Goal: Task Accomplishment & Management: Manage account settings

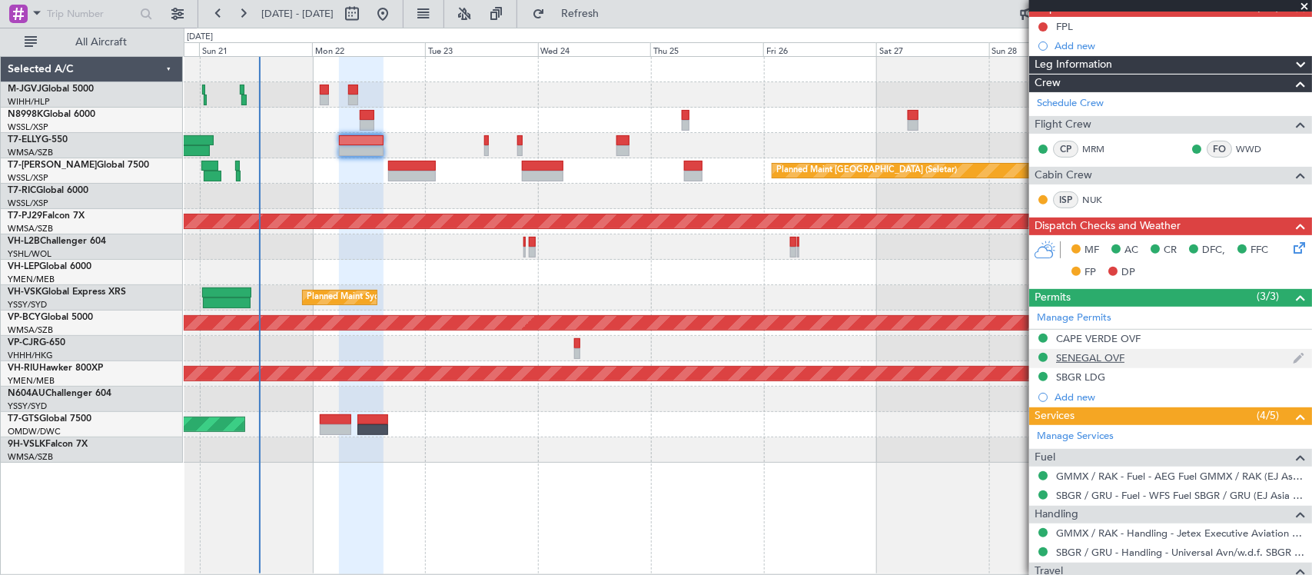
scroll to position [221, 0]
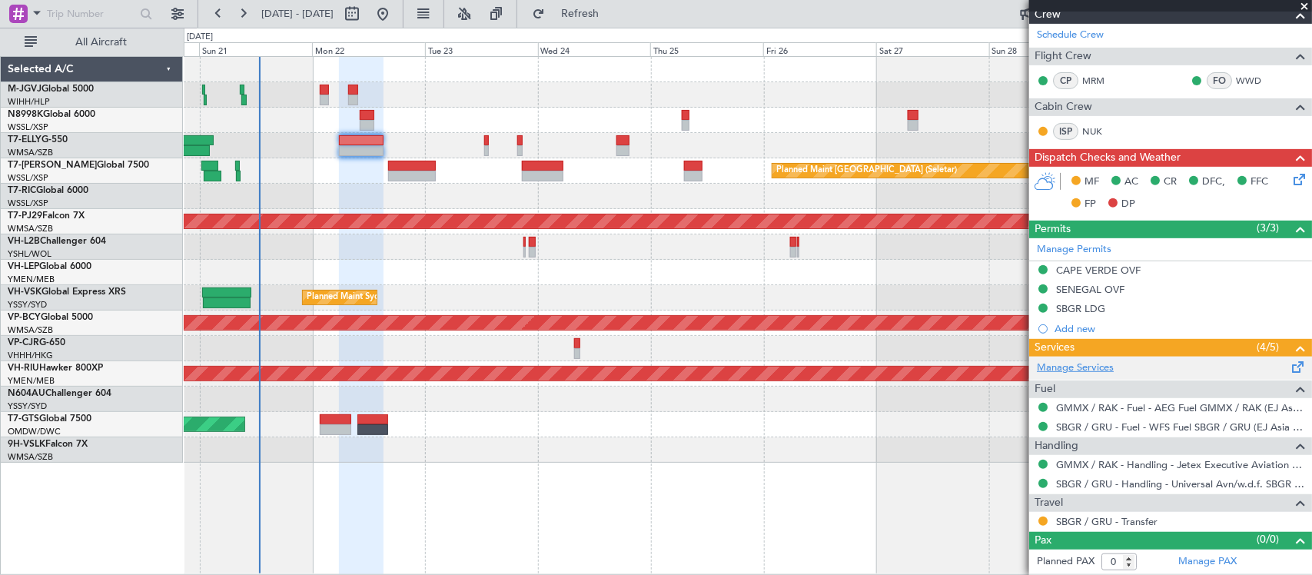
click at [1076, 370] on link "Manage Services" at bounding box center [1075, 367] width 77 height 15
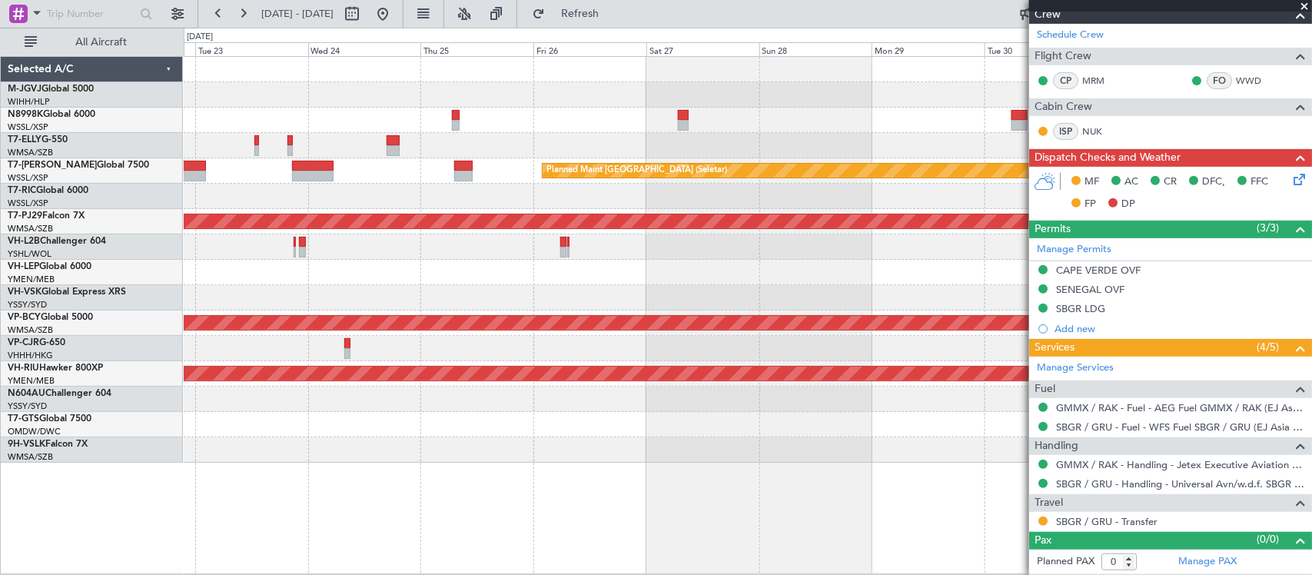
click at [529, 240] on div "MEL Dubai (Dubai Intl) Planned Maint Dubai (Dubai Intl) Planned Maint Singapore…" at bounding box center [747, 260] width 1127 height 406
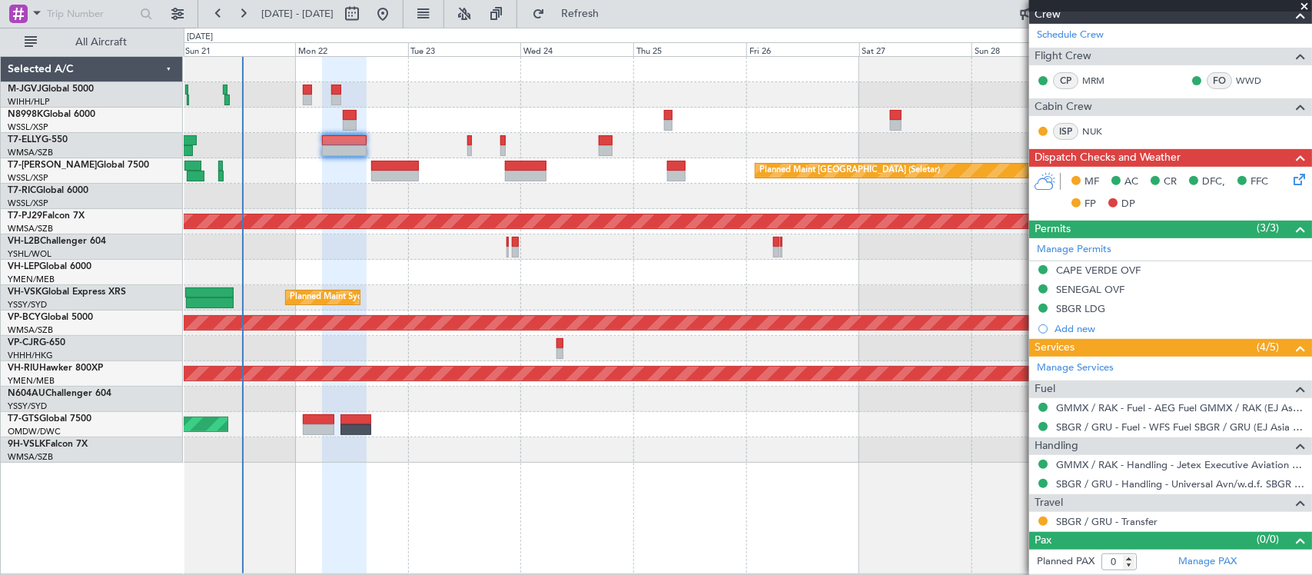
click at [789, 244] on div "MEL Jakarta (Halim Intl) MEL Jakarta (Halim Intl) MEL Jakarta (Halim Intl) Plan…" at bounding box center [747, 260] width 1127 height 406
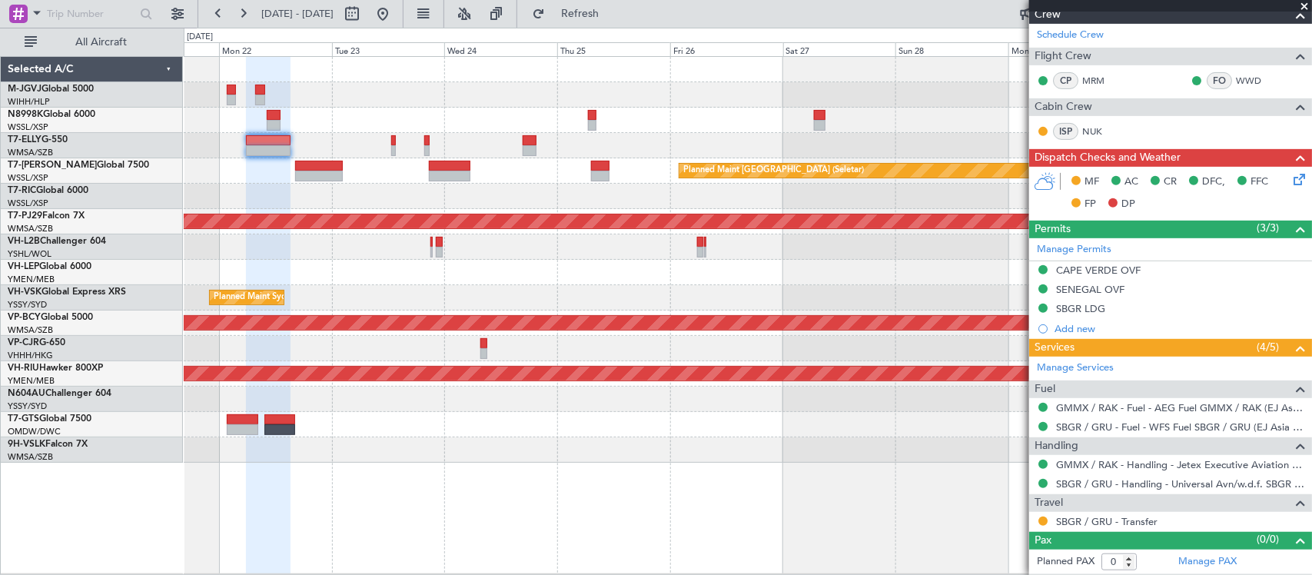
click at [589, 248] on div "MEL Jakarta (Halim Intl) MEL Jakarta (Halim Intl) MEL Jakarta (Halim Intl) Plan…" at bounding box center [747, 260] width 1127 height 406
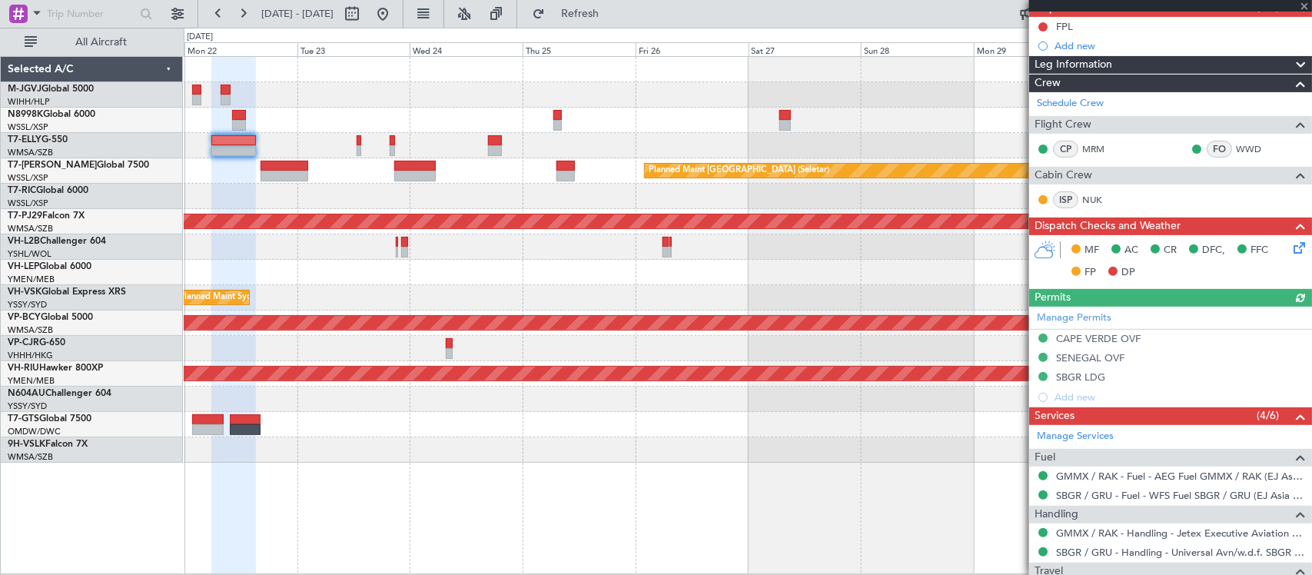
scroll to position [0, 0]
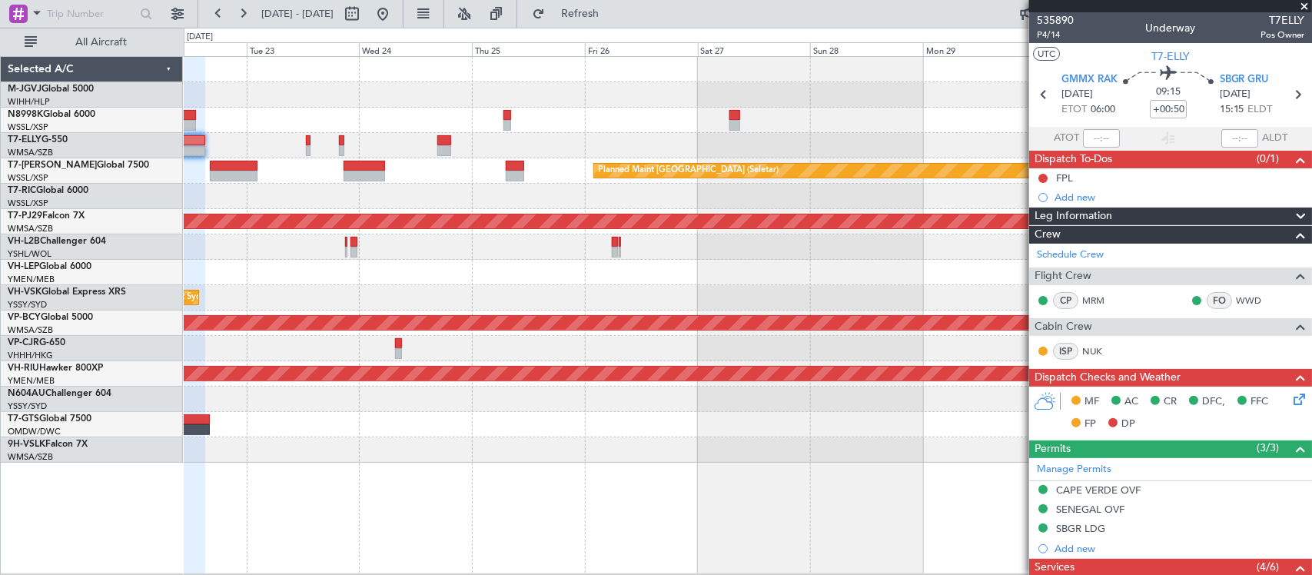
click at [788, 261] on div "Planned Maint Dubai (Dubai Intl) MEL Dubai (Dubai Intl) Planned Maint Singapore…" at bounding box center [747, 260] width 1127 height 406
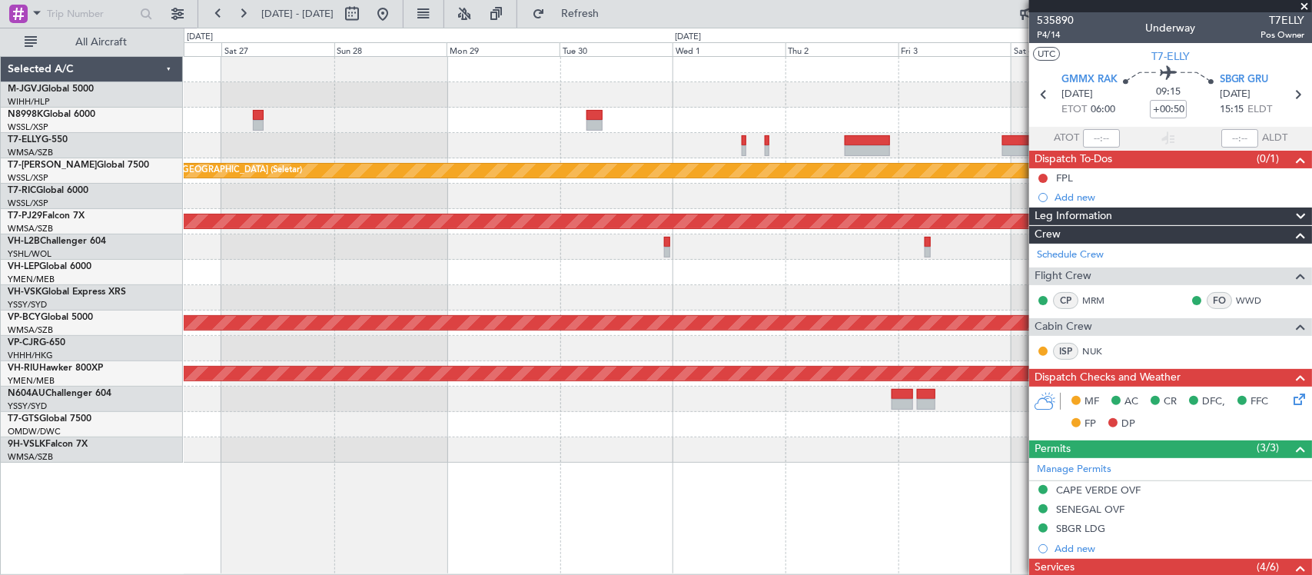
click at [386, 146] on div at bounding box center [747, 145] width 1127 height 25
click at [540, 209] on div "Planned Maint Singapore (Seletar) Planned Maint Kuala Lumpur (Sultan Abdul Aziz…" at bounding box center [747, 260] width 1127 height 406
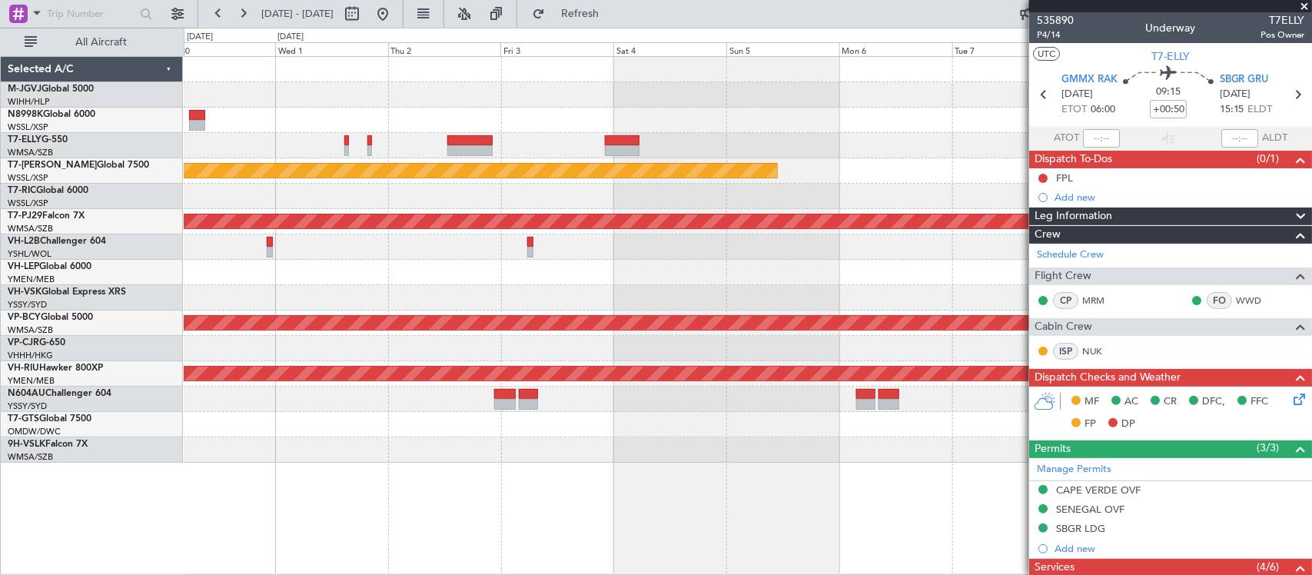
click at [1050, 243] on fb-app "30 Sep 2025 - 10 Oct 2025 Refresh Quick Links All Aircraft Planned Maint Singap…" at bounding box center [656, 293] width 1312 height 563
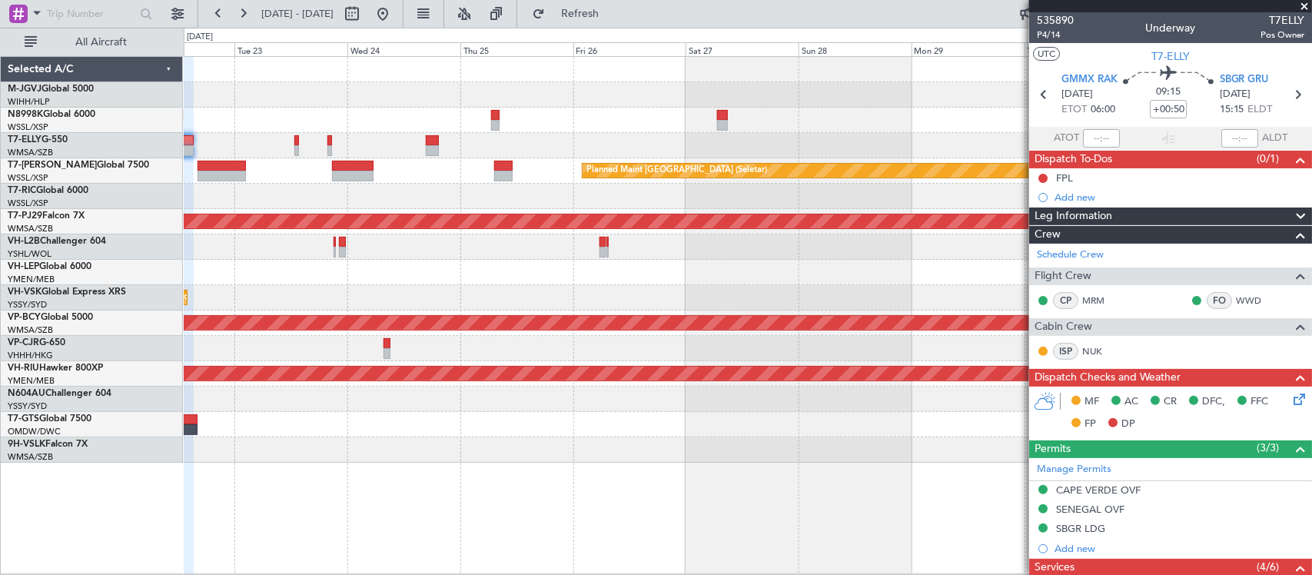
click at [628, 234] on div at bounding box center [747, 246] width 1127 height 25
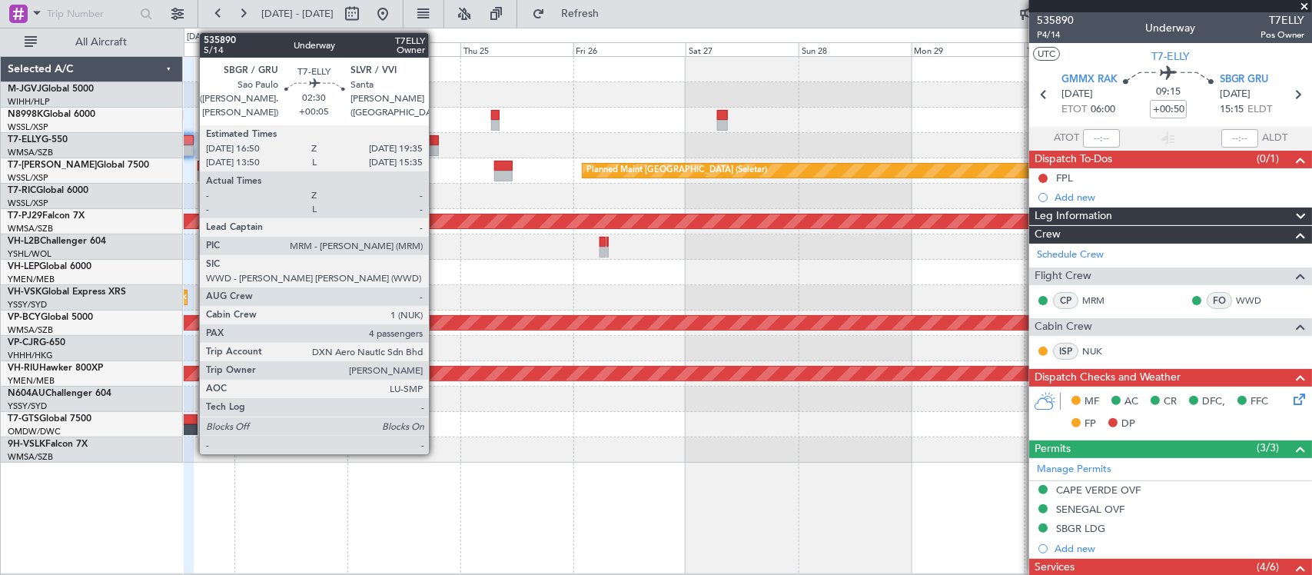
click at [436, 140] on div at bounding box center [432, 140] width 13 height 11
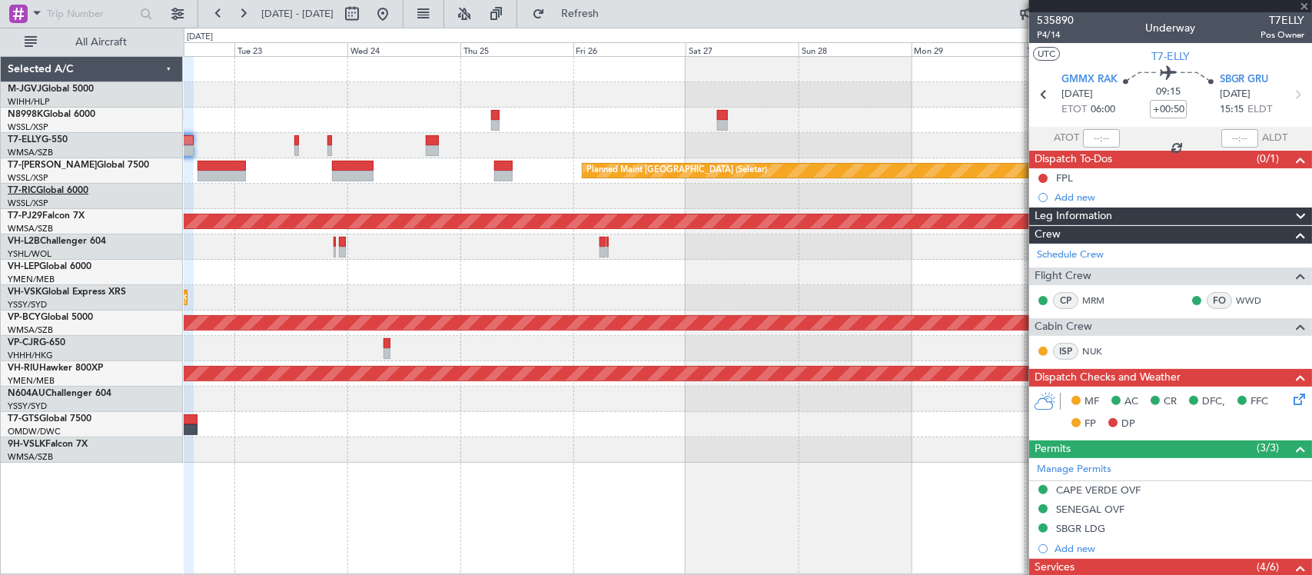
type input "+00:05"
type input "4"
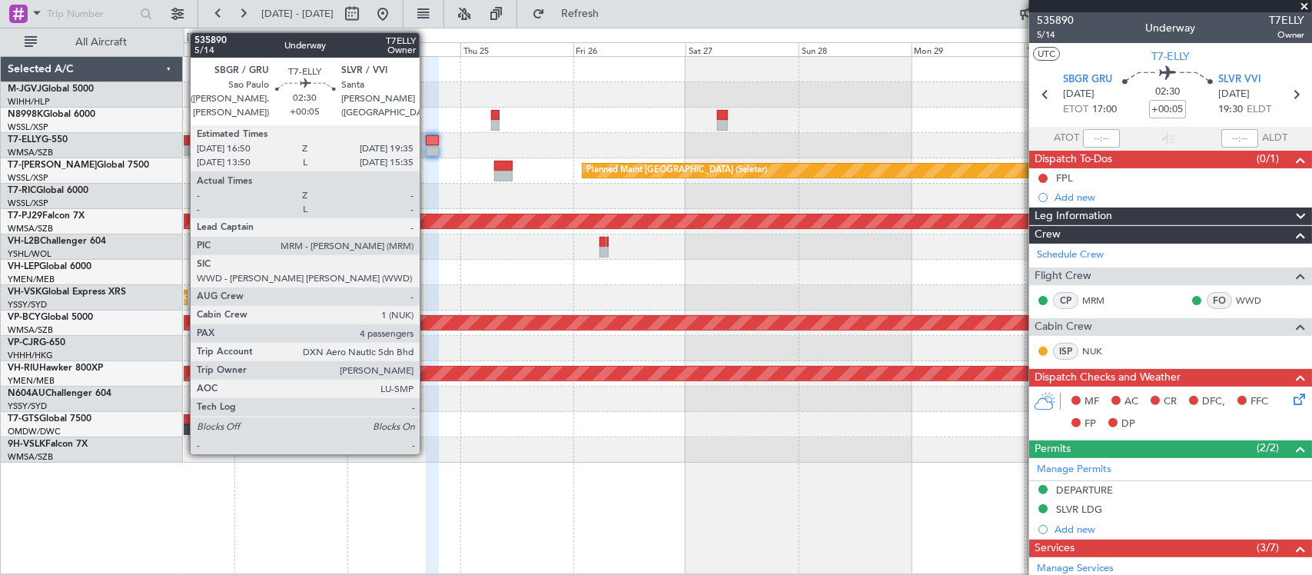
click at [427, 148] on div at bounding box center [432, 150] width 13 height 11
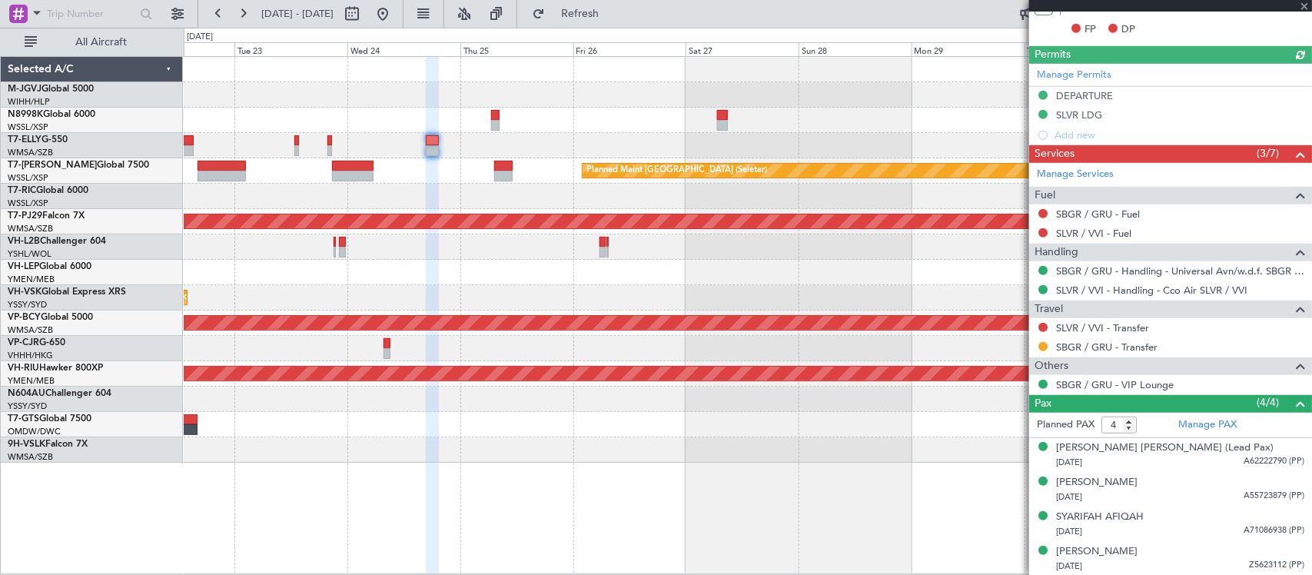
scroll to position [397, 0]
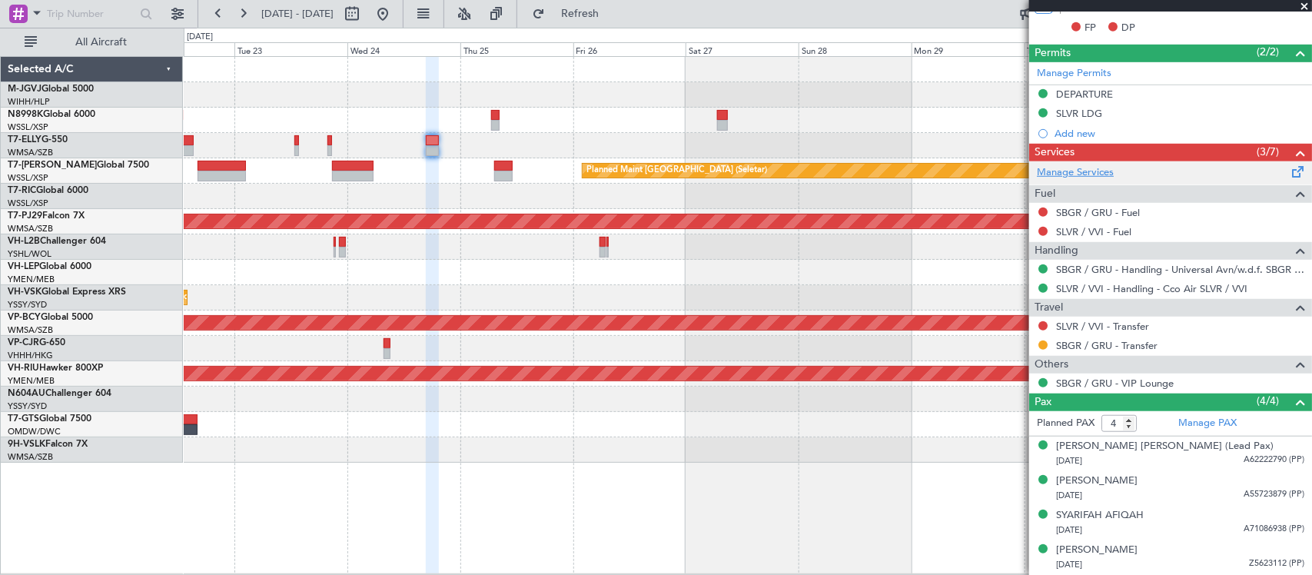
click at [1085, 171] on link "Manage Services" at bounding box center [1075, 172] width 77 height 15
click at [642, 301] on div "Planned Maint Sydney ([PERSON_NAME] Intl)" at bounding box center [747, 297] width 1127 height 25
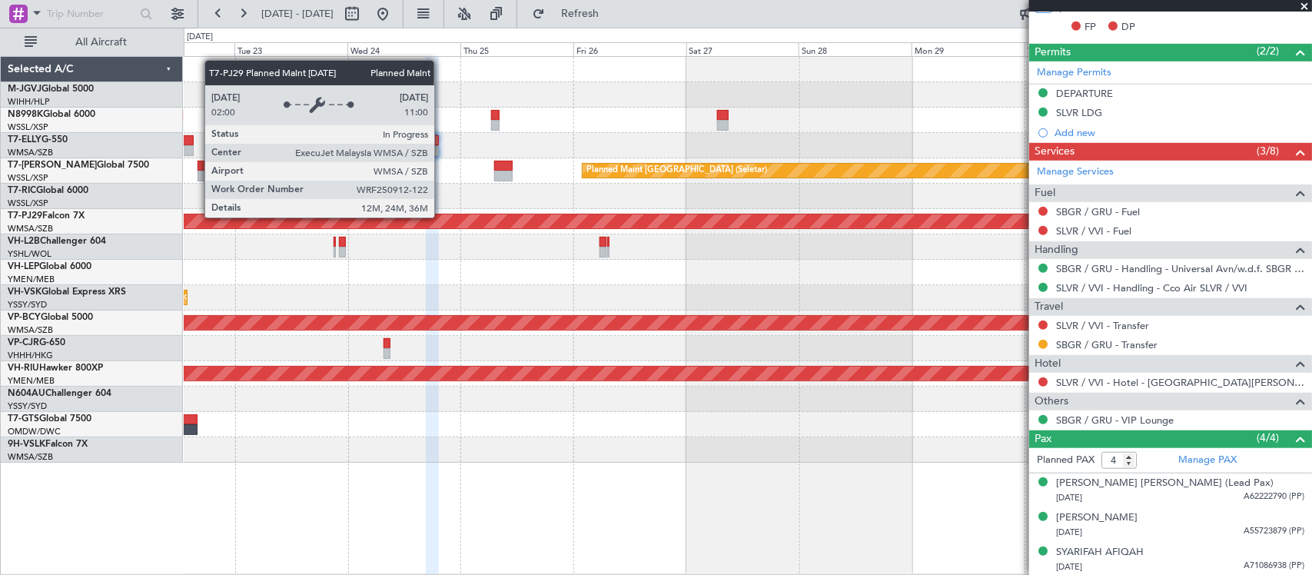
click at [822, 210] on div "Planned Maint [GEOGRAPHIC_DATA] (Sultan [PERSON_NAME] [PERSON_NAME] - Subang)" at bounding box center [747, 221] width 1127 height 25
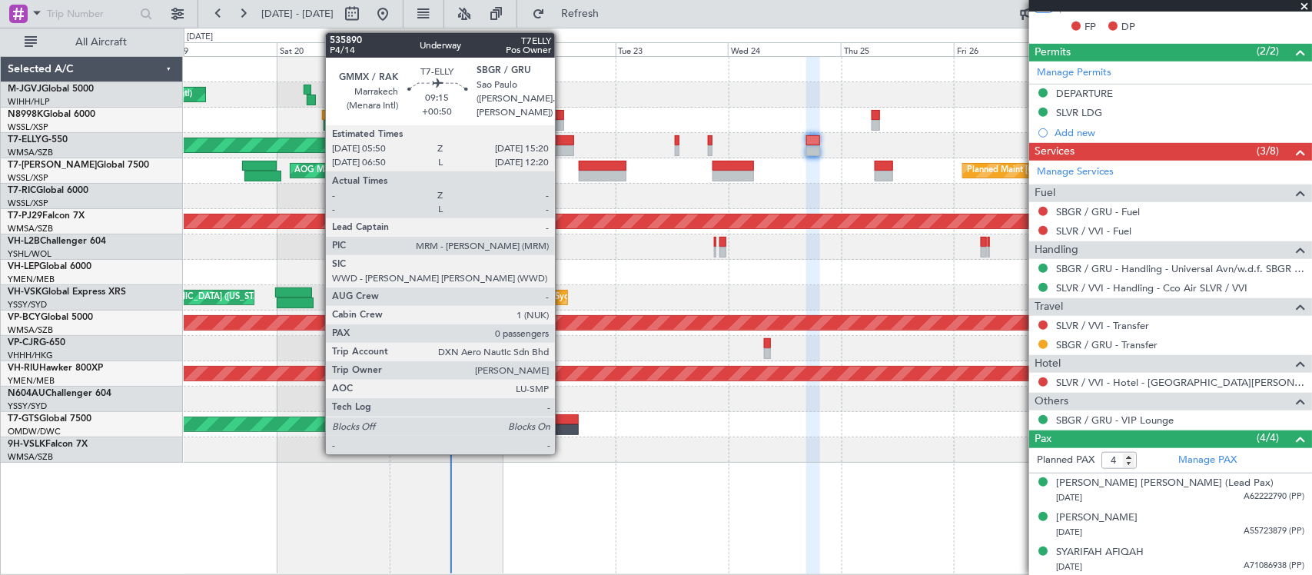
click at [563, 143] on div at bounding box center [551, 140] width 45 height 11
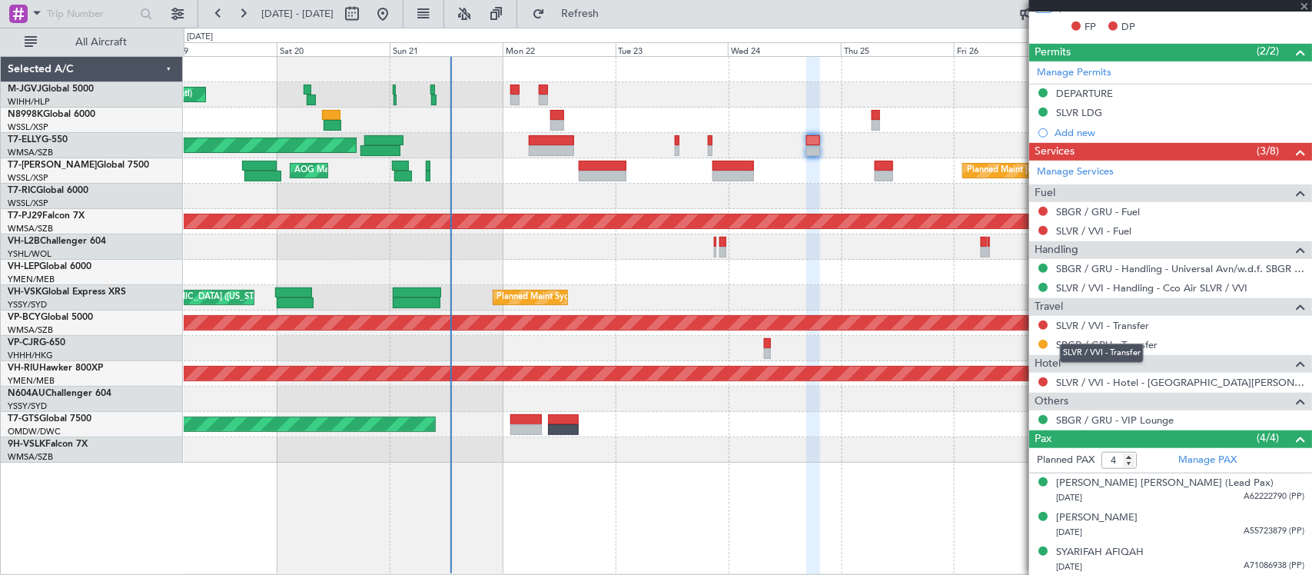
type input "+00:50"
type input "0"
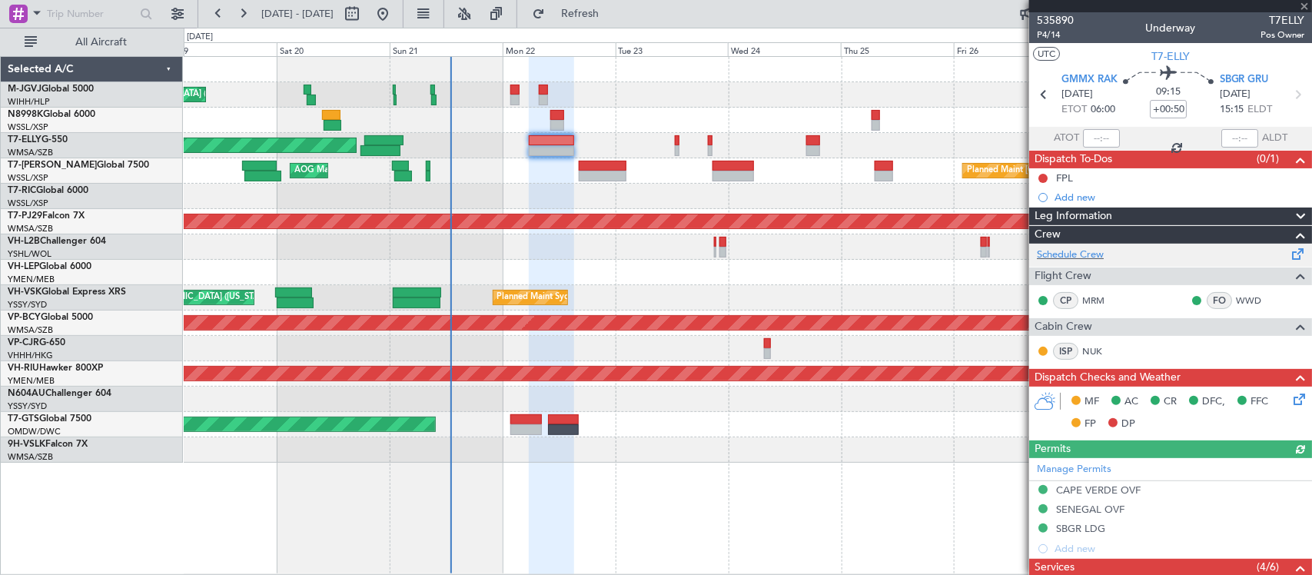
scroll to position [258, 0]
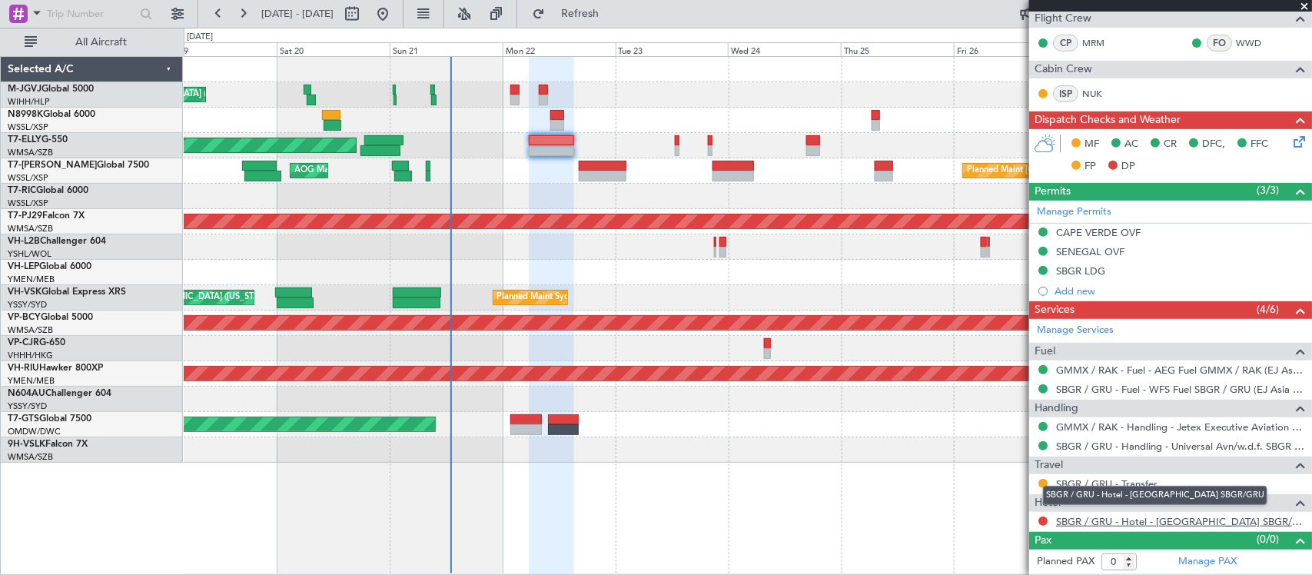
click at [1068, 523] on link "SBGR / GRU - Hotel - [GEOGRAPHIC_DATA] SBGR/GRU" at bounding box center [1180, 521] width 248 height 13
click at [1080, 486] on link "SBGR / GRU - Transfer" at bounding box center [1106, 483] width 101 height 13
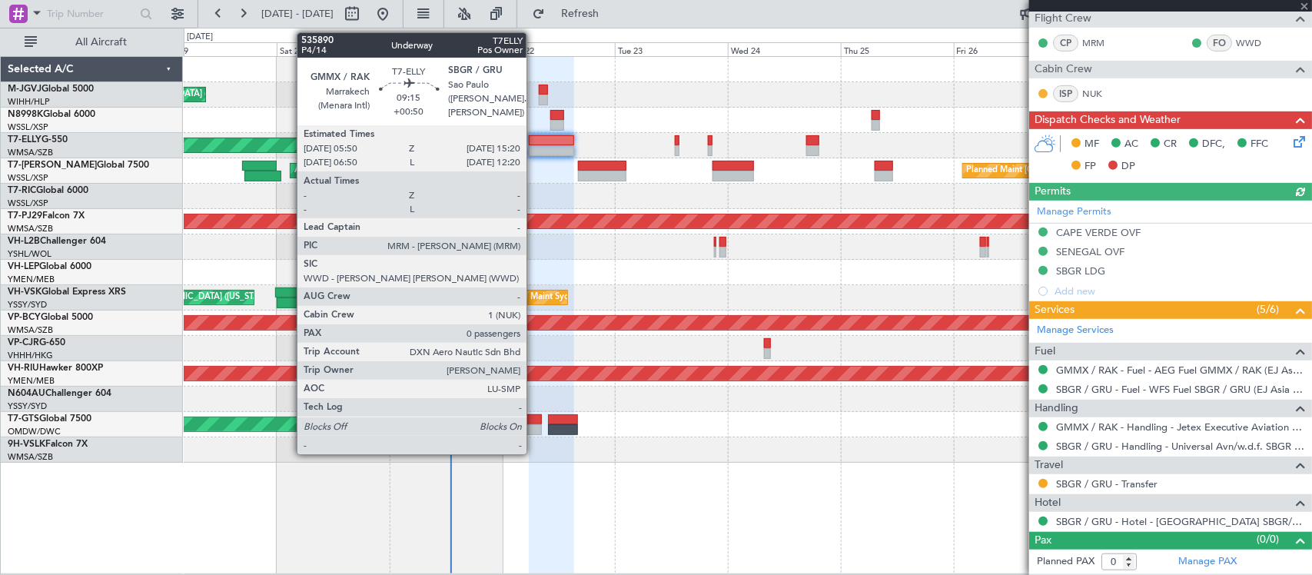
click at [534, 136] on div at bounding box center [551, 140] width 45 height 11
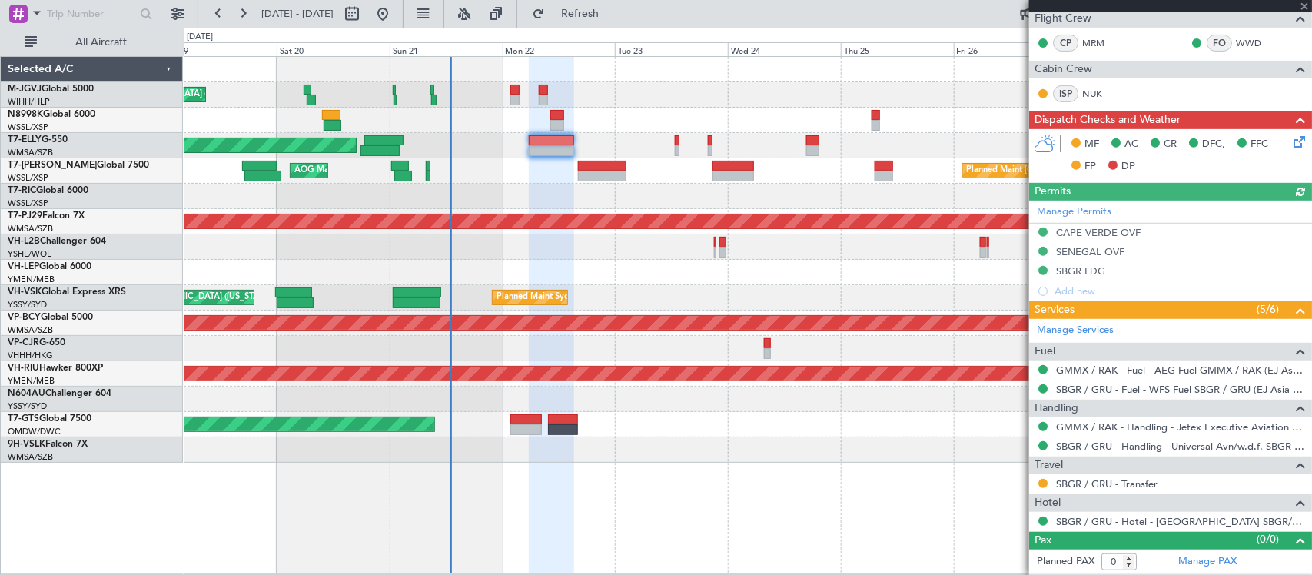
click at [673, 301] on div "AOG Maint Kansas City (Kansas City Intl) Planned Maint Sydney (Kingsford Smith …" at bounding box center [747, 297] width 1127 height 25
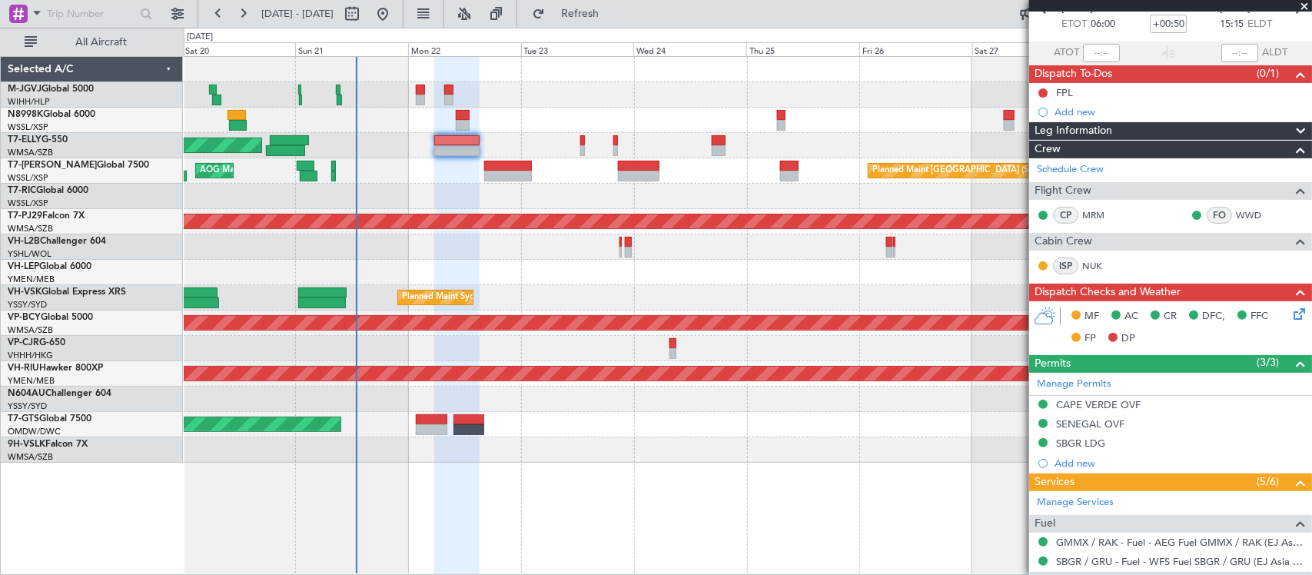
scroll to position [0, 0]
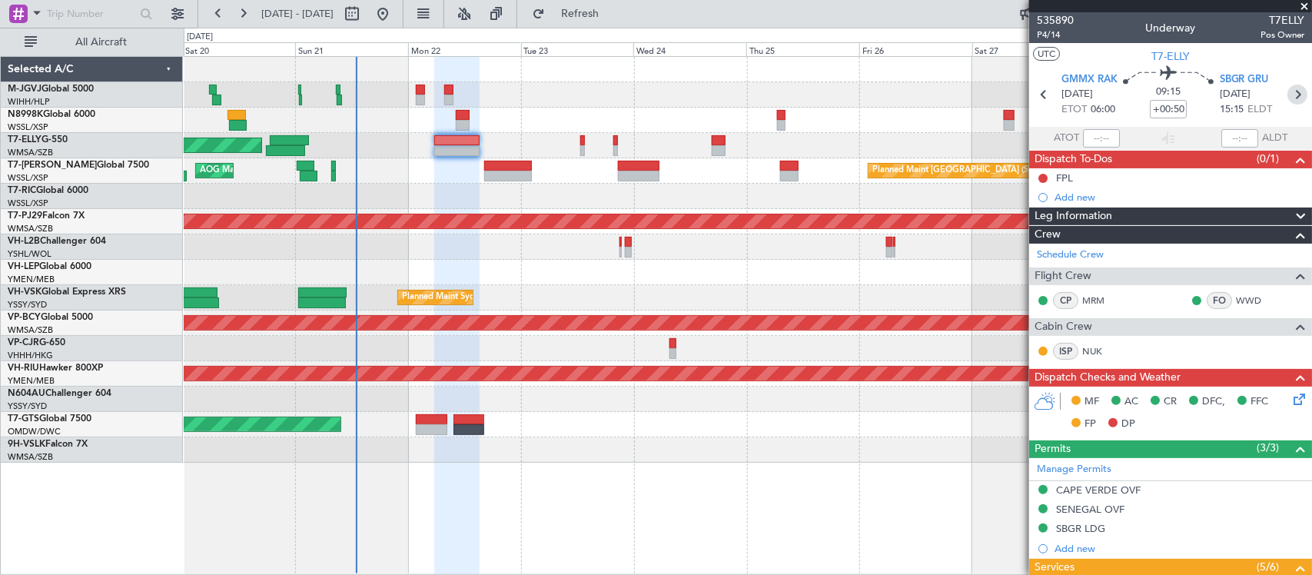
click at [1287, 90] on icon at bounding box center [1297, 95] width 20 height 20
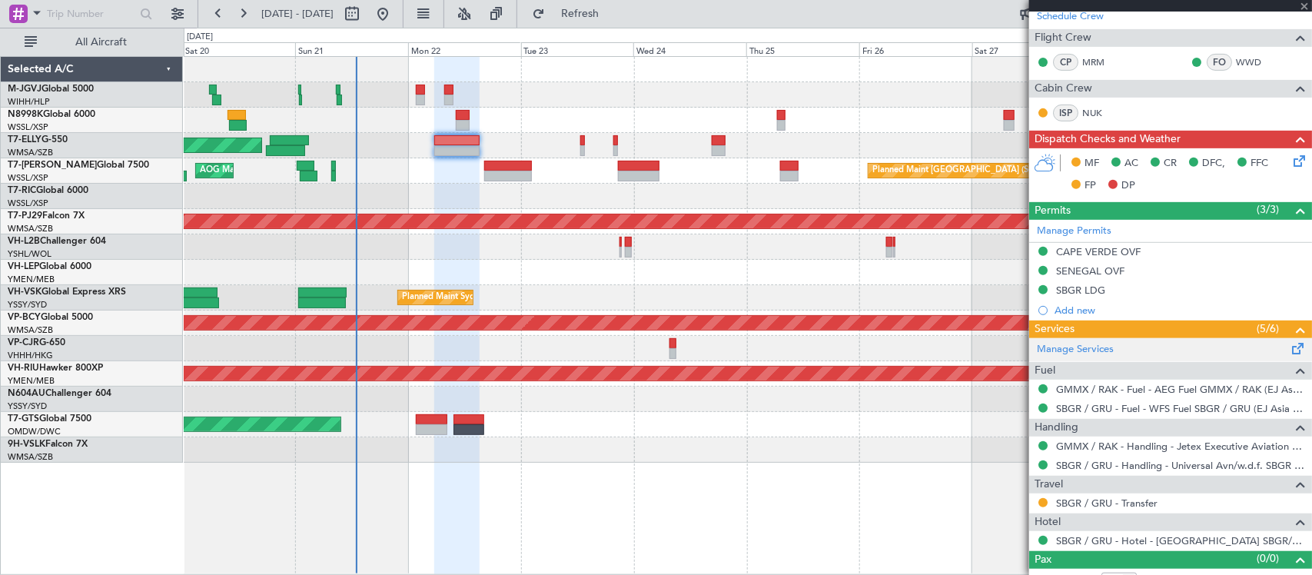
scroll to position [258, 0]
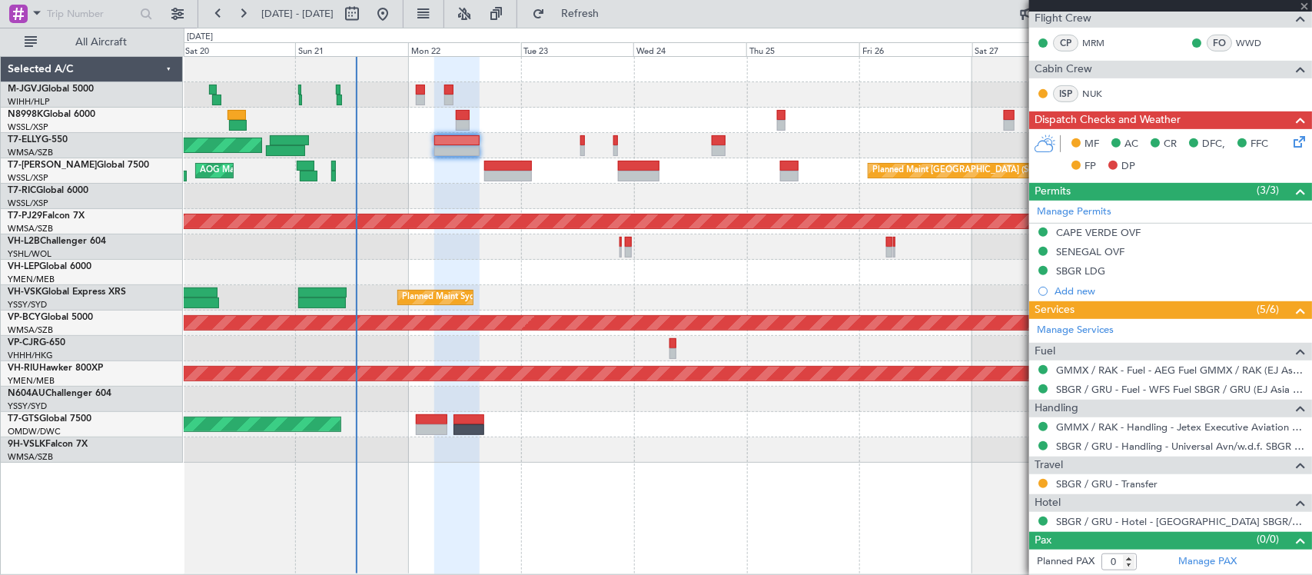
type input "-00:10"
type input "6"
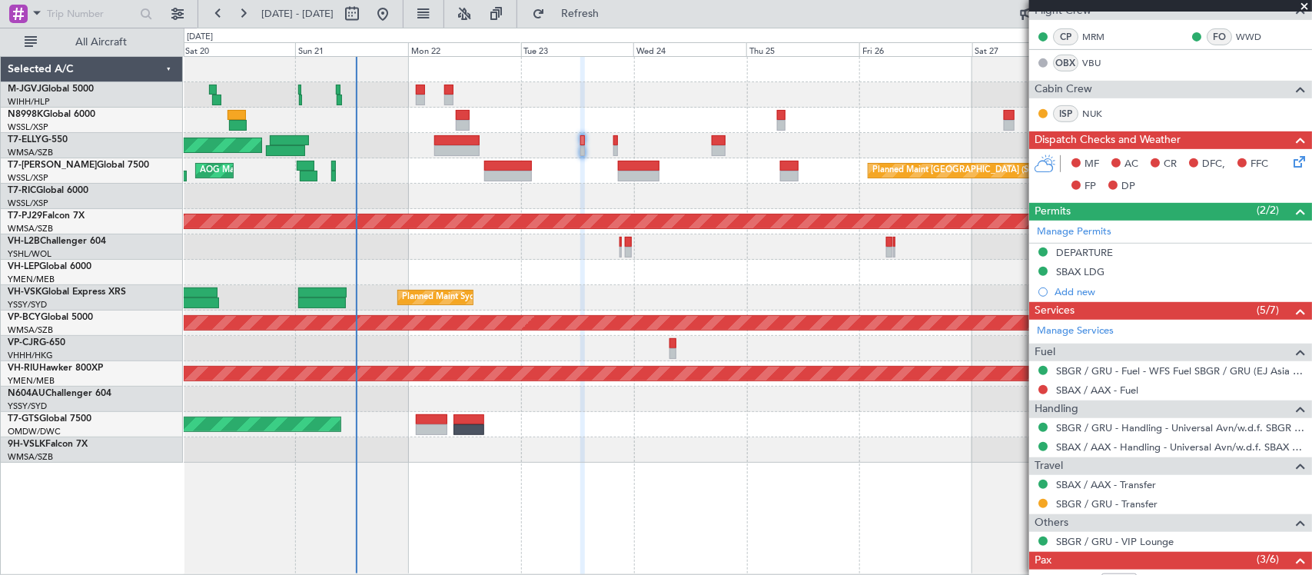
scroll to position [429, 0]
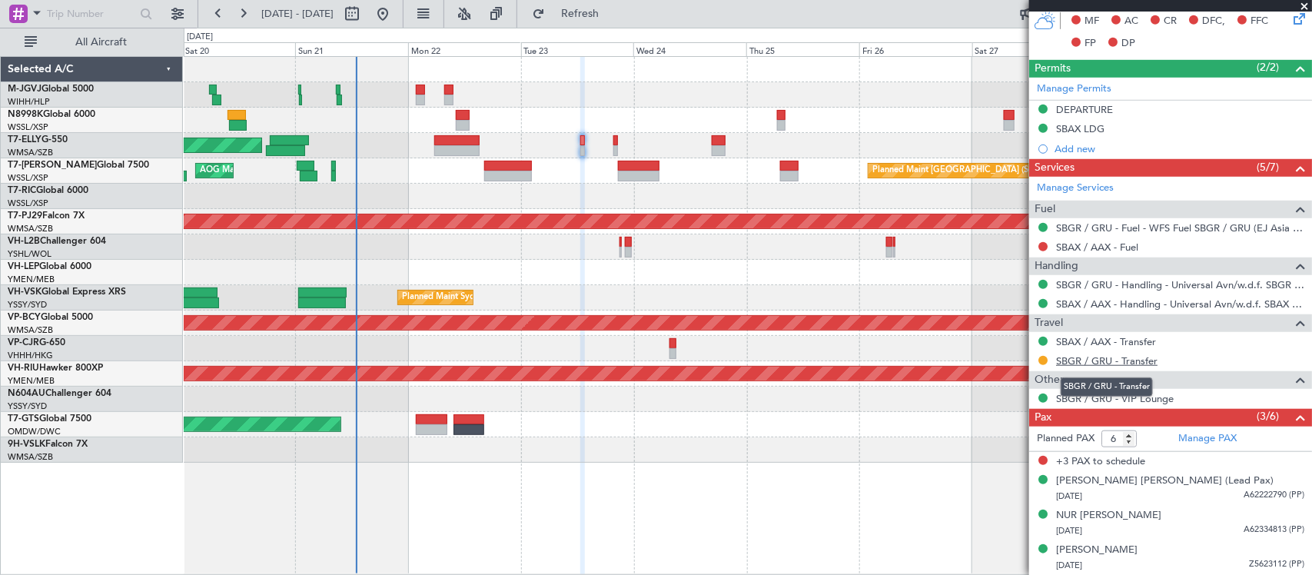
click at [1099, 362] on link "SBGR / GRU - Transfer" at bounding box center [1106, 360] width 101 height 13
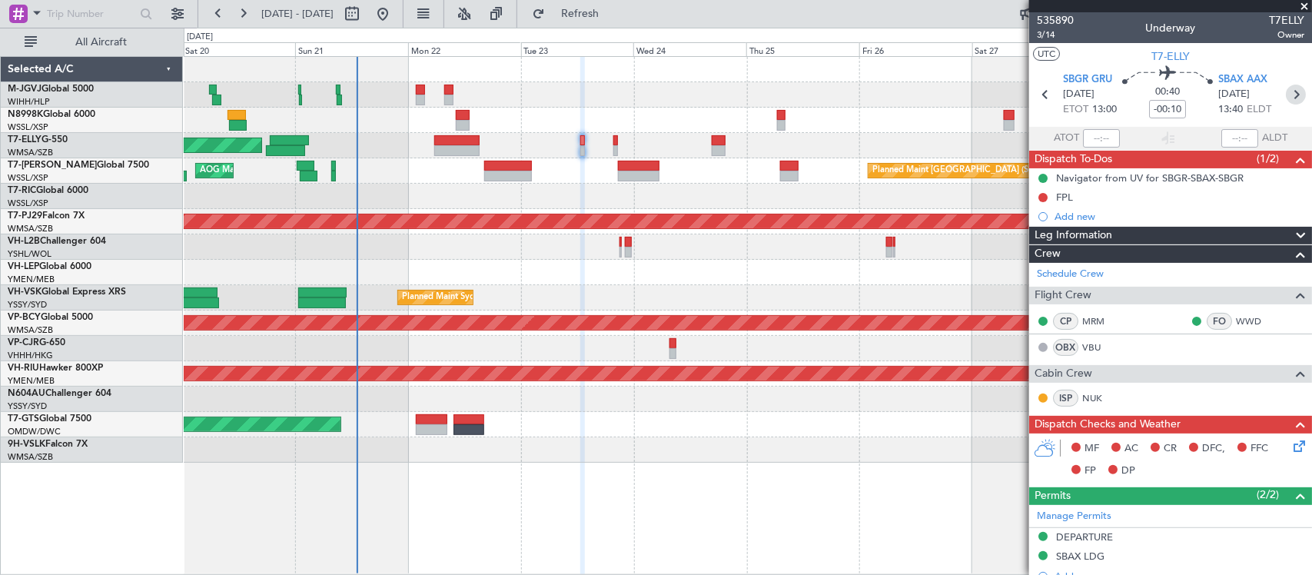
click at [1287, 87] on icon at bounding box center [1296, 95] width 20 height 20
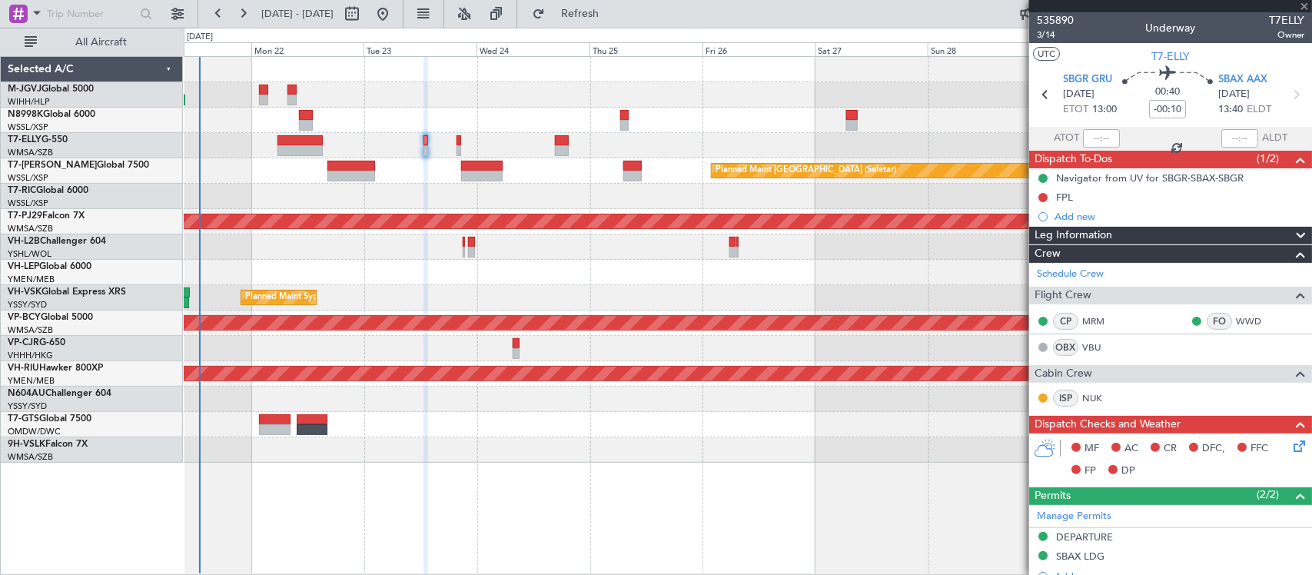
click at [722, 283] on div at bounding box center [747, 272] width 1127 height 25
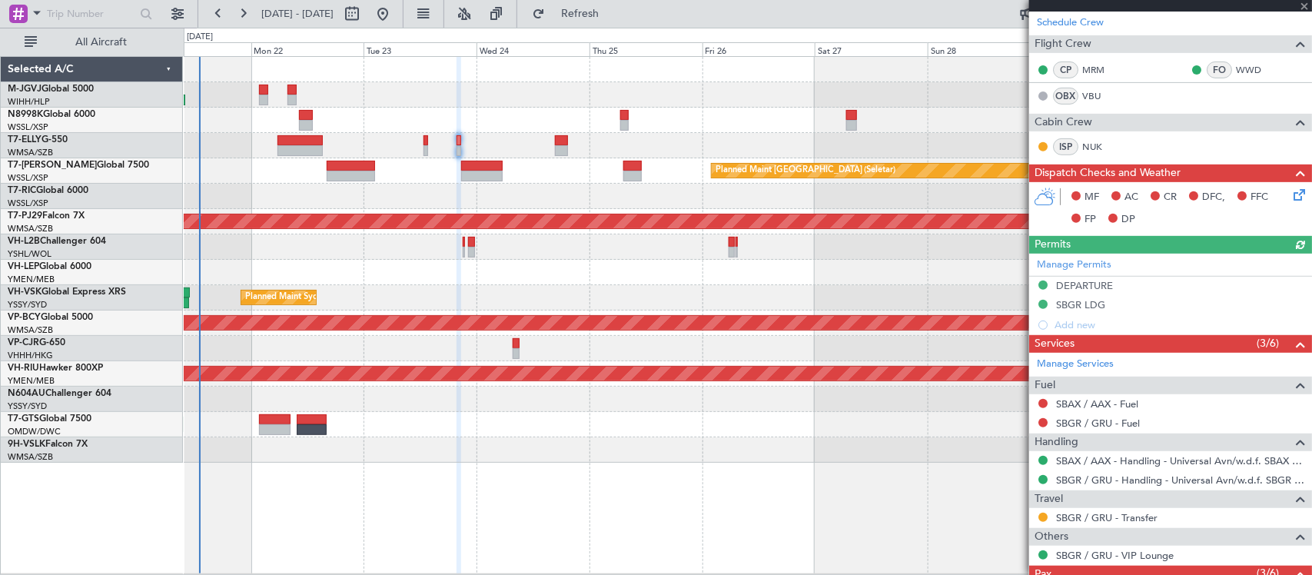
scroll to position [390, 0]
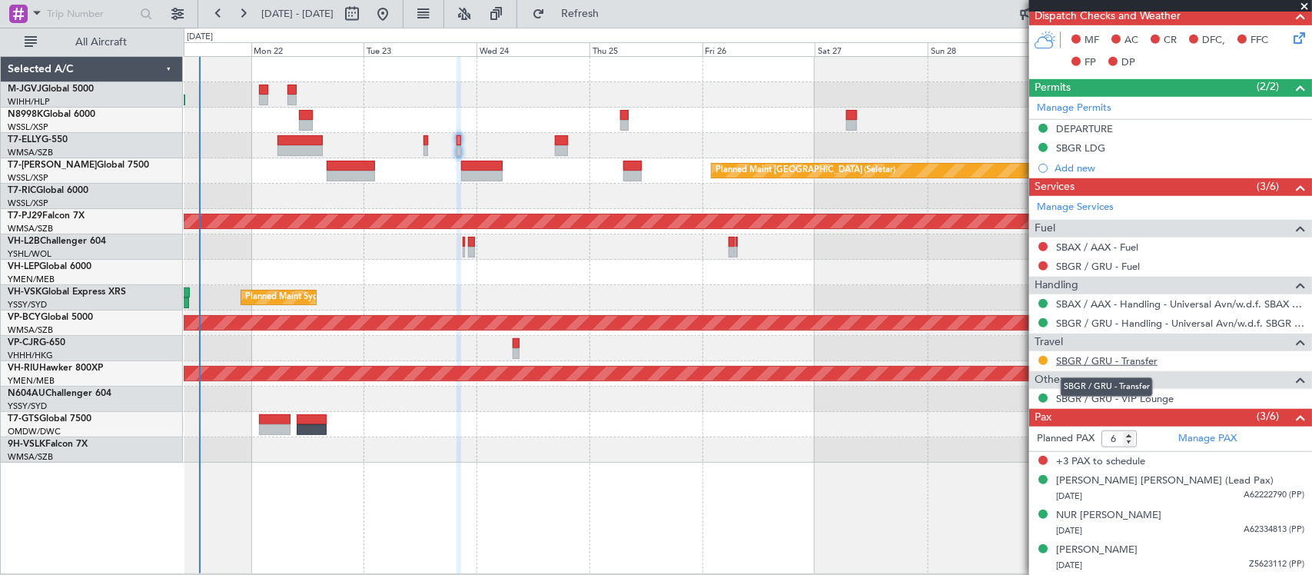
click at [1087, 363] on link "SBGR / GRU - Transfer" at bounding box center [1106, 360] width 101 height 13
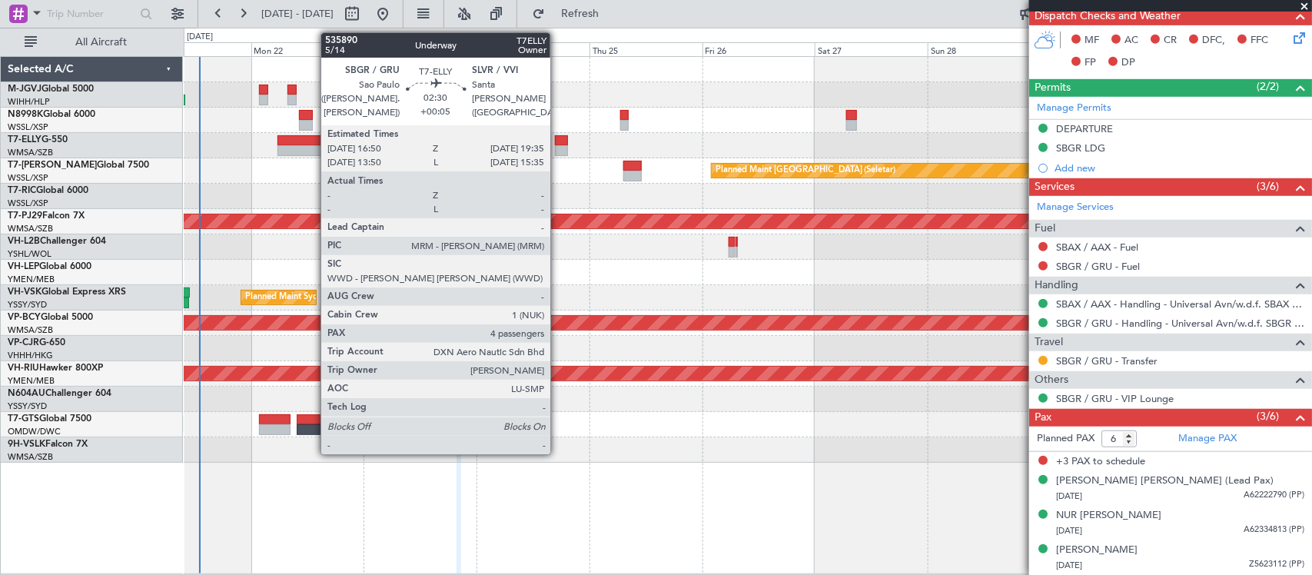
click at [558, 142] on div at bounding box center [561, 140] width 13 height 11
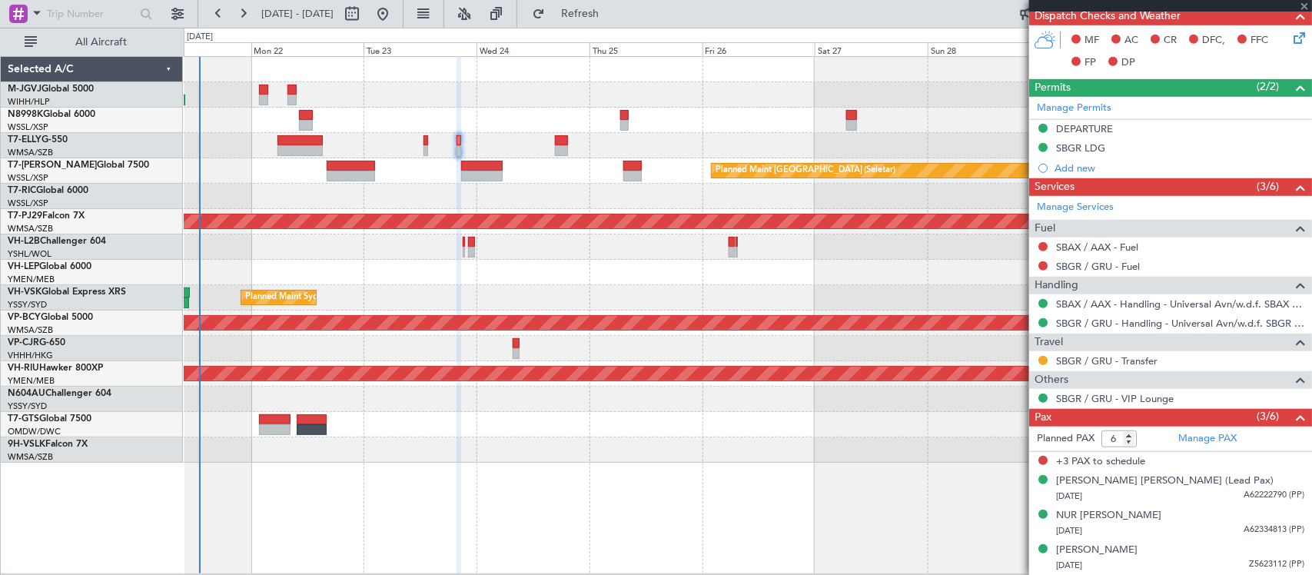
type input "+00:05"
type input "4"
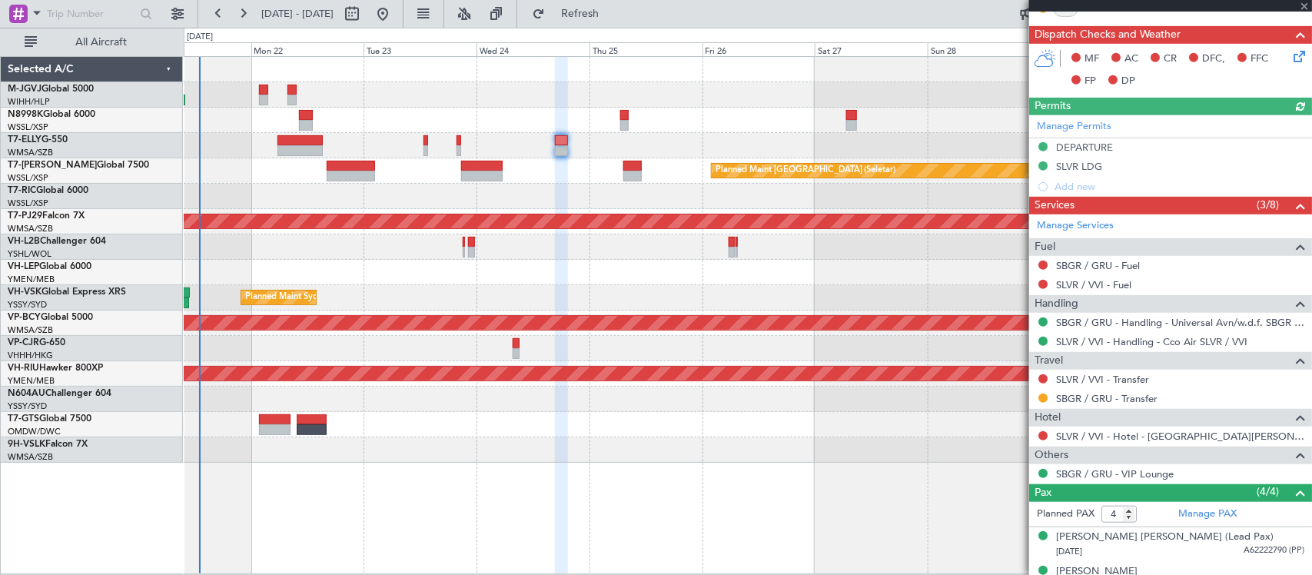
scroll to position [435, 0]
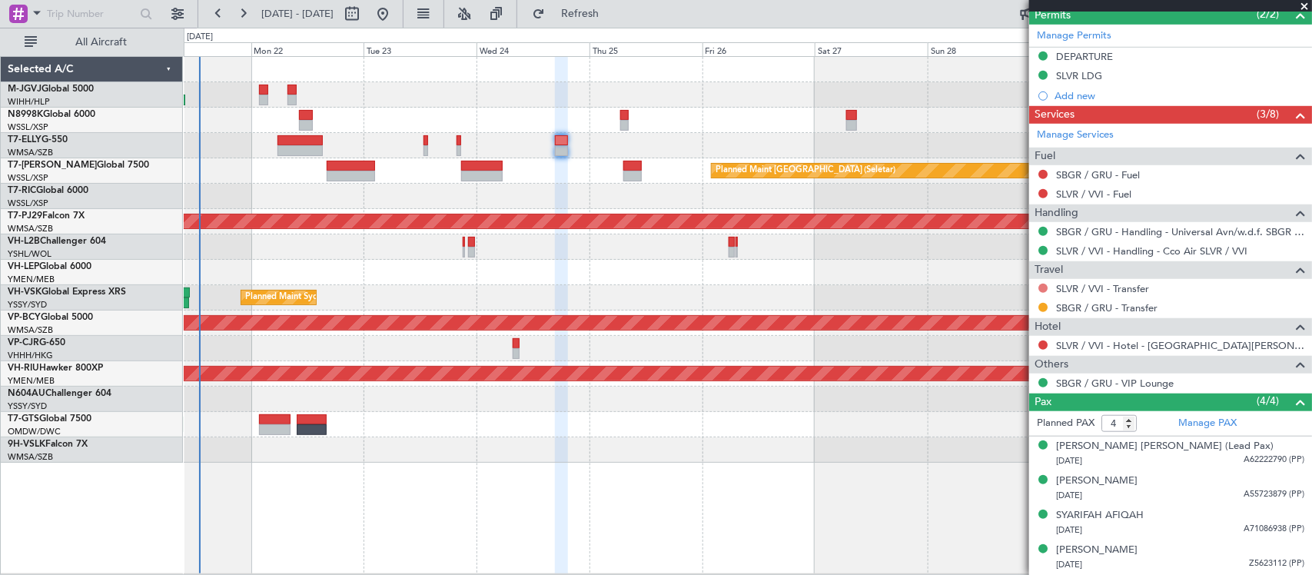
click at [1045, 290] on button at bounding box center [1042, 288] width 9 height 9
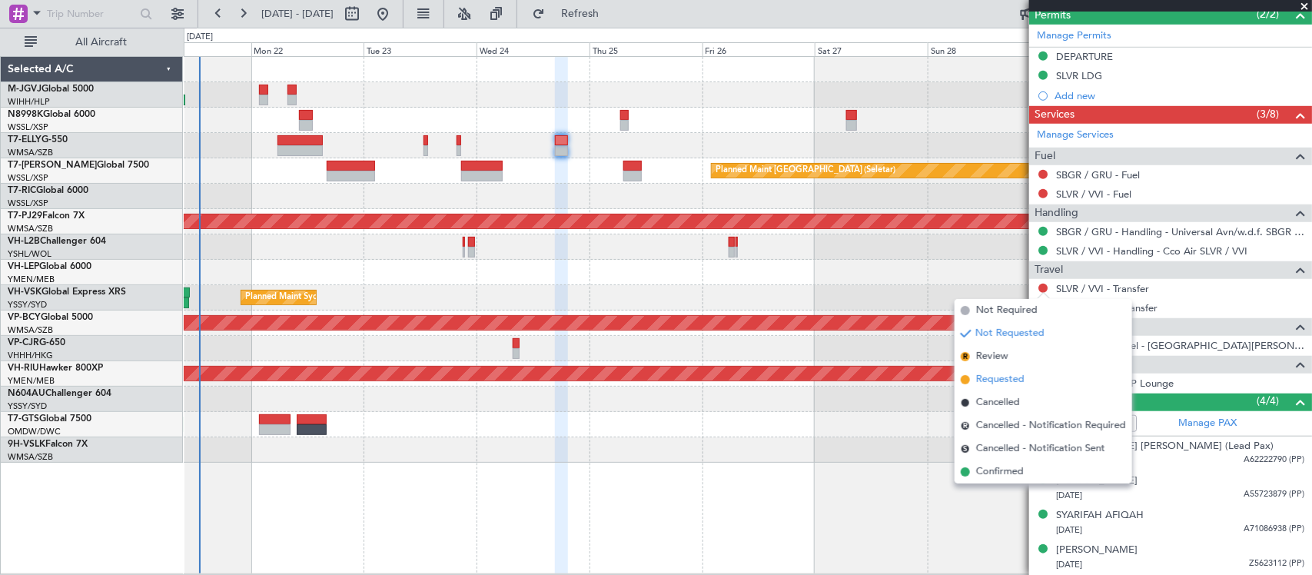
click at [1000, 377] on span "Requested" at bounding box center [1000, 379] width 48 height 15
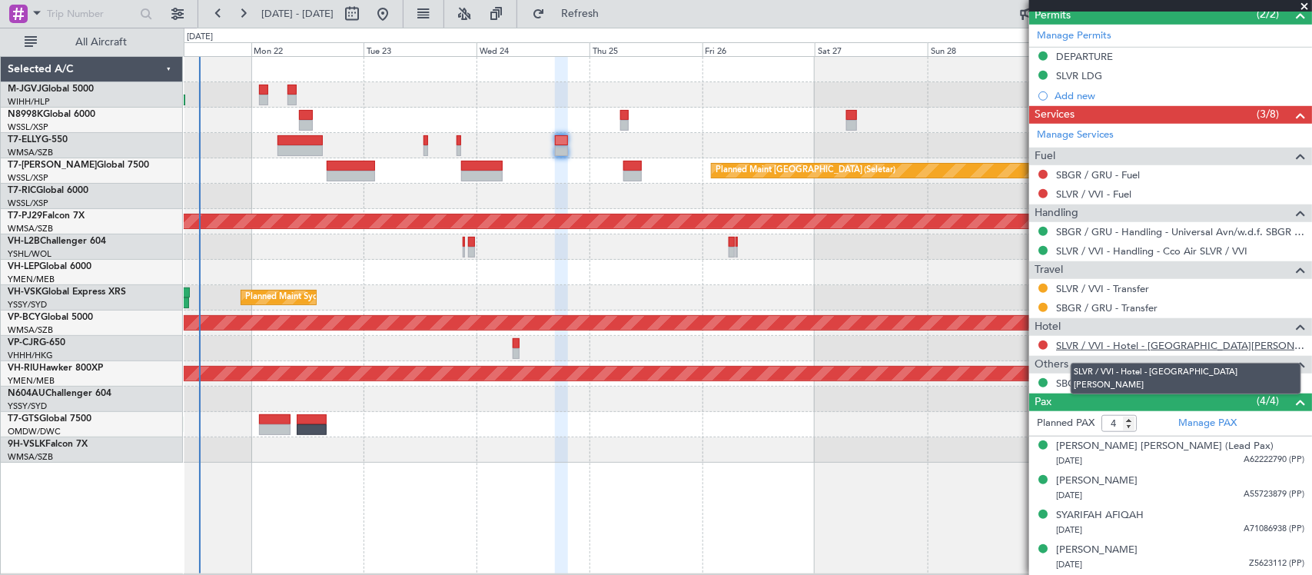
click at [1100, 343] on link "SLVR / VVI - Hotel - Novotel Santa Cruz de la Sierra" at bounding box center [1180, 345] width 248 height 13
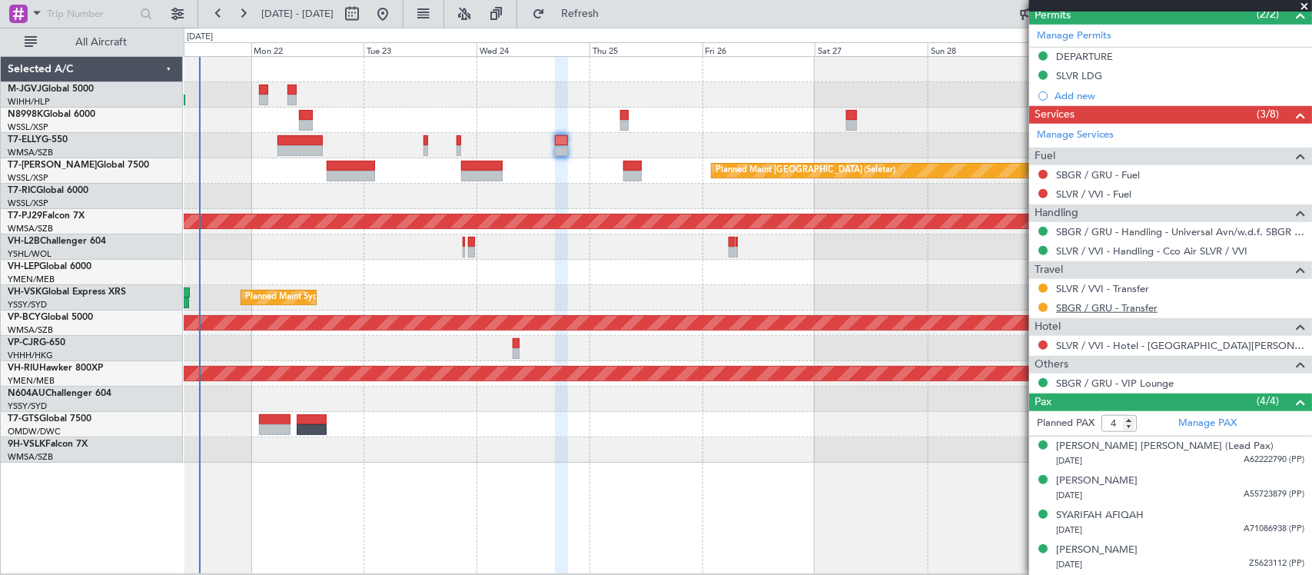
click at [1100, 307] on link "SBGR / GRU - Transfer" at bounding box center [1106, 307] width 101 height 13
click at [1107, 286] on link "SLVR / VVI - Transfer" at bounding box center [1102, 288] width 93 height 13
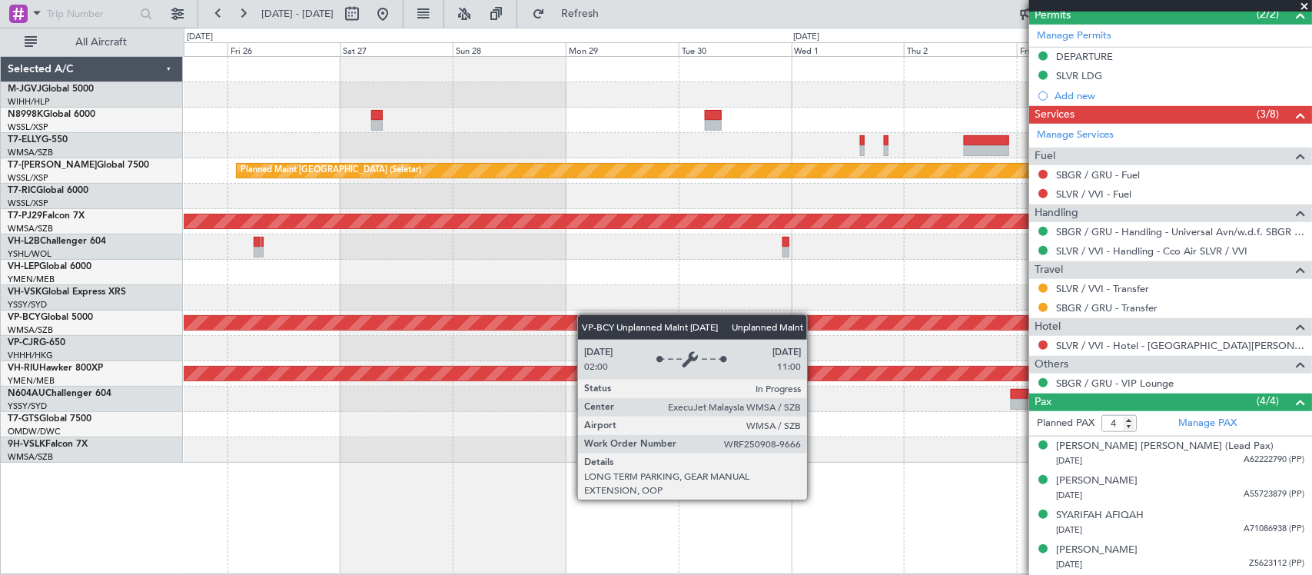
click at [408, 319] on div "Planned Maint Singapore (Seletar) Planned Maint Kuala Lumpur (Sultan Abdul Aziz…" at bounding box center [747, 260] width 1127 height 406
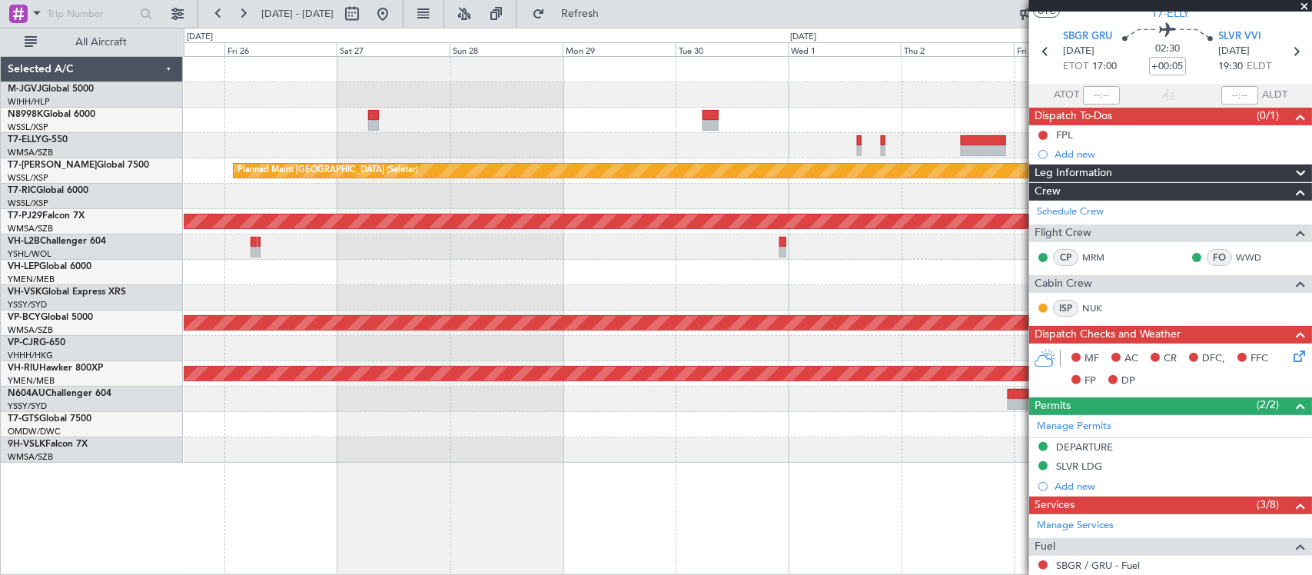
scroll to position [0, 0]
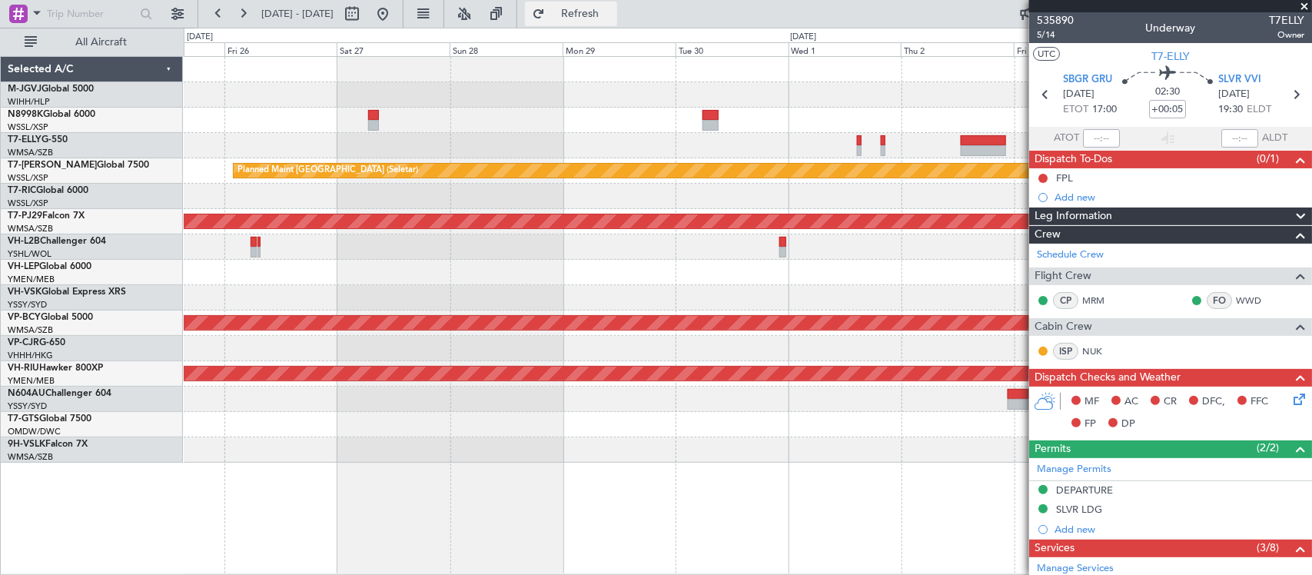
click at [606, 5] on button "Refresh" at bounding box center [571, 14] width 92 height 25
click at [1286, 92] on icon at bounding box center [1296, 95] width 20 height 20
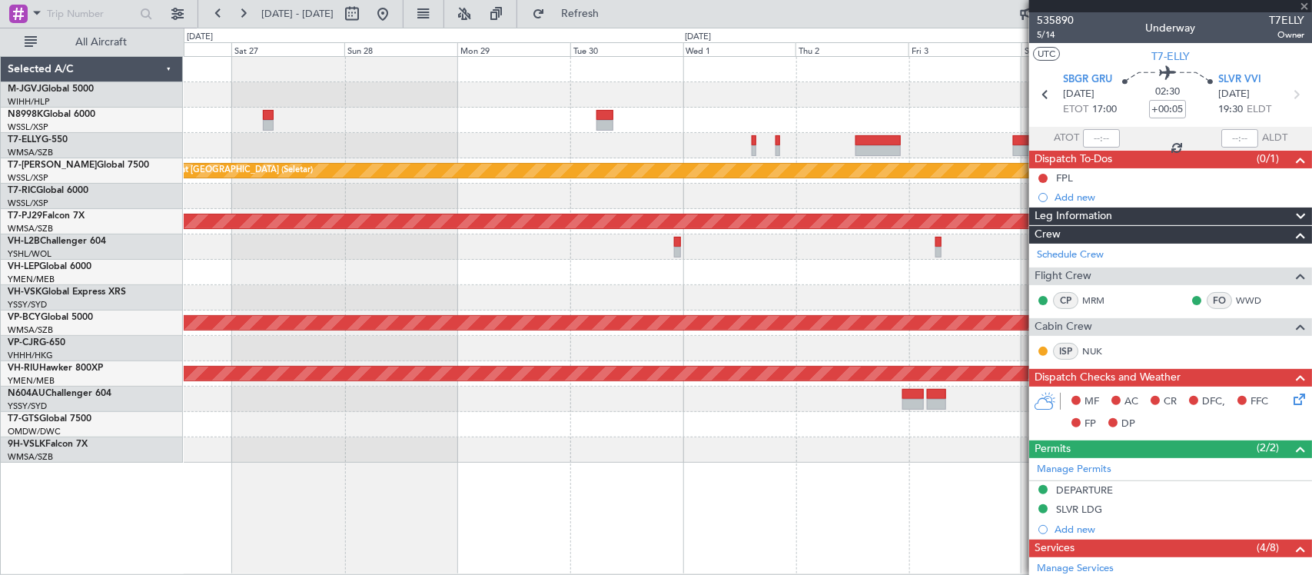
click at [715, 444] on div "Planned Maint Singapore (Seletar) Planned Maint Kuala Lumpur (Sultan Abdul Aziz…" at bounding box center [747, 260] width 1127 height 406
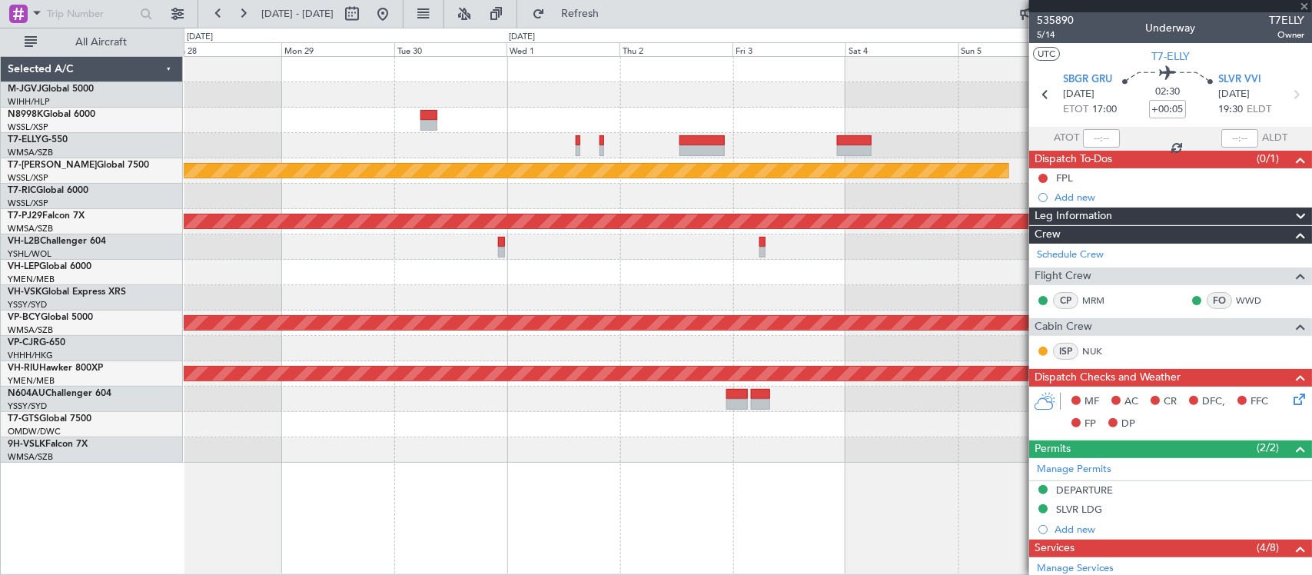
type input "-00:10"
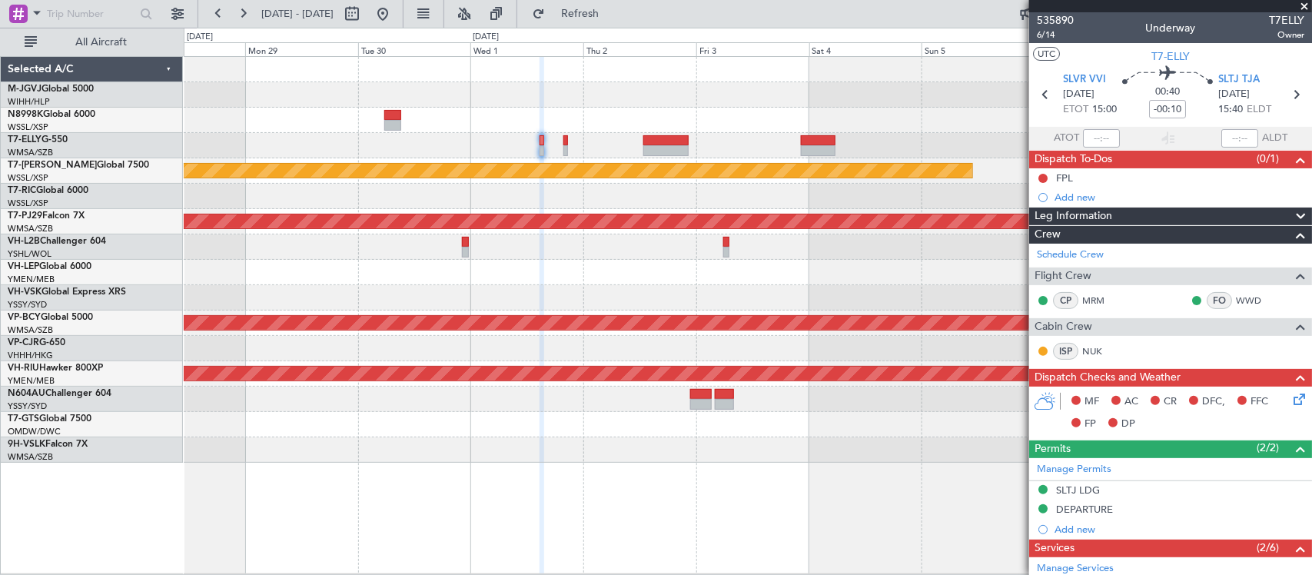
scroll to position [480, 0]
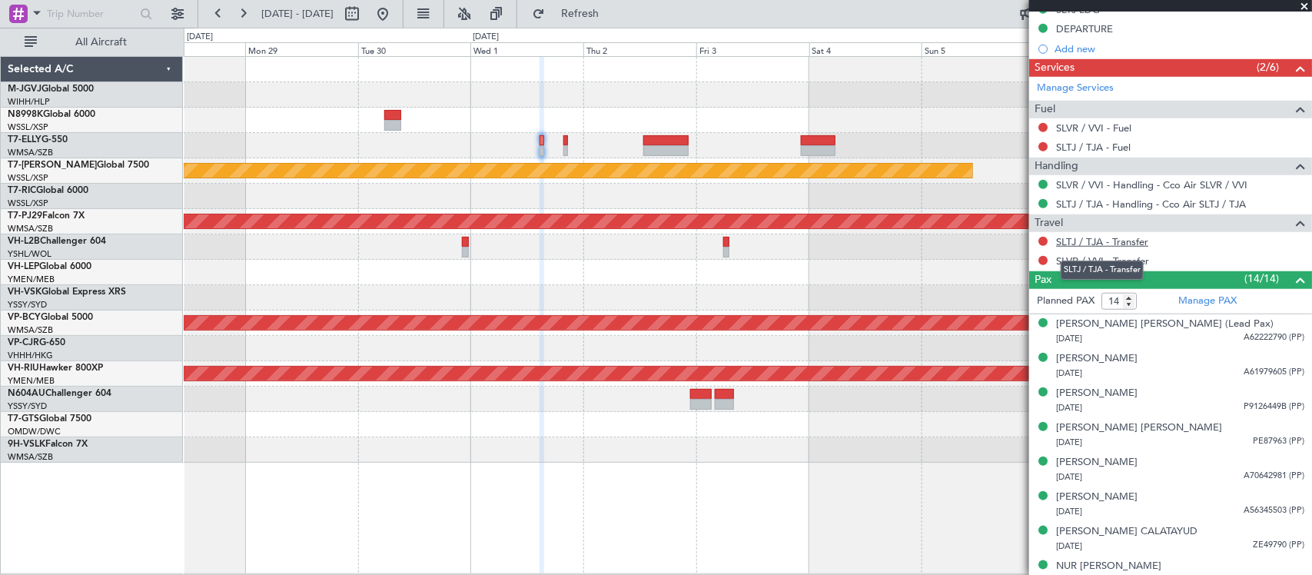
click at [1080, 243] on link "SLTJ / TJA - Transfer" at bounding box center [1102, 241] width 92 height 13
click at [1080, 265] on link "SLVR / VVI - Transfer" at bounding box center [1102, 260] width 93 height 13
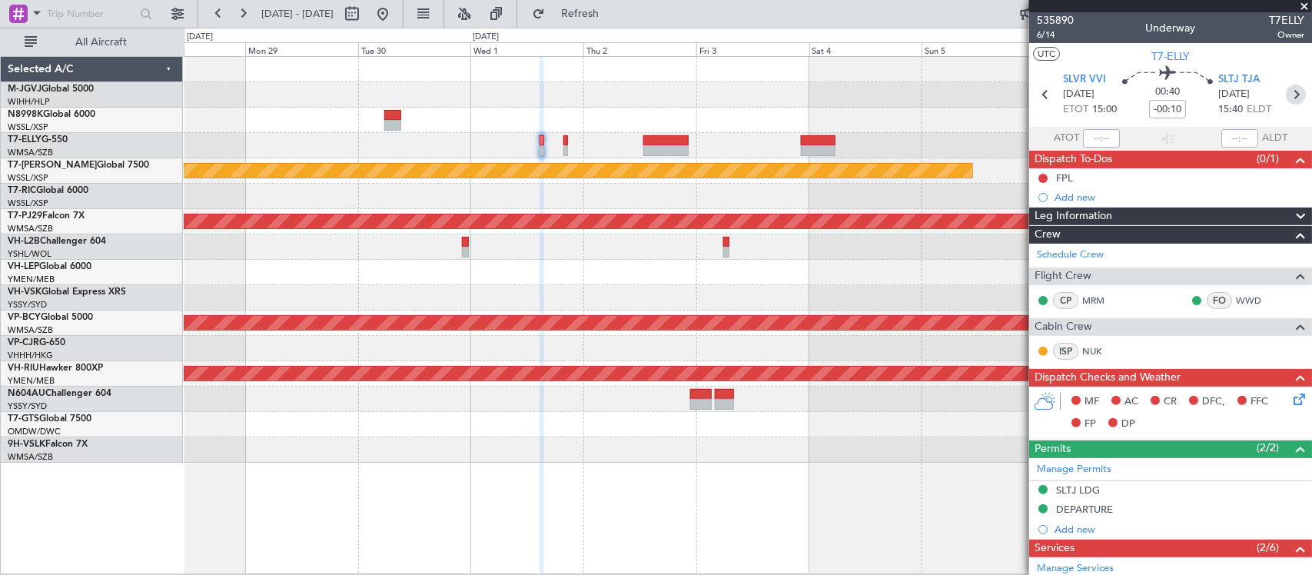
click at [1286, 91] on icon at bounding box center [1296, 95] width 20 height 20
click at [792, 419] on div "Planned Maint Singapore (Seletar) Planned Maint Kuala Lumpur (Sultan Abdul Aziz…" at bounding box center [747, 260] width 1127 height 406
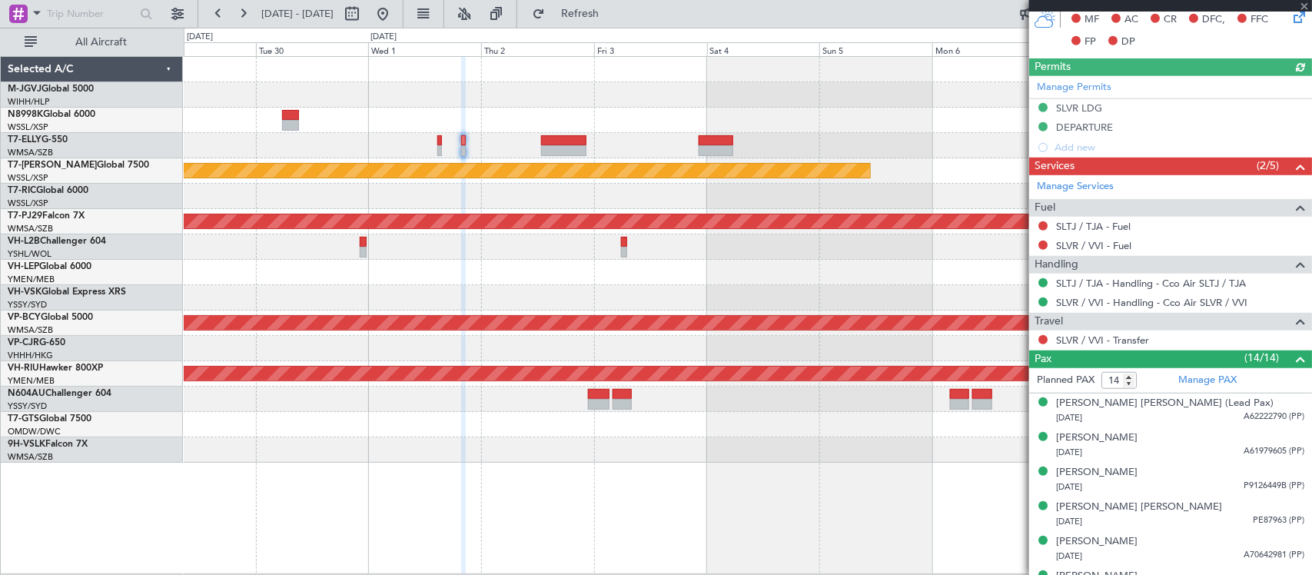
scroll to position [480, 0]
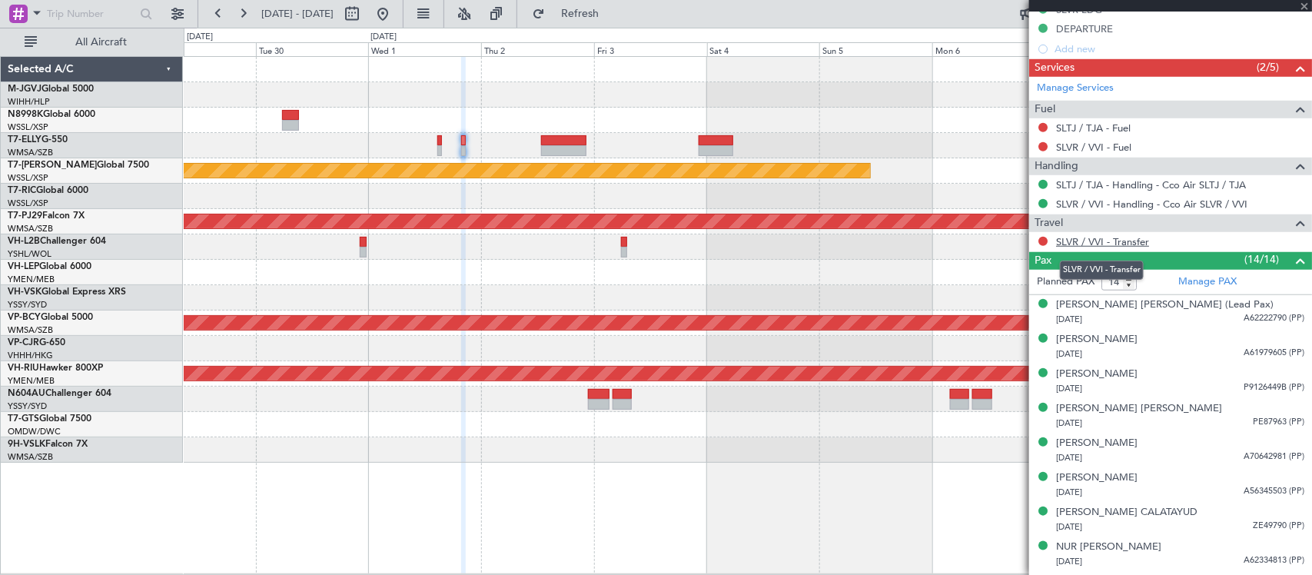
click at [1074, 239] on link "SLVR / VVI - Transfer" at bounding box center [1102, 241] width 93 height 13
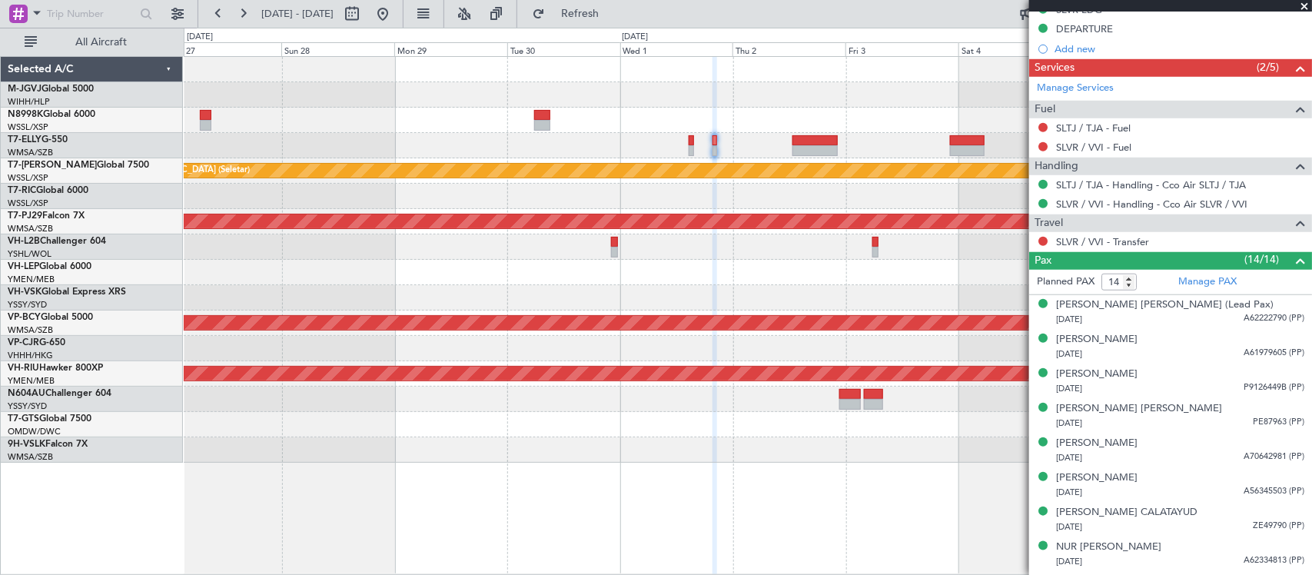
click at [742, 292] on div at bounding box center [747, 297] width 1127 height 25
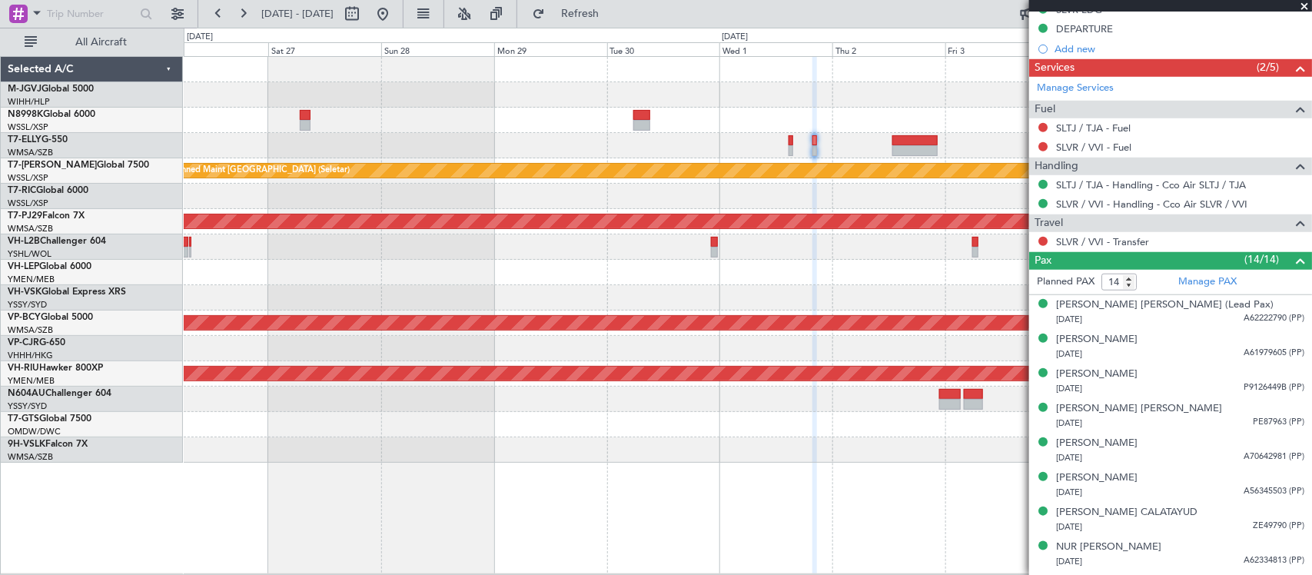
click at [827, 316] on div "Planned Maint Singapore (Seletar) Planned Maint Kuala Lumpur (Sultan Abdul Aziz…" at bounding box center [747, 260] width 1127 height 406
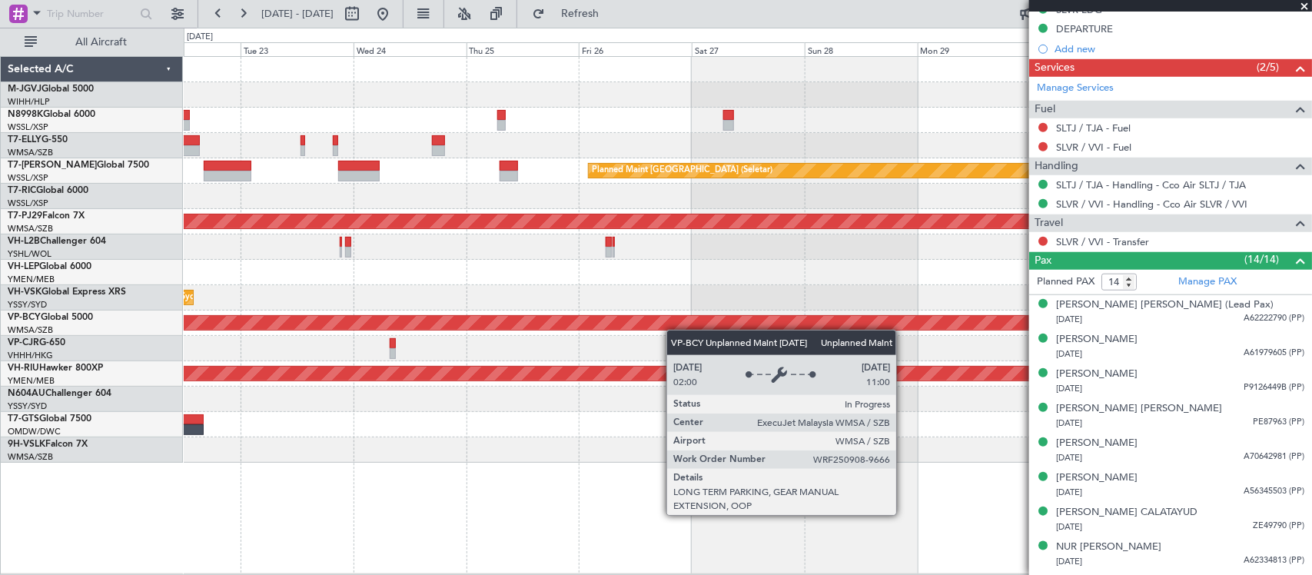
click at [774, 323] on div "Planned Maint Dubai (Dubai Intl) MEL Dubai (Dubai Intl) Planned Maint Singapore…" at bounding box center [747, 260] width 1127 height 406
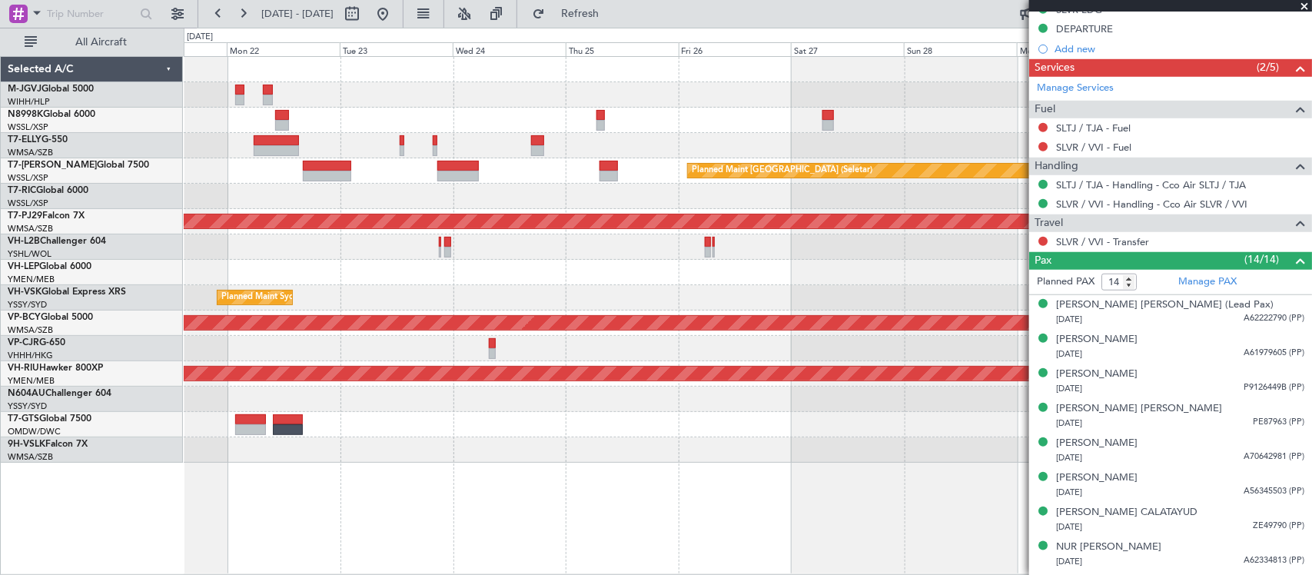
click at [721, 282] on div "Planned Maint Singapore (Seletar) MEL Jakarta (Halim Intl) MEL Jakarta (Halim I…" at bounding box center [747, 260] width 1127 height 406
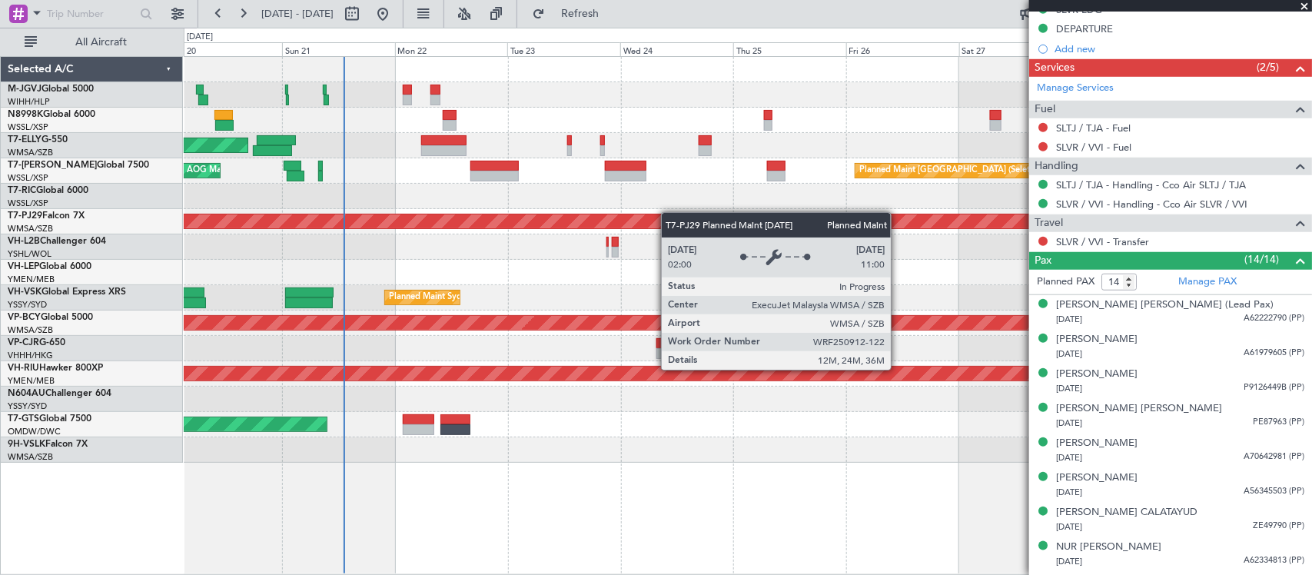
click at [590, 229] on div "Planned Maint Singapore (Seletar) MEL Jakarta (Halim Intl) MEL Jakarta (Halim I…" at bounding box center [747, 260] width 1127 height 406
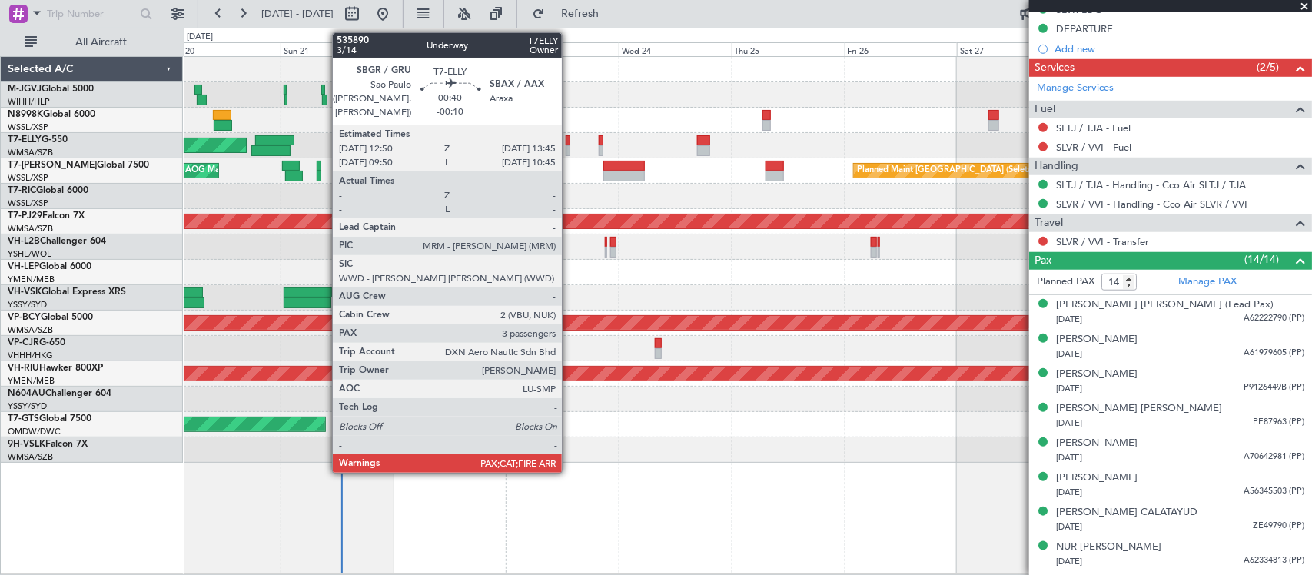
click at [569, 147] on div at bounding box center [568, 150] width 5 height 11
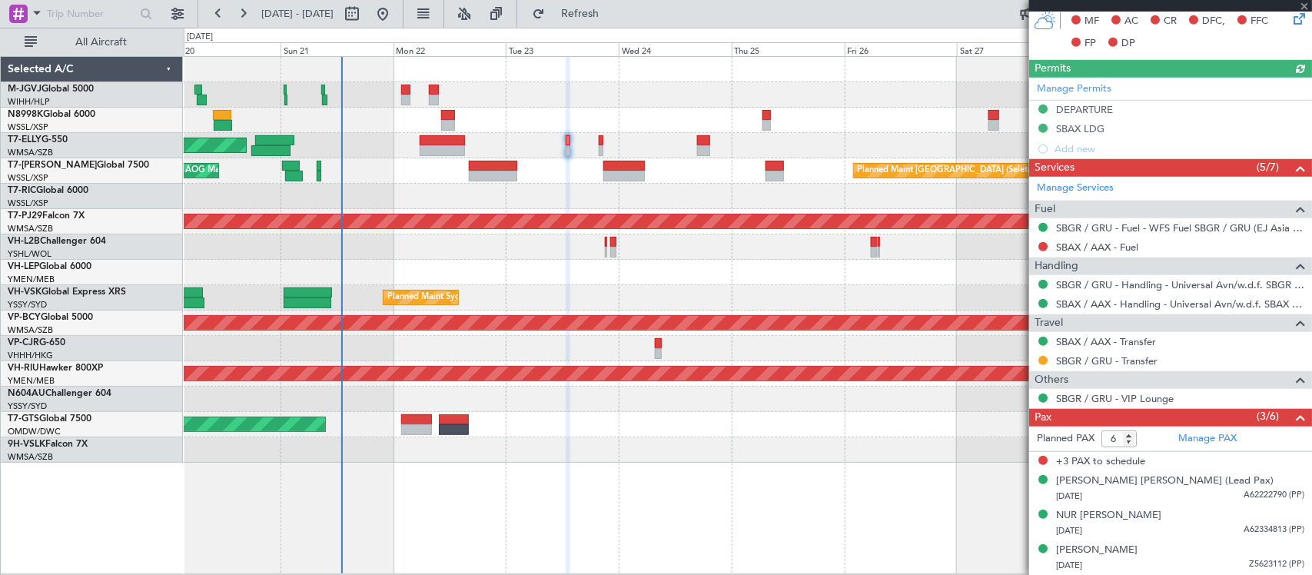
scroll to position [429, 0]
click at [1130, 446] on input "6" at bounding box center [1118, 438] width 35 height 17
click at [1128, 443] on input "5" at bounding box center [1118, 438] width 35 height 17
type input "4"
click at [1128, 443] on input "4" at bounding box center [1118, 438] width 35 height 17
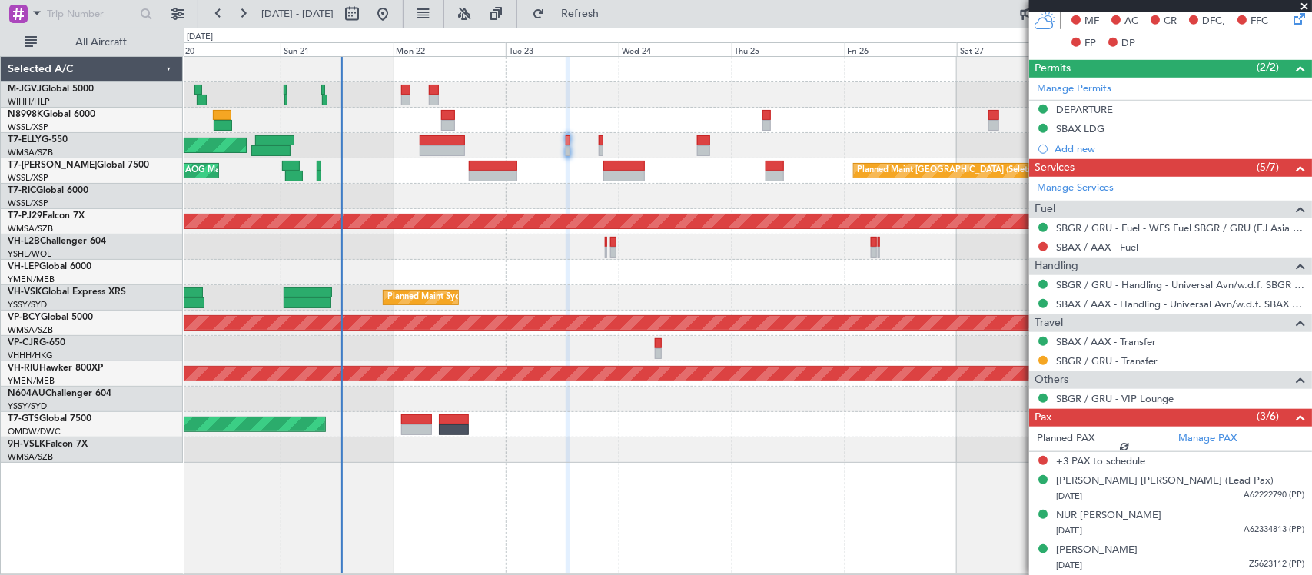
click at [1143, 438] on form "Planned PAX" at bounding box center [1099, 438] width 141 height 25
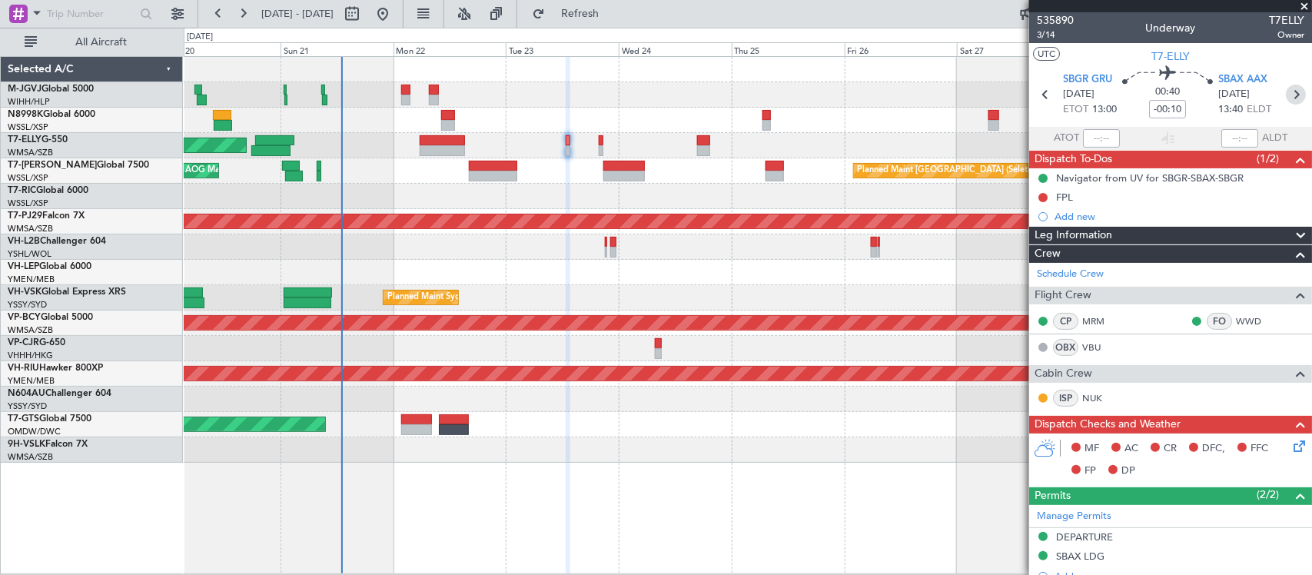
click at [1286, 96] on icon at bounding box center [1296, 95] width 20 height 20
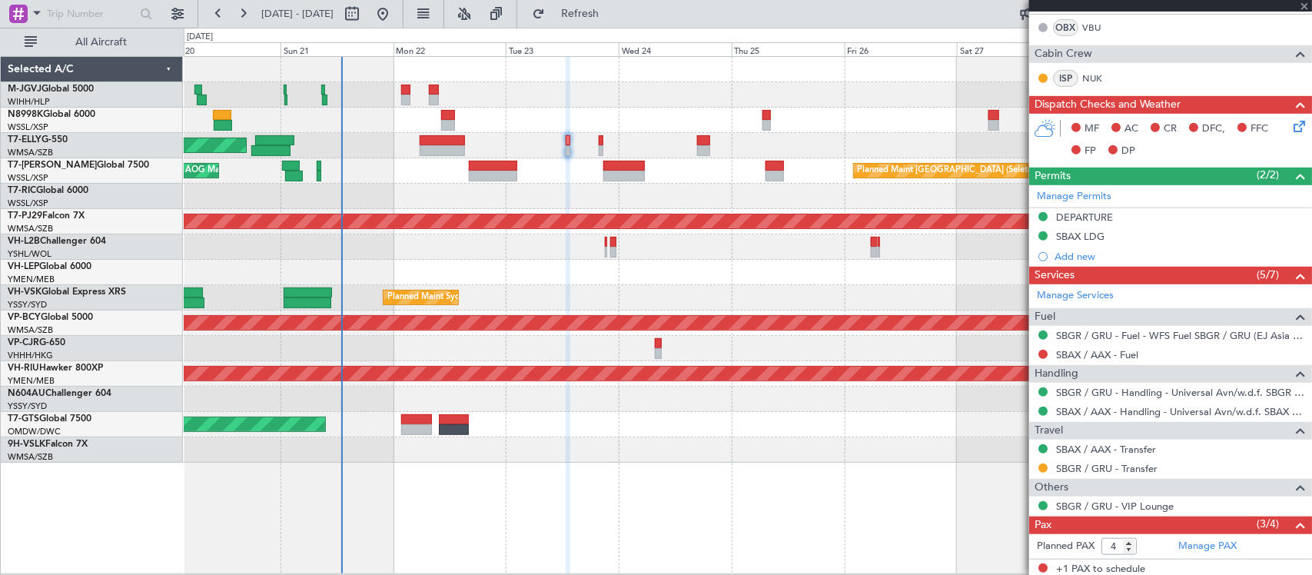
type input "-00:05"
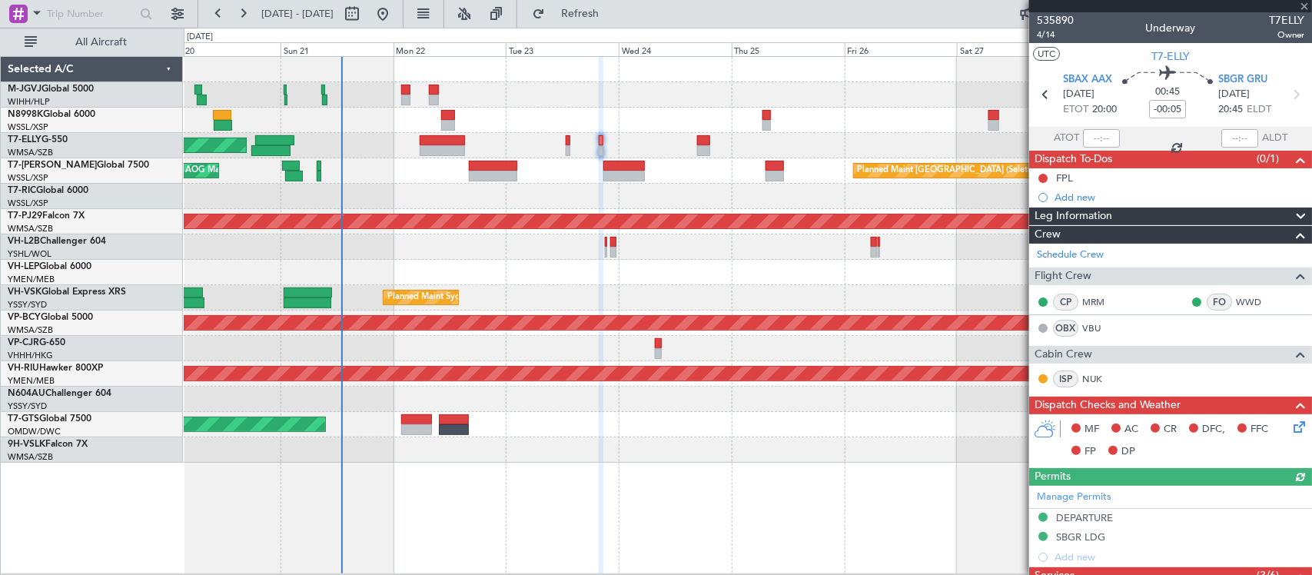
scroll to position [390, 0]
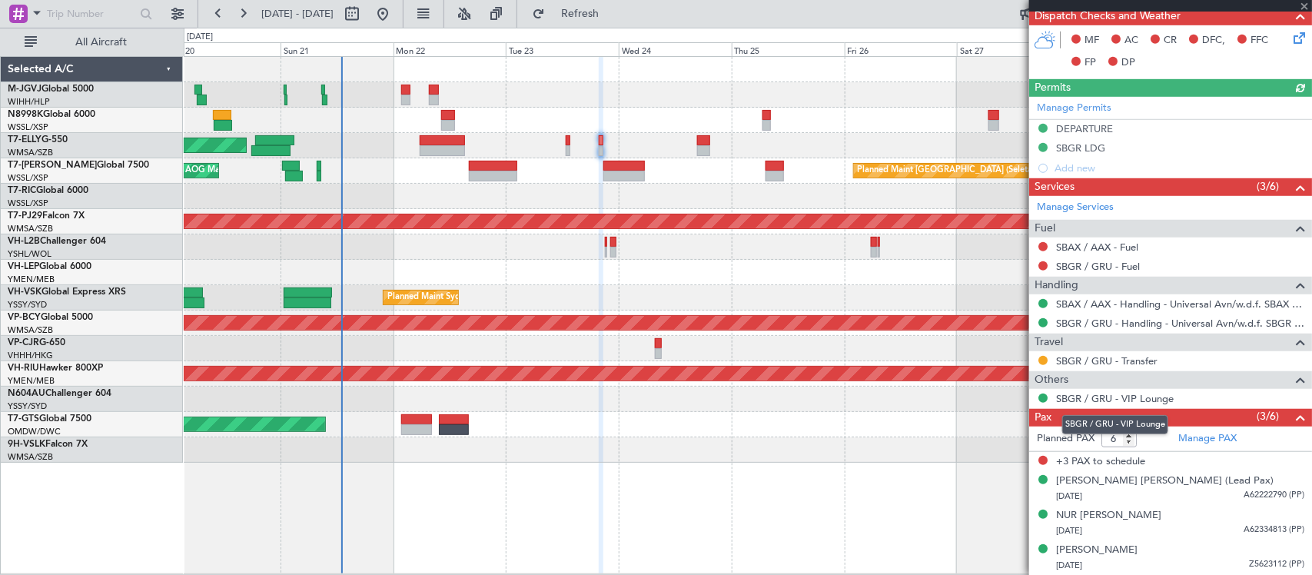
click at [1127, 442] on mat-tooltip-component "SBGR / GRU - VIP Lounge" at bounding box center [1115, 424] width 128 height 41
click at [1132, 442] on mat-tooltip-component "SBGR / GRU - VIP Lounge" at bounding box center [1115, 424] width 128 height 41
click at [1131, 439] on mat-tooltip-component "SBGR / GRU - VIP Lounge" at bounding box center [1115, 424] width 128 height 41
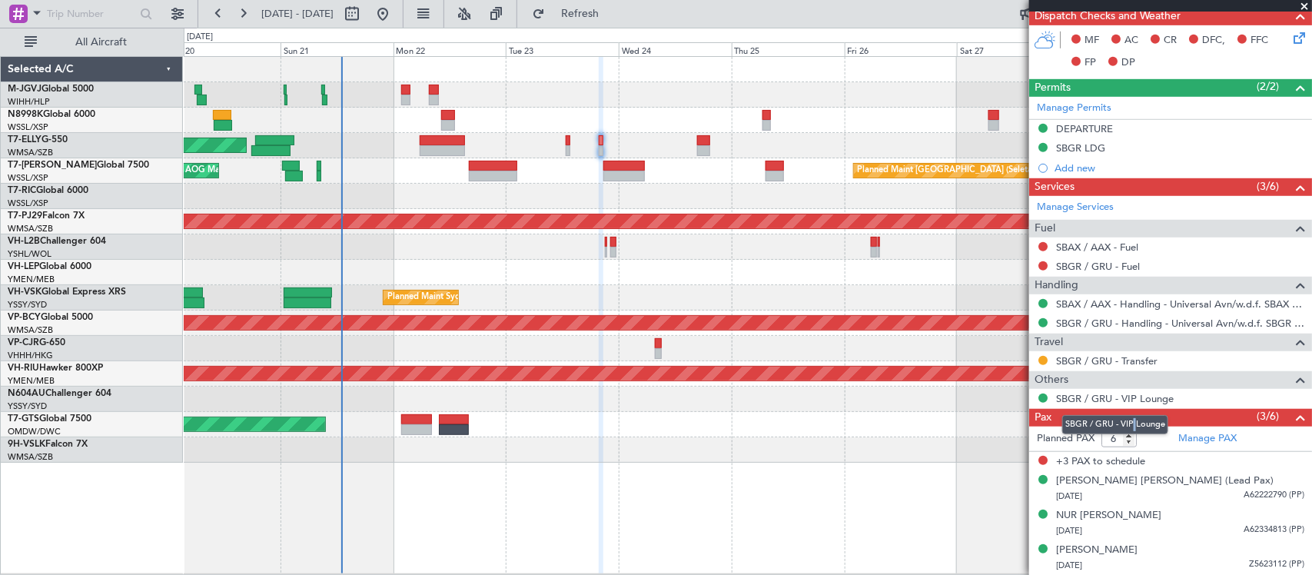
click at [1131, 439] on mat-tooltip-component "SBGR / GRU - VIP Lounge" at bounding box center [1115, 424] width 128 height 41
click at [1126, 440] on mat-tooltip-component "SBGR / GRU - VIP Lounge" at bounding box center [1115, 424] width 128 height 41
click at [1128, 443] on input "5" at bounding box center [1118, 438] width 35 height 17
type input "4"
click at [1128, 443] on input "4" at bounding box center [1118, 438] width 35 height 17
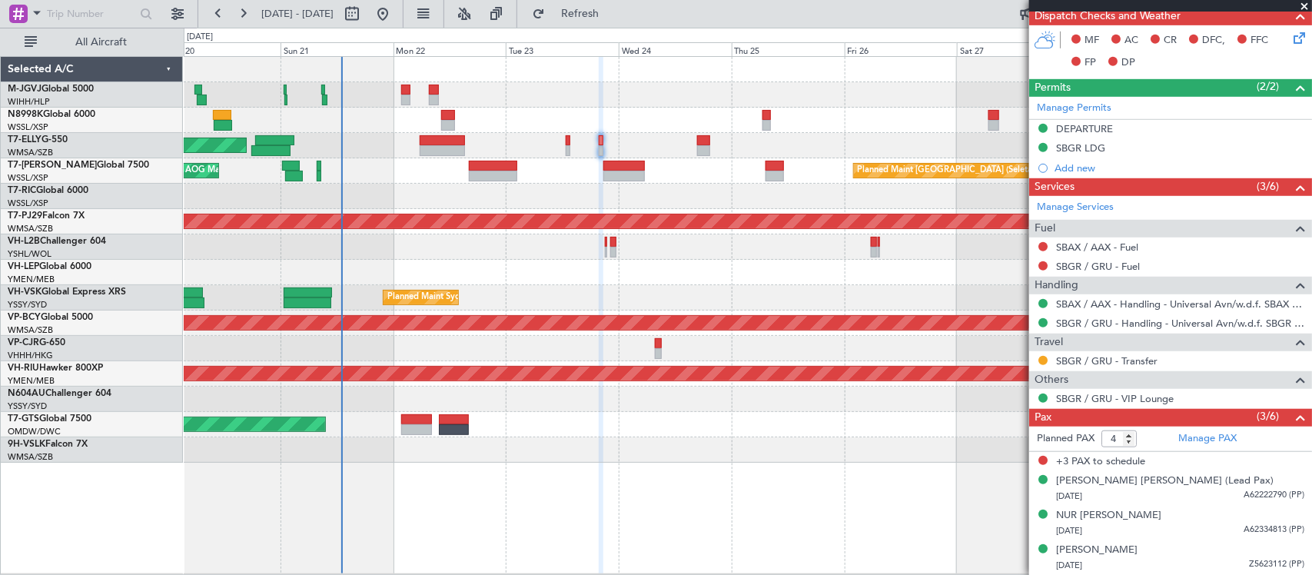
click at [1140, 440] on form "Planned PAX 4" at bounding box center [1099, 438] width 141 height 25
click at [1187, 440] on link "Manage PAX" at bounding box center [1207, 438] width 58 height 15
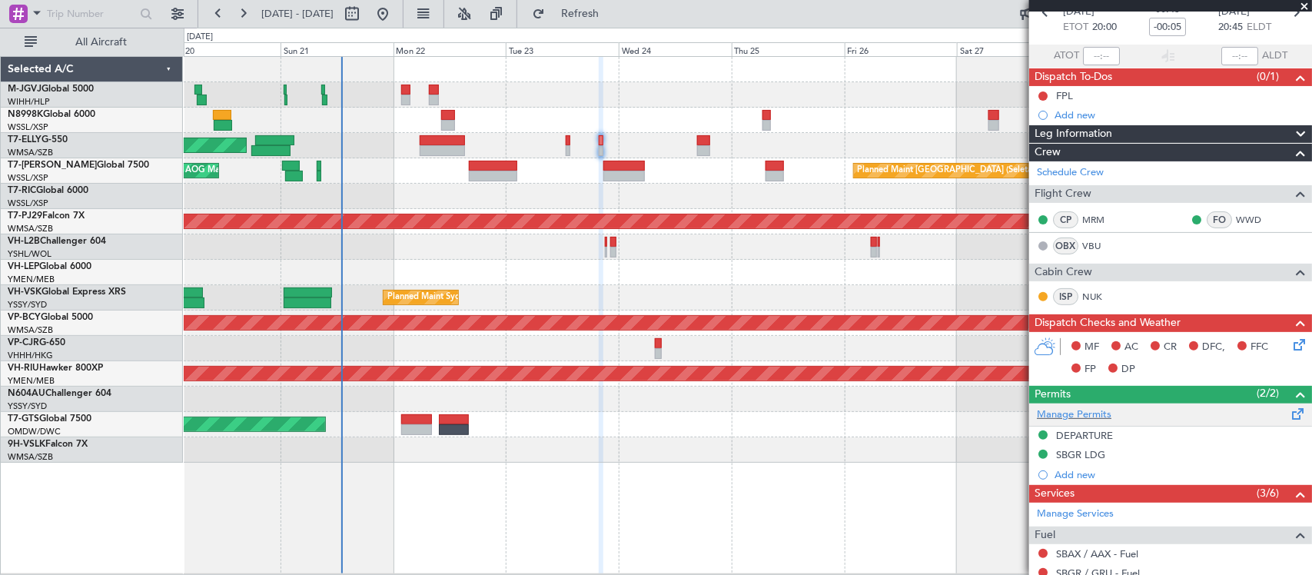
scroll to position [0, 0]
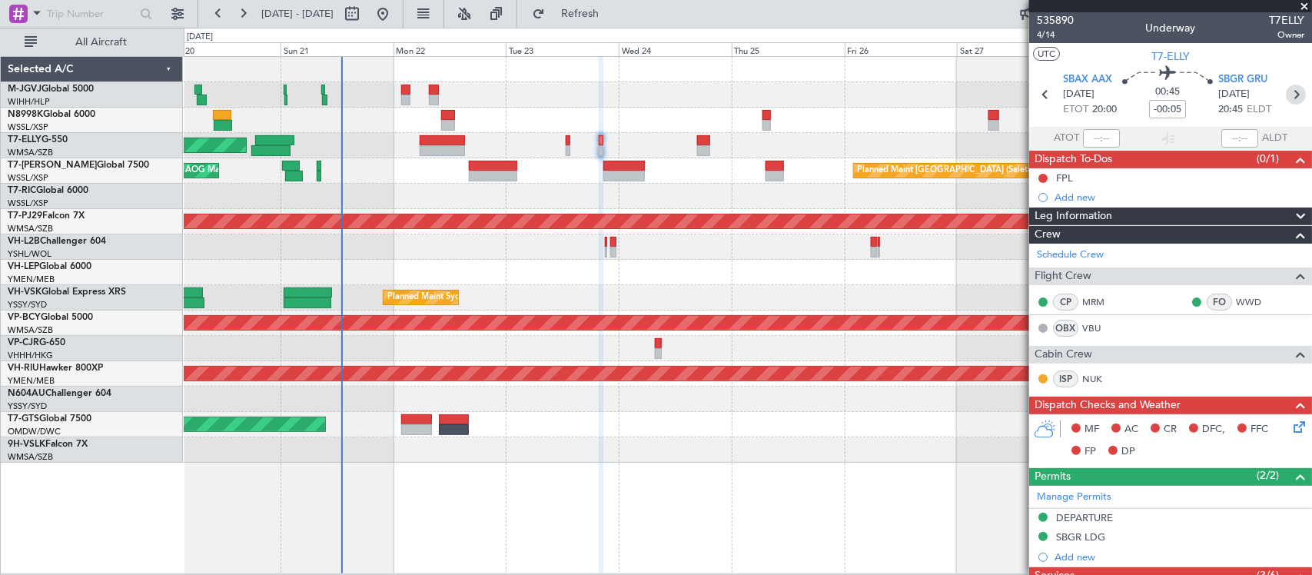
click at [1286, 91] on icon at bounding box center [1296, 95] width 20 height 20
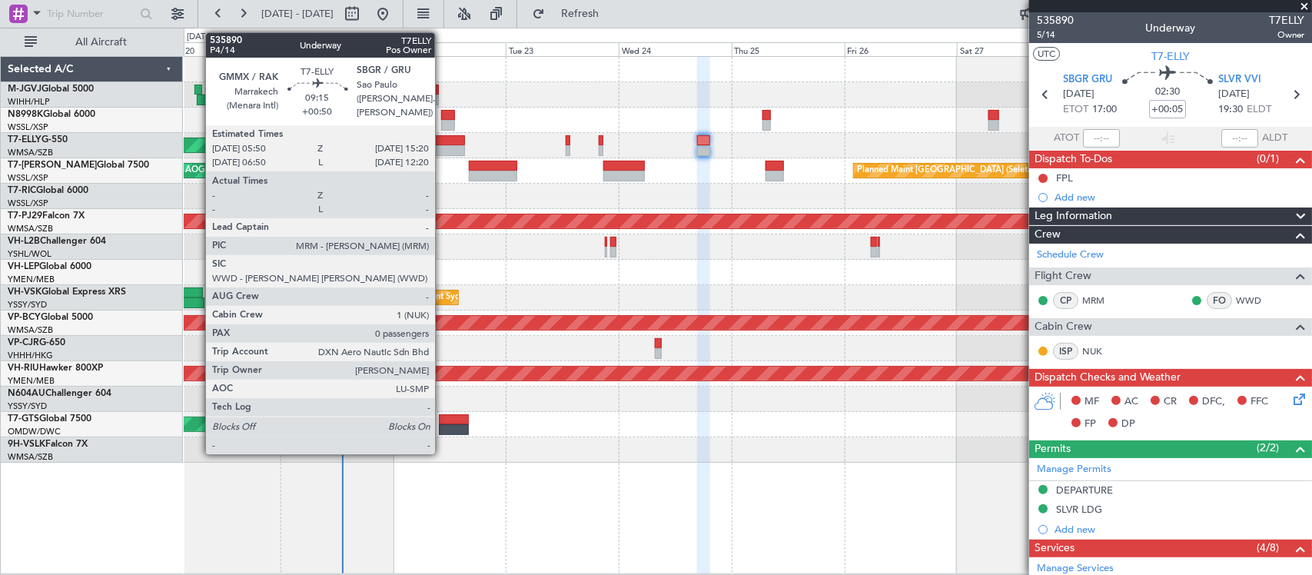
click at [443, 143] on div at bounding box center [442, 140] width 45 height 11
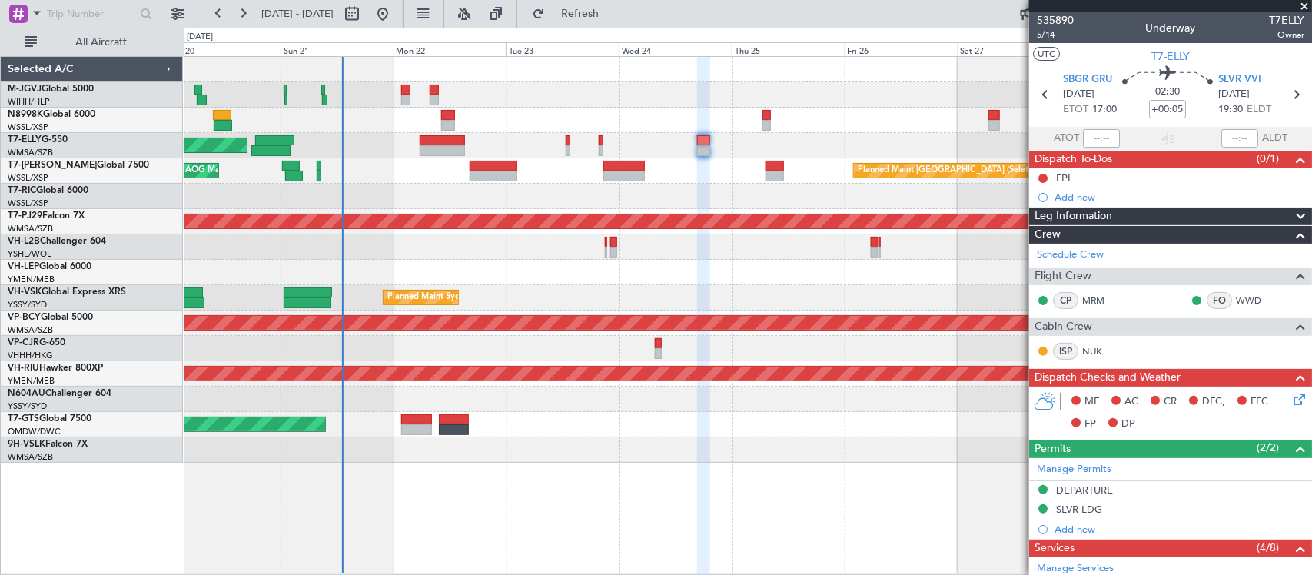
click at [496, 256] on div "Unplanned Maint [GEOGRAPHIC_DATA] ([GEOGRAPHIC_DATA])" at bounding box center [747, 246] width 1127 height 25
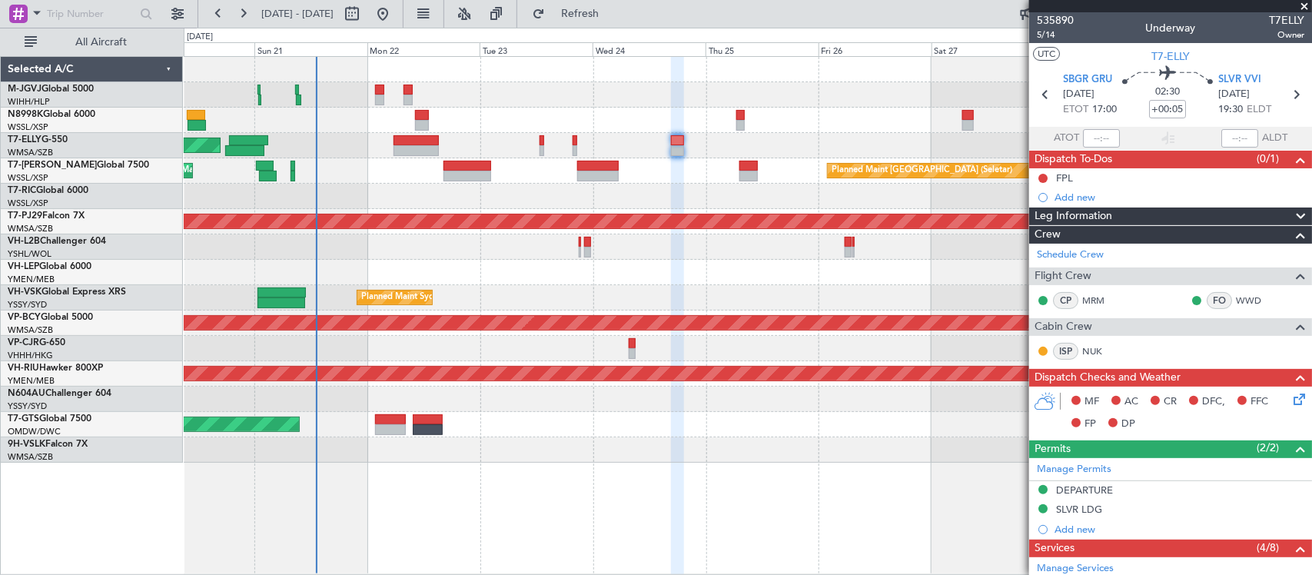
click at [805, 259] on div "Planned Maint Singapore (Seletar) MEL Jakarta (Halim Intl) MEL Jakarta (Halim I…" at bounding box center [747, 260] width 1127 height 406
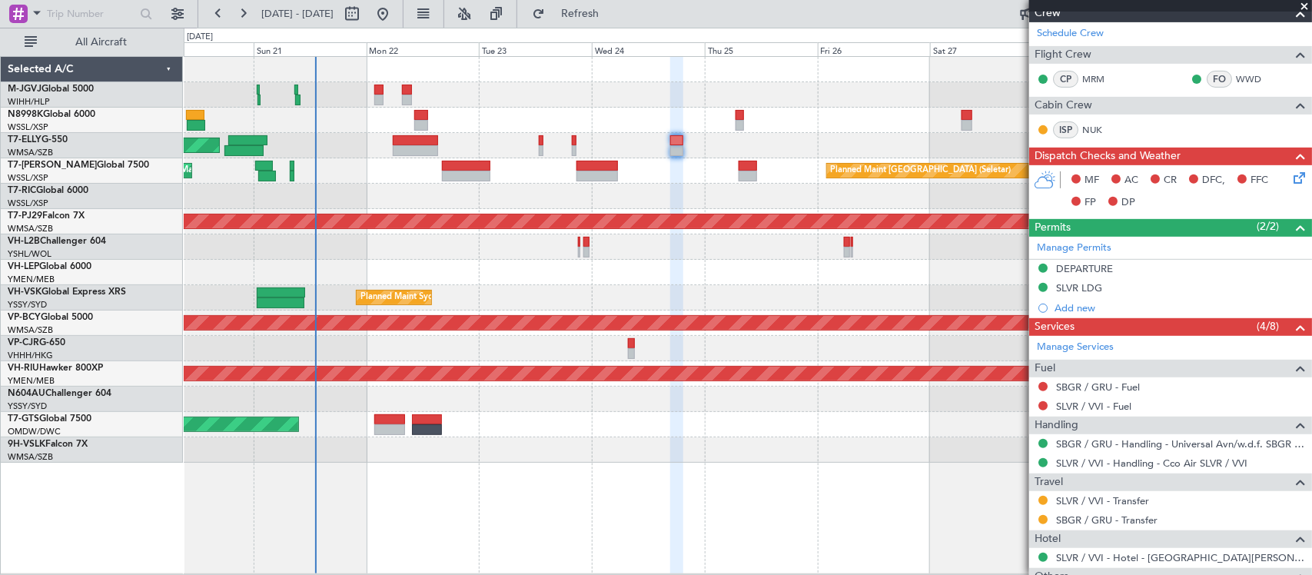
scroll to position [435, 0]
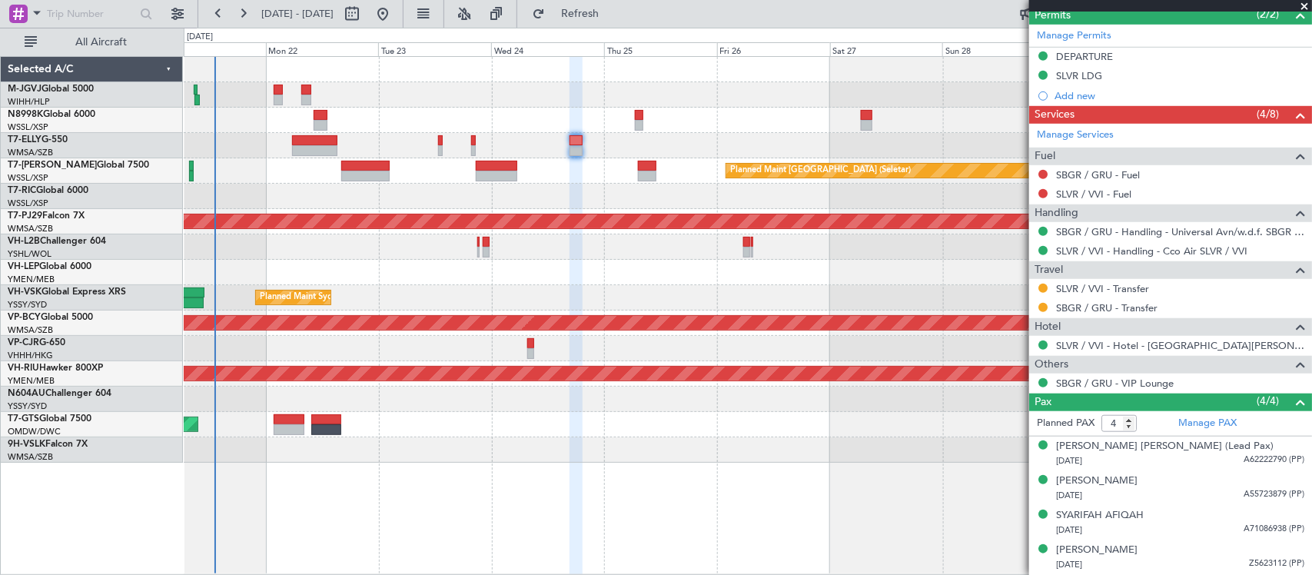
click at [639, 371] on div "Planned Maint Singapore (Seletar) MEL Jakarta (Halim Intl) MEL Jakarta (Halim I…" at bounding box center [747, 260] width 1127 height 406
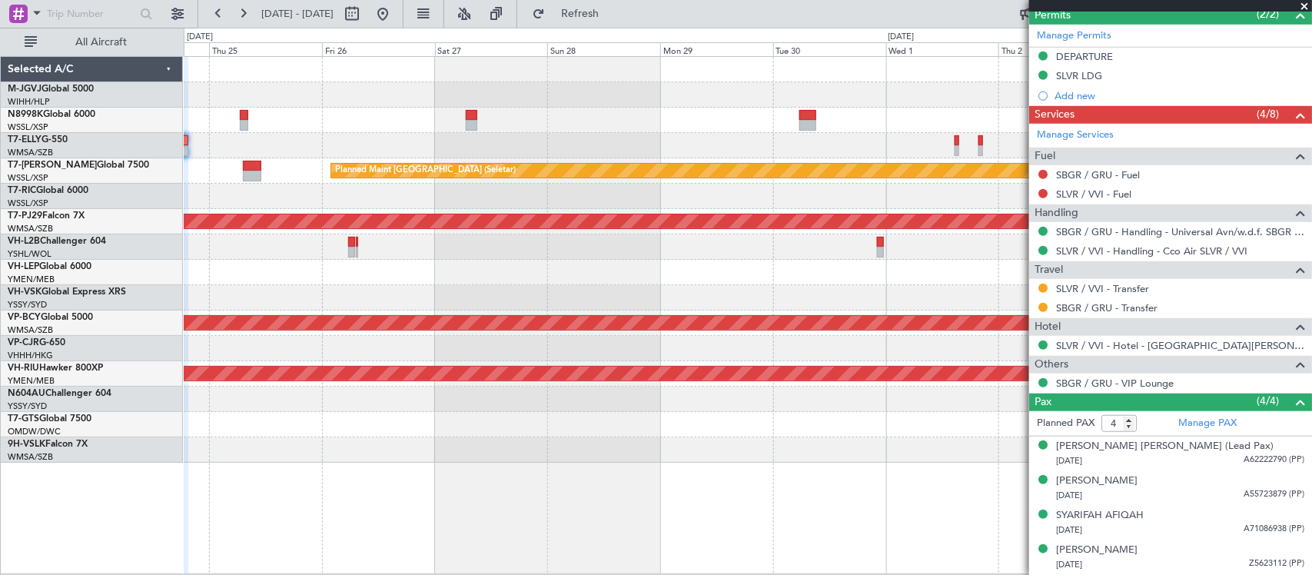
click at [473, 284] on div "Planned Maint Singapore (Seletar) Planned Maint Kuala Lumpur (Sultan Abdul Aziz…" at bounding box center [747, 260] width 1127 height 406
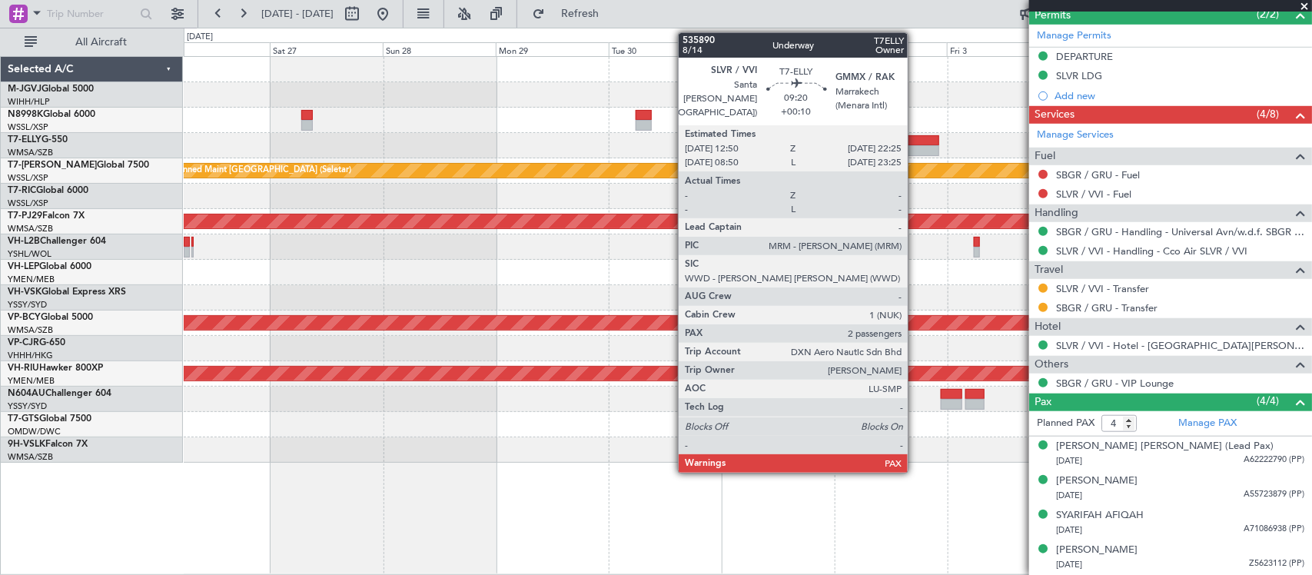
click at [915, 146] on div at bounding box center [916, 150] width 45 height 11
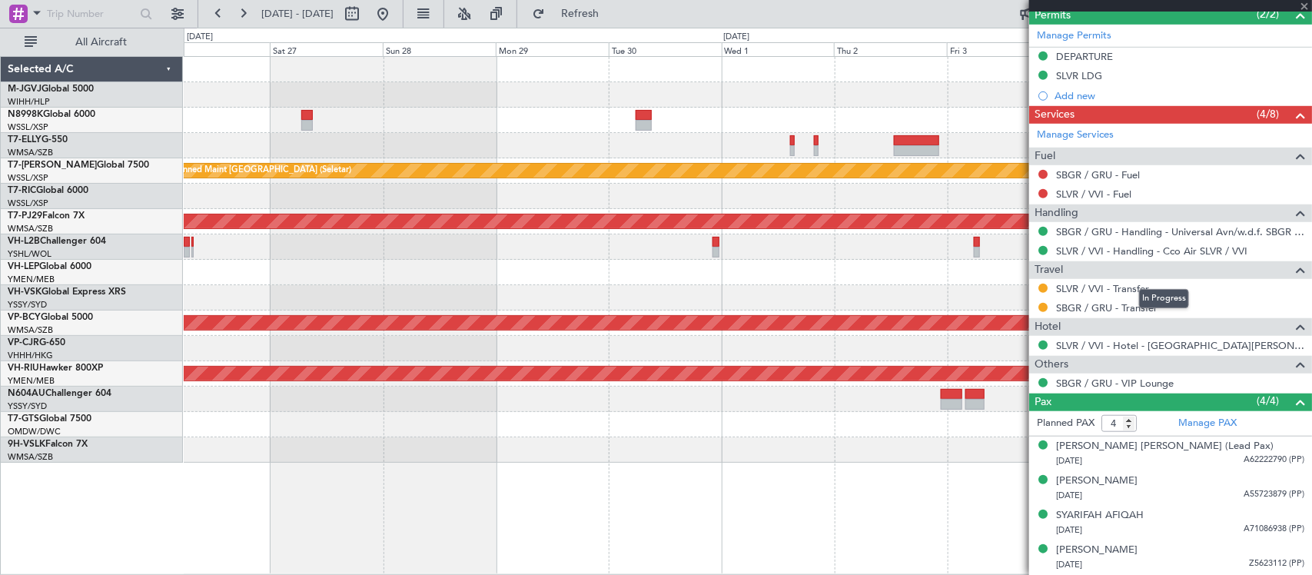
type input "+00:10"
type input "2"
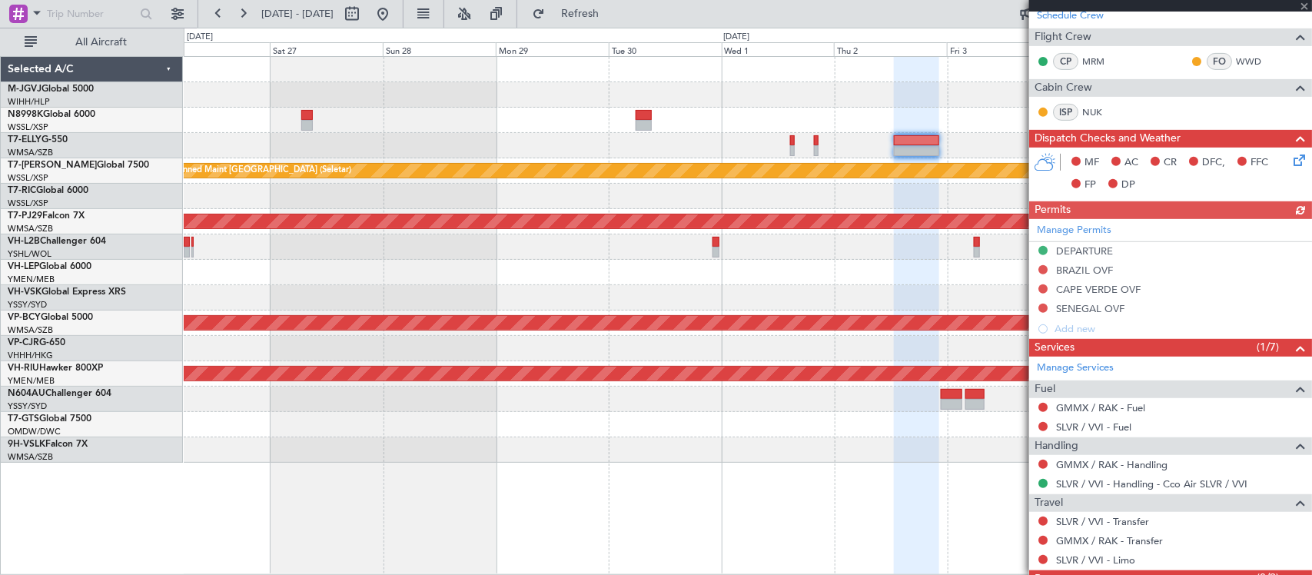
scroll to position [297, 0]
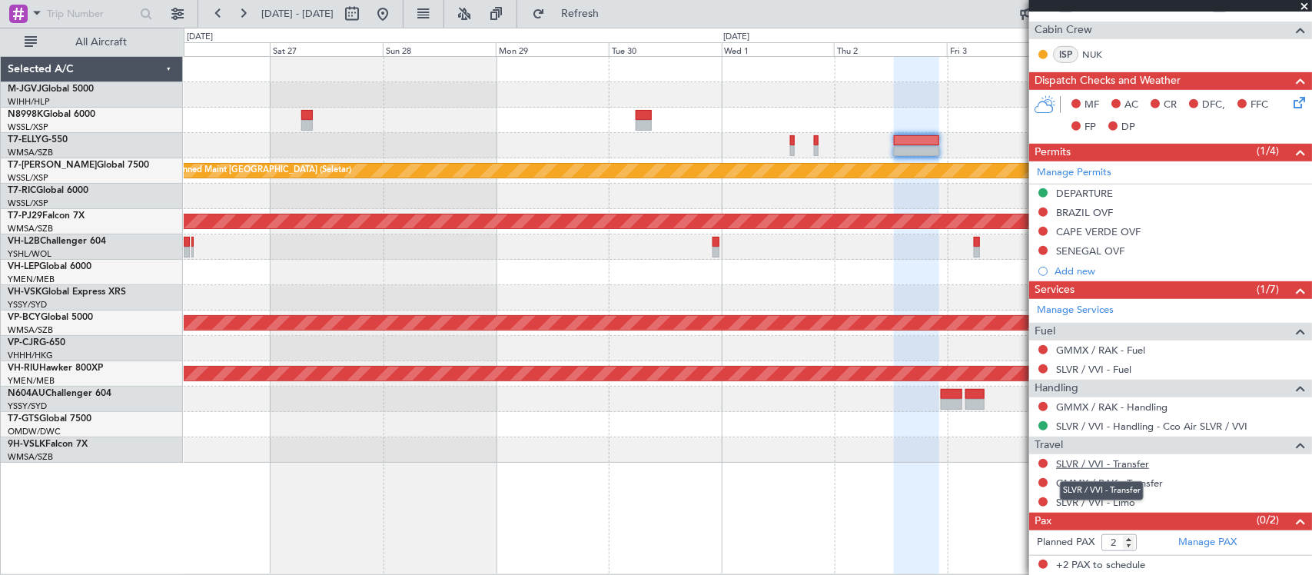
click at [1101, 463] on link "SLVR / VVI - Transfer" at bounding box center [1102, 463] width 93 height 13
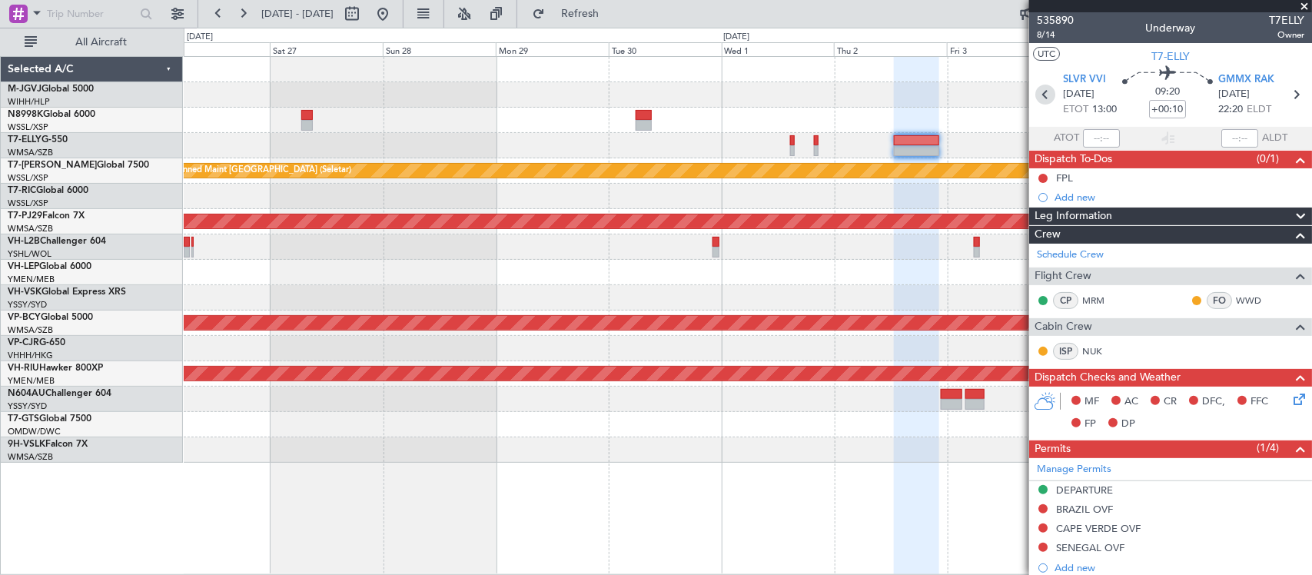
click at [1041, 94] on icon at bounding box center [1045, 95] width 20 height 20
type input "-00:10"
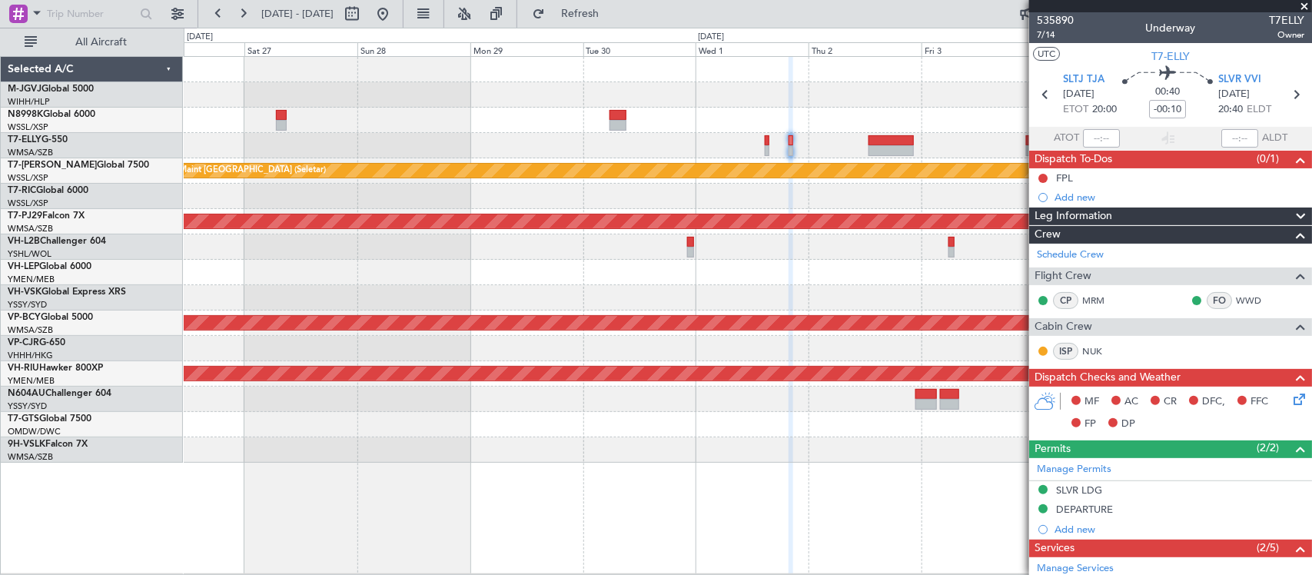
click at [709, 274] on div "Planned Maint Singapore (Seletar) Planned Maint Kuala Lumpur (Sultan Abdul Aziz…" at bounding box center [747, 260] width 1127 height 406
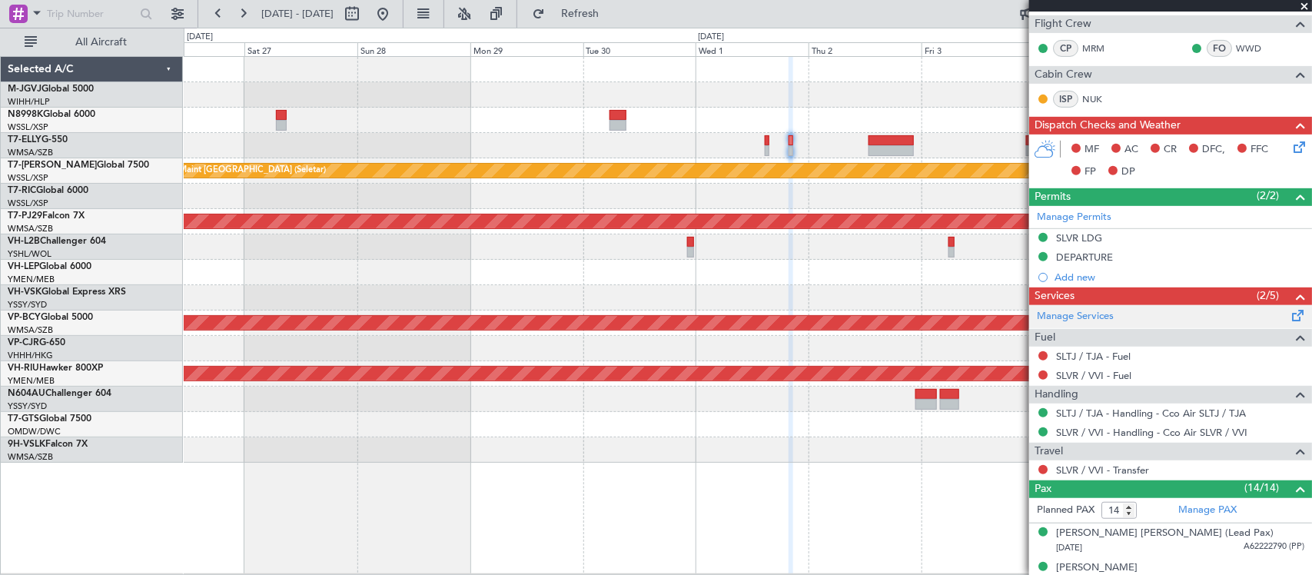
scroll to position [320, 0]
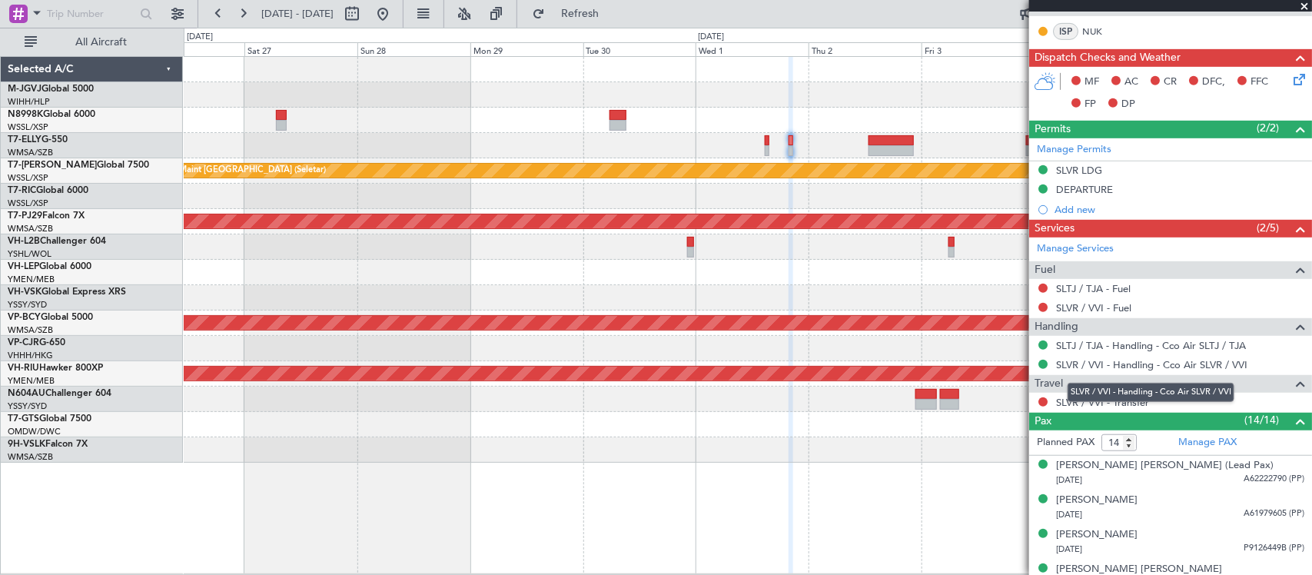
click at [1093, 402] on mat-tooltip-component "SLVR / VVI - Handling - Cco Air SLVR / VVI" at bounding box center [1151, 392] width 188 height 41
click at [1077, 408] on link "SLVR / VVI - Transfer" at bounding box center [1102, 402] width 93 height 13
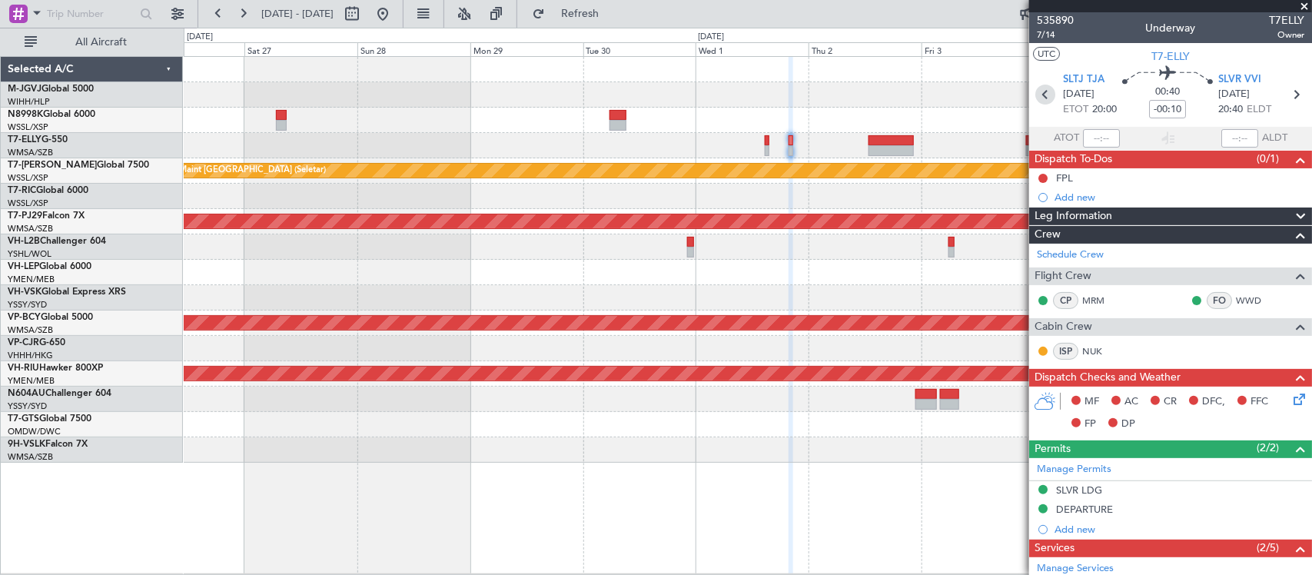
click at [1041, 95] on icon at bounding box center [1045, 95] width 20 height 20
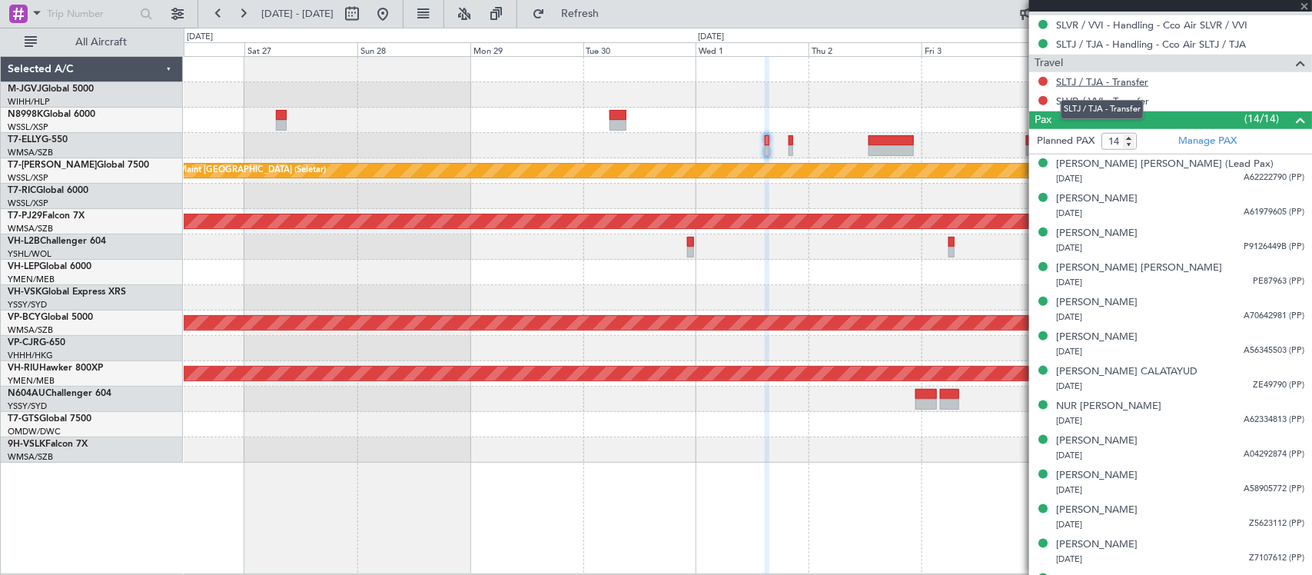
scroll to position [480, 0]
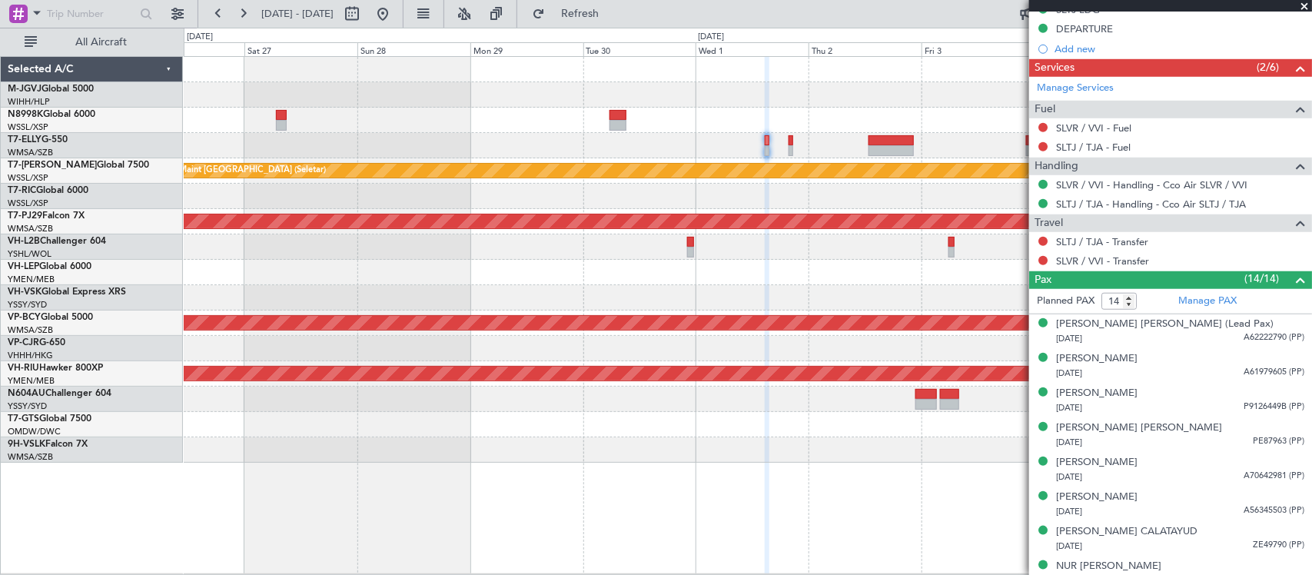
click at [1120, 269] on div "SLVR / VVI - Transfer" at bounding box center [1170, 260] width 283 height 19
click at [1120, 264] on link "SLVR / VVI - Transfer" at bounding box center [1102, 260] width 93 height 13
click at [719, 204] on div at bounding box center [747, 196] width 1127 height 25
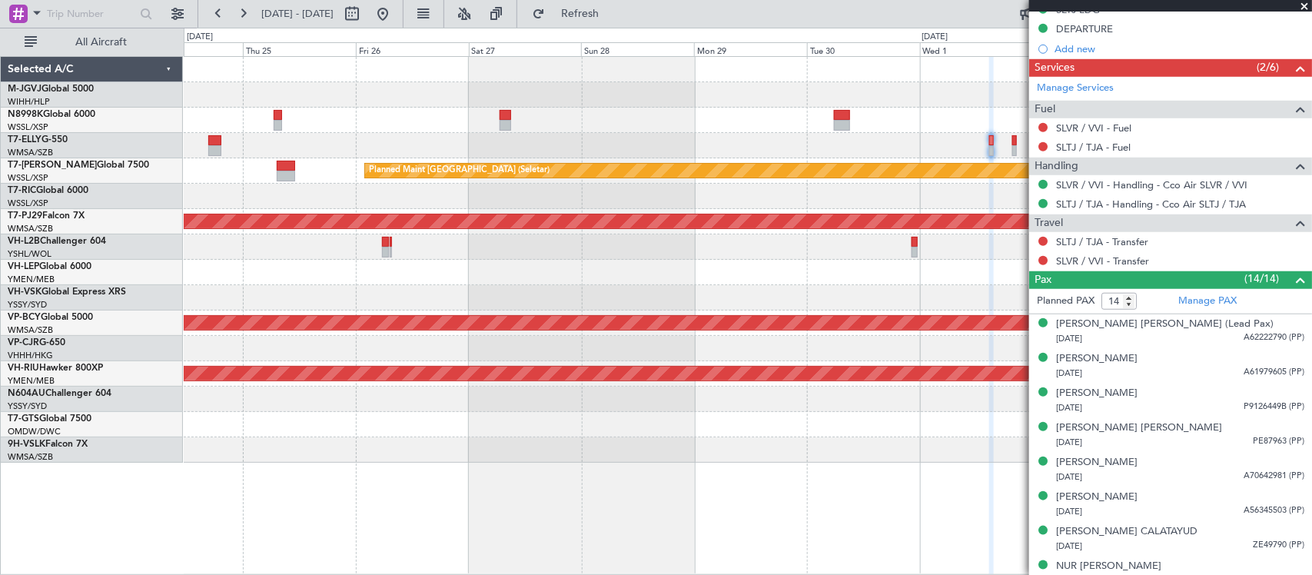
click at [788, 161] on div "Planned Maint Singapore (Seletar) Planned Maint Kuala Lumpur (Sultan Abdul Aziz…" at bounding box center [747, 260] width 1127 height 406
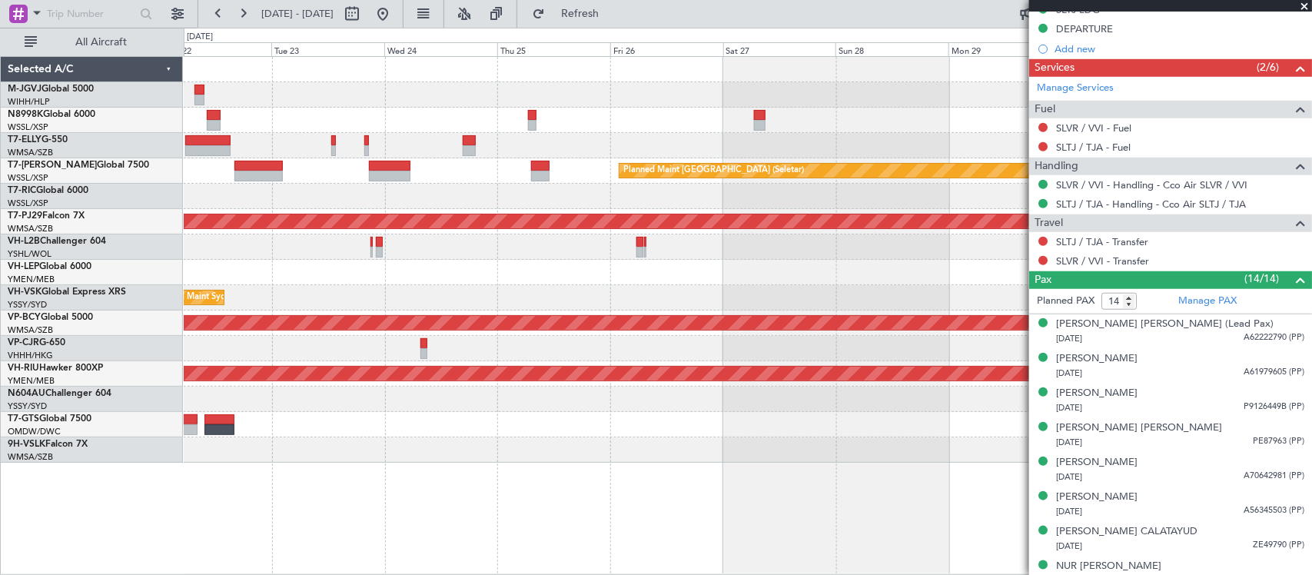
click at [704, 197] on div at bounding box center [747, 196] width 1127 height 25
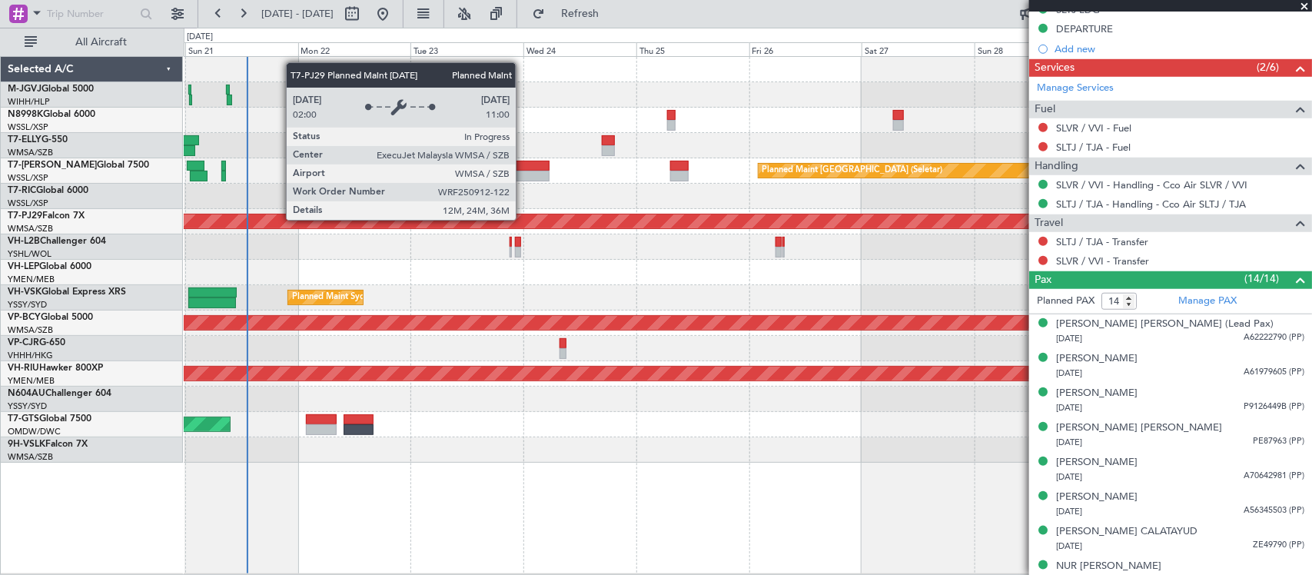
click at [515, 225] on div "Planned Maint [GEOGRAPHIC_DATA] (Sultan [PERSON_NAME] [PERSON_NAME] - Subang)" at bounding box center [665, 221] width 2973 height 14
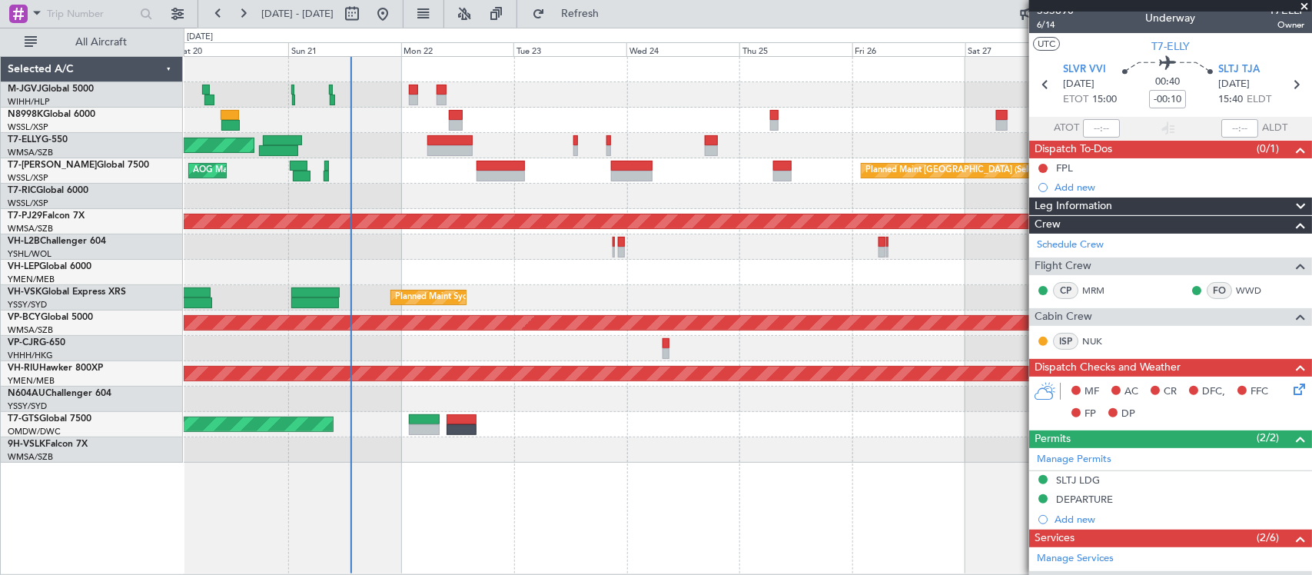
scroll to position [0, 0]
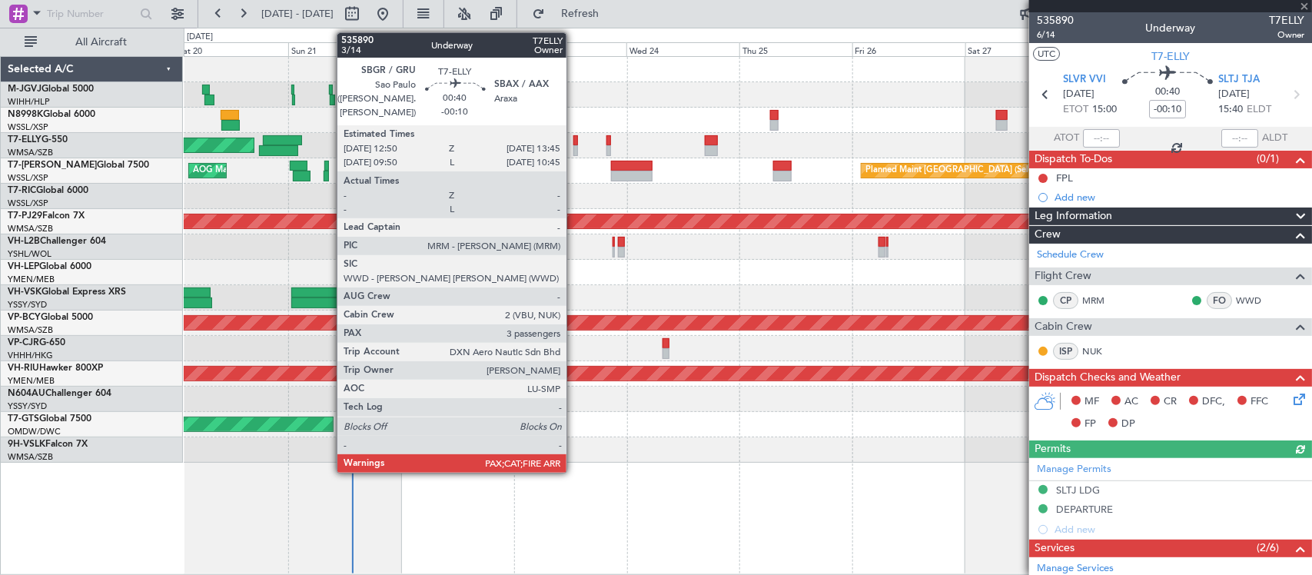
click at [574, 151] on div at bounding box center [575, 150] width 5 height 11
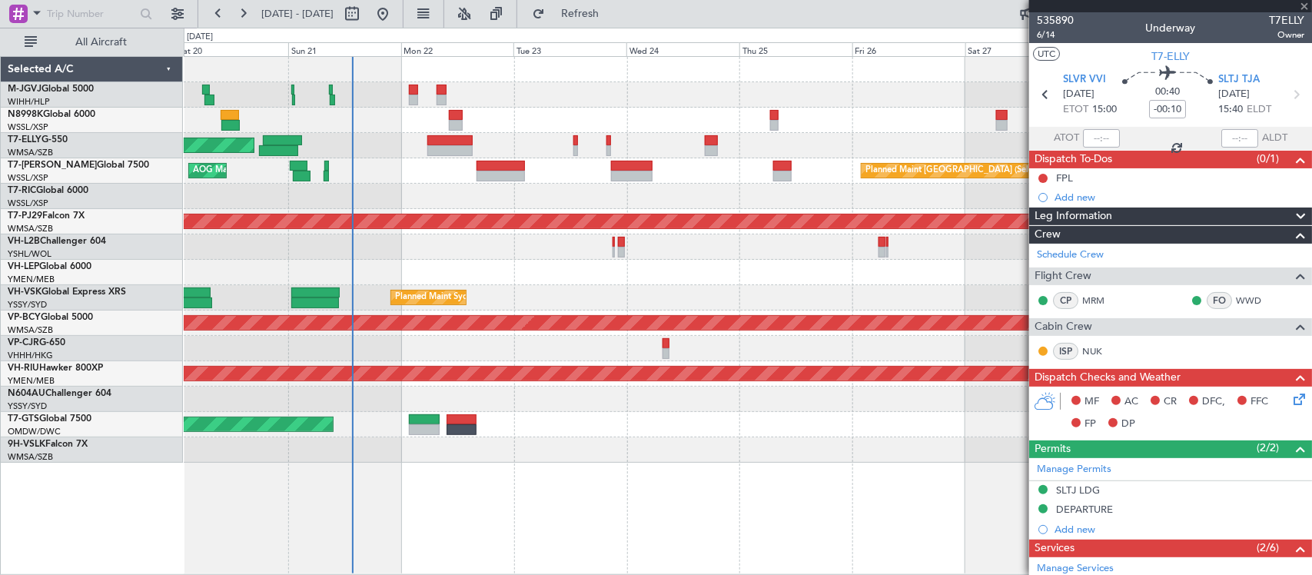
type input "4"
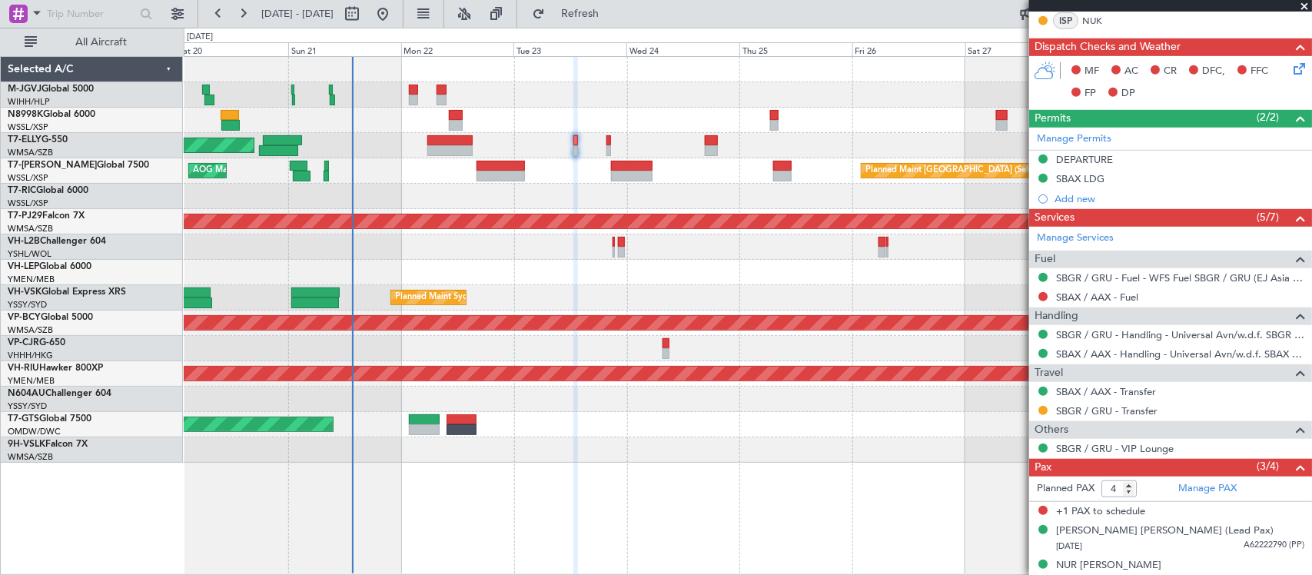
scroll to position [429, 0]
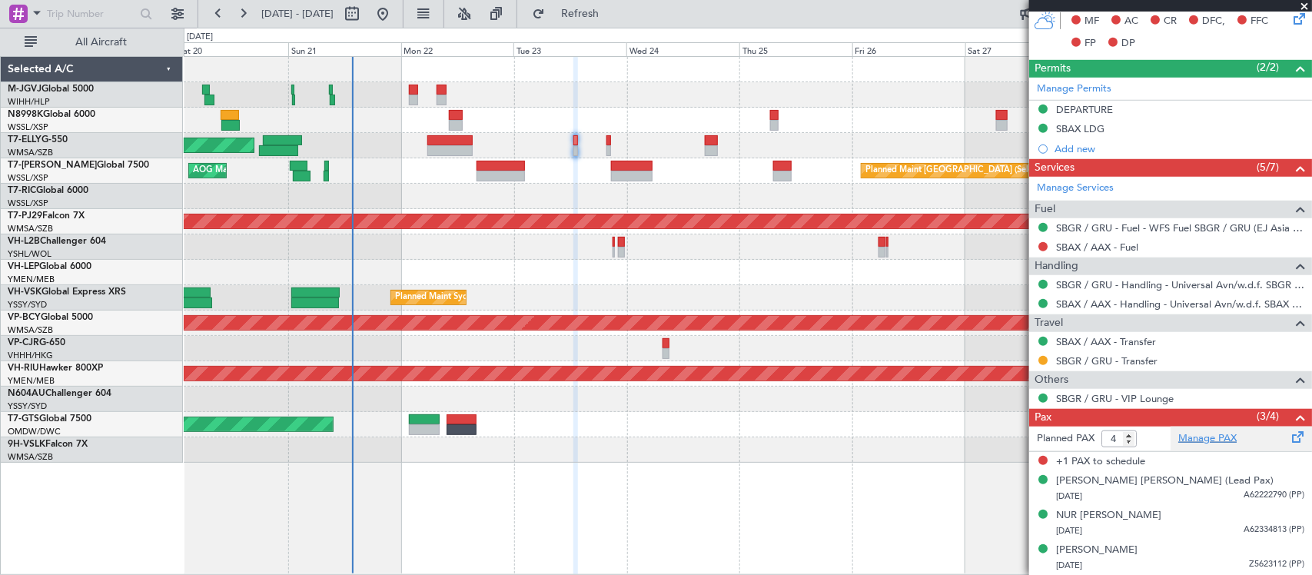
click at [1200, 436] on link "Manage PAX" at bounding box center [1207, 438] width 58 height 15
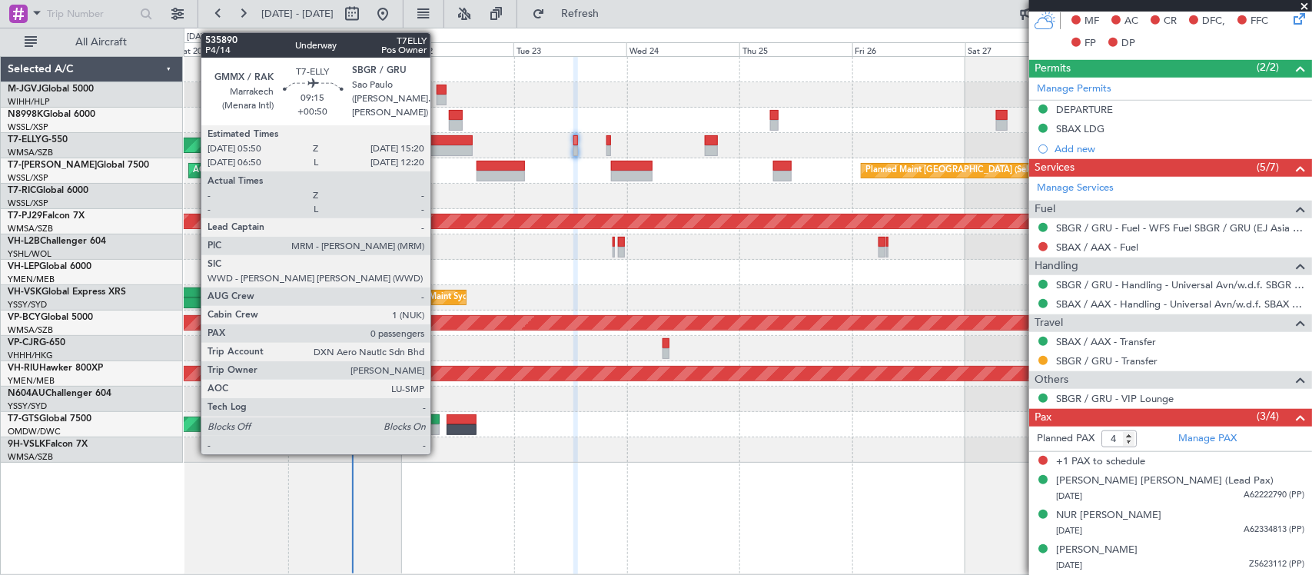
click at [438, 144] on div at bounding box center [449, 140] width 45 height 11
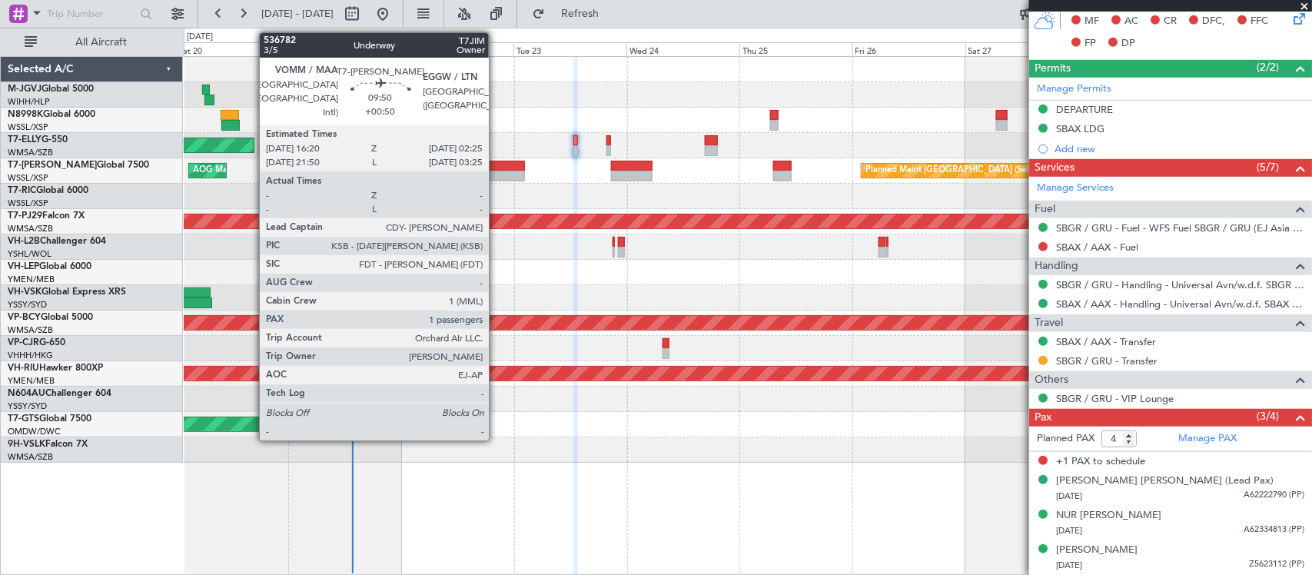
click at [496, 171] on div at bounding box center [500, 176] width 48 height 11
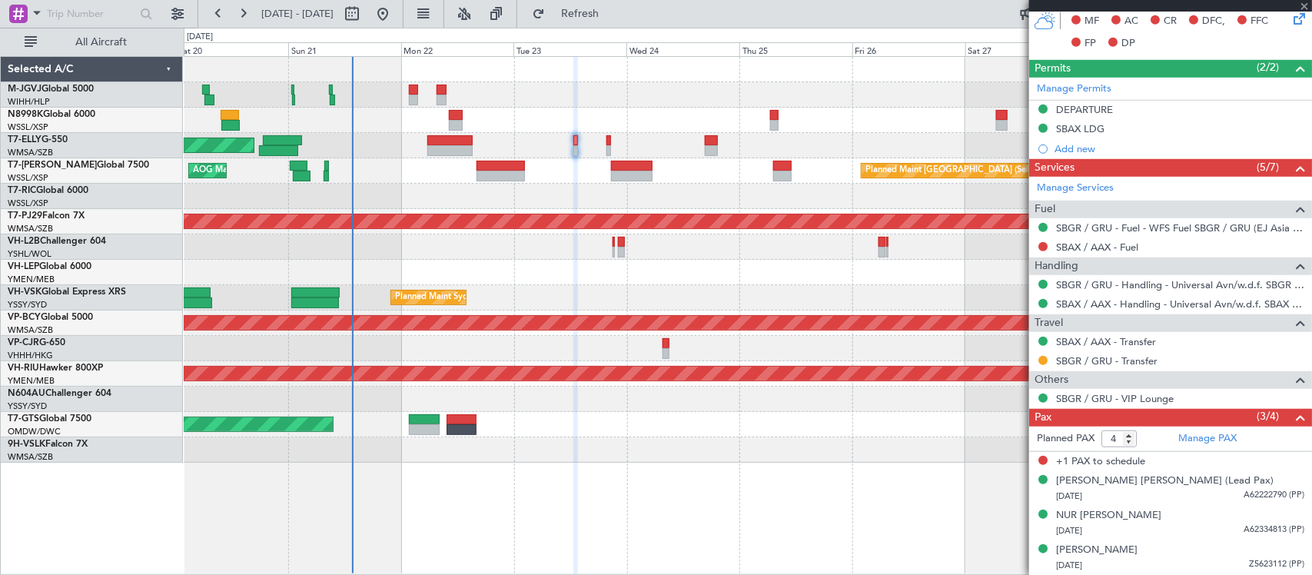
type input "+00:50"
type input "1"
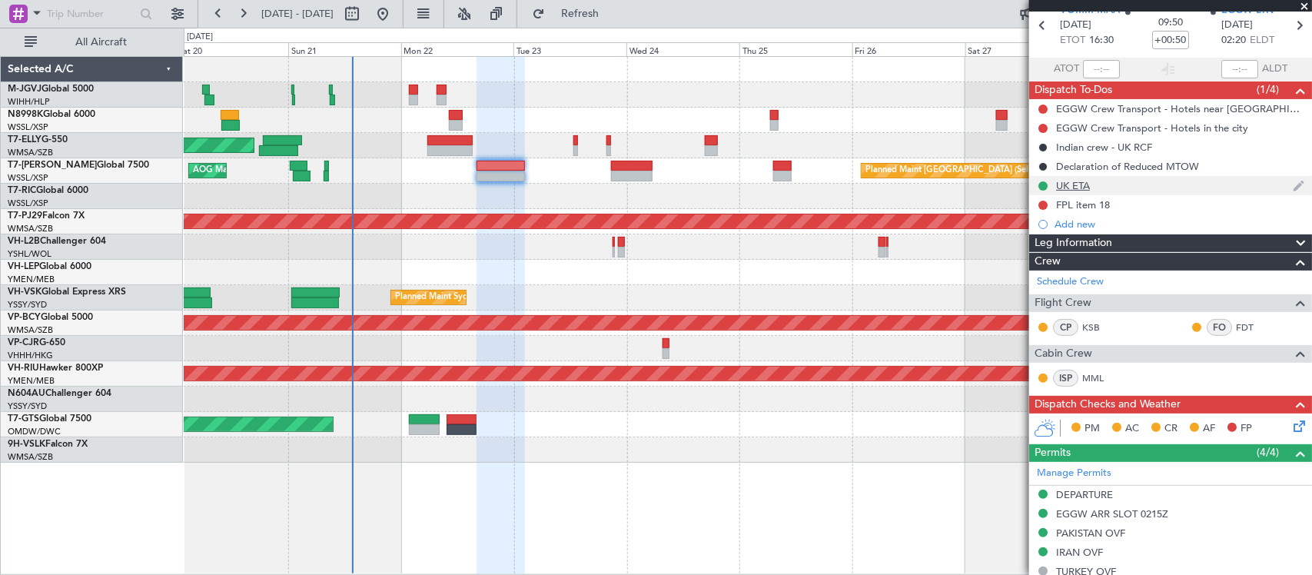
scroll to position [0, 0]
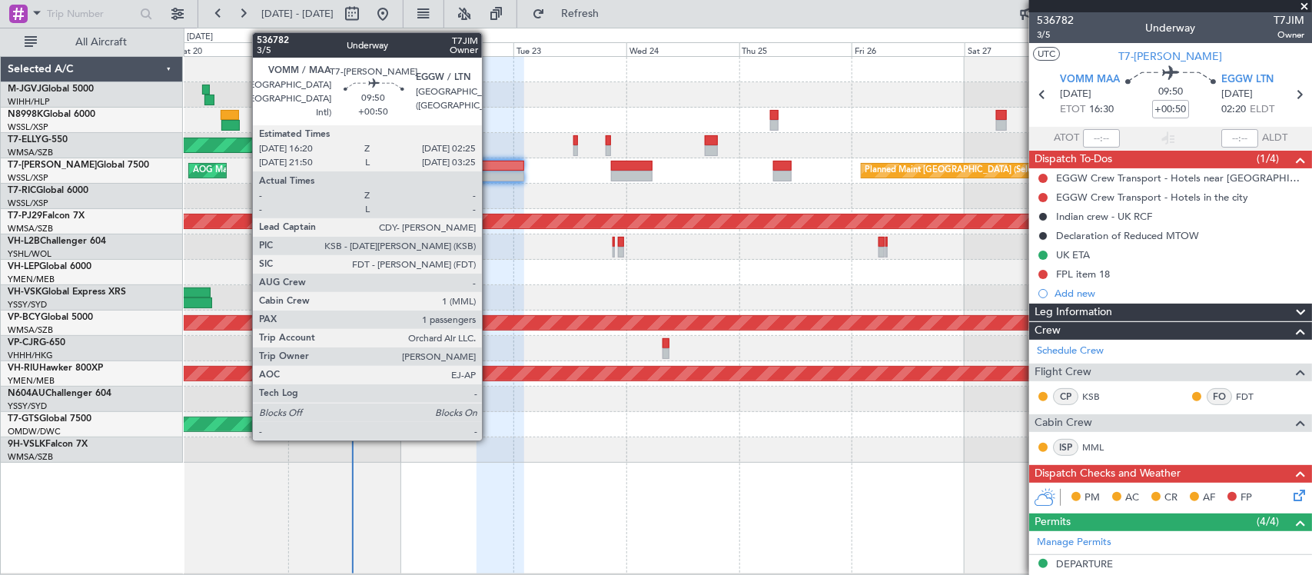
click at [490, 178] on div at bounding box center [500, 176] width 48 height 11
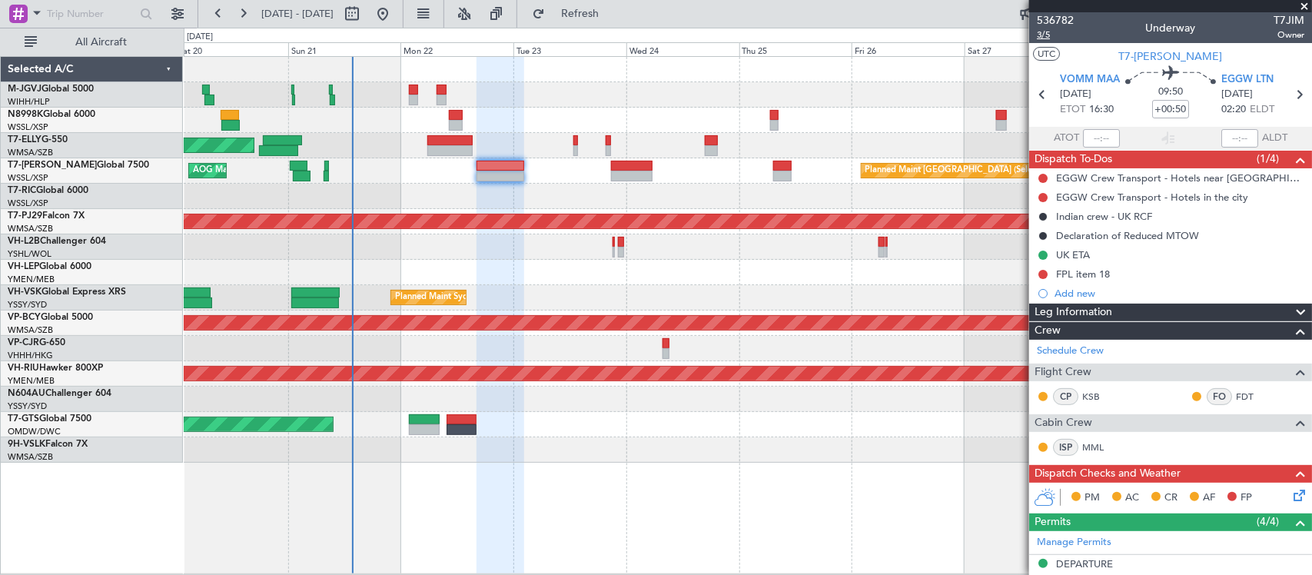
click at [1045, 37] on span "3/5" at bounding box center [1055, 34] width 37 height 13
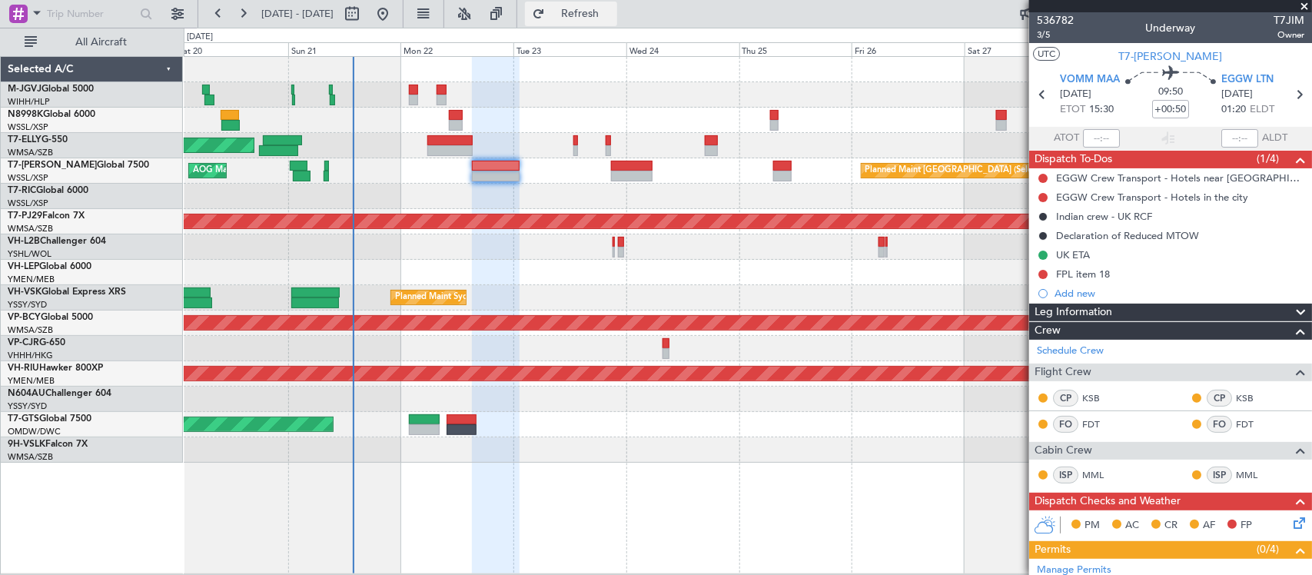
click at [600, 16] on span "Refresh" at bounding box center [580, 13] width 65 height 11
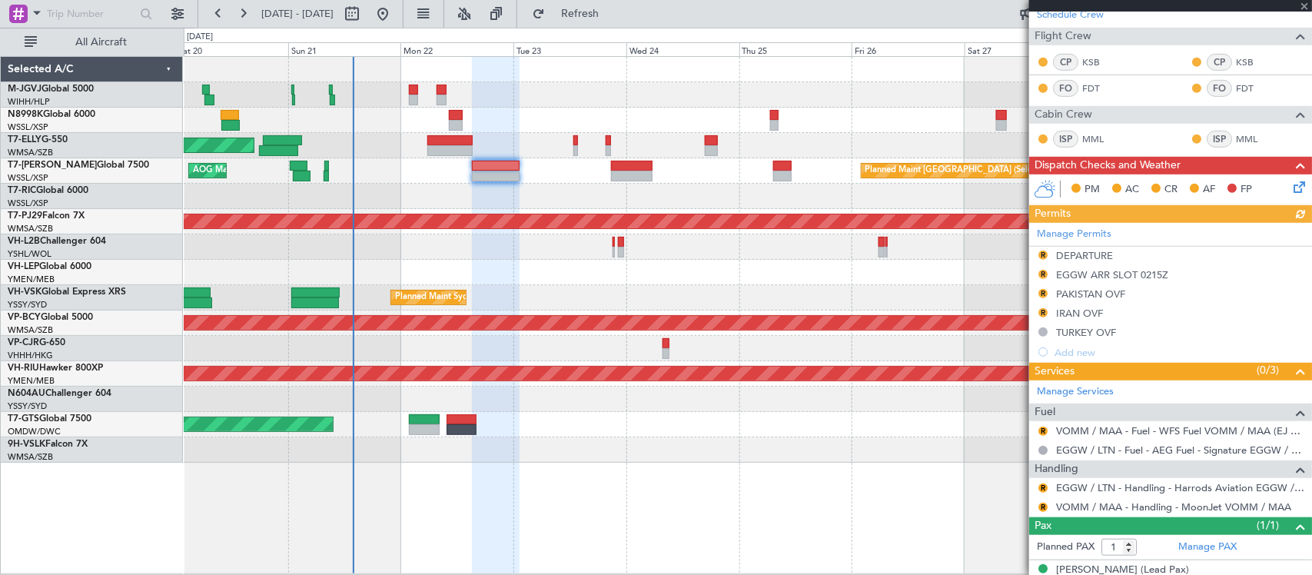
scroll to position [357, 0]
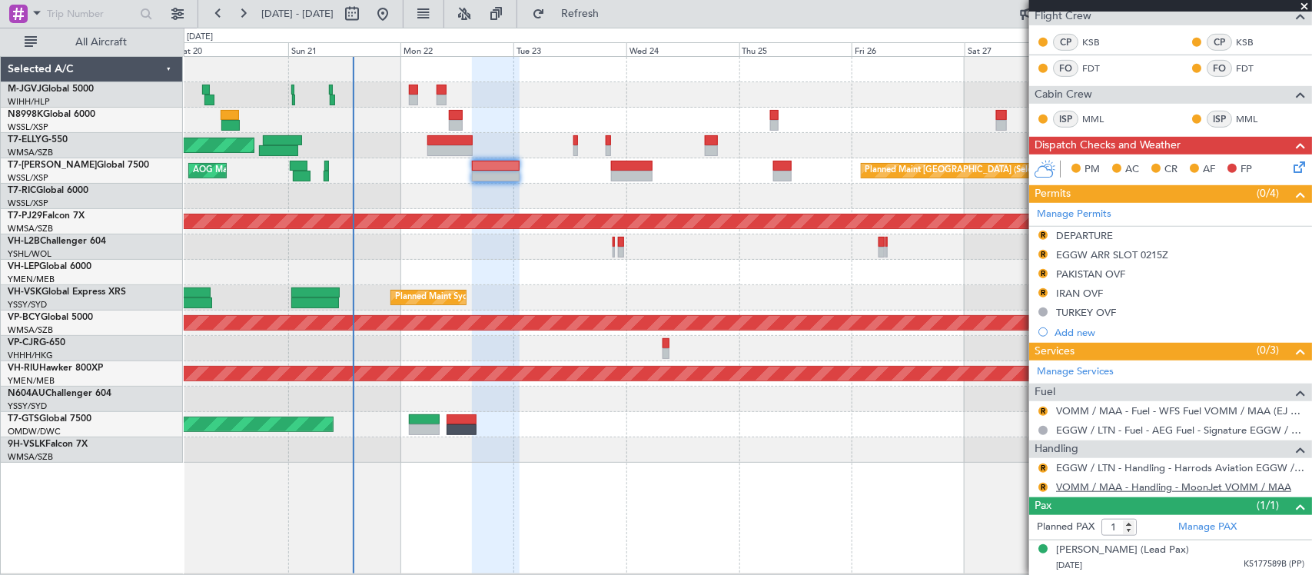
click at [1074, 486] on link "VOMM / MAA - Handling - MoonJet VOMM / MAA" at bounding box center [1173, 486] width 235 height 13
click at [1103, 210] on link "Manage Permits" at bounding box center [1074, 214] width 75 height 15
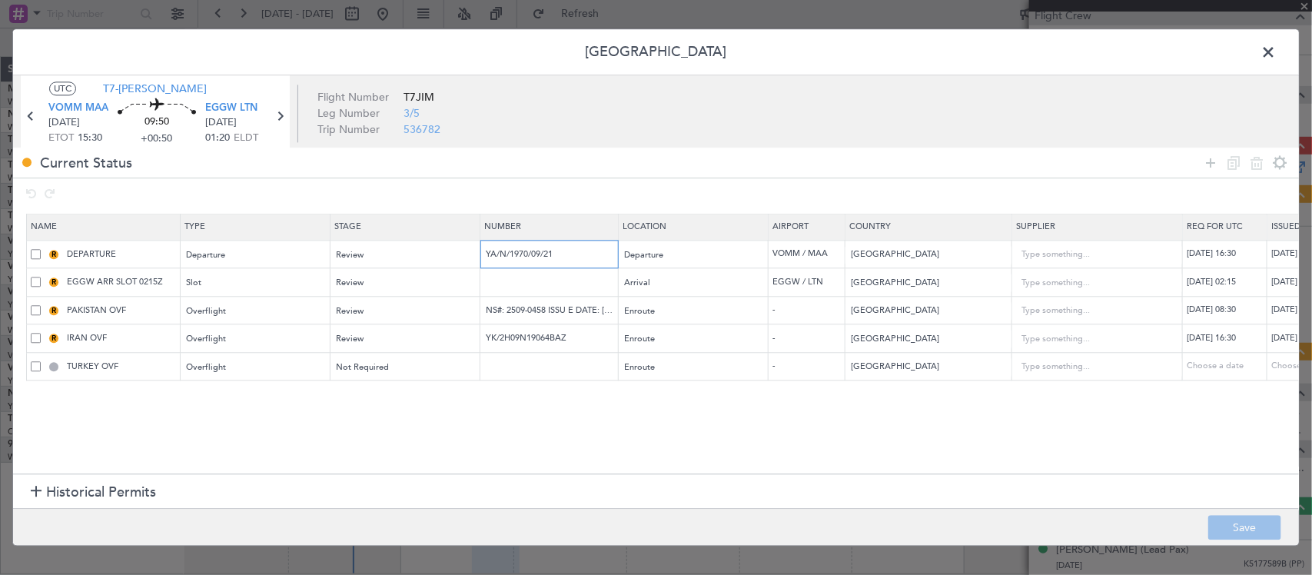
click at [556, 252] on input "YA/N/1970/09/21" at bounding box center [551, 253] width 134 height 13
click at [1276, 52] on span at bounding box center [1276, 56] width 0 height 31
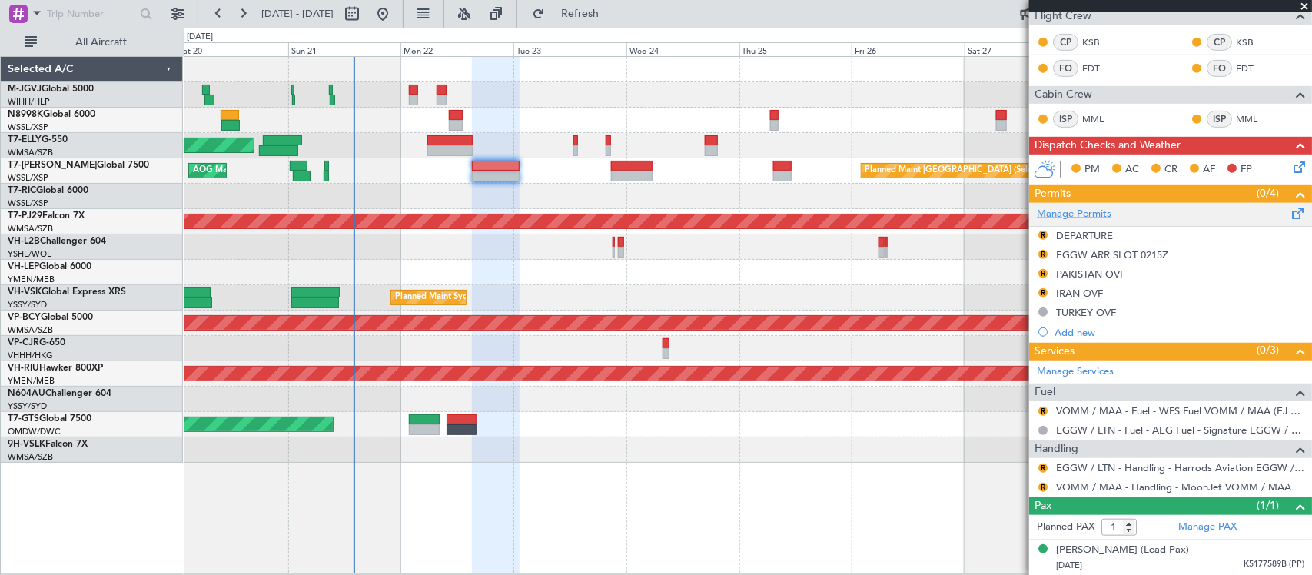
click at [1100, 214] on link "Manage Permits" at bounding box center [1074, 214] width 75 height 15
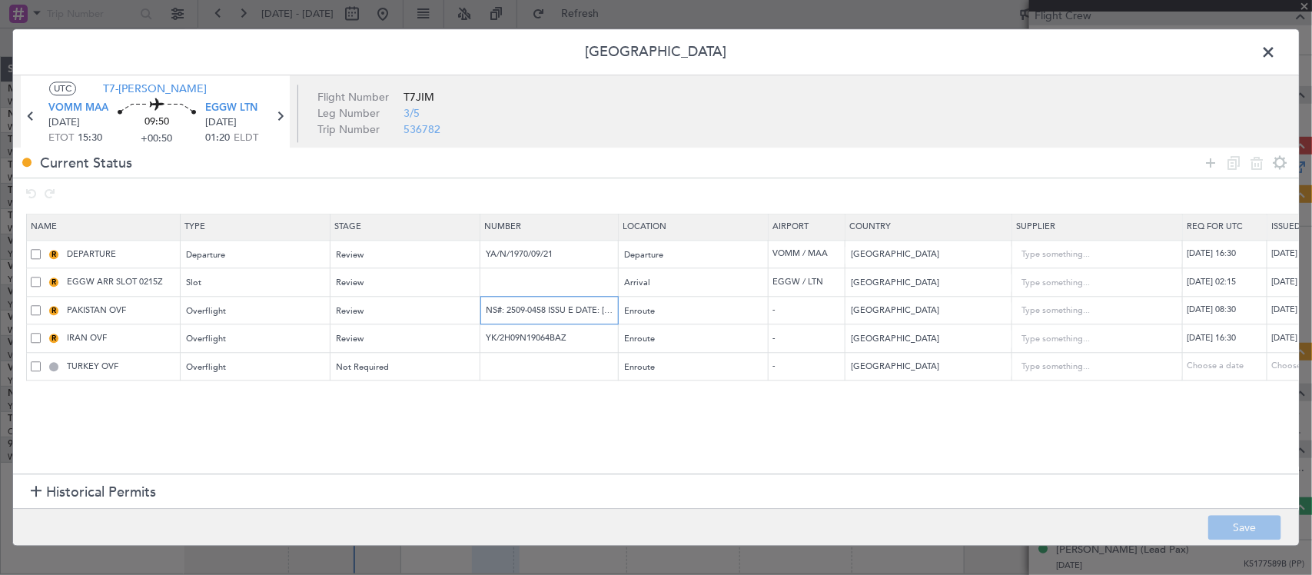
click at [524, 311] on input "NS#: 2509-0458 ISSU E DATE: 18-SEP-2025" at bounding box center [551, 310] width 134 height 13
click at [523, 312] on input "NS#: 2509-0458 ISSU E DATE: 18-SEP-2025" at bounding box center [551, 310] width 134 height 13
click at [523, 338] on input "YK/2H09N19064BAZ" at bounding box center [551, 338] width 134 height 13
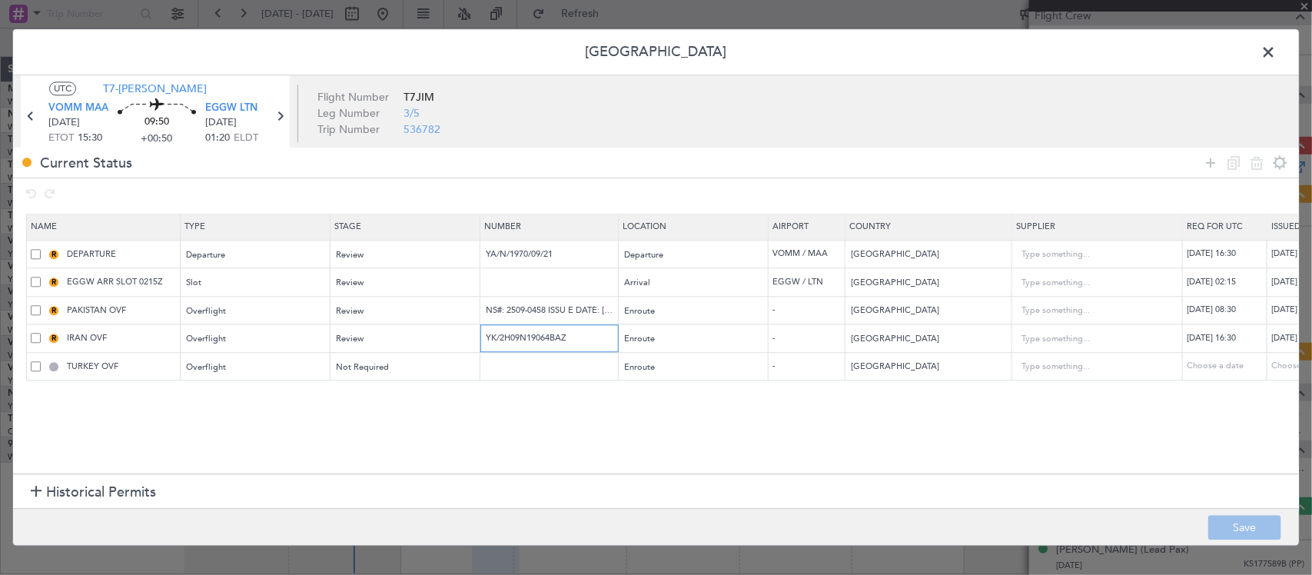
click at [523, 338] on input "YK/2H09N19064BAZ" at bounding box center [551, 338] width 134 height 13
click at [569, 311] on input "NS#: 2509-0458 ISSU E DATE: 18-SEP-2025" at bounding box center [551, 310] width 134 height 13
type input "NS#: 2509-0458 ISSUE DATE: 18-SEP-2025"
click at [1226, 521] on button "Save" at bounding box center [1244, 528] width 73 height 25
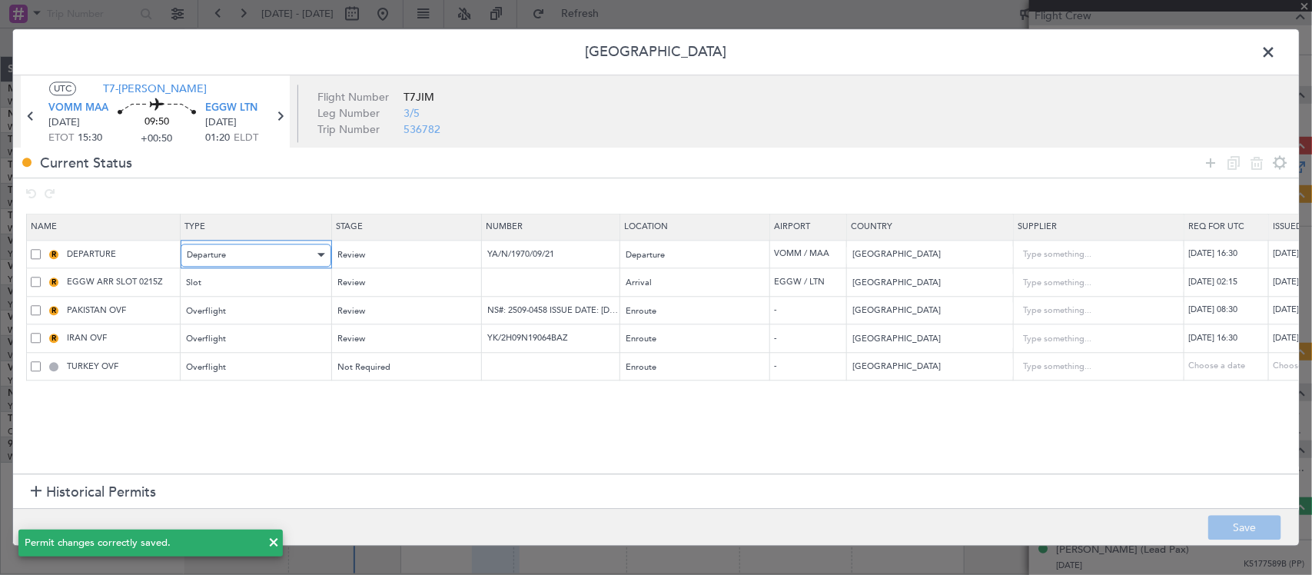
click at [269, 254] on div "Departure" at bounding box center [251, 255] width 128 height 23
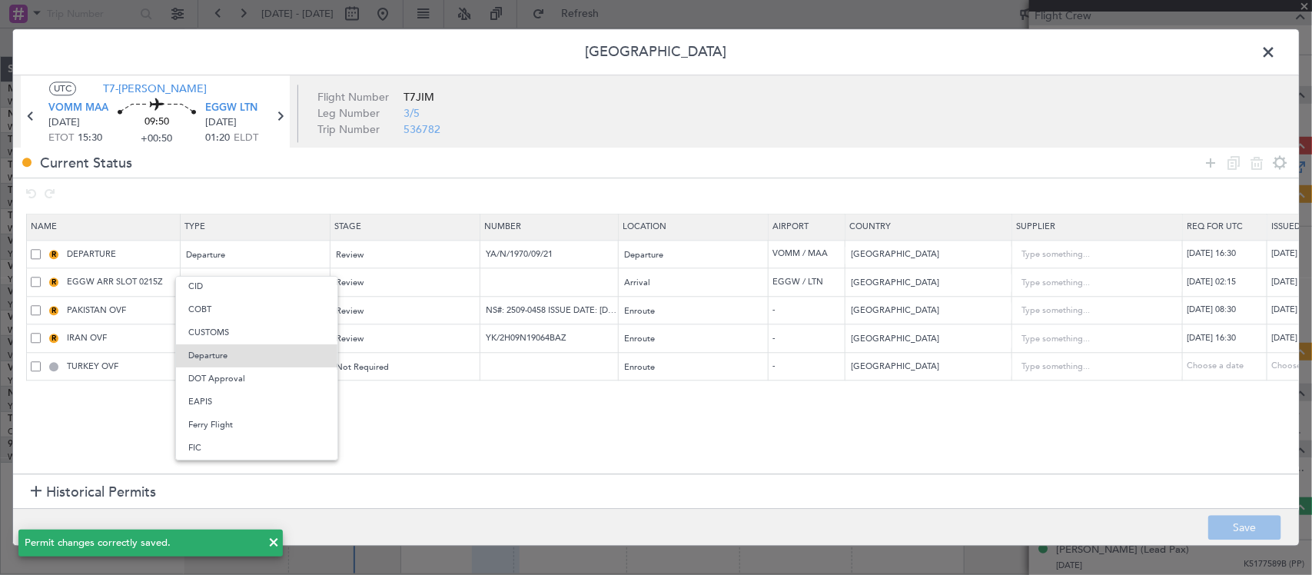
click at [411, 259] on div at bounding box center [656, 287] width 1312 height 575
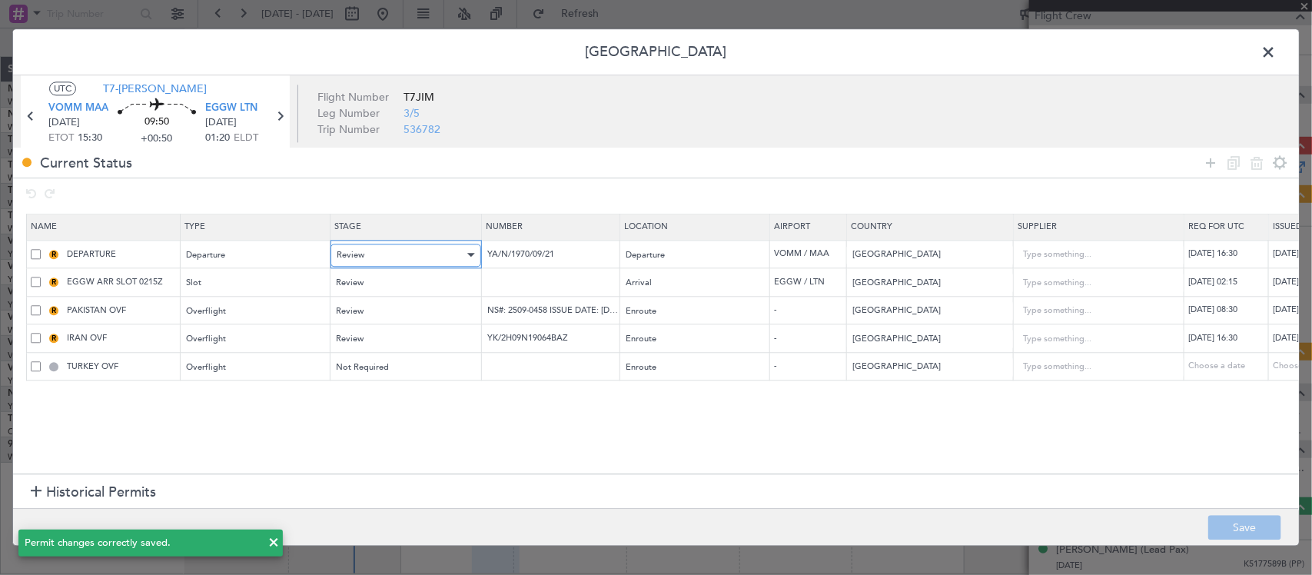
click at [416, 257] on div "Review" at bounding box center [401, 255] width 128 height 23
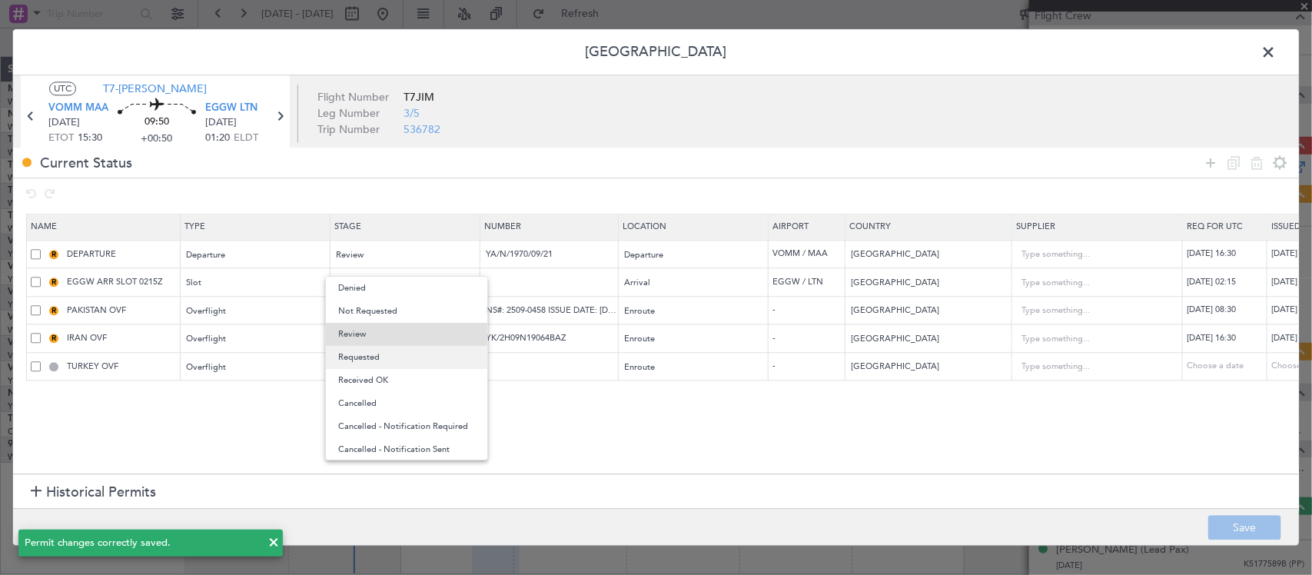
click at [403, 365] on span "Requested" at bounding box center [406, 357] width 137 height 23
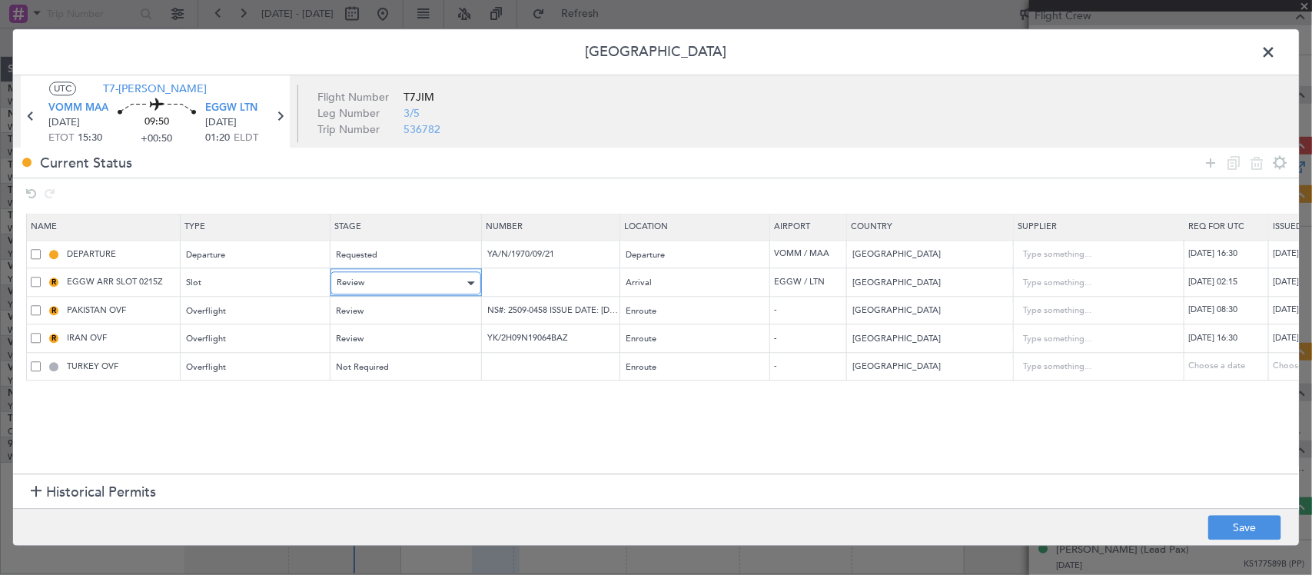
click at [406, 288] on div "Review" at bounding box center [401, 283] width 128 height 23
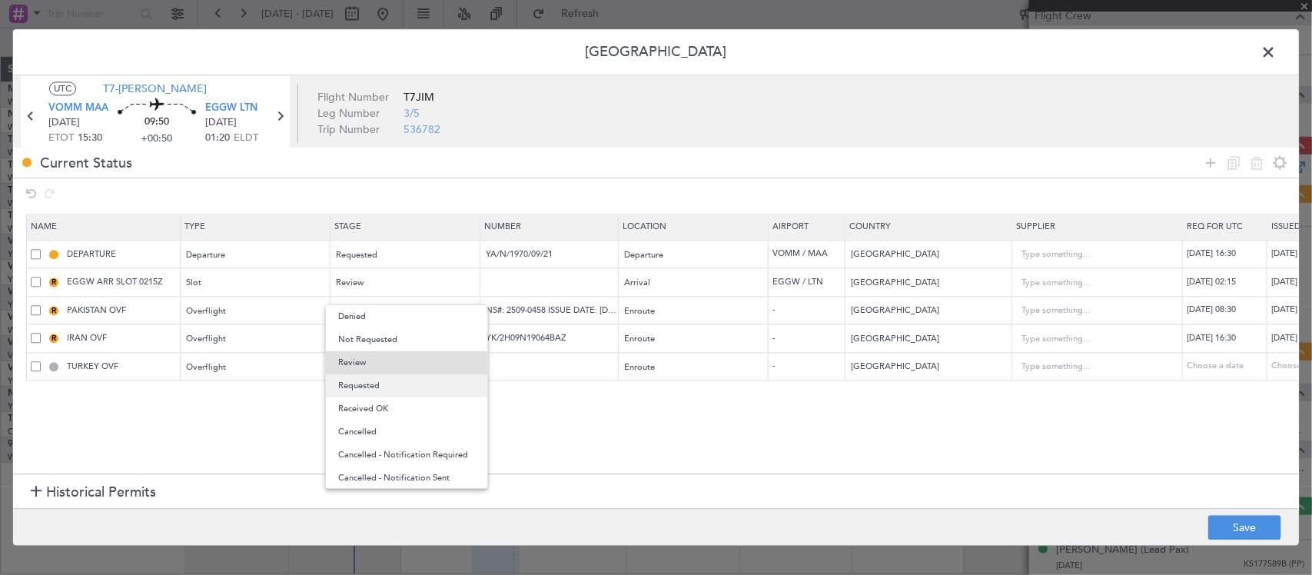
click at [405, 388] on span "Requested" at bounding box center [406, 385] width 137 height 23
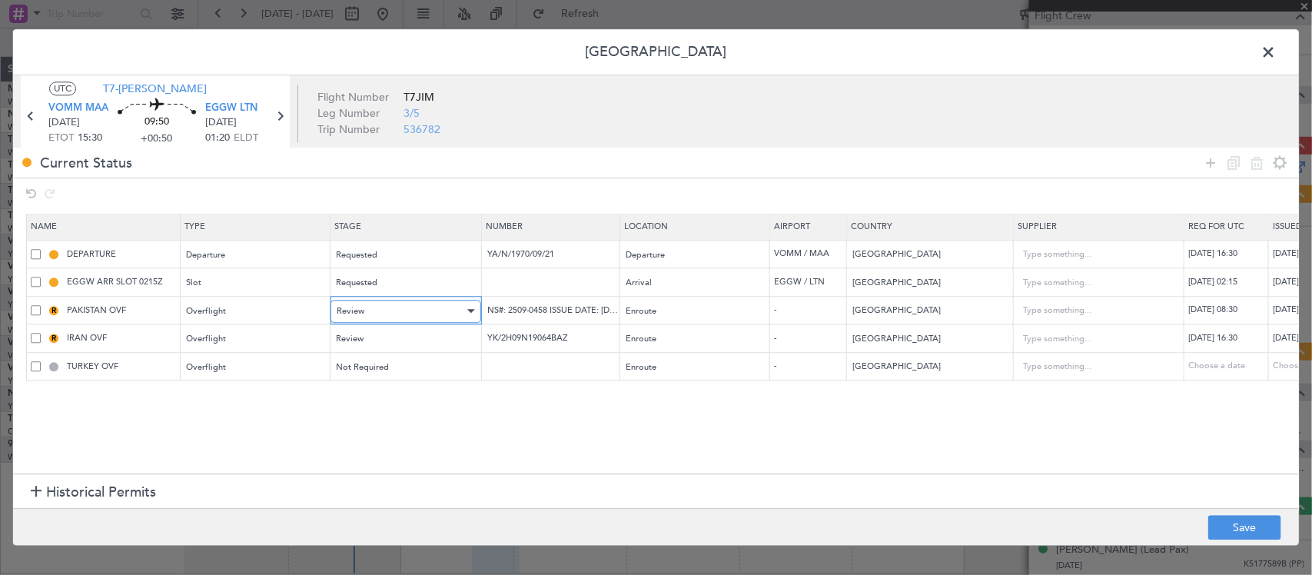
click at [416, 311] on div "Review" at bounding box center [401, 311] width 128 height 23
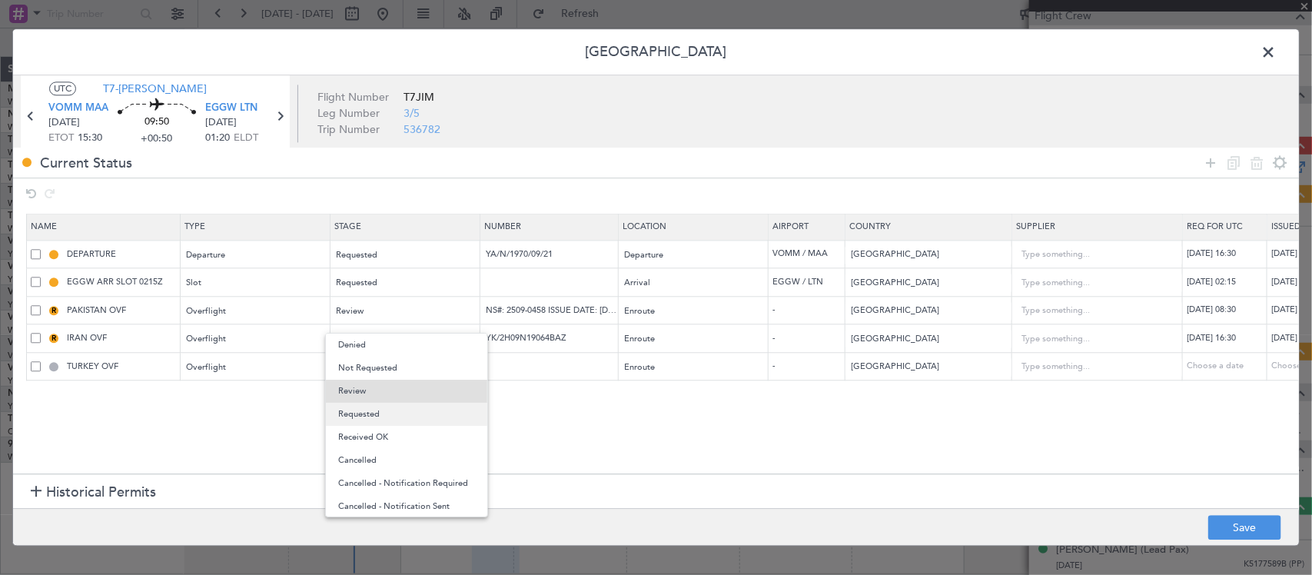
click at [417, 420] on span "Requested" at bounding box center [406, 414] width 137 height 23
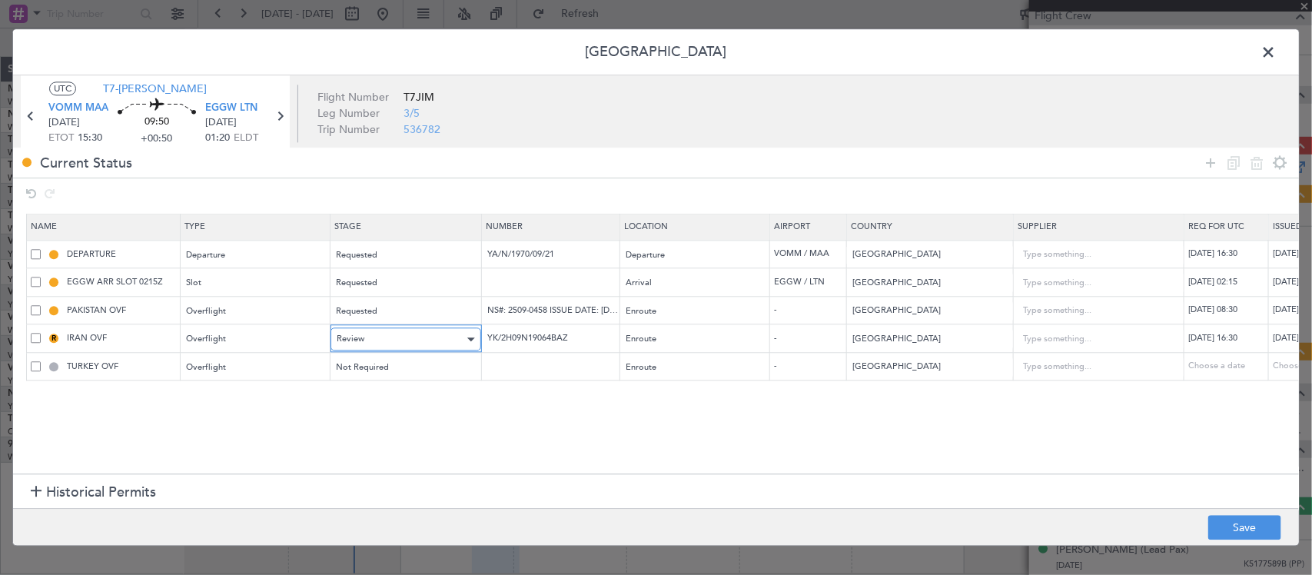
click at [424, 336] on div "Review" at bounding box center [401, 339] width 128 height 23
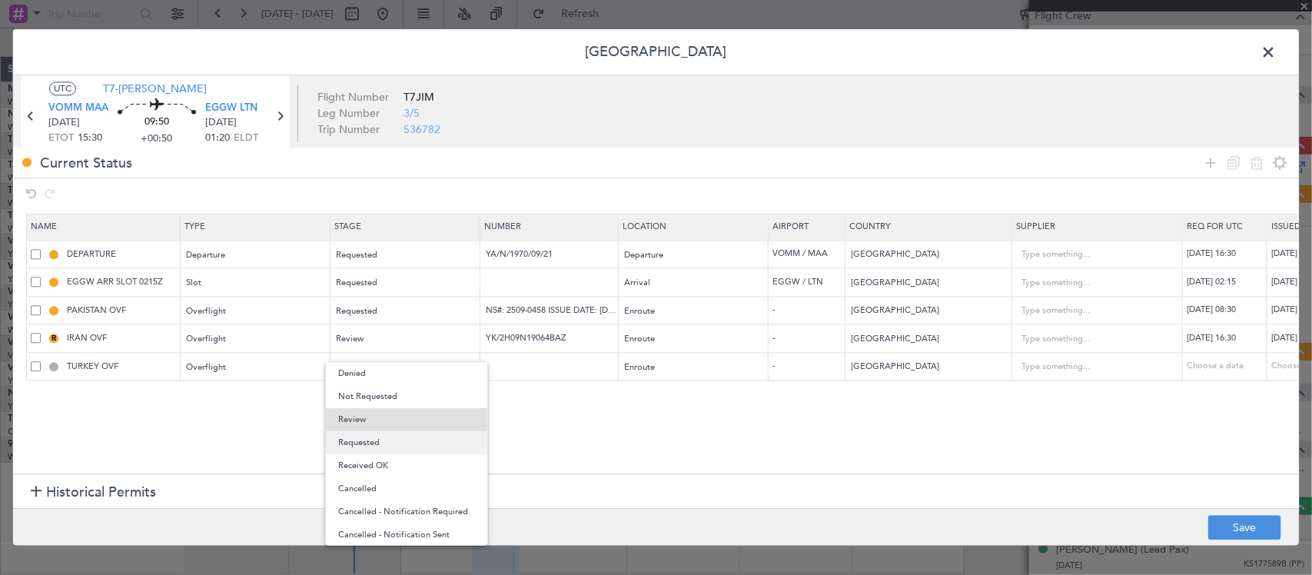
click at [423, 439] on span "Requested" at bounding box center [406, 442] width 137 height 23
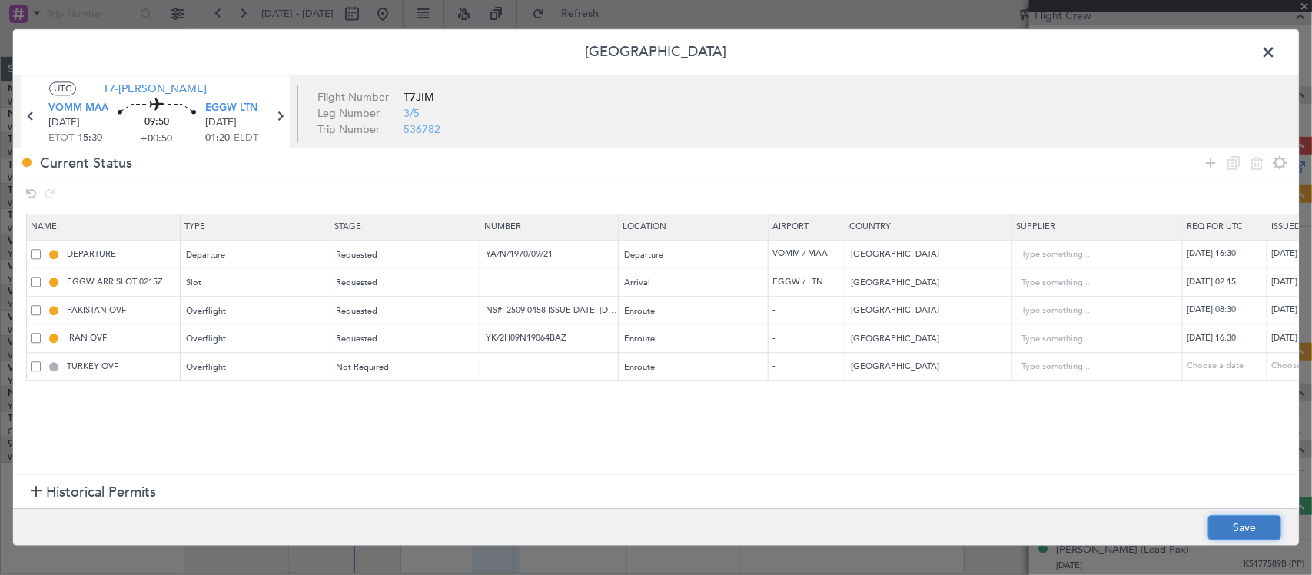
click at [1241, 538] on button "Save" at bounding box center [1244, 528] width 73 height 25
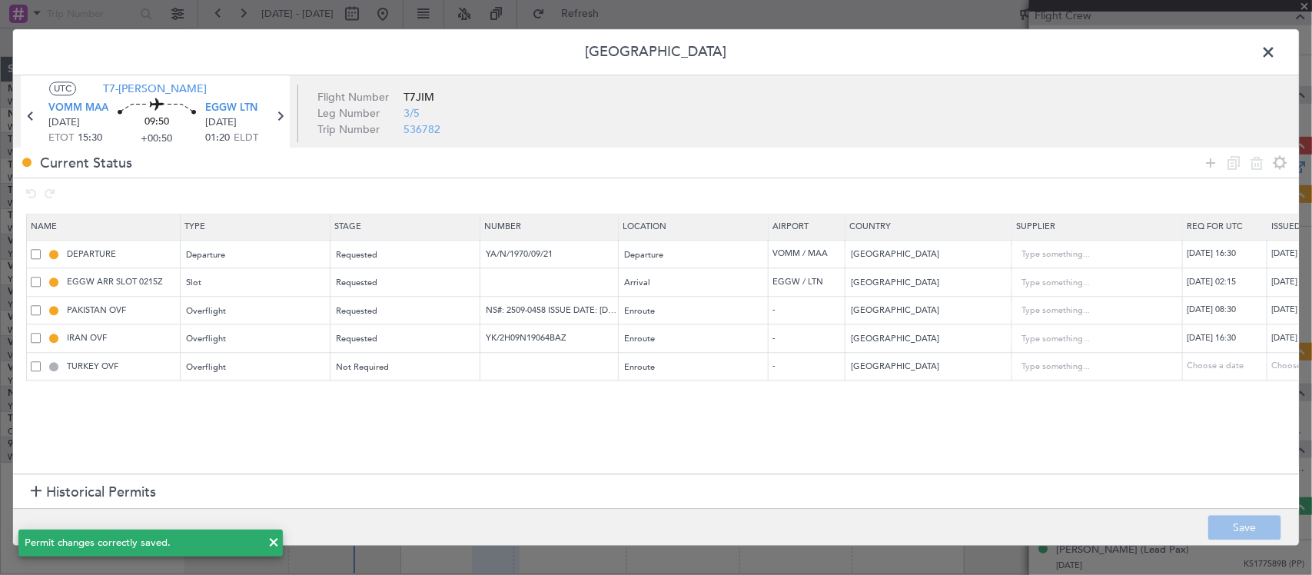
click at [1276, 52] on span at bounding box center [1276, 56] width 0 height 31
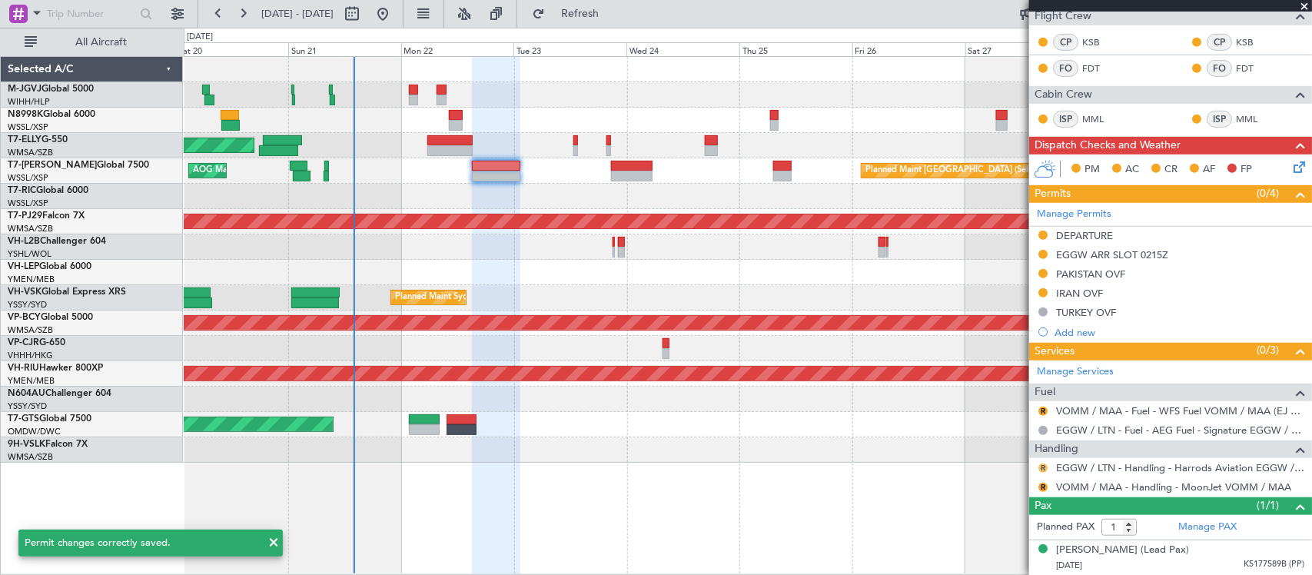
click at [1044, 466] on button "R" at bounding box center [1042, 467] width 9 height 9
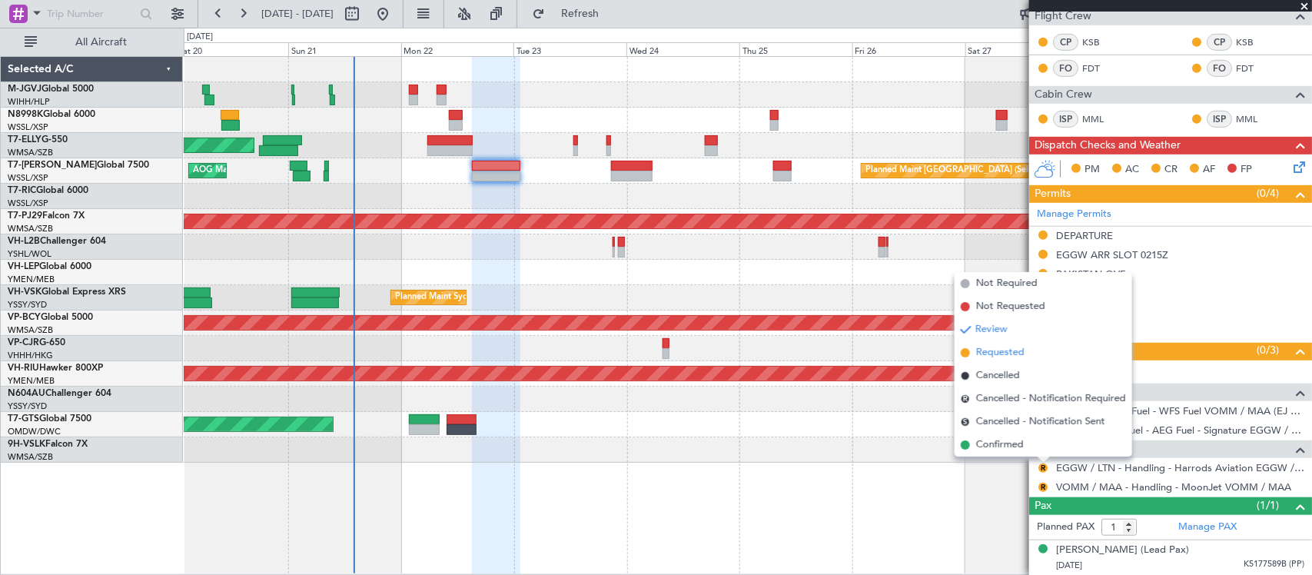
click at [1000, 356] on span "Requested" at bounding box center [1000, 352] width 48 height 15
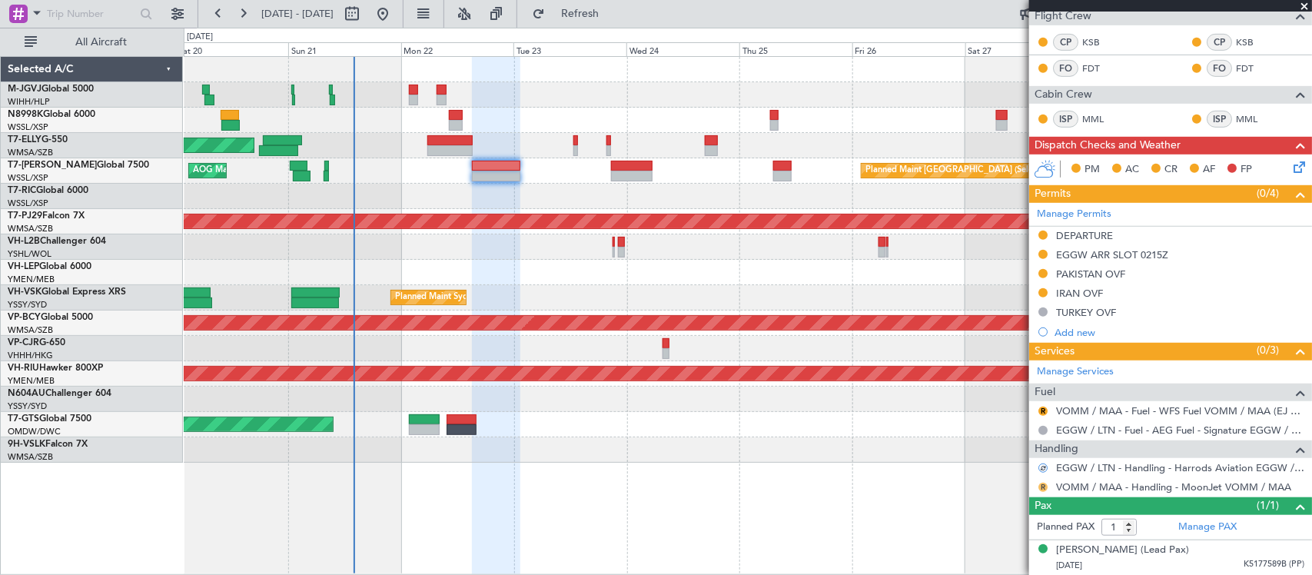
click at [1042, 486] on button "R" at bounding box center [1042, 487] width 9 height 9
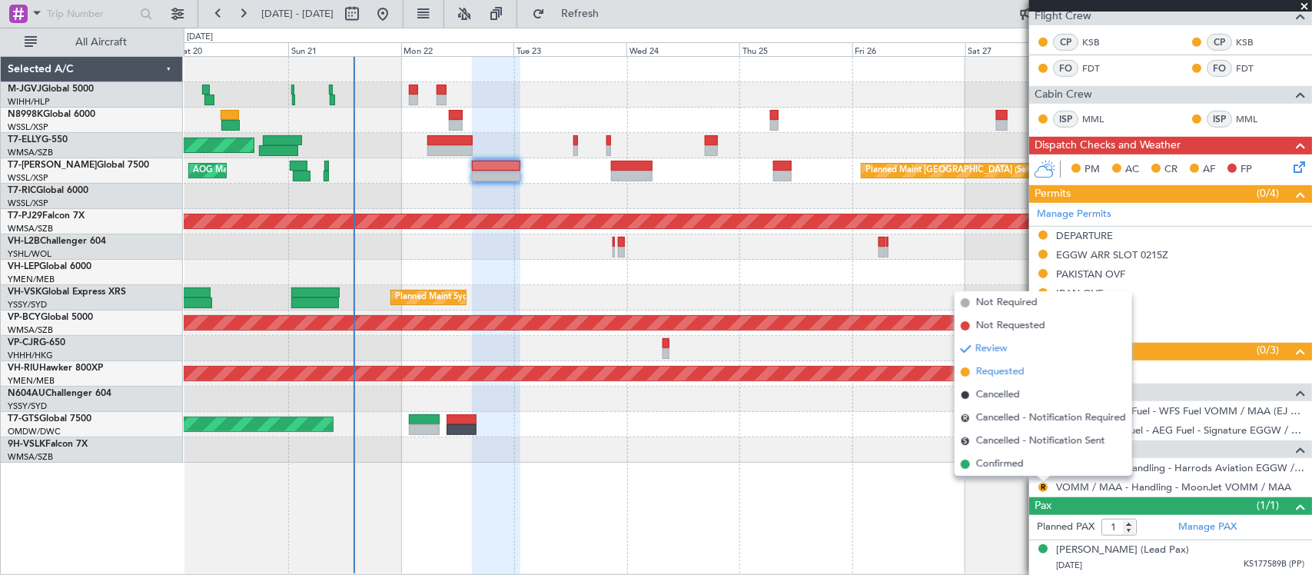
click at [1043, 370] on li "Requested" at bounding box center [1043, 371] width 178 height 23
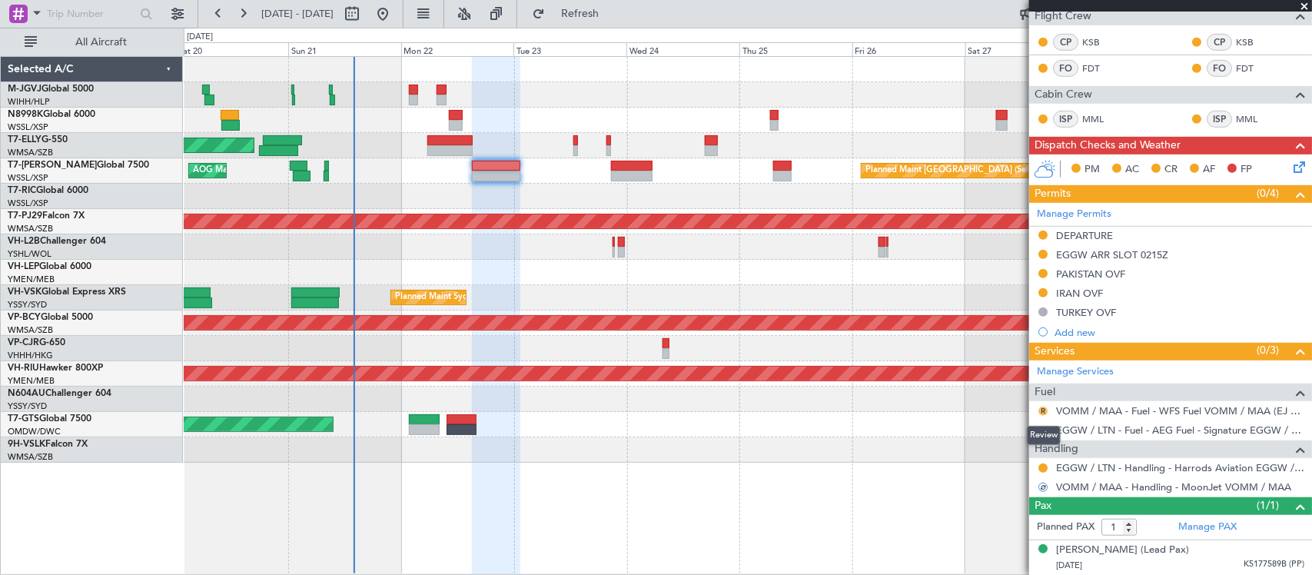
click at [1040, 412] on button "R" at bounding box center [1042, 411] width 9 height 9
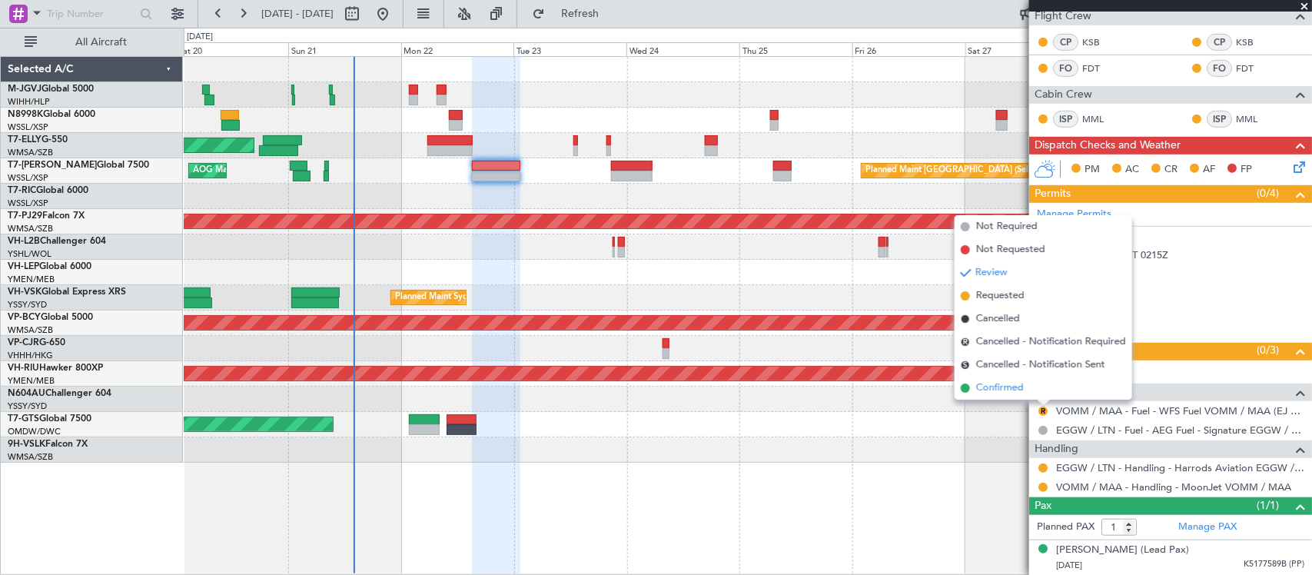
click at [1034, 394] on li "Confirmed" at bounding box center [1043, 388] width 178 height 23
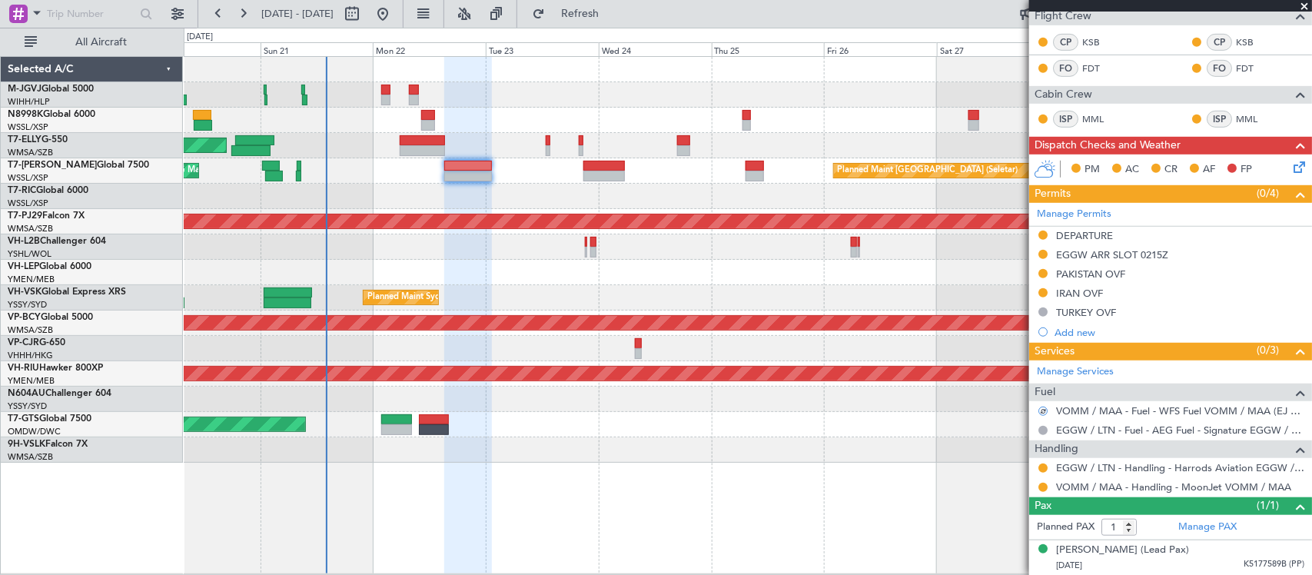
click at [921, 446] on div at bounding box center [747, 449] width 1127 height 25
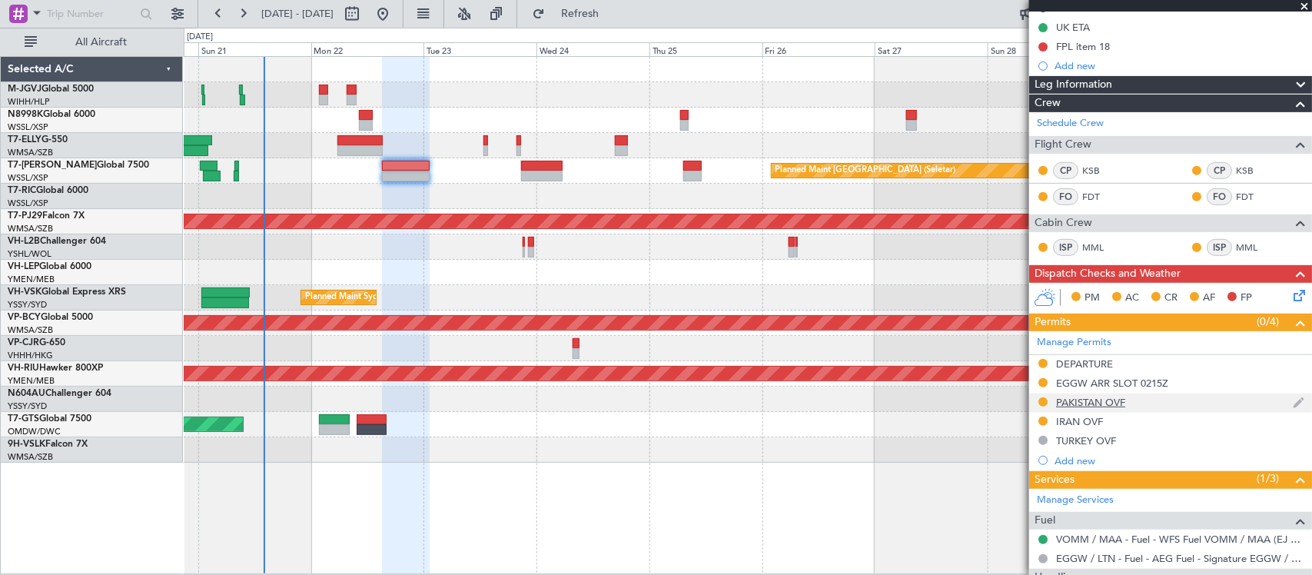
scroll to position [357, 0]
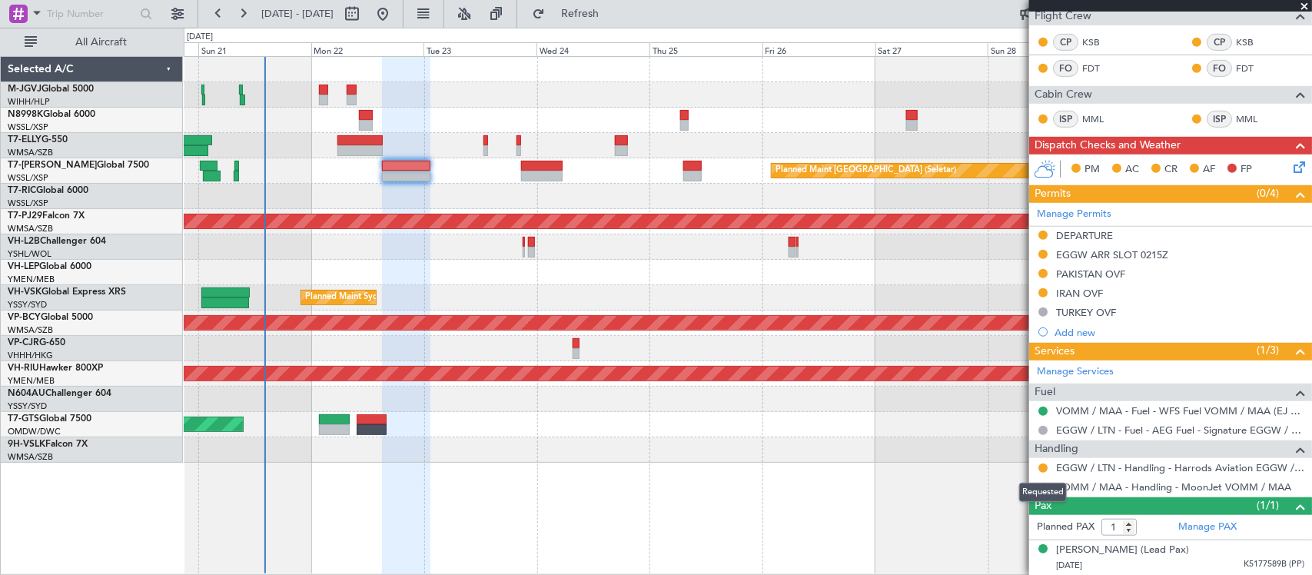
click at [1039, 489] on div "Requested" at bounding box center [1043, 492] width 48 height 19
click at [1041, 483] on button at bounding box center [1042, 487] width 9 height 9
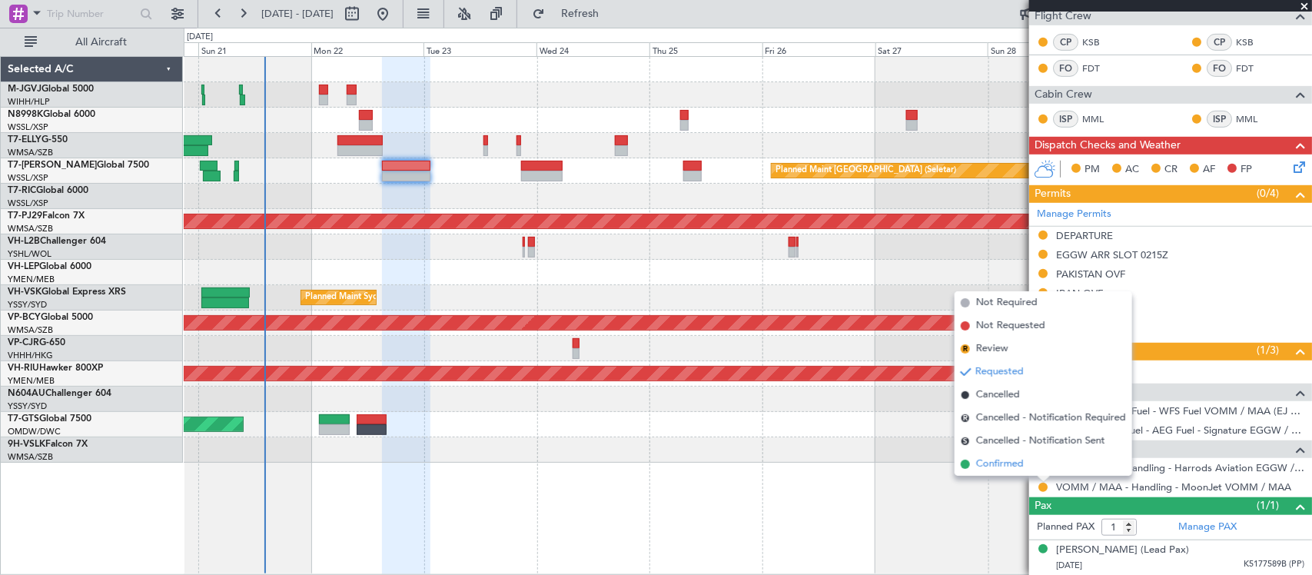
click at [1027, 461] on li "Confirmed" at bounding box center [1043, 464] width 178 height 23
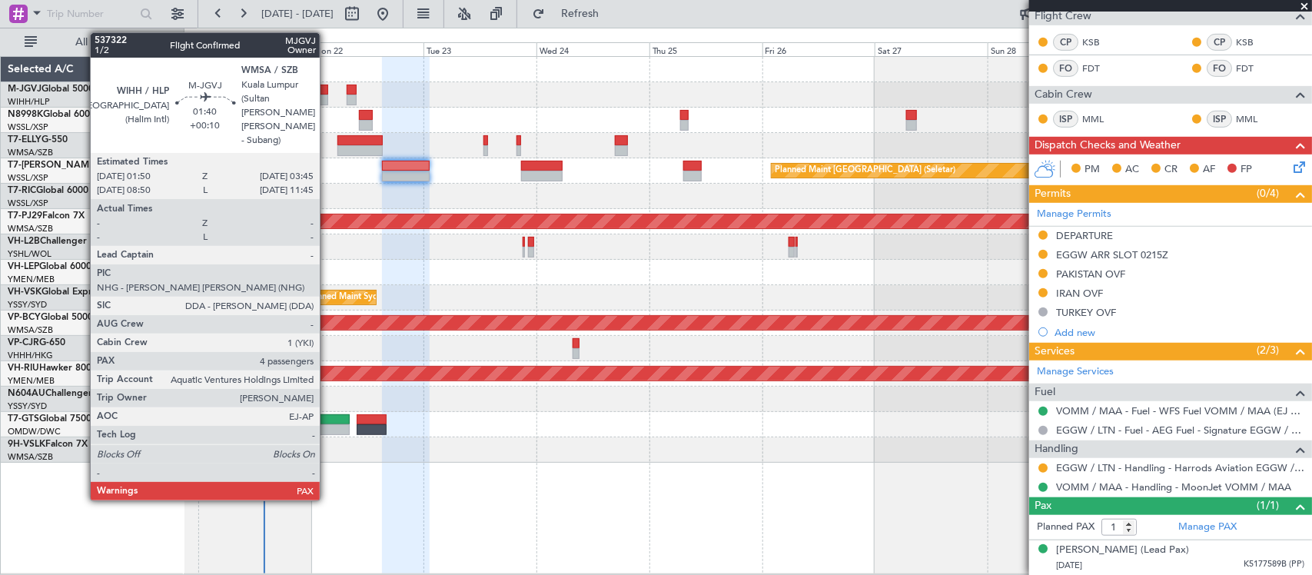
click at [327, 98] on div at bounding box center [323, 100] width 9 height 11
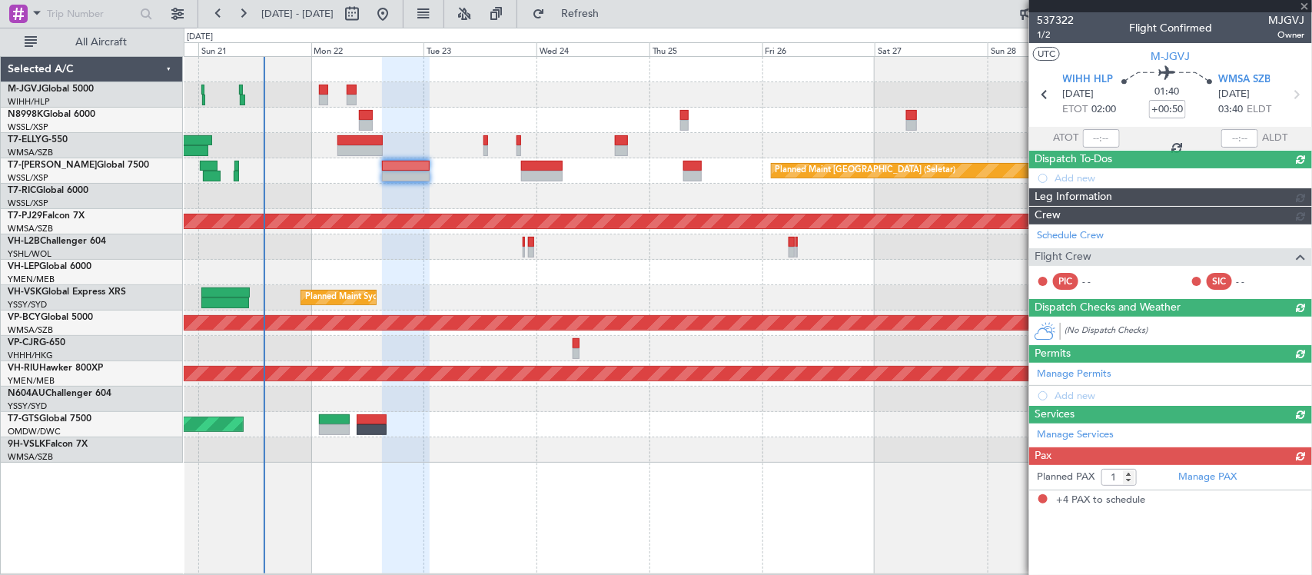
type input "+00:10"
type input "4"
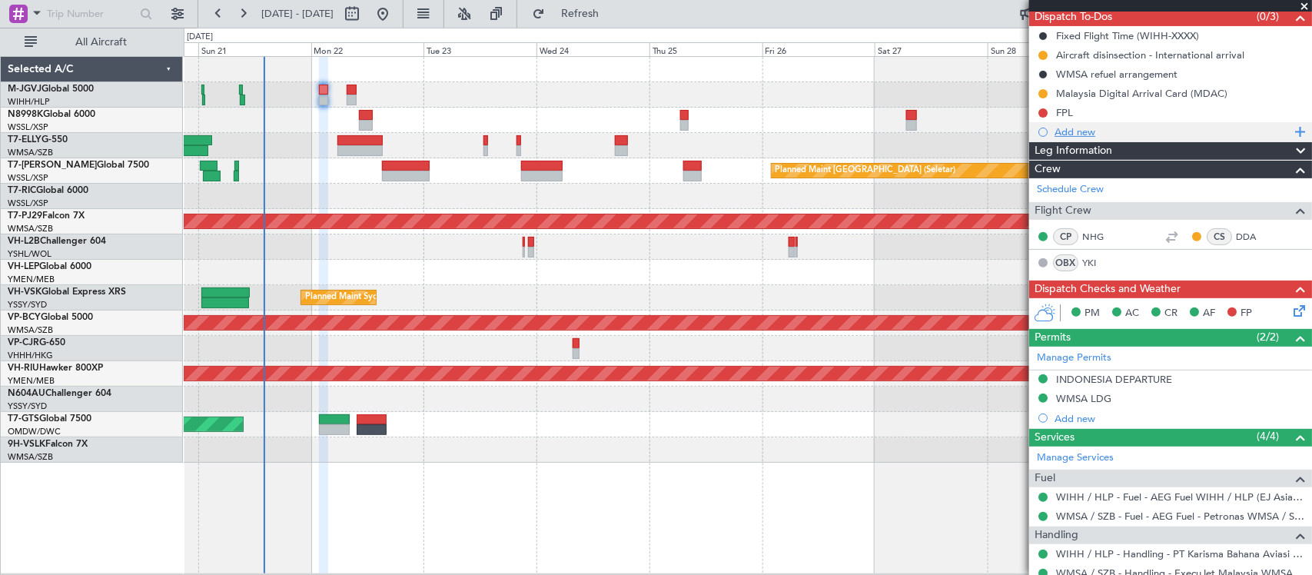
scroll to position [0, 0]
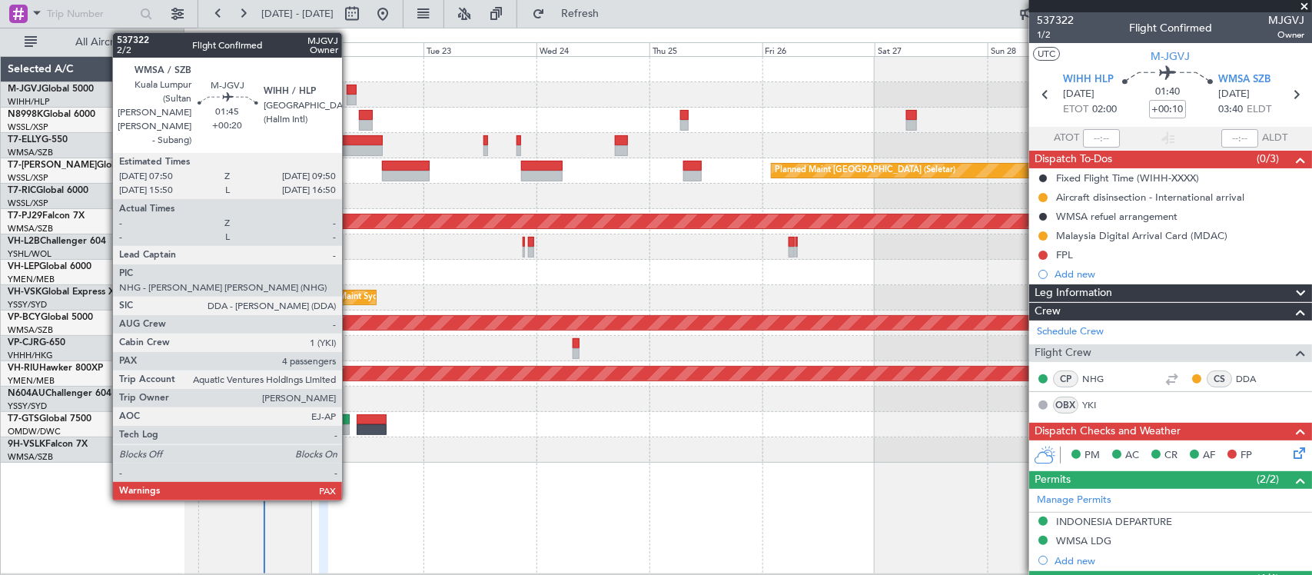
click at [350, 90] on div at bounding box center [352, 90] width 10 height 11
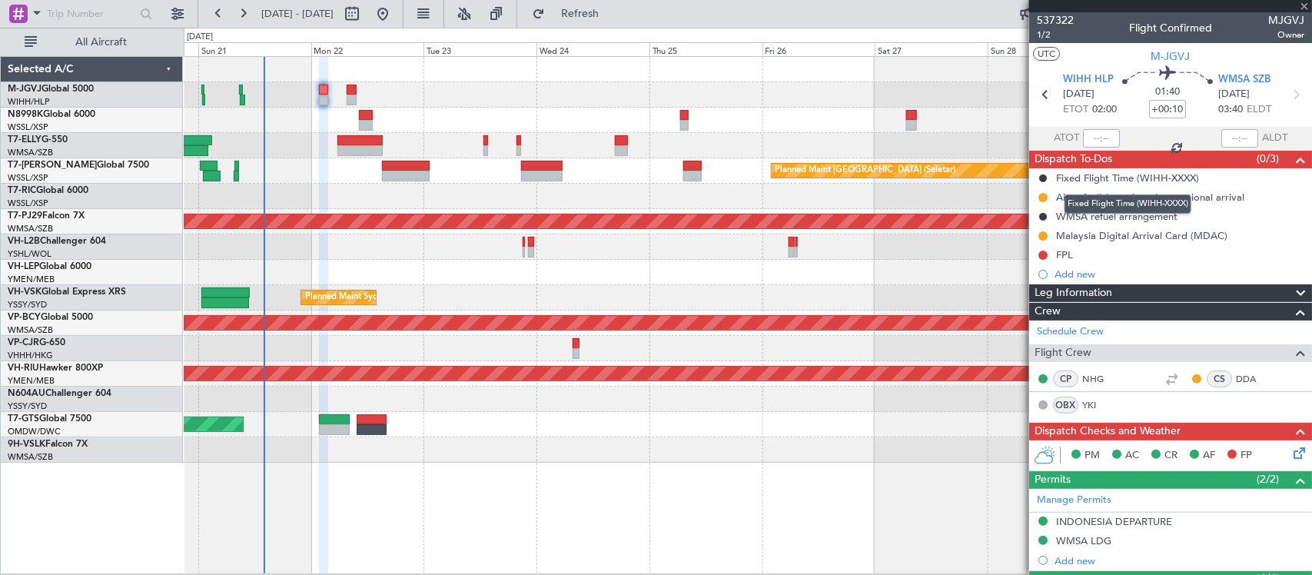
type input "+00:20"
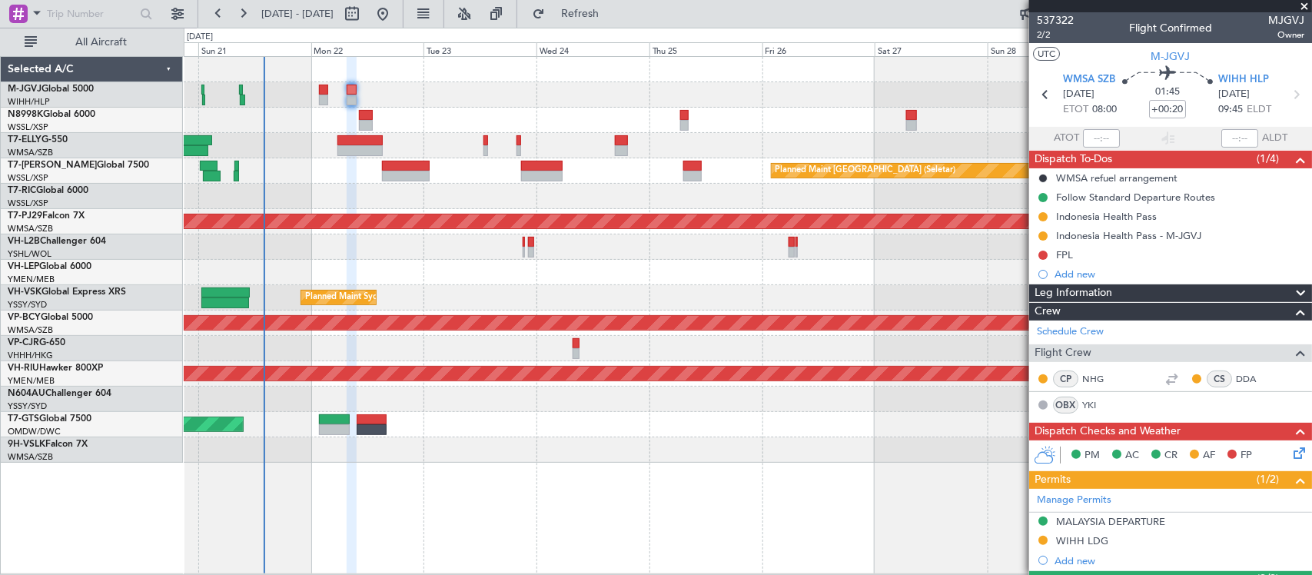
click at [1290, 452] on icon at bounding box center [1296, 450] width 12 height 12
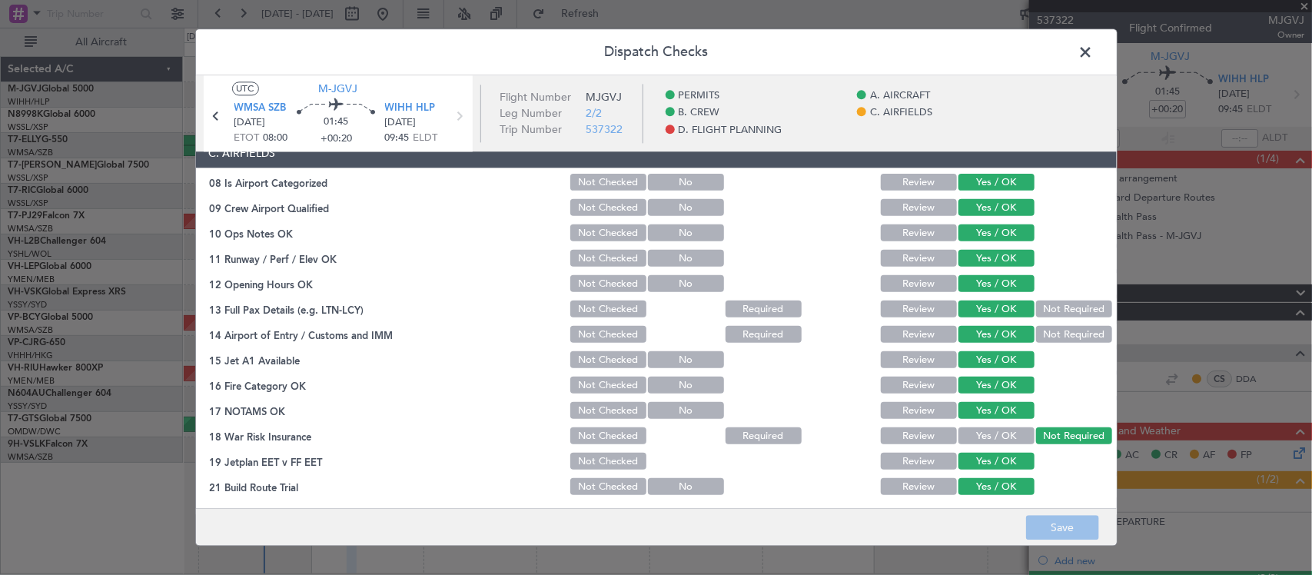
scroll to position [480, 0]
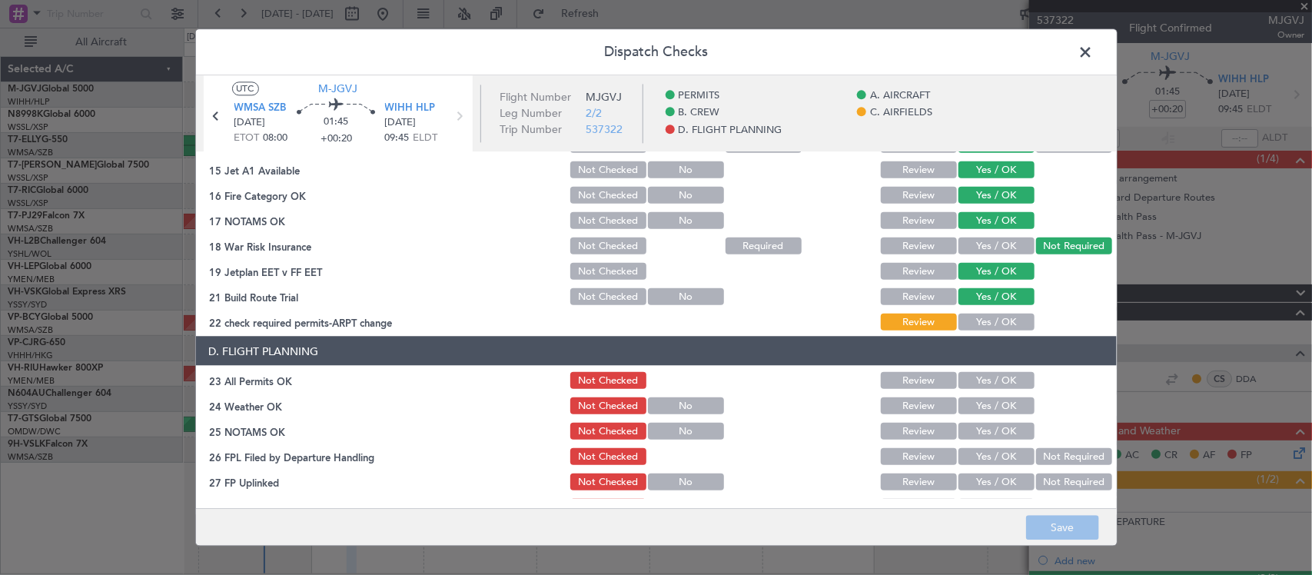
click at [993, 327] on button "Yes / OK" at bounding box center [996, 322] width 76 height 17
click at [1069, 523] on button "Save" at bounding box center [1062, 528] width 73 height 25
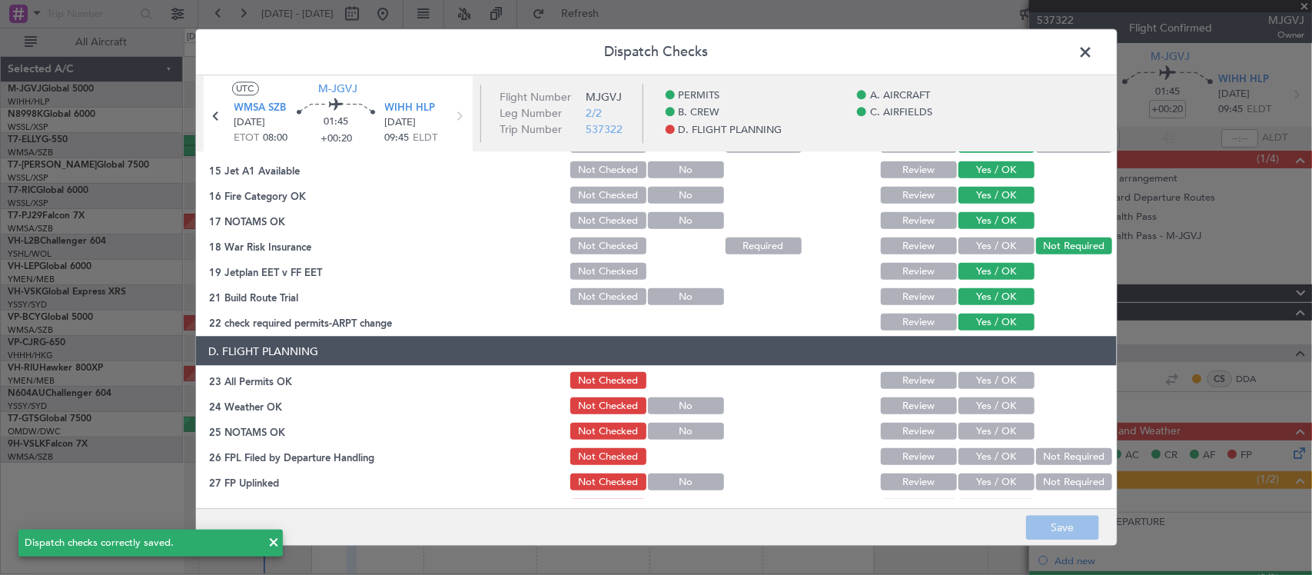
click at [1094, 58] on span at bounding box center [1094, 56] width 0 height 31
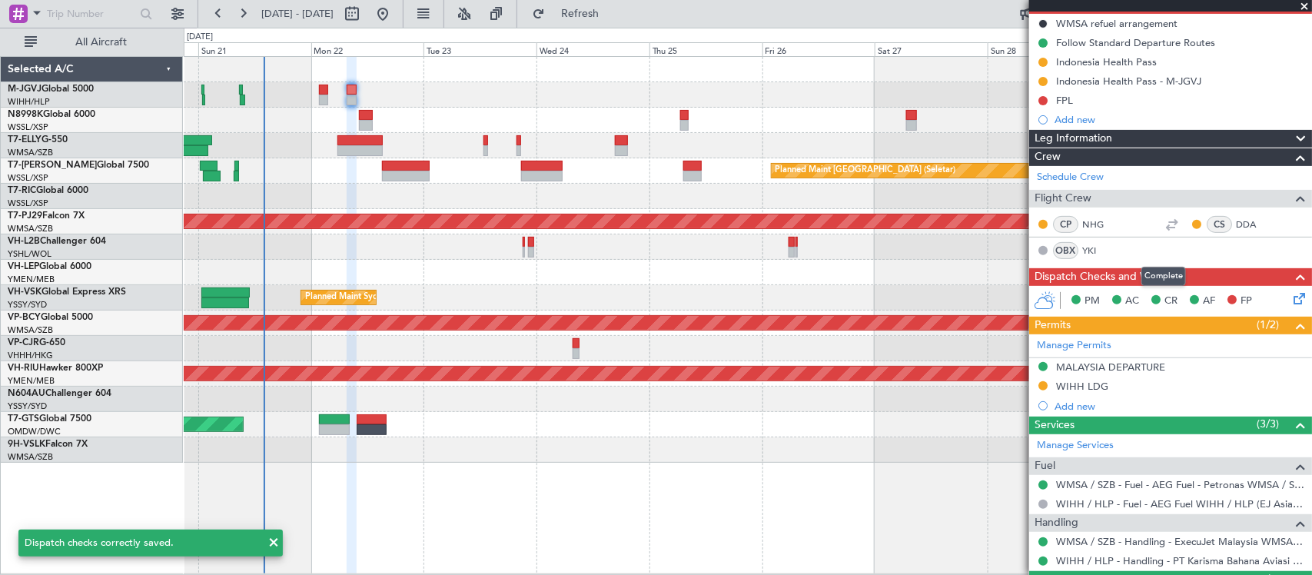
scroll to position [0, 0]
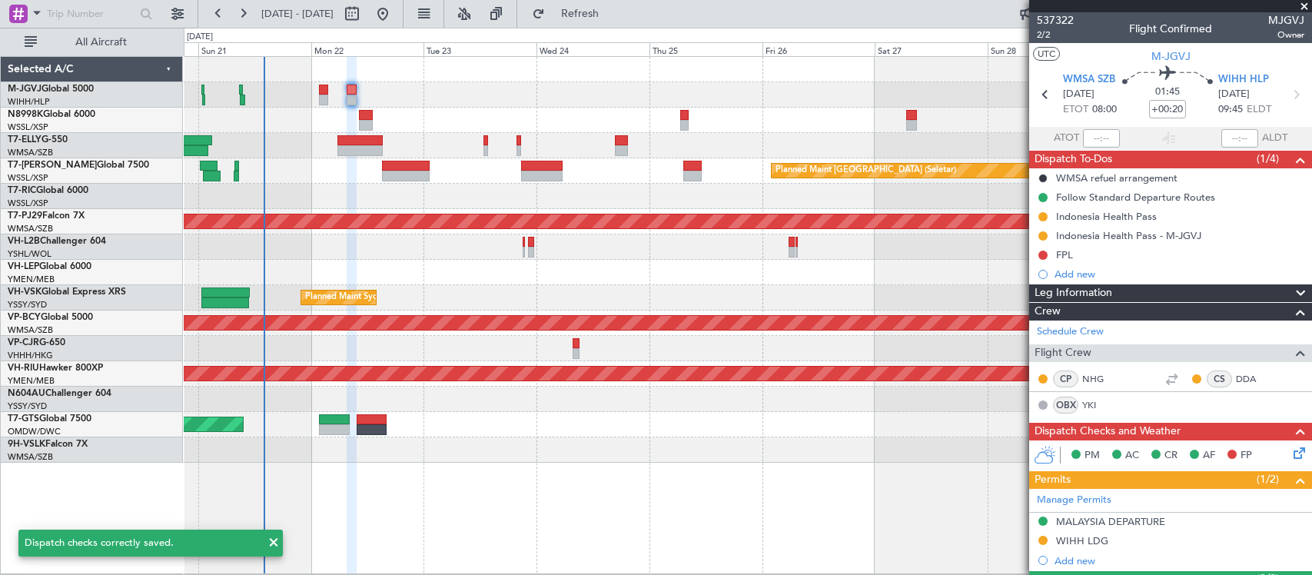
click at [1072, 251] on div "FPL" at bounding box center [1064, 254] width 17 height 13
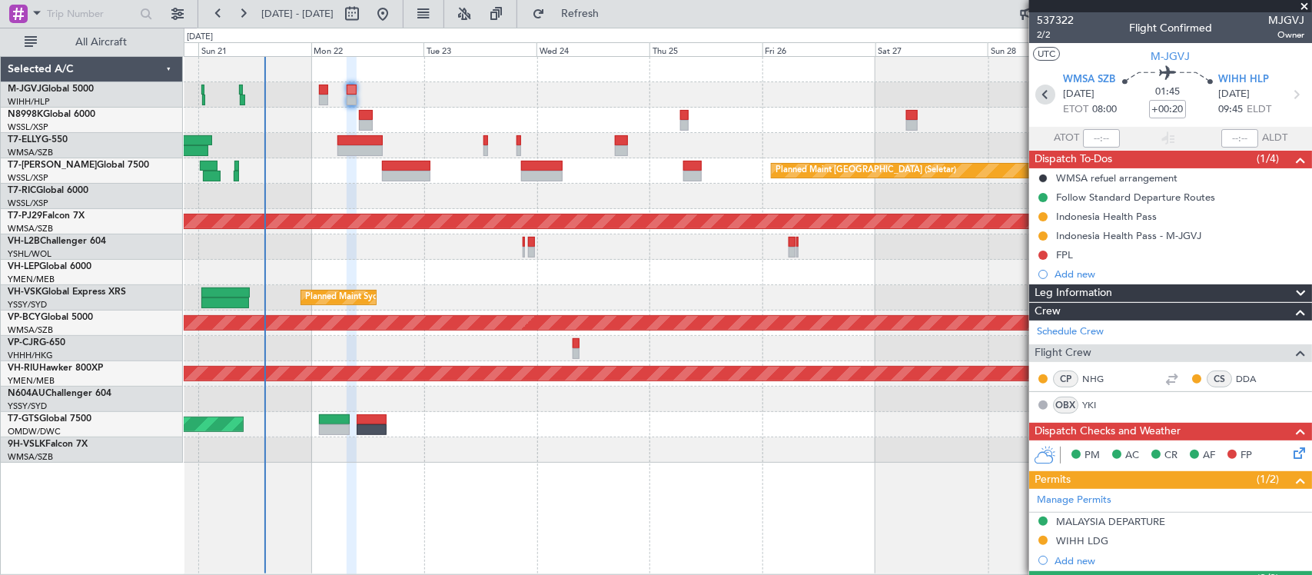
click at [1043, 94] on icon at bounding box center [1045, 95] width 20 height 20
type input "+00:10"
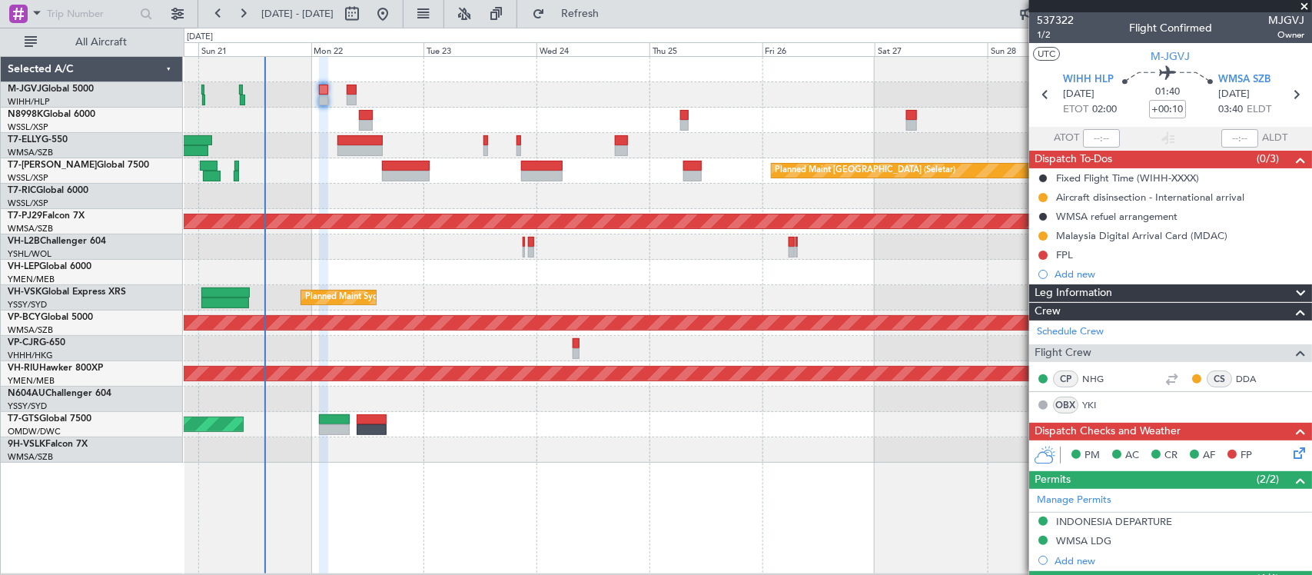
click at [628, 284] on div at bounding box center [747, 272] width 1127 height 25
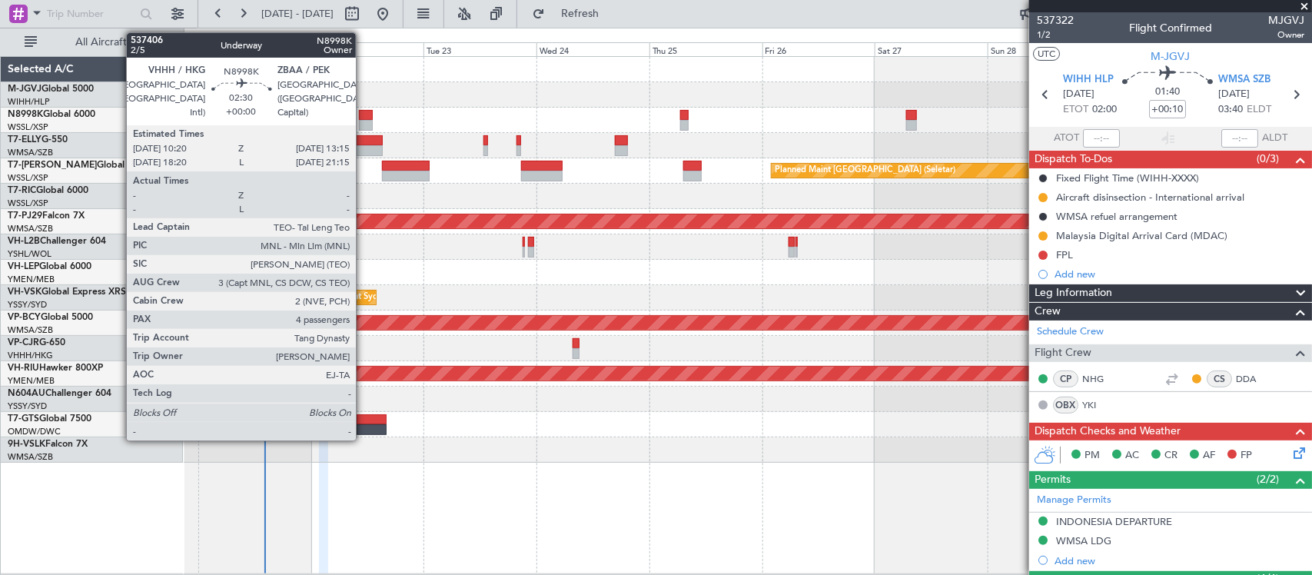
click at [363, 118] on div at bounding box center [366, 115] width 14 height 11
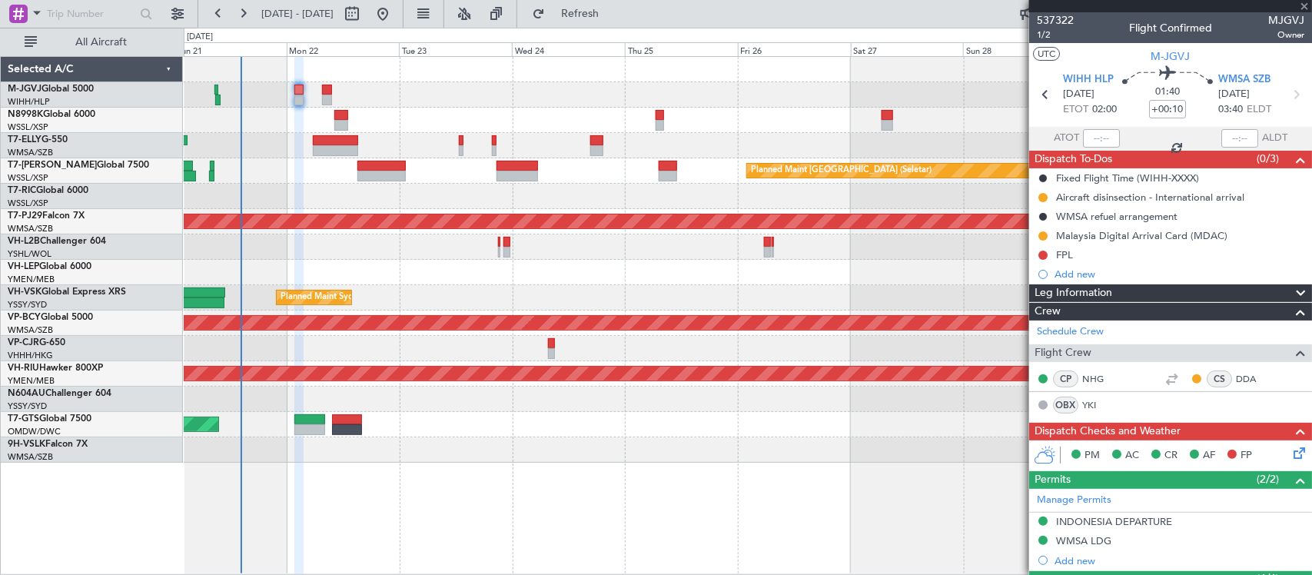
click at [550, 277] on div at bounding box center [747, 272] width 1127 height 25
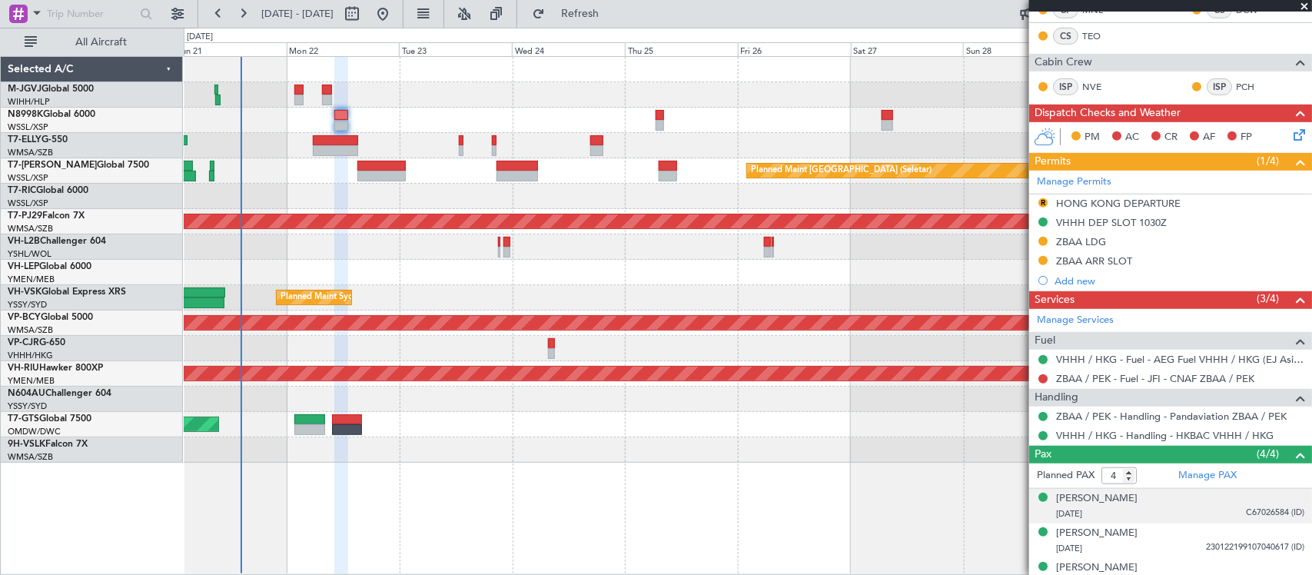
scroll to position [384, 0]
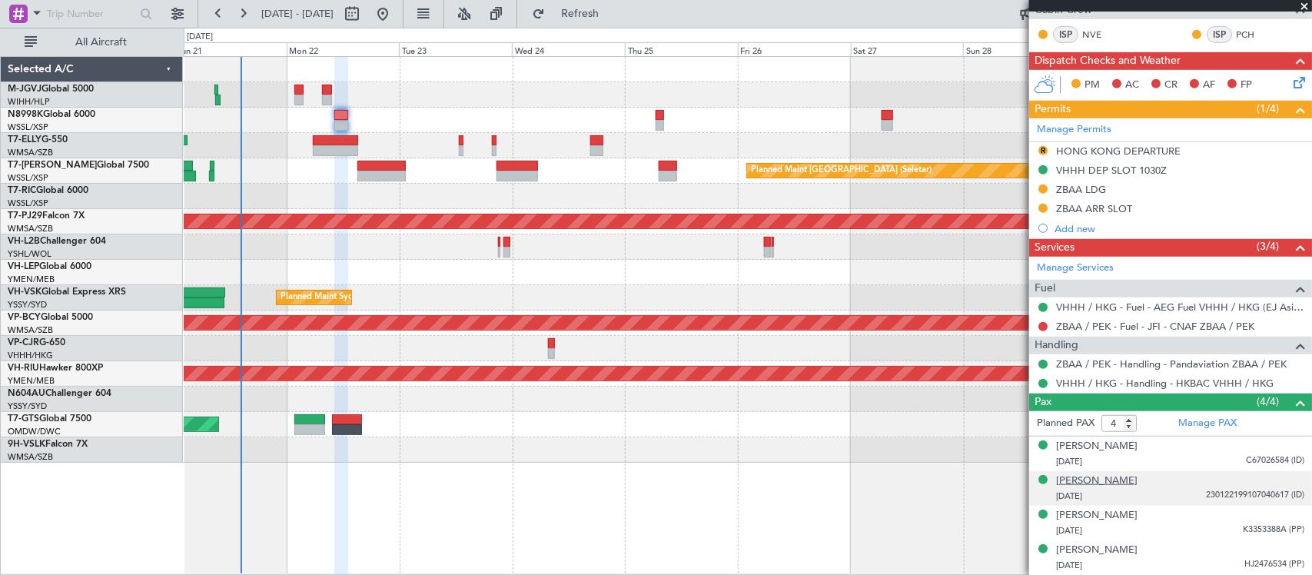
click at [1099, 480] on div "[PERSON_NAME]" at bounding box center [1096, 480] width 81 height 15
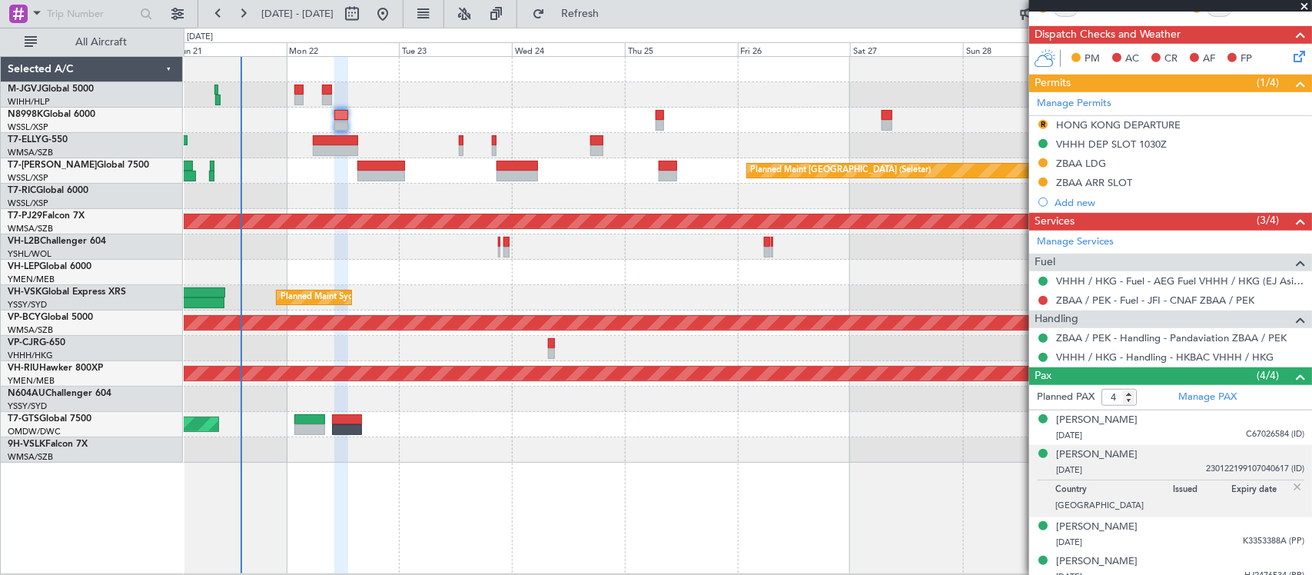
scroll to position [421, 0]
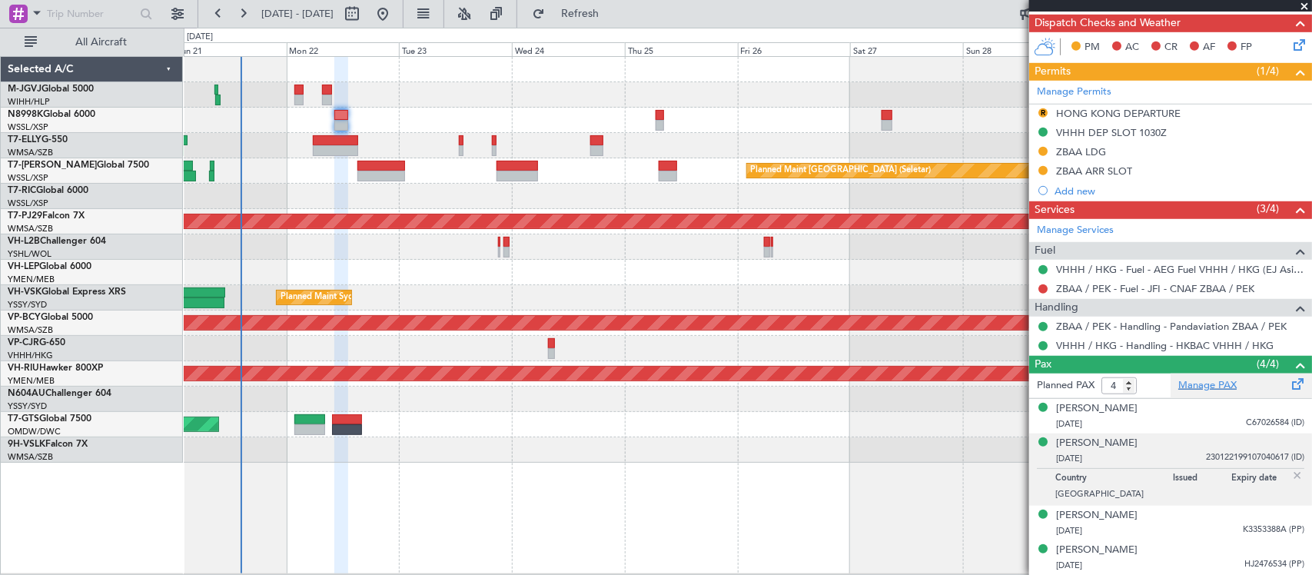
click at [1181, 386] on link "Manage PAX" at bounding box center [1207, 385] width 58 height 15
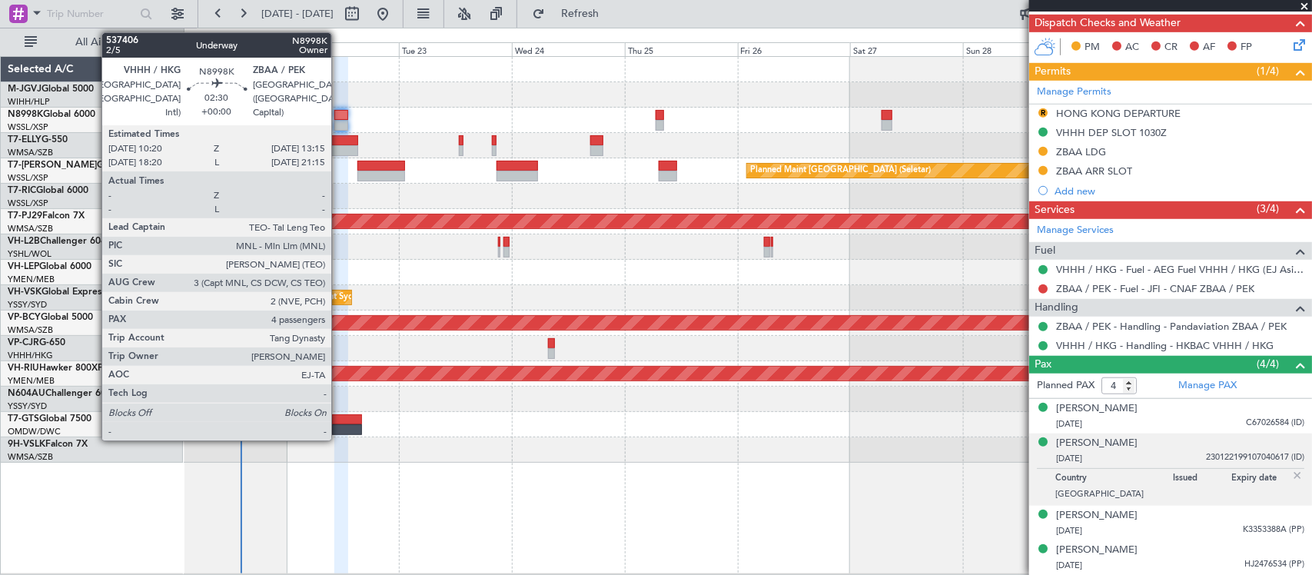
click at [339, 121] on div at bounding box center [341, 125] width 14 height 11
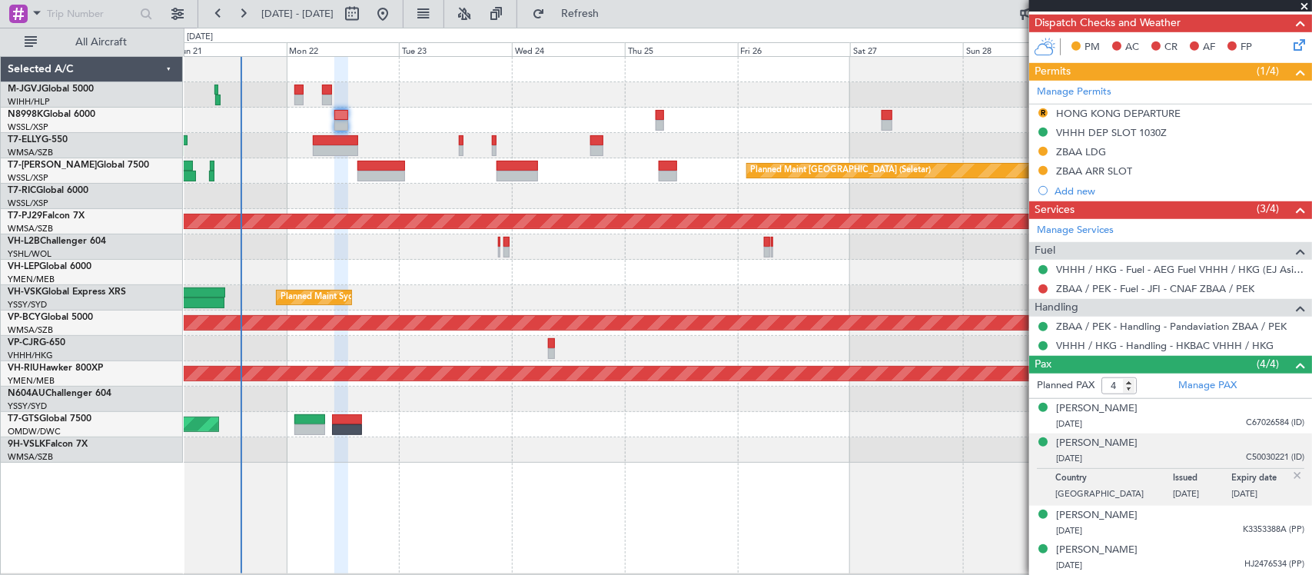
click at [1290, 474] on img at bounding box center [1297, 476] width 14 height 14
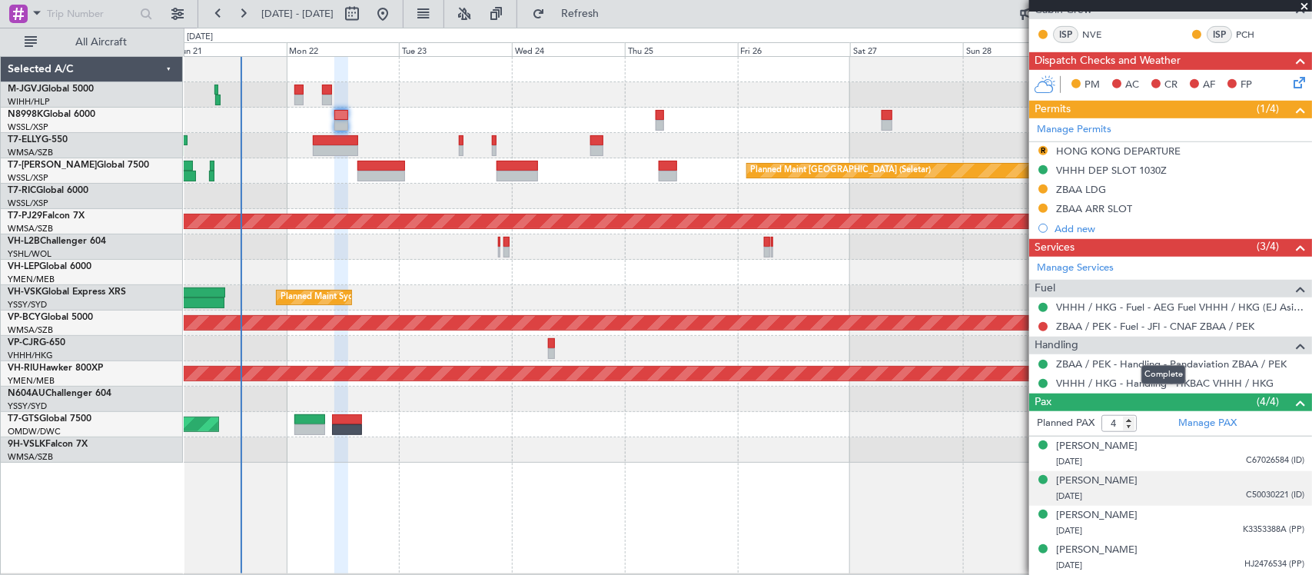
scroll to position [0, 0]
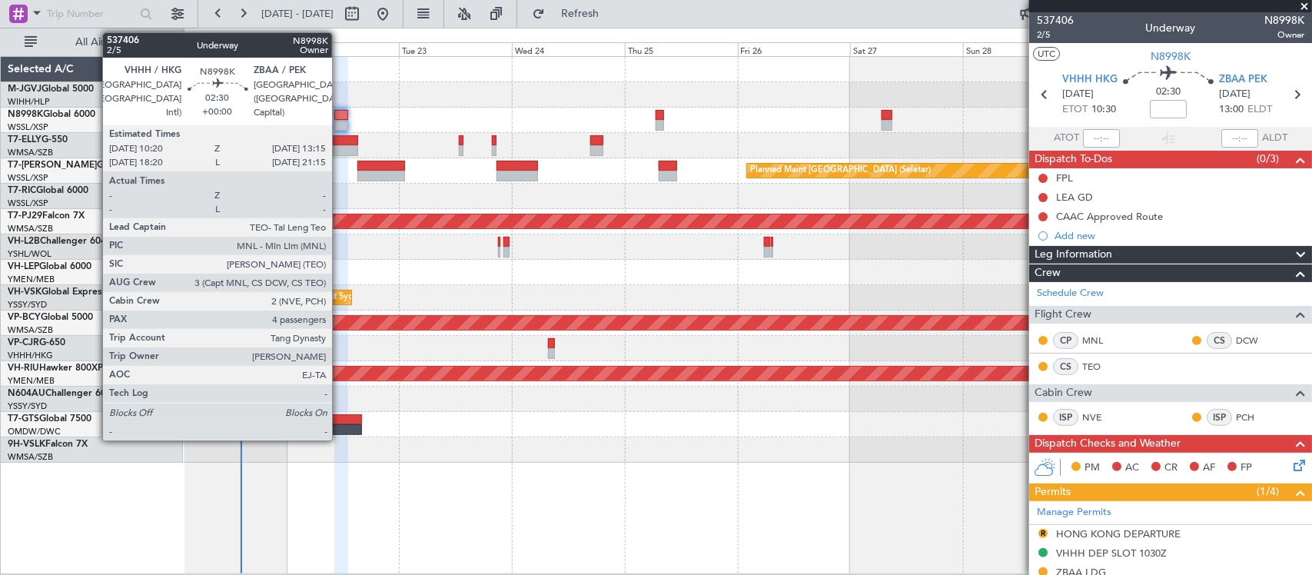
click at [340, 116] on div at bounding box center [341, 115] width 14 height 11
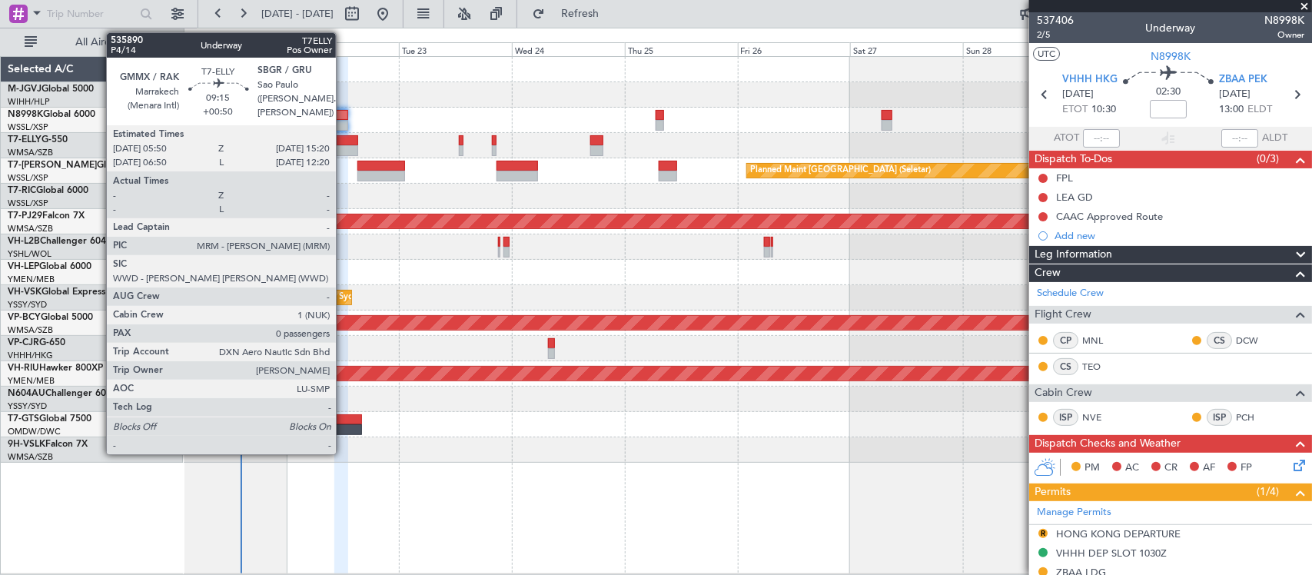
click at [343, 145] on div at bounding box center [335, 150] width 45 height 11
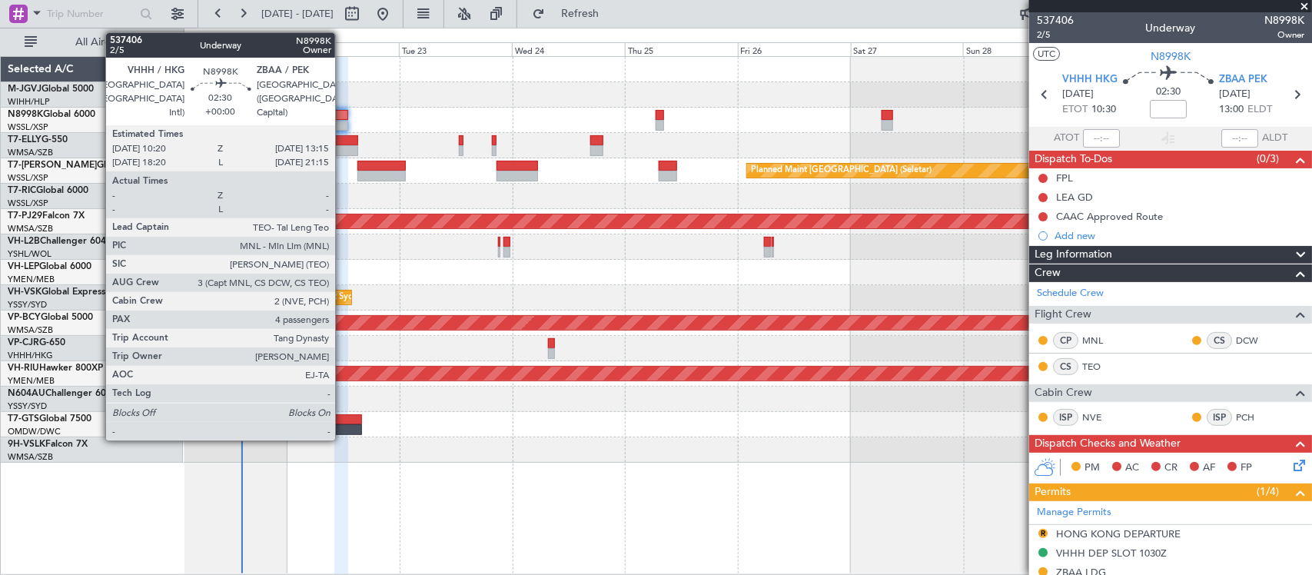
click at [343, 117] on div at bounding box center [341, 115] width 14 height 11
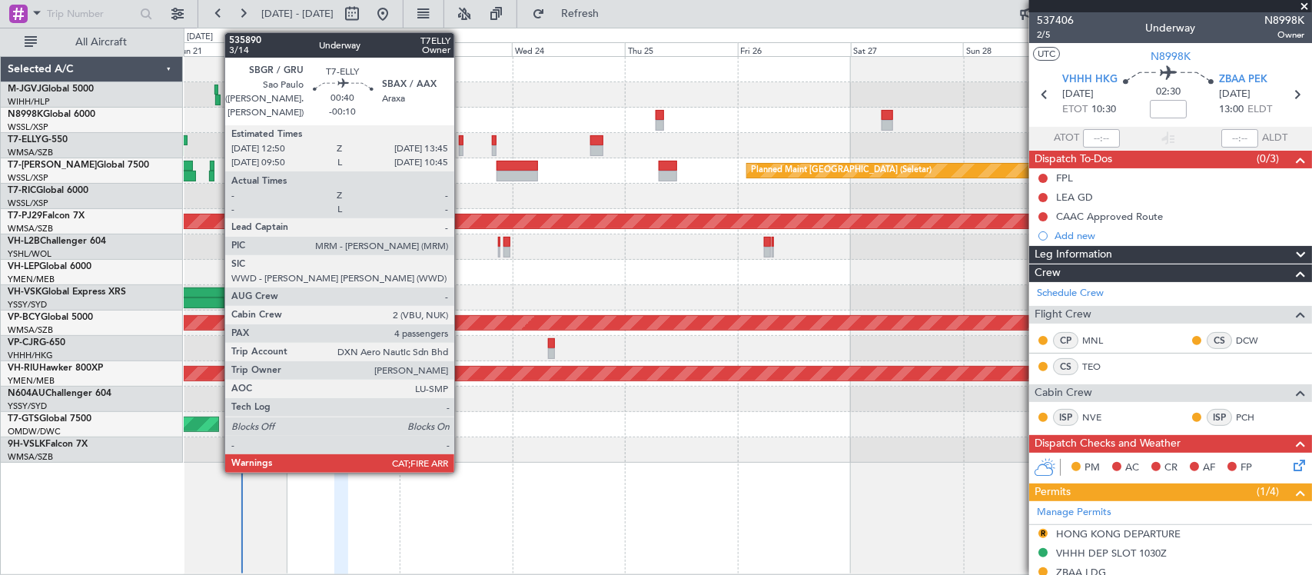
click at [461, 148] on div at bounding box center [461, 150] width 5 height 11
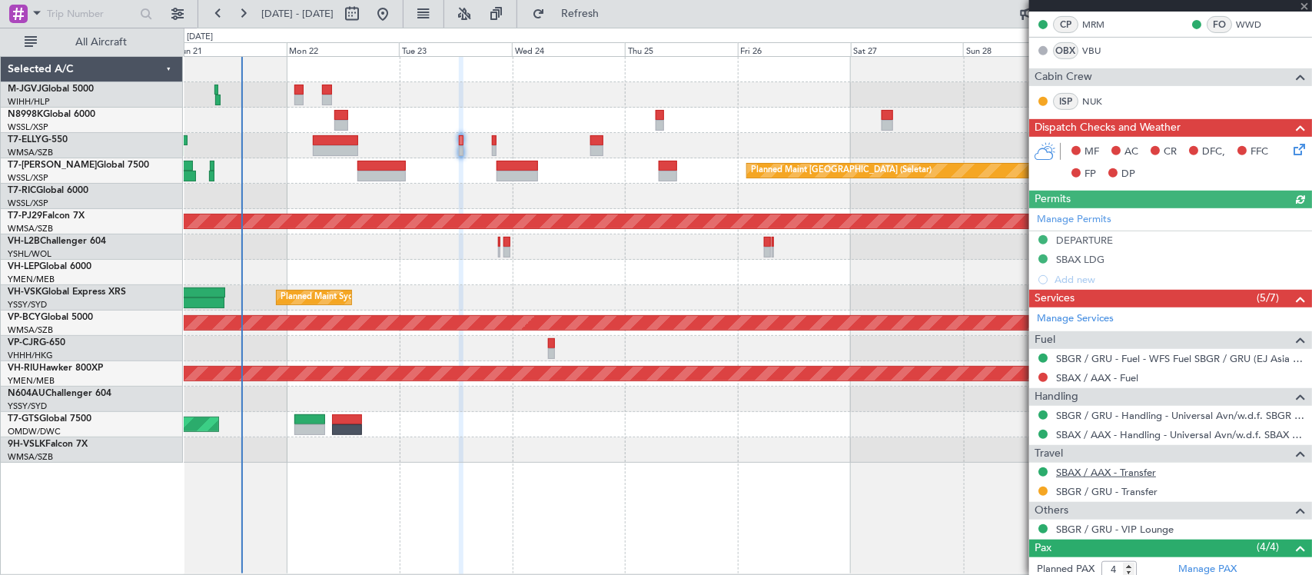
scroll to position [443, 0]
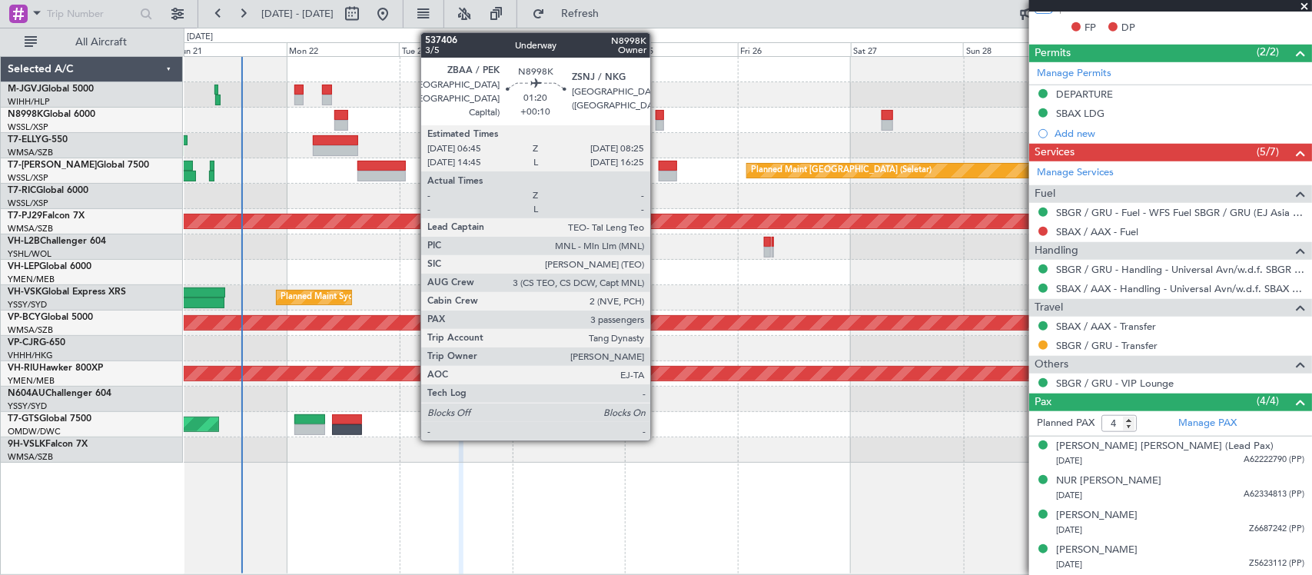
click at [658, 115] on div at bounding box center [659, 115] width 8 height 11
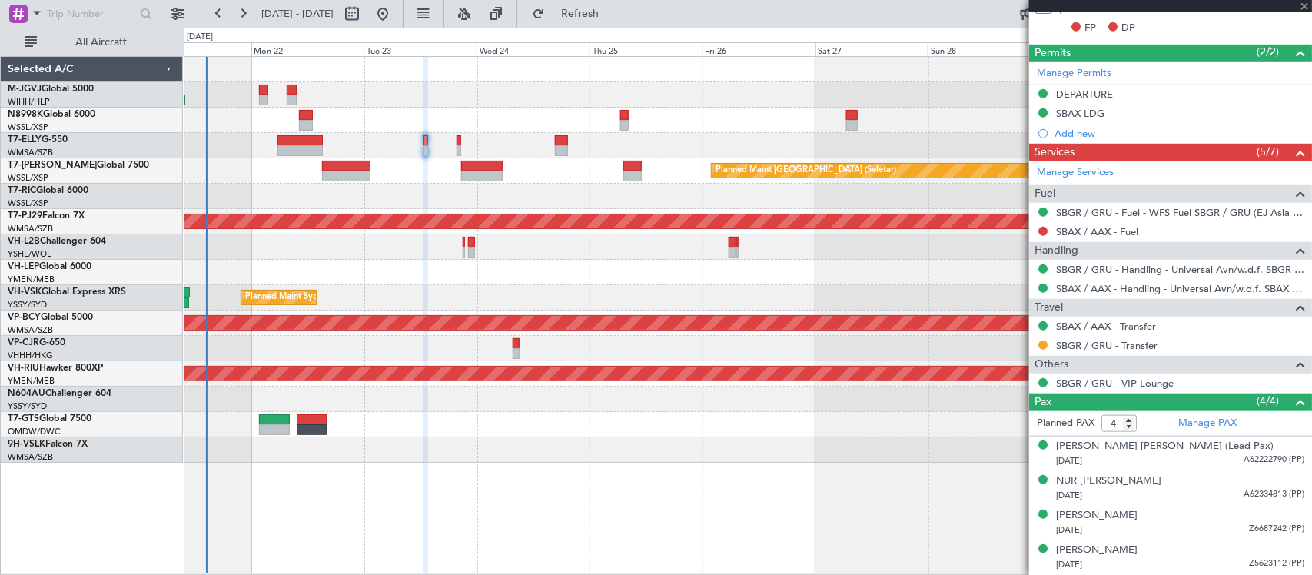
click at [701, 311] on div "Unplanned Maint [GEOGRAPHIC_DATA] (Sultan [PERSON_NAME] [PERSON_NAME] - Subang)" at bounding box center [747, 322] width 1127 height 25
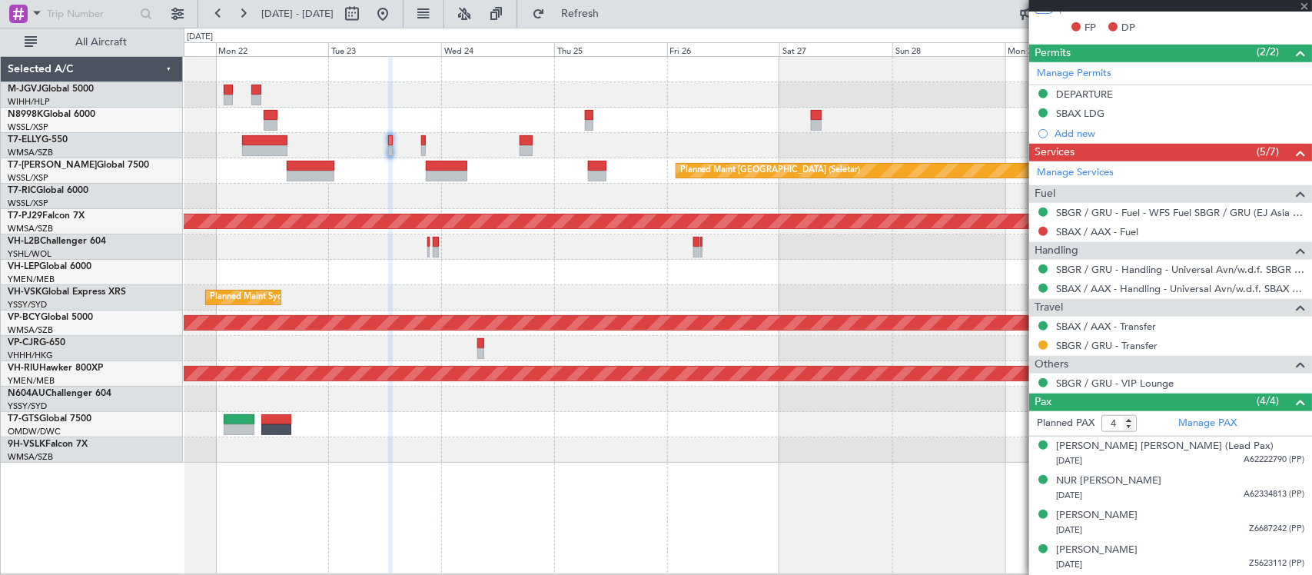
type input "+00:10"
type input "3"
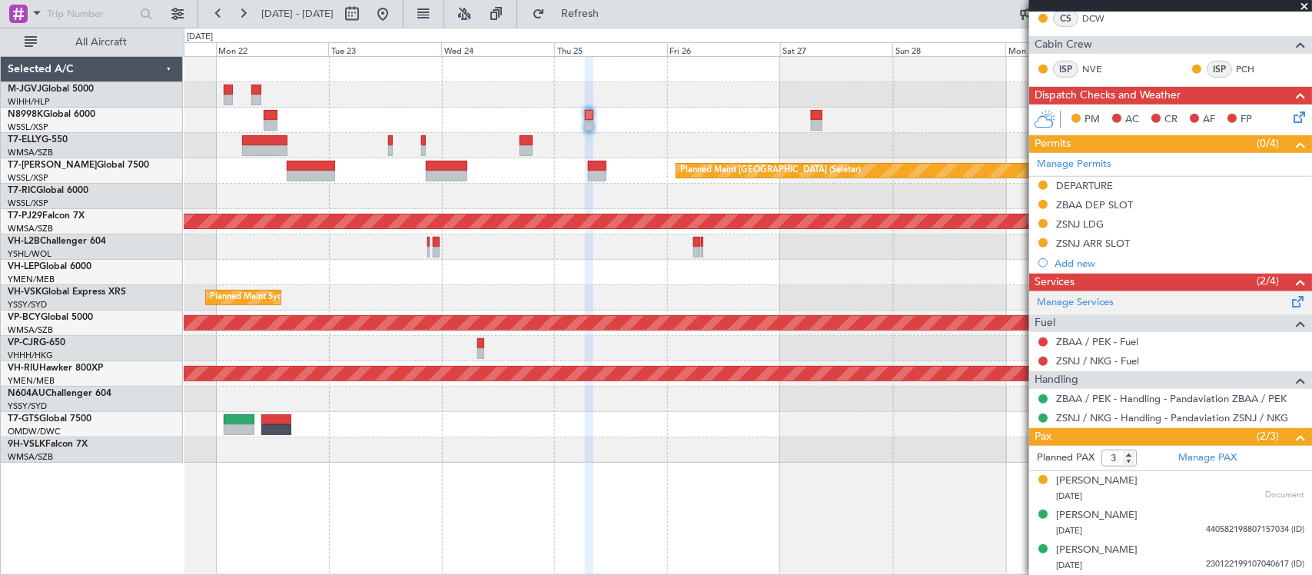
scroll to position [0, 0]
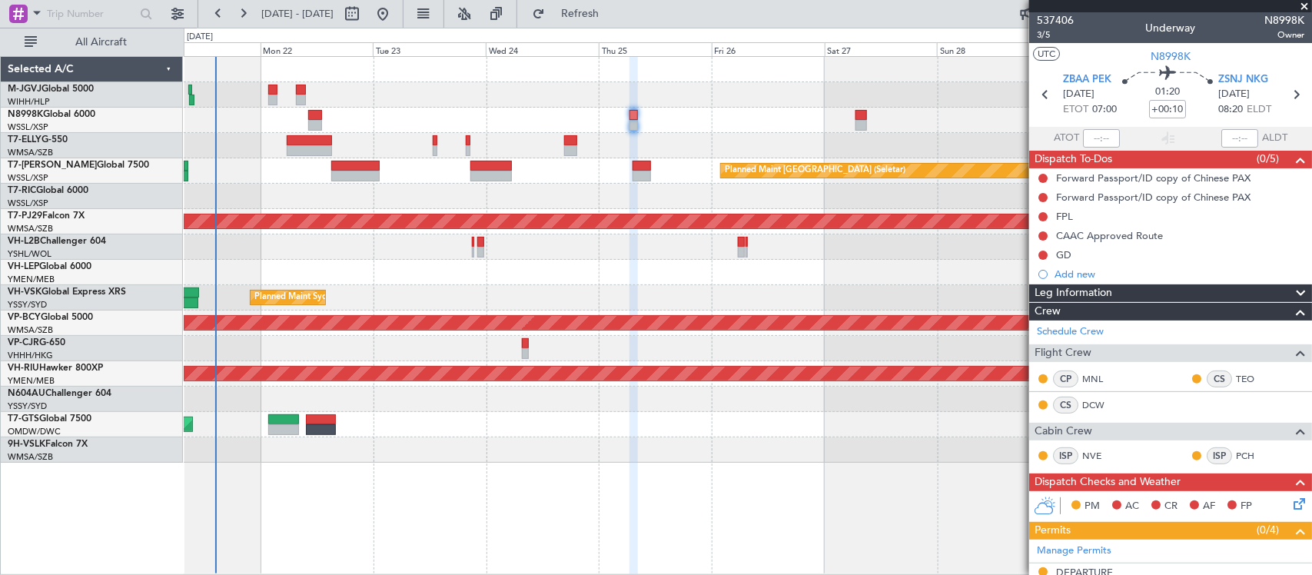
click at [705, 192] on div at bounding box center [747, 196] width 1127 height 25
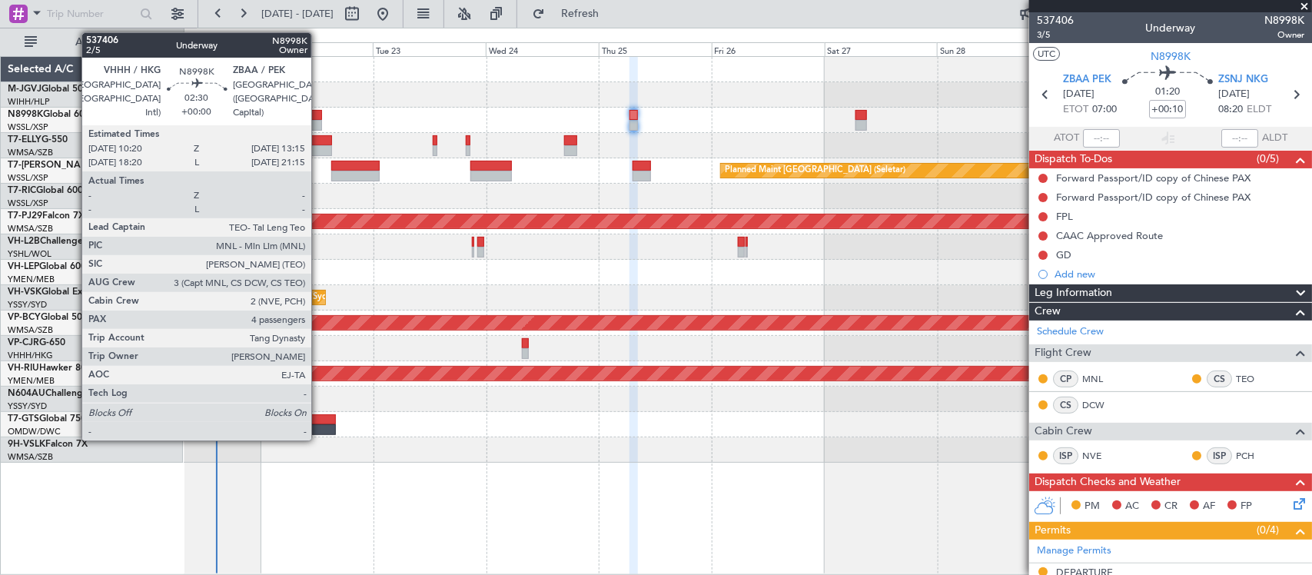
click at [319, 114] on div at bounding box center [315, 115] width 14 height 11
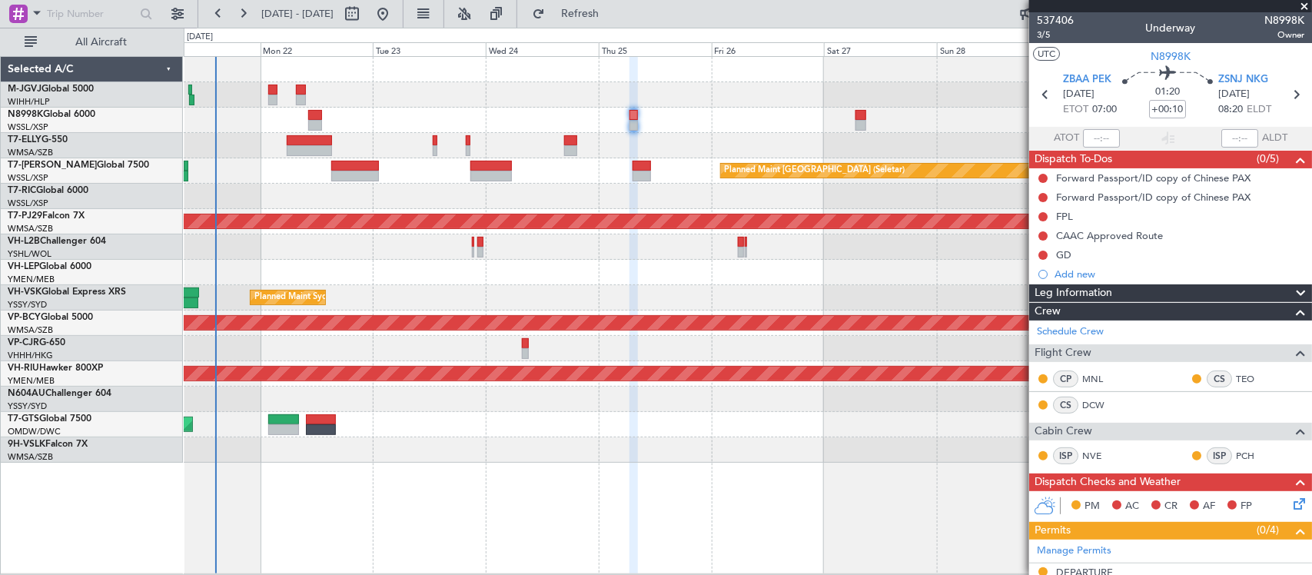
click at [497, 198] on div at bounding box center [747, 196] width 1127 height 25
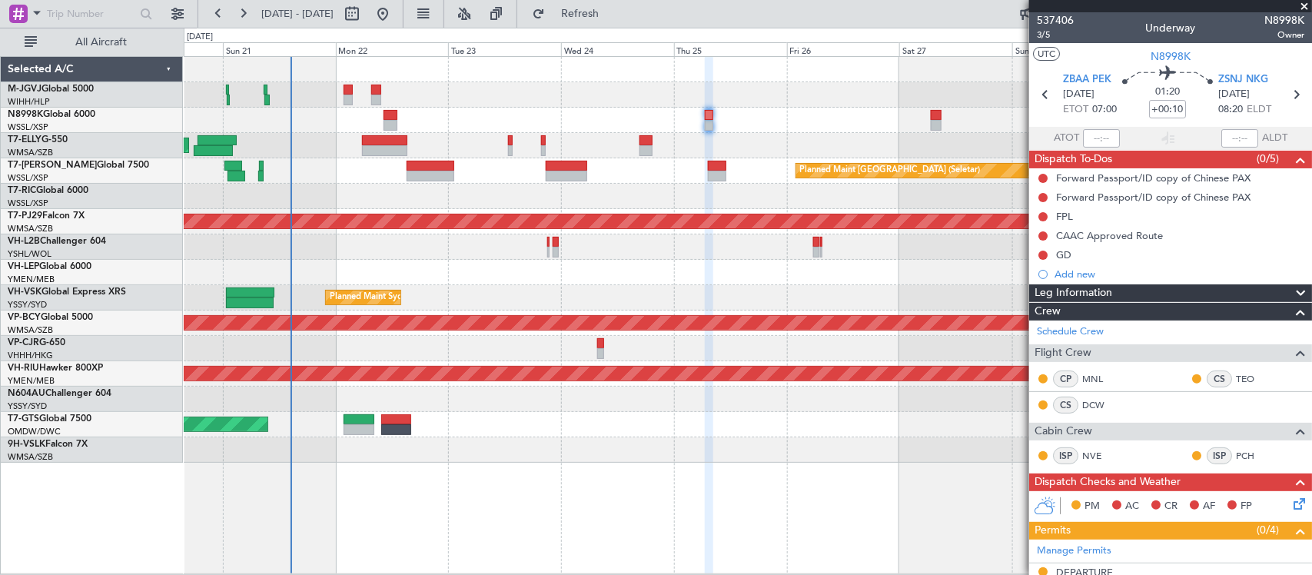
click at [502, 290] on div "Planned Maint Sydney ([PERSON_NAME] Intl) AOG Maint [US_STATE][GEOGRAPHIC_DATA]…" at bounding box center [747, 297] width 1127 height 25
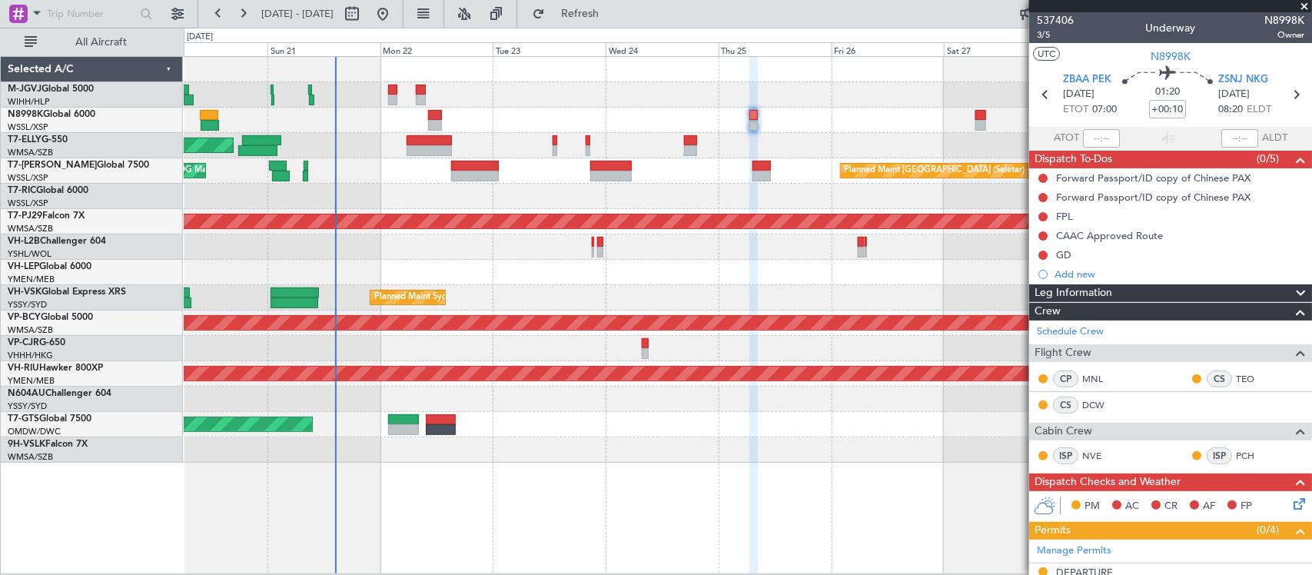
click at [102, 490] on div "Selected A/C M-JGVJ Global 5000 WIHH/HLP Jakarta (Halim Intl) N8998K Global 600…" at bounding box center [92, 315] width 182 height 518
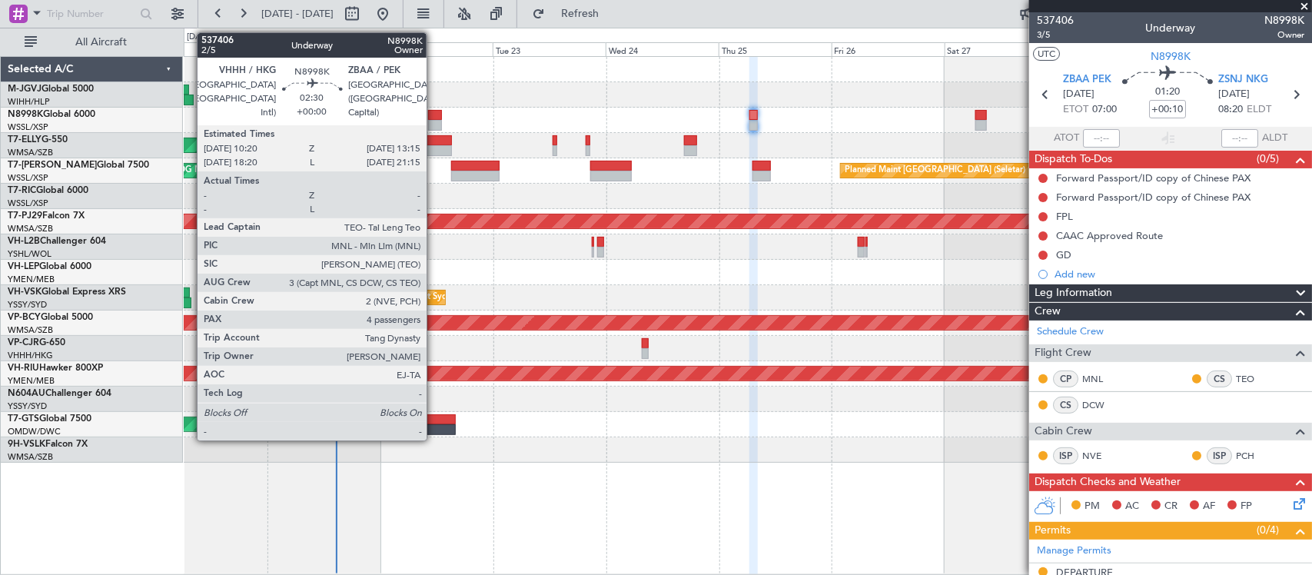
click at [434, 113] on div at bounding box center [435, 115] width 14 height 11
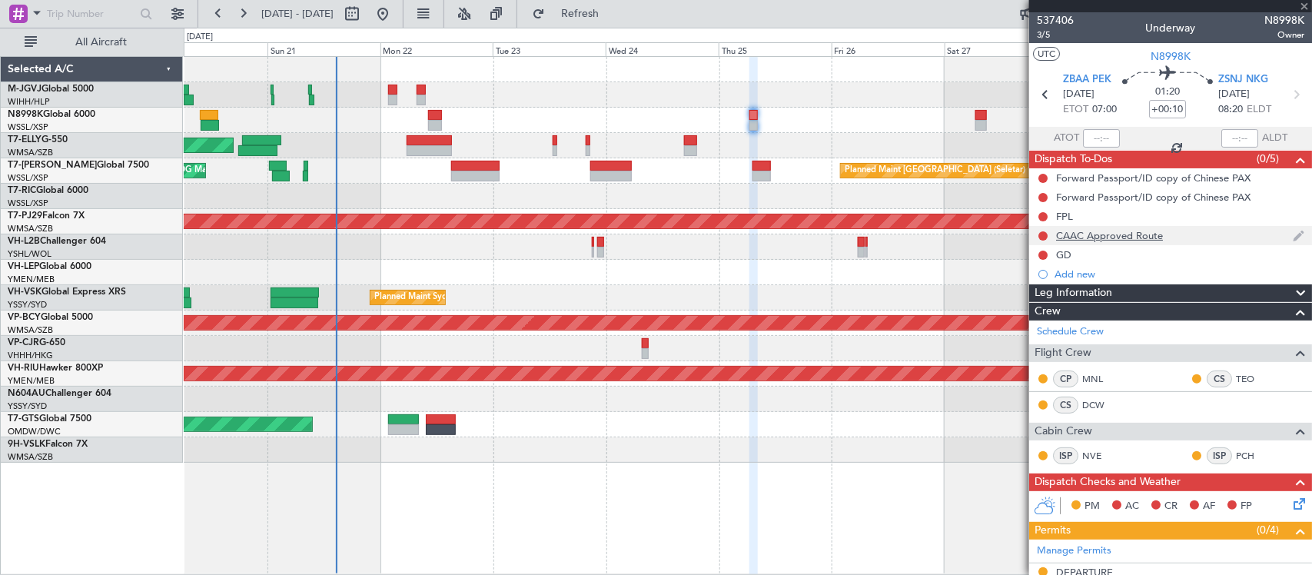
type input "4"
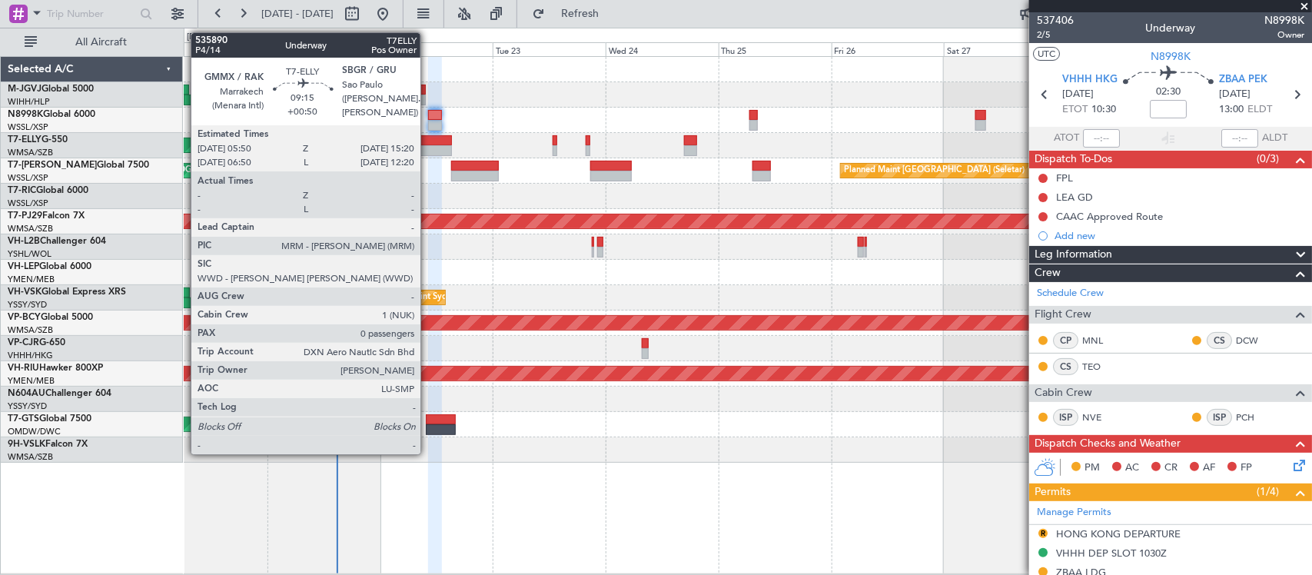
click at [428, 144] on div at bounding box center [429, 140] width 45 height 11
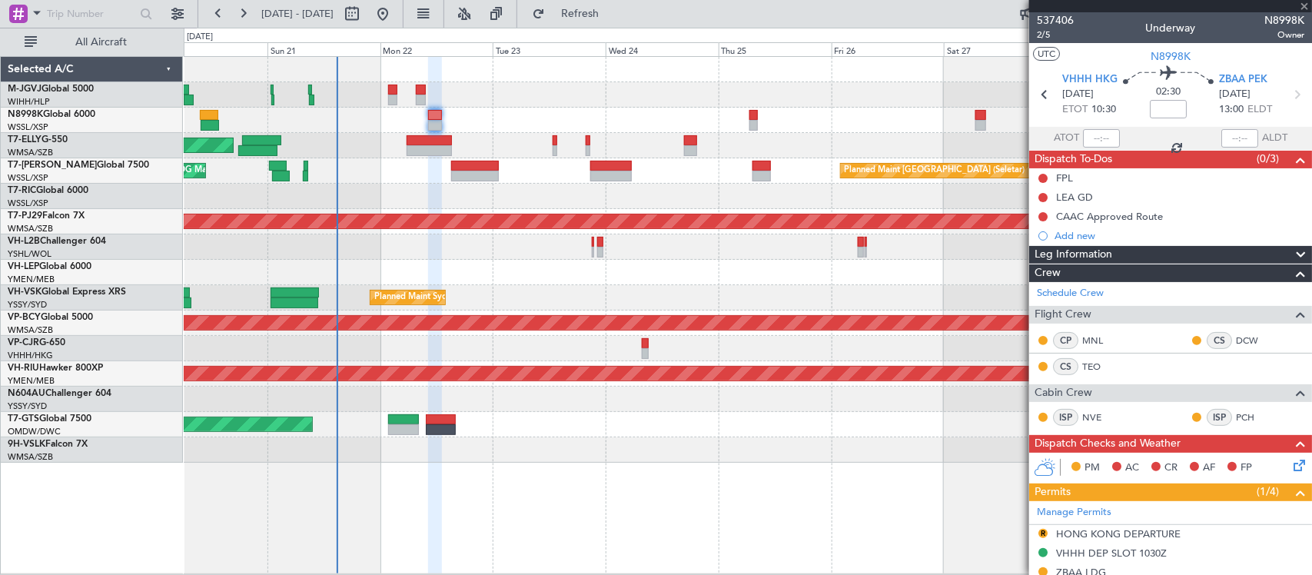
type input "+00:50"
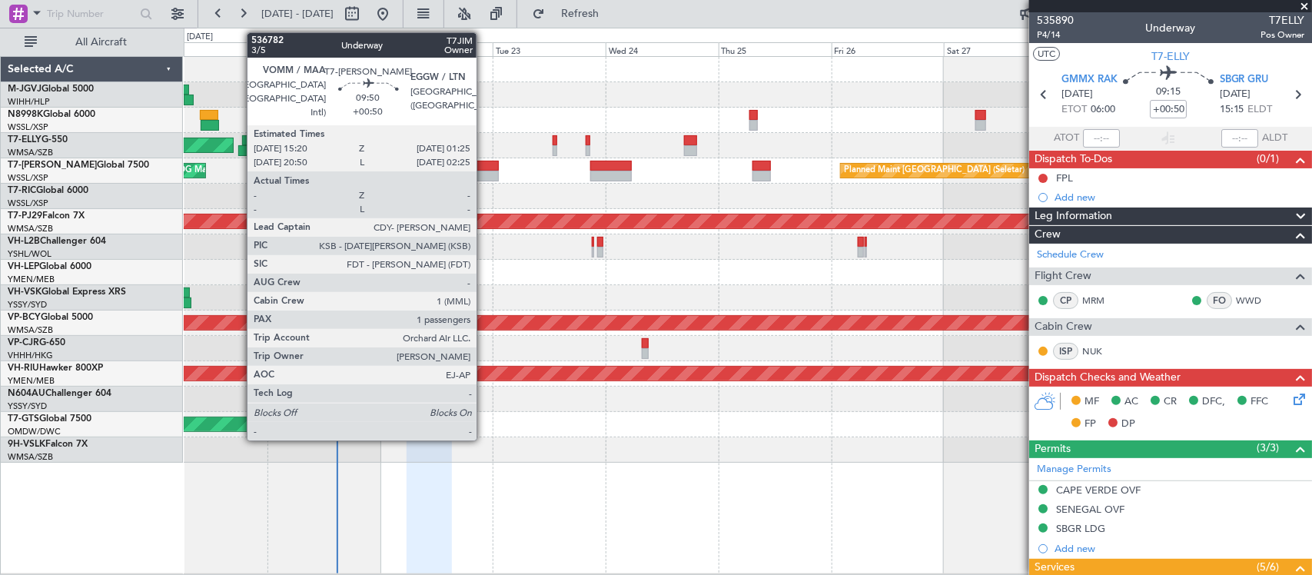
click at [484, 165] on div at bounding box center [475, 166] width 48 height 11
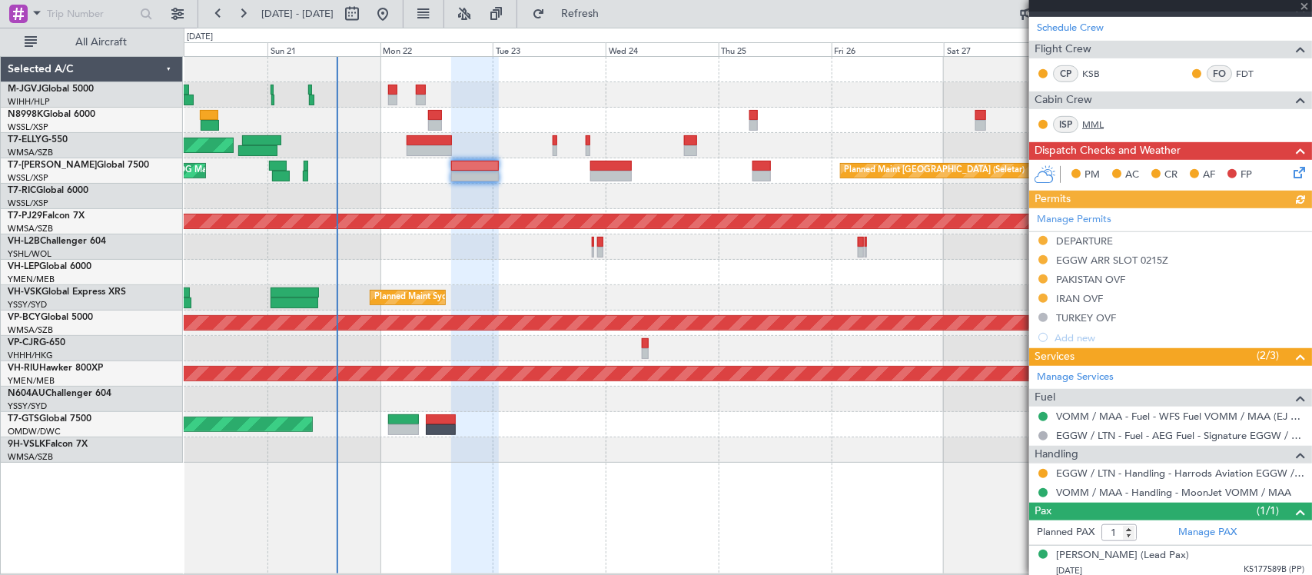
scroll to position [329, 0]
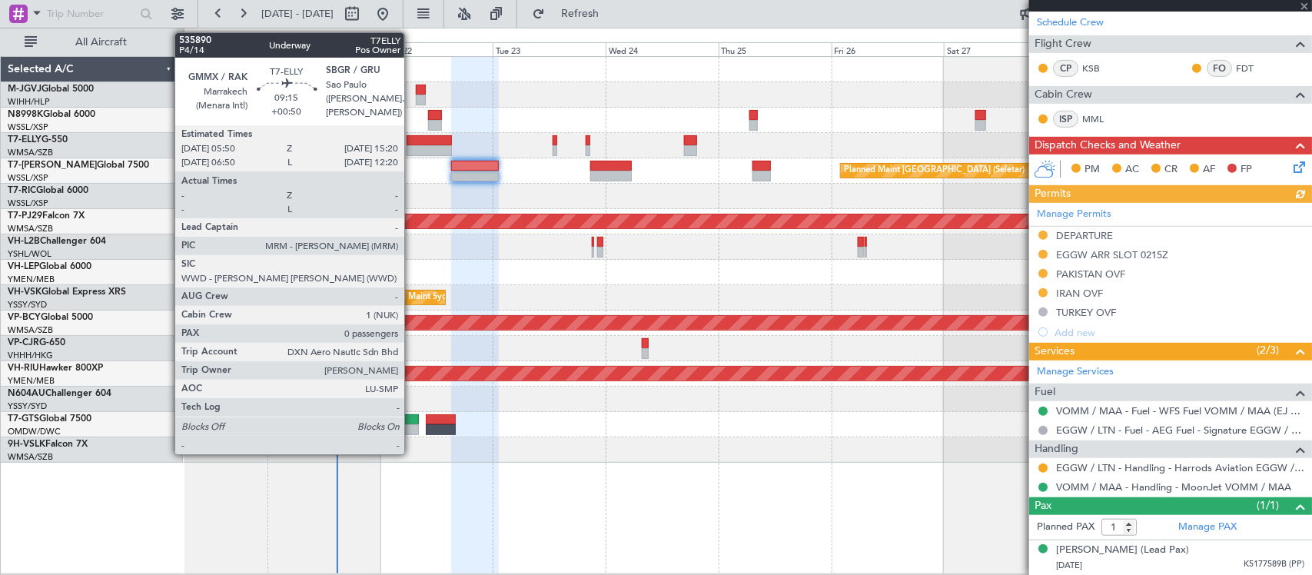
click at [412, 144] on div at bounding box center [429, 140] width 45 height 11
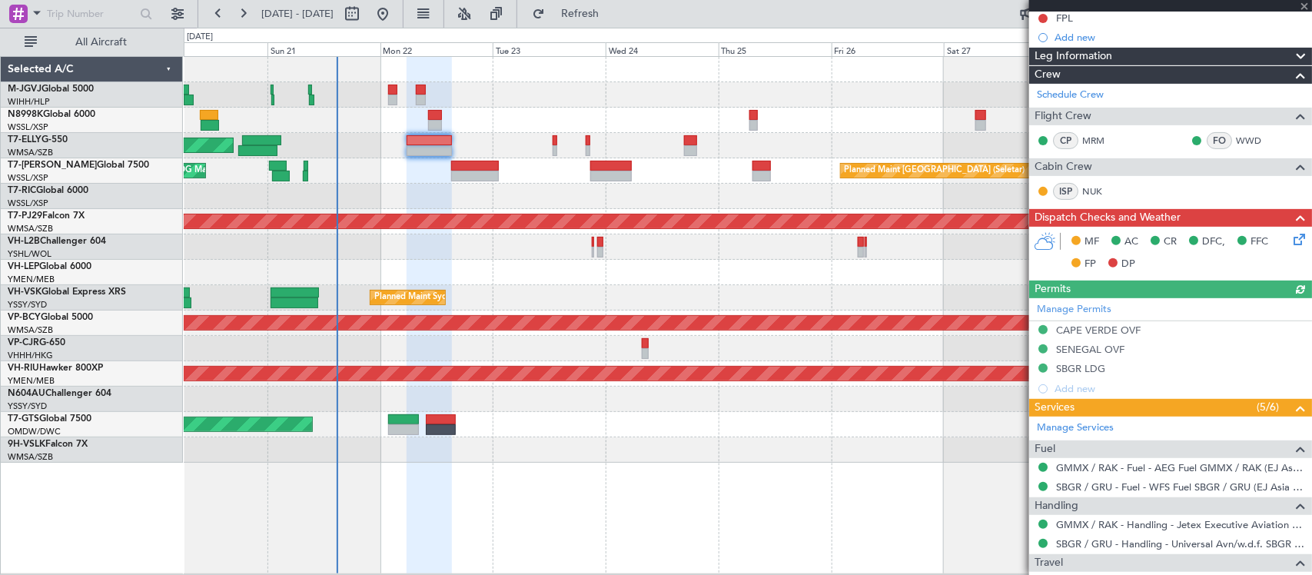
scroll to position [258, 0]
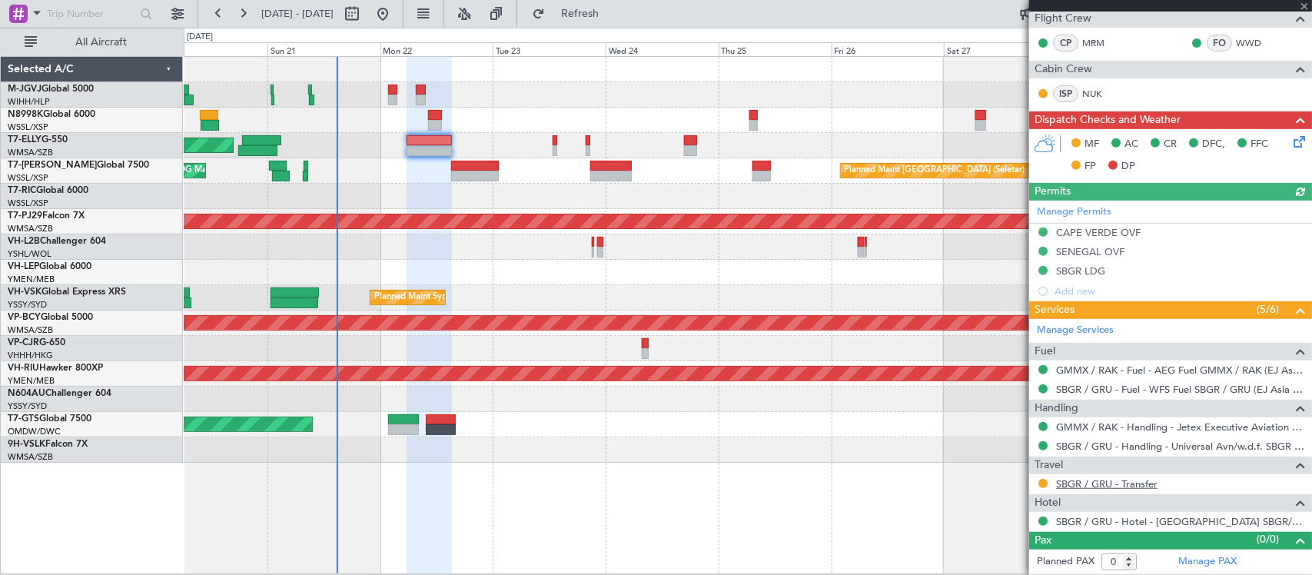
click at [1076, 484] on link "SBGR / GRU - Transfer" at bounding box center [1106, 483] width 101 height 13
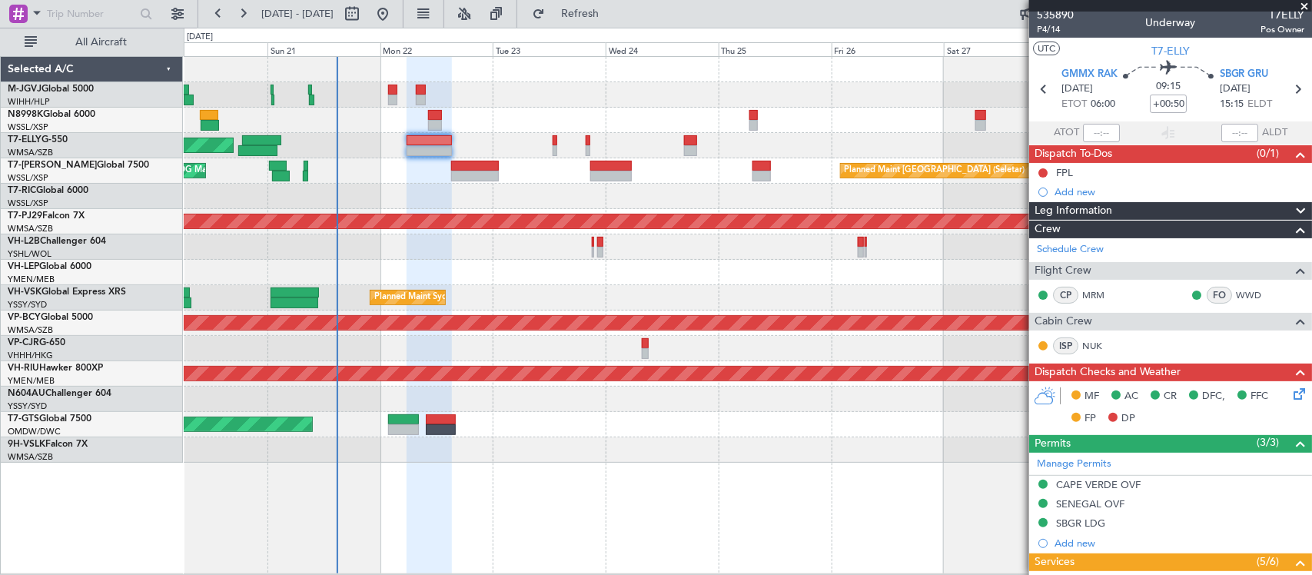
scroll to position [0, 0]
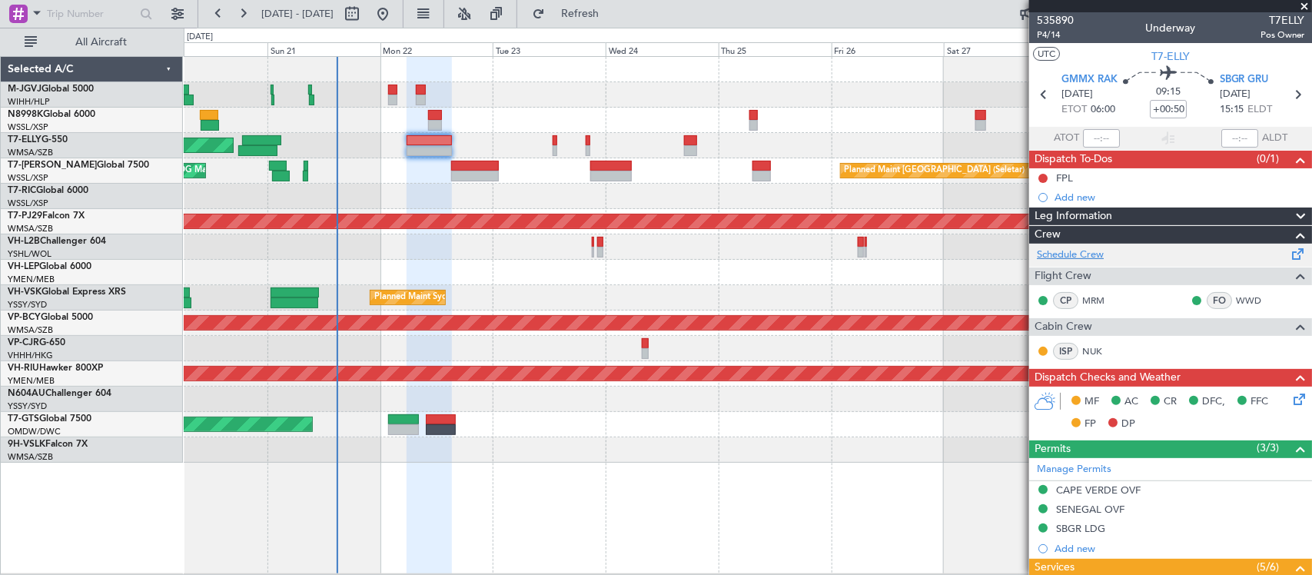
click at [1097, 257] on link "Schedule Crew" at bounding box center [1070, 254] width 67 height 15
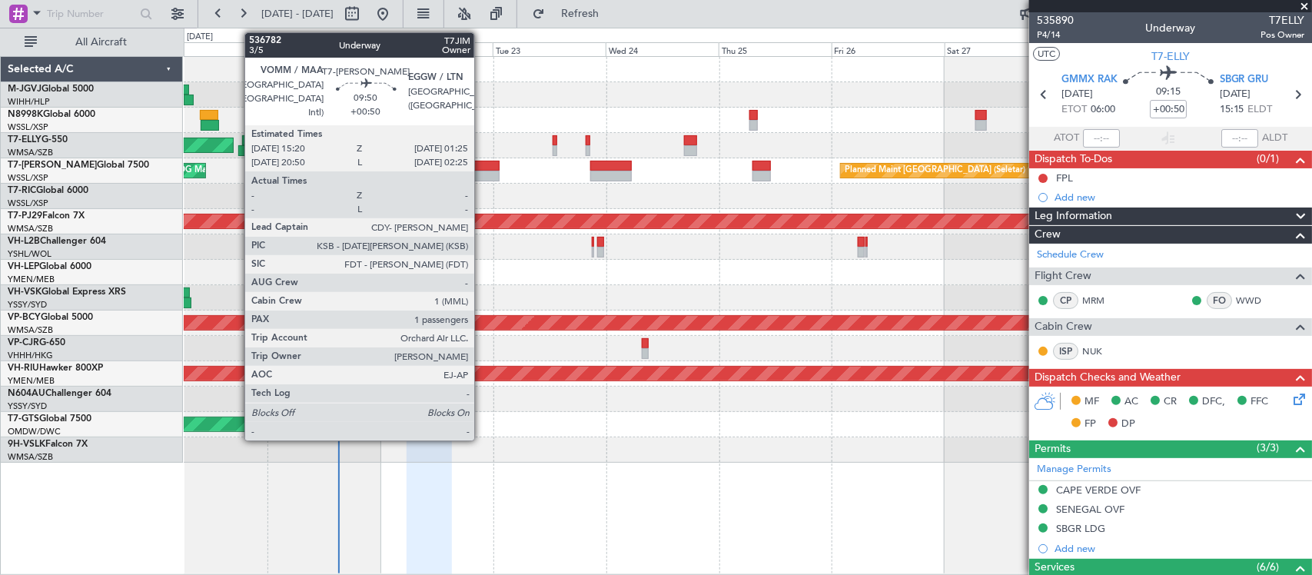
click at [482, 173] on div at bounding box center [475, 176] width 48 height 11
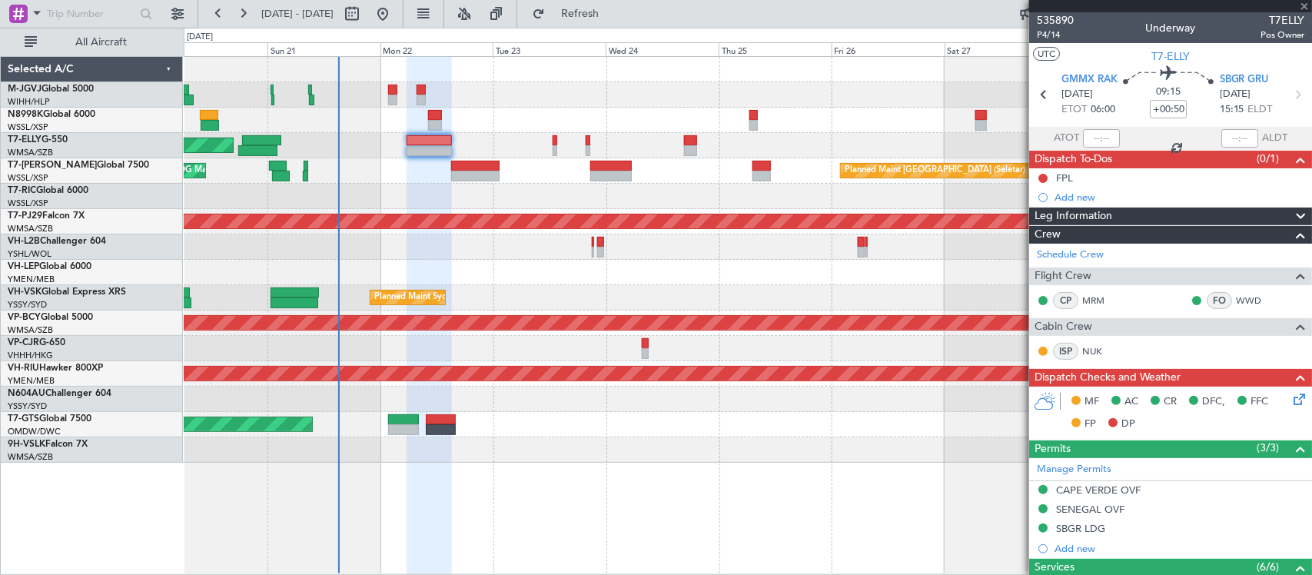
type input "1"
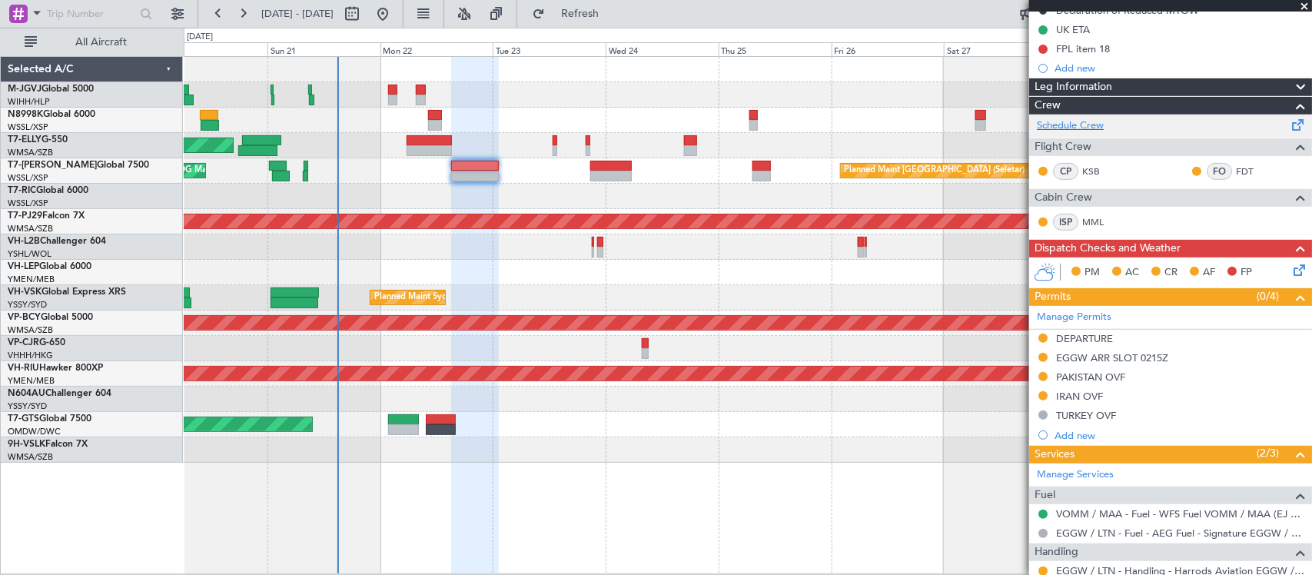
scroll to position [329, 0]
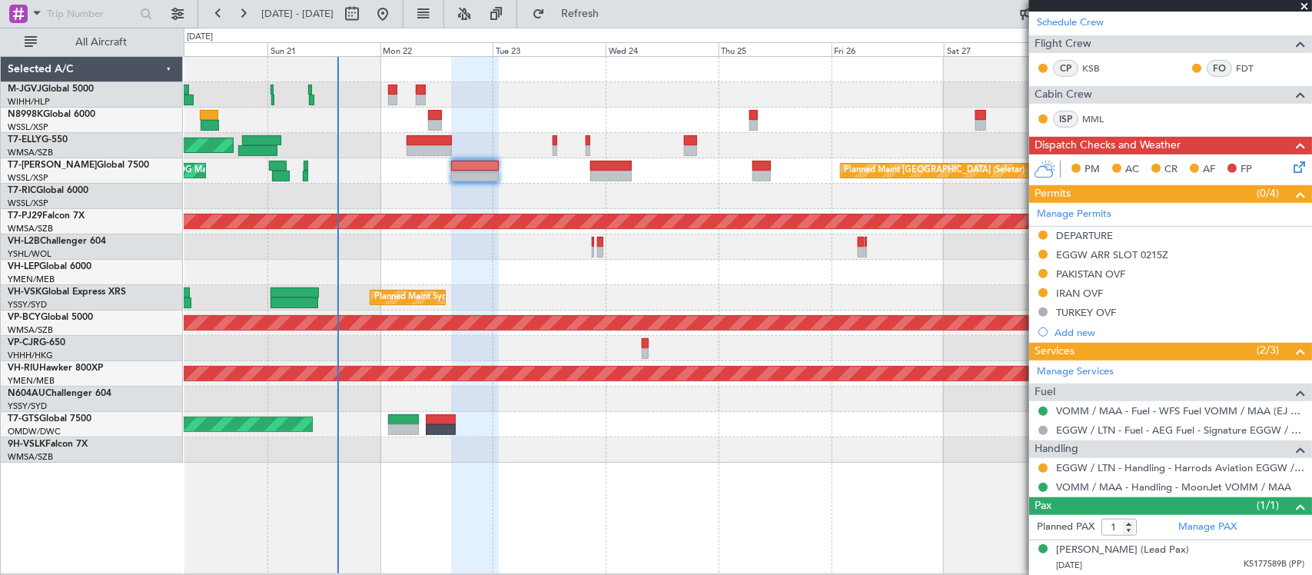
drag, startPoint x: 1112, startPoint y: 251, endPoint x: 1139, endPoint y: 257, distance: 27.8
click at [1112, 251] on div "EGGW ARR SLOT 0215Z" at bounding box center [1112, 254] width 112 height 13
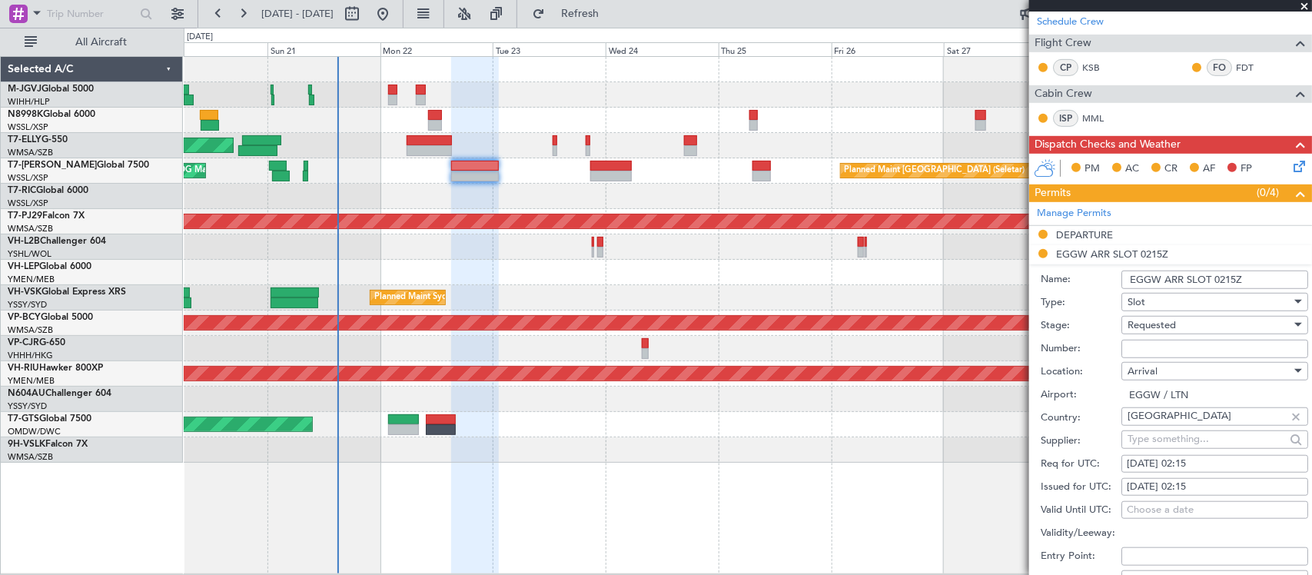
click at [1216, 489] on div "23/09/2025 02:15" at bounding box center [1215, 487] width 176 height 15
select select "9"
select select "2025"
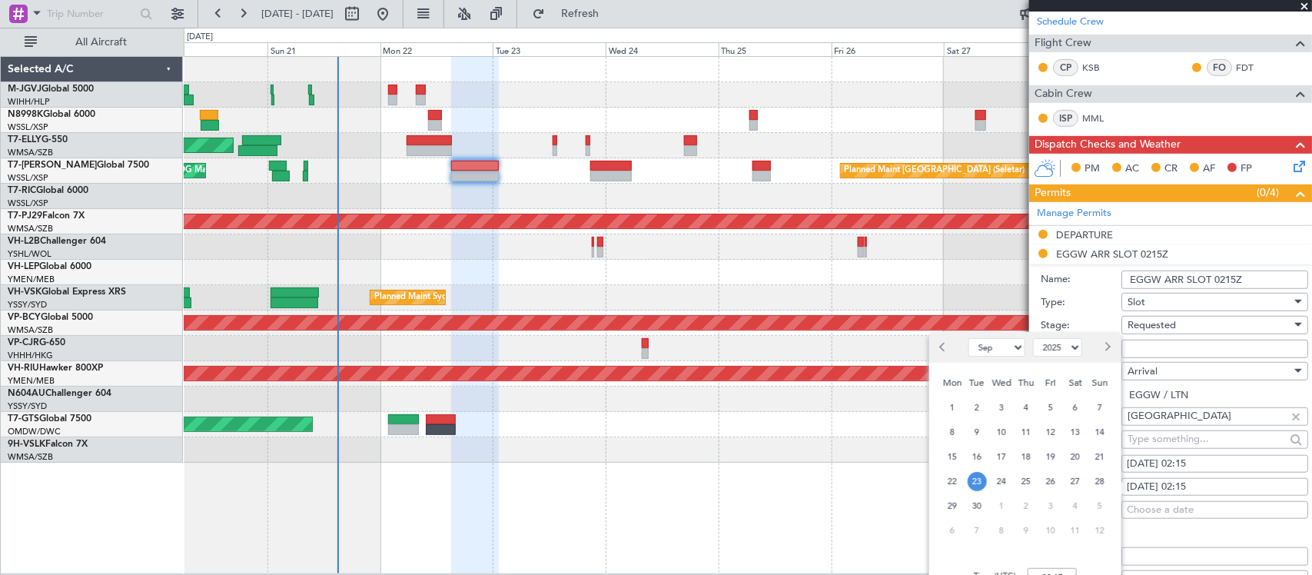
scroll to position [490, 0]
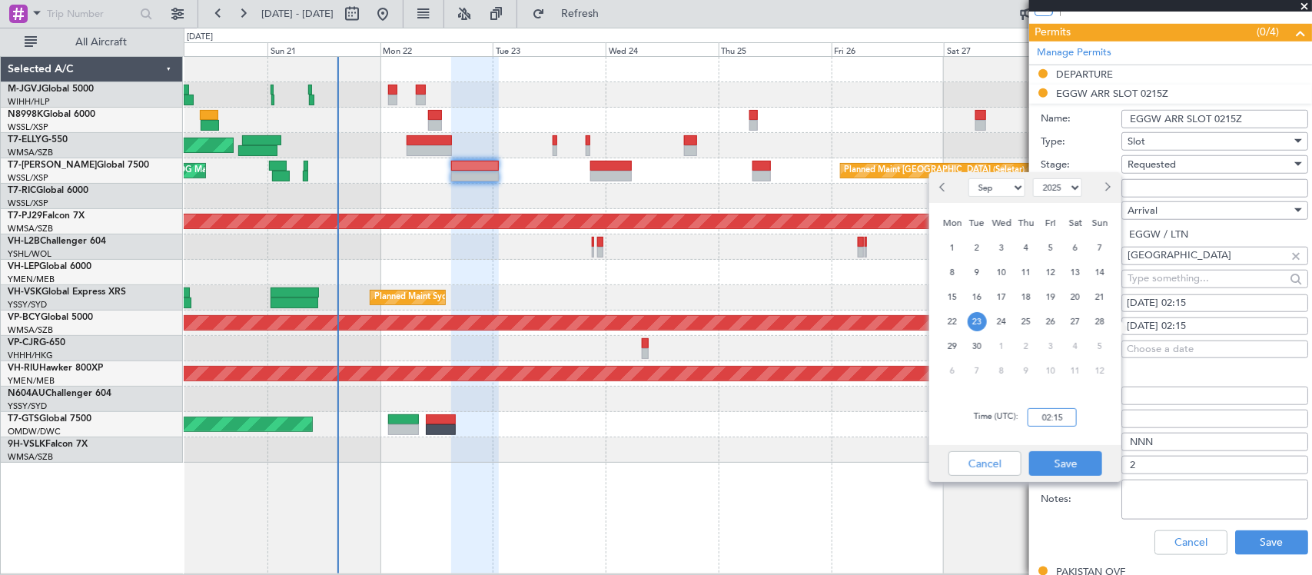
click at [1067, 419] on input "02:15" at bounding box center [1051, 417] width 49 height 18
type input "02:00"
click at [1066, 463] on button "Save" at bounding box center [1065, 463] width 73 height 25
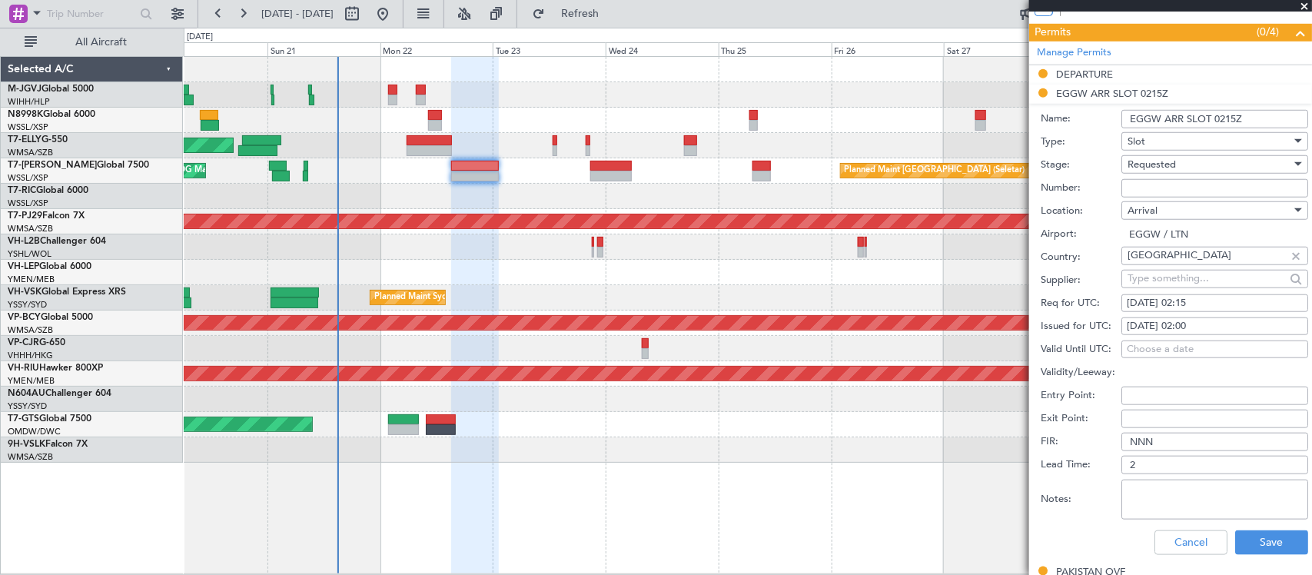
click at [1208, 304] on div "23/09/2025 02:15" at bounding box center [1215, 303] width 176 height 15
select select "9"
select select "2025"
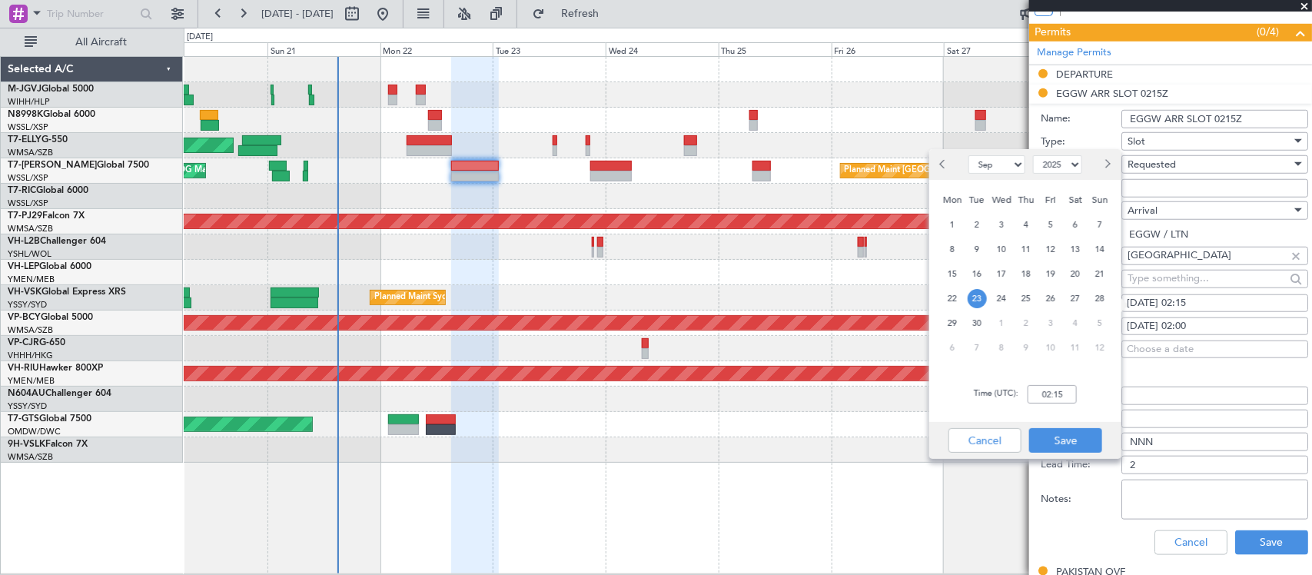
click at [1060, 403] on div "Time (UTC): 02:15" at bounding box center [1025, 394] width 192 height 55
click at [1064, 397] on input "02:15" at bounding box center [1051, 394] width 49 height 18
type input "01:15"
click at [1063, 434] on button "Save" at bounding box center [1065, 440] width 73 height 25
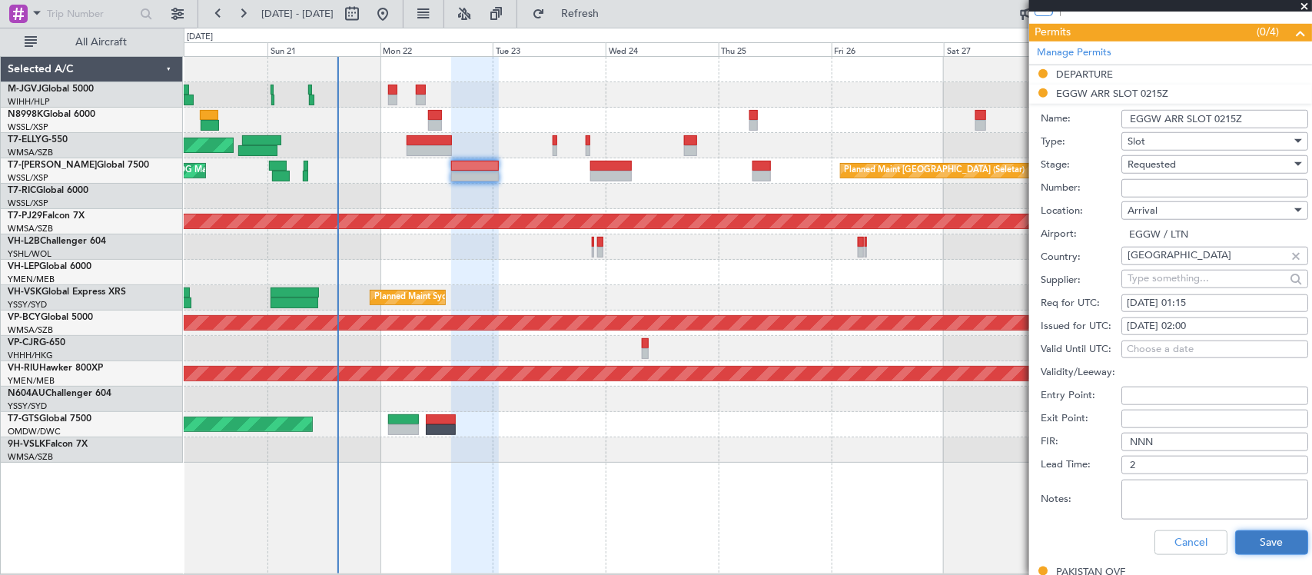
click at [1246, 544] on button "Save" at bounding box center [1271, 542] width 73 height 25
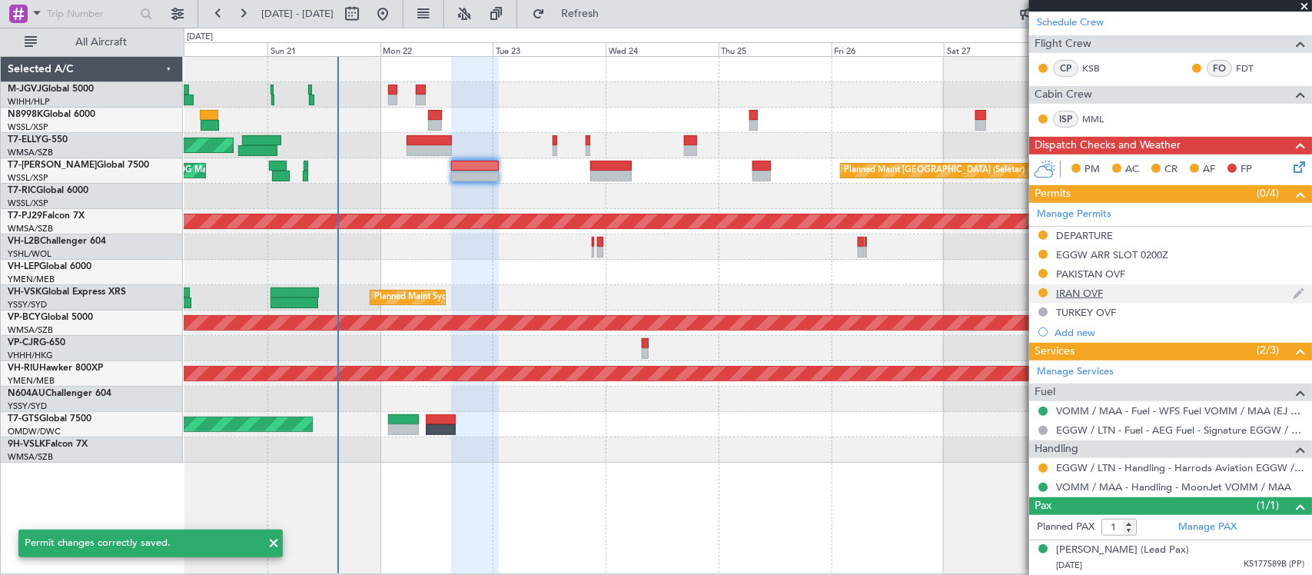
scroll to position [329, 0]
click at [1042, 466] on button at bounding box center [1042, 467] width 9 height 9
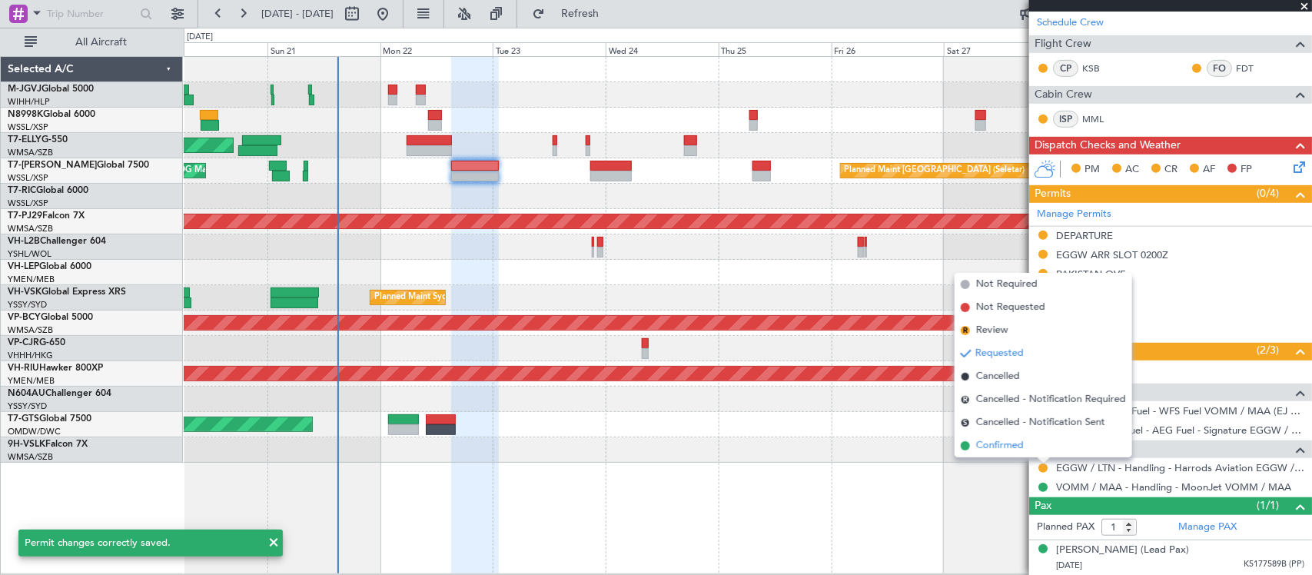
click at [1030, 447] on li "Confirmed" at bounding box center [1043, 445] width 178 height 23
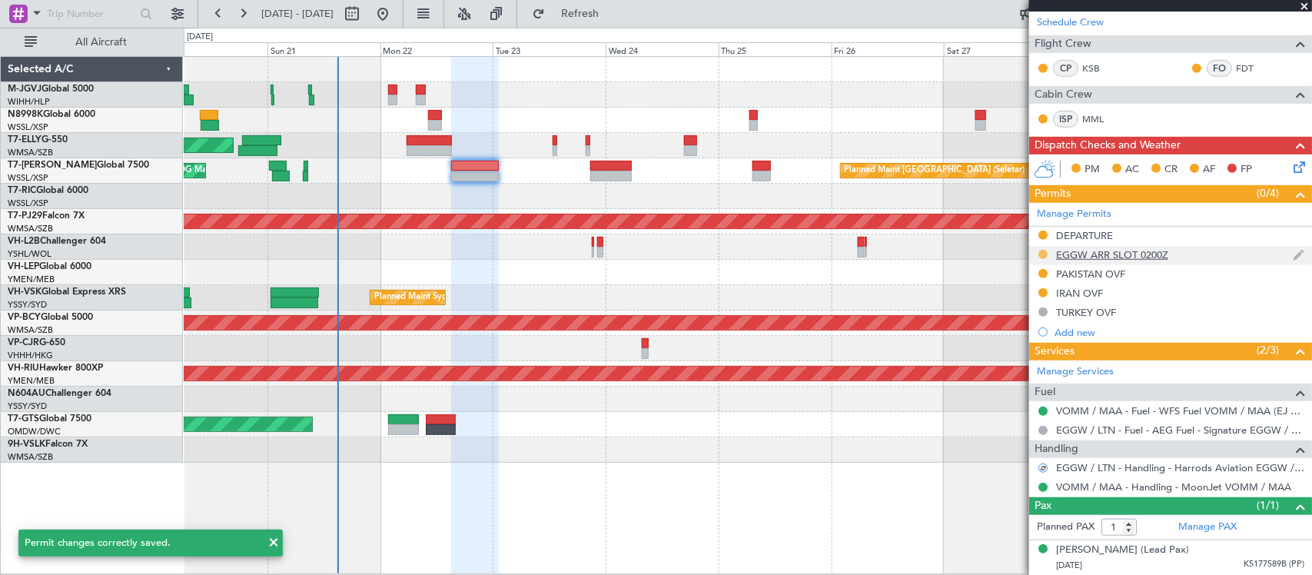
click at [1042, 258] on mat-tooltip-component "Requested" at bounding box center [1042, 278] width 69 height 41
click at [1041, 251] on button at bounding box center [1042, 254] width 9 height 9
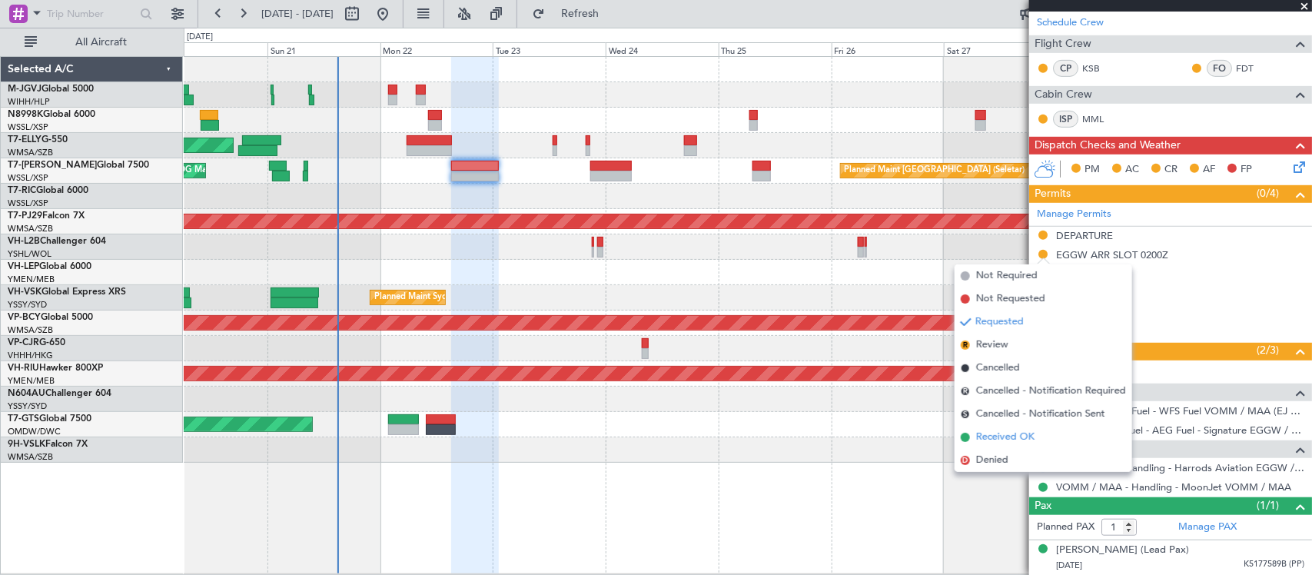
click at [1019, 433] on span "Received OK" at bounding box center [1005, 437] width 58 height 15
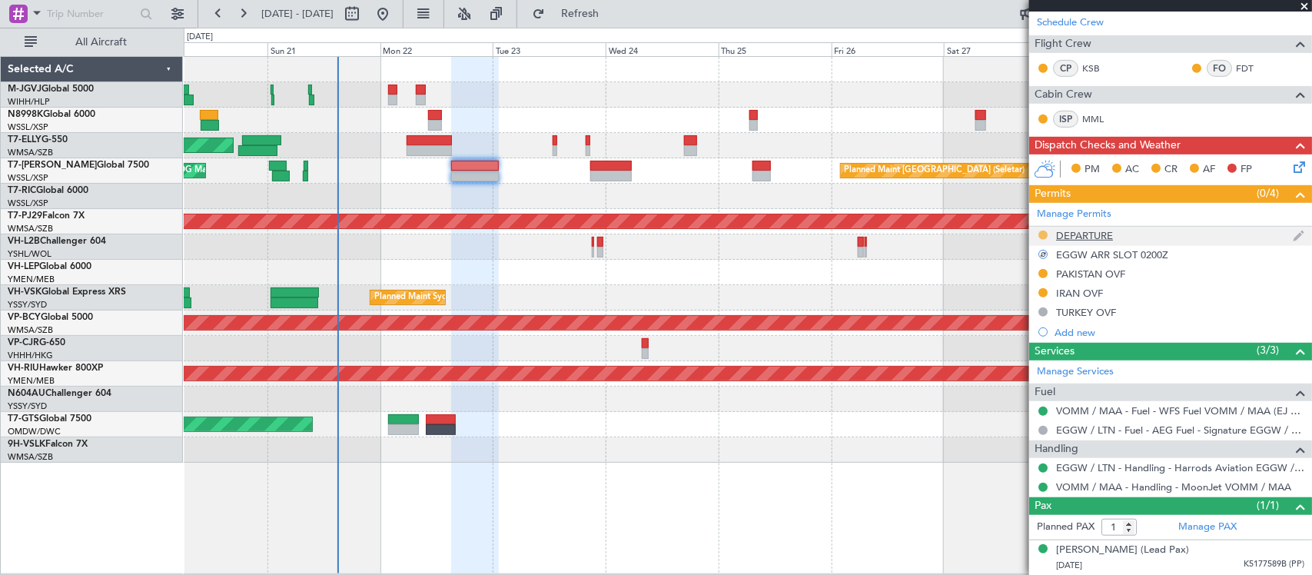
click at [1045, 234] on button at bounding box center [1042, 235] width 9 height 9
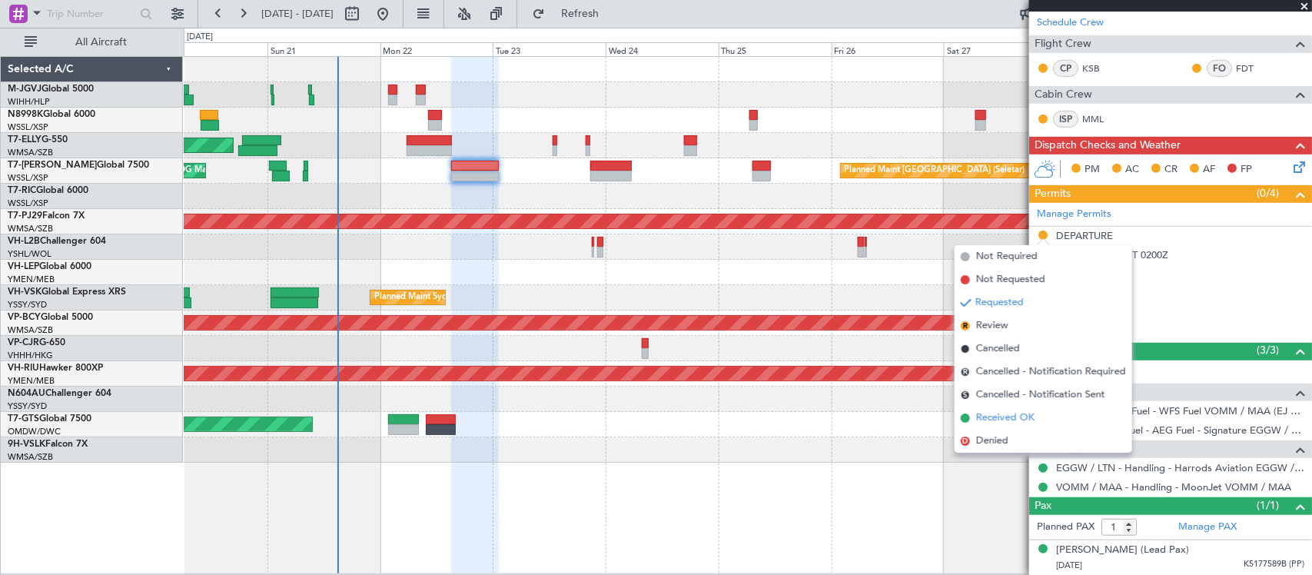
click at [1044, 419] on li "Received OK" at bounding box center [1043, 418] width 178 height 23
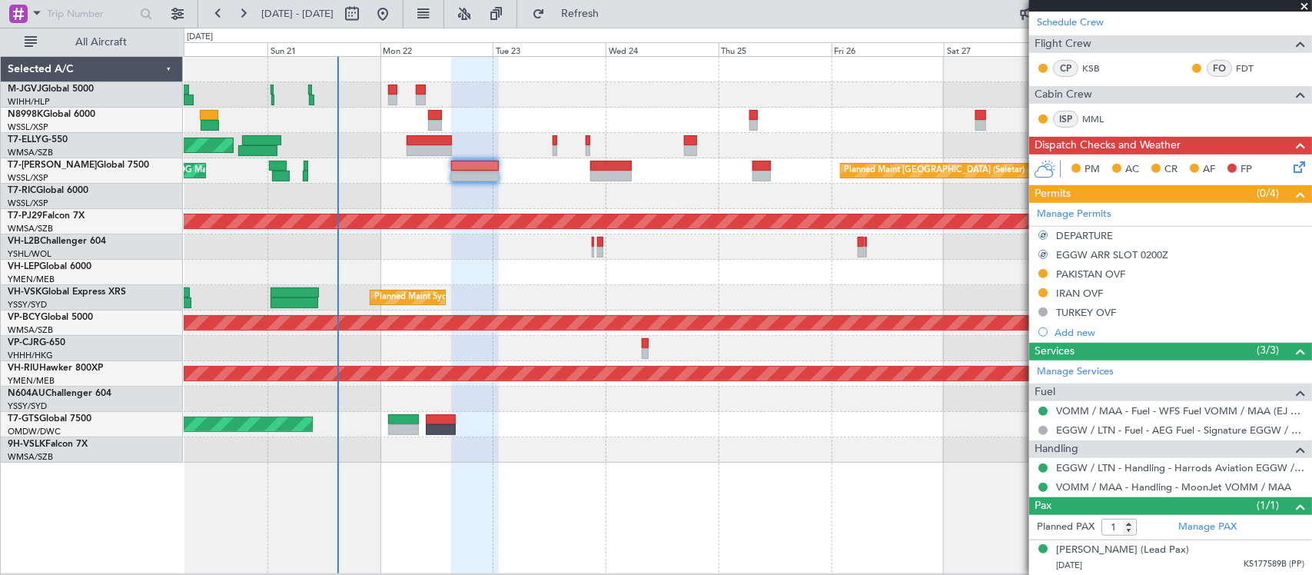
scroll to position [0, 0]
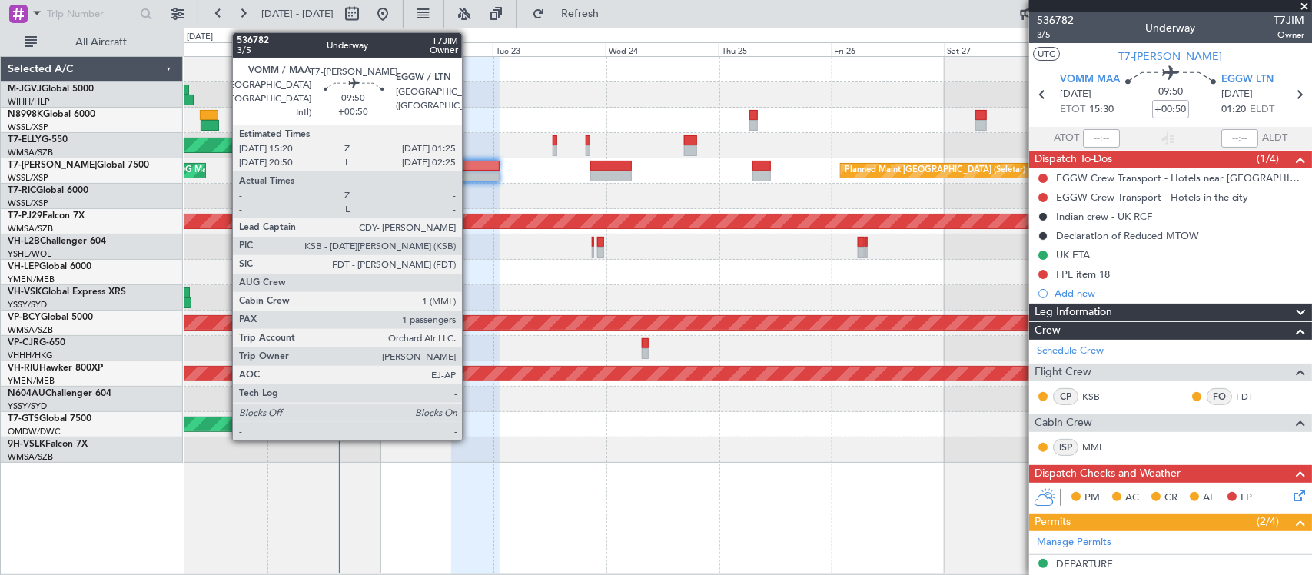
click at [470, 174] on div at bounding box center [475, 176] width 48 height 11
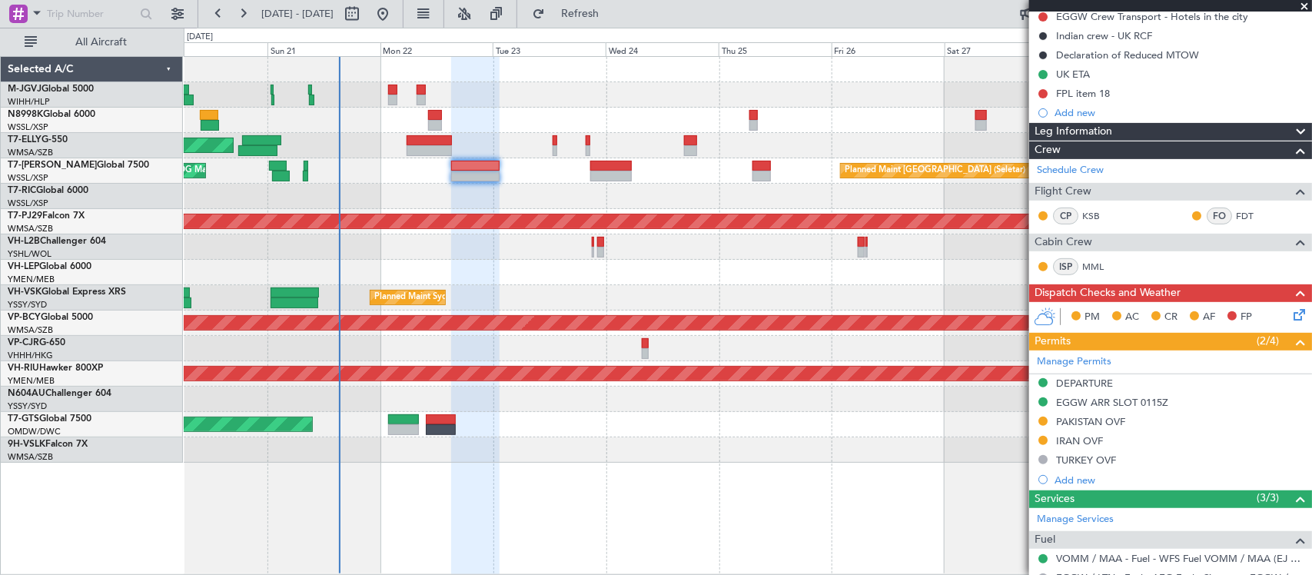
scroll to position [329, 0]
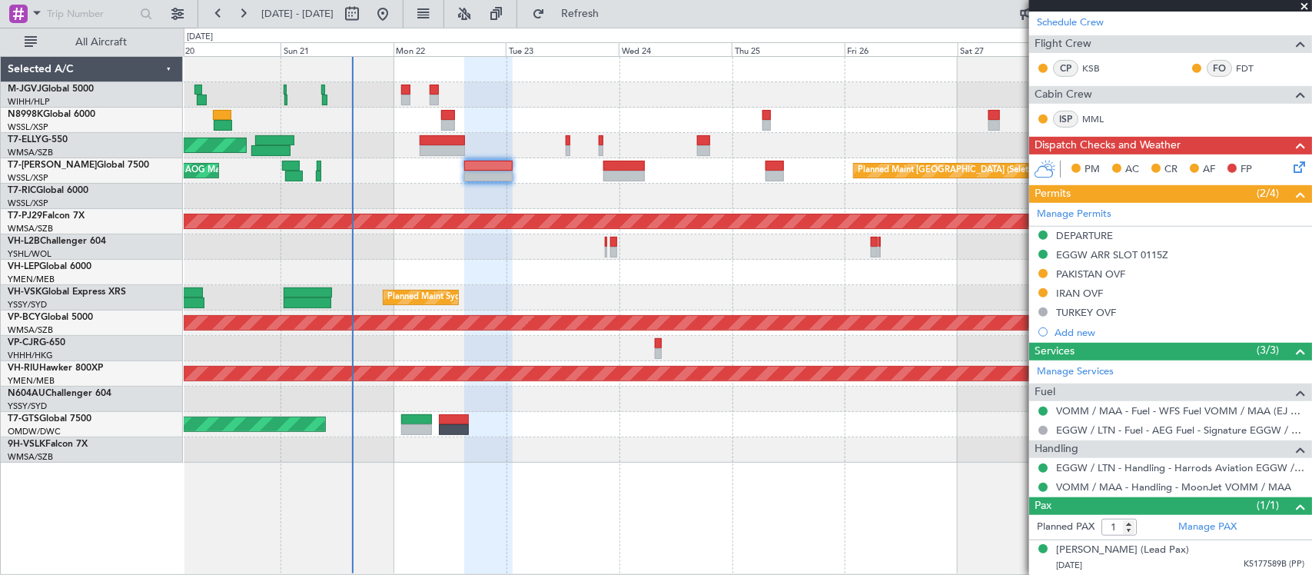
click at [534, 274] on div at bounding box center [747, 272] width 1127 height 25
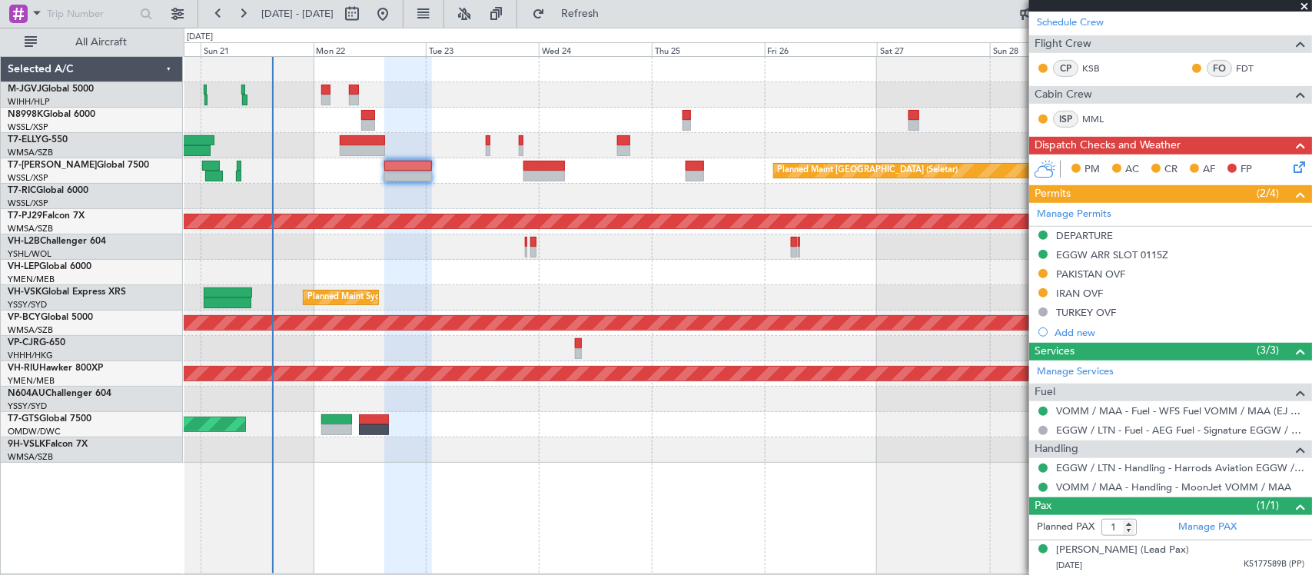
scroll to position [0, 0]
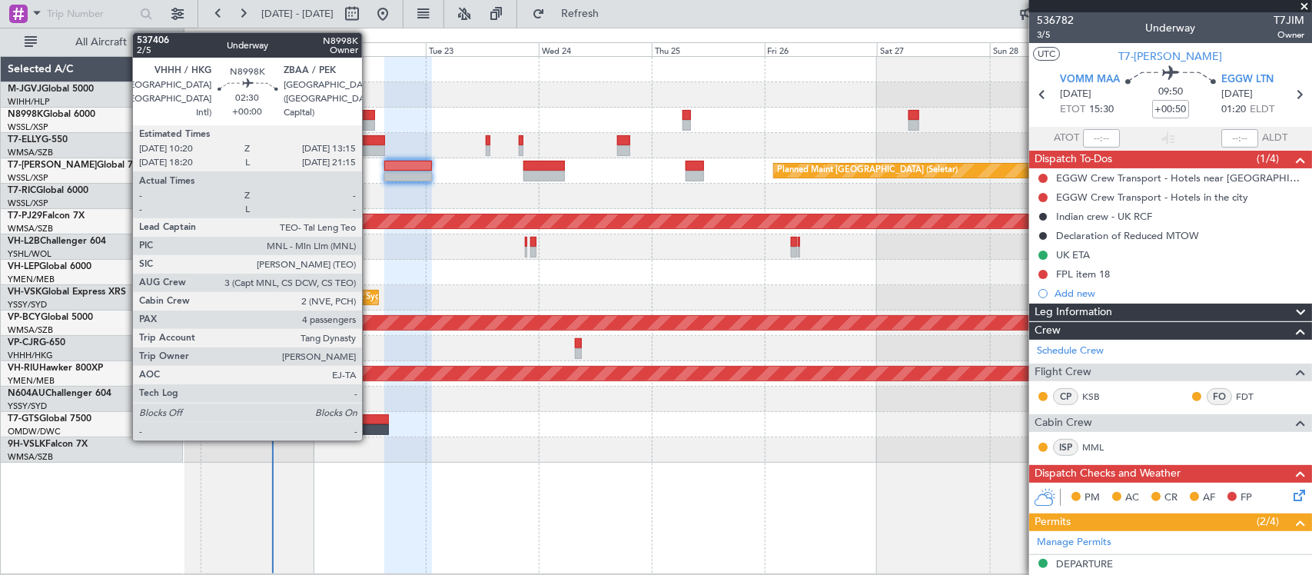
click at [370, 120] on div at bounding box center [368, 125] width 14 height 11
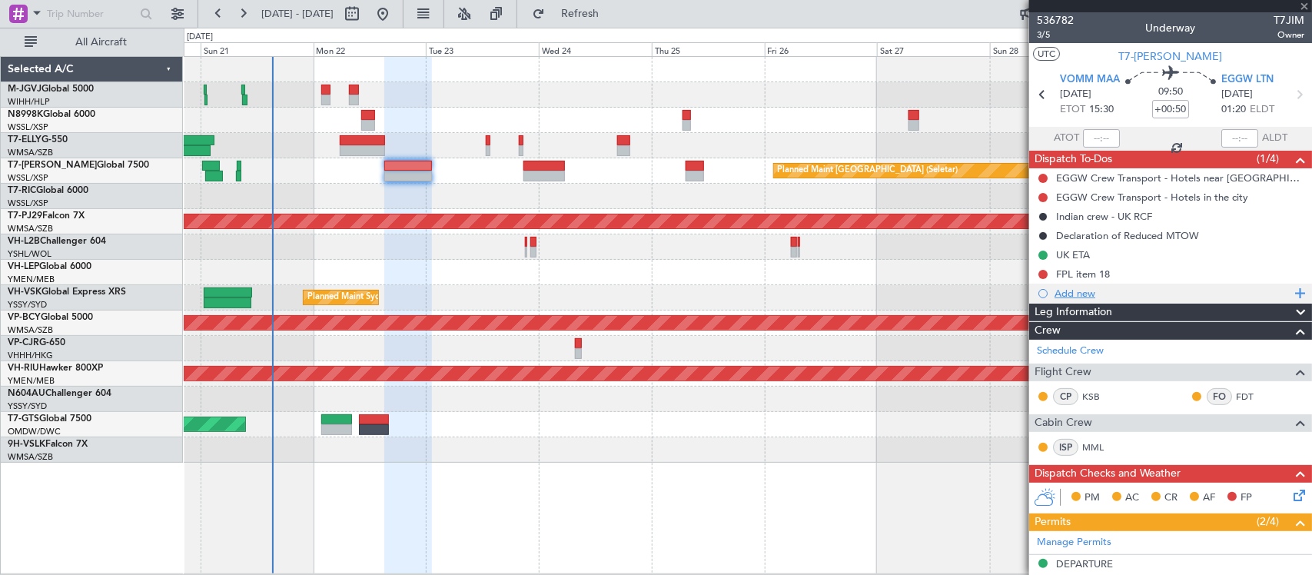
type input "4"
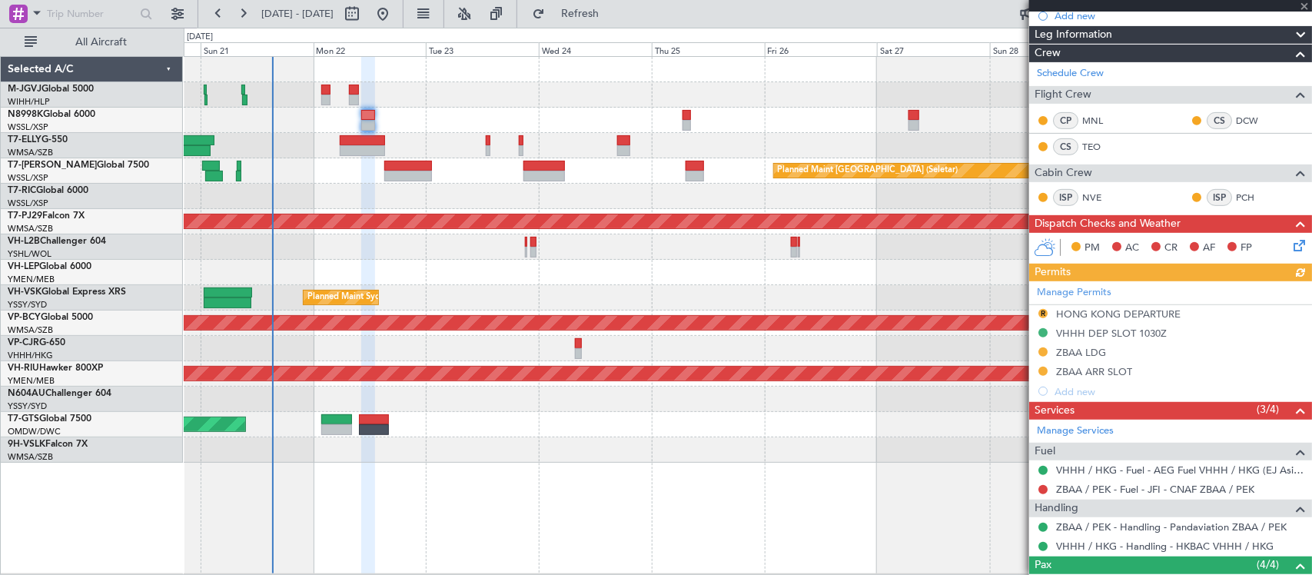
scroll to position [384, 0]
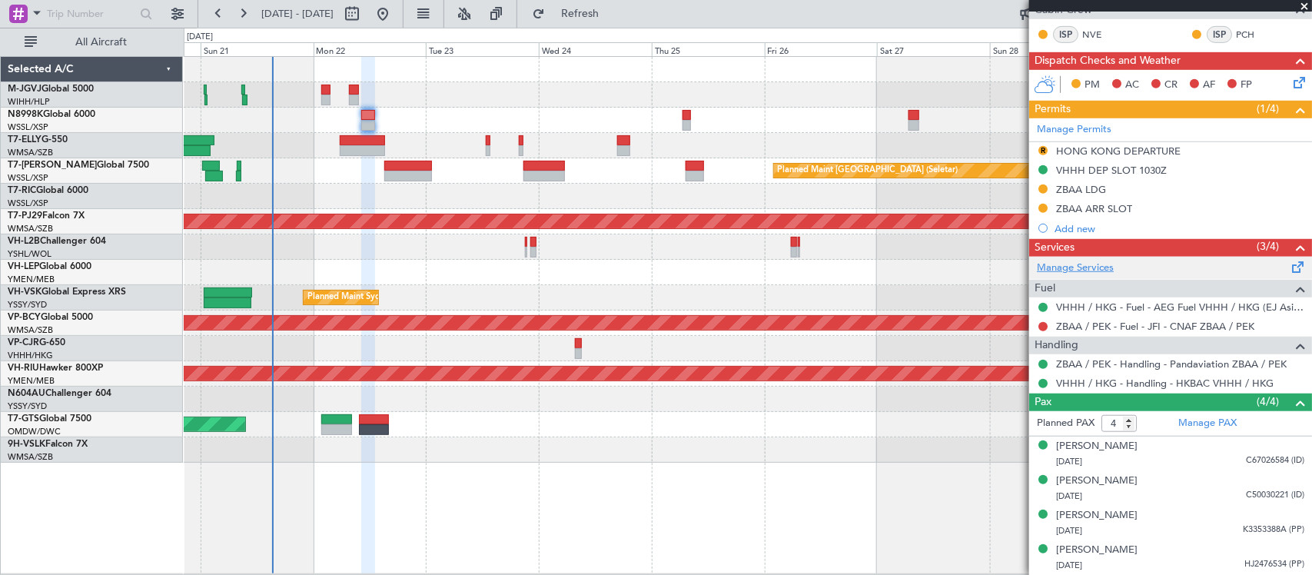
click at [1077, 264] on link "Manage Services" at bounding box center [1075, 268] width 77 height 15
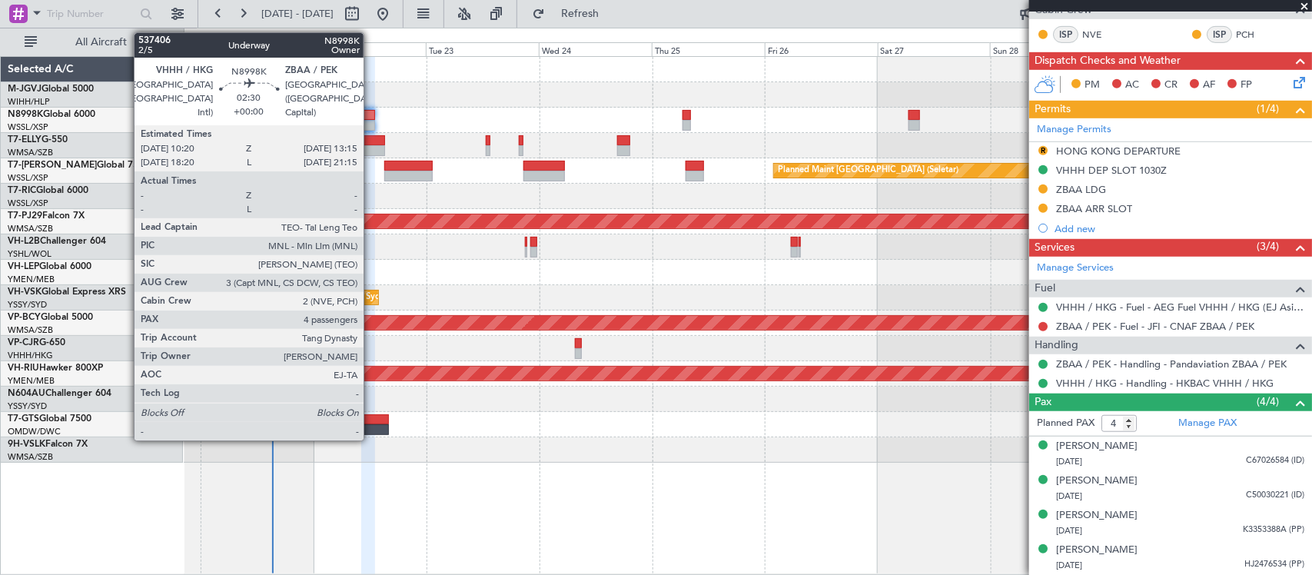
click at [371, 117] on div at bounding box center [368, 115] width 14 height 11
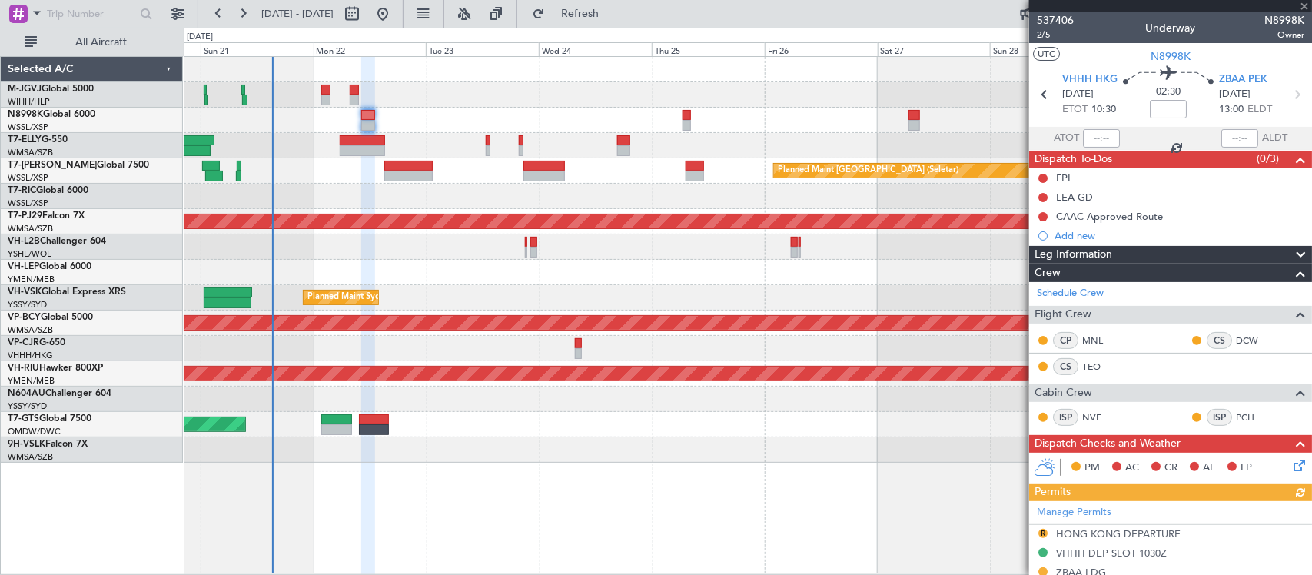
scroll to position [460, 0]
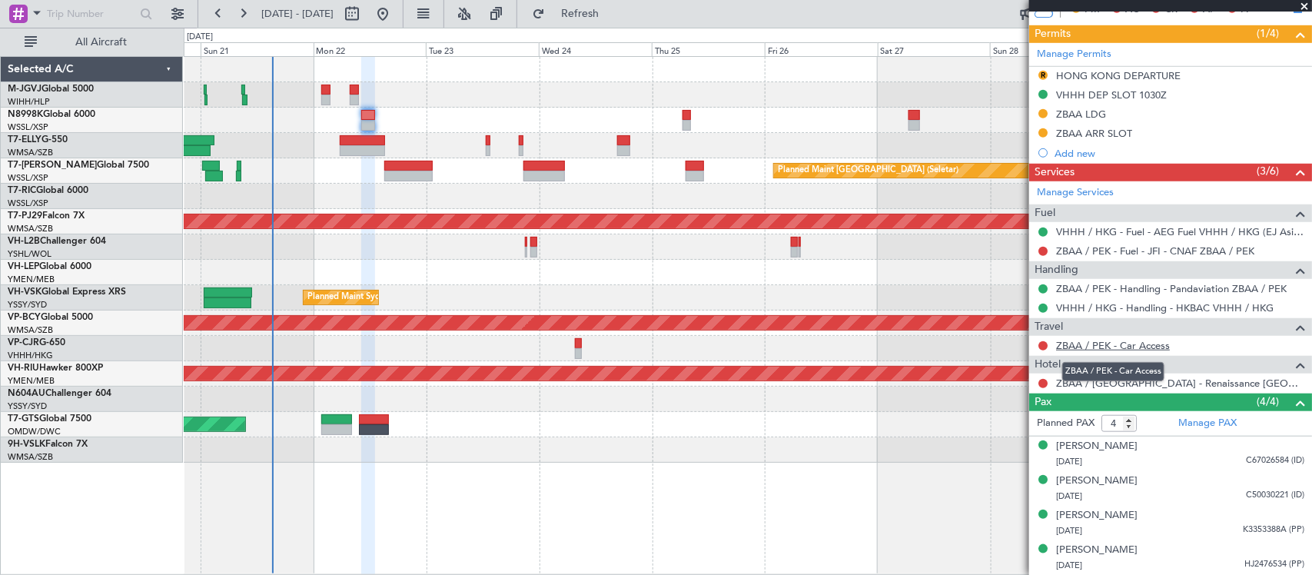
click at [1104, 347] on link "ZBAA / PEK - Car Access" at bounding box center [1113, 345] width 114 height 13
click at [1130, 381] on link "ZBAA / [GEOGRAPHIC_DATA] - Renaissance [GEOGRAPHIC_DATA] / [GEOGRAPHIC_DATA]" at bounding box center [1180, 383] width 248 height 13
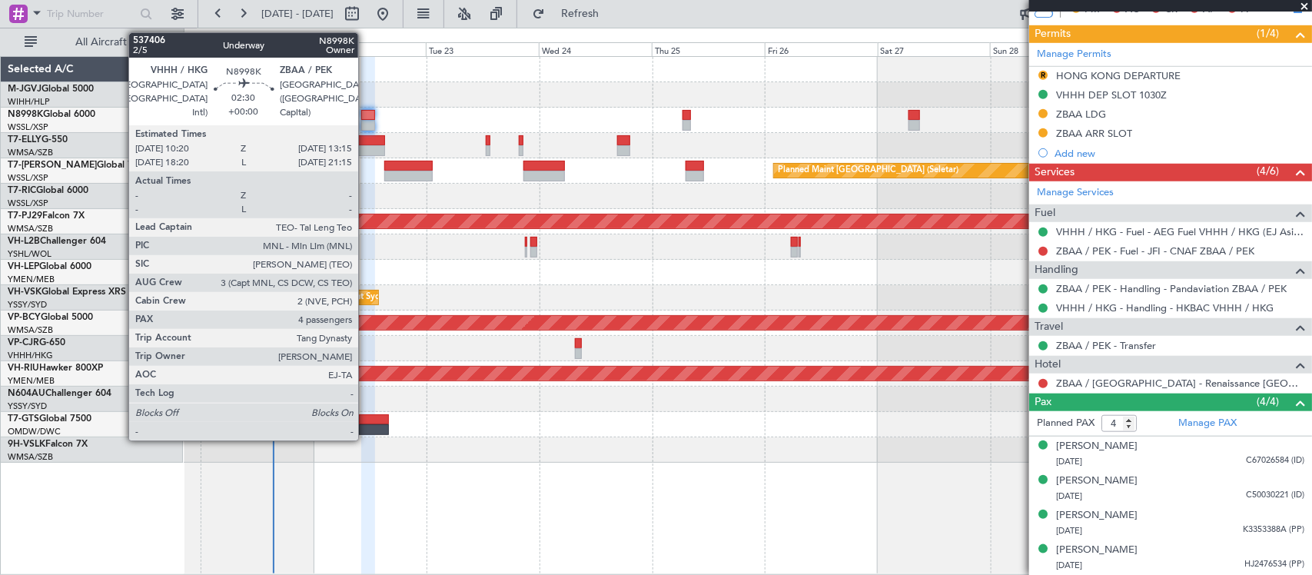
click at [366, 116] on div at bounding box center [368, 115] width 14 height 11
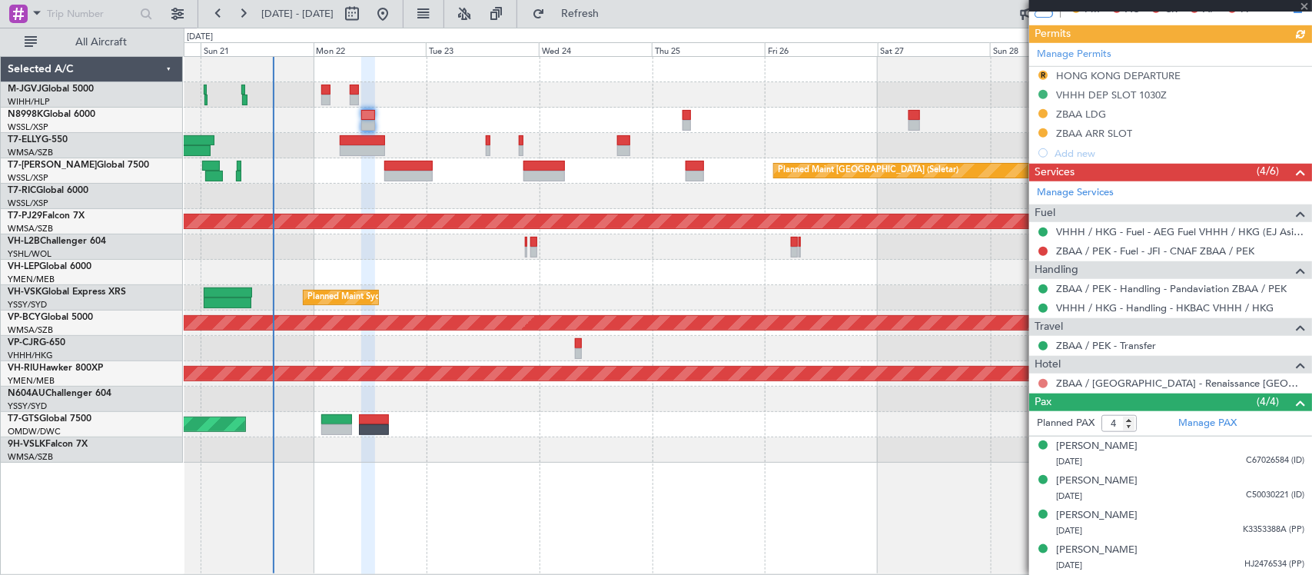
click at [1044, 384] on button at bounding box center [1042, 383] width 9 height 9
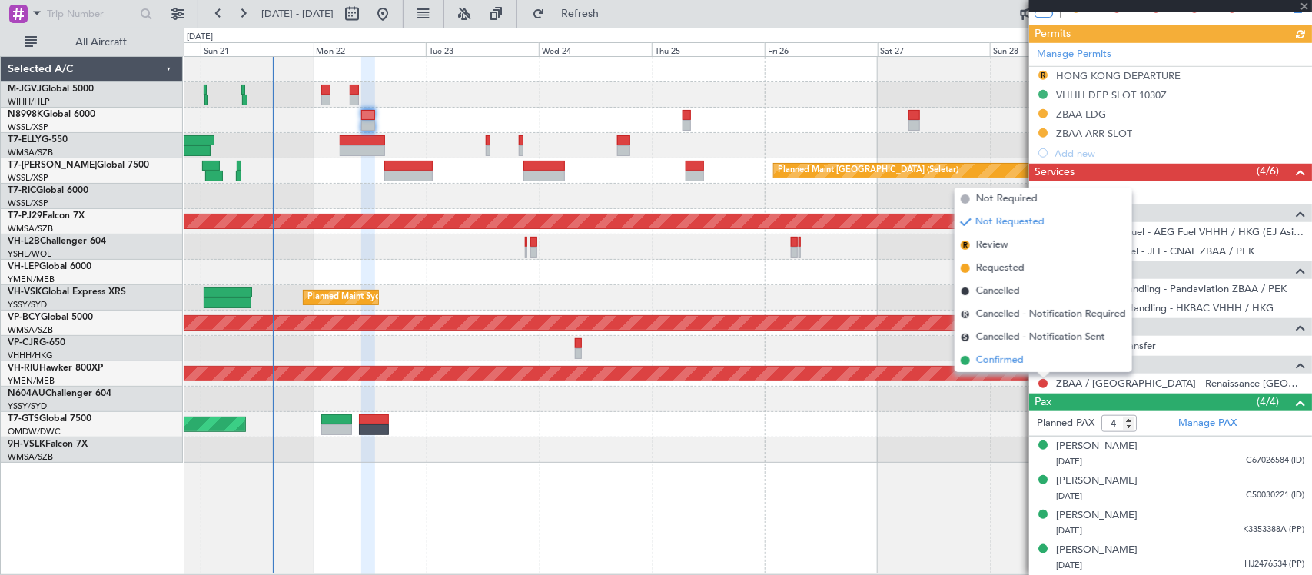
click at [1013, 361] on span "Confirmed" at bounding box center [1000, 360] width 48 height 15
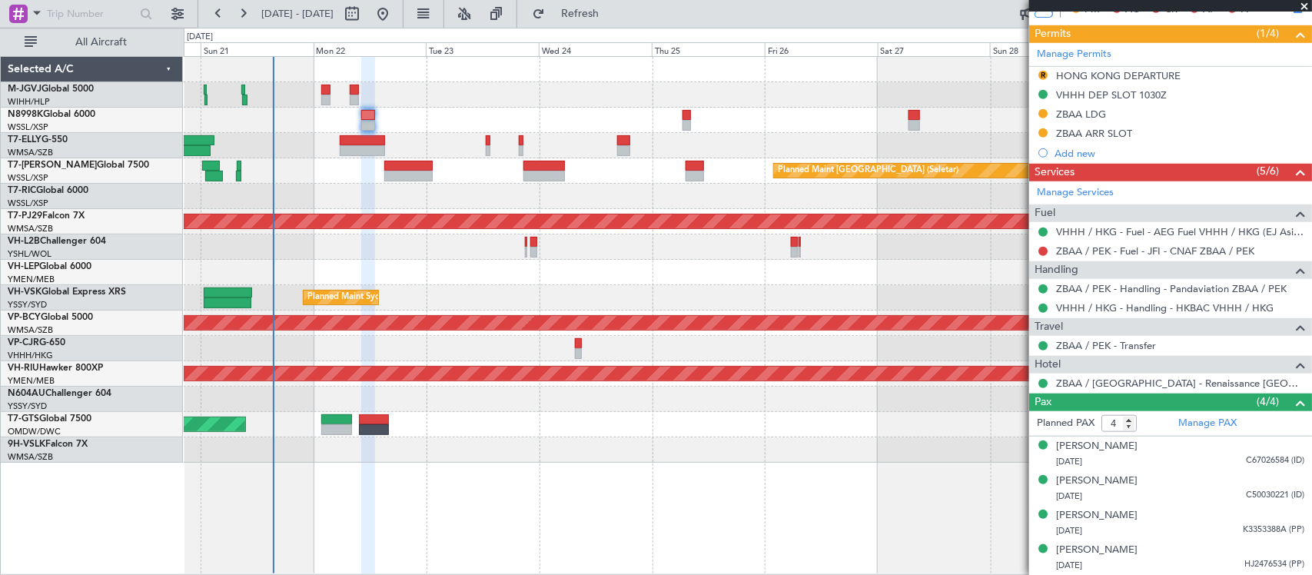
click at [1091, 248] on mat-tooltip-component "VHHH / HKG - Fuel - AEG Fuel VHHH / HKG (EJ Asia Only)" at bounding box center [1172, 257] width 253 height 41
click at [1077, 247] on link "ZBAA / PEK - Fuel - JFI - CNAF ZBAA / PEK" at bounding box center [1155, 250] width 198 height 13
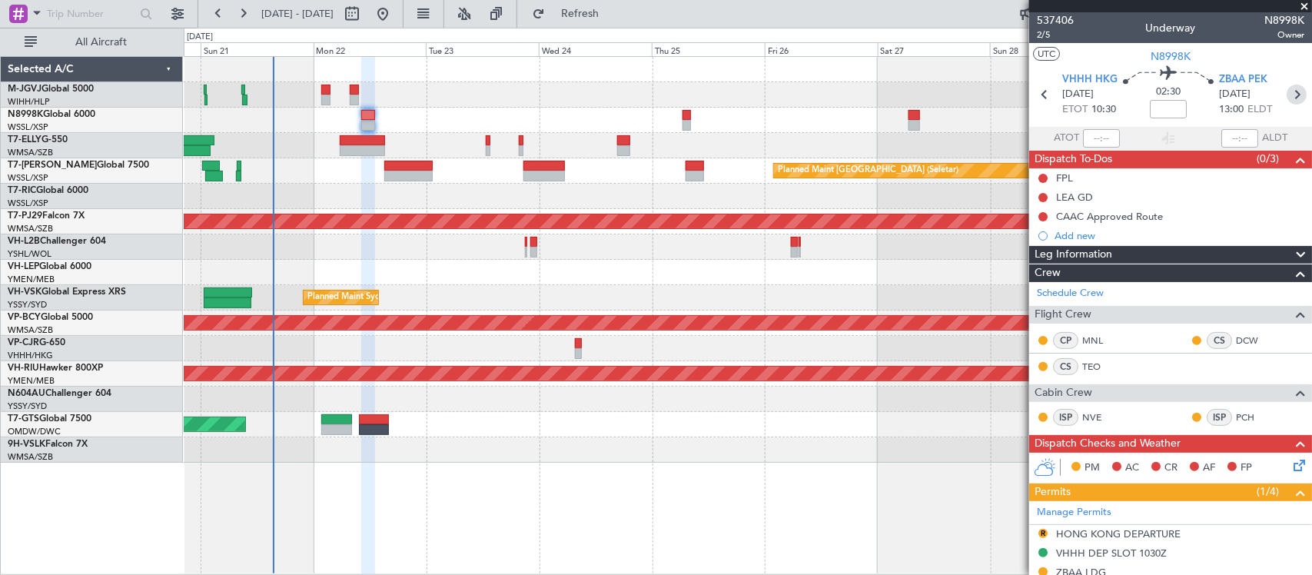
click at [1289, 89] on icon at bounding box center [1296, 95] width 20 height 20
type input "+00:10"
type input "3"
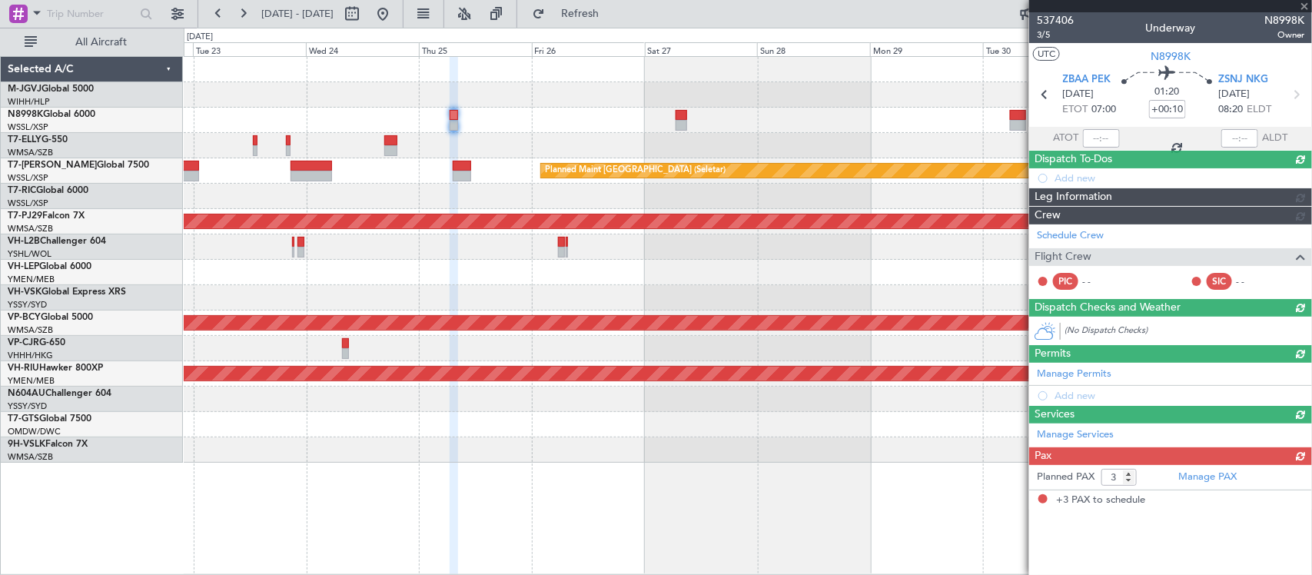
click at [606, 300] on div "Planned Maint Sydney ([PERSON_NAME] Intl)" at bounding box center [747, 297] width 1127 height 25
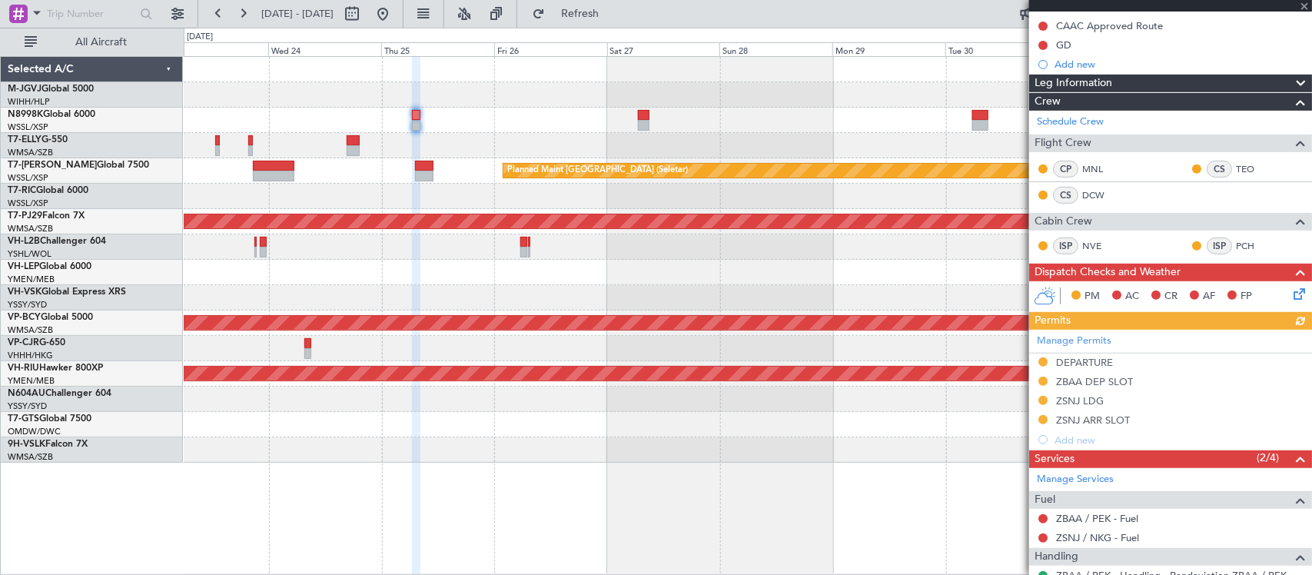
scroll to position [388, 0]
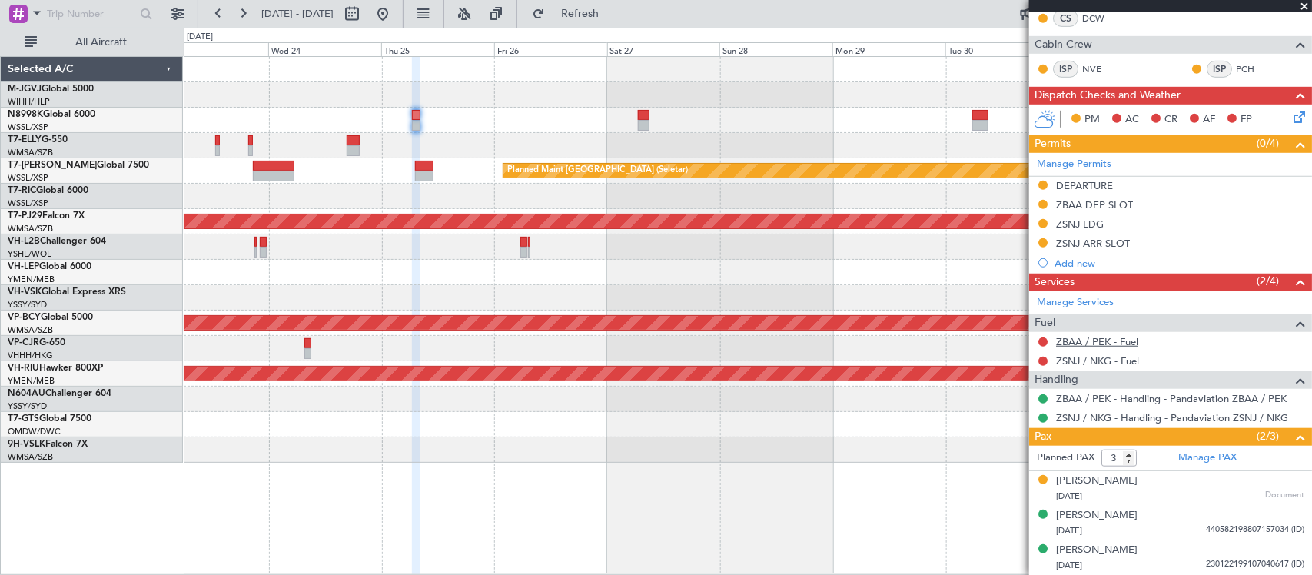
click at [1088, 340] on link "ZBAA / PEK - Fuel" at bounding box center [1097, 341] width 82 height 13
click at [1066, 358] on link "ZSNJ / NKG - Fuel" at bounding box center [1097, 360] width 83 height 13
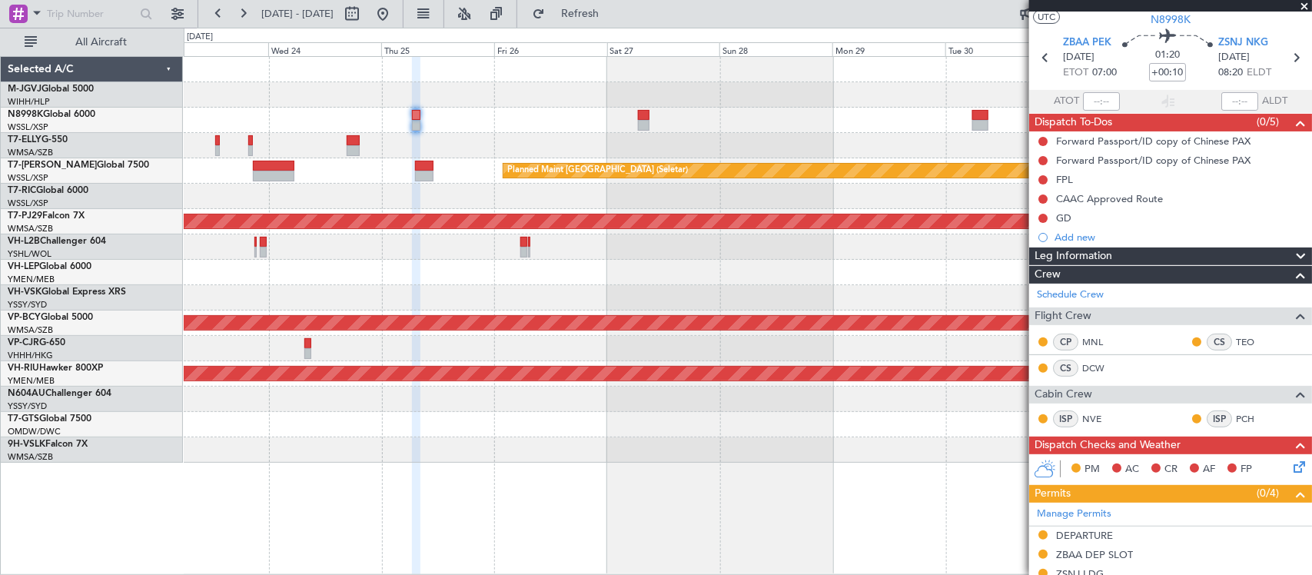
scroll to position [0, 0]
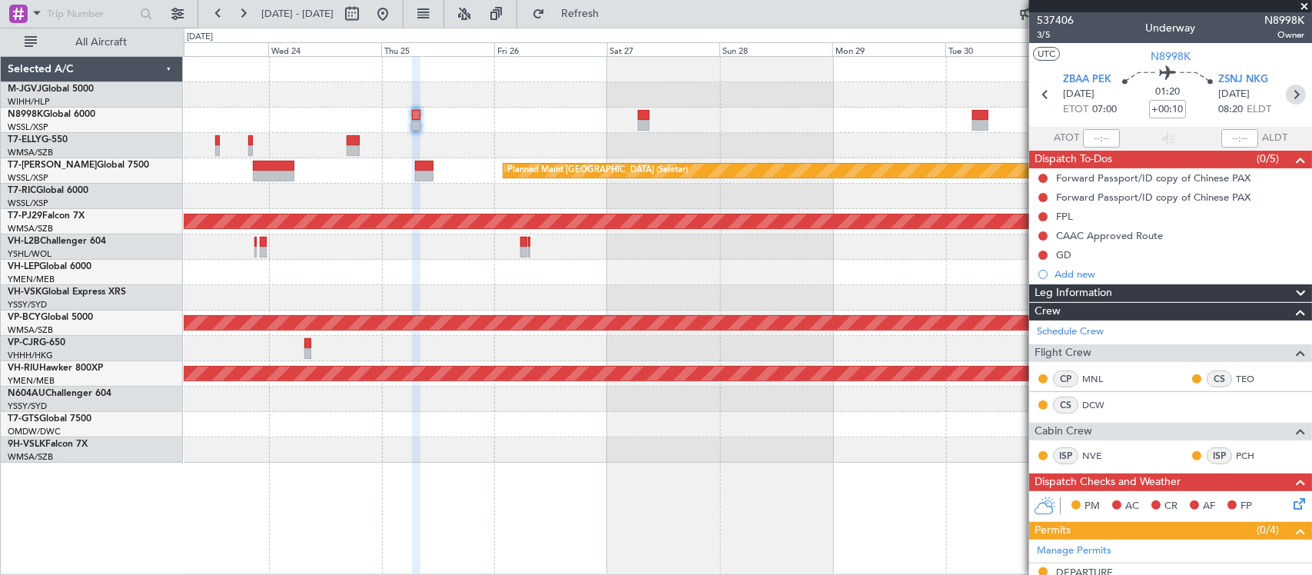
click at [1286, 98] on icon at bounding box center [1296, 95] width 20 height 20
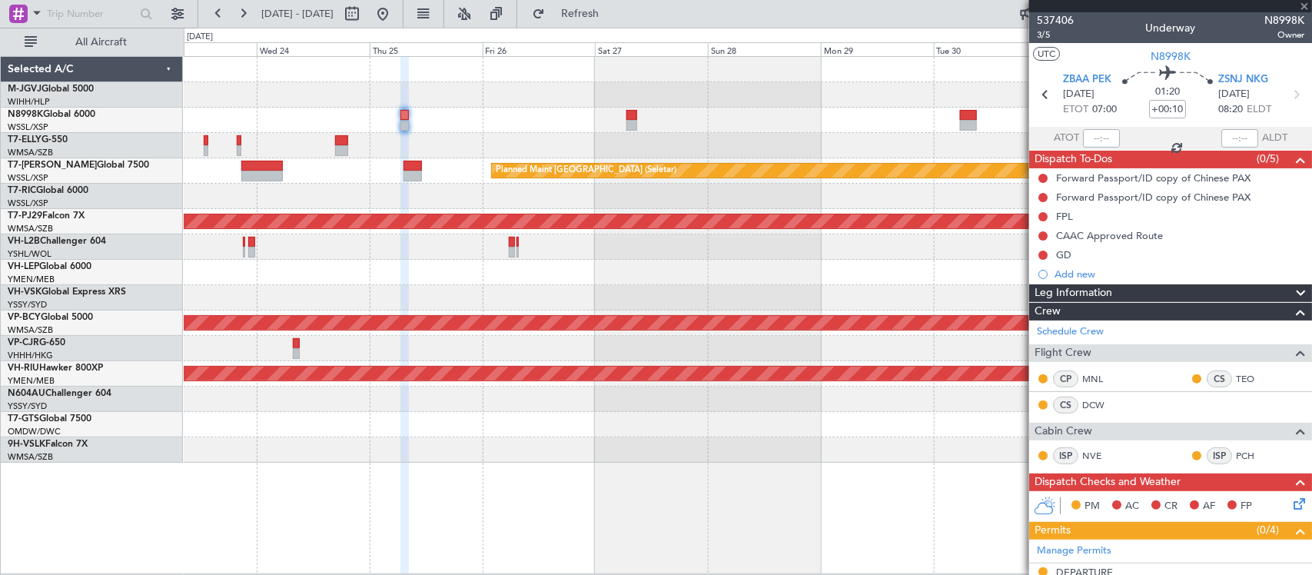
click at [719, 402] on div at bounding box center [747, 399] width 1127 height 25
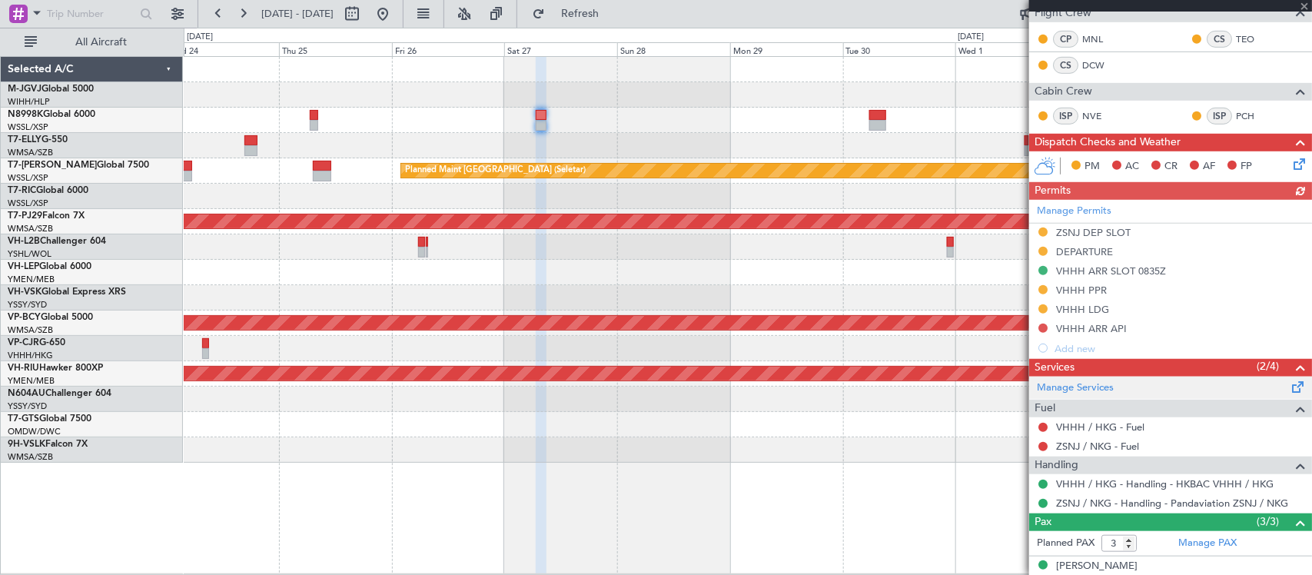
scroll to position [465, 0]
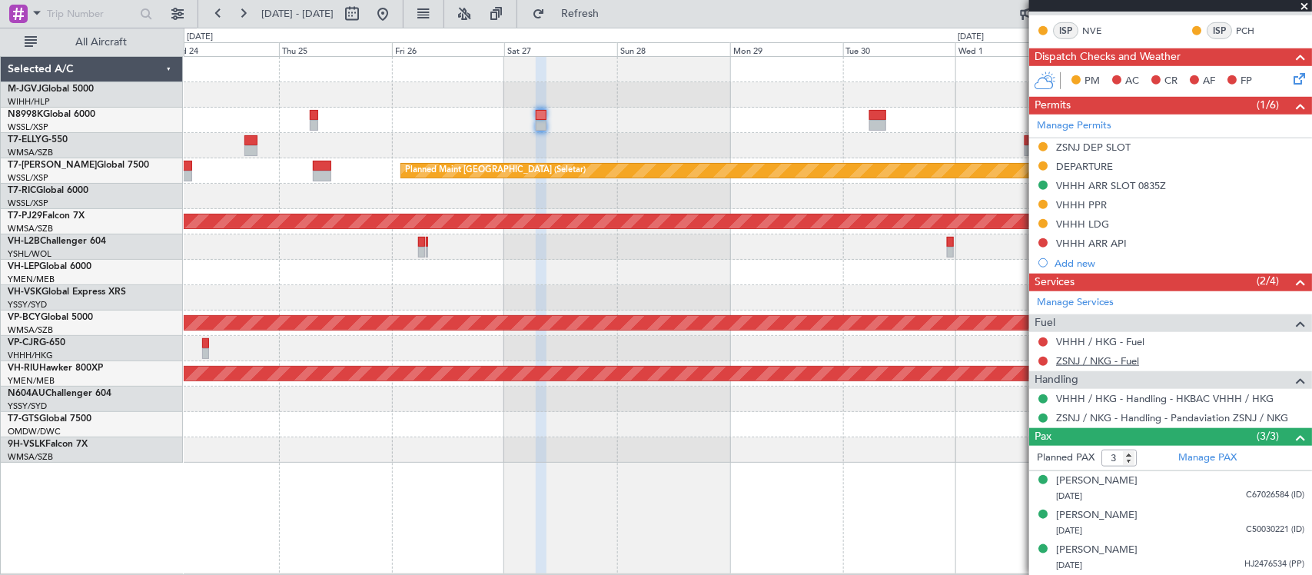
click at [1072, 363] on link "ZSNJ / NKG - Fuel" at bounding box center [1097, 360] width 83 height 13
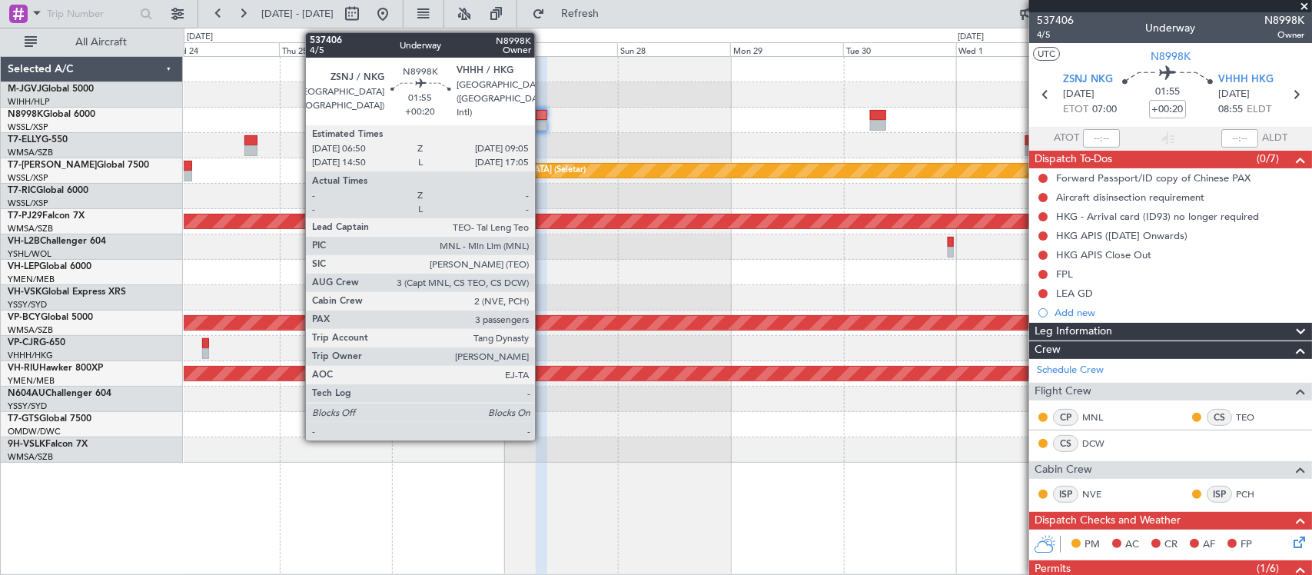
click at [543, 124] on div at bounding box center [541, 125] width 11 height 11
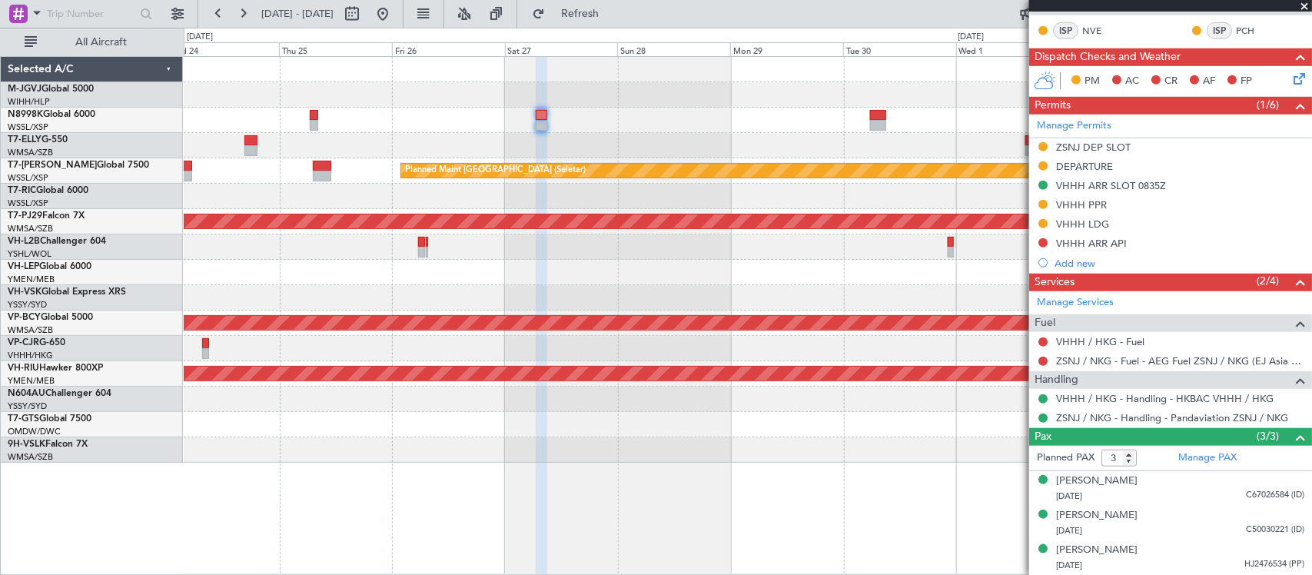
scroll to position [304, 0]
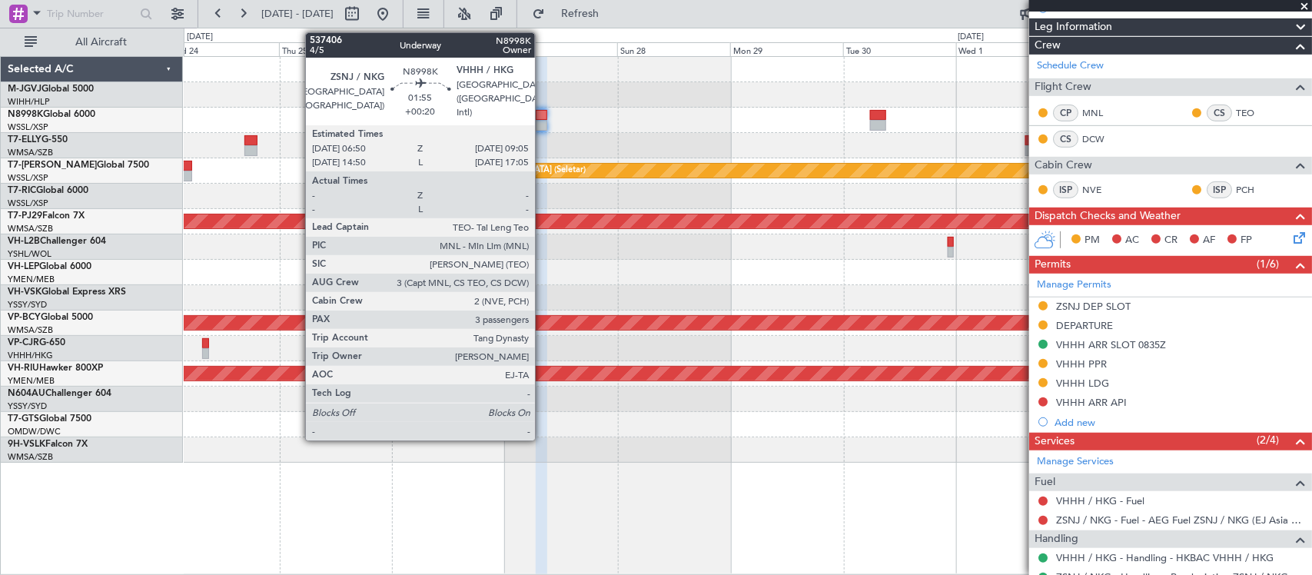
click at [543, 118] on div at bounding box center [541, 115] width 11 height 11
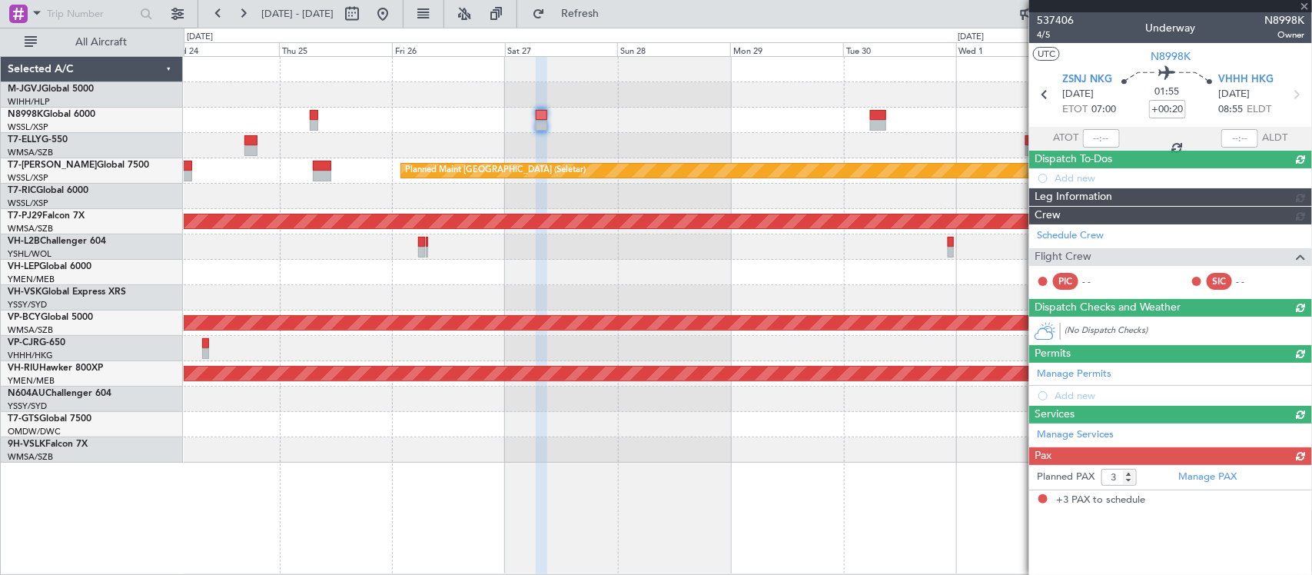
scroll to position [0, 0]
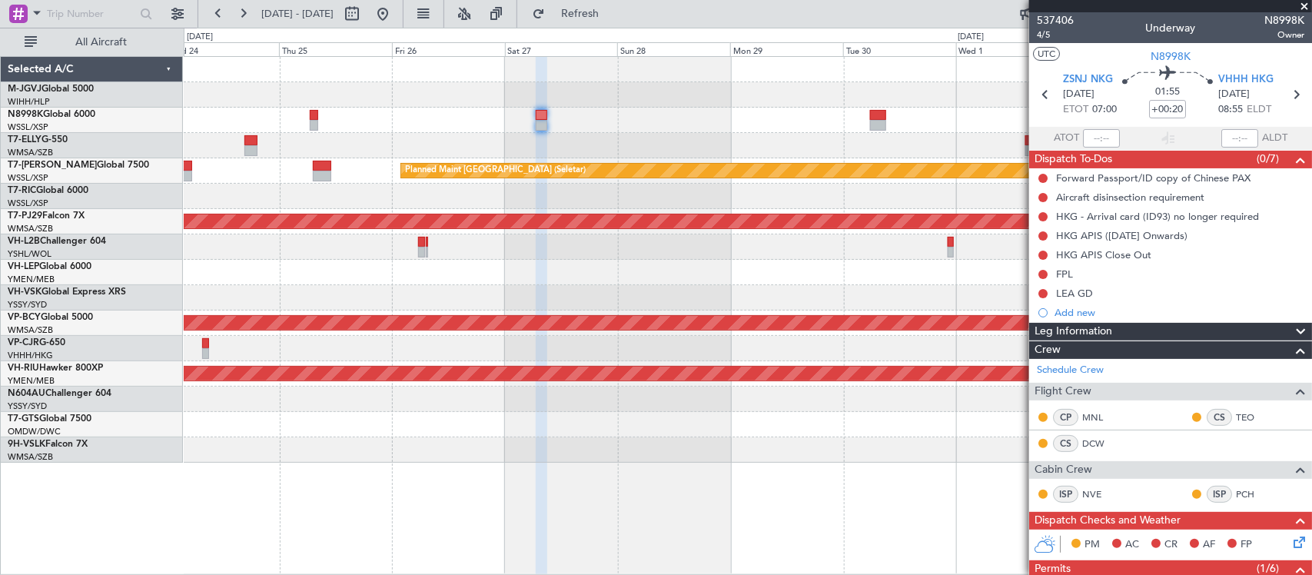
drag, startPoint x: 431, startPoint y: 10, endPoint x: 586, endPoint y: 100, distance: 179.4
click at [395, 10] on button at bounding box center [382, 14] width 25 height 25
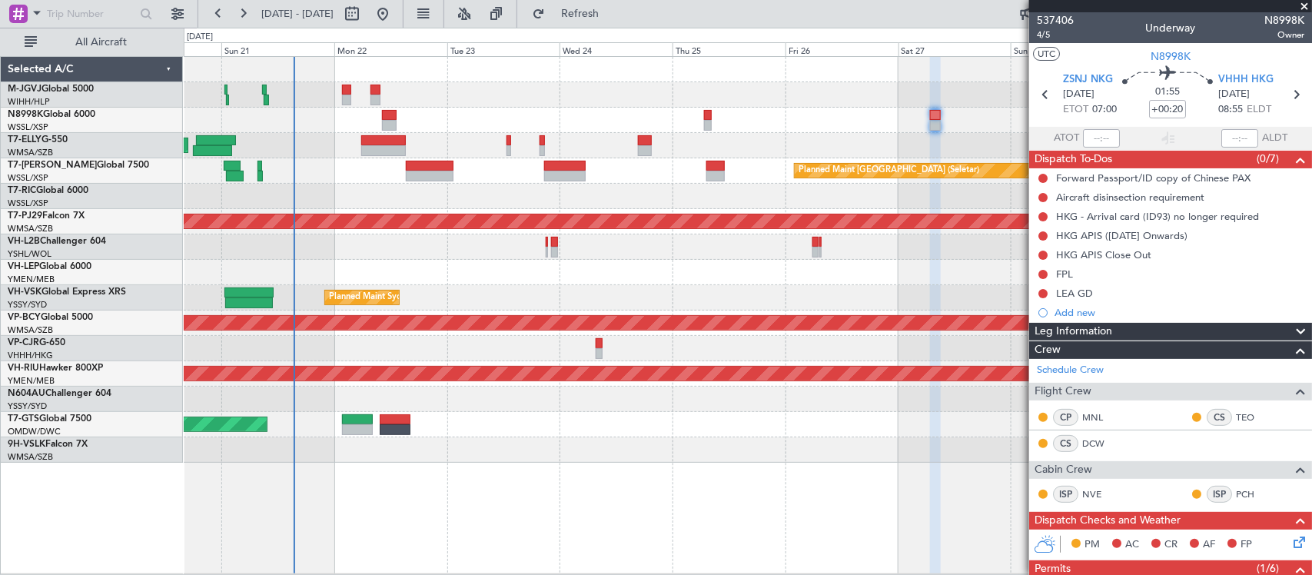
click at [411, 277] on div at bounding box center [747, 272] width 1127 height 25
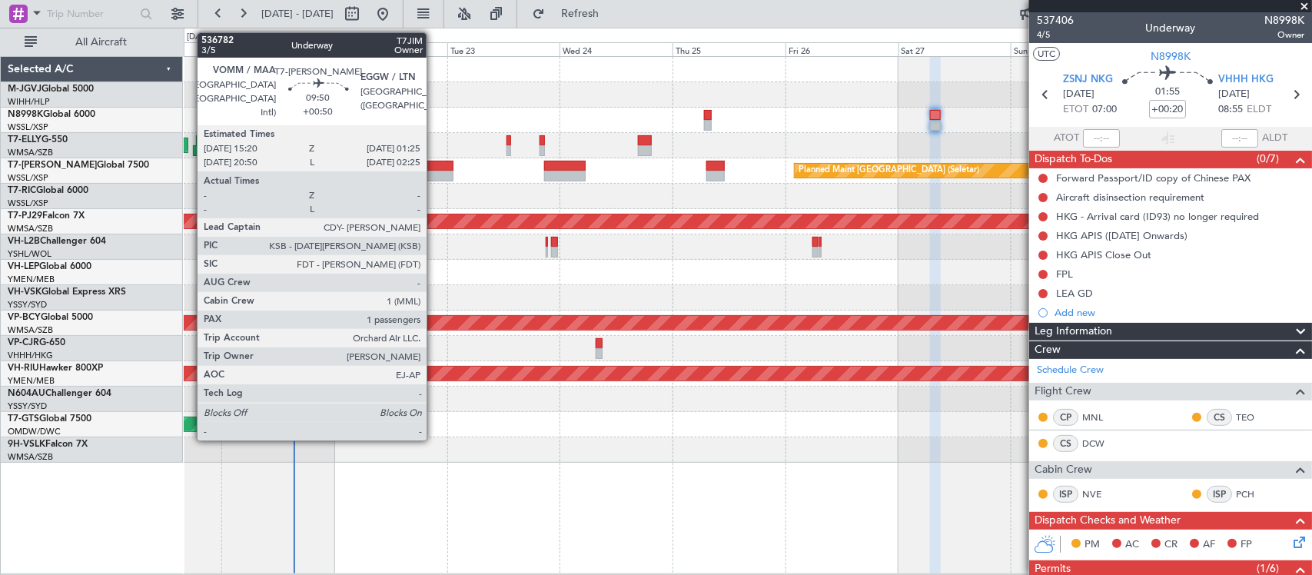
click at [434, 177] on div at bounding box center [430, 176] width 48 height 11
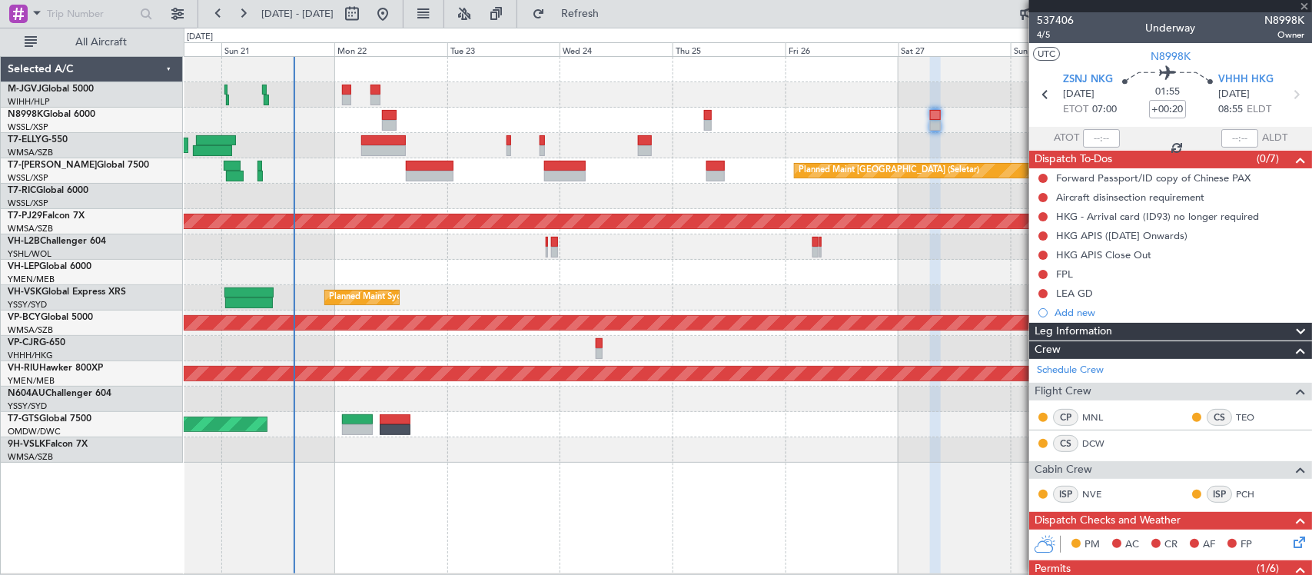
type input "+00:50"
type input "1"
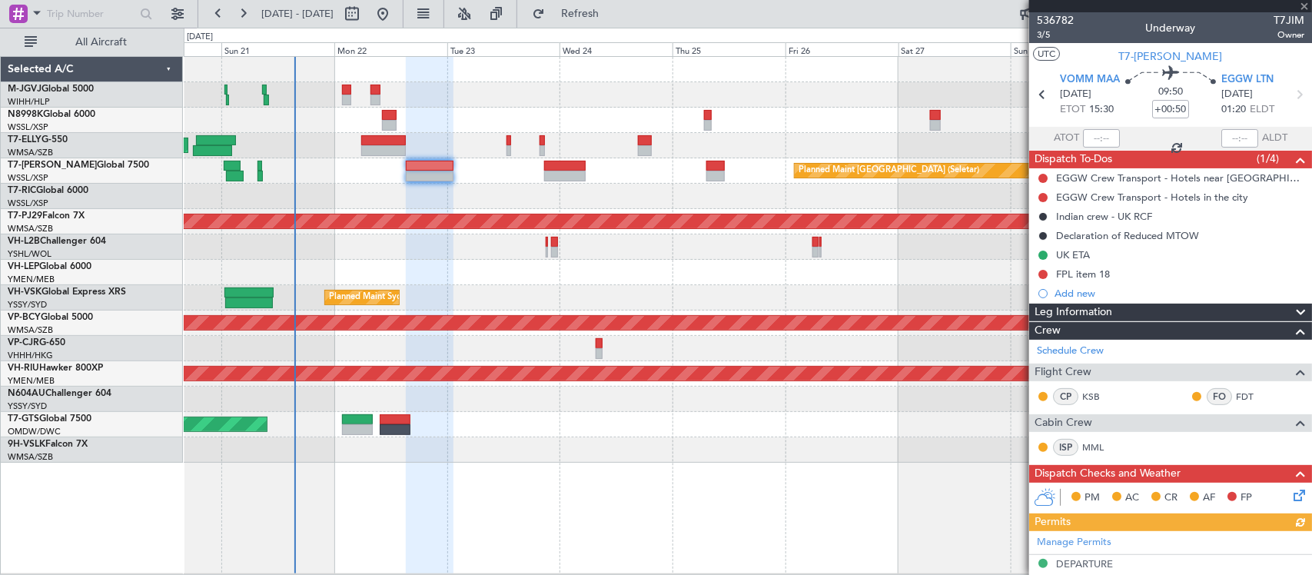
scroll to position [329, 0]
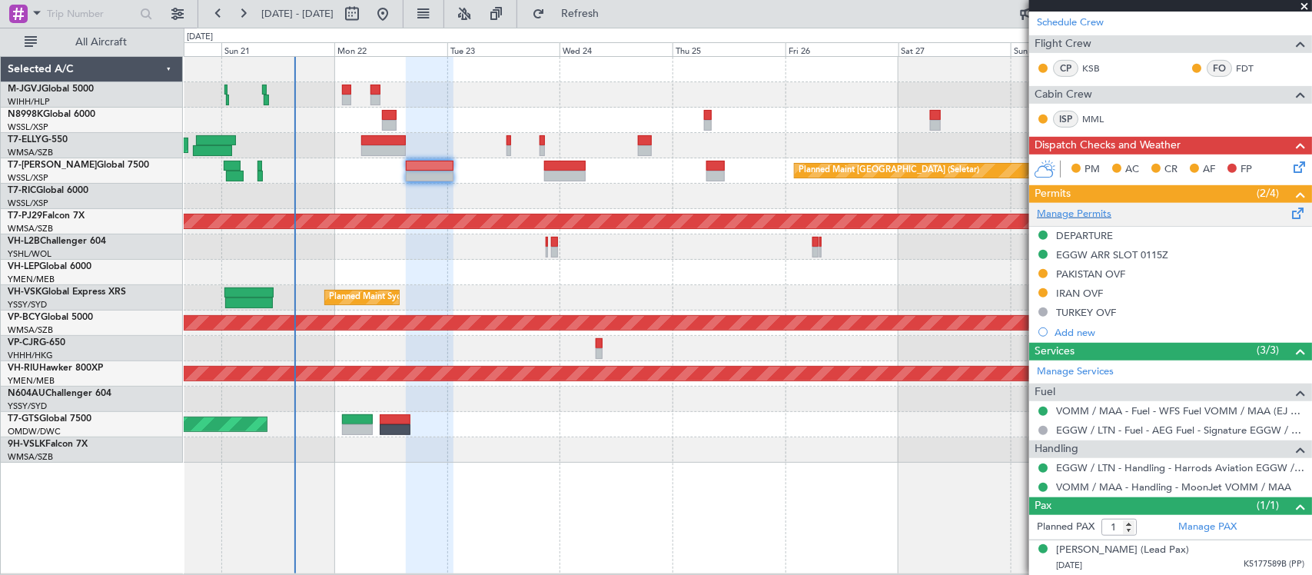
click at [1077, 216] on link "Manage Permits" at bounding box center [1074, 214] width 75 height 15
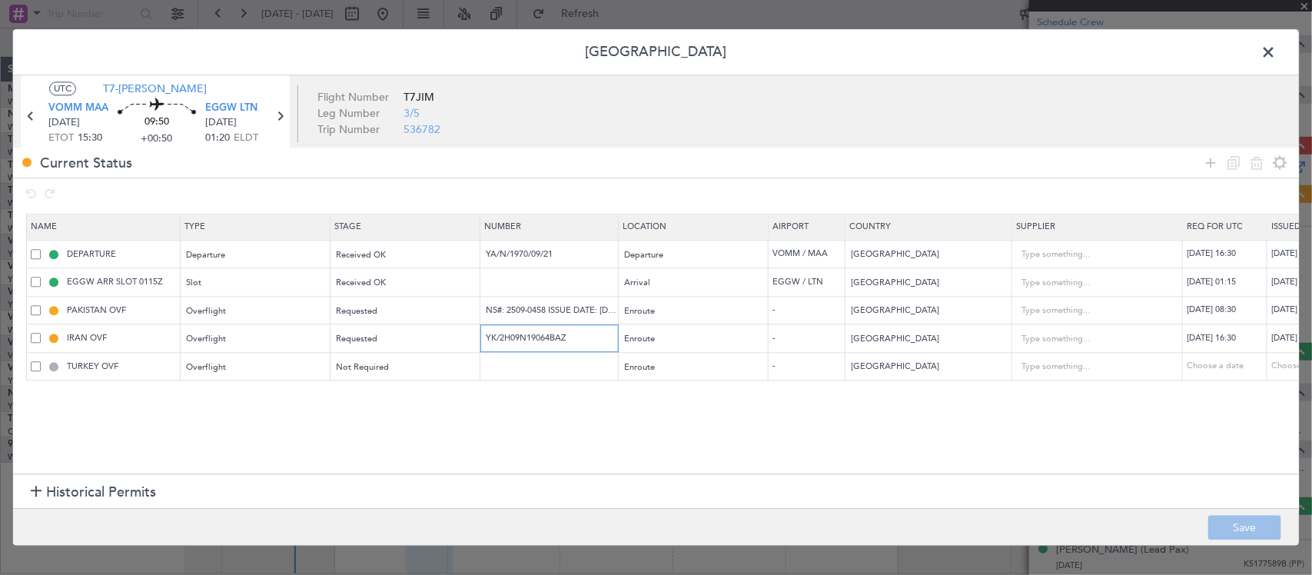
click at [580, 340] on input "YK/2H09N19064BAZ" at bounding box center [551, 338] width 134 height 13
click at [580, 434] on section "Name Type Stage Number Location Airport Country Supplier Req For Utc Issued For…" at bounding box center [656, 342] width 1286 height 264
click at [403, 316] on div "Requested" at bounding box center [401, 311] width 128 height 23
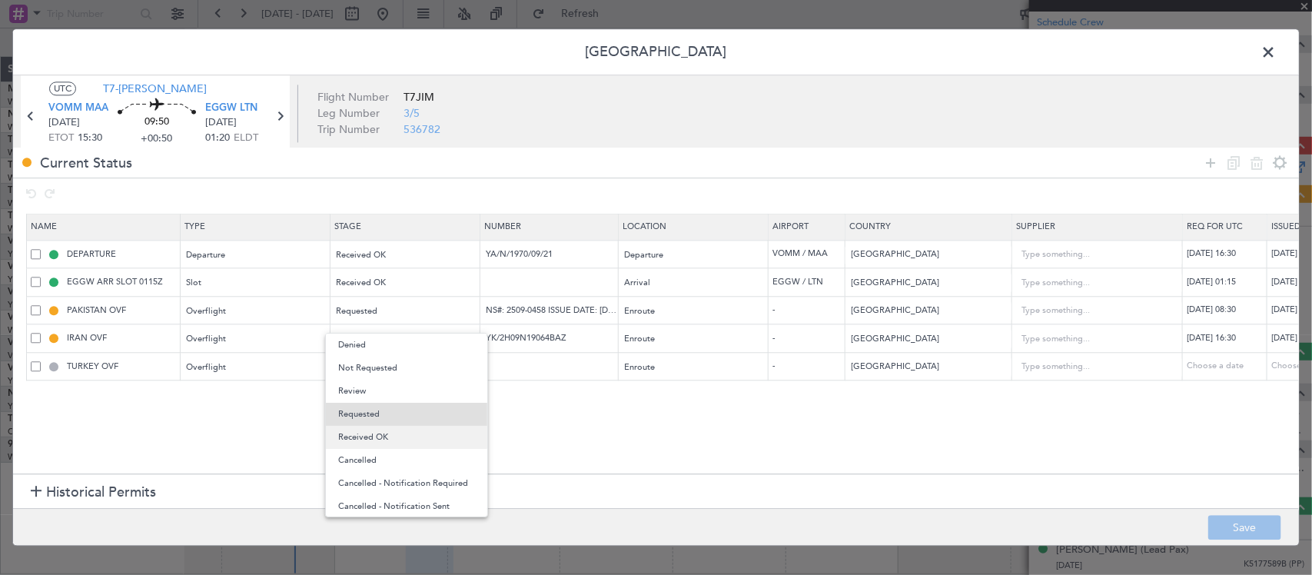
click at [402, 440] on span "Received OK" at bounding box center [406, 437] width 137 height 23
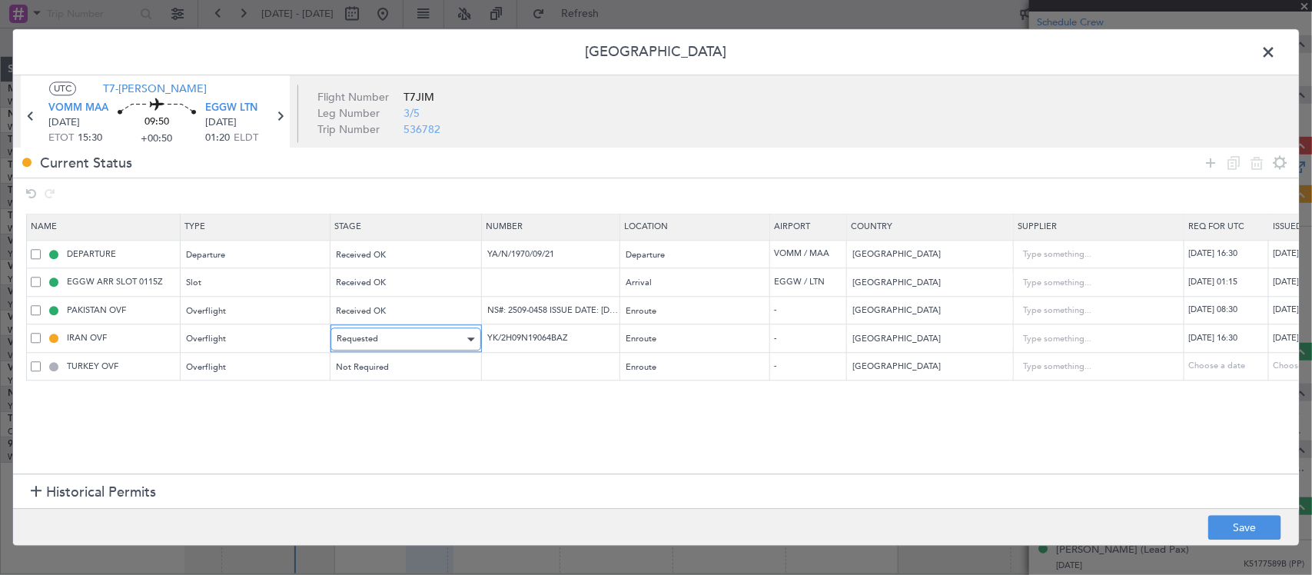
click at [416, 340] on div "Requested" at bounding box center [401, 339] width 128 height 23
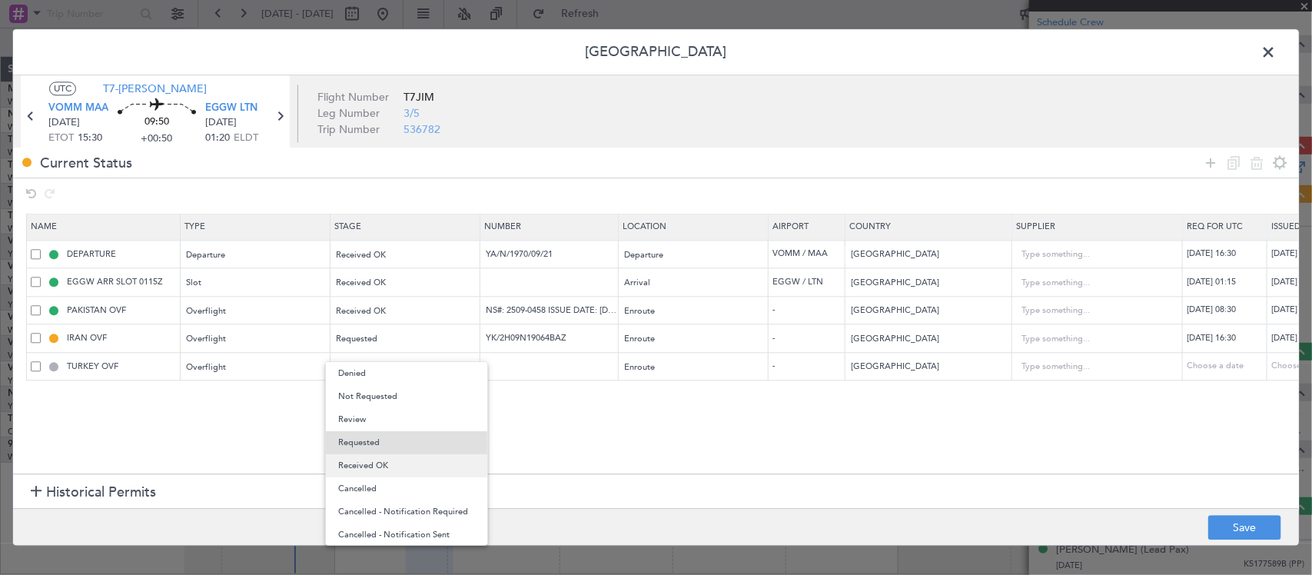
click at [416, 461] on span "Received OK" at bounding box center [406, 465] width 137 height 23
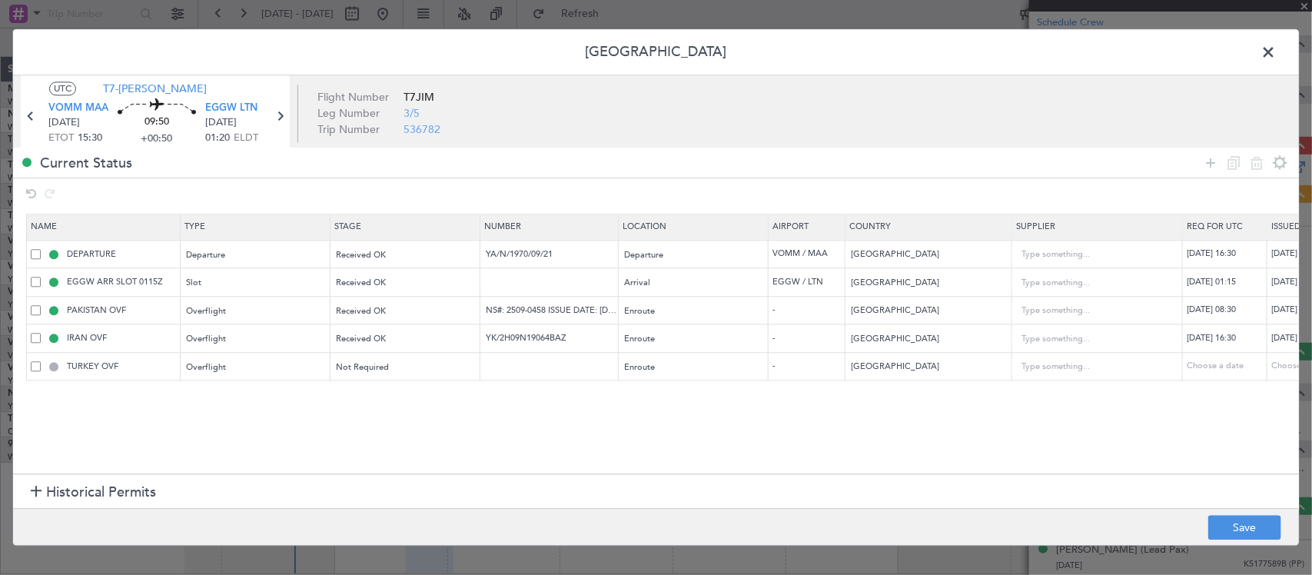
click at [1253, 312] on div "18/09/2025 08:30" at bounding box center [1226, 310] width 80 height 13
select select "9"
select select "2025"
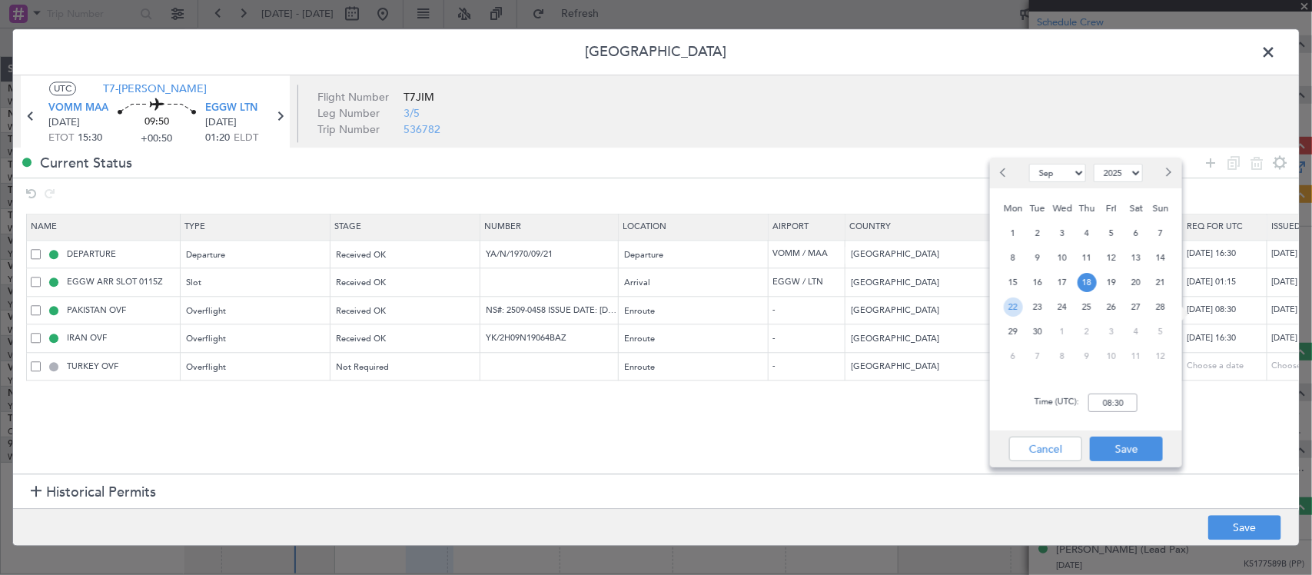
click at [1018, 305] on span "22" at bounding box center [1013, 306] width 19 height 19
click at [1113, 400] on input "00:00" at bounding box center [1112, 402] width 49 height 18
type input "15:30"
click at [1116, 444] on button "Save" at bounding box center [1126, 448] width 73 height 25
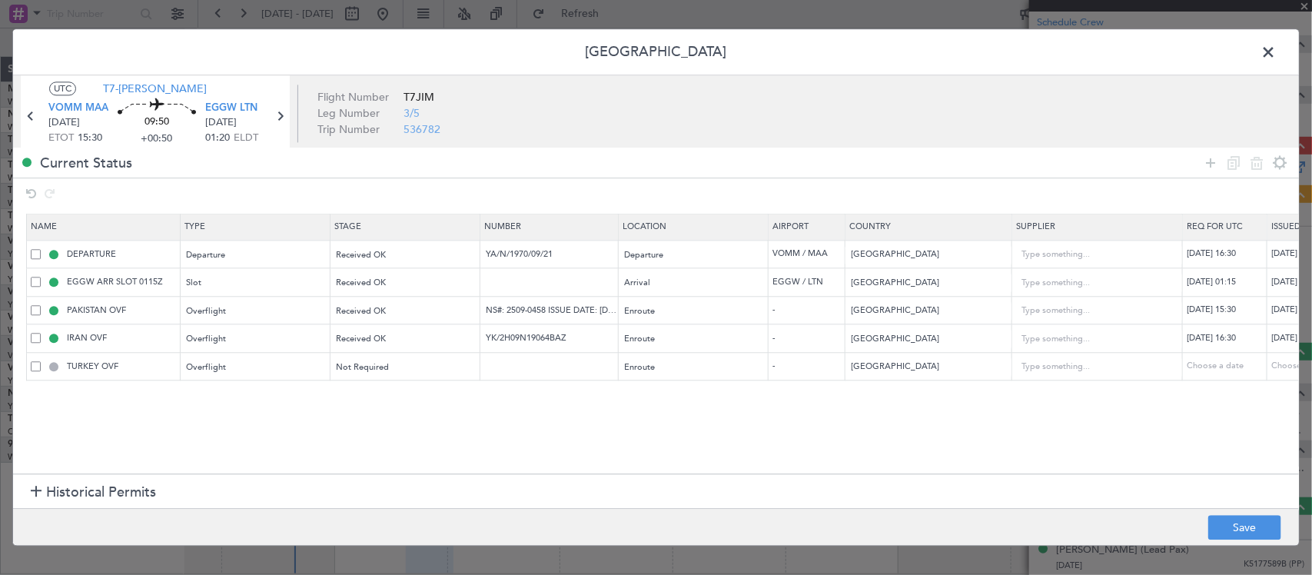
click at [1219, 339] on div "22/09/2025 16:30" at bounding box center [1226, 338] width 80 height 13
select select "9"
select select "2025"
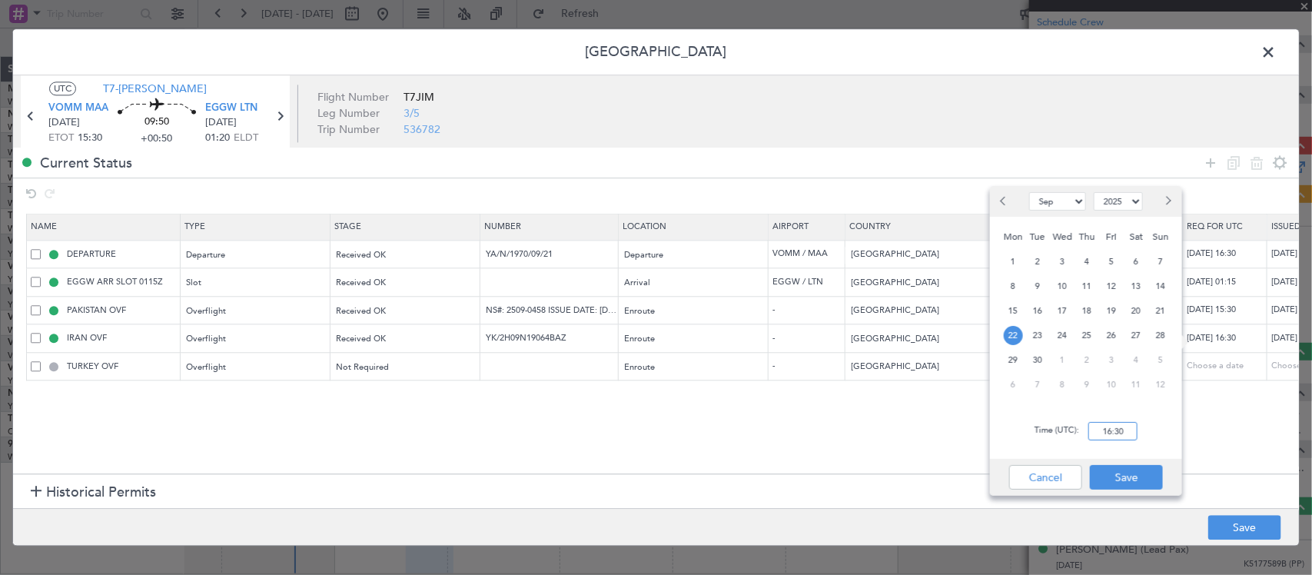
click at [1116, 429] on input "16:30" at bounding box center [1112, 431] width 49 height 18
type input "15:30"
click at [1143, 471] on button "Save" at bounding box center [1126, 477] width 73 height 25
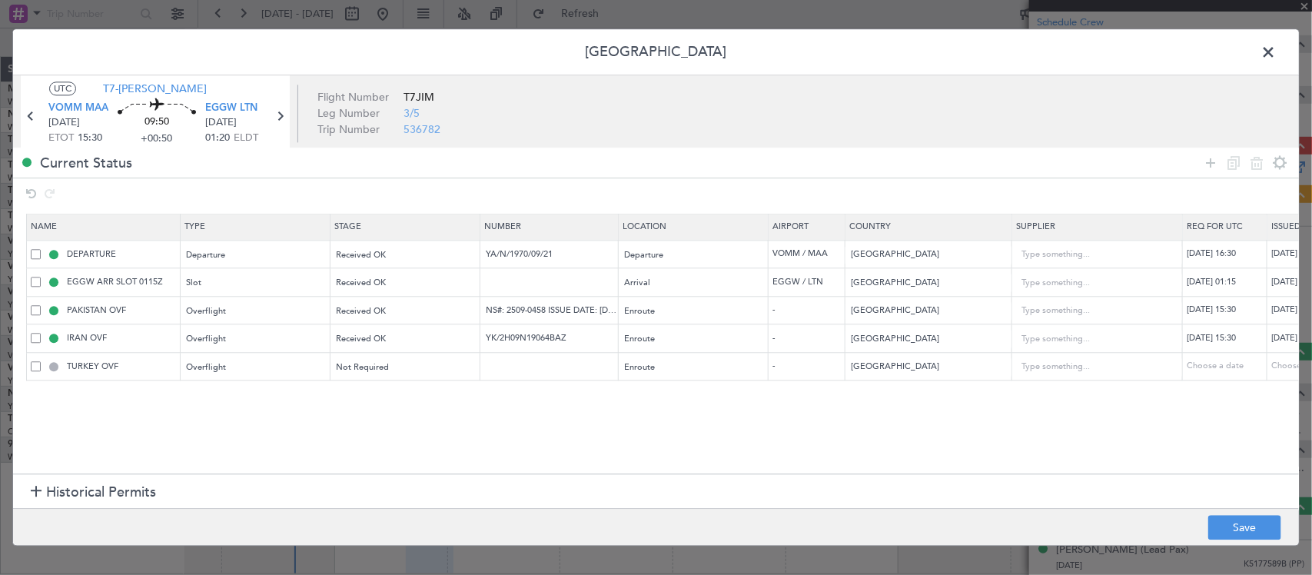
click at [1281, 316] on div "18/09/2025 08:30" at bounding box center [1311, 310] width 80 height 13
select select "9"
select select "2025"
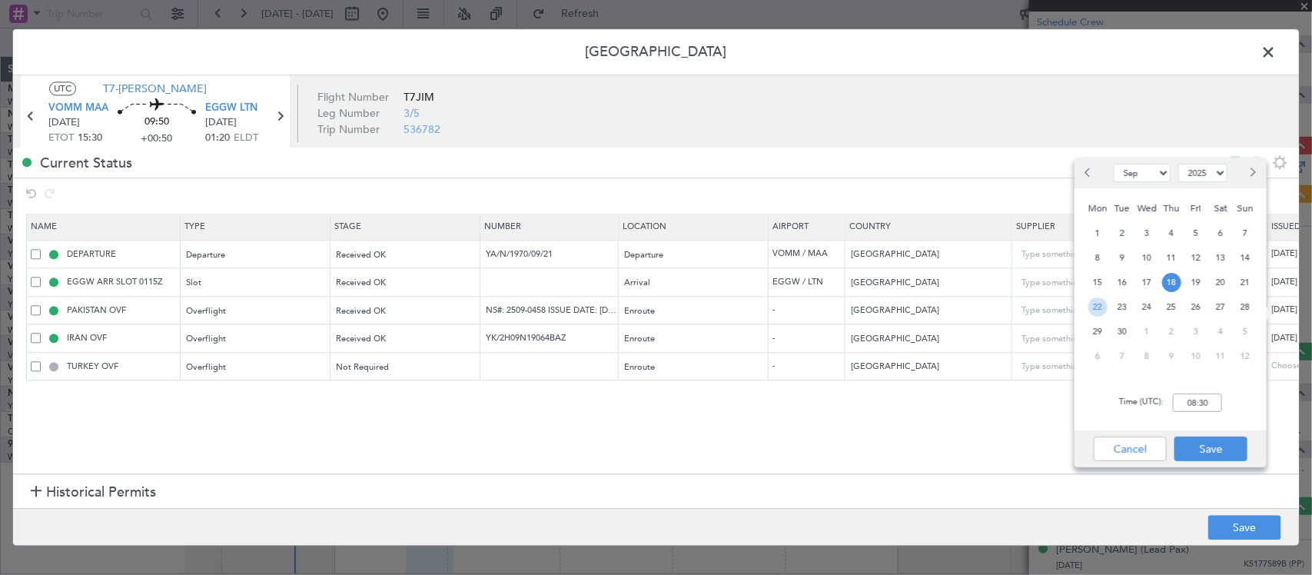
click at [1100, 309] on span "22" at bounding box center [1097, 306] width 19 height 19
click at [1203, 401] on input "00:00" at bounding box center [1197, 402] width 49 height 18
type input "15:30"
click at [1201, 444] on button "Save" at bounding box center [1210, 448] width 73 height 25
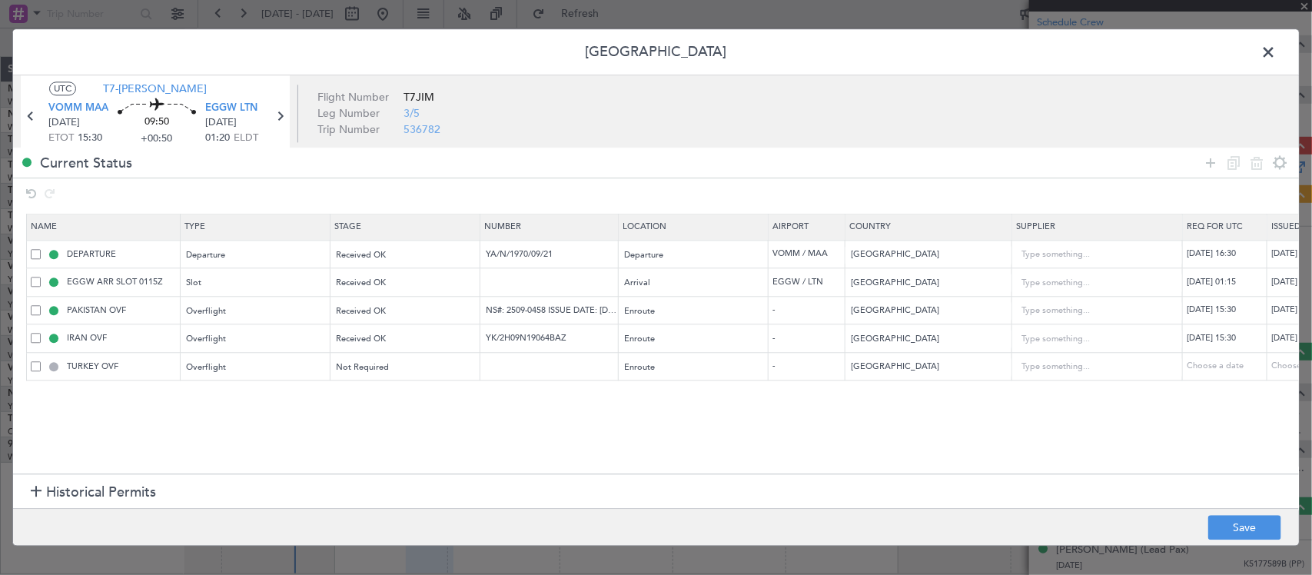
click at [1282, 340] on div "22/09/2025 16:30" at bounding box center [1311, 338] width 80 height 13
select select "9"
select select "2025"
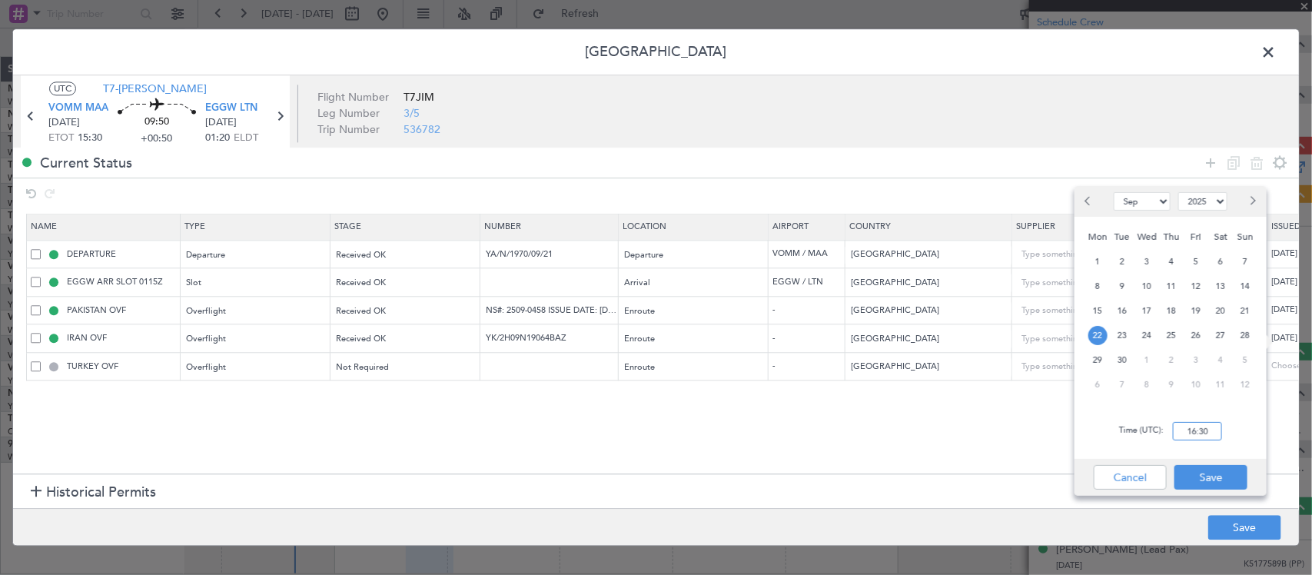
click at [1200, 425] on input "16:30" at bounding box center [1197, 431] width 49 height 18
type input "15:30"
click at [1204, 476] on button "Save" at bounding box center [1210, 477] width 73 height 25
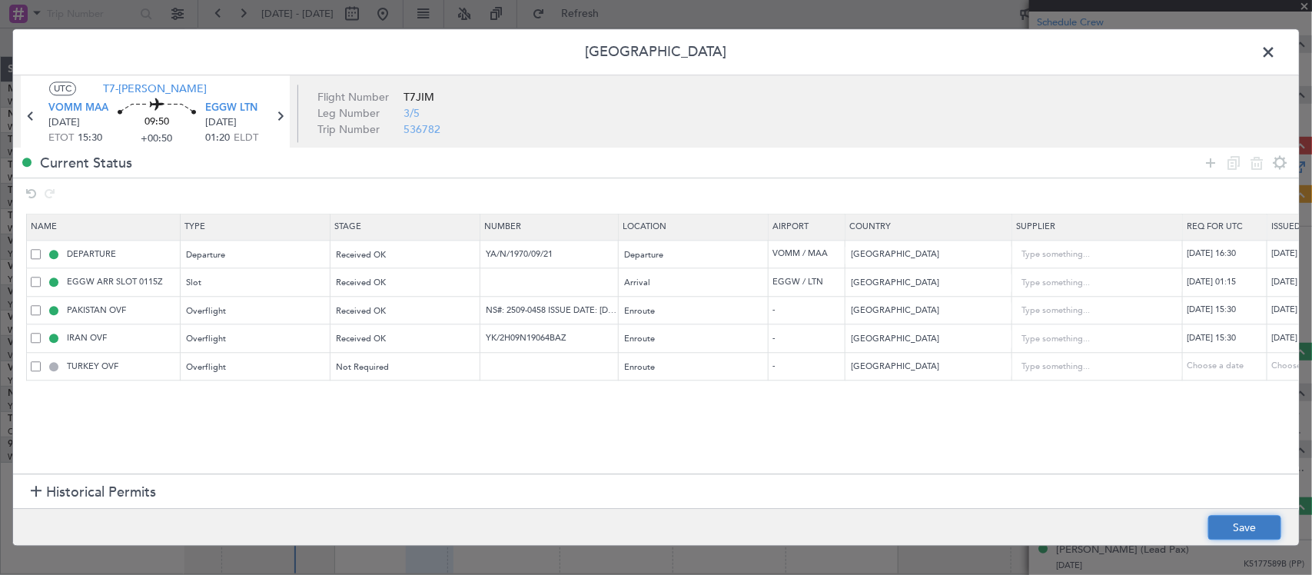
click at [1234, 523] on button "Save" at bounding box center [1244, 528] width 73 height 25
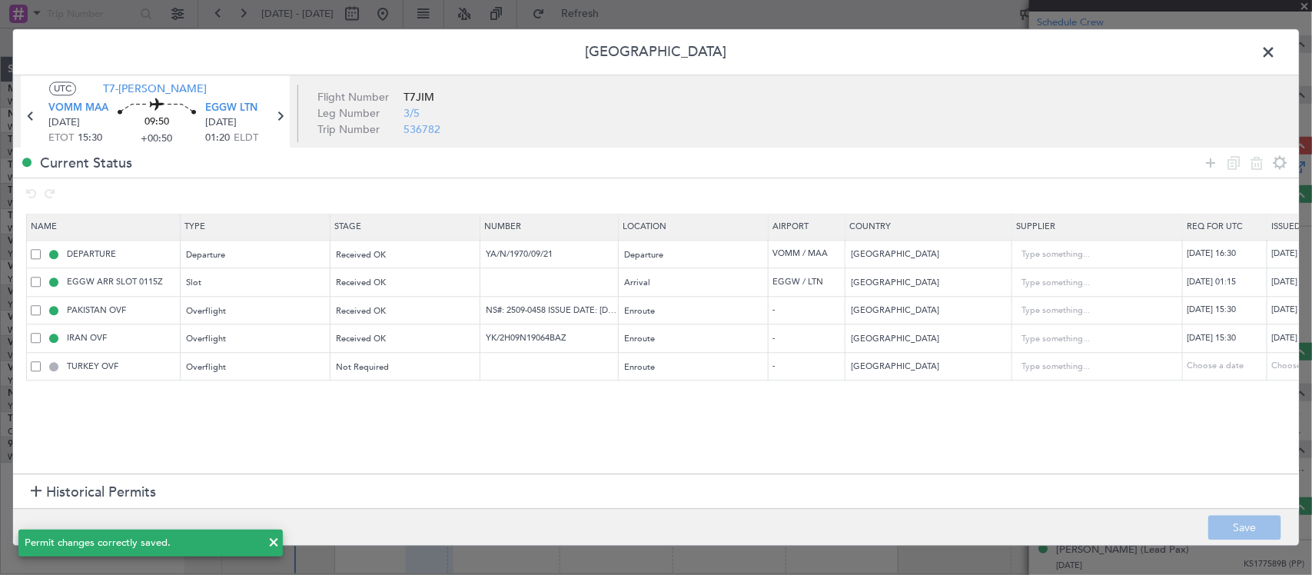
click at [1287, 278] on div "23/09/2025 01:15" at bounding box center [1311, 282] width 80 height 13
select select "9"
select select "2025"
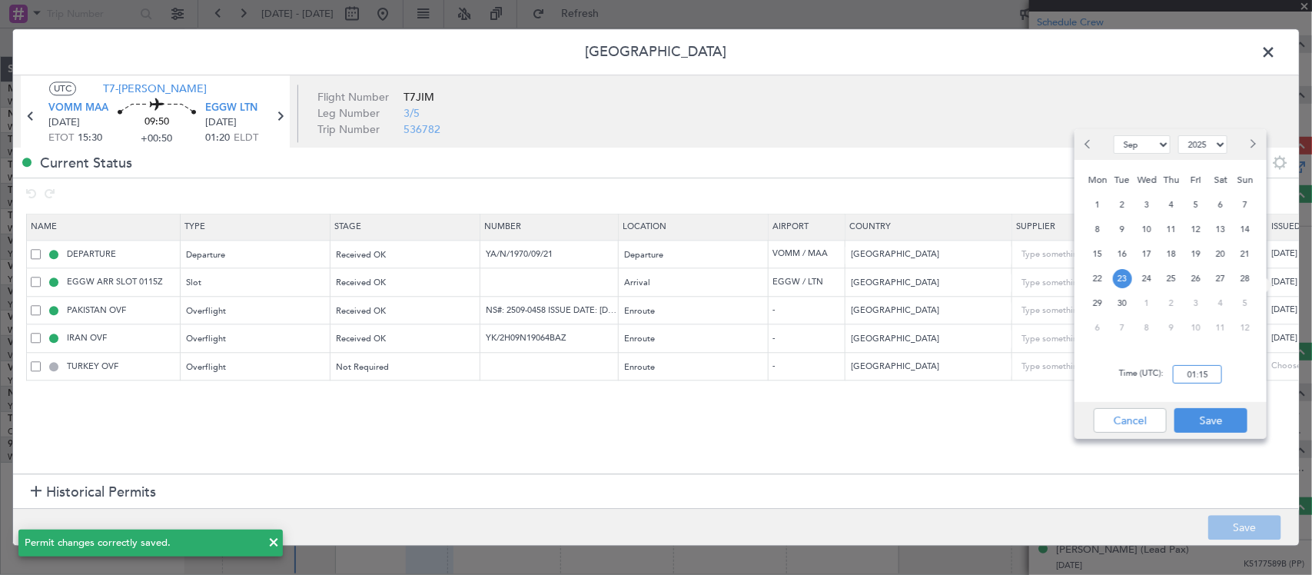
click at [1195, 375] on input "01:15" at bounding box center [1197, 374] width 49 height 18
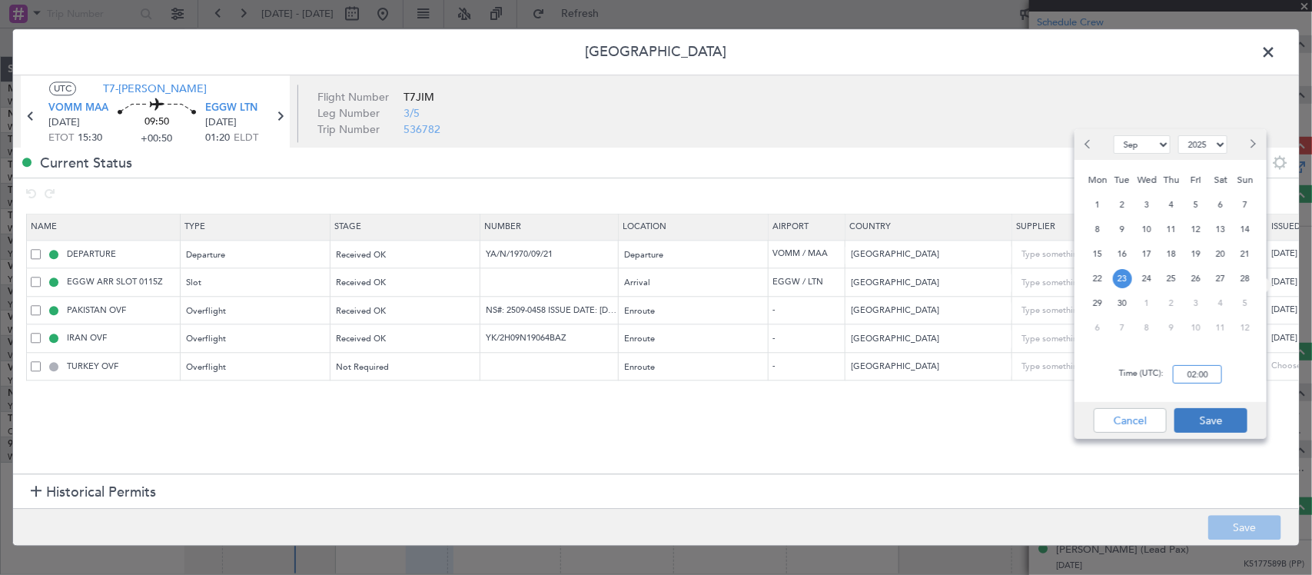
type input "02:00"
click at [1216, 423] on button "Save" at bounding box center [1210, 420] width 73 height 25
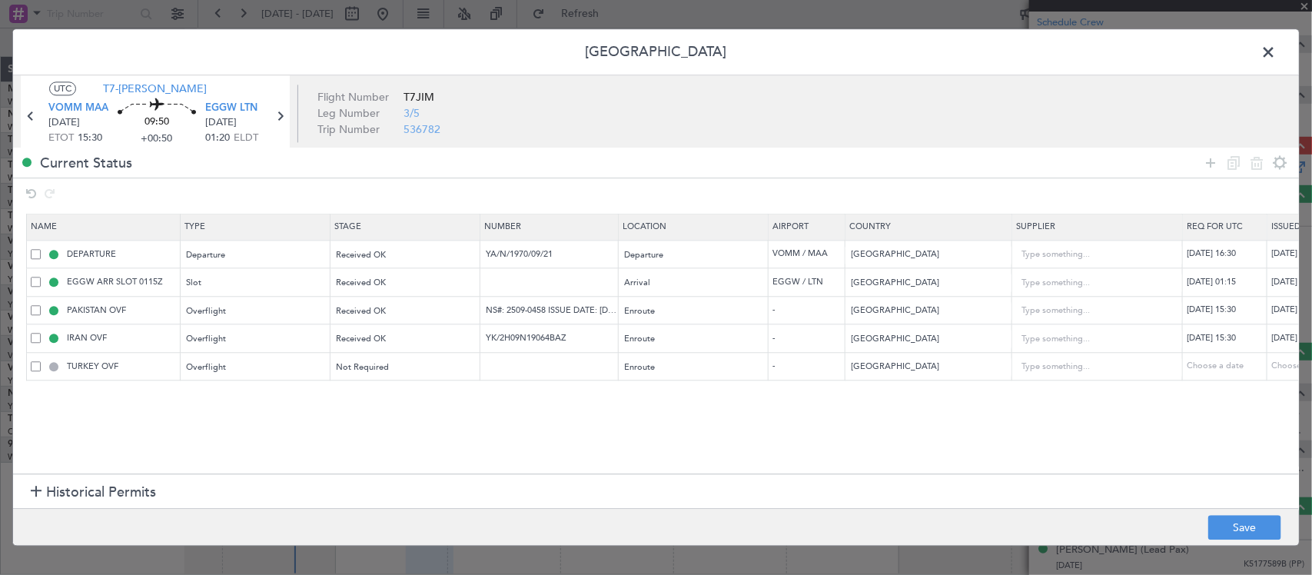
click at [1241, 282] on div "23/09/2025 01:15" at bounding box center [1226, 282] width 80 height 13
select select "9"
select select "2025"
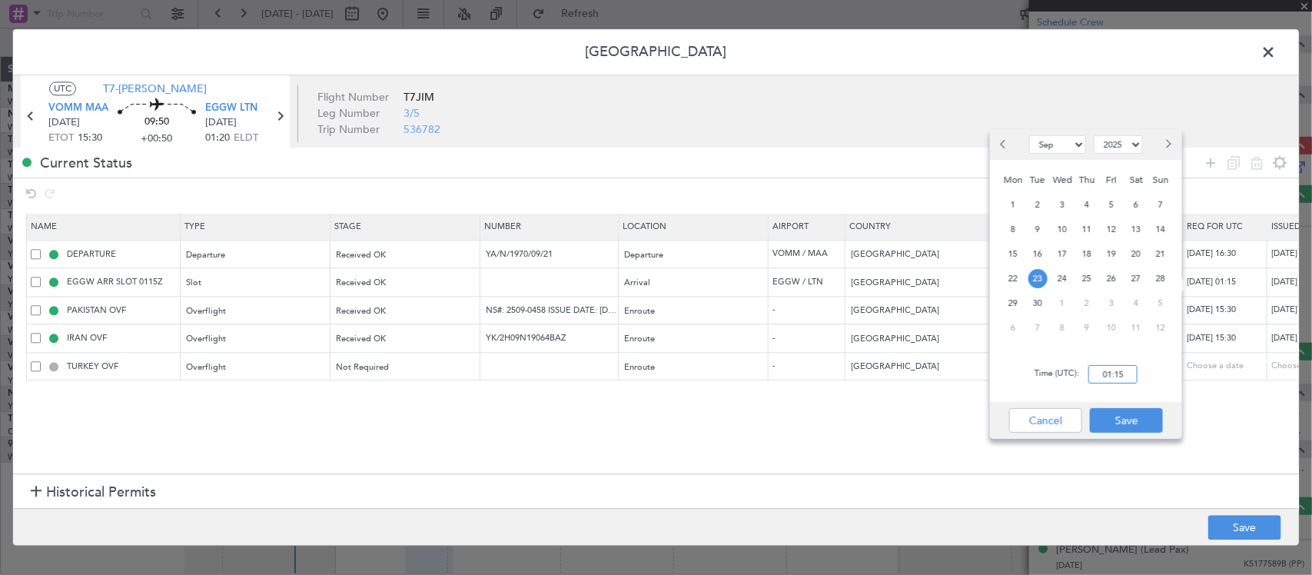
click at [1119, 373] on input "01:15" at bounding box center [1112, 374] width 49 height 18
click at [1122, 373] on input "01:15" at bounding box center [1112, 374] width 49 height 18
type input "01:20"
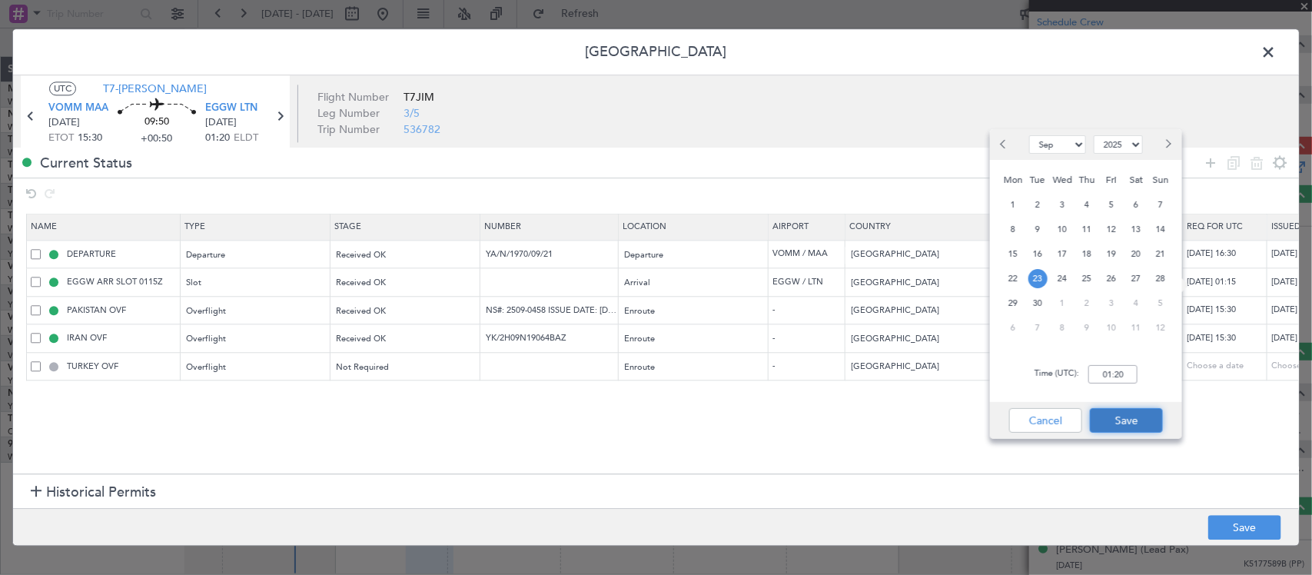
click at [1119, 408] on button "Save" at bounding box center [1126, 420] width 73 height 25
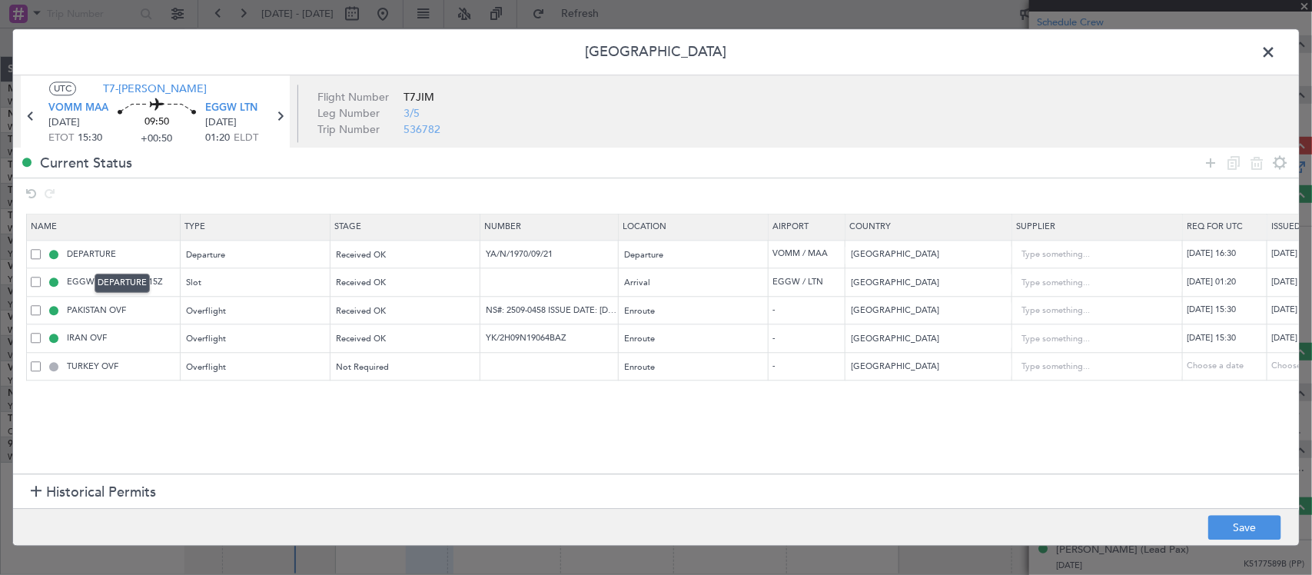
click at [152, 281] on mat-tooltip-component "DEPARTURE" at bounding box center [122, 283] width 77 height 41
click at [1247, 524] on button "Save" at bounding box center [1244, 528] width 73 height 25
type input "EGGW ARR SLOT 0200Z"
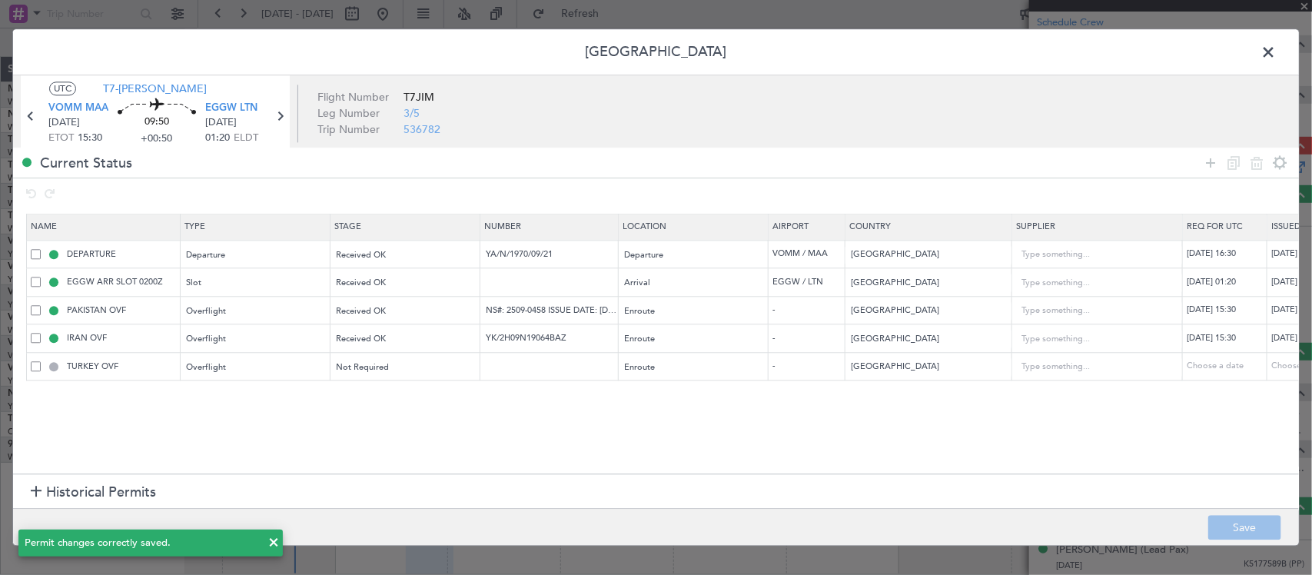
click at [1276, 58] on span at bounding box center [1276, 56] width 0 height 31
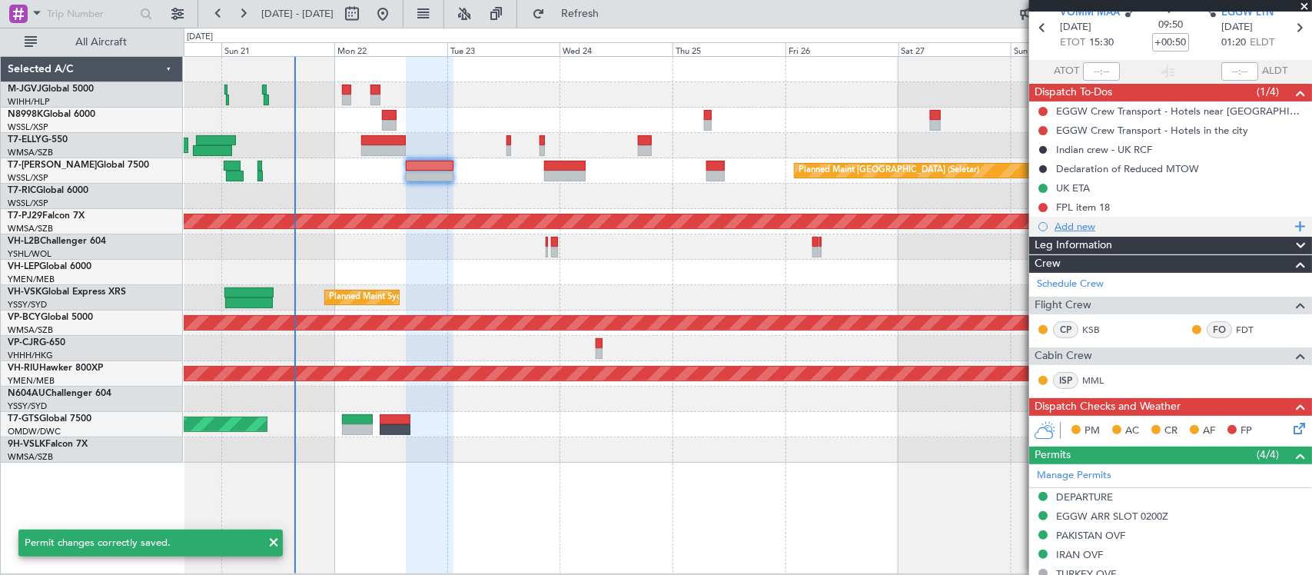
scroll to position [0, 0]
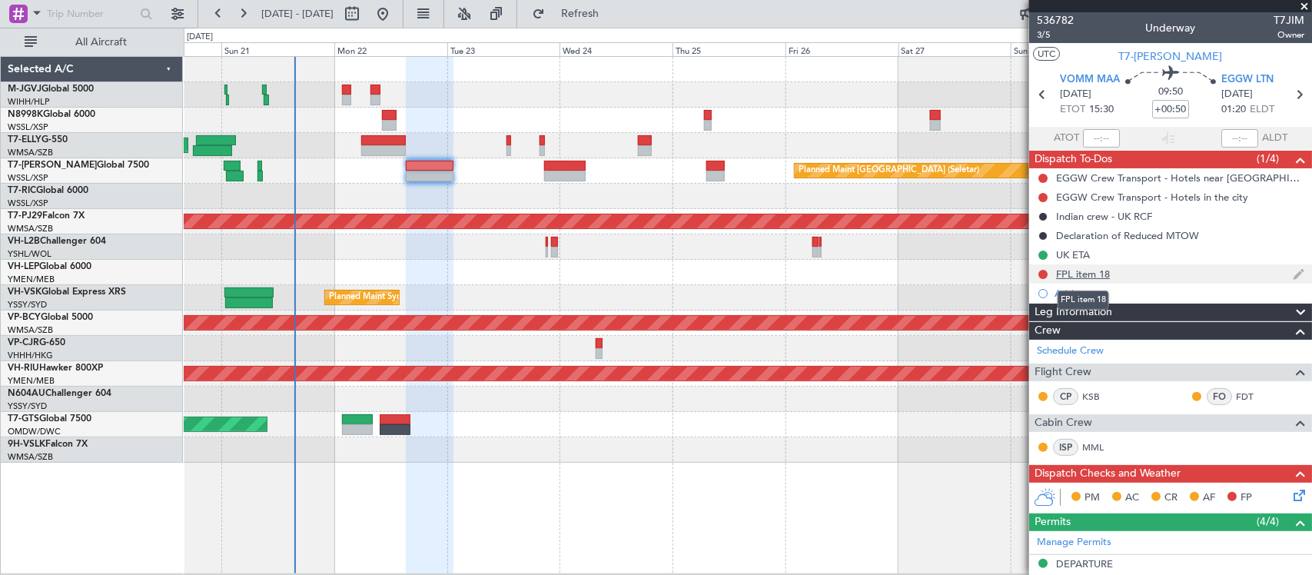
click at [1084, 277] on div "FPL item 18" at bounding box center [1083, 273] width 54 height 13
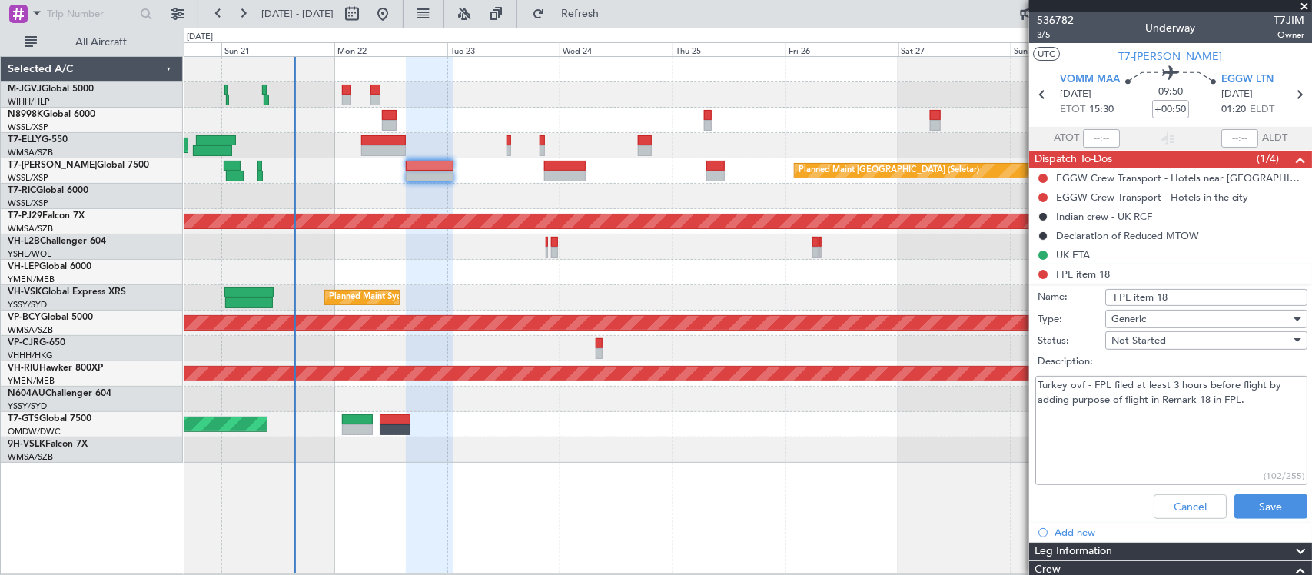
click at [1173, 298] on input "FPL item 18" at bounding box center [1206, 297] width 202 height 17
click at [1082, 277] on li "FPL item 18 Name: FPL item 18 Type: Generic Status: Not Started Description: Tu…" at bounding box center [1170, 394] width 283 height 261
click at [1168, 502] on button "Cancel" at bounding box center [1189, 506] width 73 height 25
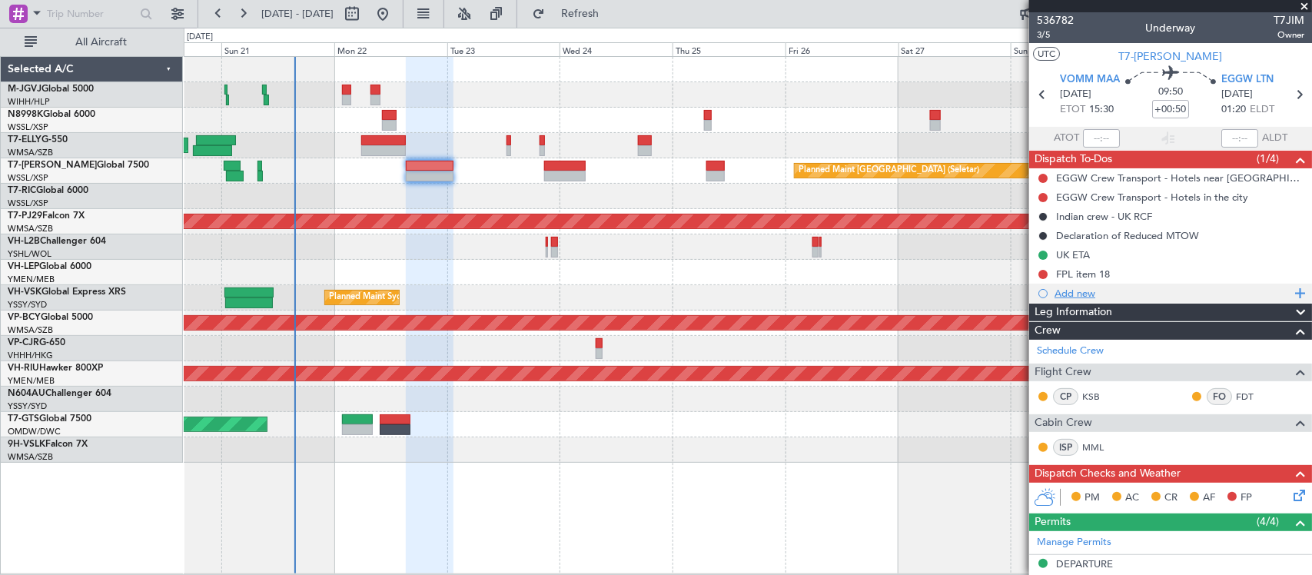
click at [1077, 292] on div "Add new" at bounding box center [1172, 293] width 236 height 13
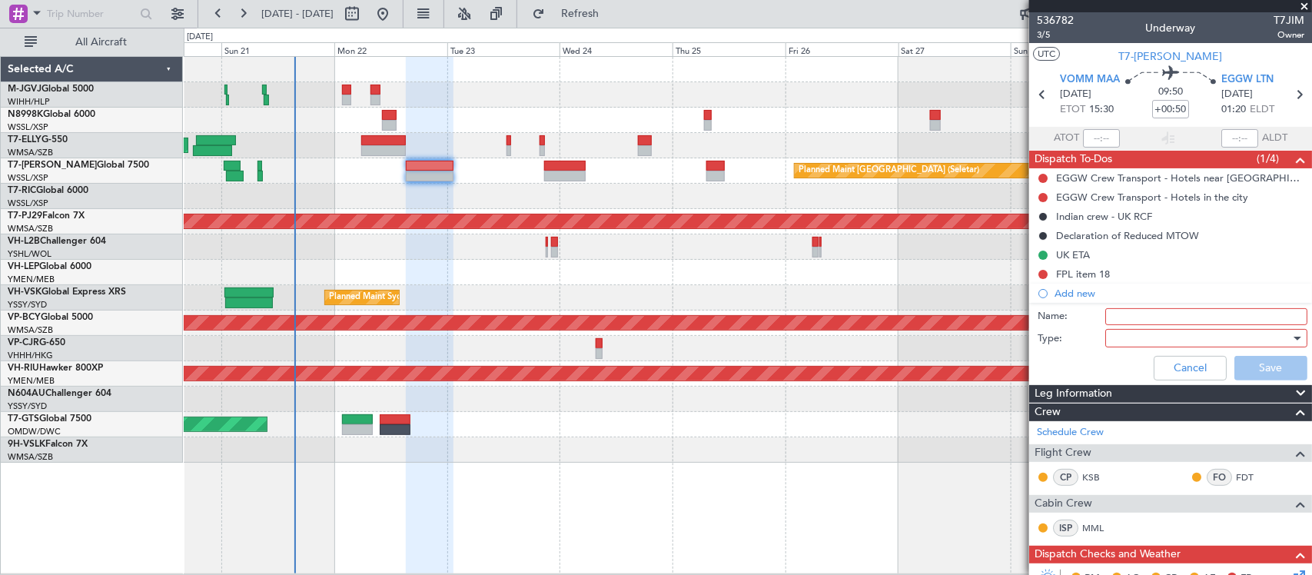
click at [1127, 319] on input "Name:" at bounding box center [1206, 316] width 202 height 17
type input "FPL"
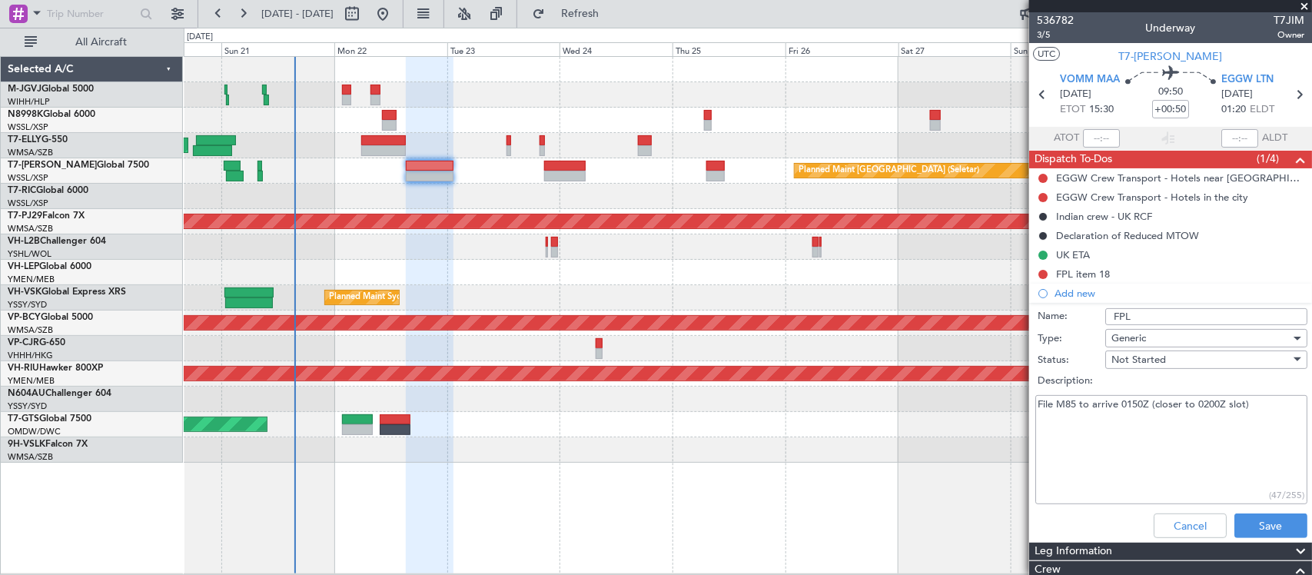
click at [1269, 402] on textarea "File M85 to arrive 0150Z (closer to 0200Z slot)" at bounding box center [1171, 450] width 272 height 110
type textarea "File M85 to arrive 0150Z (closer to 0200Z slot) FOB updated in FF by KSB"
click at [1246, 517] on button "Save" at bounding box center [1270, 525] width 73 height 25
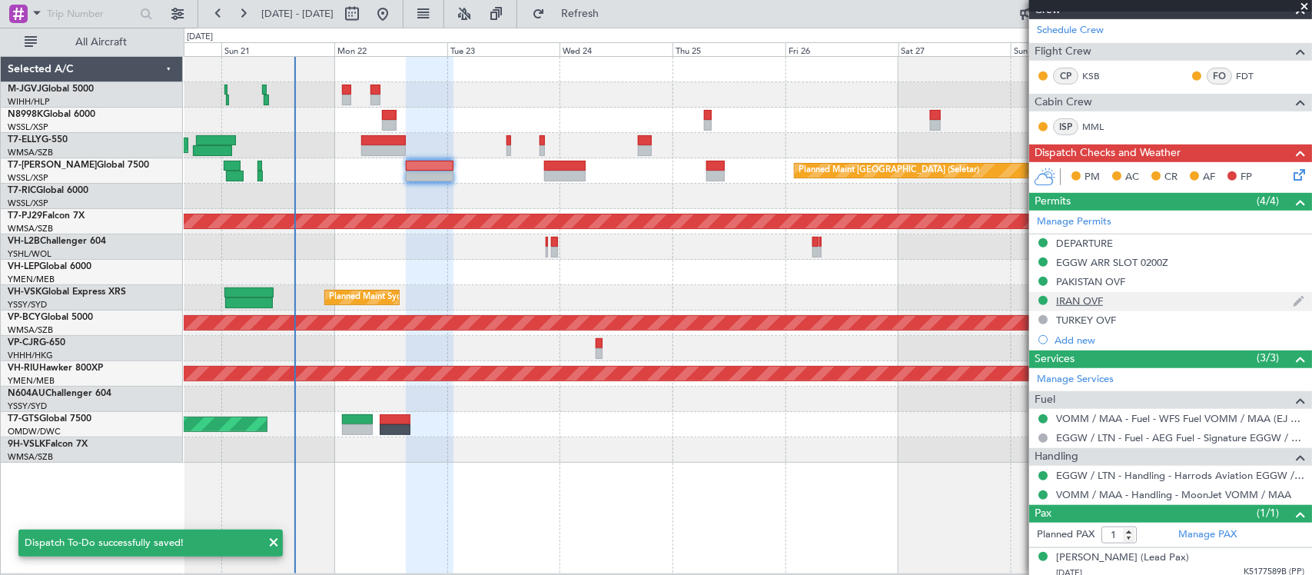
scroll to position [348, 0]
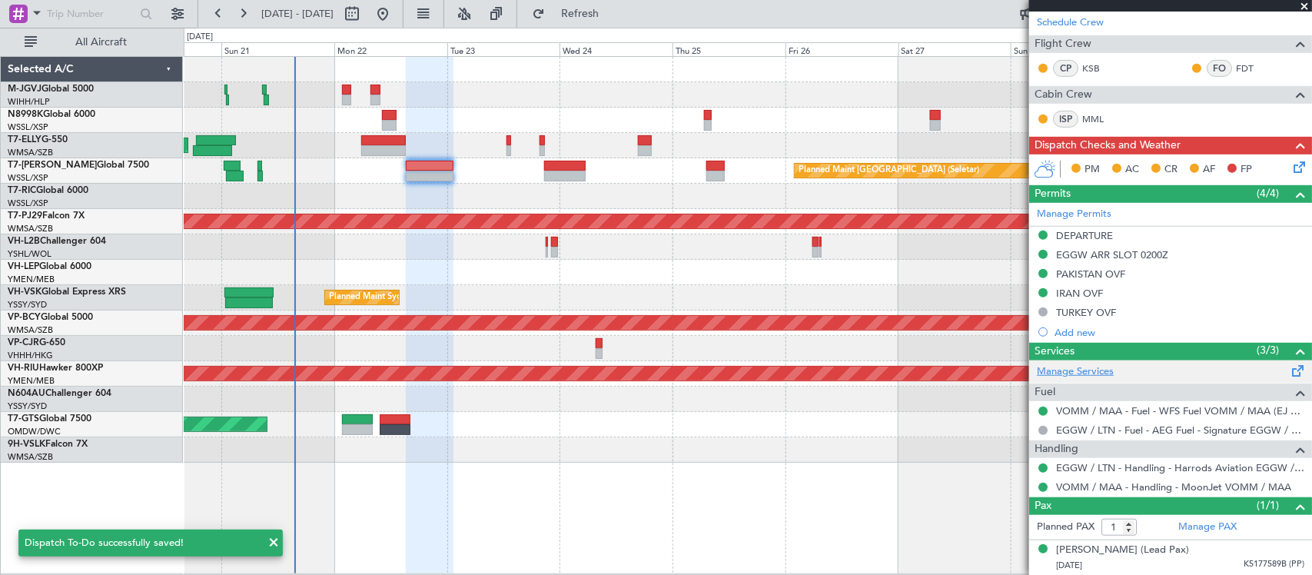
click at [1085, 365] on link "Manage Services" at bounding box center [1075, 371] width 77 height 15
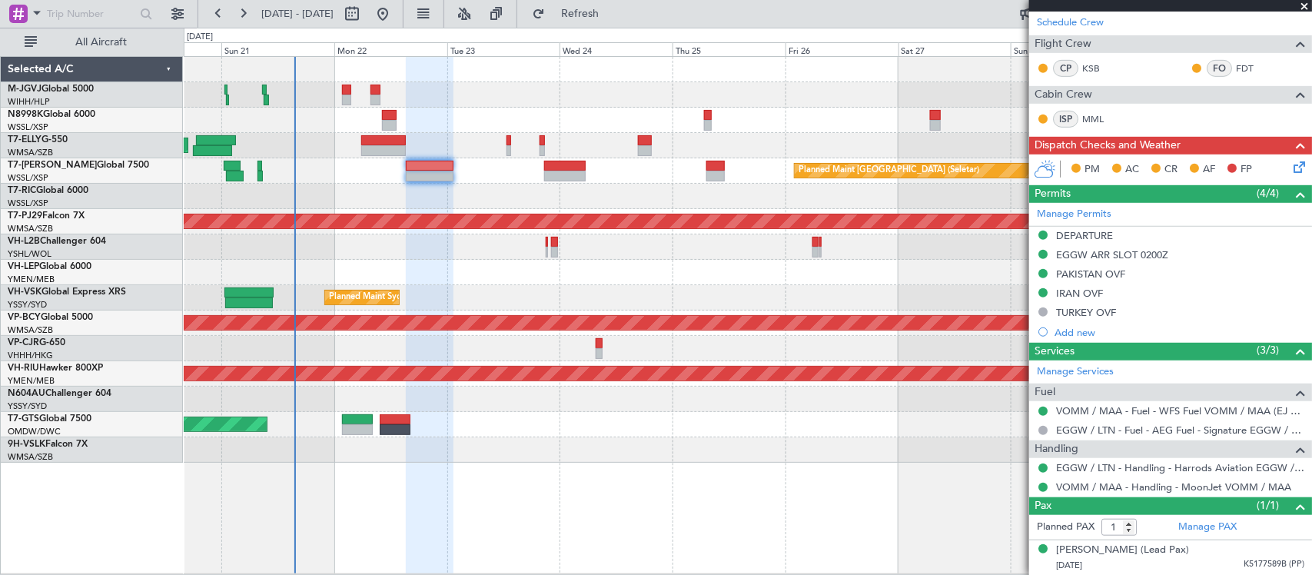
scroll to position [0, 0]
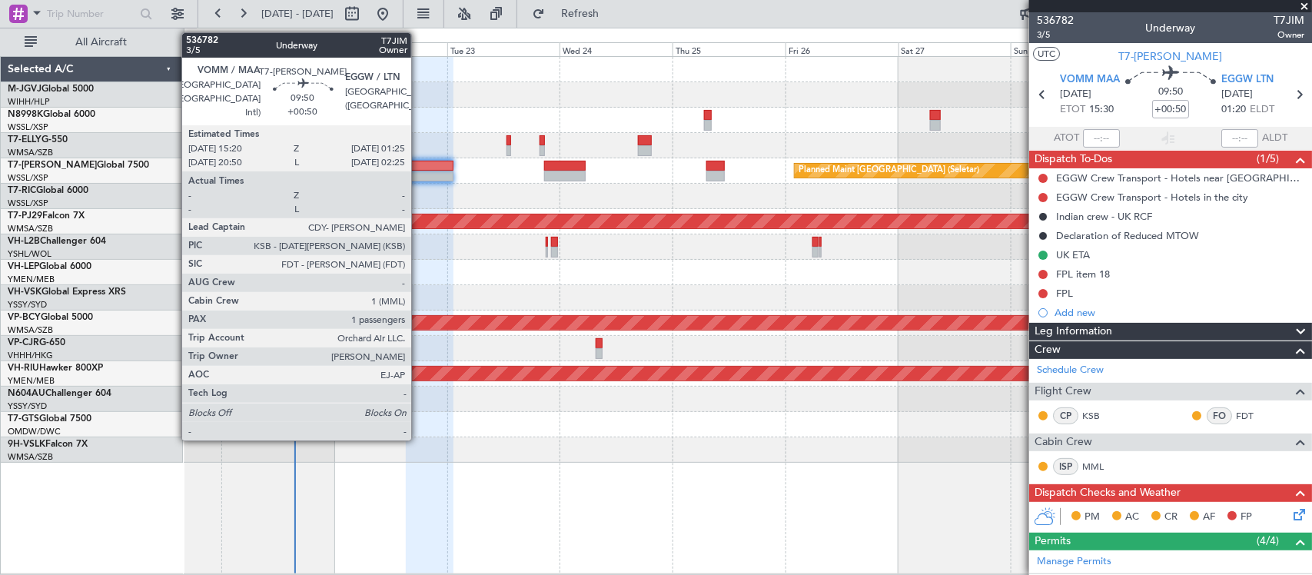
click at [419, 167] on div at bounding box center [430, 166] width 48 height 11
click at [416, 175] on div at bounding box center [430, 176] width 48 height 11
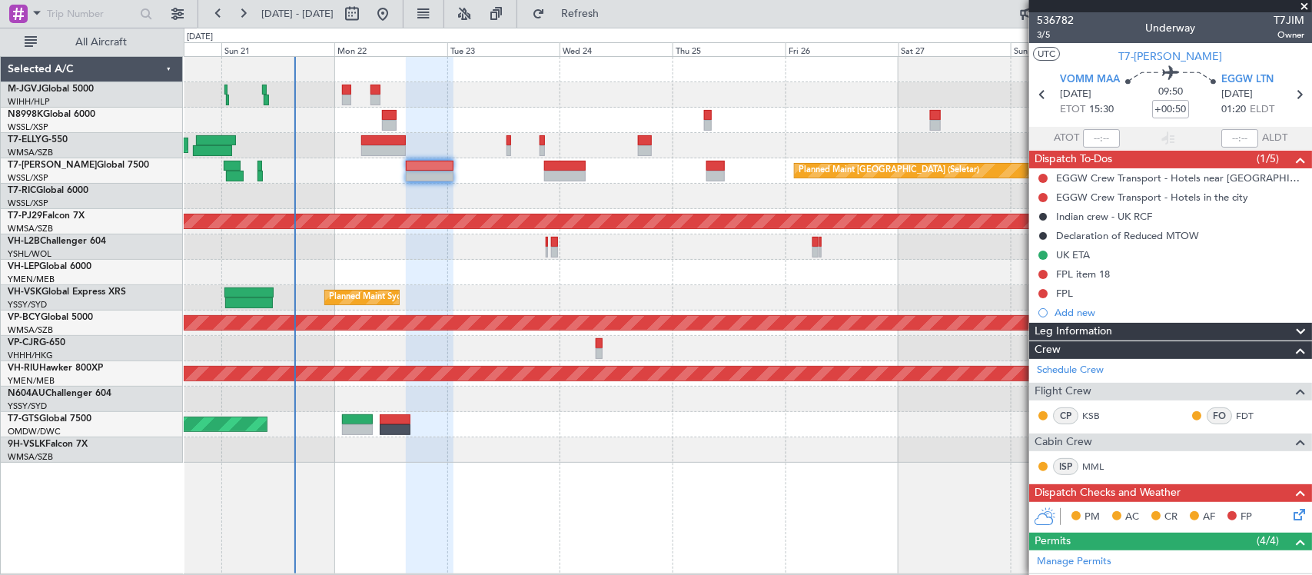
scroll to position [424, 0]
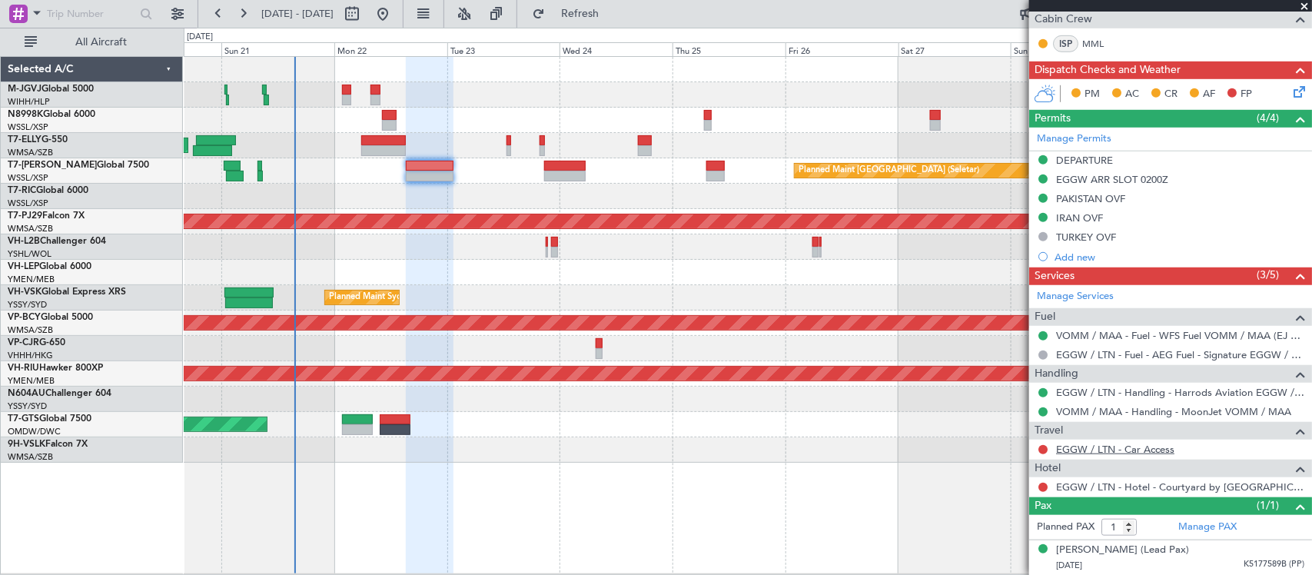
click at [1110, 446] on link "EGGW / LTN - Car Access" at bounding box center [1115, 449] width 118 height 13
click at [1141, 490] on link "EGGW / LTN - Hotel - Courtyard by Marriott Luton Airport" at bounding box center [1180, 486] width 248 height 13
click at [611, 12] on span "Refresh" at bounding box center [580, 13] width 65 height 11
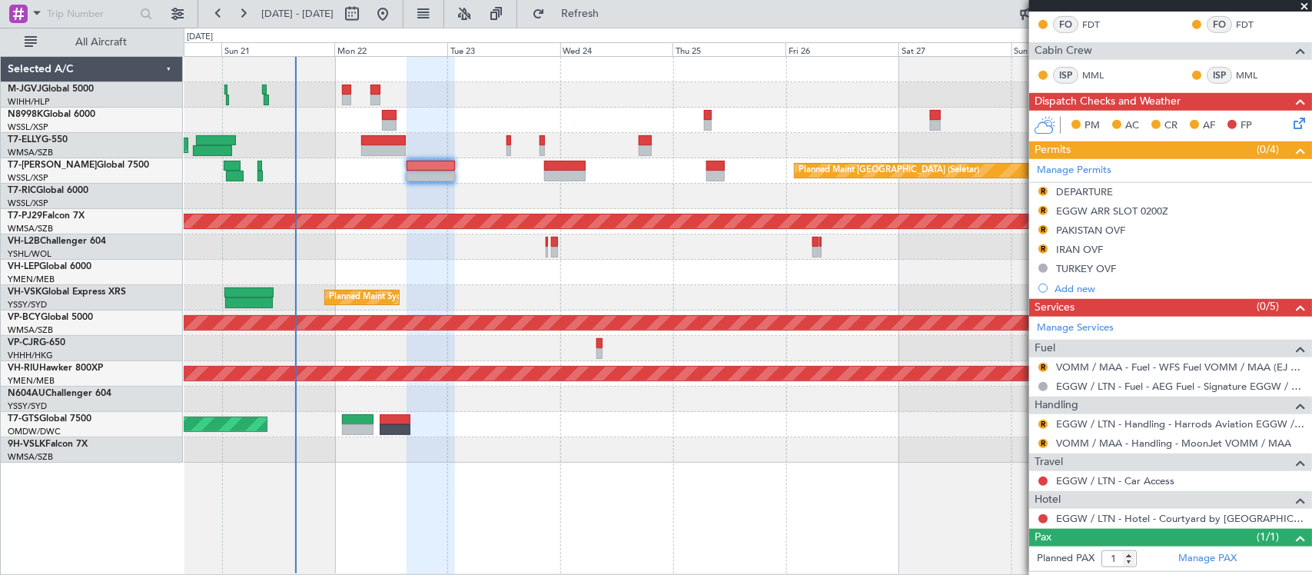
scroll to position [452, 0]
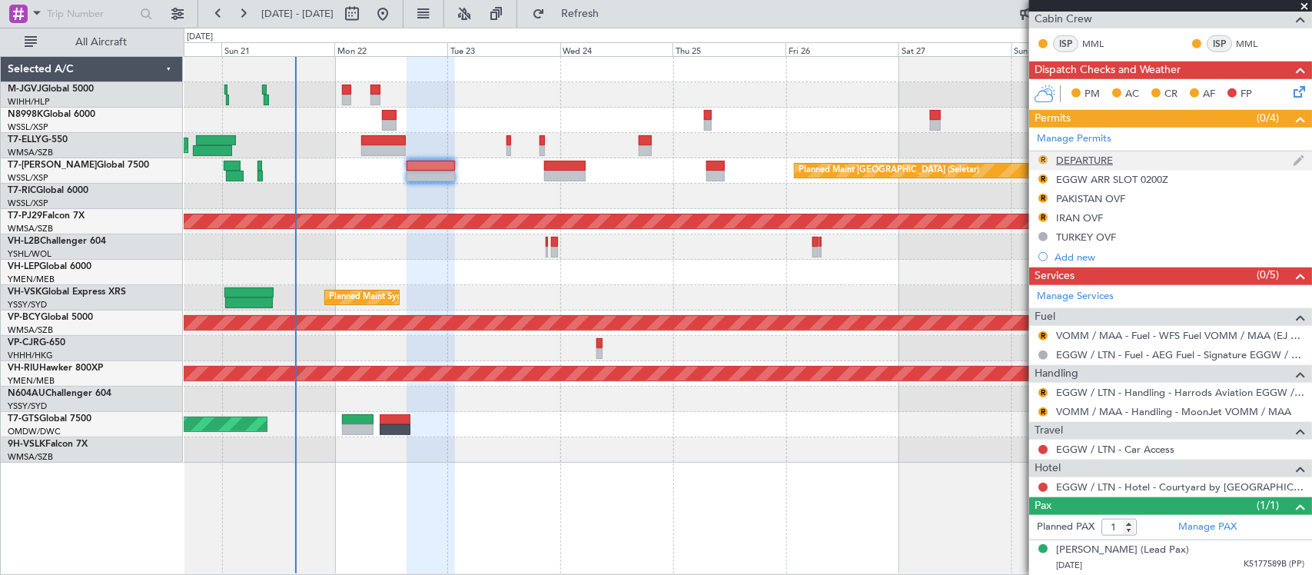
click at [1041, 158] on button "R" at bounding box center [1042, 159] width 9 height 9
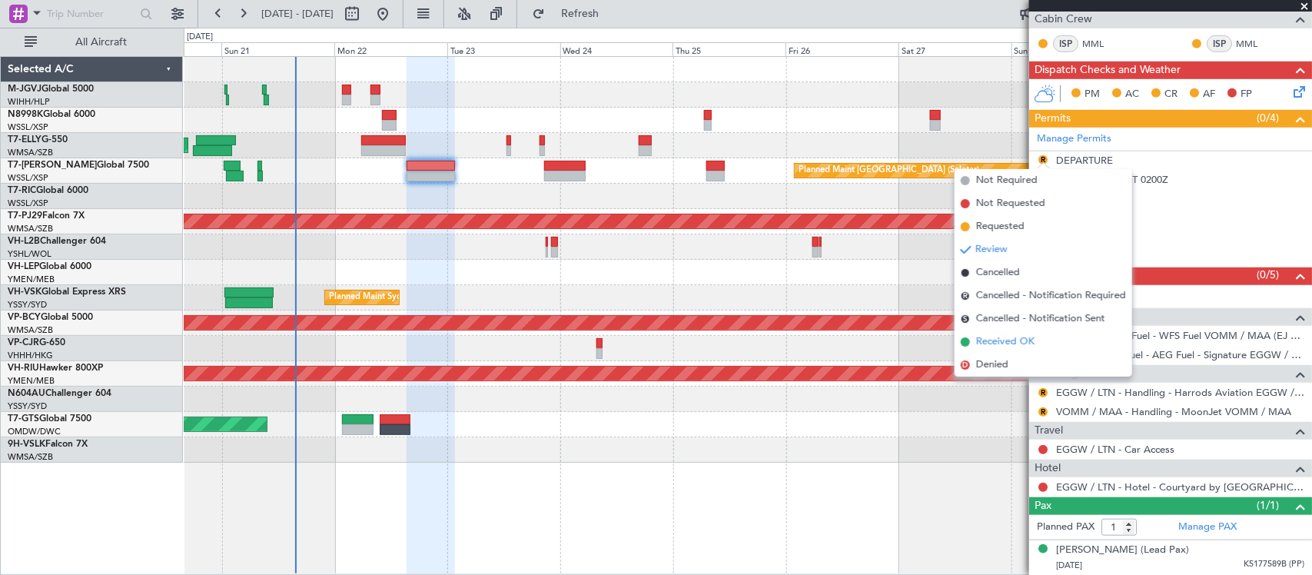
click at [1003, 343] on span "Received OK" at bounding box center [1005, 341] width 58 height 15
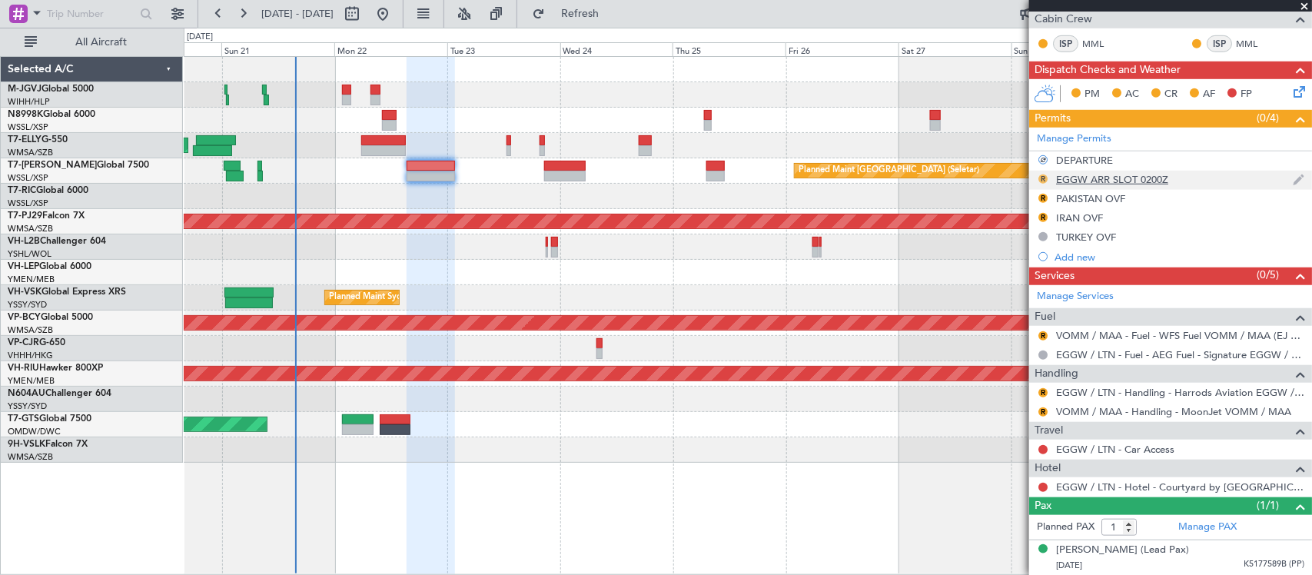
click at [1047, 174] on button "R" at bounding box center [1042, 178] width 9 height 9
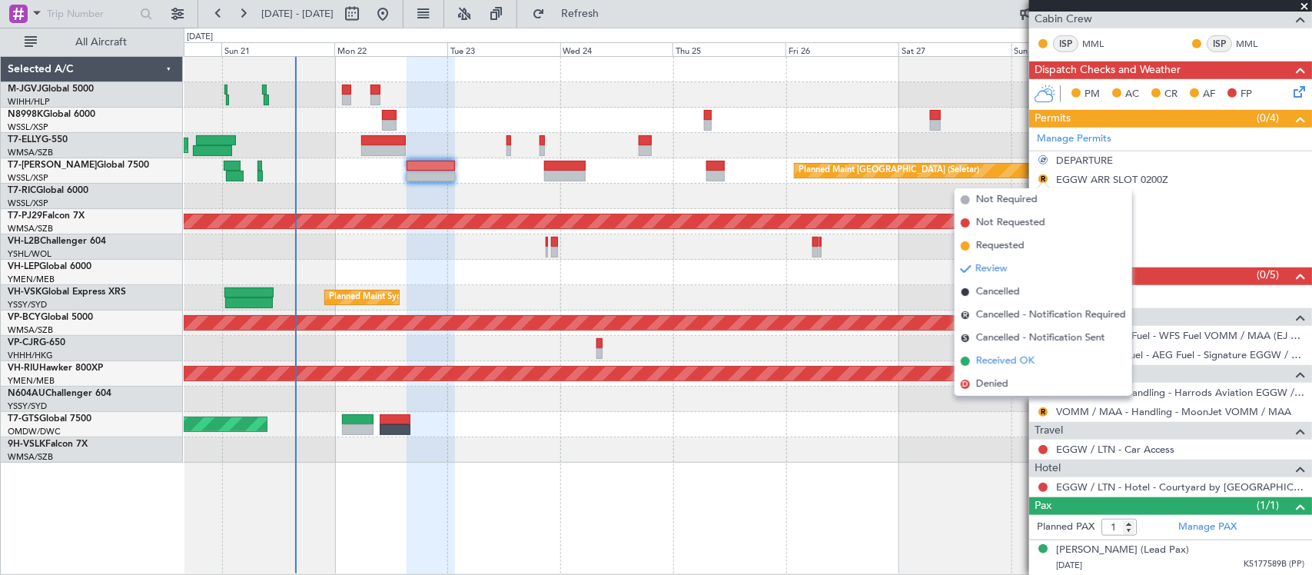
click at [1027, 356] on span "Received OK" at bounding box center [1005, 360] width 58 height 15
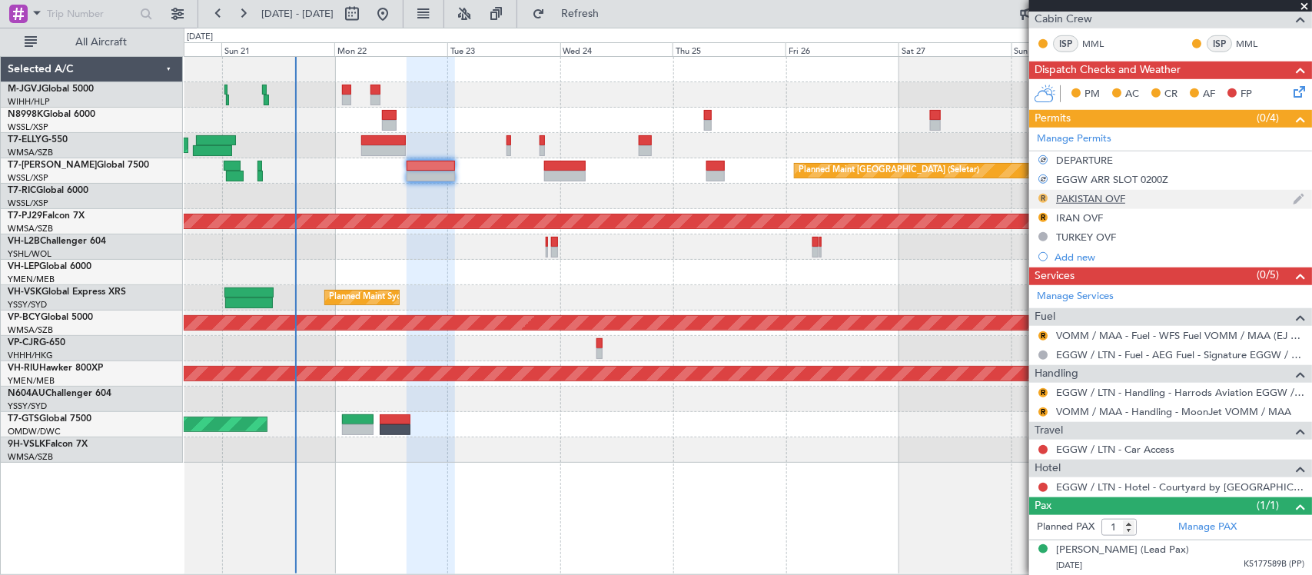
click at [1042, 197] on button "R" at bounding box center [1042, 198] width 9 height 9
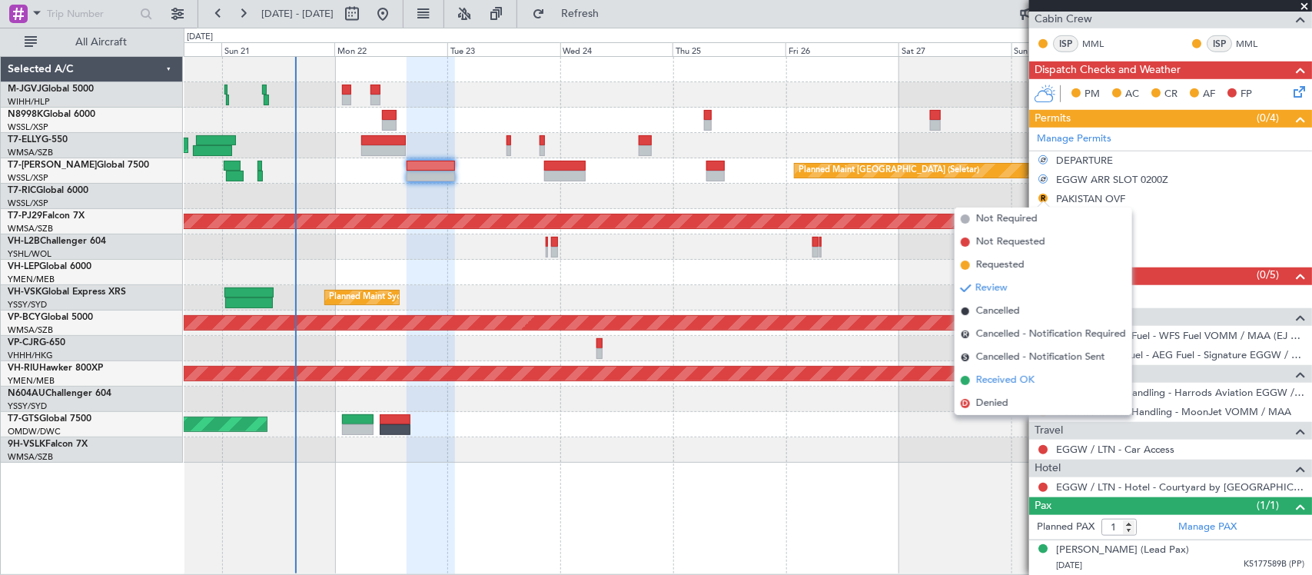
click at [1023, 377] on span "Received OK" at bounding box center [1005, 380] width 58 height 15
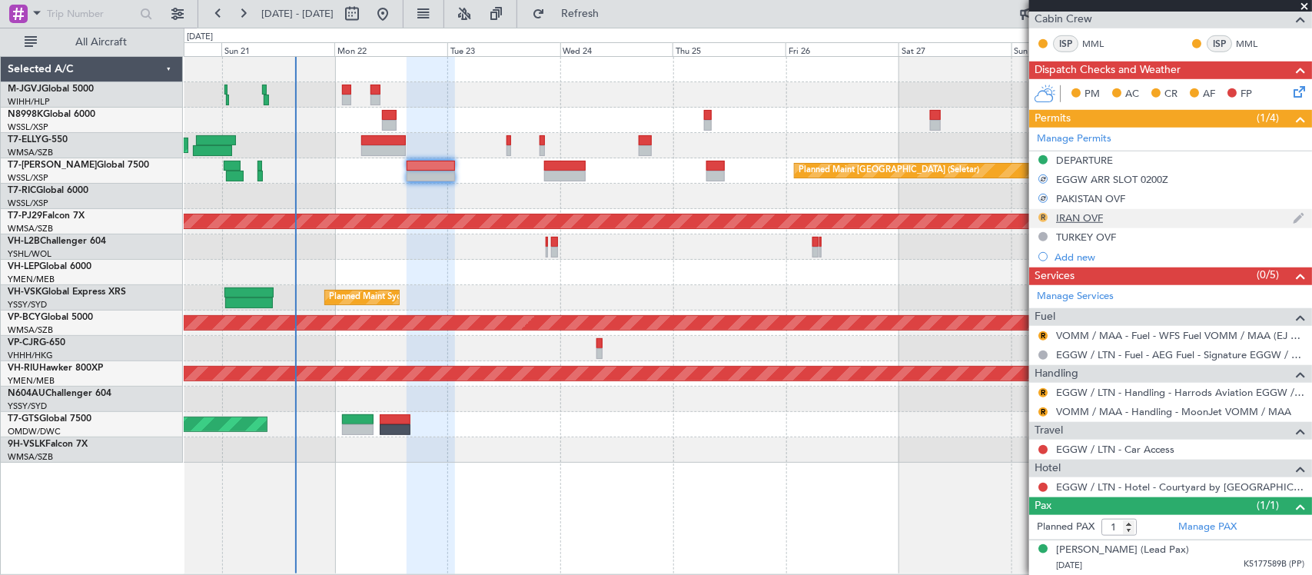
click at [1043, 217] on button "R" at bounding box center [1042, 217] width 9 height 9
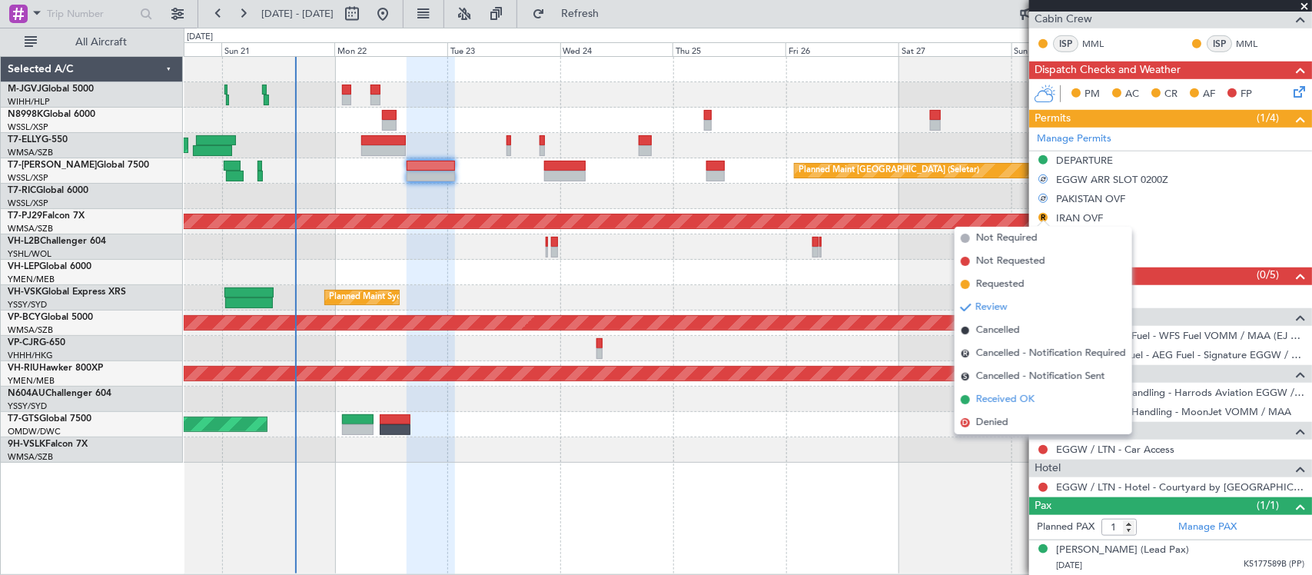
click at [1004, 400] on span "Received OK" at bounding box center [1005, 399] width 58 height 15
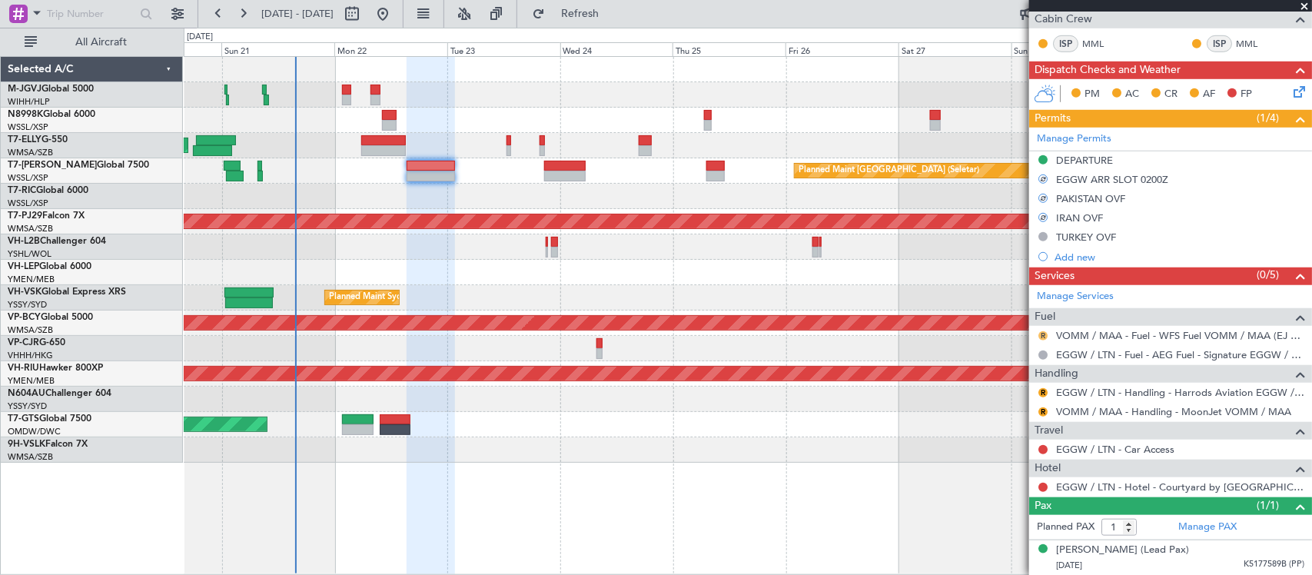
click at [1042, 333] on button "R" at bounding box center [1042, 335] width 9 height 9
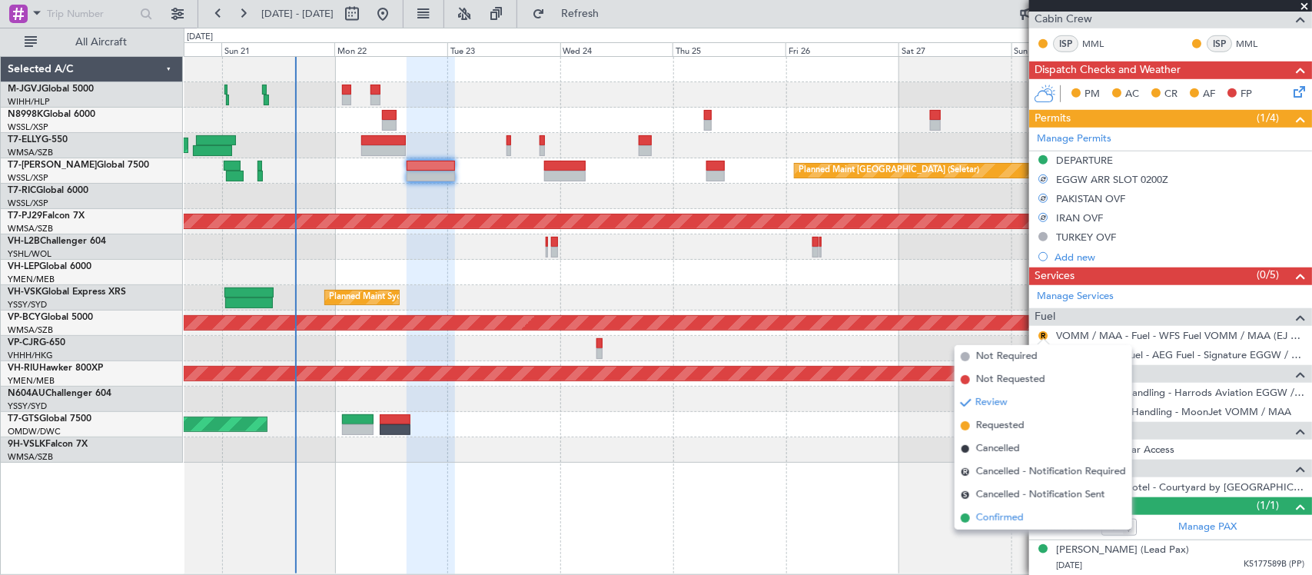
click at [999, 517] on span "Confirmed" at bounding box center [1000, 517] width 48 height 15
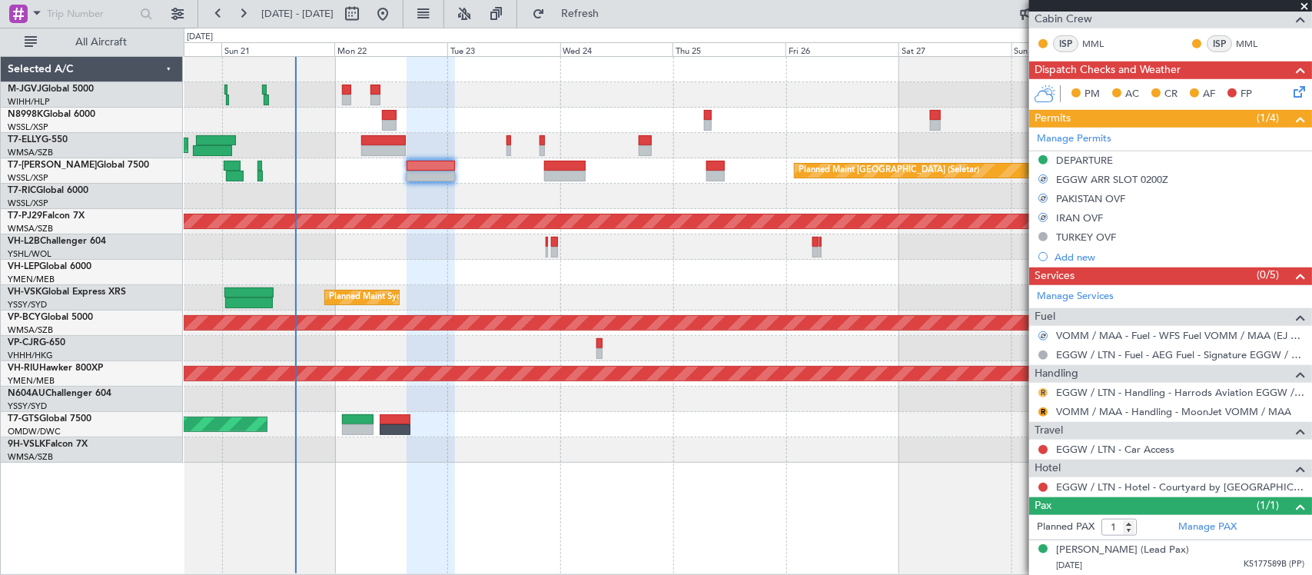
click at [1041, 388] on button "R" at bounding box center [1042, 392] width 9 height 9
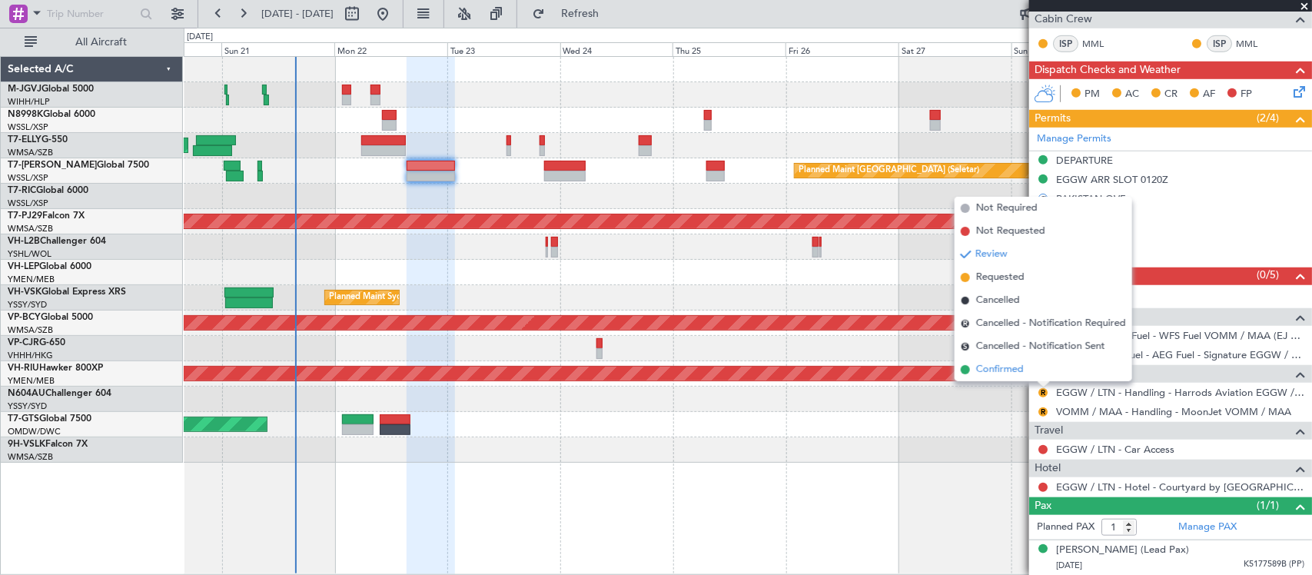
click at [1007, 369] on span "Confirmed" at bounding box center [1000, 369] width 48 height 15
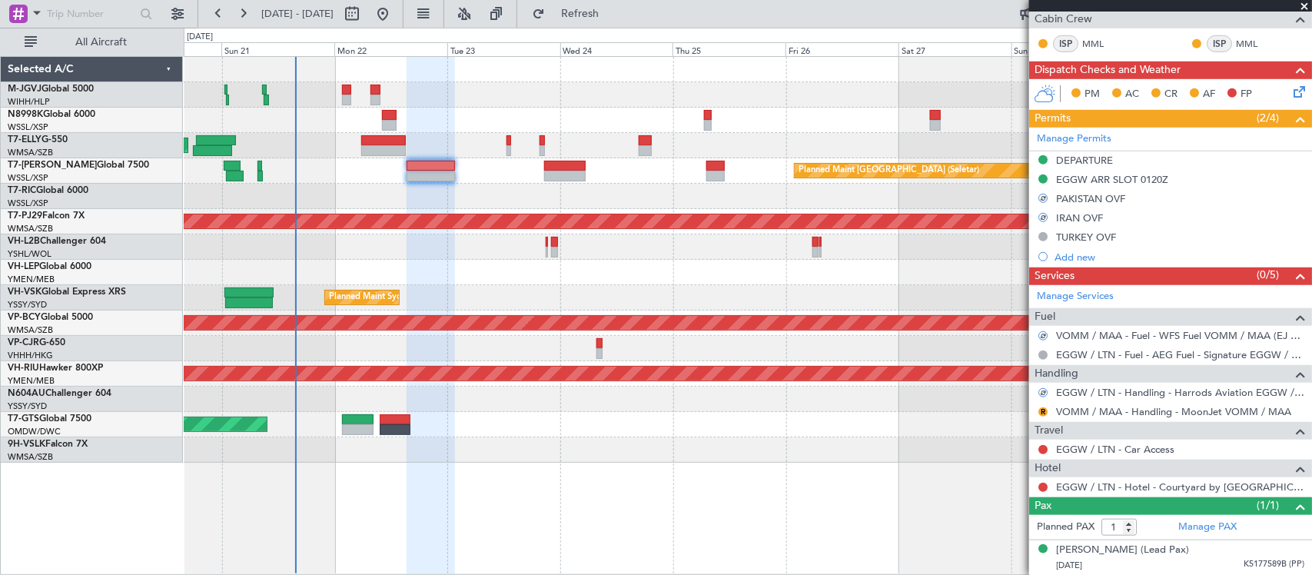
click at [1050, 413] on div "R VOMM / MAA - Handling - MoonJet VOMM / MAA" at bounding box center [1170, 411] width 283 height 19
click at [1039, 413] on button "R" at bounding box center [1042, 411] width 9 height 9
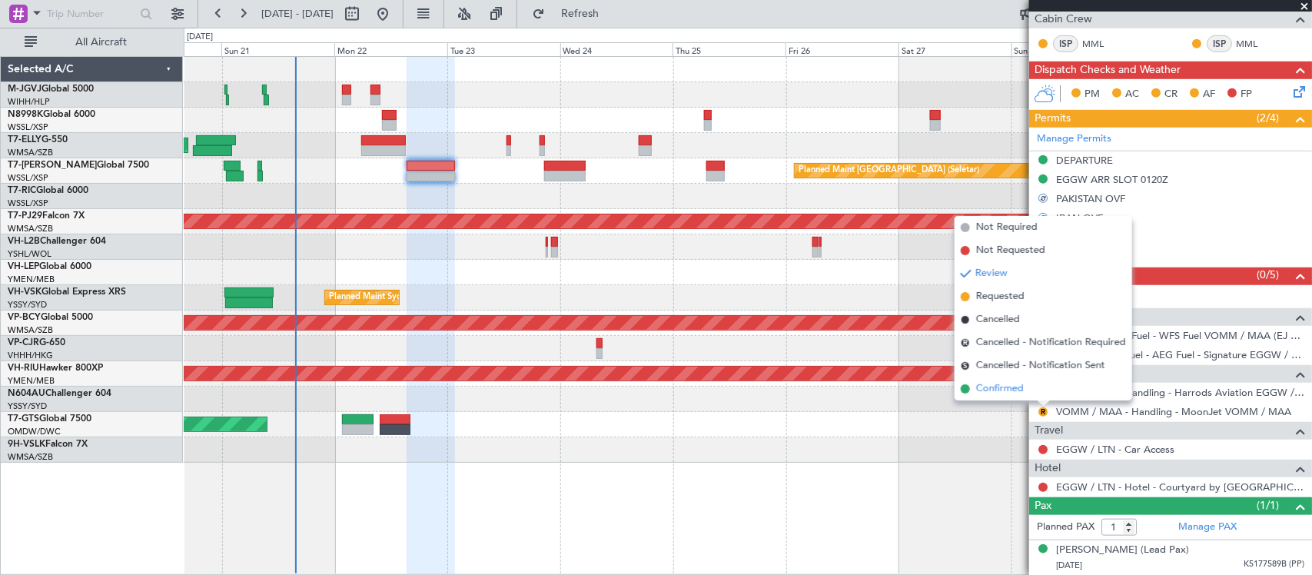
click at [1011, 387] on span "Confirmed" at bounding box center [1000, 388] width 48 height 15
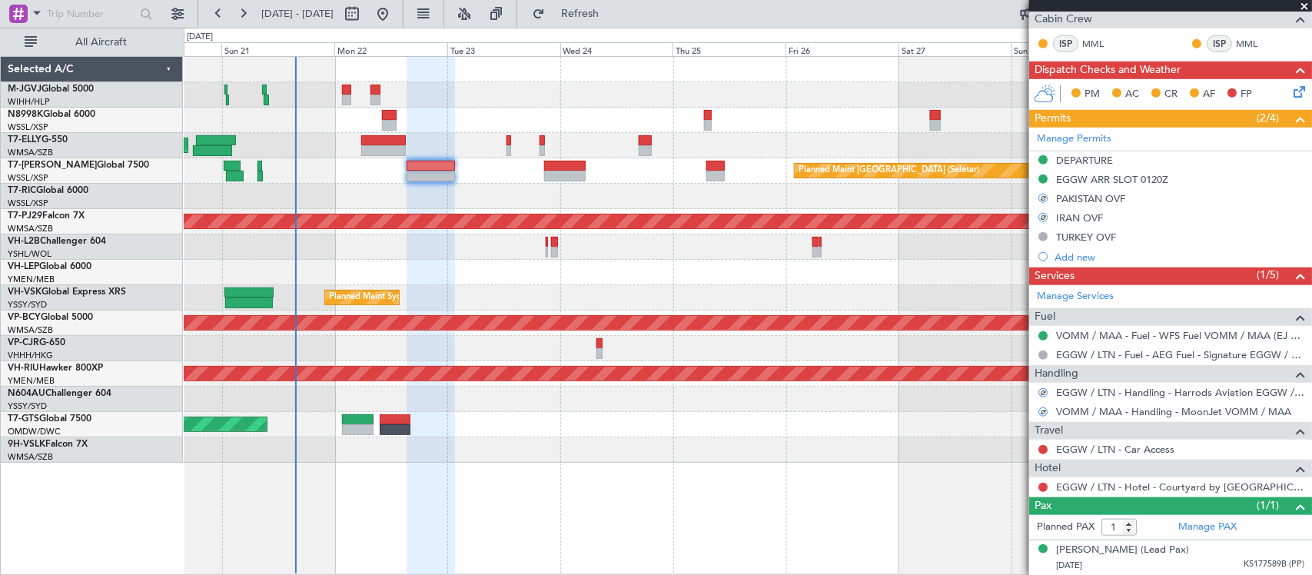
click at [946, 460] on div at bounding box center [747, 449] width 1127 height 25
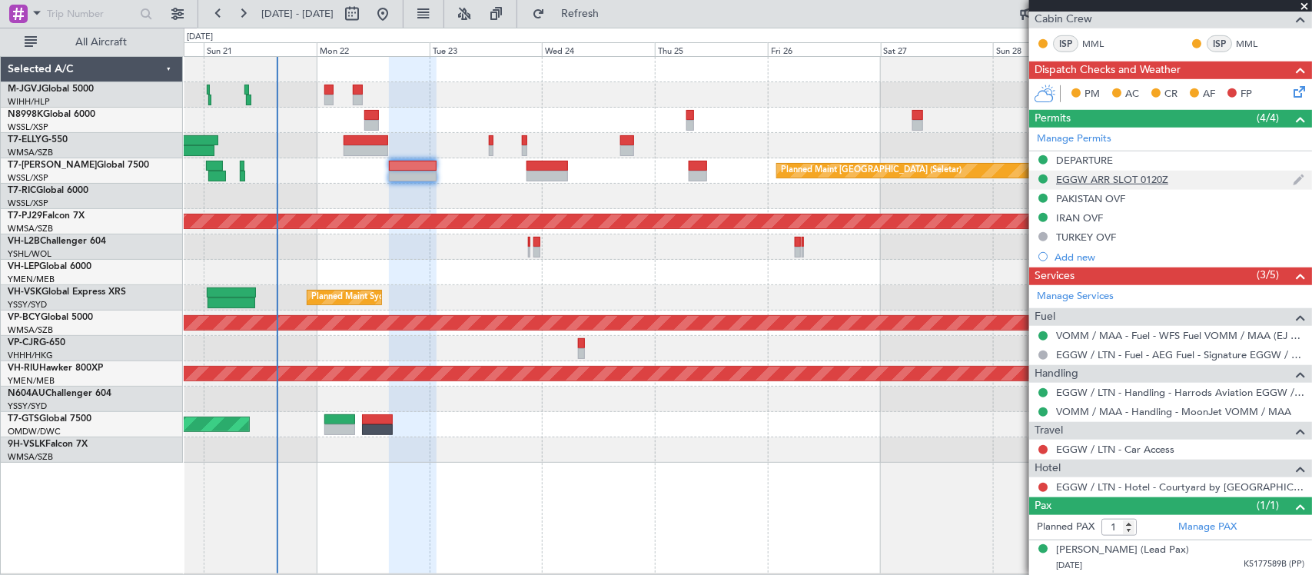
scroll to position [132, 0]
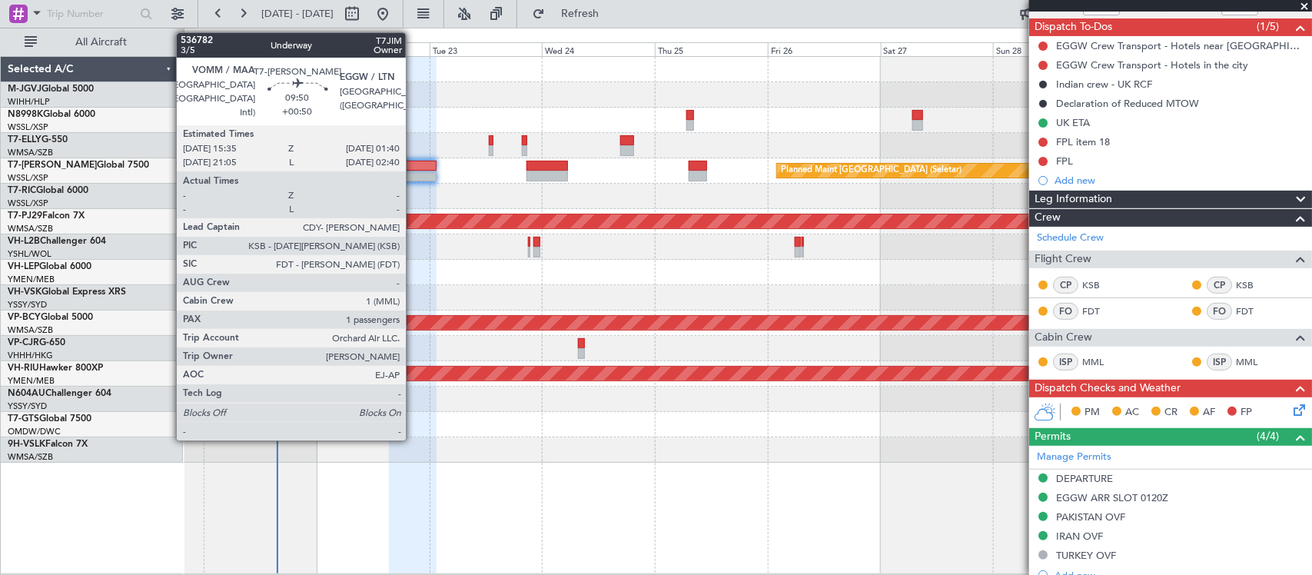
click at [413, 177] on div at bounding box center [413, 176] width 48 height 11
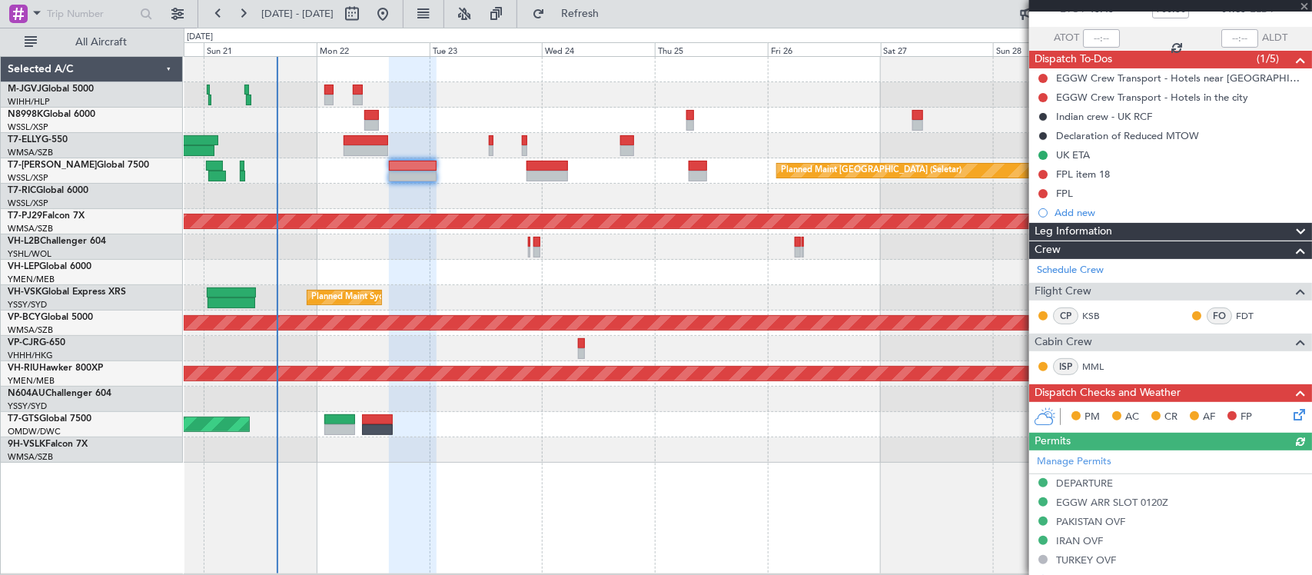
scroll to position [320, 0]
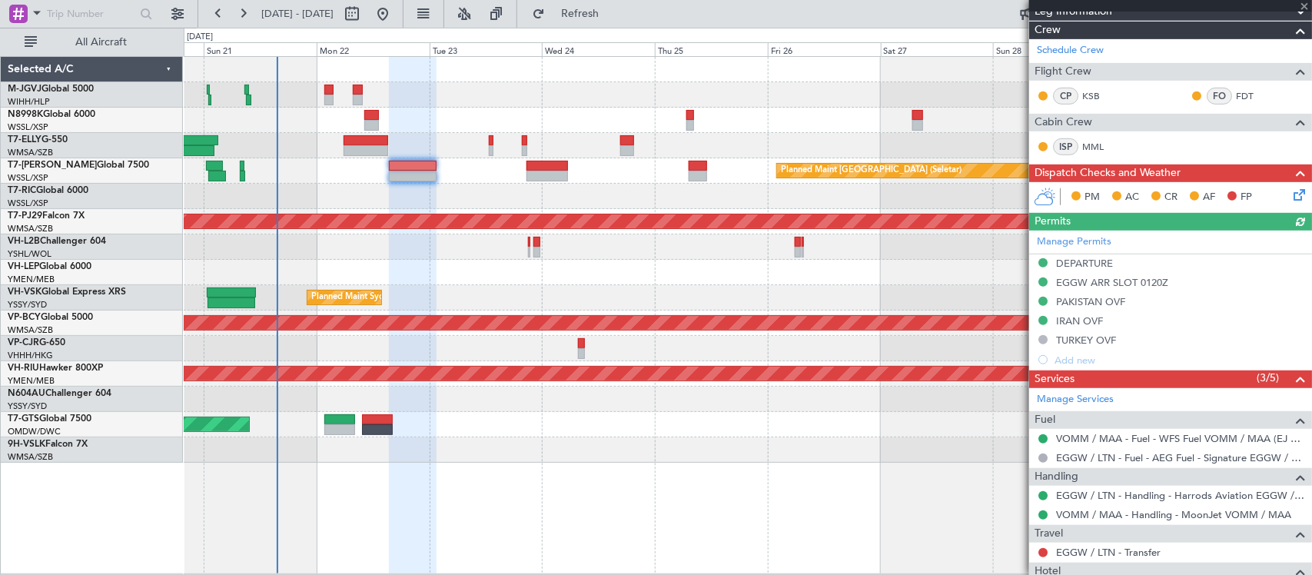
click at [1290, 197] on icon at bounding box center [1296, 192] width 12 height 12
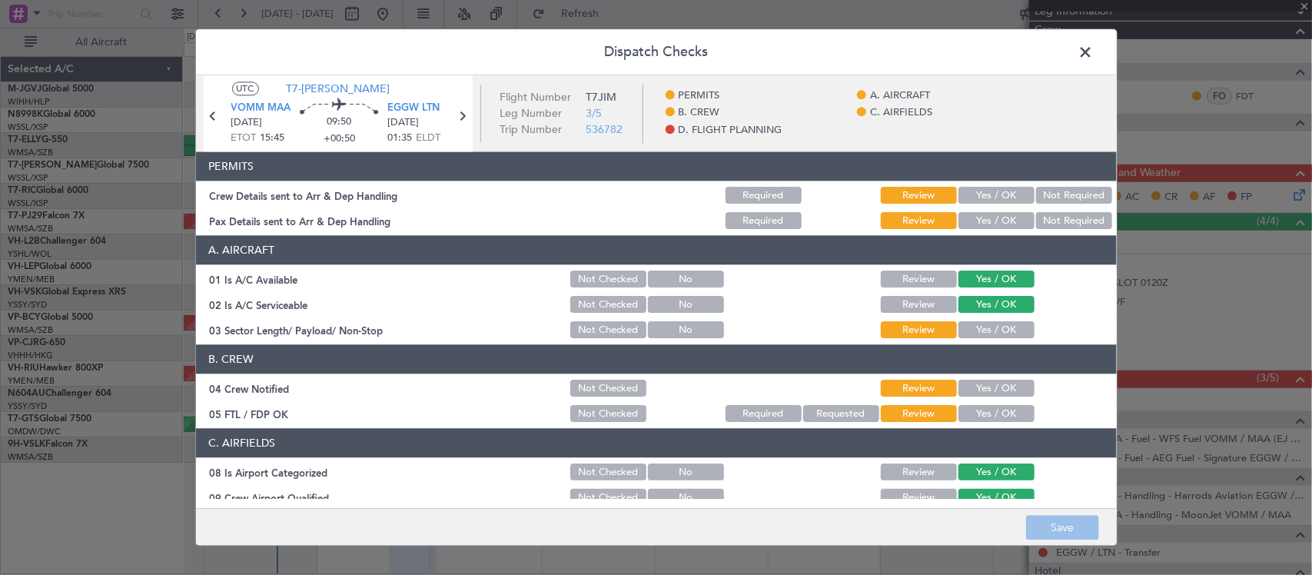
click at [985, 201] on button "Yes / OK" at bounding box center [996, 196] width 76 height 17
drag, startPoint x: 987, startPoint y: 220, endPoint x: 991, endPoint y: 294, distance: 73.9
click at [987, 224] on button "Yes / OK" at bounding box center [996, 221] width 76 height 17
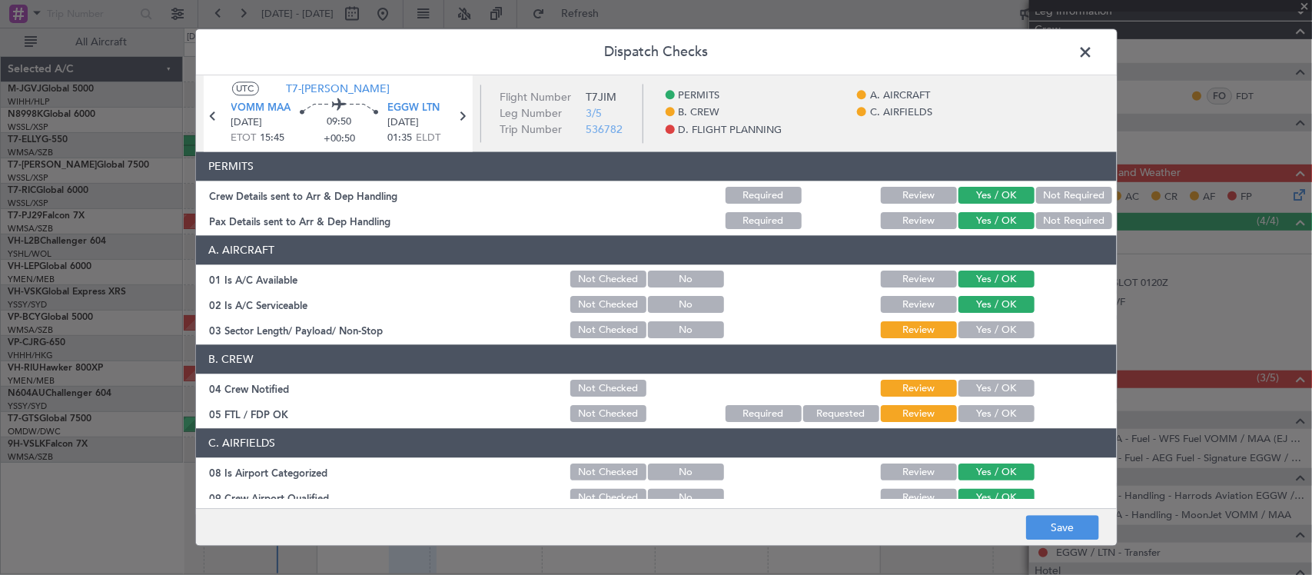
click at [991, 336] on button "Yes / OK" at bounding box center [996, 330] width 76 height 17
click at [995, 397] on button "Yes / OK" at bounding box center [996, 388] width 76 height 17
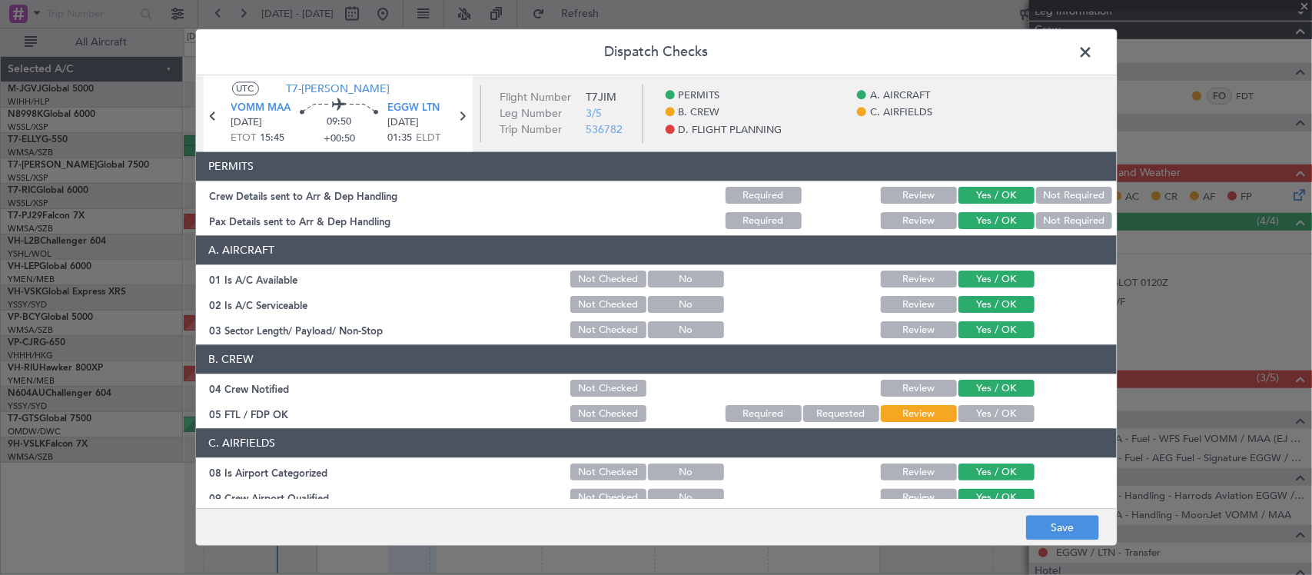
click at [996, 411] on button "Yes / OK" at bounding box center [996, 414] width 76 height 17
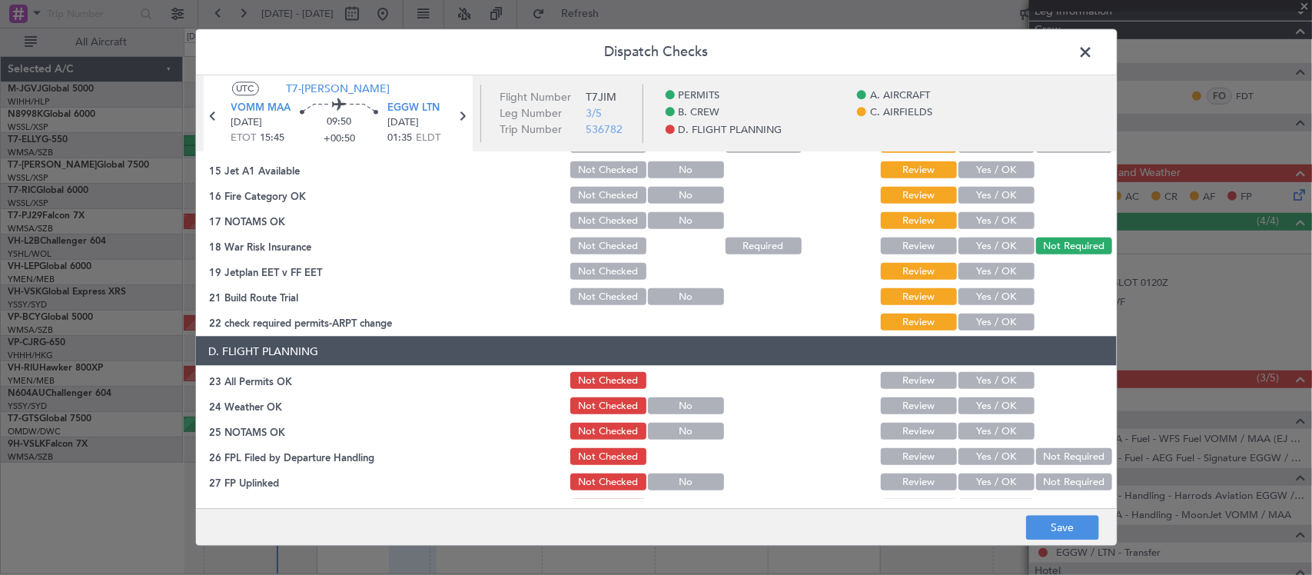
click at [999, 317] on button "Yes / OK" at bounding box center [996, 322] width 76 height 17
click at [1001, 300] on button "Yes / OK" at bounding box center [996, 296] width 76 height 17
click at [1007, 277] on button "Yes / OK" at bounding box center [996, 271] width 76 height 17
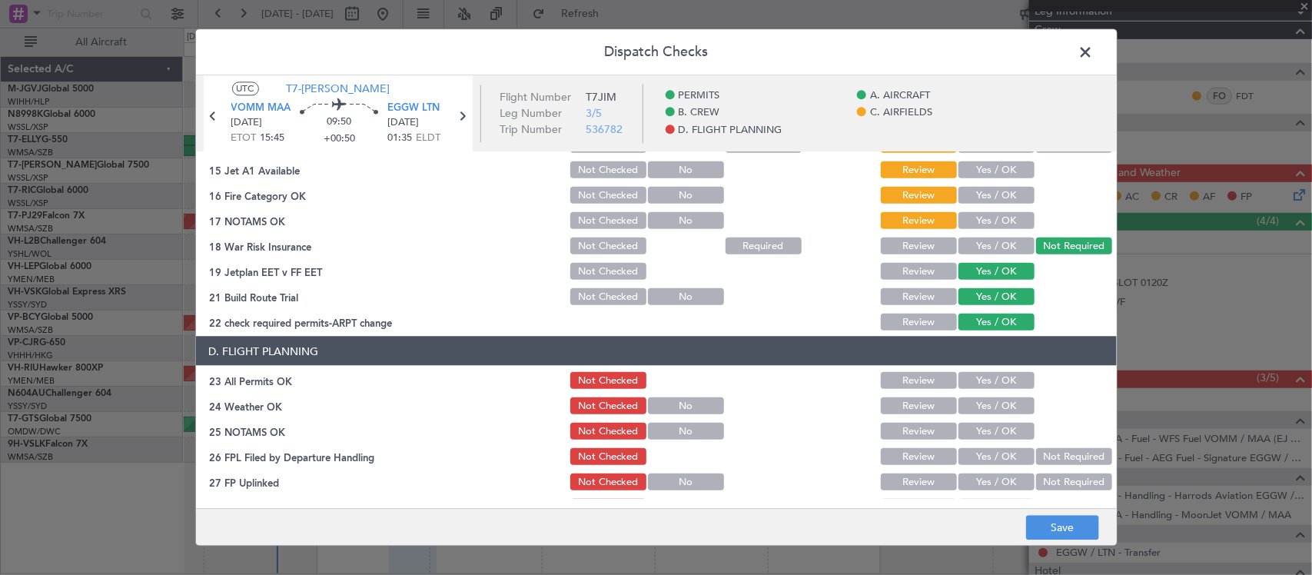
click at [1001, 224] on button "Yes / OK" at bounding box center [996, 220] width 76 height 17
click at [1001, 197] on button "Yes / OK" at bounding box center [996, 195] width 76 height 17
click at [1000, 171] on button "Yes / OK" at bounding box center [996, 169] width 76 height 17
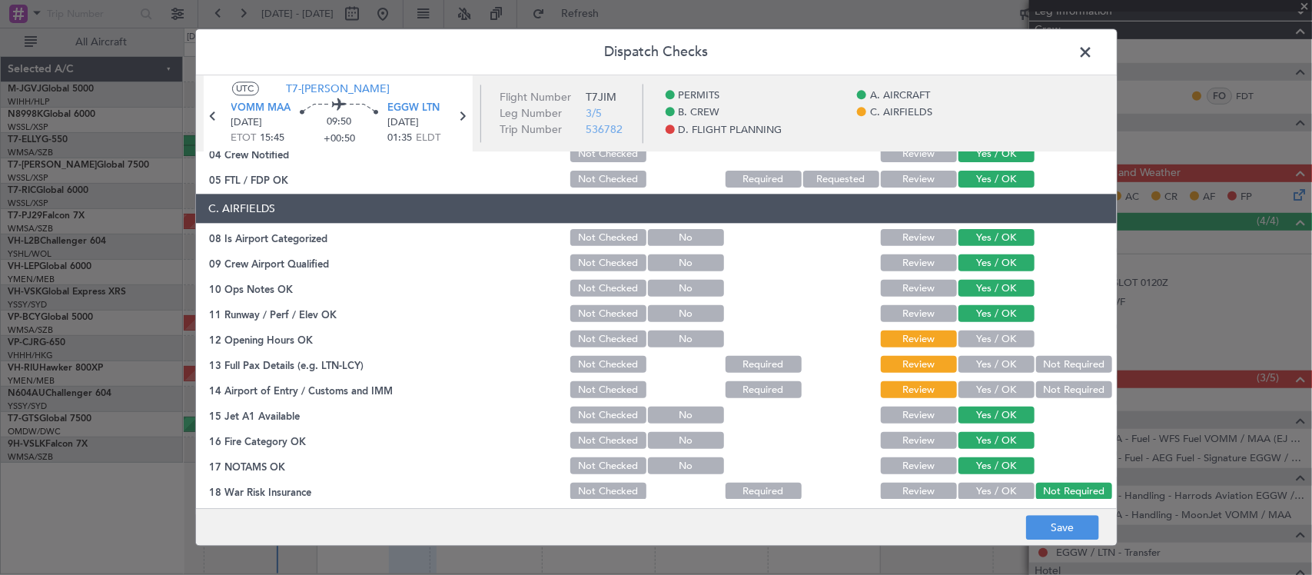
scroll to position [160, 0]
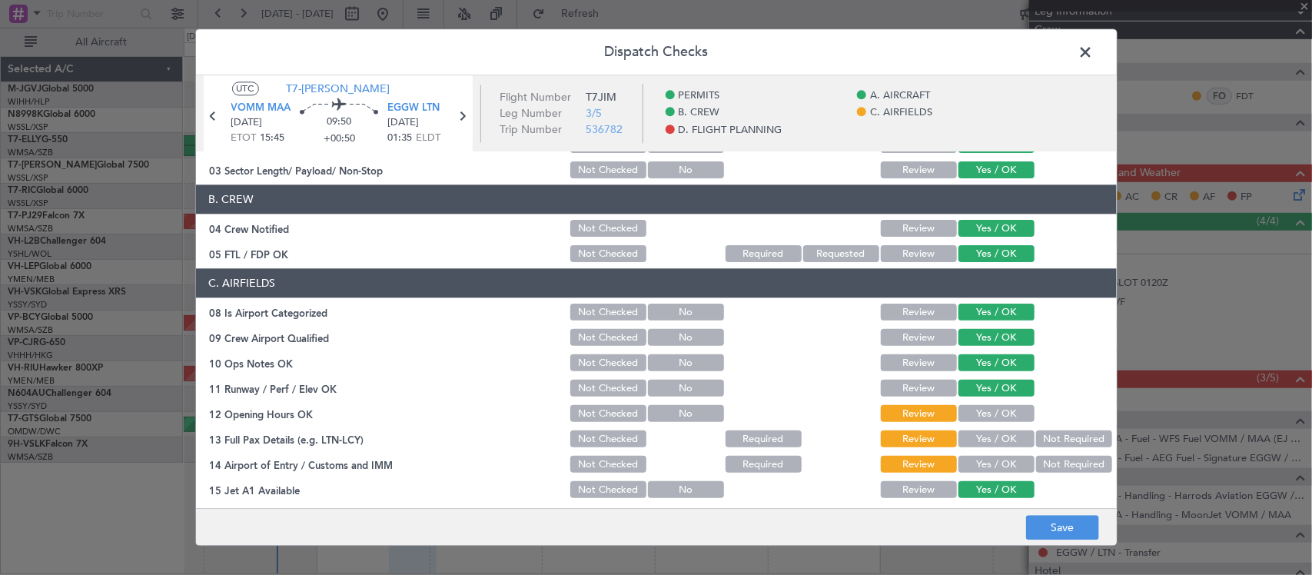
click at [1001, 465] on button "Yes / OK" at bounding box center [996, 464] width 76 height 17
click at [999, 438] on button "Yes / OK" at bounding box center [996, 439] width 76 height 17
click at [997, 416] on button "Yes / OK" at bounding box center [996, 414] width 76 height 17
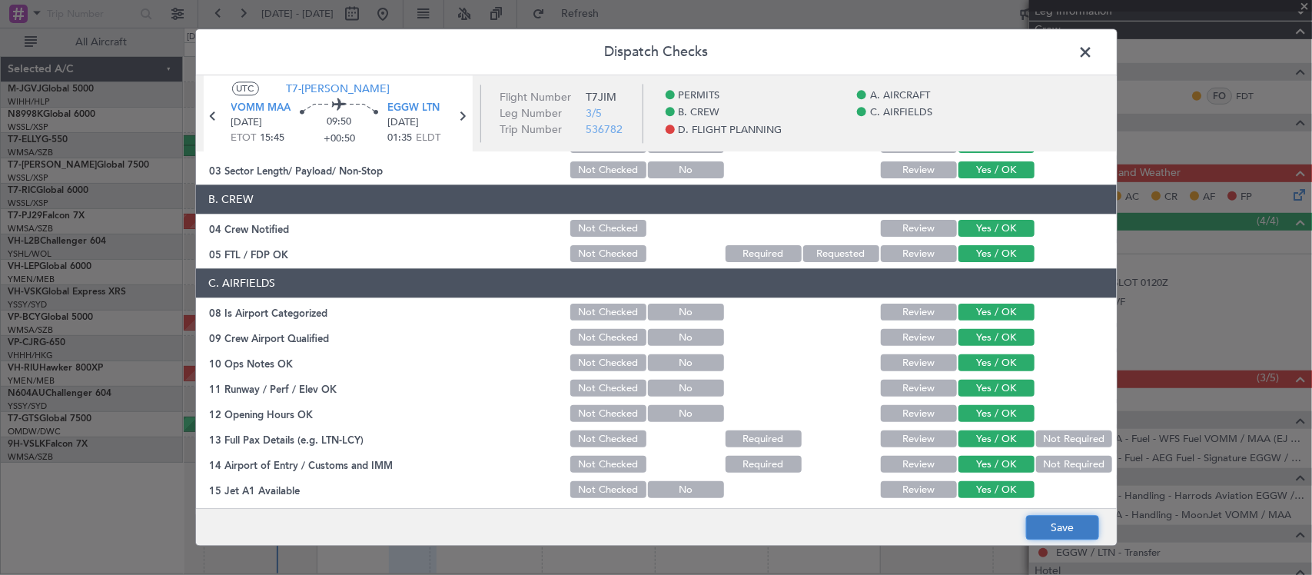
click at [1047, 534] on button "Save" at bounding box center [1062, 528] width 73 height 25
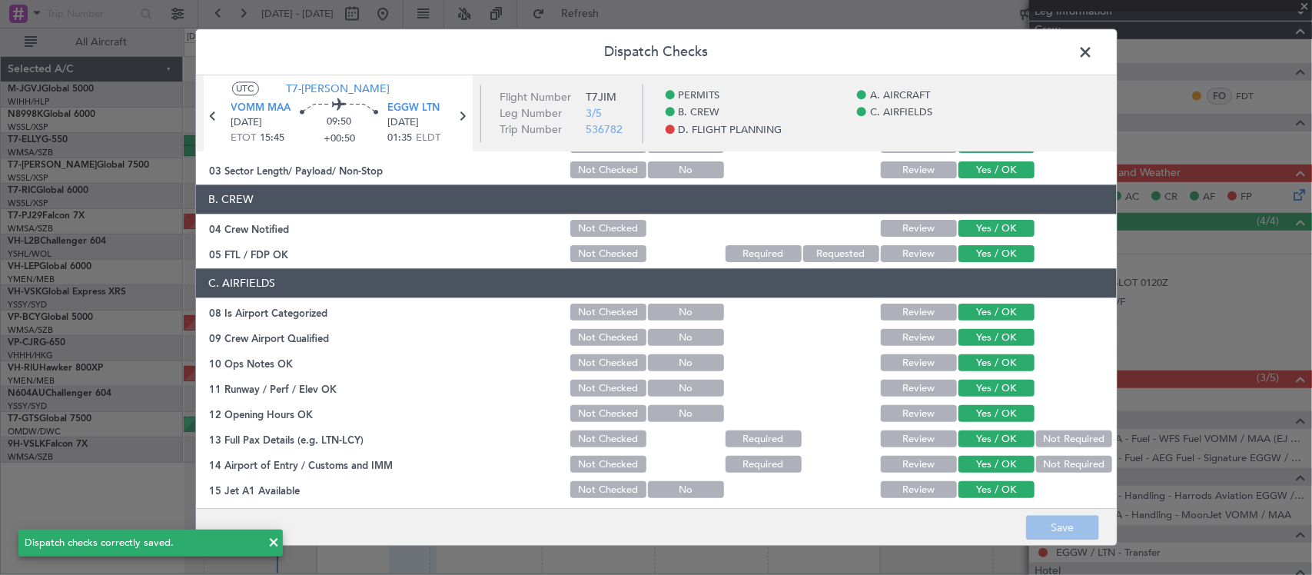
click at [1094, 48] on span at bounding box center [1094, 56] width 0 height 31
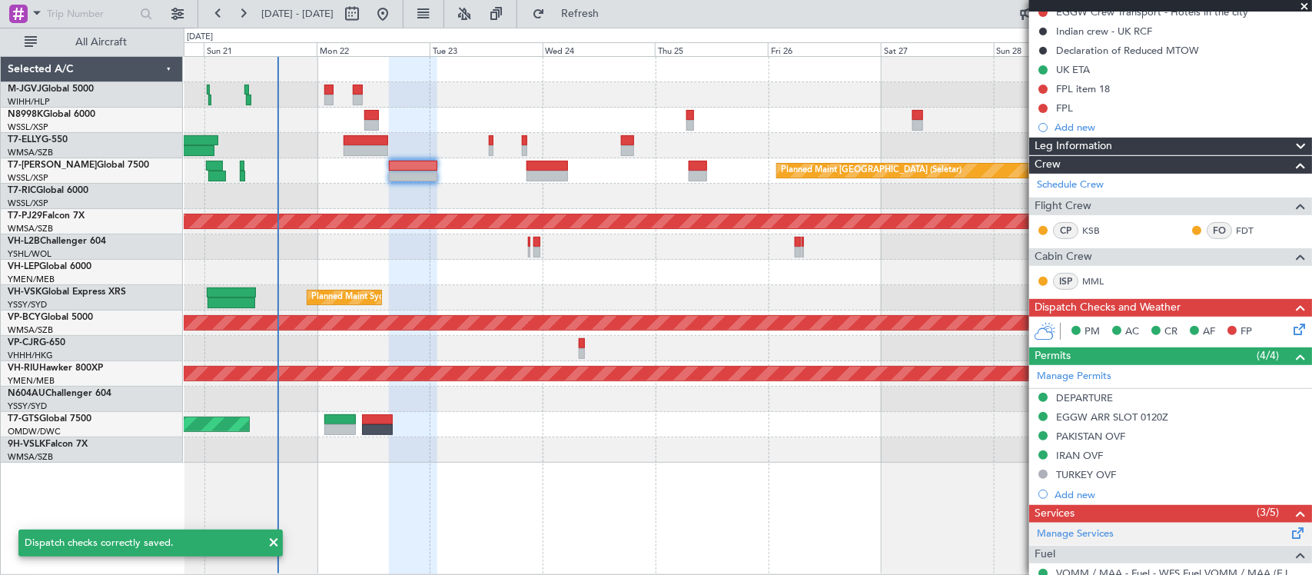
scroll to position [0, 0]
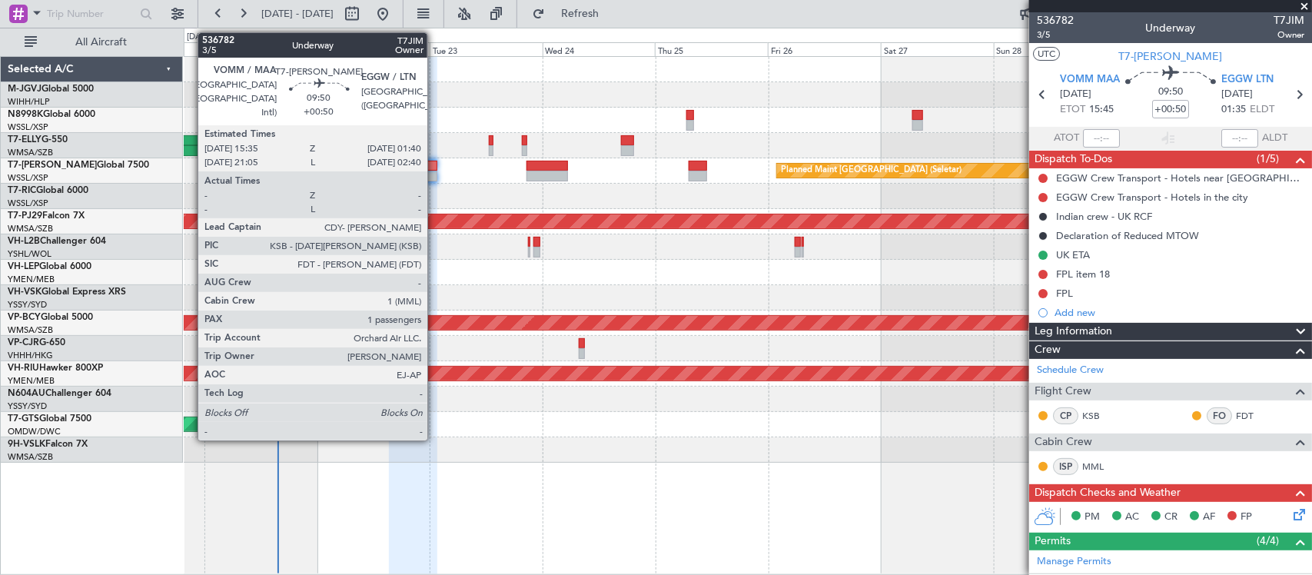
click at [435, 166] on div at bounding box center [413, 166] width 48 height 11
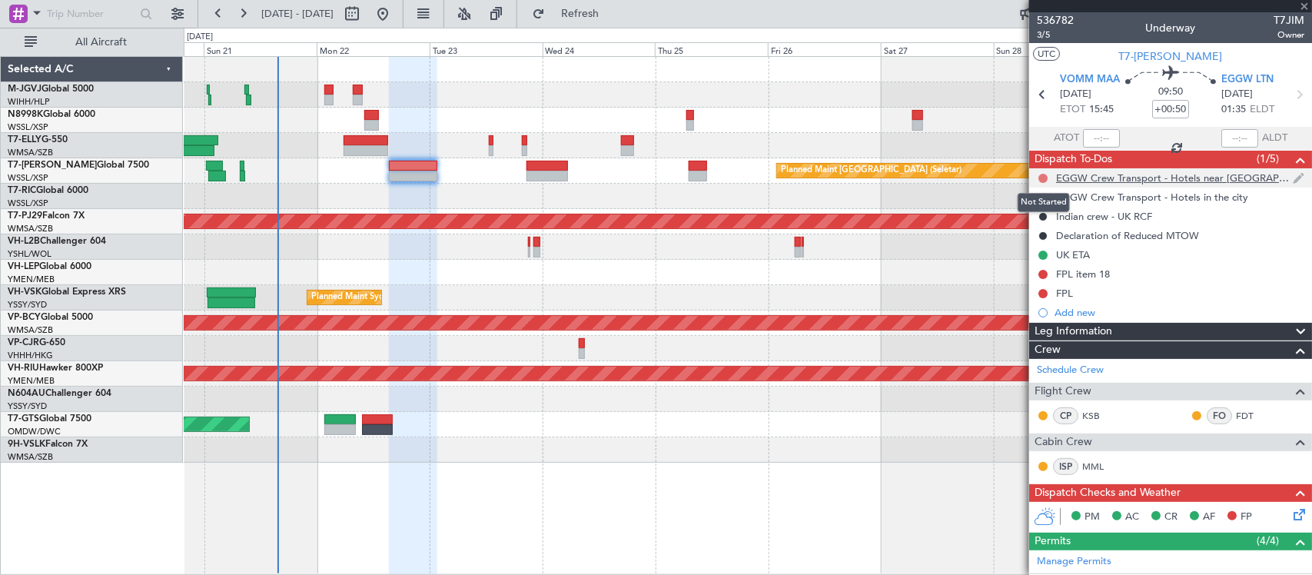
click at [1044, 178] on button at bounding box center [1042, 178] width 9 height 9
click at [1043, 178] on button at bounding box center [1042, 178] width 9 height 9
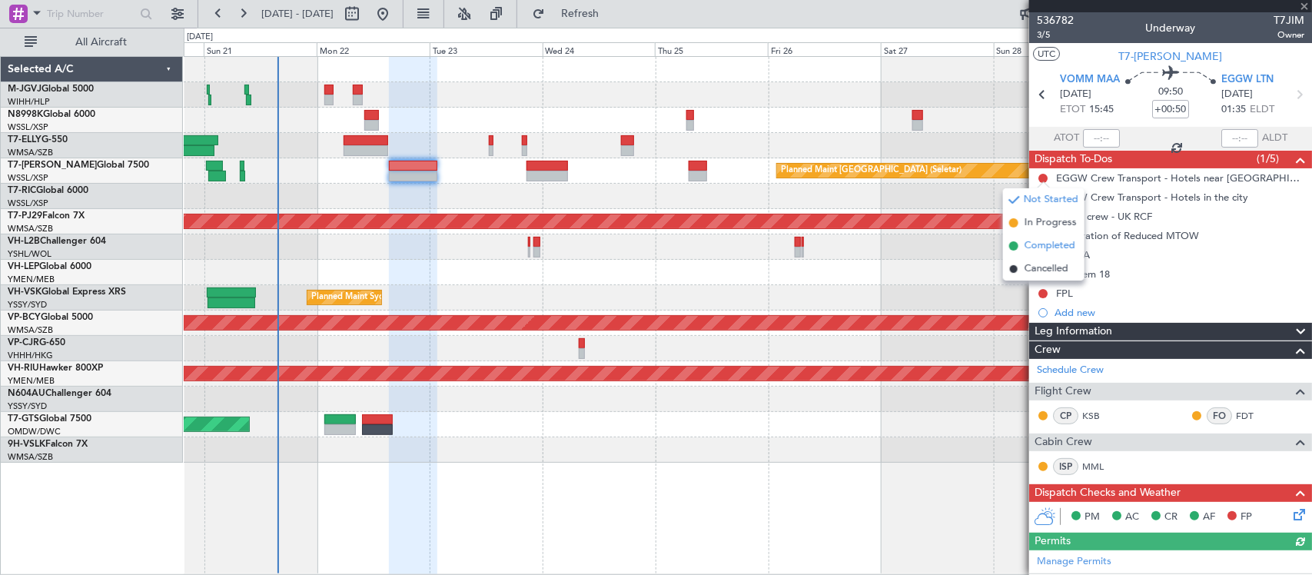
click at [1042, 244] on span "Completed" at bounding box center [1049, 245] width 51 height 15
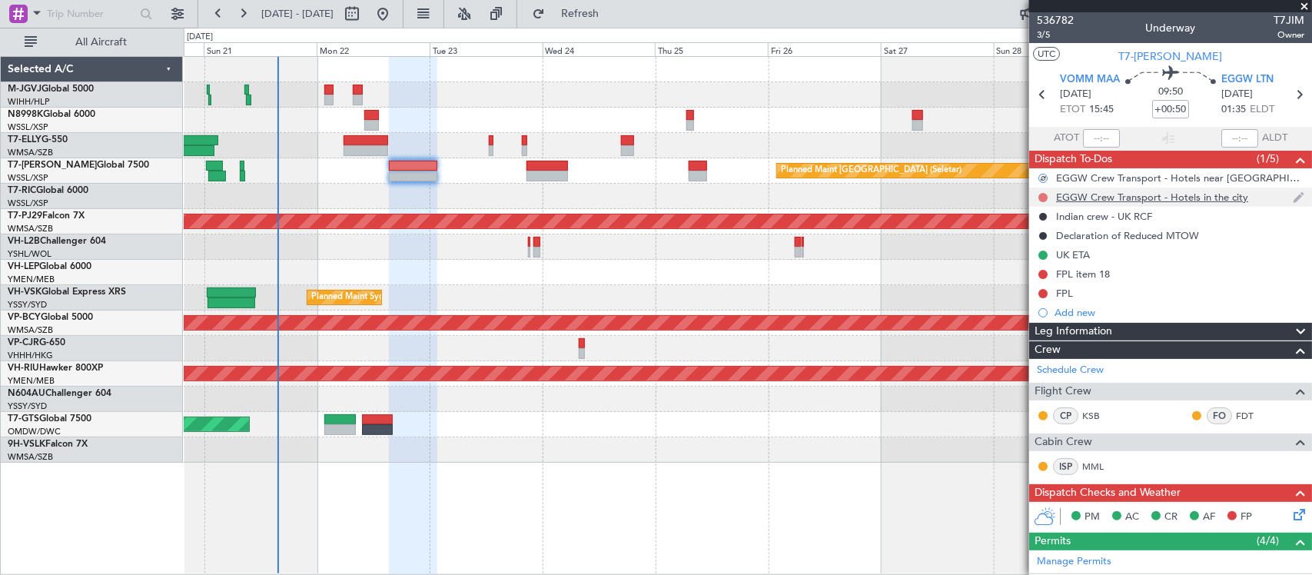
click at [1044, 197] on button at bounding box center [1042, 197] width 9 height 9
click at [1030, 294] on span "Cancelled" at bounding box center [1046, 287] width 44 height 15
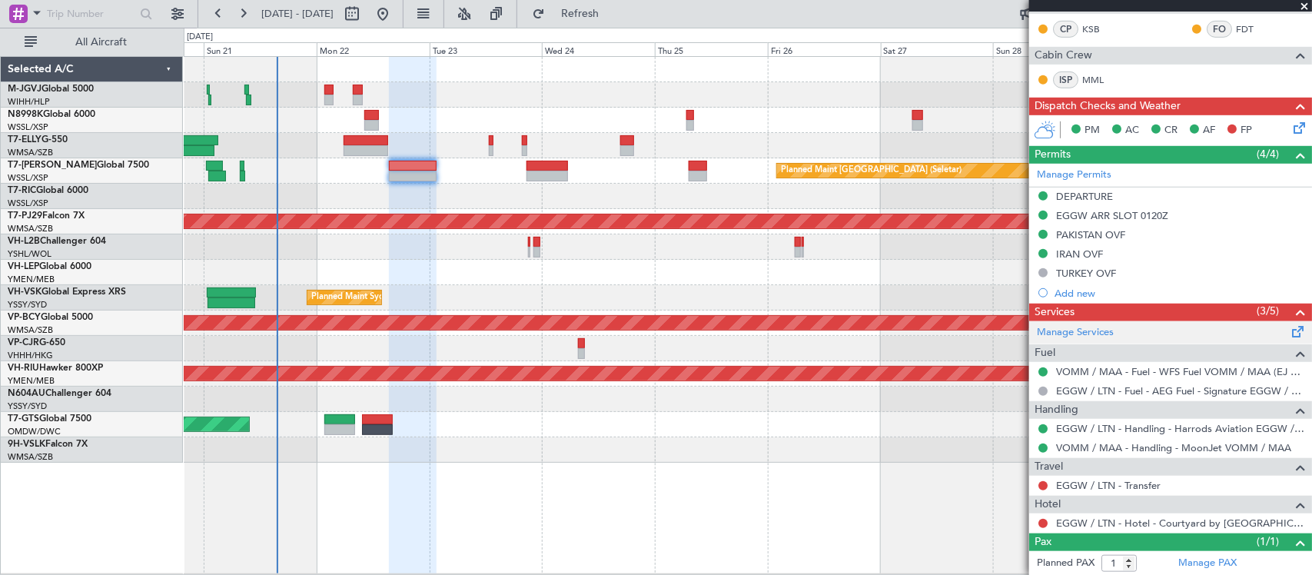
scroll to position [424, 0]
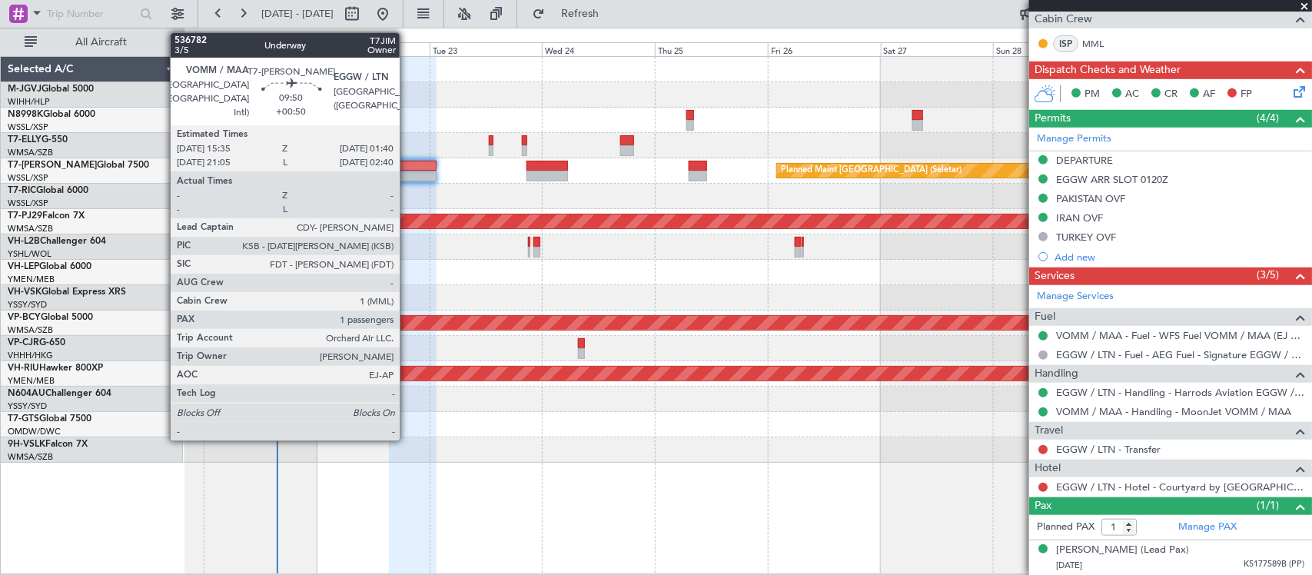
click at [407, 169] on div at bounding box center [413, 166] width 48 height 11
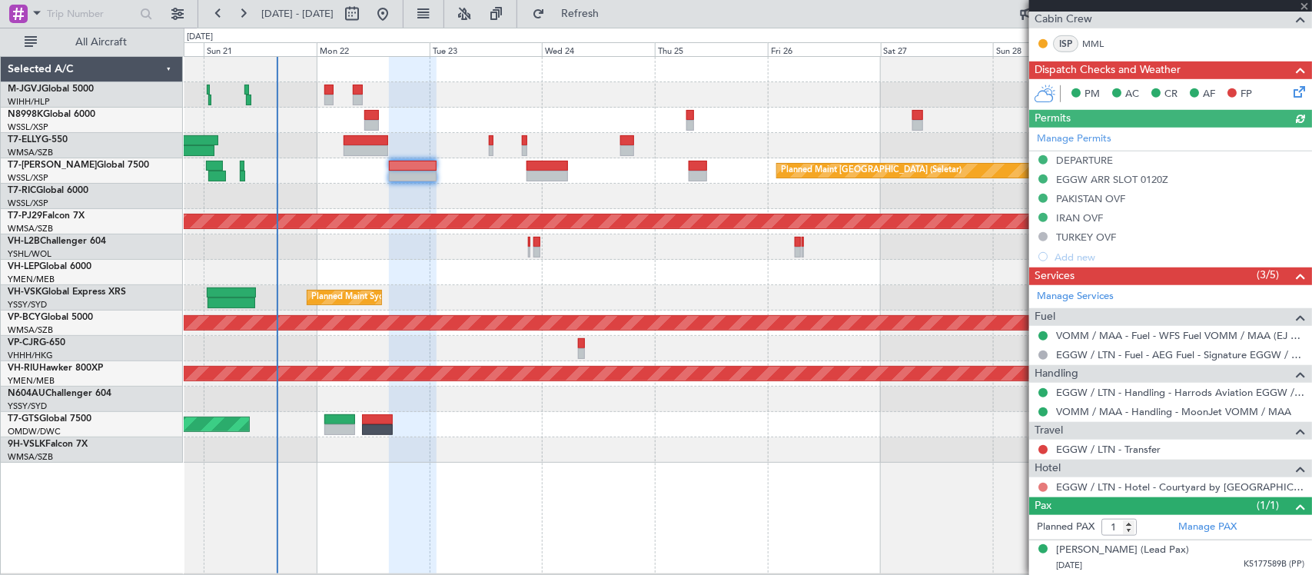
click at [1043, 486] on button at bounding box center [1042, 487] width 9 height 9
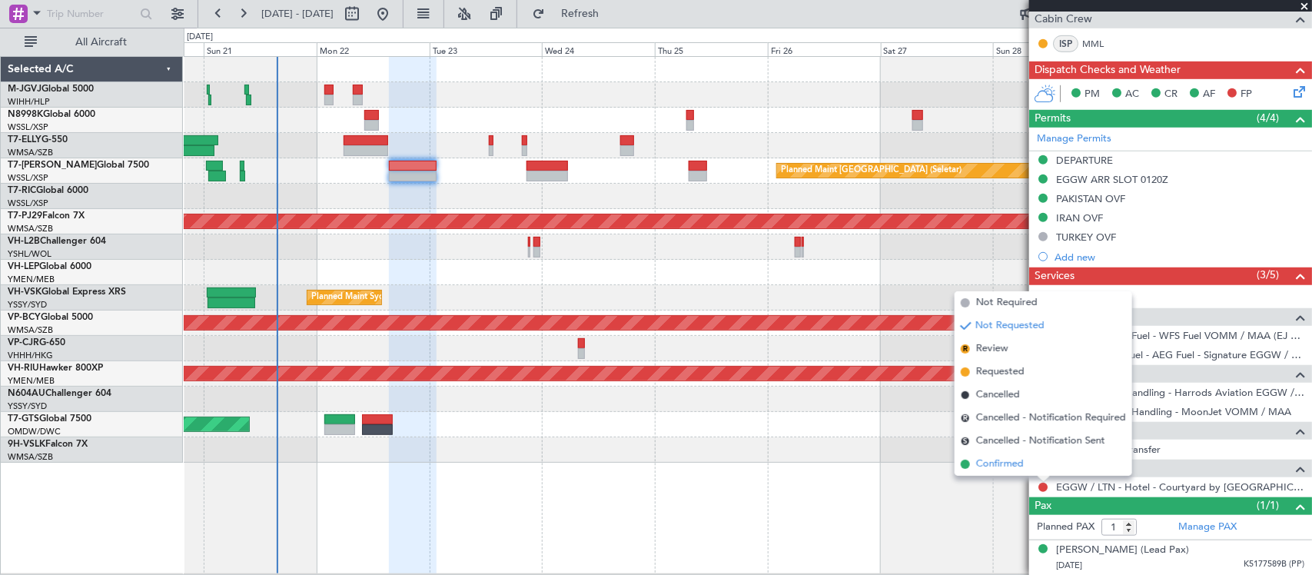
click at [1027, 470] on li "Confirmed" at bounding box center [1043, 464] width 178 height 23
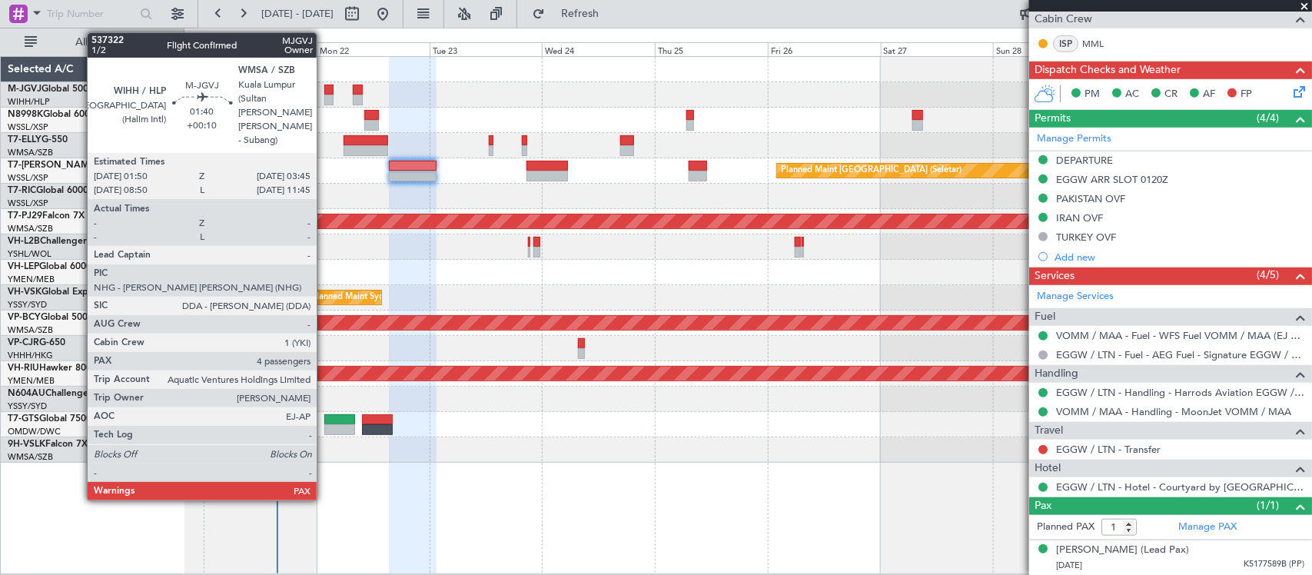
click at [324, 98] on div at bounding box center [328, 100] width 9 height 11
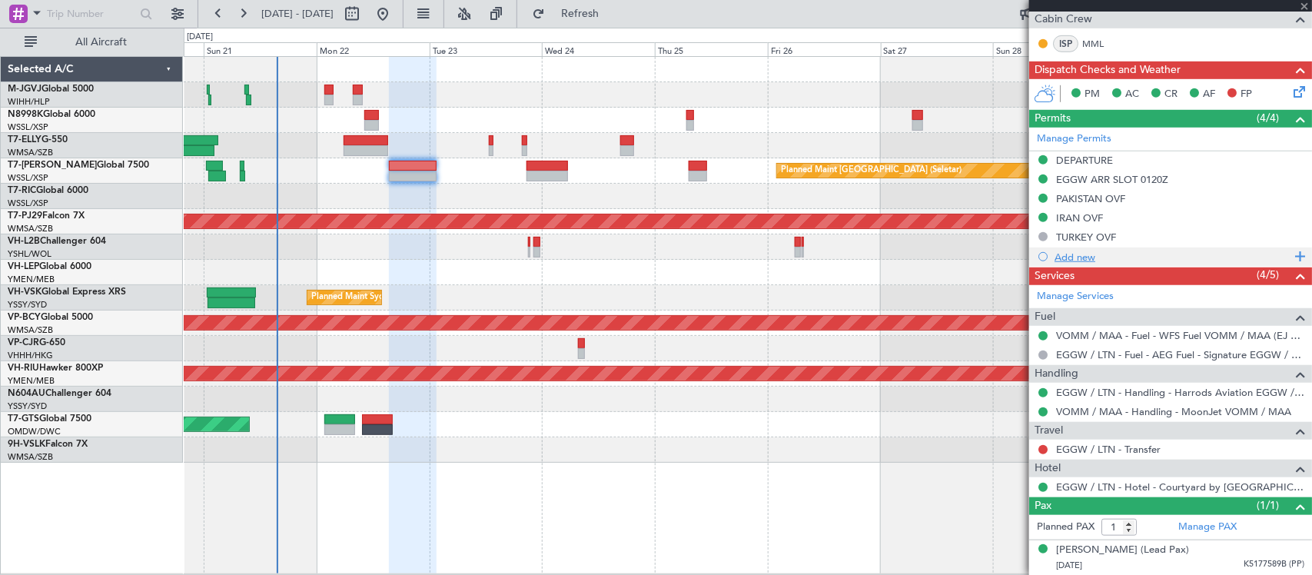
type input "+00:10"
type input "4"
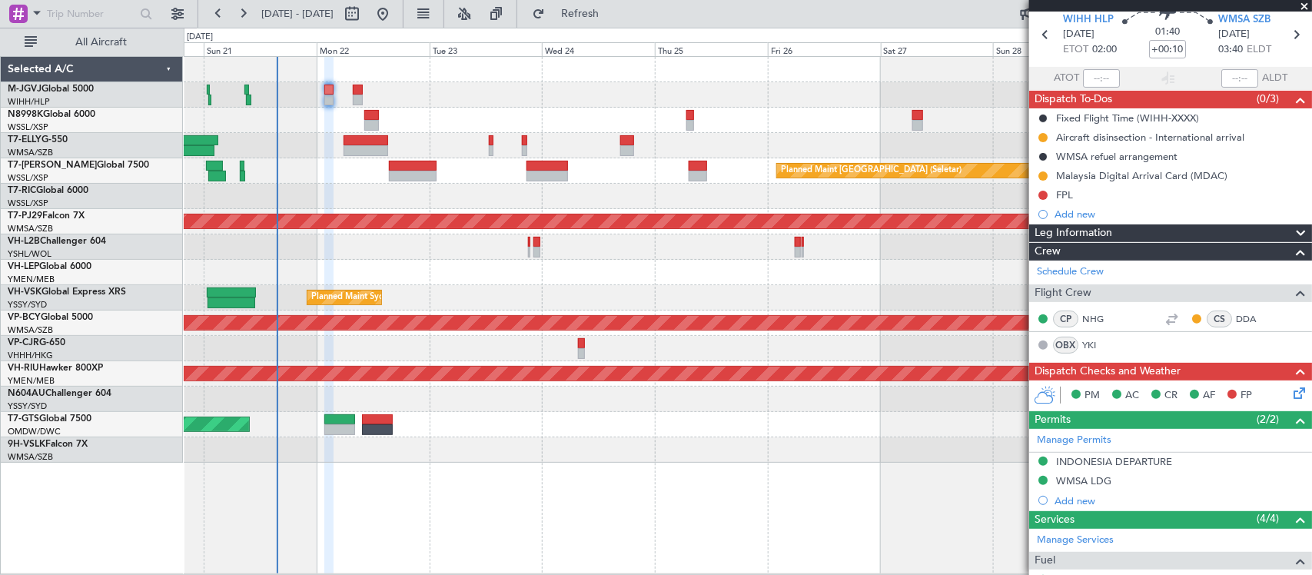
scroll to position [0, 0]
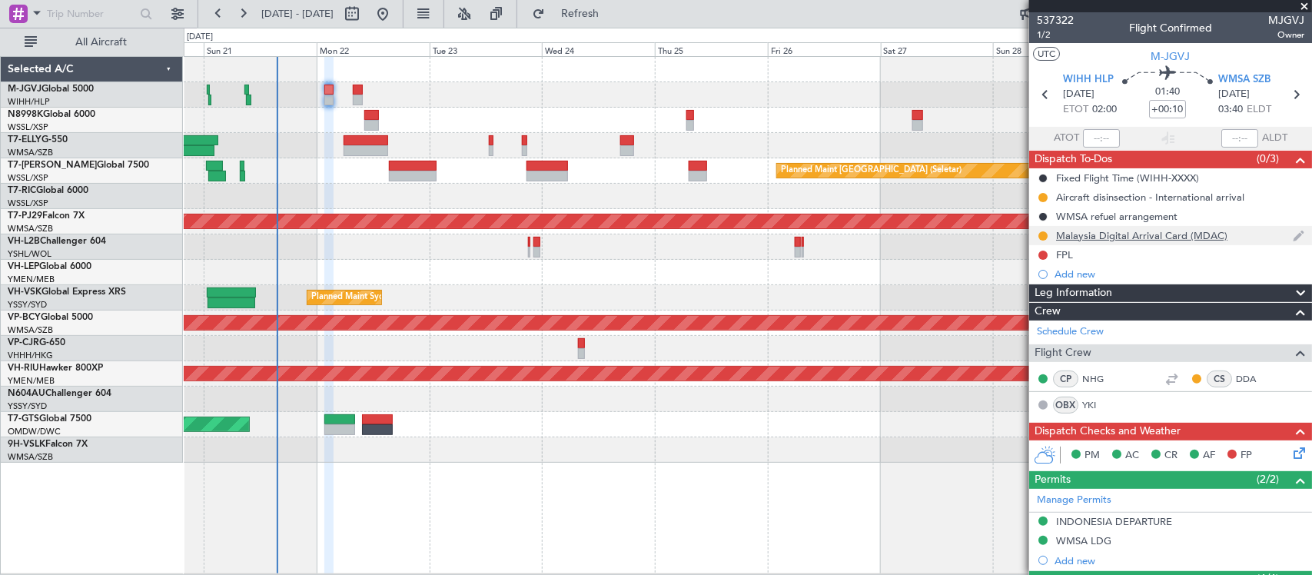
click at [1092, 235] on div "Malaysia Digital Arrival Card (MDAC)" at bounding box center [1141, 235] width 171 height 13
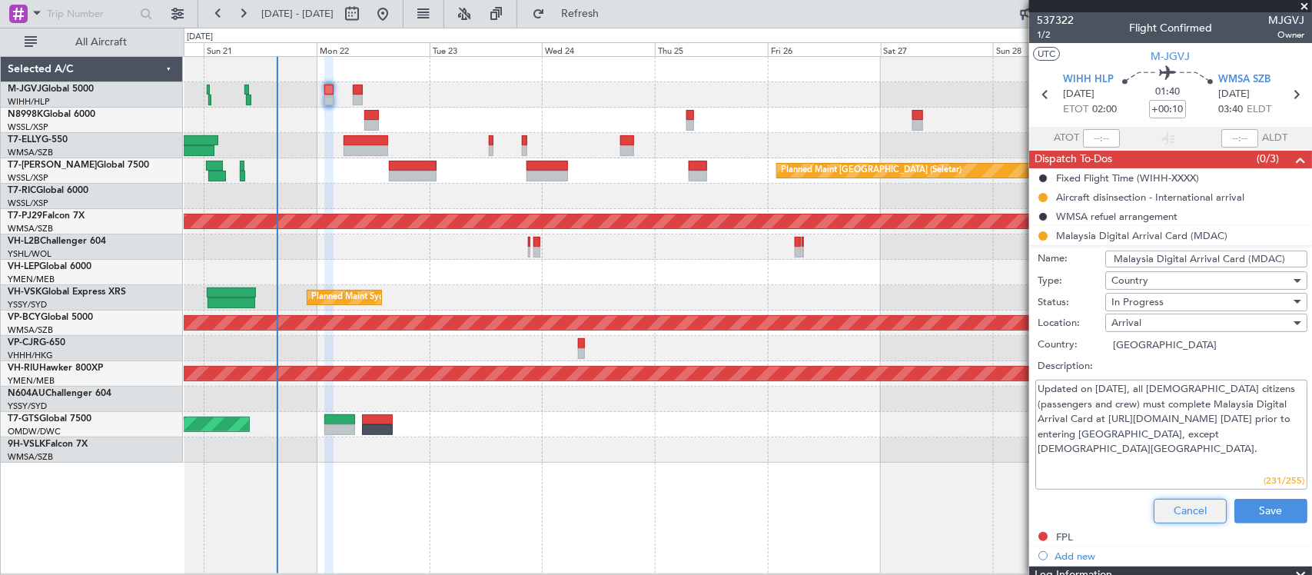
click at [1177, 506] on button "Cancel" at bounding box center [1189, 511] width 73 height 25
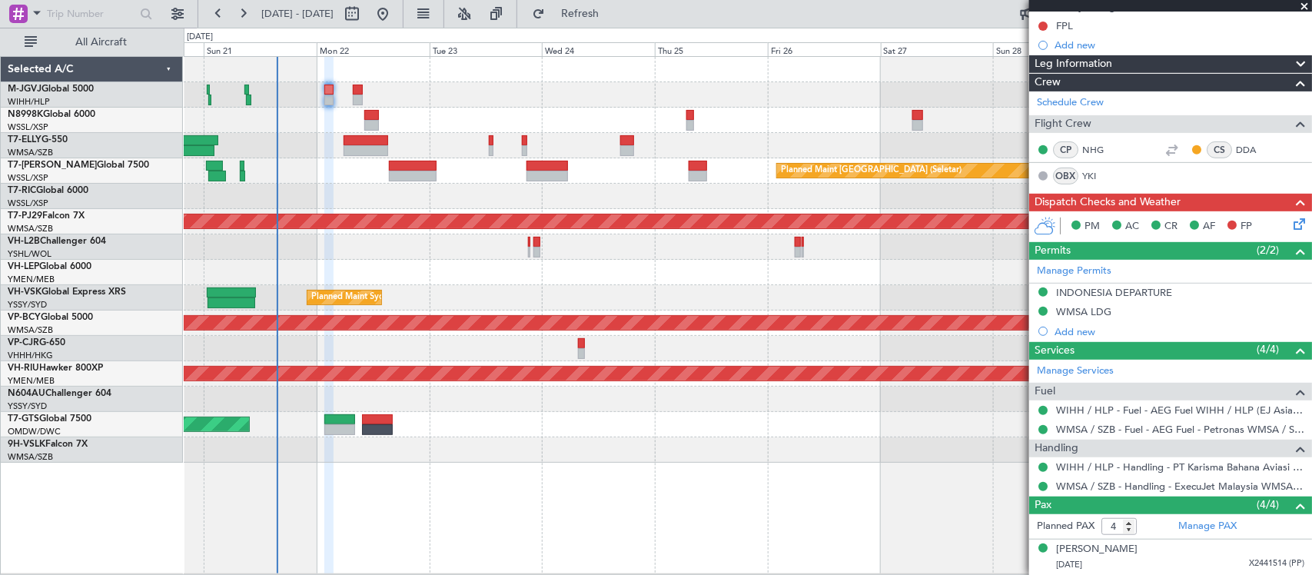
scroll to position [333, 0]
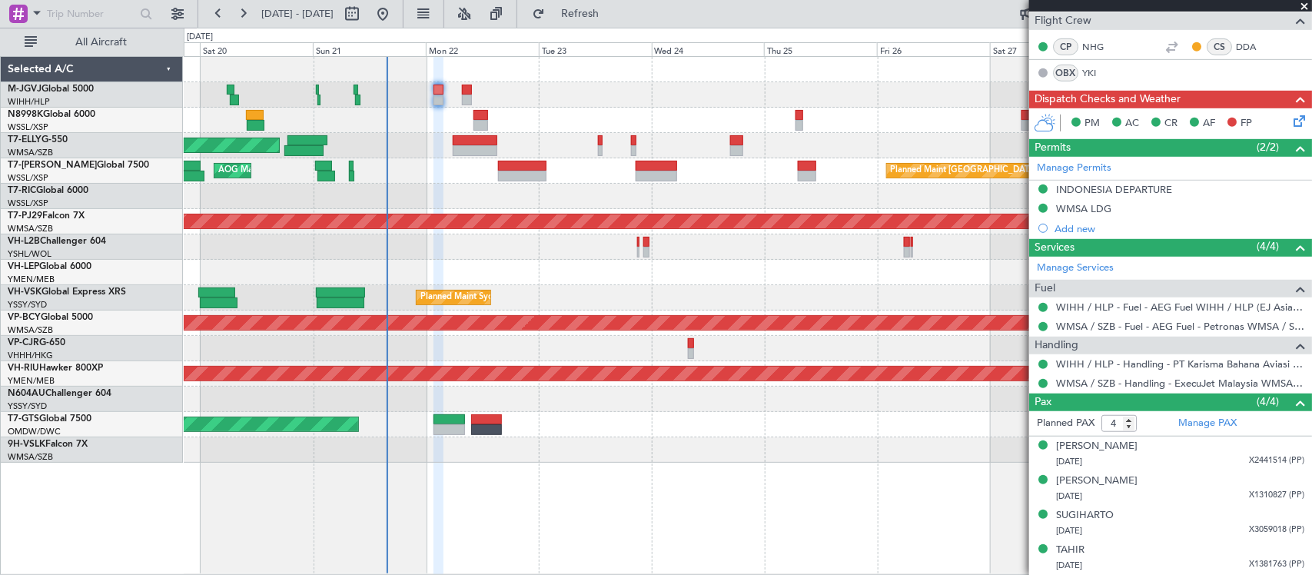
click at [556, 277] on div at bounding box center [747, 272] width 1127 height 25
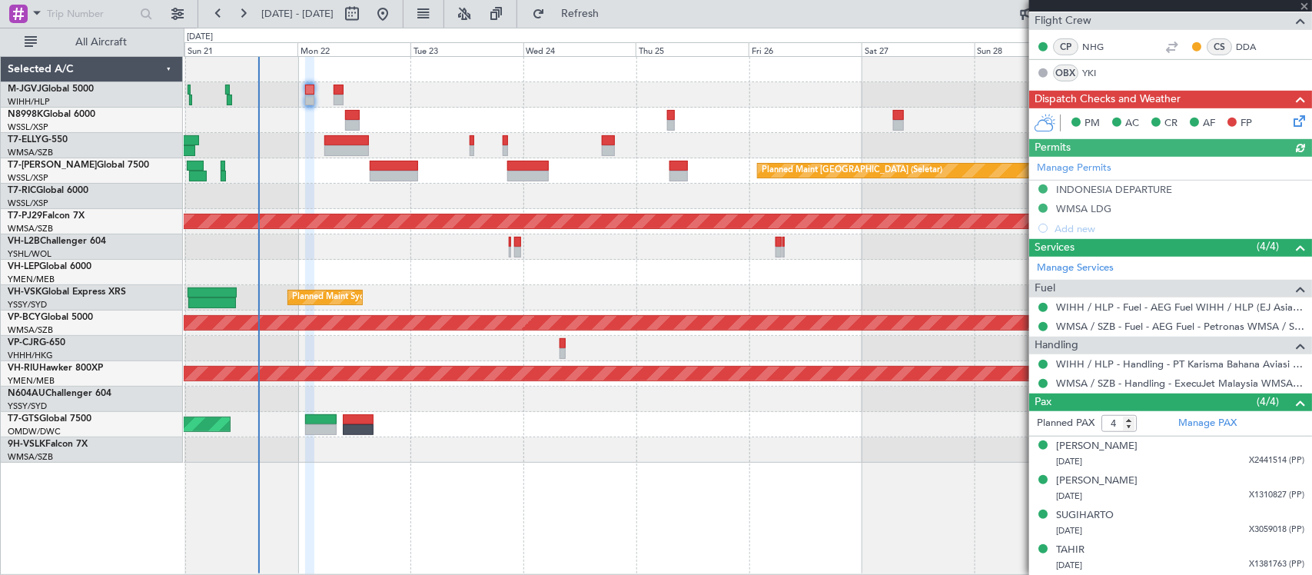
click at [586, 277] on div at bounding box center [747, 272] width 1127 height 25
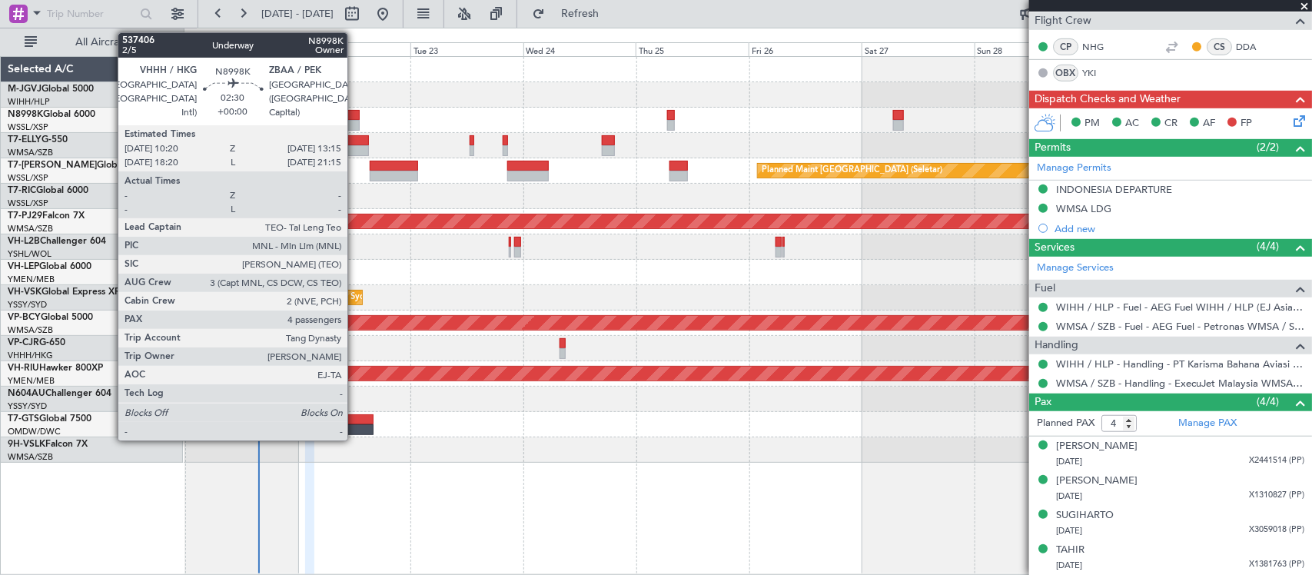
click at [353, 120] on div at bounding box center [352, 125] width 14 height 11
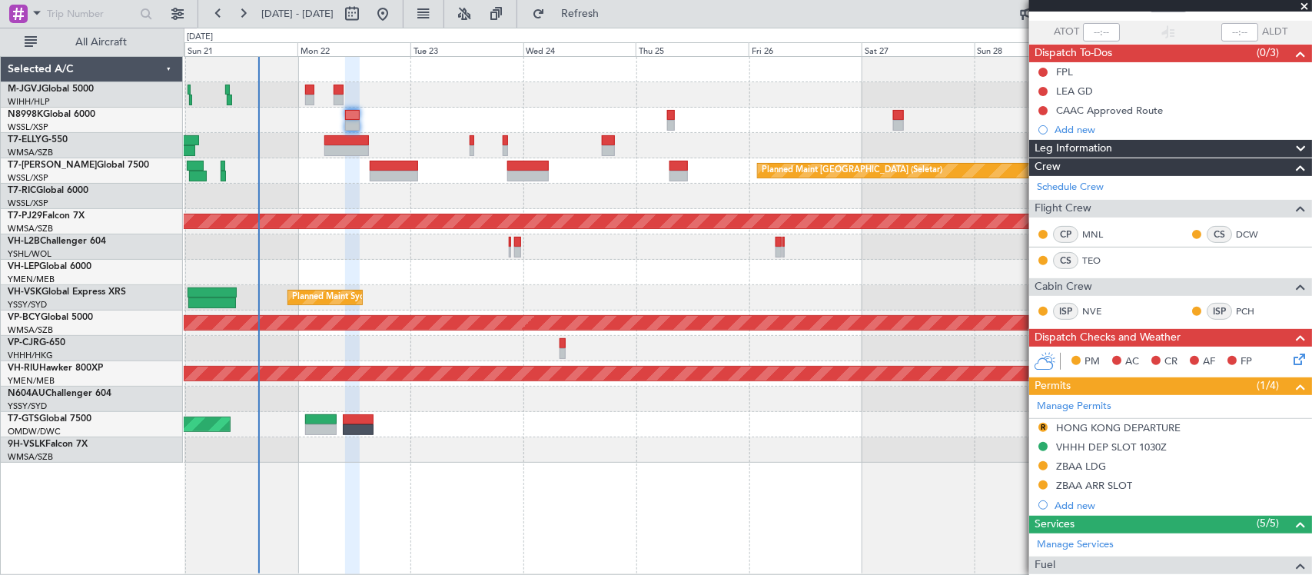
scroll to position [160, 0]
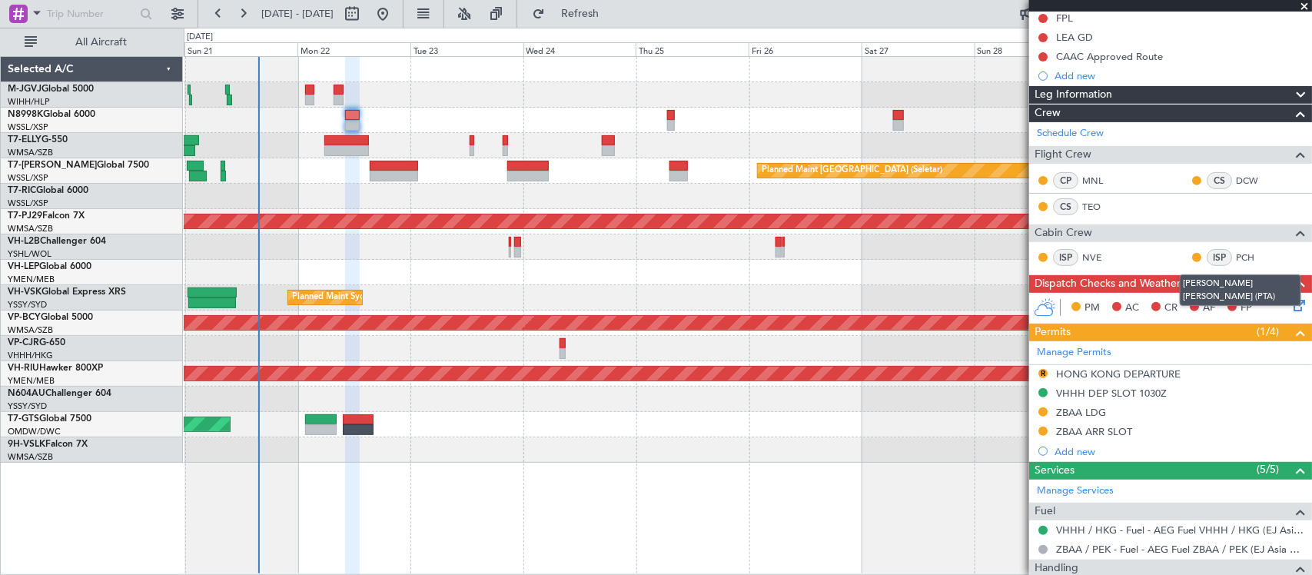
click at [1290, 304] on icon at bounding box center [1296, 303] width 12 height 12
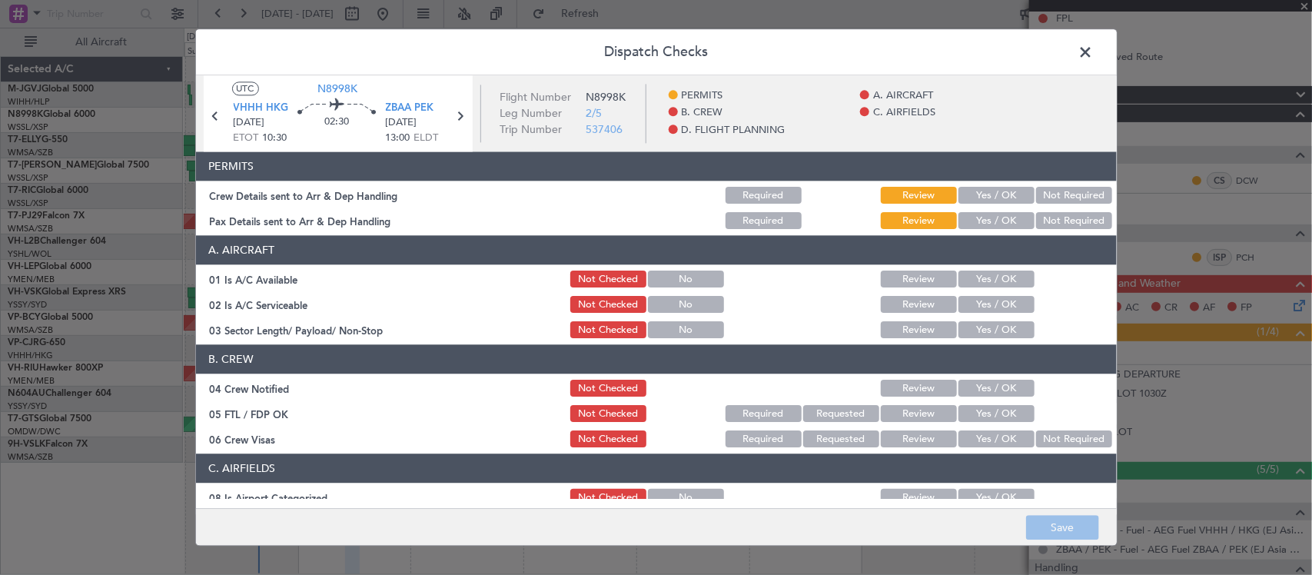
click at [990, 197] on button "Yes / OK" at bounding box center [996, 196] width 76 height 17
click at [1000, 216] on button "Yes / OK" at bounding box center [996, 221] width 76 height 17
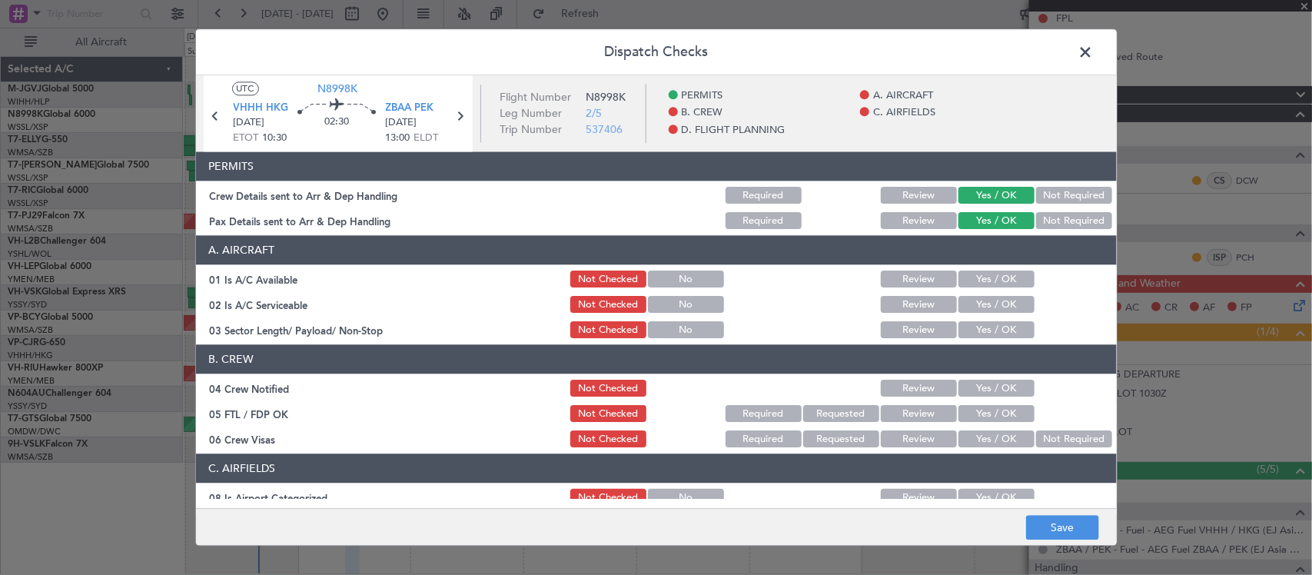
click at [987, 271] on button "Yes / OK" at bounding box center [996, 279] width 76 height 17
click at [987, 296] on div "Yes / OK" at bounding box center [995, 305] width 78 height 22
click at [989, 305] on button "Yes / OK" at bounding box center [996, 305] width 76 height 17
click at [989, 322] on button "Yes / OK" at bounding box center [996, 330] width 76 height 17
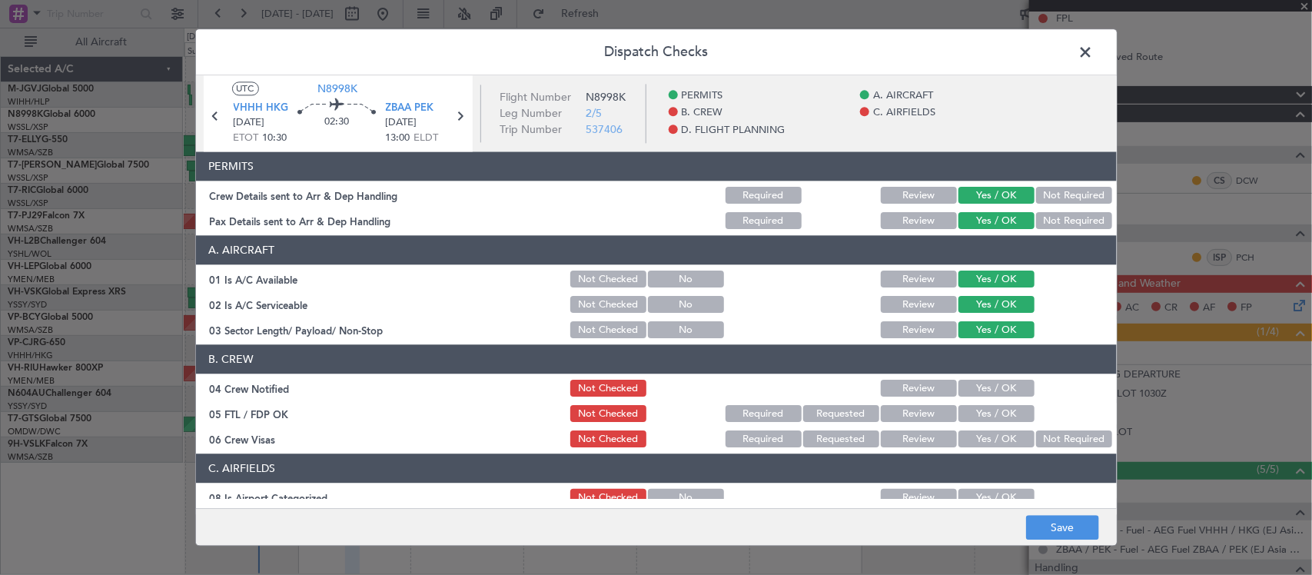
click at [990, 393] on button "Yes / OK" at bounding box center [996, 388] width 76 height 17
click at [990, 408] on button "Yes / OK" at bounding box center [996, 414] width 76 height 17
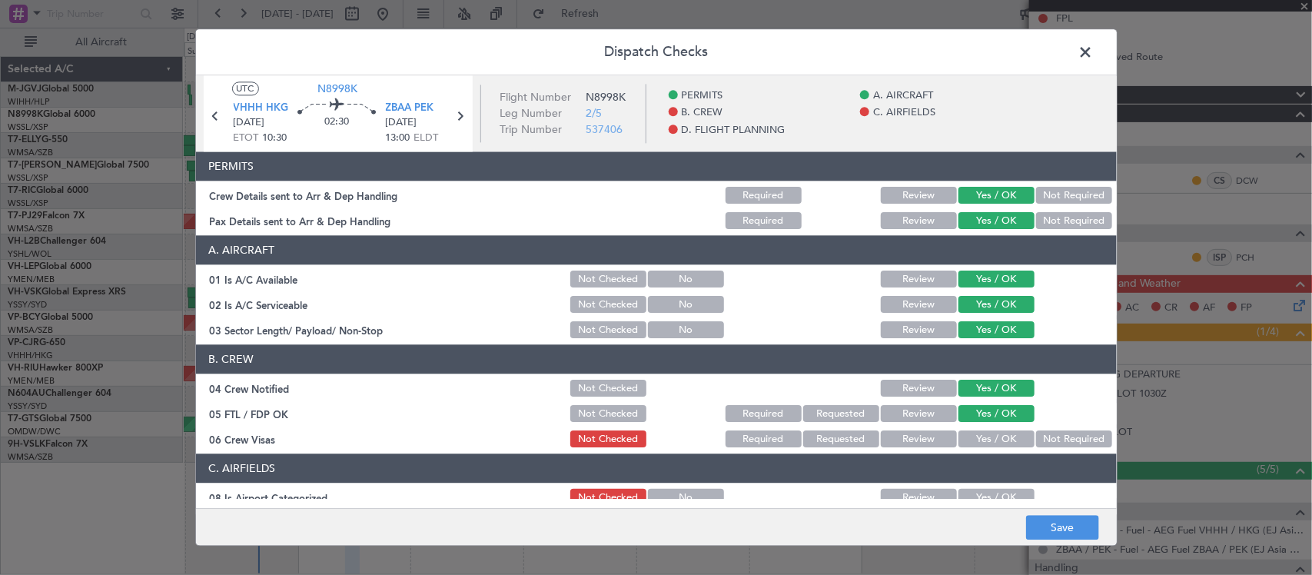
click at [1036, 432] on button "Not Required" at bounding box center [1074, 439] width 76 height 17
click at [987, 493] on button "Yes / OK" at bounding box center [996, 498] width 76 height 17
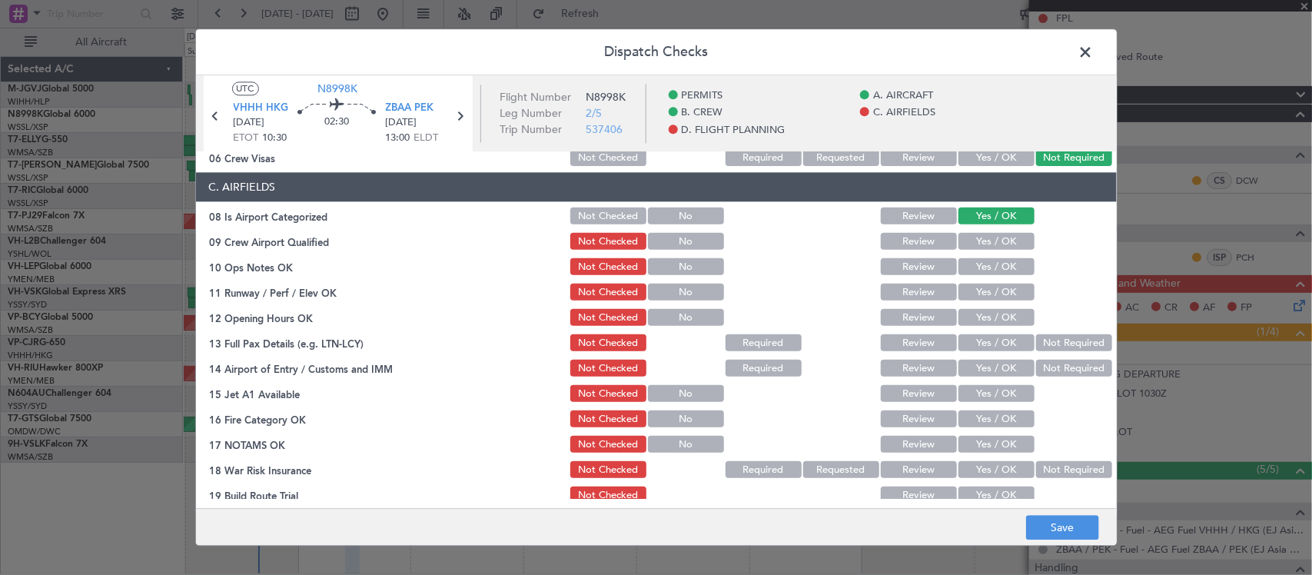
scroll to position [320, 0]
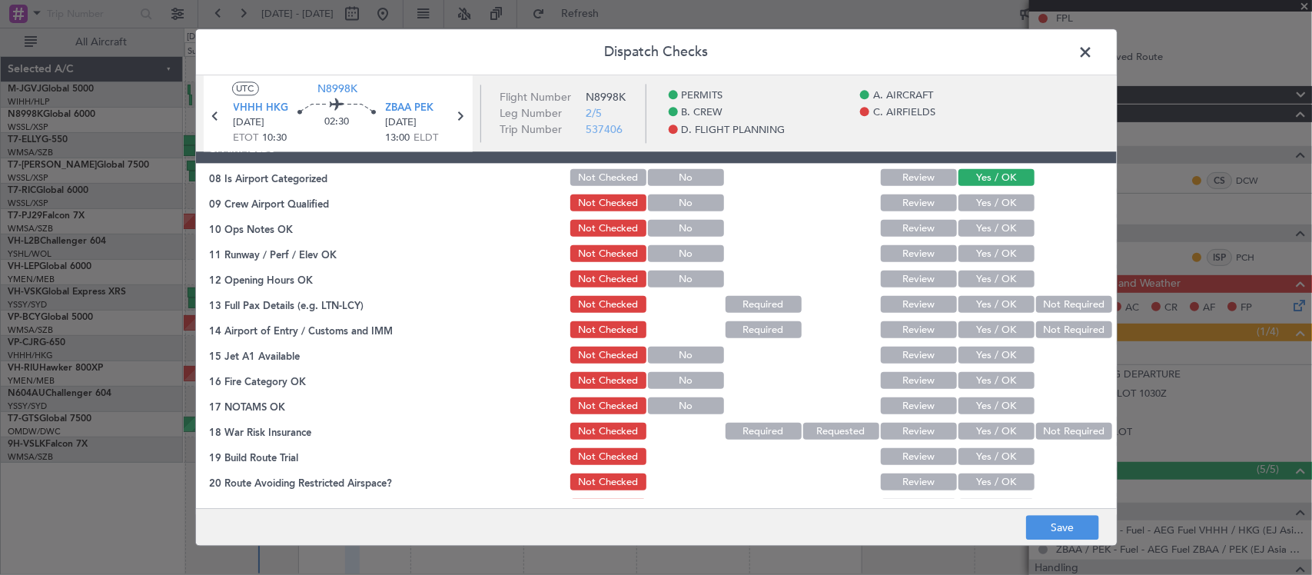
click at [1005, 195] on button "Yes / OK" at bounding box center [996, 203] width 76 height 17
click at [1003, 227] on button "Yes / OK" at bounding box center [996, 229] width 76 height 17
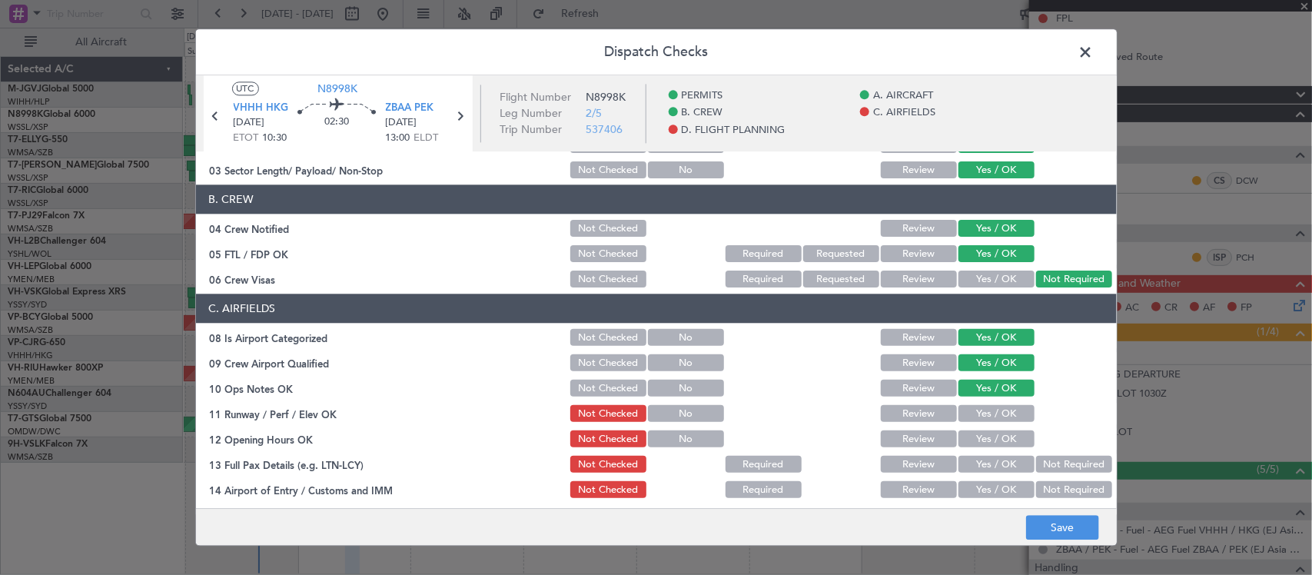
click at [1001, 271] on button "Yes / OK" at bounding box center [996, 279] width 76 height 17
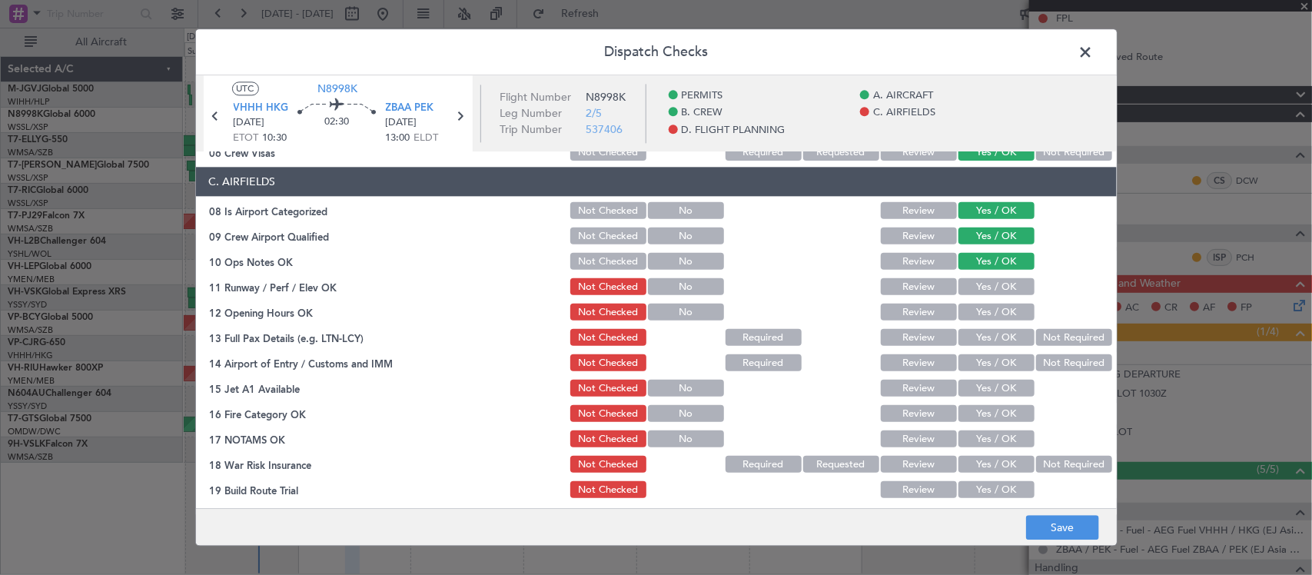
scroll to position [320, 0]
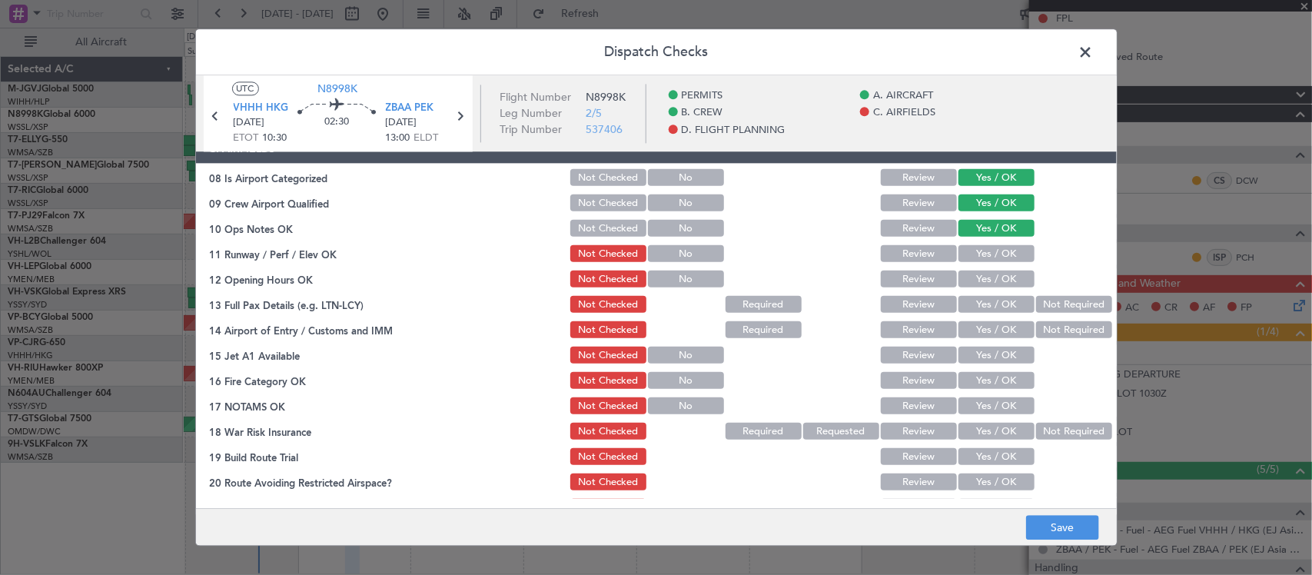
click at [1000, 254] on button "Yes / OK" at bounding box center [996, 254] width 76 height 17
click at [1000, 288] on div "Yes / OK" at bounding box center [995, 280] width 78 height 22
click at [1000, 280] on button "Yes / OK" at bounding box center [996, 279] width 76 height 17
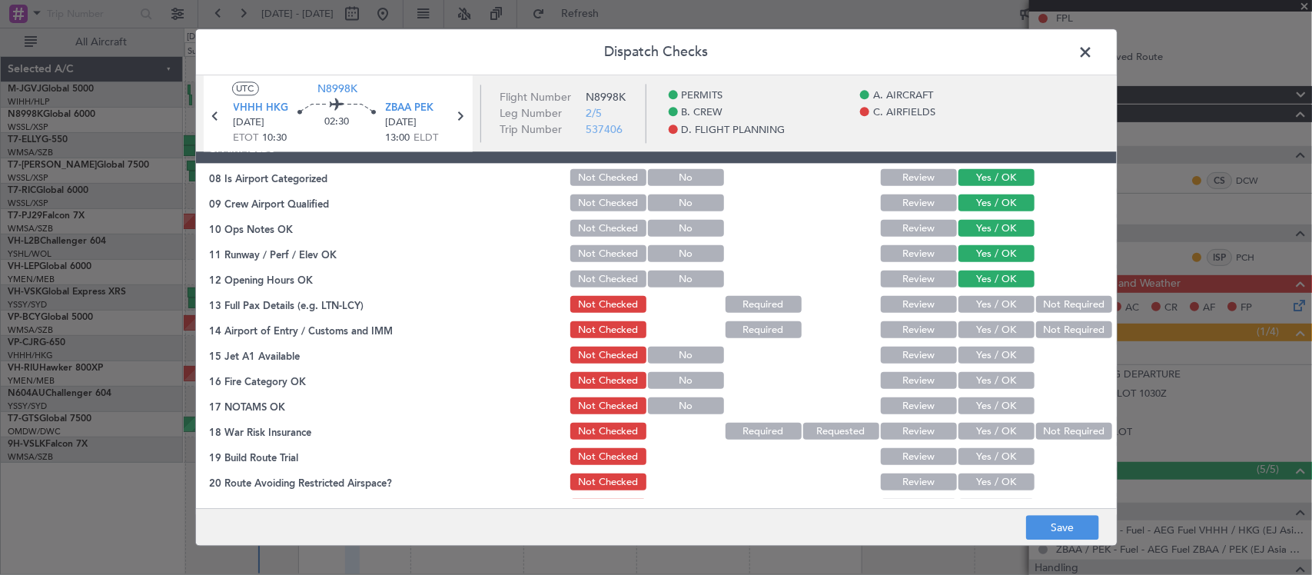
click at [1001, 304] on button "Yes / OK" at bounding box center [996, 305] width 76 height 17
click at [1003, 333] on button "Yes / OK" at bounding box center [996, 330] width 76 height 17
click at [999, 352] on button "Yes / OK" at bounding box center [996, 355] width 76 height 17
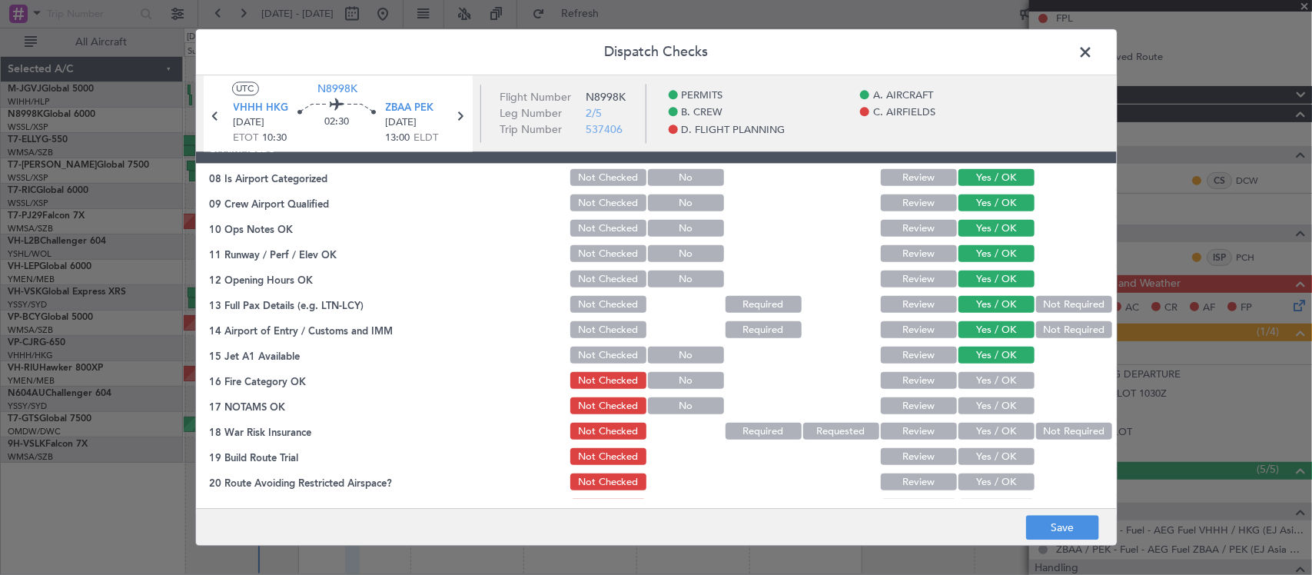
click at [997, 377] on button "Yes / OK" at bounding box center [996, 381] width 76 height 17
click at [996, 408] on button "Yes / OK" at bounding box center [996, 406] width 76 height 17
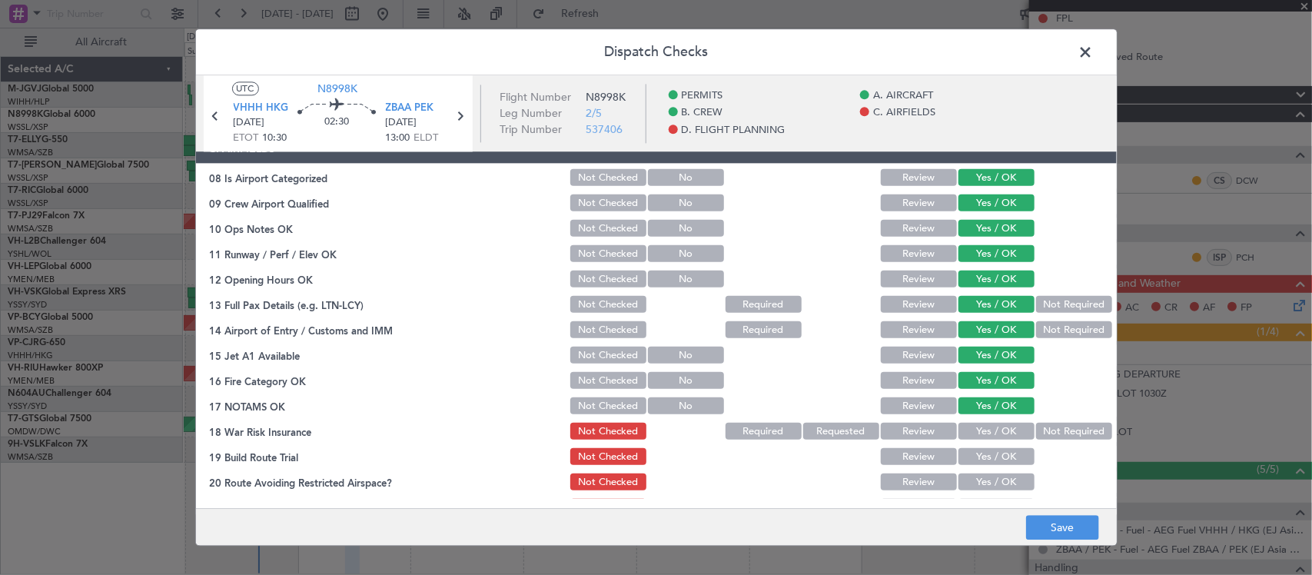
click at [1036, 423] on button "Not Required" at bounding box center [1074, 431] width 76 height 17
click at [995, 452] on button "Yes / OK" at bounding box center [996, 457] width 76 height 17
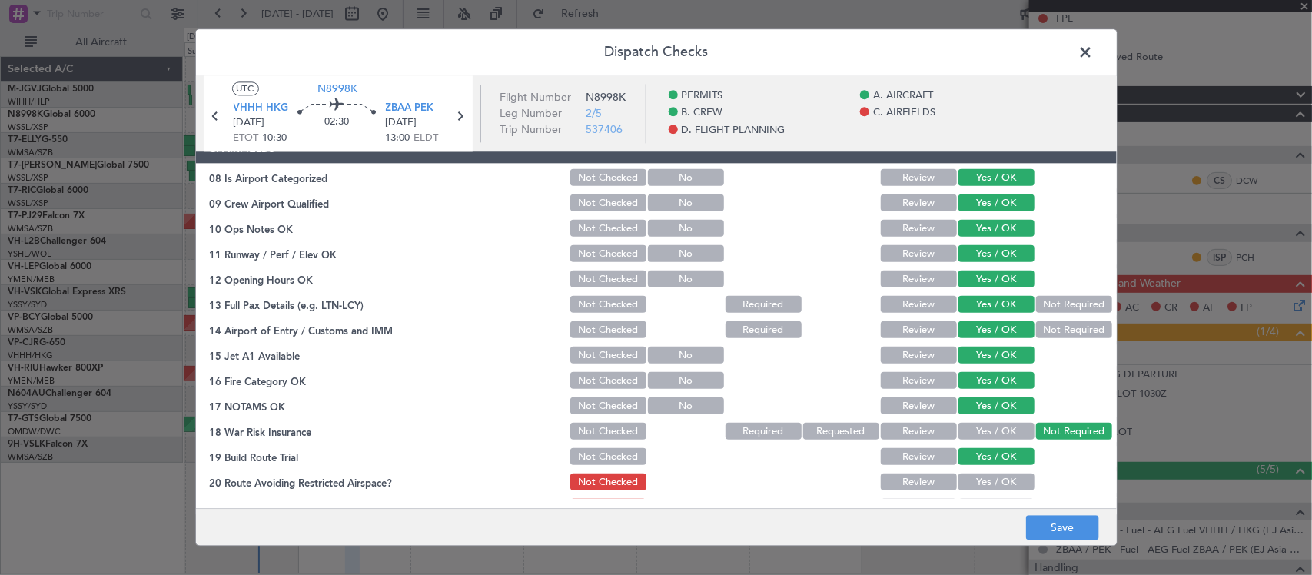
click at [991, 476] on button "Yes / OK" at bounding box center [996, 482] width 76 height 17
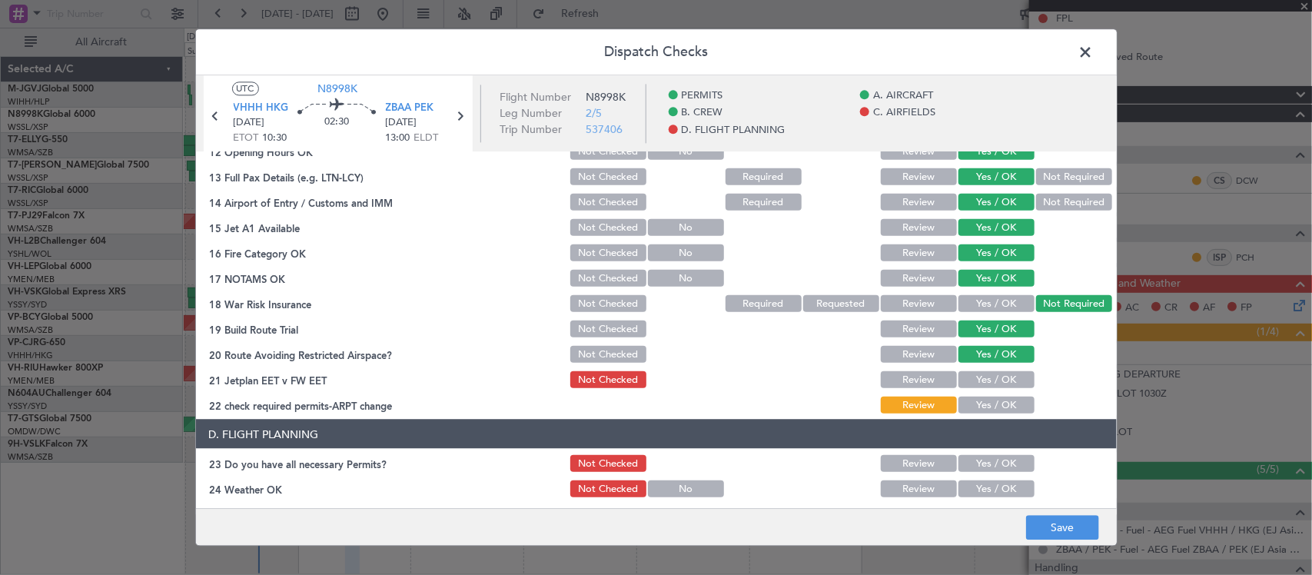
scroll to position [480, 0]
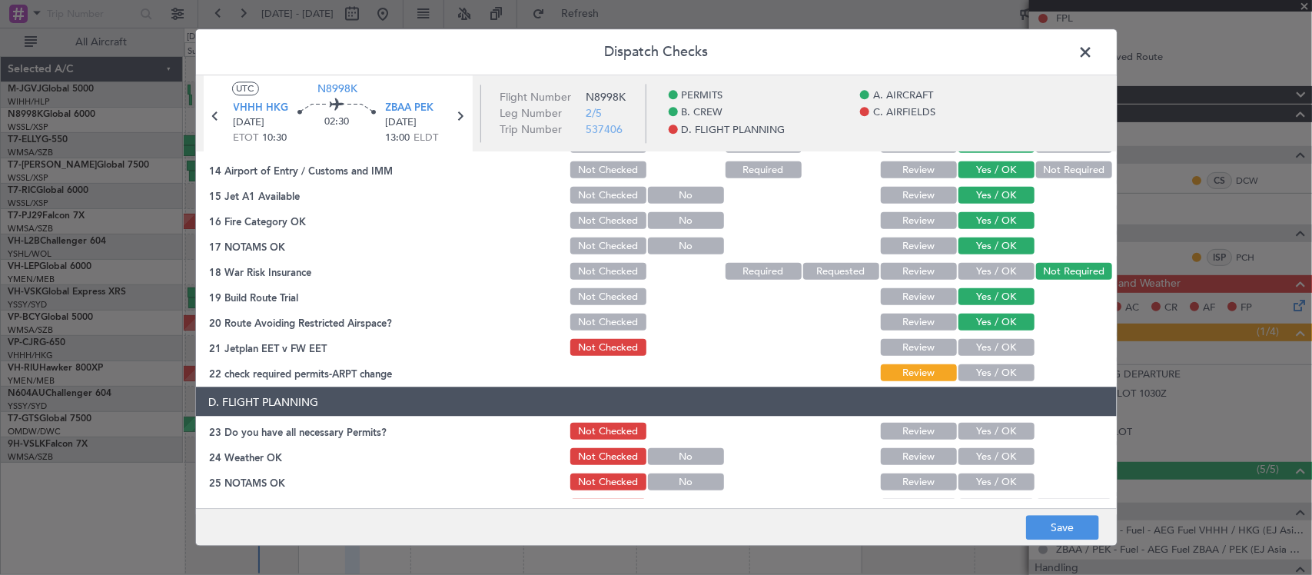
click at [997, 344] on button "Yes / OK" at bounding box center [996, 347] width 76 height 17
click at [997, 374] on button "Yes / OK" at bounding box center [996, 372] width 76 height 17
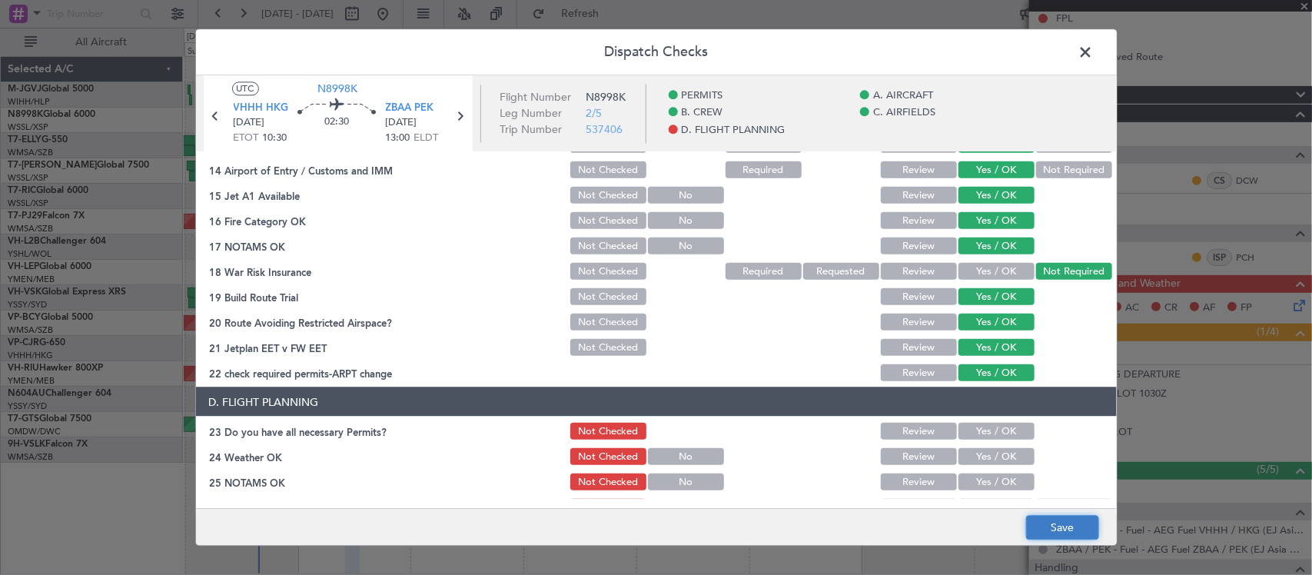
click at [1036, 516] on button "Save" at bounding box center [1062, 528] width 73 height 25
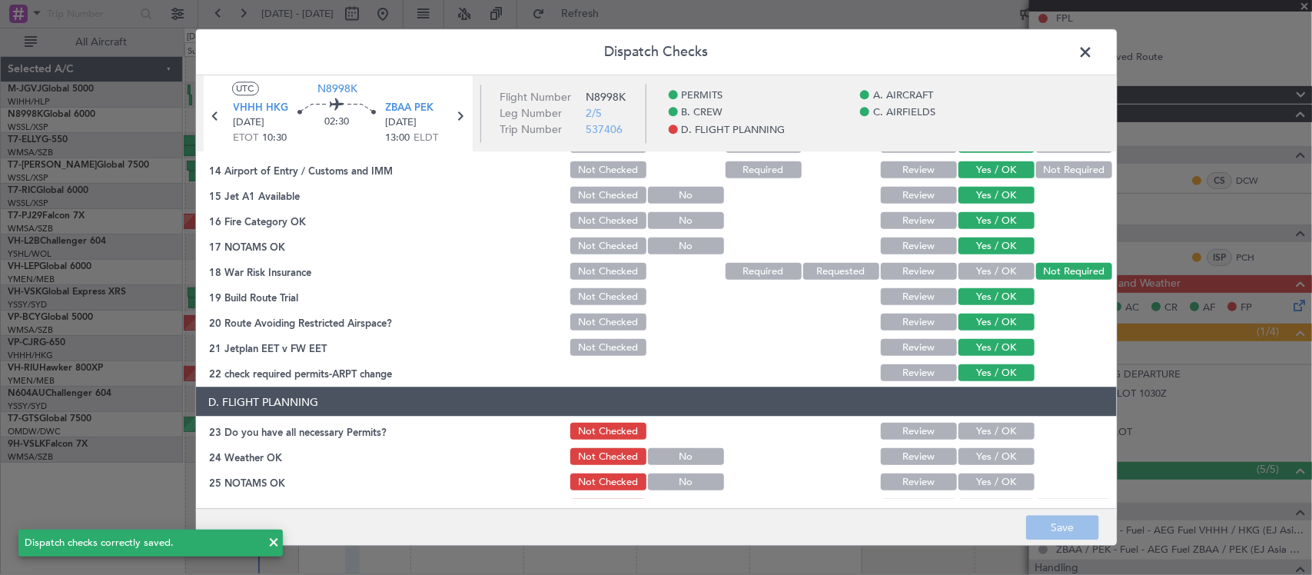
click at [1094, 56] on span at bounding box center [1094, 56] width 0 height 31
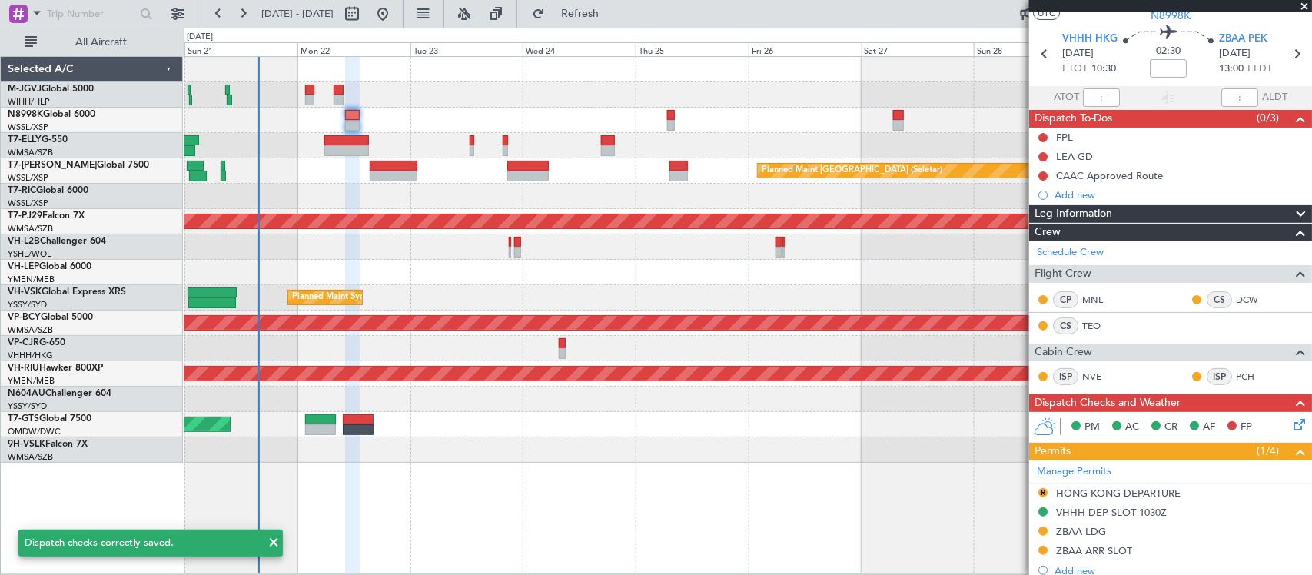
scroll to position [0, 0]
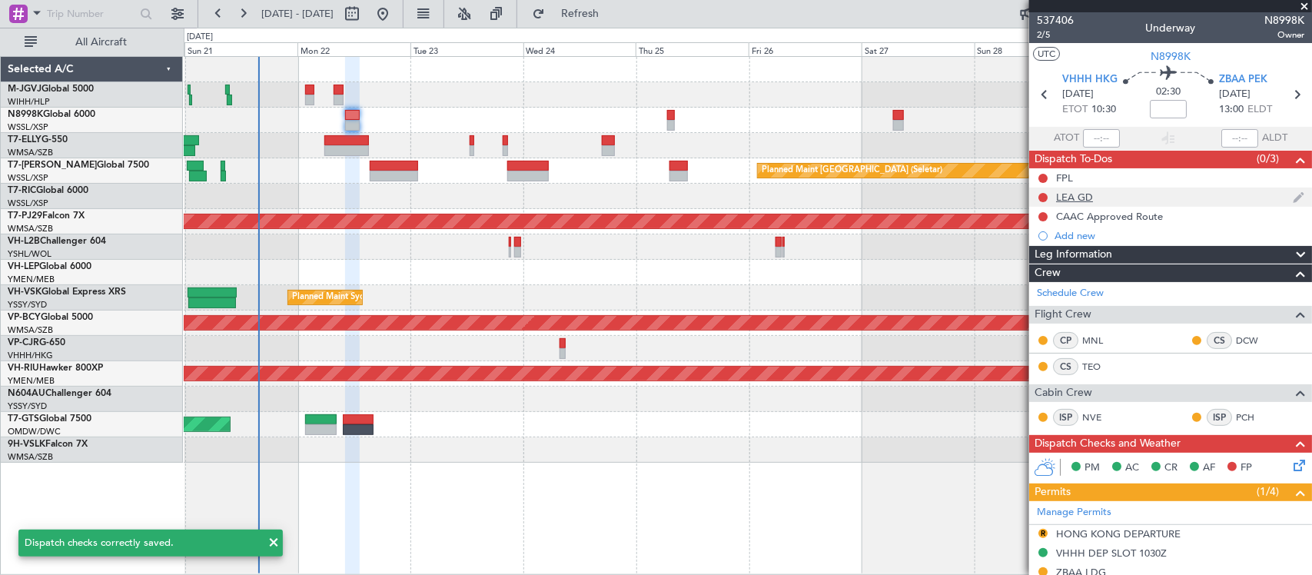
click at [1155, 196] on div "LEA GD" at bounding box center [1170, 197] width 283 height 19
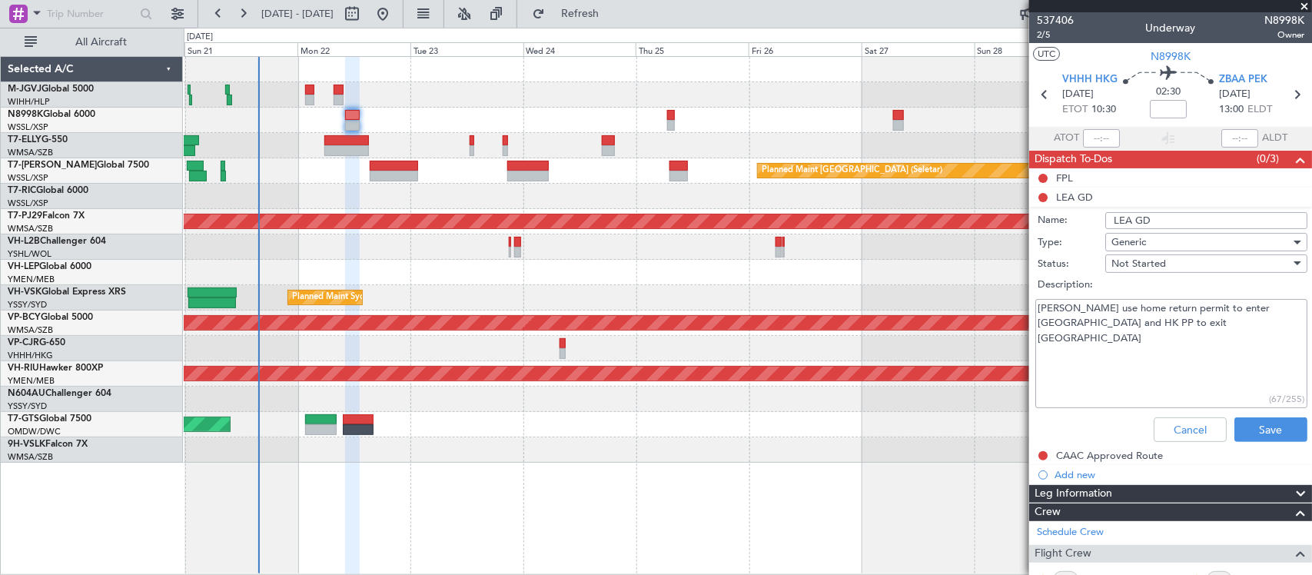
click at [1174, 302] on textarea "Mr Tang use home return permit to enter ZBAA and HK PP to exit VHHH" at bounding box center [1171, 354] width 272 height 110
click at [1184, 306] on textarea "Mr Tang use home return permit to enter ZBAA and HK PP to exit VHHH" at bounding box center [1171, 354] width 272 height 110
click at [1261, 327] on textarea "Mr Tang use home return permit/special approval to enter ZBAA and HK PP to exit…" at bounding box center [1171, 354] width 272 height 110
type textarea "Mr Tang use home return permit/special approval to enter ZBAA and HK PP to exit…"
click at [1250, 420] on button "Save" at bounding box center [1270, 429] width 73 height 25
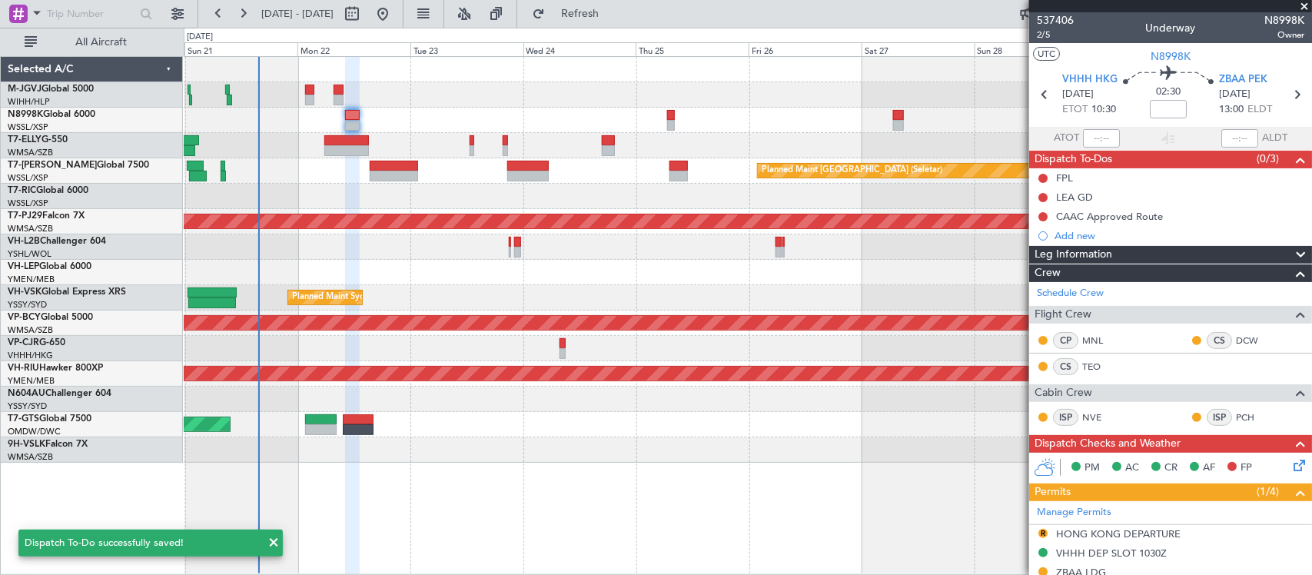
scroll to position [460, 0]
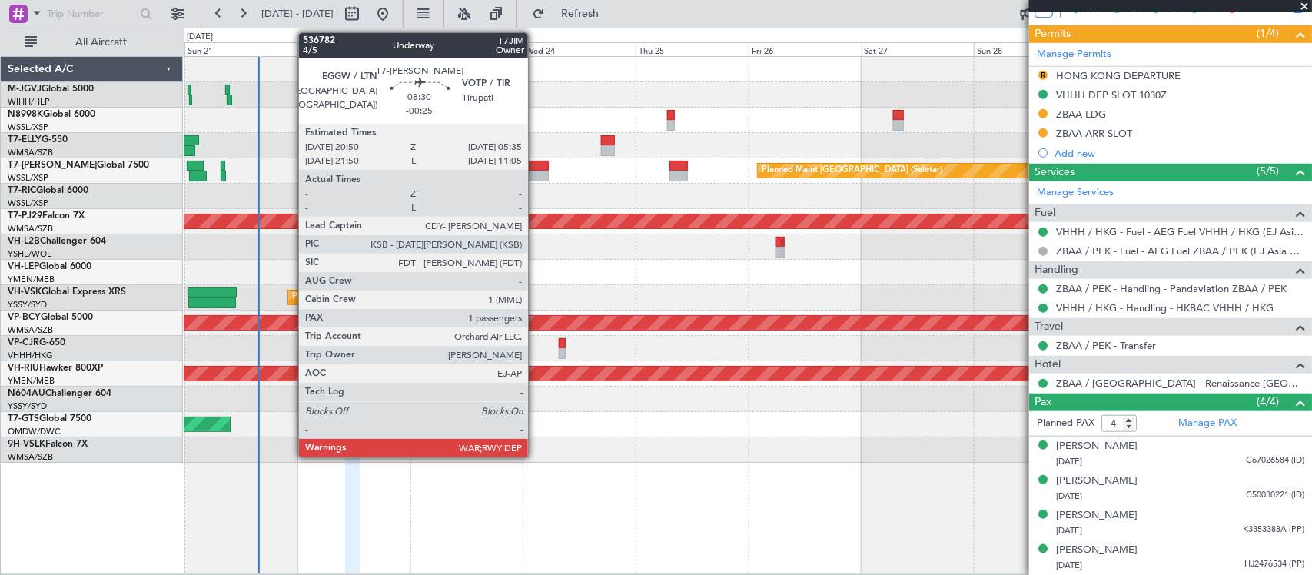
click at [536, 174] on div at bounding box center [527, 176] width 41 height 11
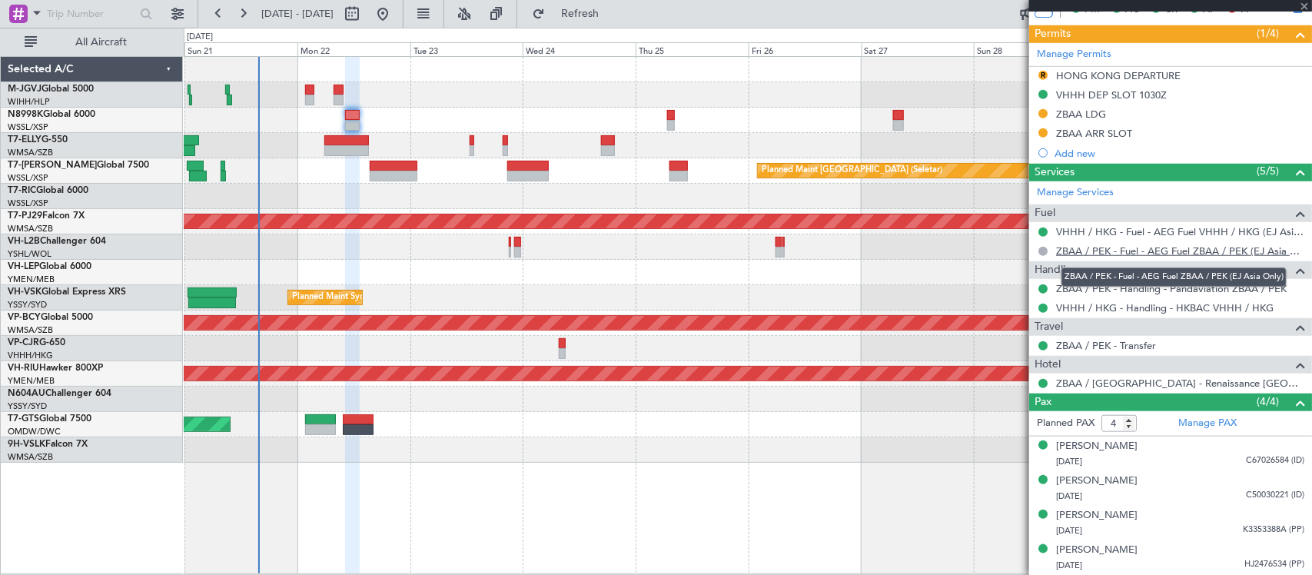
type input "-00:25"
type input "1"
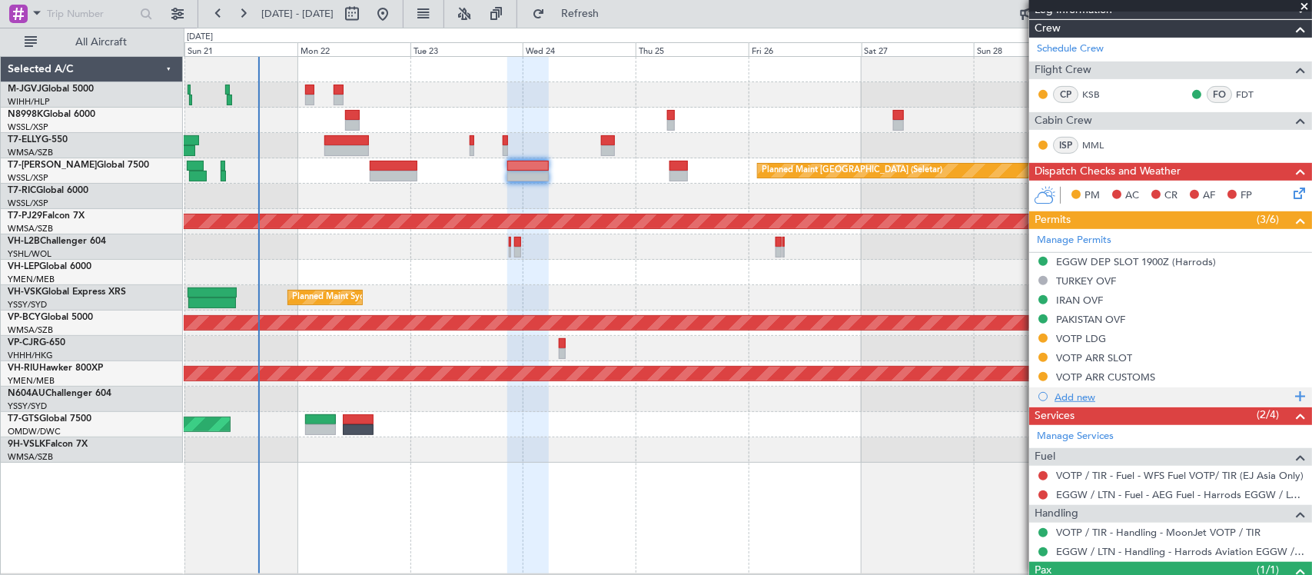
scroll to position [329, 0]
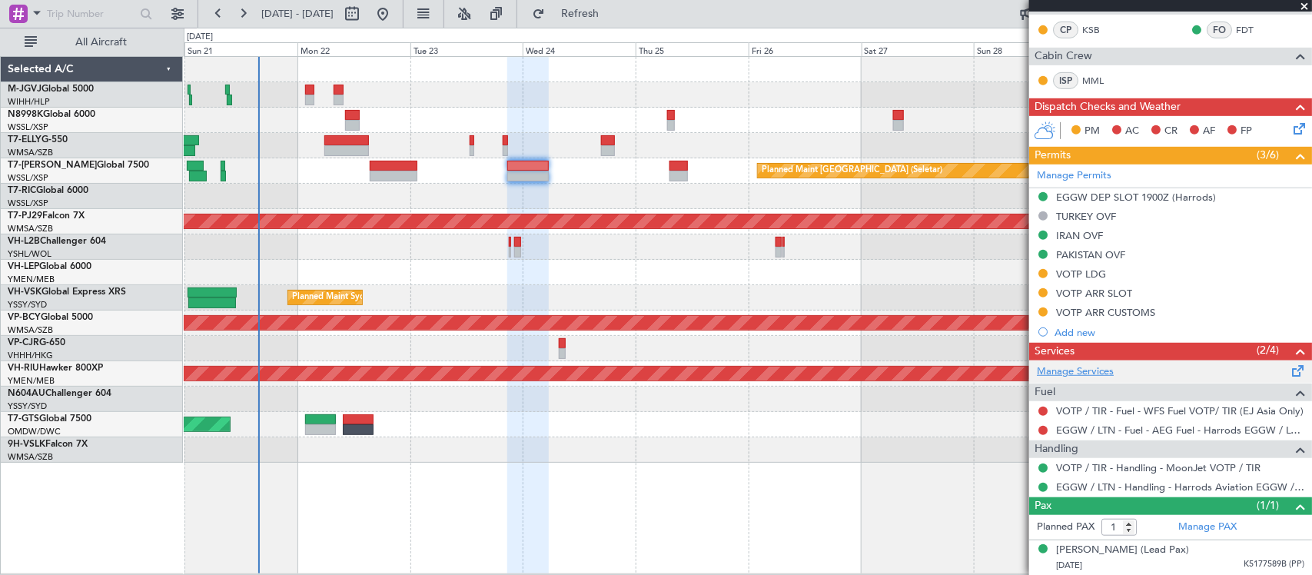
click at [1099, 373] on link "Manage Services" at bounding box center [1075, 371] width 77 height 15
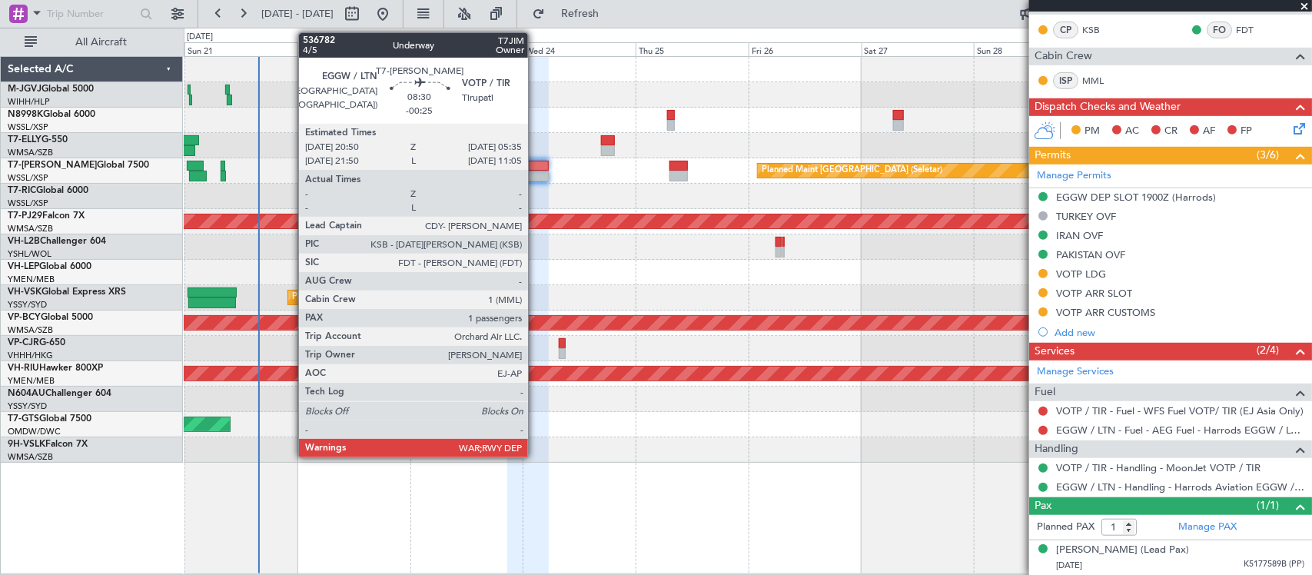
click at [531, 174] on div at bounding box center [527, 176] width 41 height 11
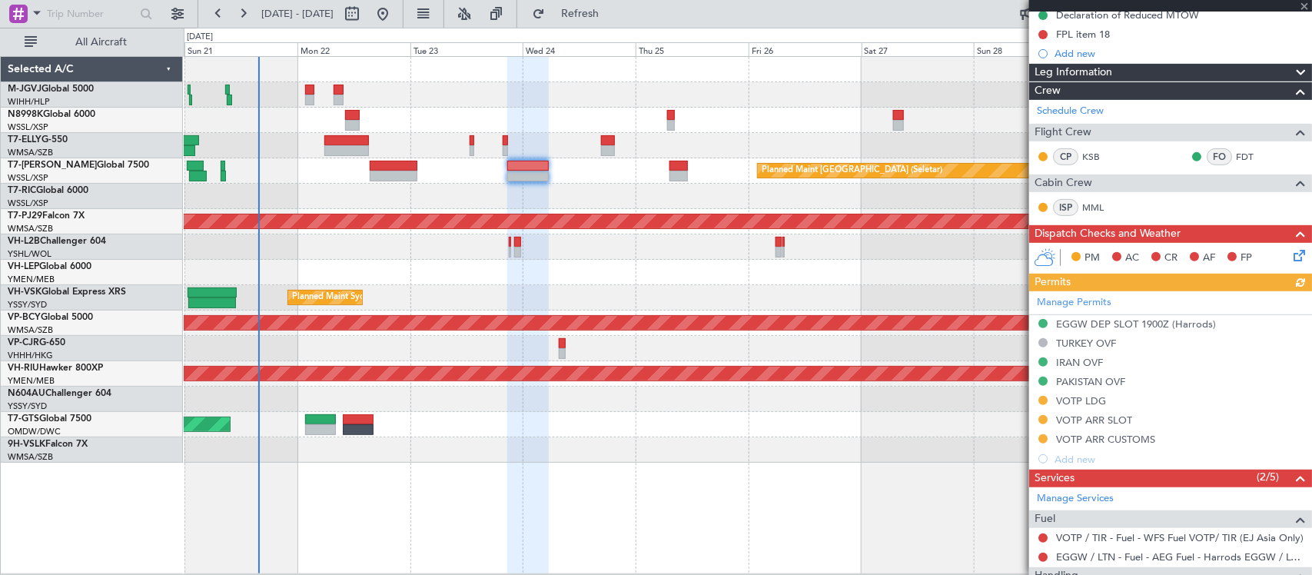
scroll to position [367, 0]
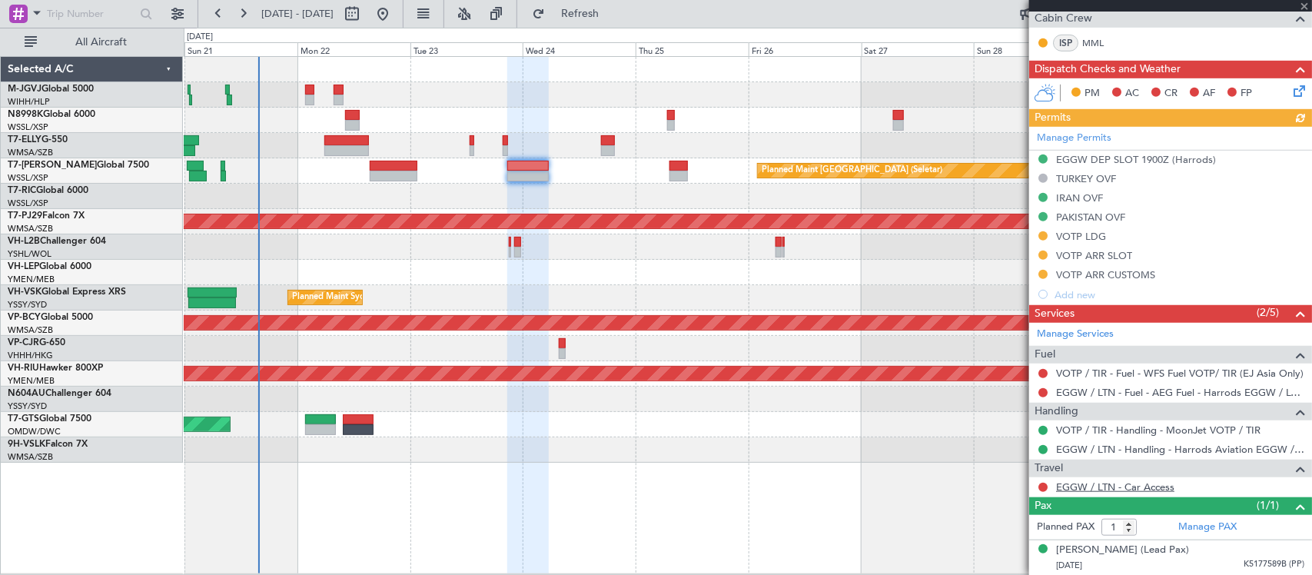
click at [1072, 485] on link "EGGW / LTN - Car Access" at bounding box center [1115, 486] width 118 height 13
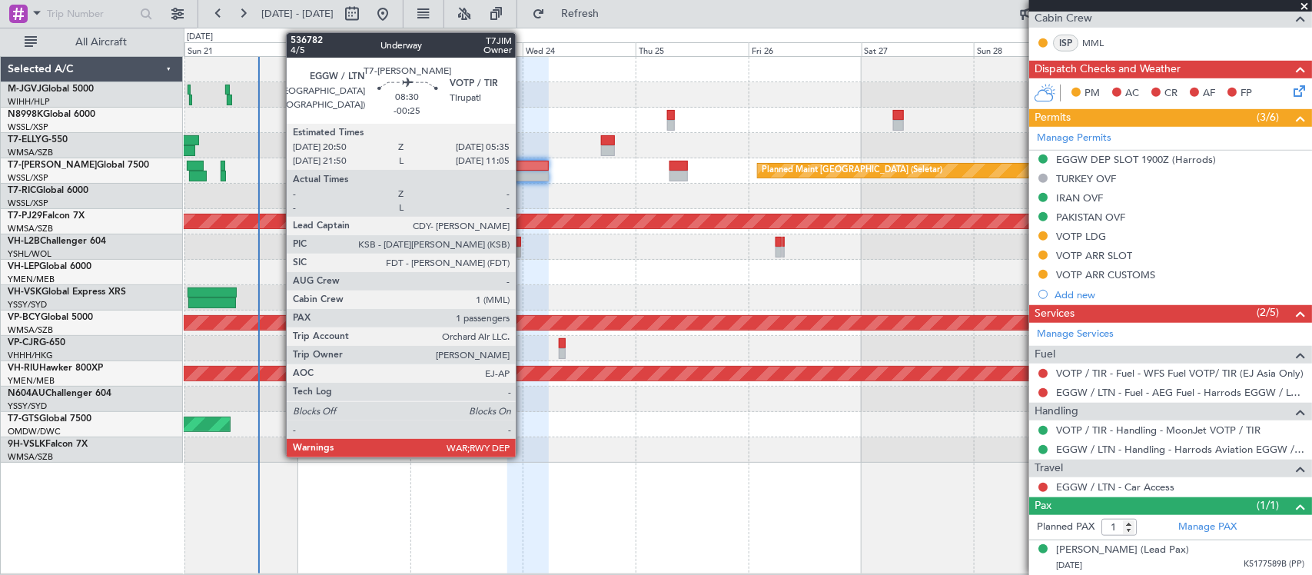
click at [523, 169] on div at bounding box center [527, 166] width 41 height 11
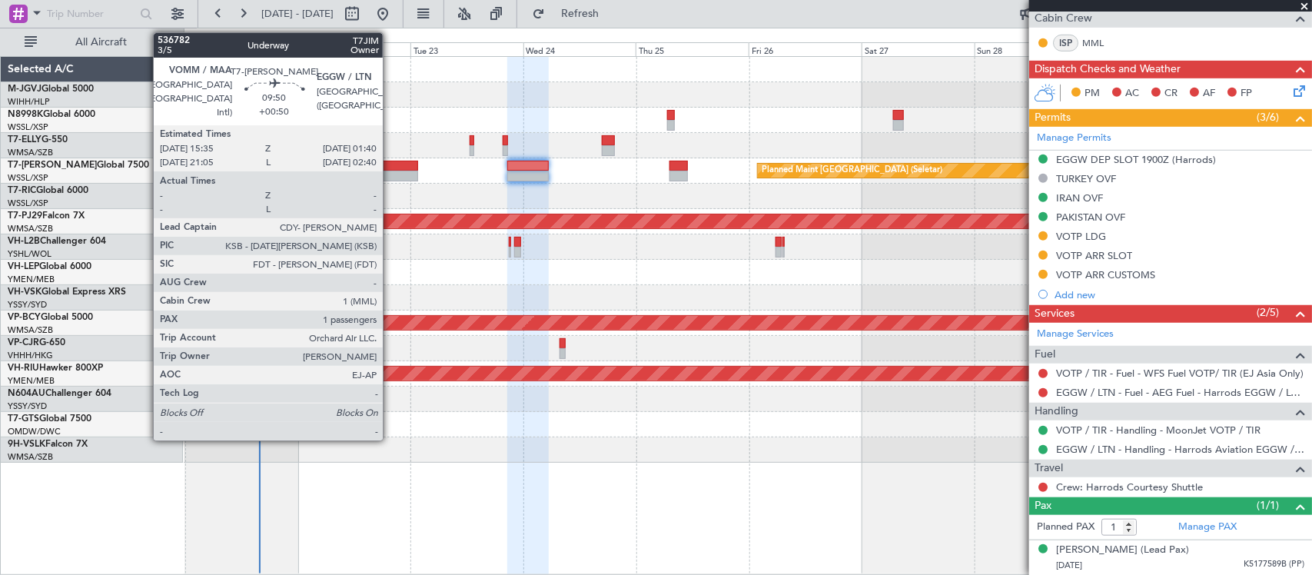
click at [390, 164] on div at bounding box center [394, 166] width 48 height 11
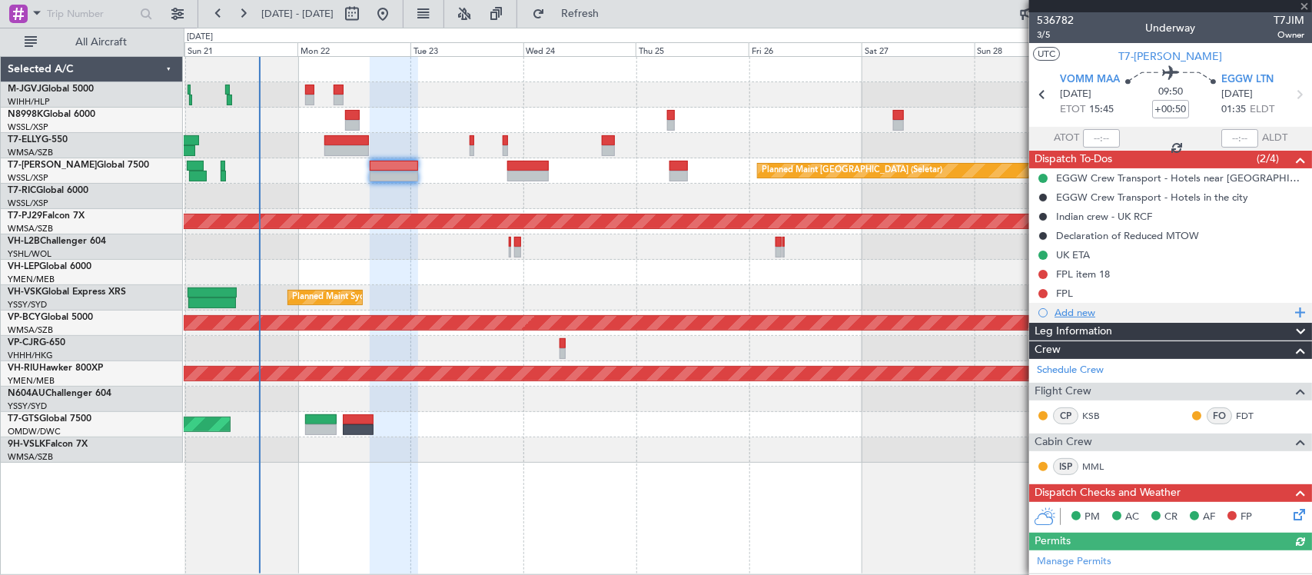
scroll to position [424, 0]
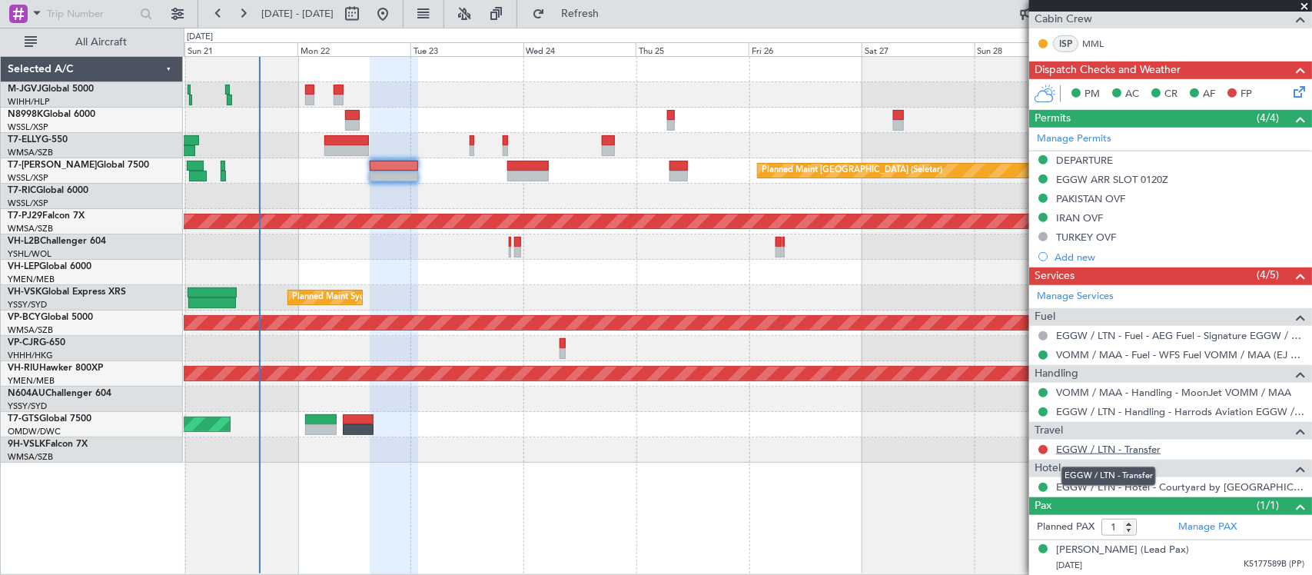
click at [1084, 447] on link "EGGW / LTN - Transfer" at bounding box center [1108, 449] width 105 height 13
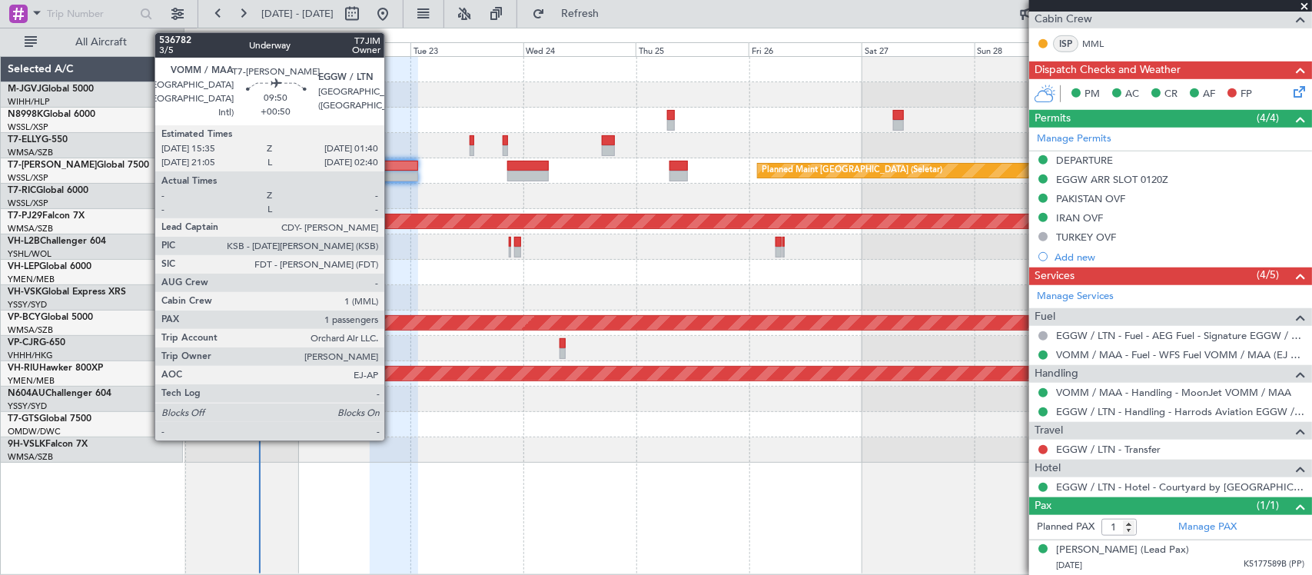
click at [390, 165] on div at bounding box center [394, 166] width 48 height 11
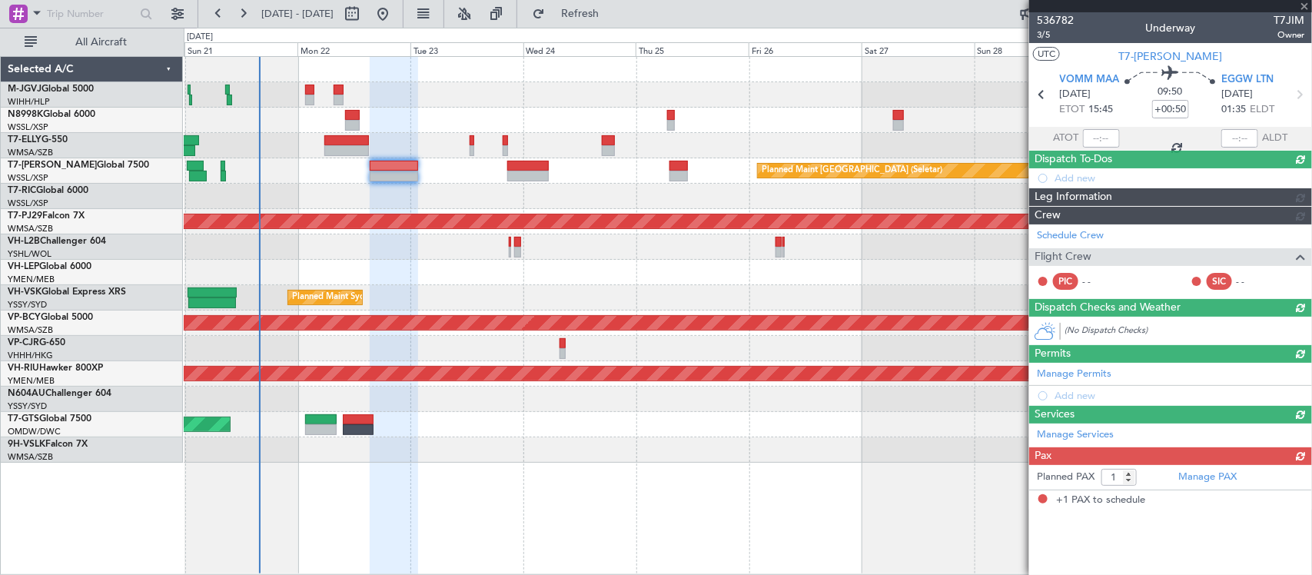
scroll to position [0, 0]
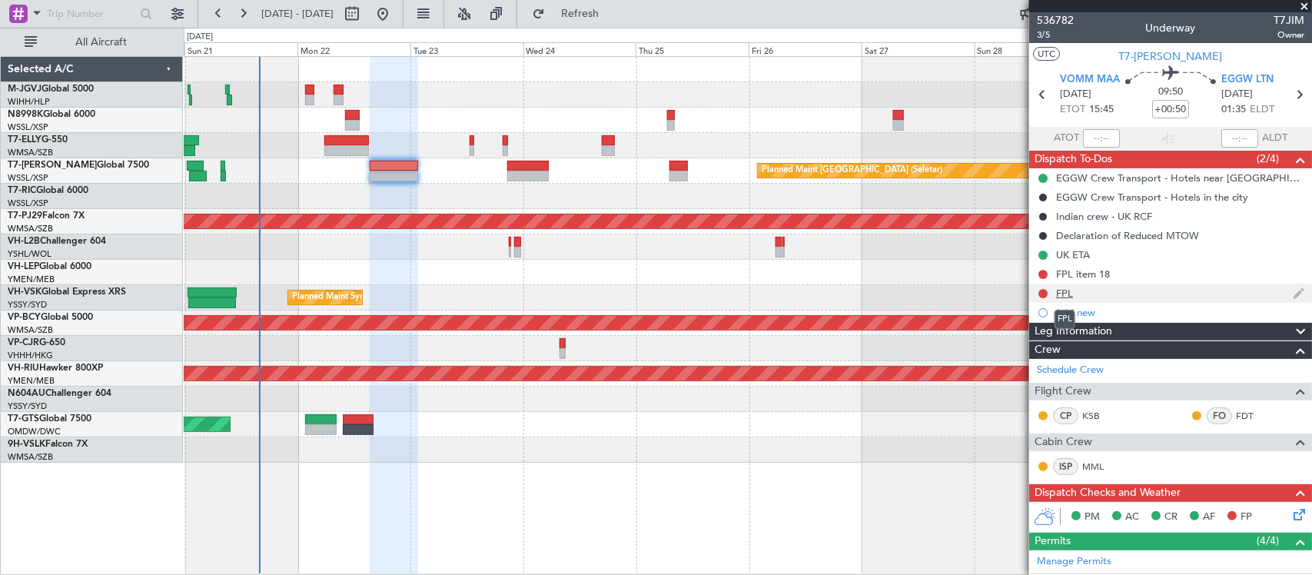
click at [1058, 289] on div "FPL" at bounding box center [1064, 293] width 17 height 13
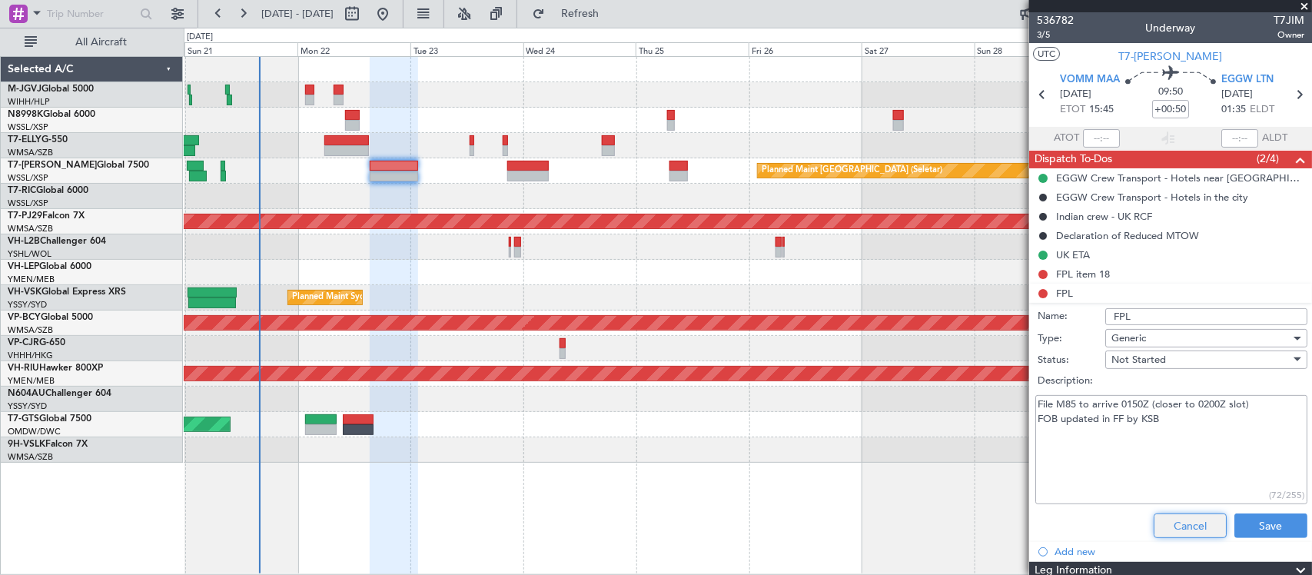
click at [1176, 519] on button "Cancel" at bounding box center [1189, 525] width 73 height 25
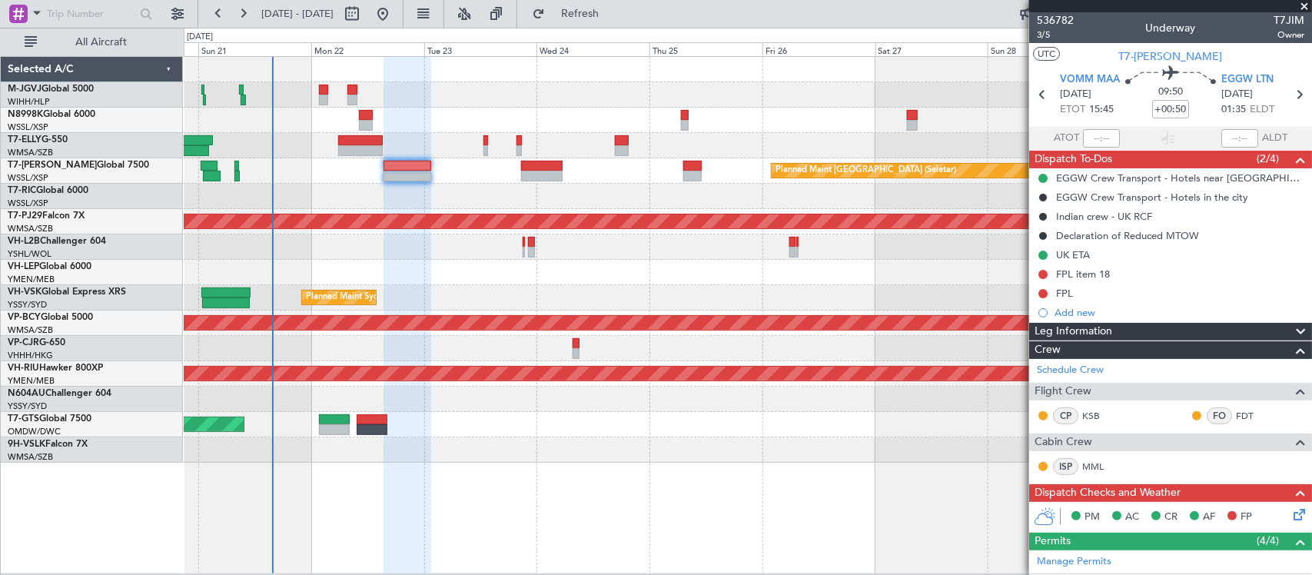
click at [762, 292] on div "Planned Maint Sydney (Kingsford Smith Intl) AOG Maint Kansas City (Kansas City …" at bounding box center [747, 297] width 1127 height 25
click at [662, 274] on div at bounding box center [747, 272] width 1127 height 25
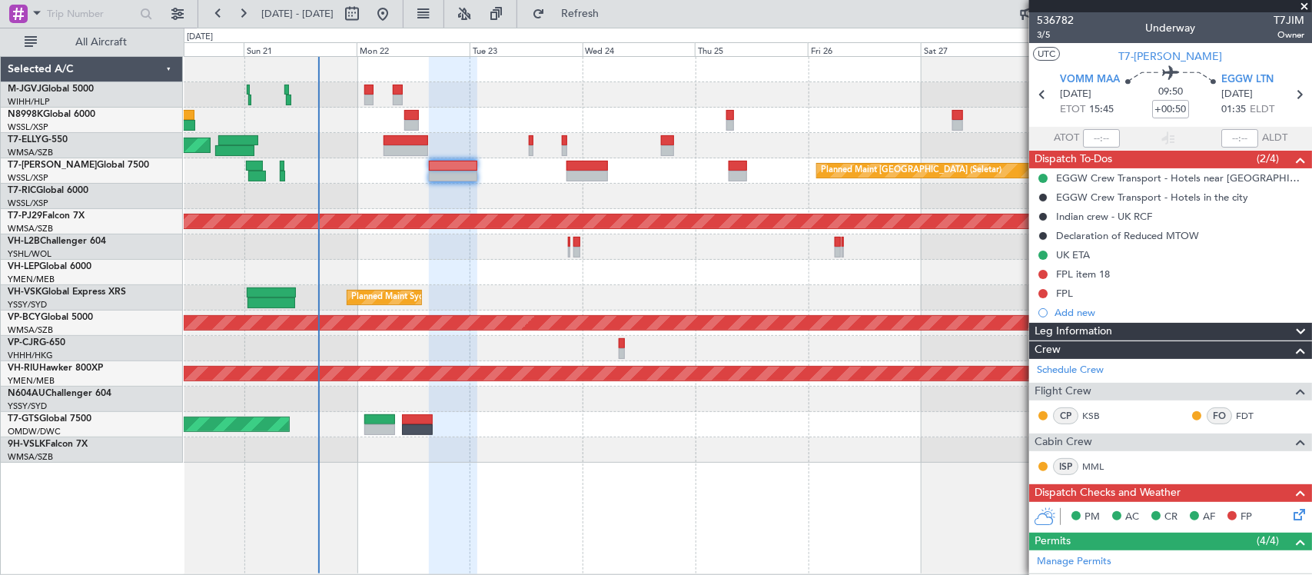
click at [438, 270] on div at bounding box center [747, 272] width 1127 height 25
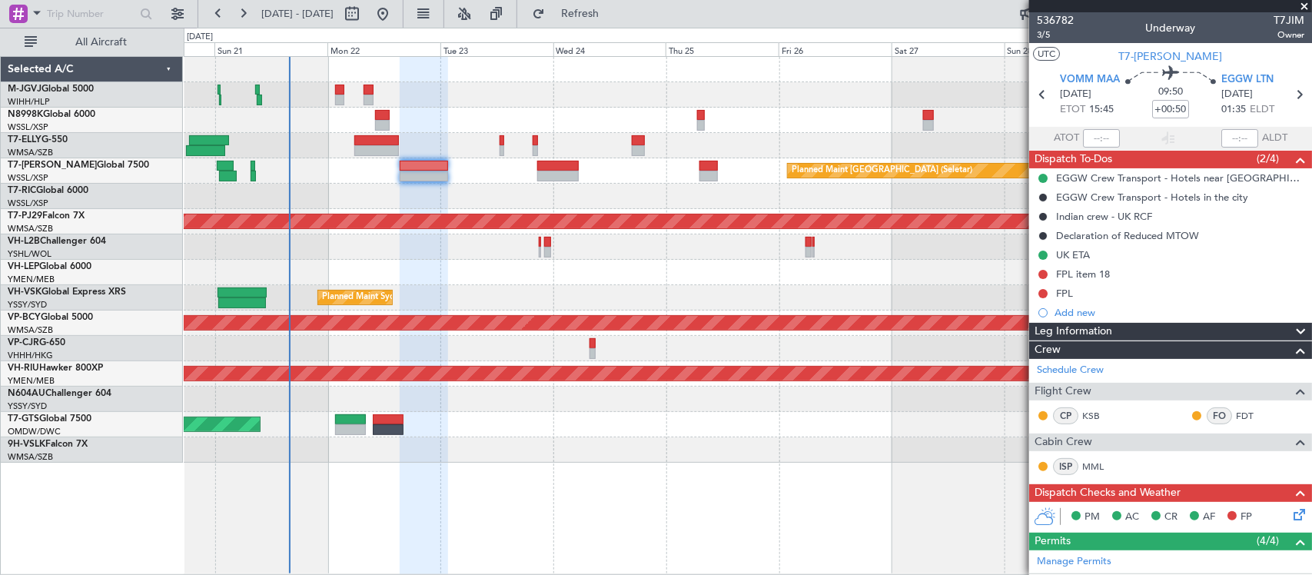
click at [419, 254] on div "Unplanned Maint Melbourne (Essendon)" at bounding box center [747, 246] width 1127 height 25
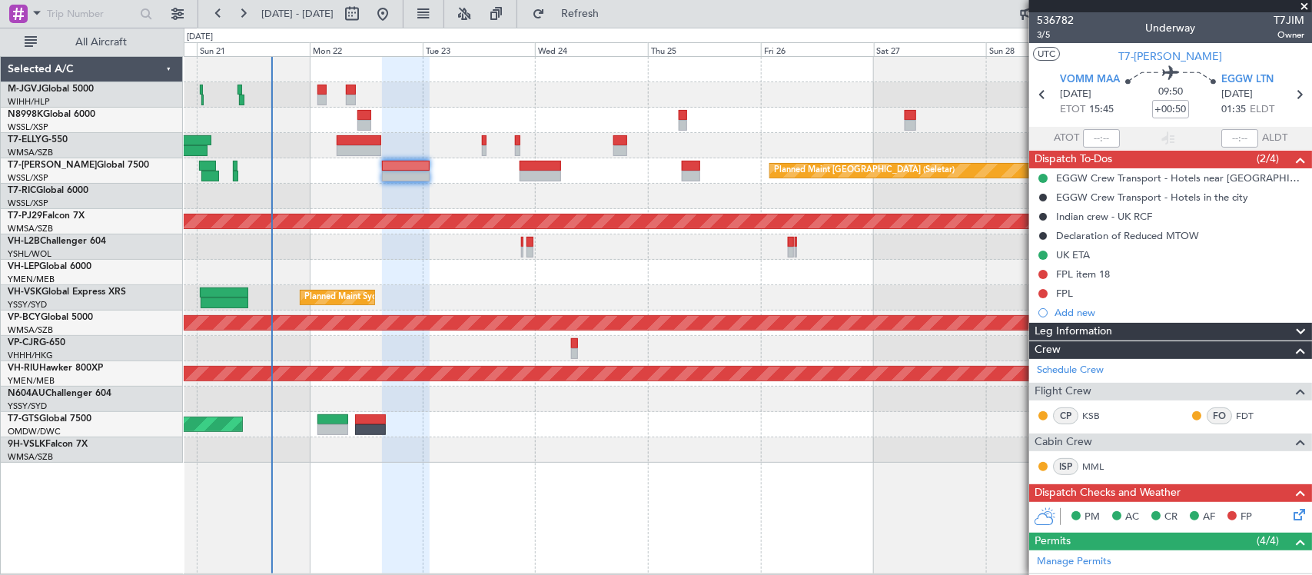
click at [473, 262] on div "MEL Jakarta (Halim Intl) MEL Jakarta (Halim Intl) MEL Jakarta (Halim Intl) Plan…" at bounding box center [747, 260] width 1127 height 406
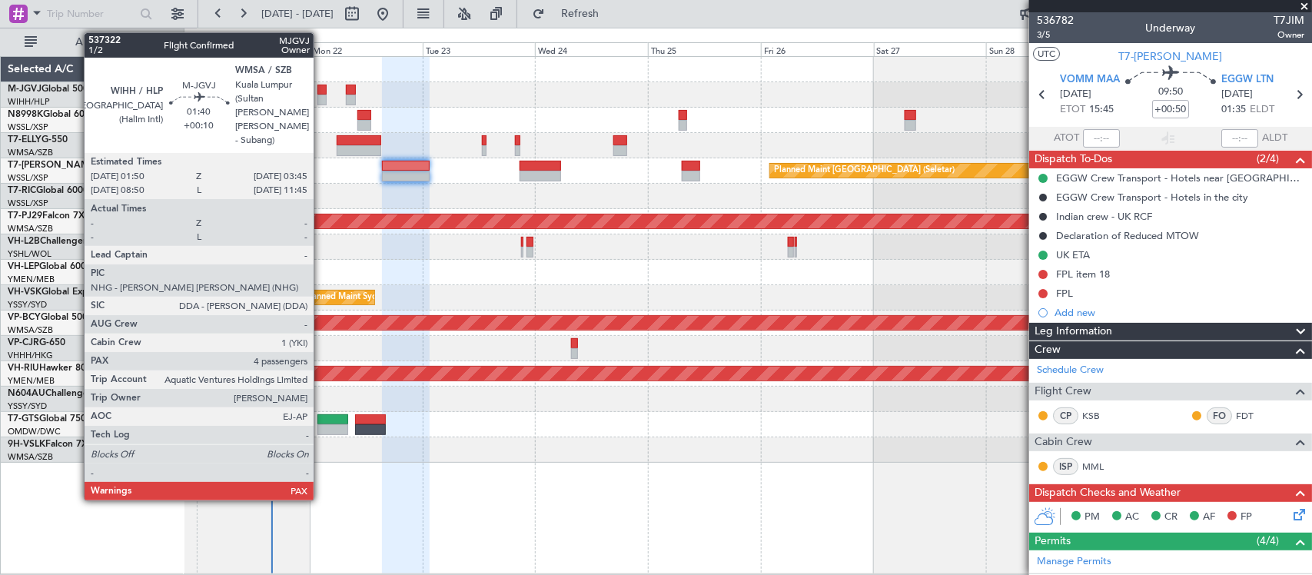
click at [321, 95] on div at bounding box center [321, 100] width 9 height 11
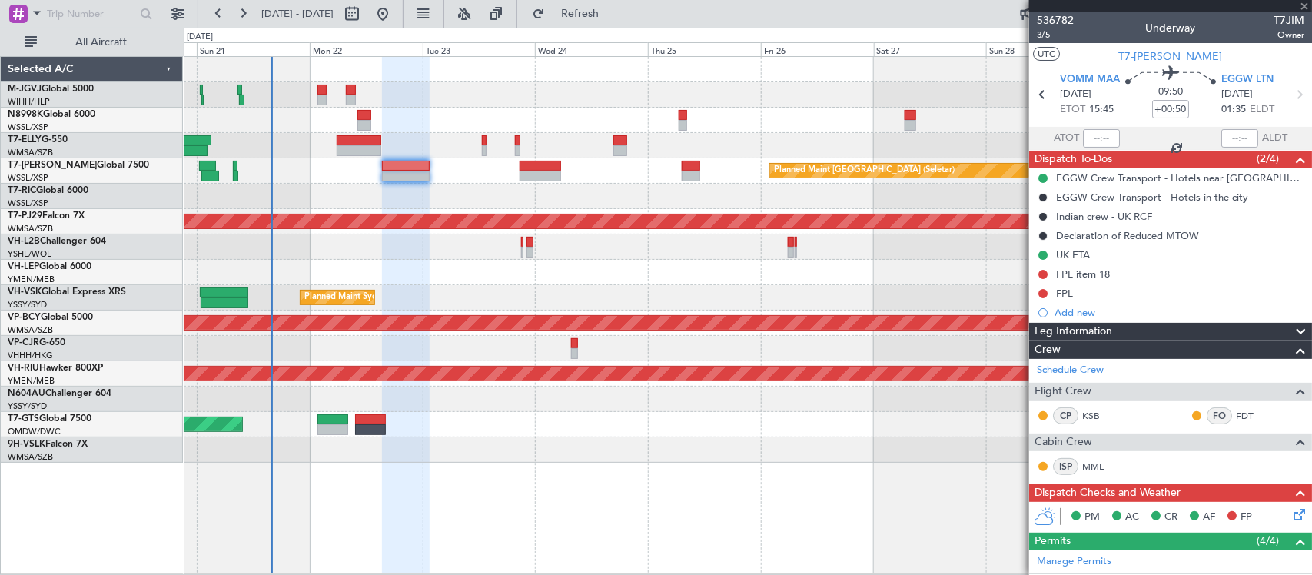
type input "+00:10"
type input "4"
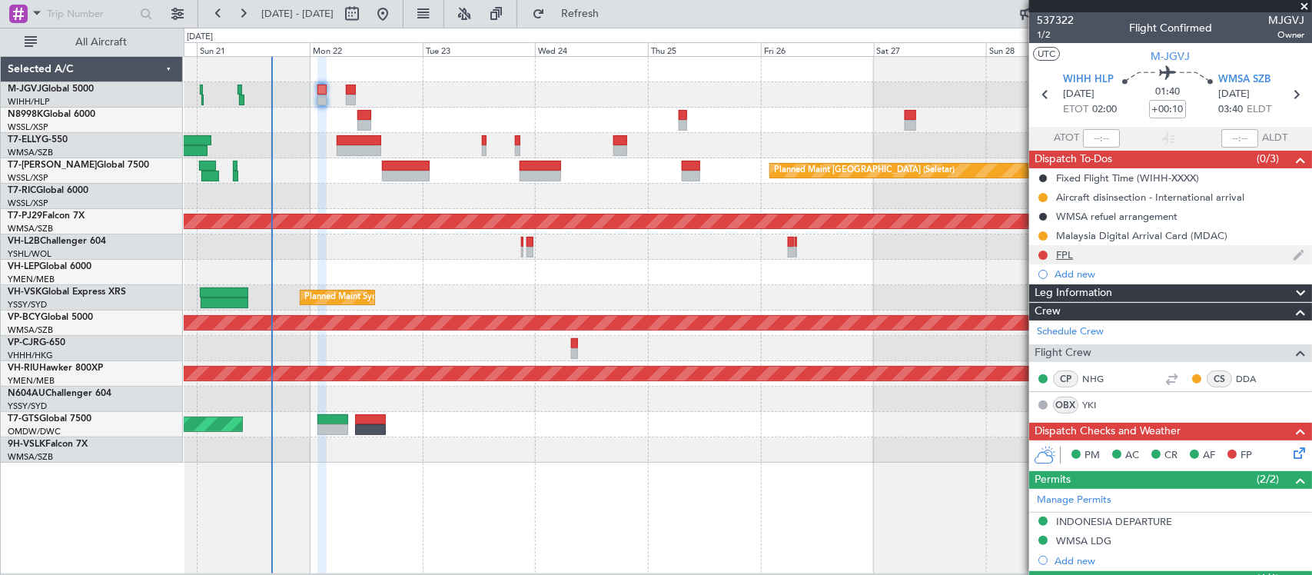
click at [1065, 250] on div "FPL" at bounding box center [1064, 254] width 17 height 13
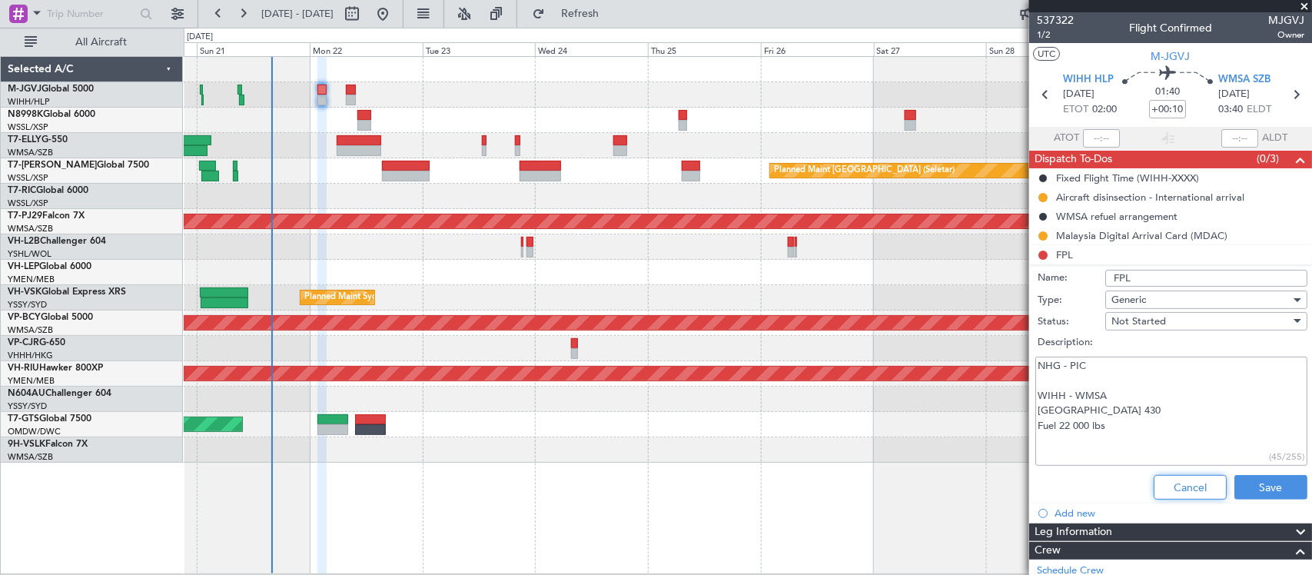
drag, startPoint x: 1161, startPoint y: 488, endPoint x: 1162, endPoint y: 476, distance: 11.6
click at [1161, 488] on button "Cancel" at bounding box center [1189, 487] width 73 height 25
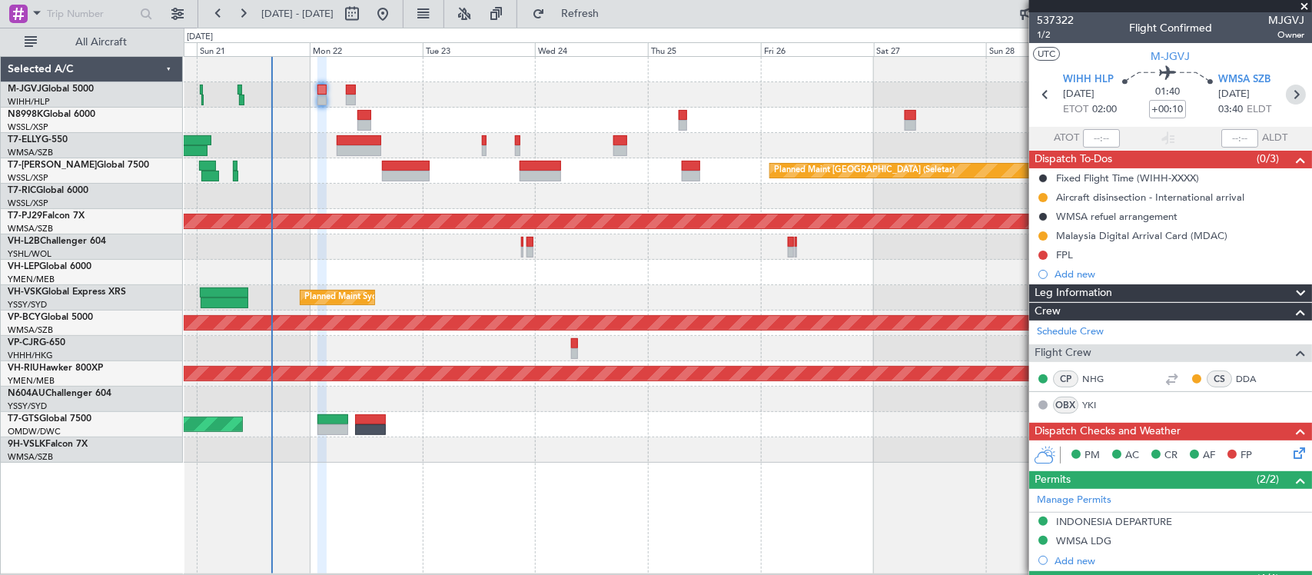
click at [1286, 94] on icon at bounding box center [1296, 95] width 20 height 20
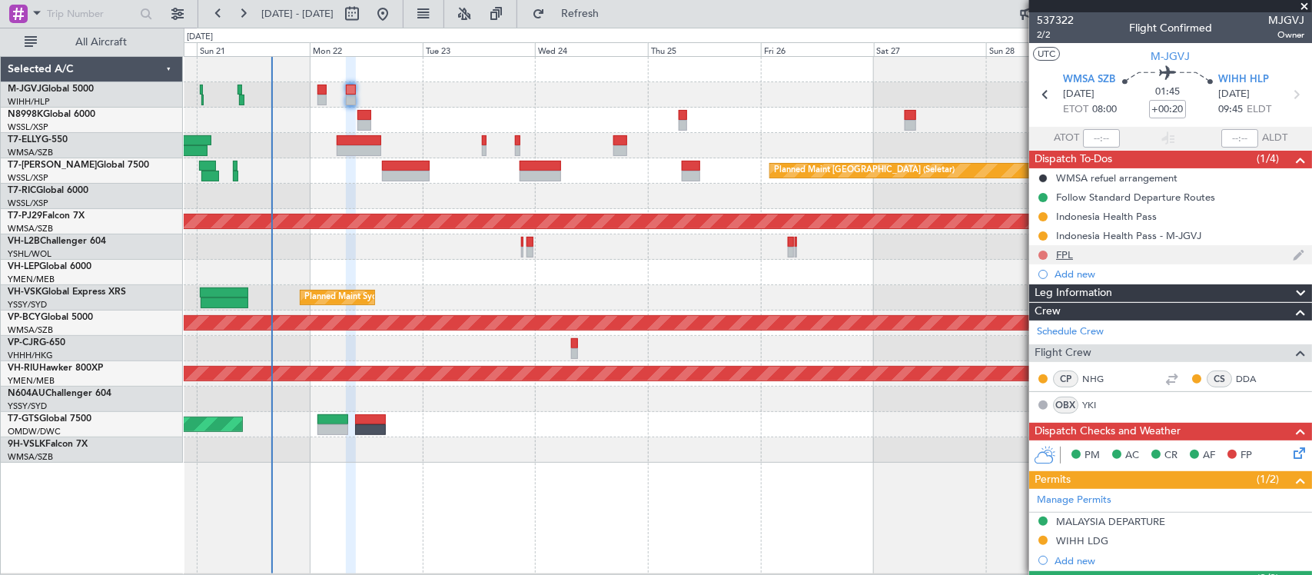
click at [1039, 252] on button at bounding box center [1042, 255] width 9 height 9
click at [1080, 258] on div "FPL" at bounding box center [1170, 254] width 283 height 19
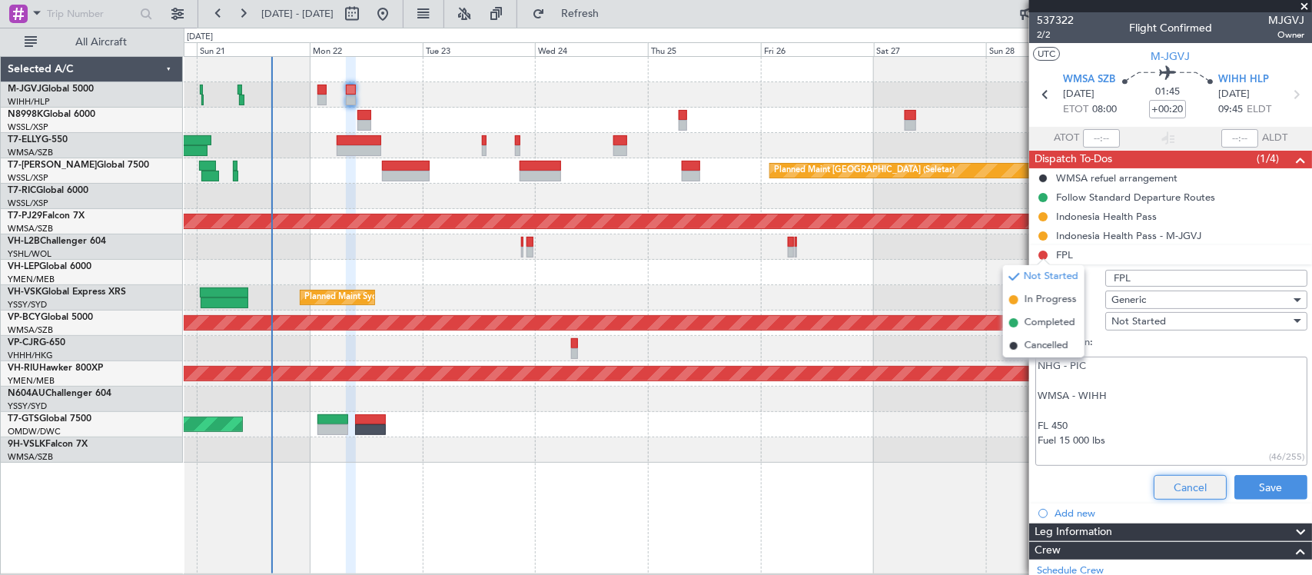
click at [1153, 480] on button "Cancel" at bounding box center [1189, 487] width 73 height 25
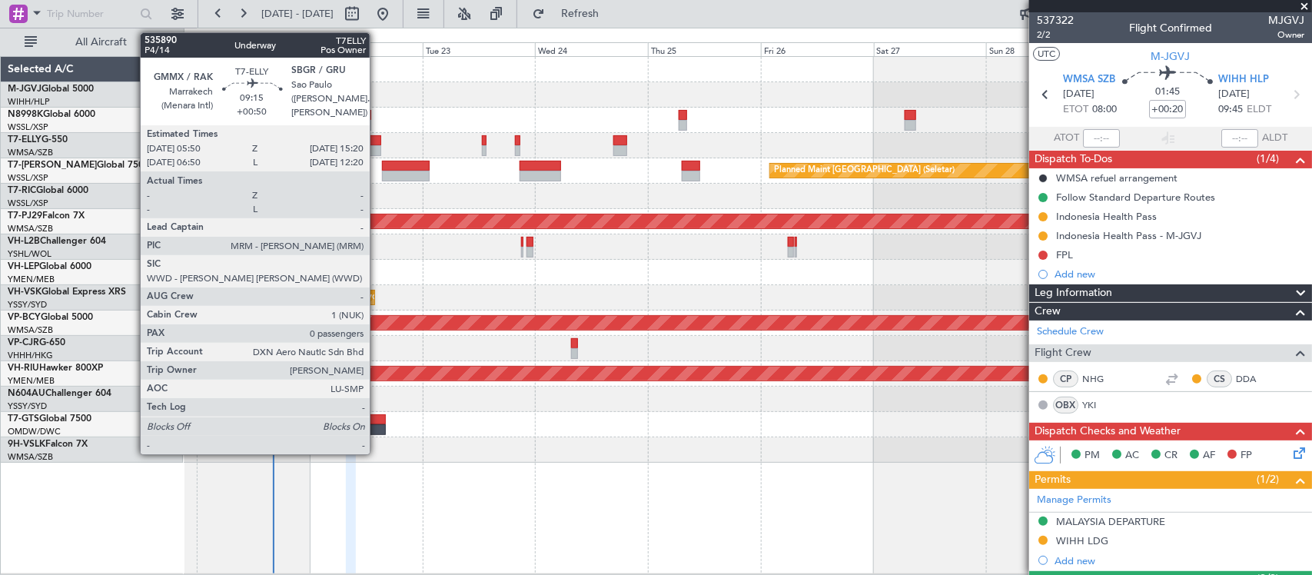
click at [377, 143] on div at bounding box center [359, 140] width 45 height 11
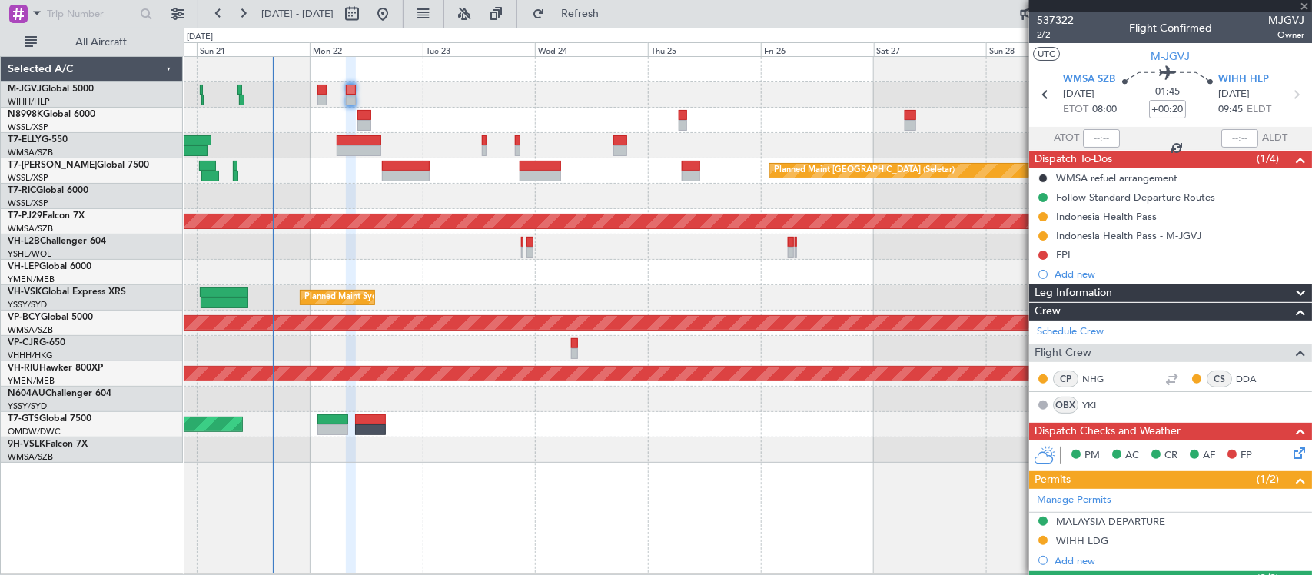
type input "+00:50"
type input "0"
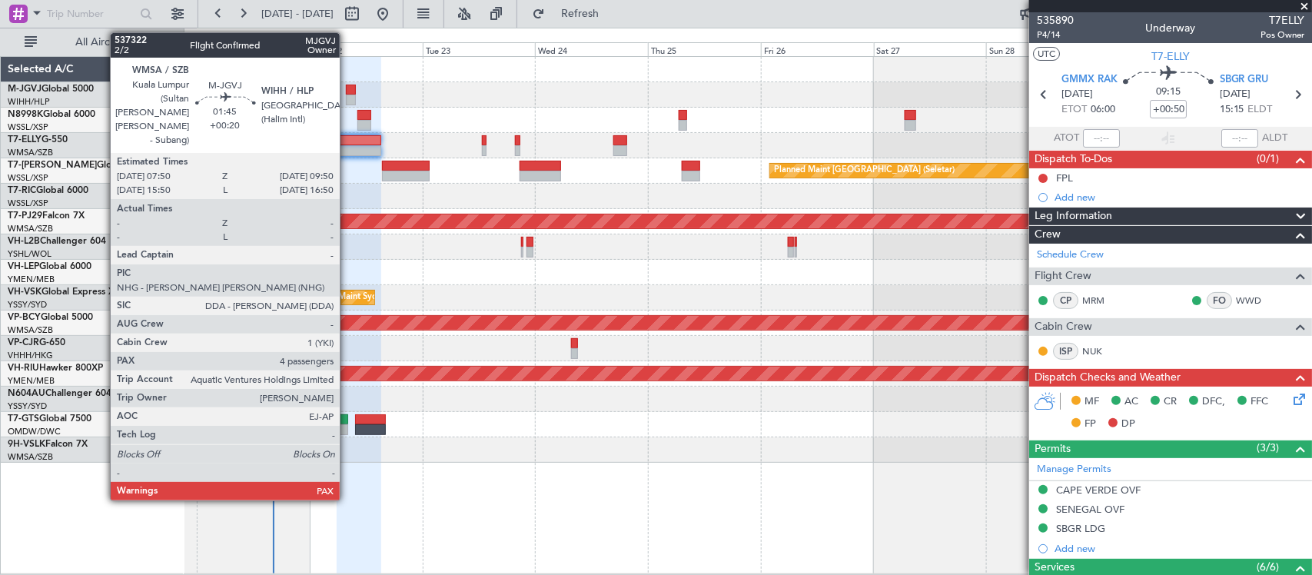
click at [347, 95] on div at bounding box center [351, 100] width 10 height 11
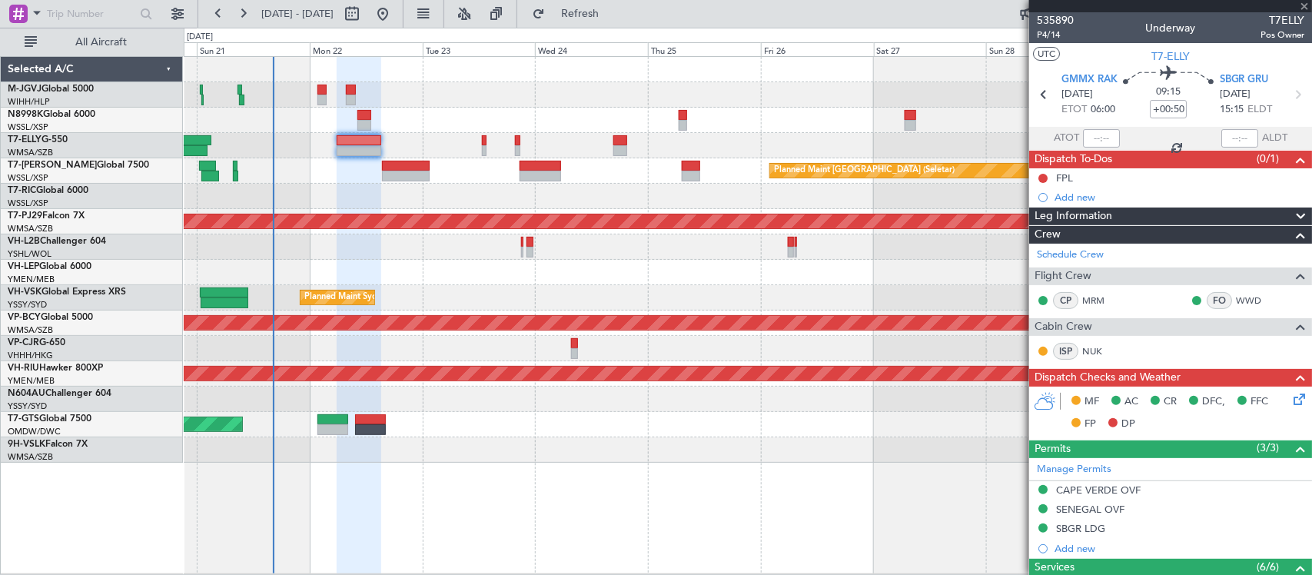
type input "+00:20"
type input "4"
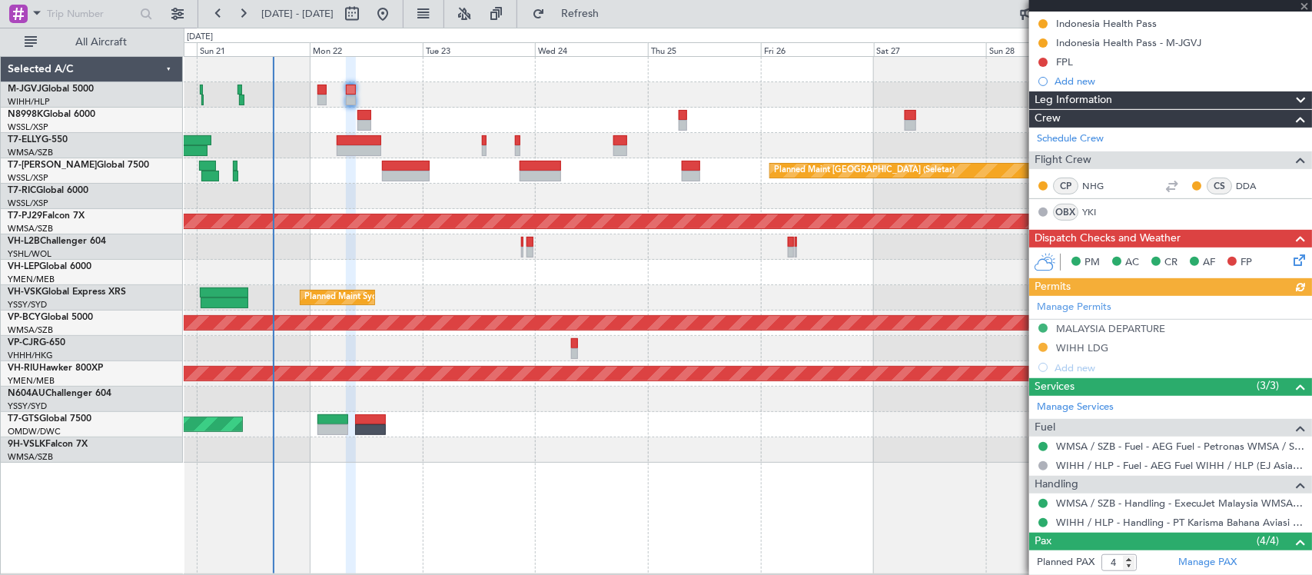
scroll to position [320, 0]
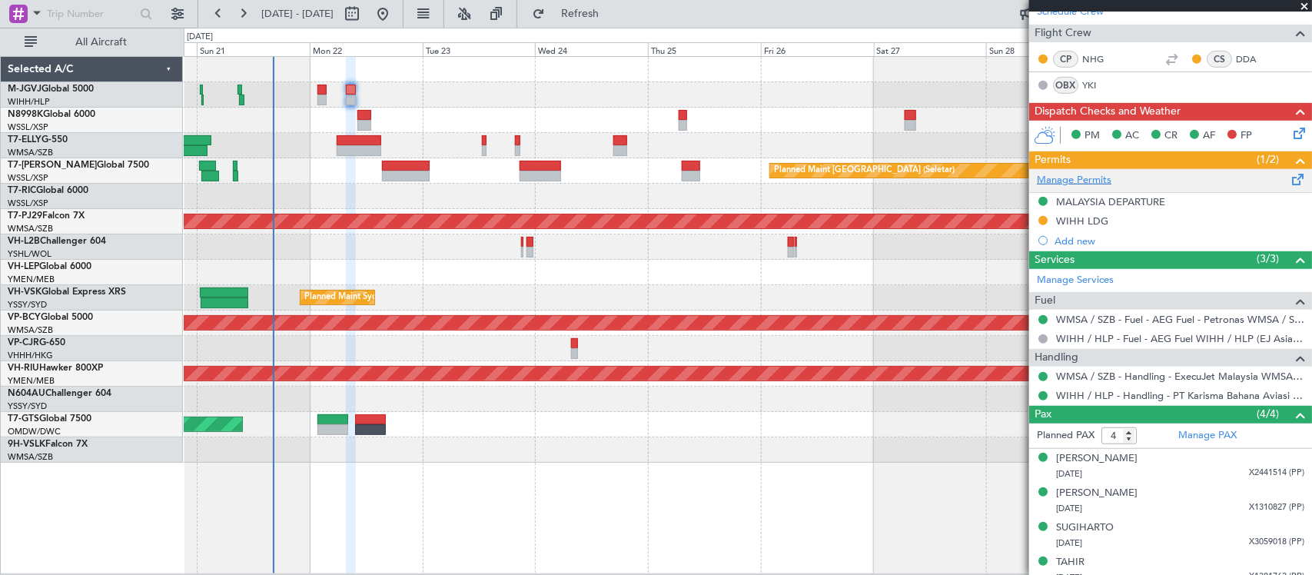
click at [1094, 179] on link "Manage Permits" at bounding box center [1074, 180] width 75 height 15
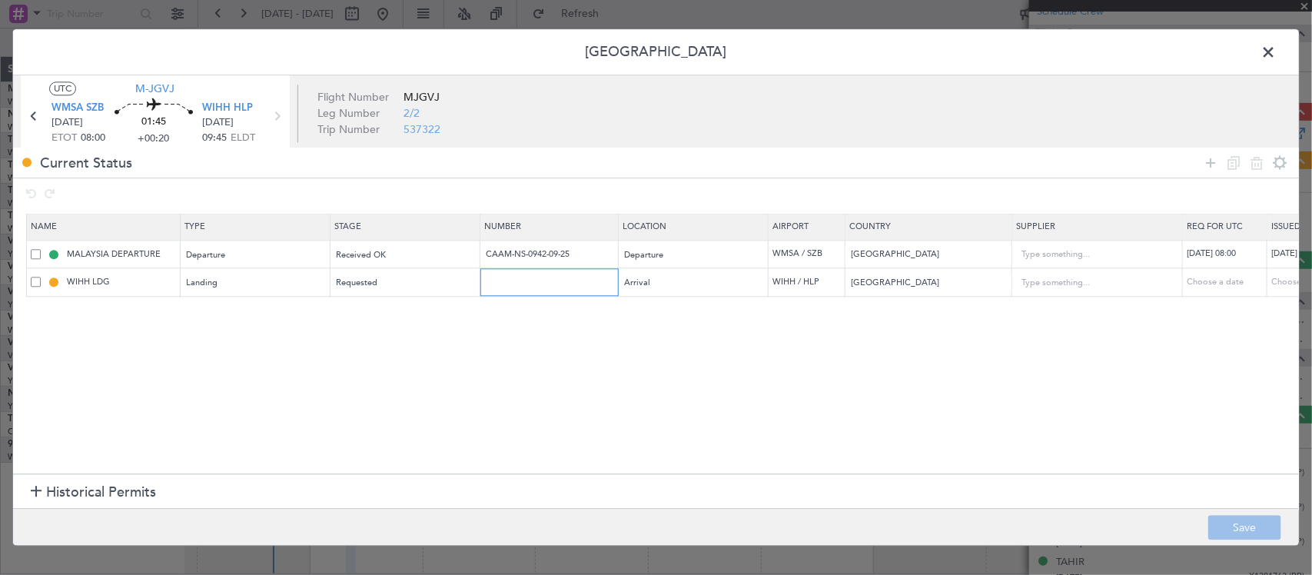
click at [529, 281] on input "text" at bounding box center [551, 282] width 134 height 13
paste input "SI14431"
type input "SI14431"
click at [1276, 280] on div "Choose a date" at bounding box center [1311, 282] width 80 height 13
select select "9"
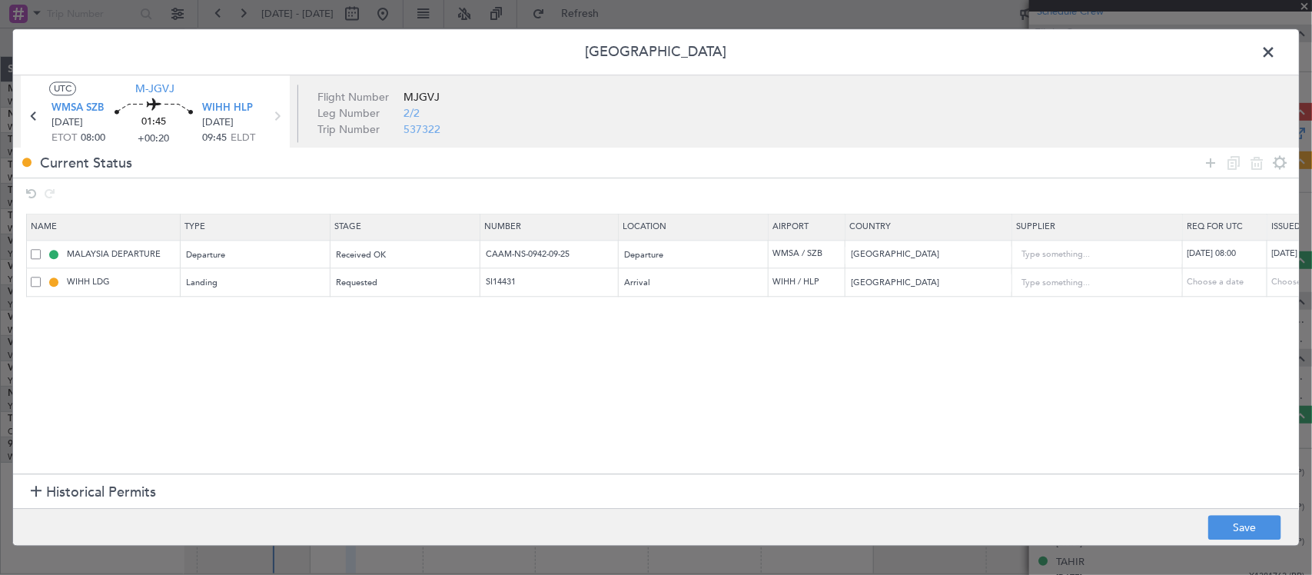
select select "2025"
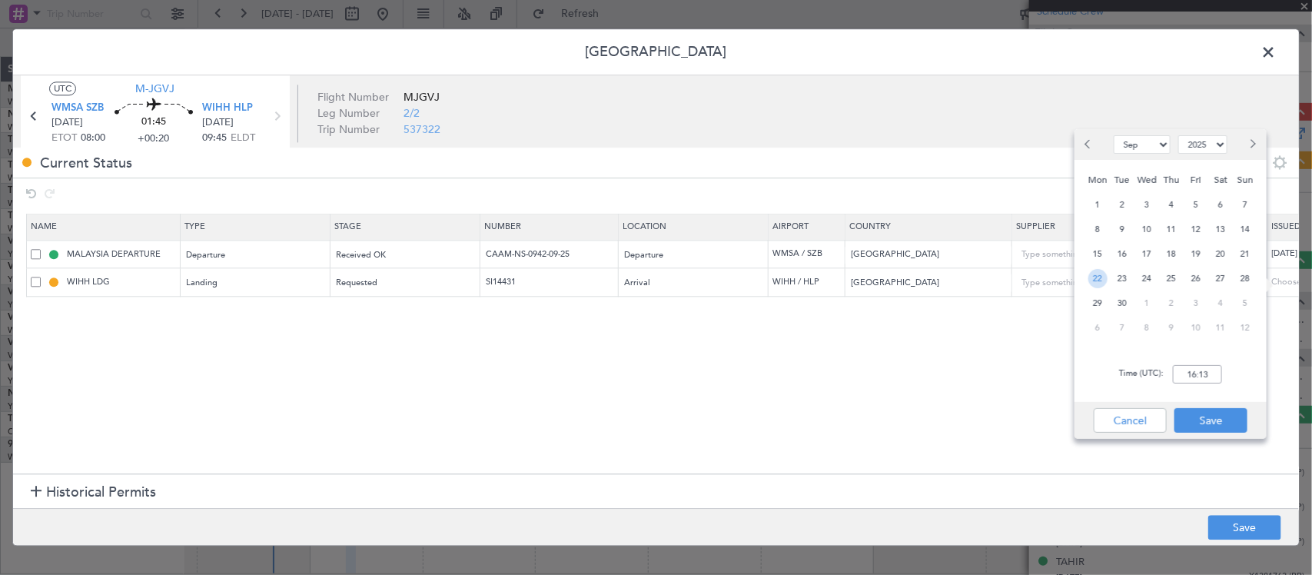
click at [1097, 279] on span "22" at bounding box center [1097, 278] width 19 height 19
click at [1207, 377] on input "00:00" at bounding box center [1197, 374] width 49 height 18
type input "08:00"
click at [1227, 424] on button "Save" at bounding box center [1210, 420] width 73 height 25
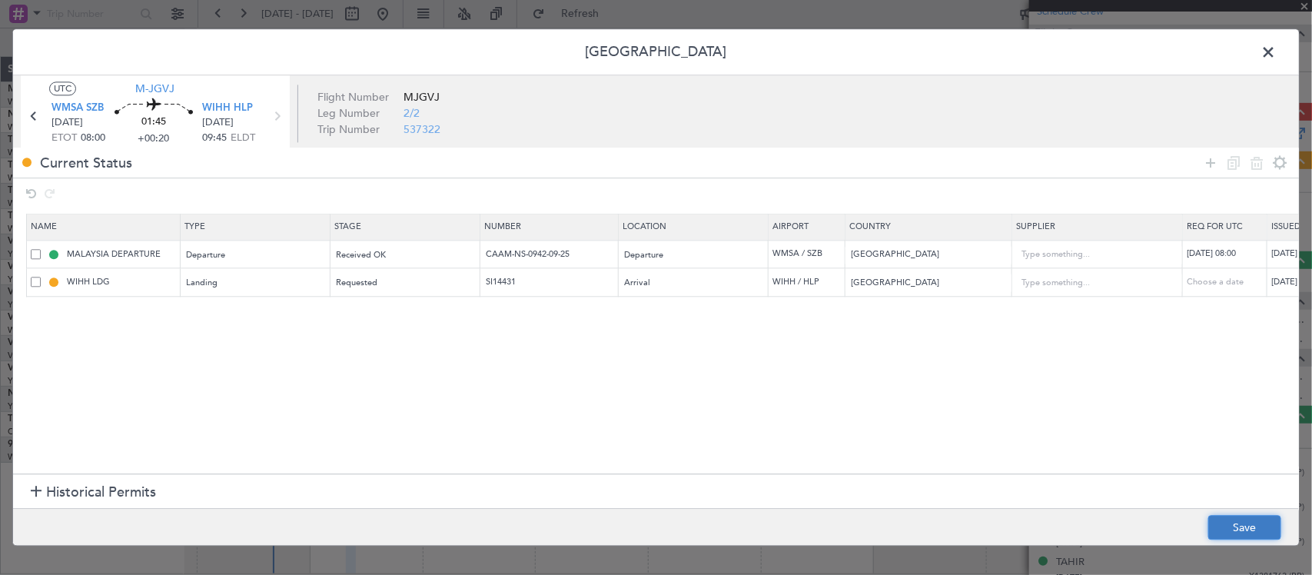
click at [1238, 523] on button "Save" at bounding box center [1244, 528] width 73 height 25
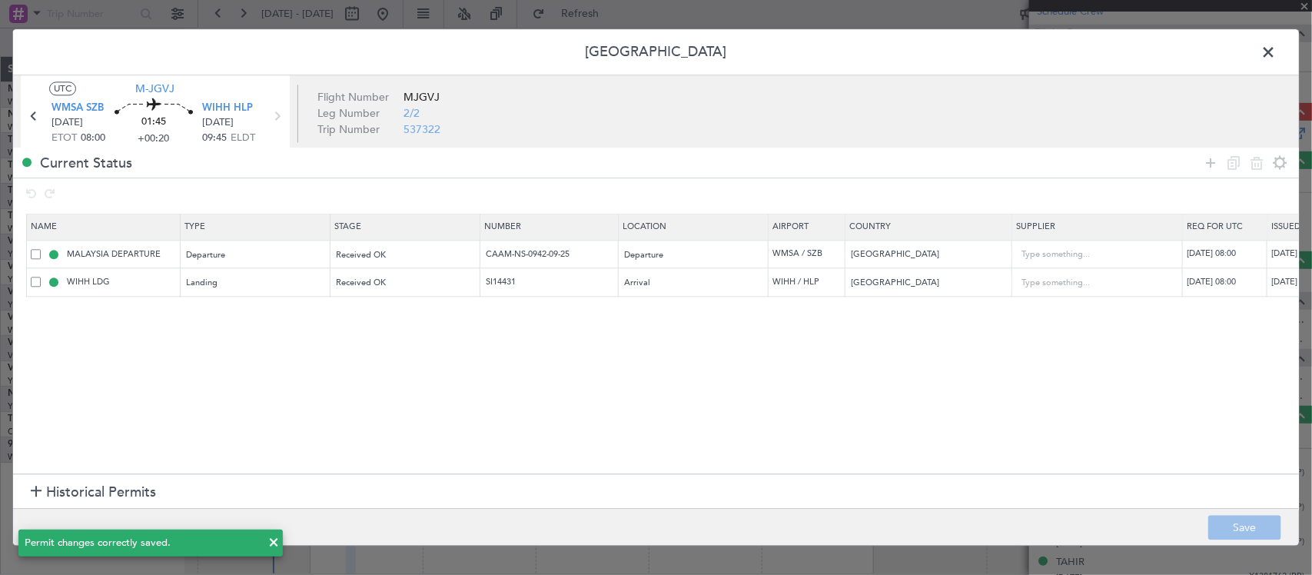
click at [1276, 48] on span at bounding box center [1276, 56] width 0 height 31
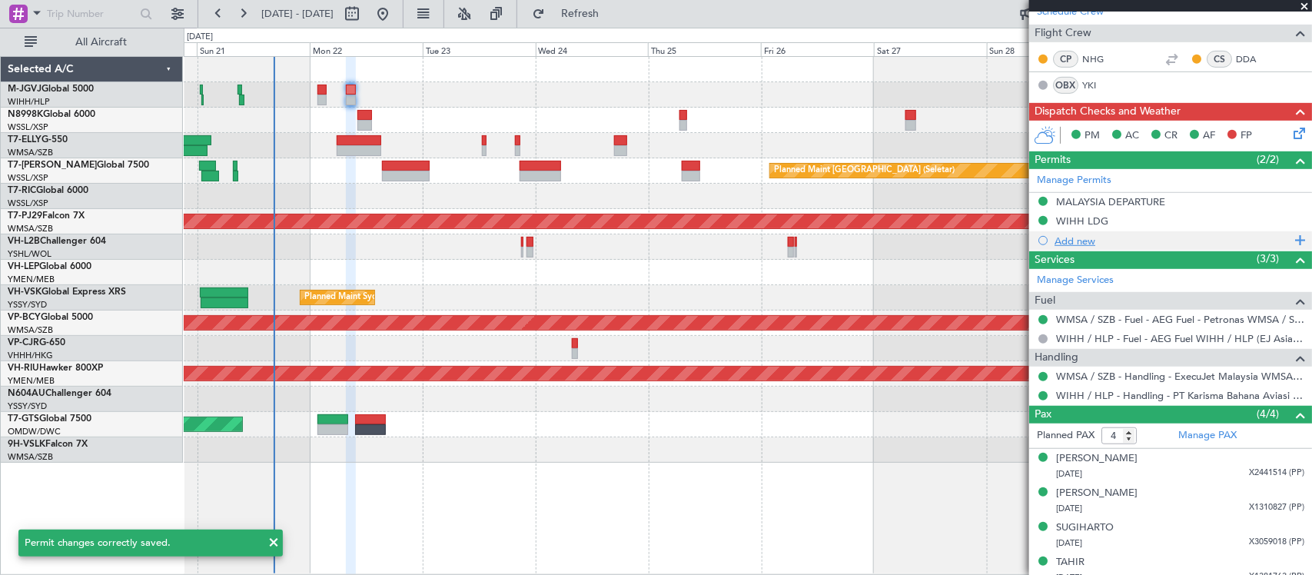
scroll to position [0, 0]
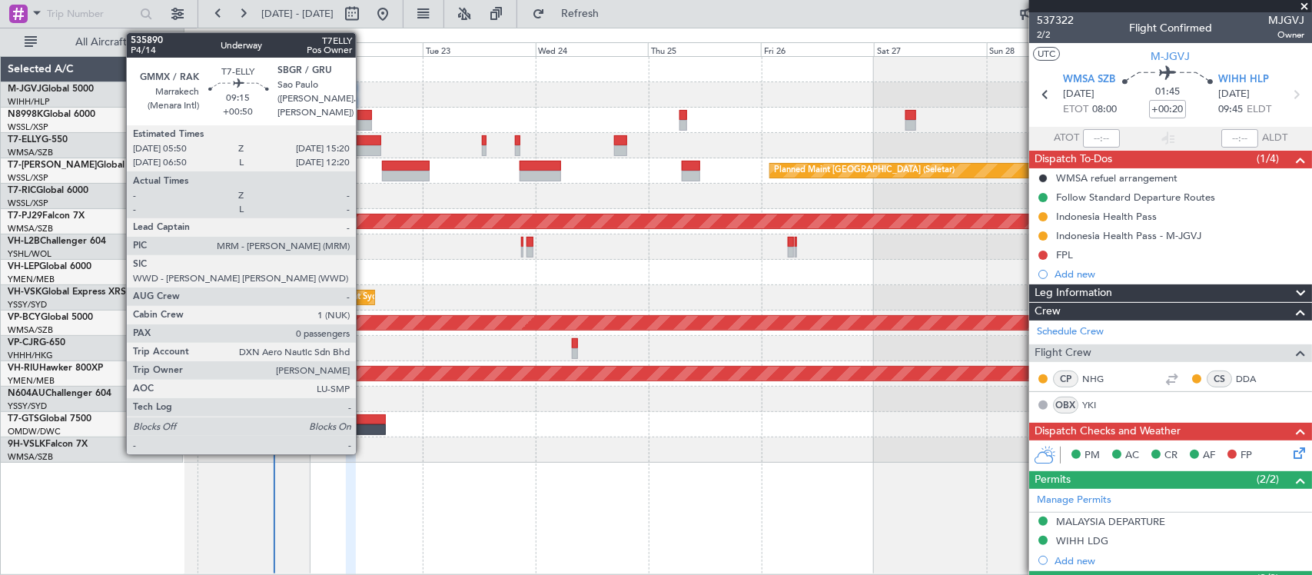
click at [363, 150] on div at bounding box center [359, 150] width 45 height 11
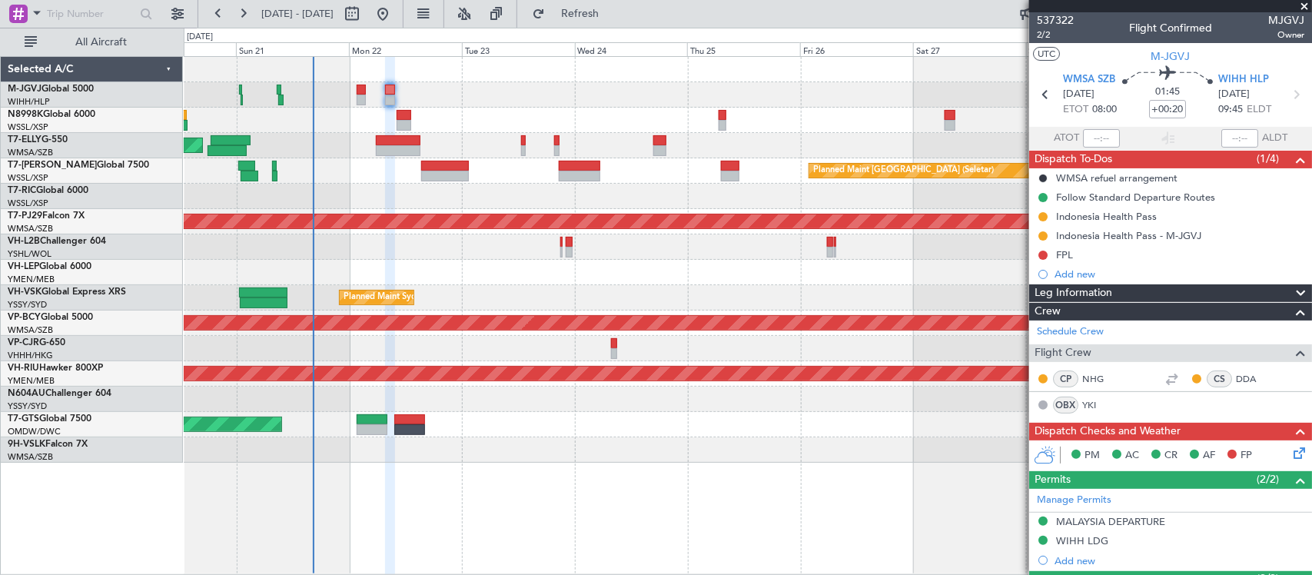
click at [519, 273] on div at bounding box center [747, 272] width 1127 height 25
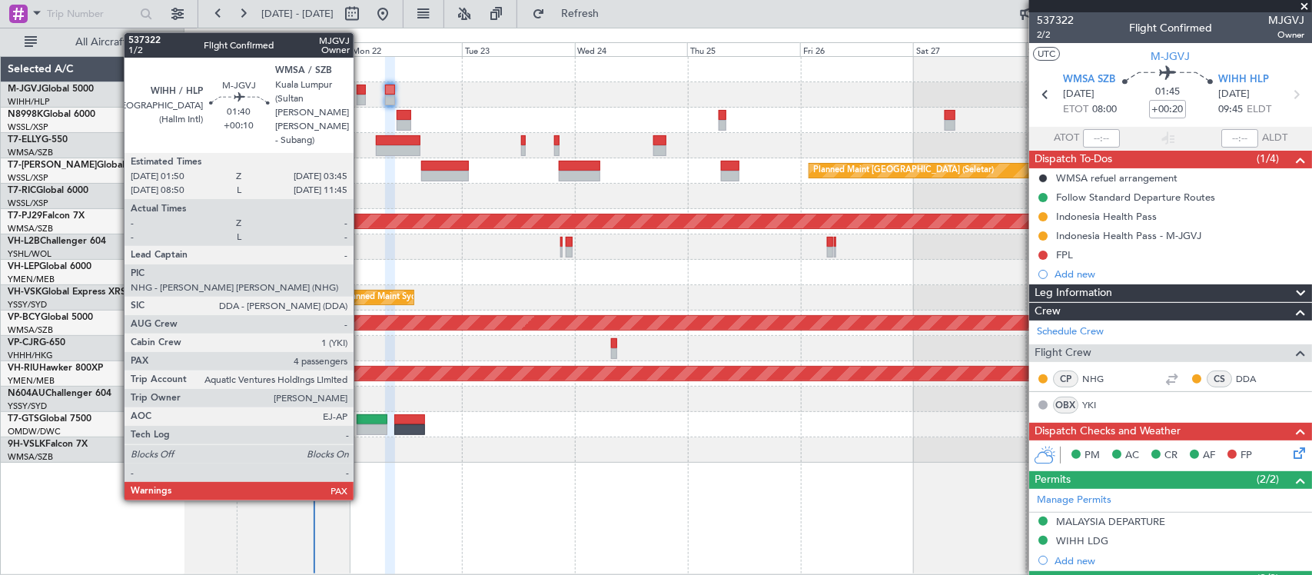
click at [361, 93] on div at bounding box center [361, 90] width 9 height 11
click at [361, 97] on div at bounding box center [361, 100] width 9 height 11
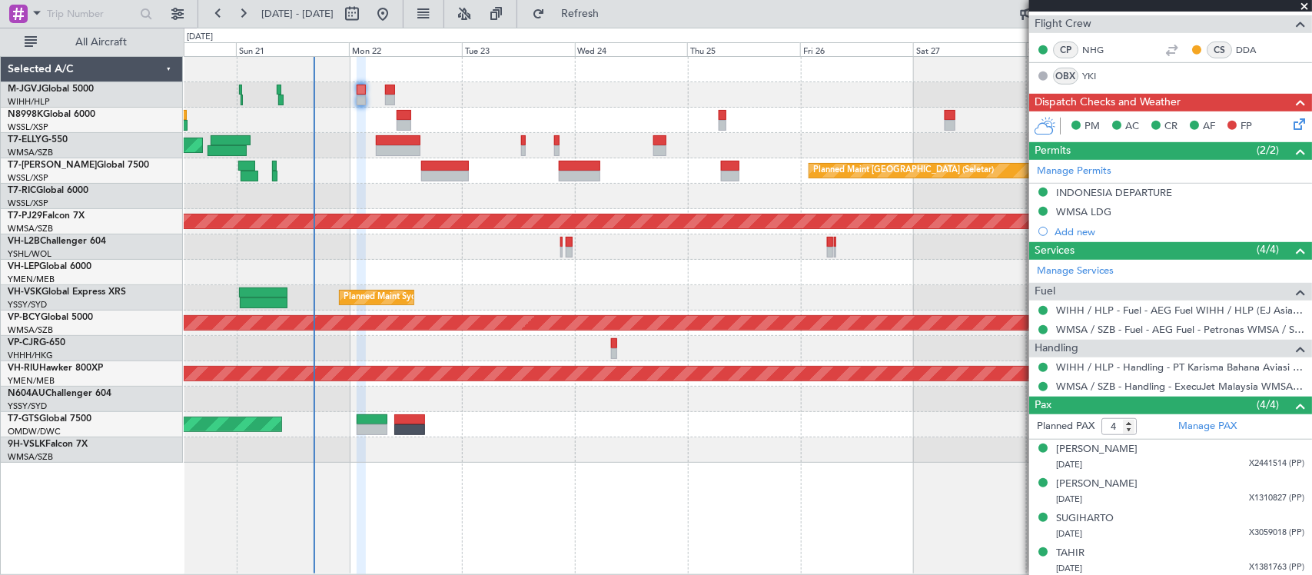
scroll to position [333, 0]
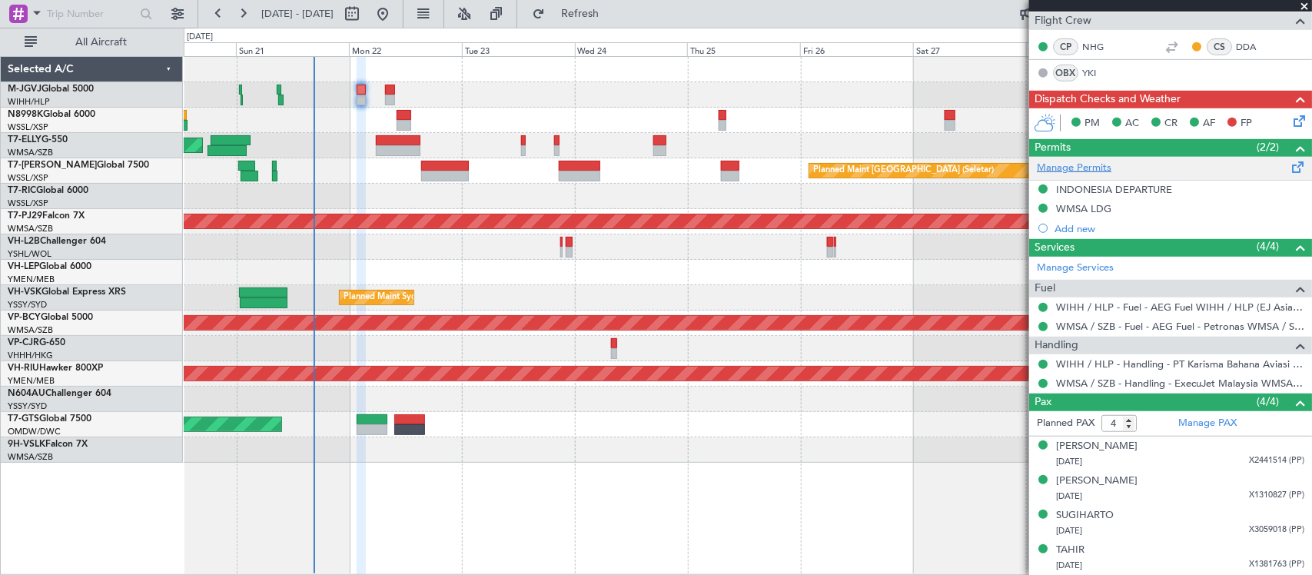
click at [1088, 171] on link "Manage Permits" at bounding box center [1074, 168] width 75 height 15
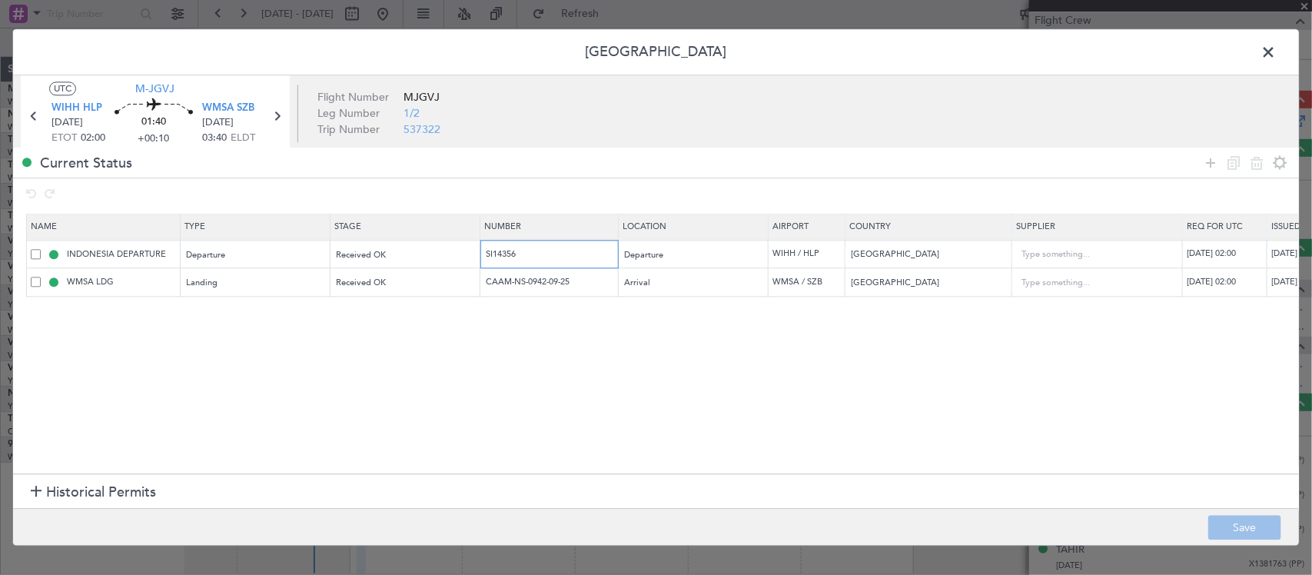
click at [529, 261] on input "SI14356" at bounding box center [551, 253] width 134 height 13
click at [561, 278] on input "CAAM-NS-0942-09-25" at bounding box center [551, 282] width 134 height 13
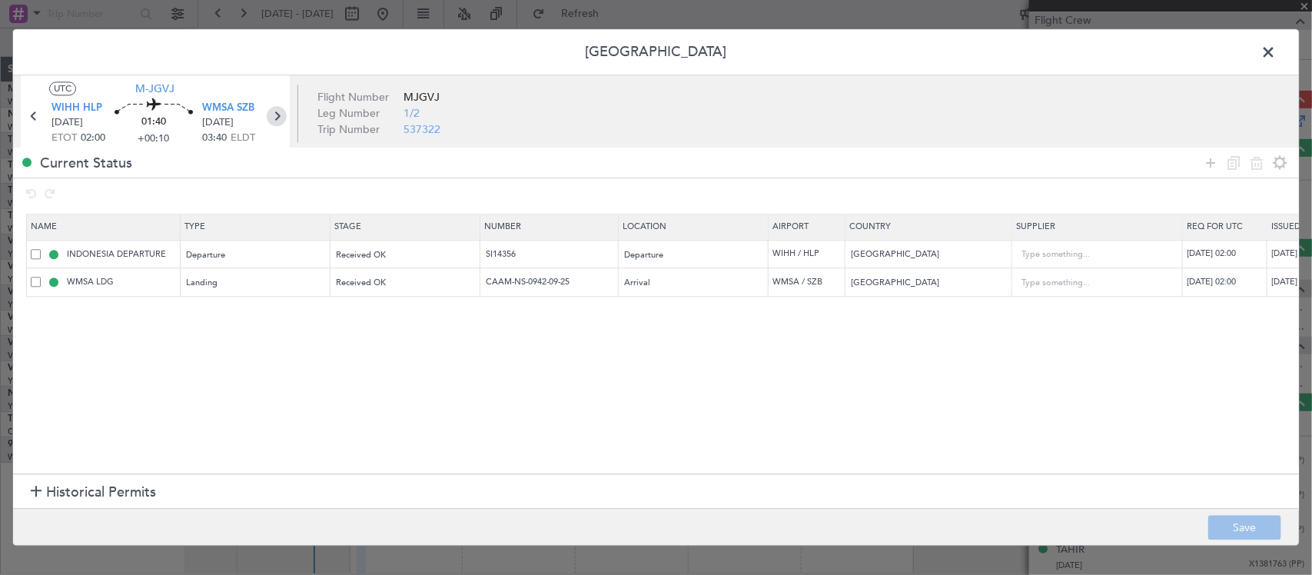
click at [273, 121] on icon at bounding box center [277, 117] width 20 height 20
type input "+00:20"
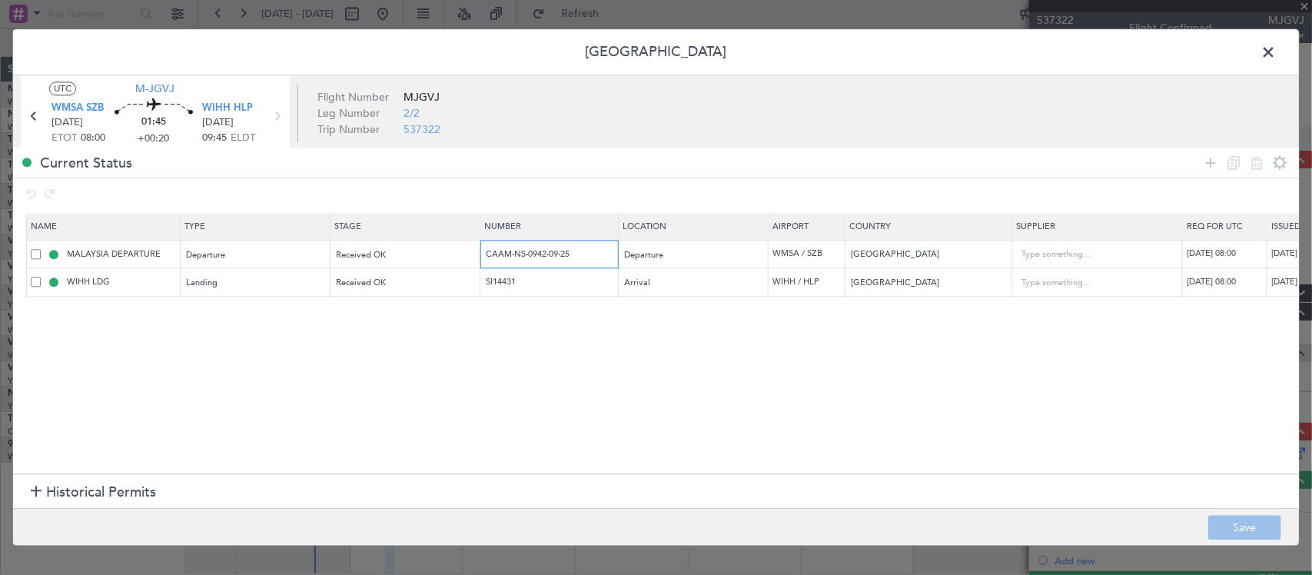
click at [561, 254] on input "CAAM-NS-0942-09-25" at bounding box center [551, 253] width 134 height 13
click at [499, 285] on input "SI14431" at bounding box center [551, 282] width 134 height 13
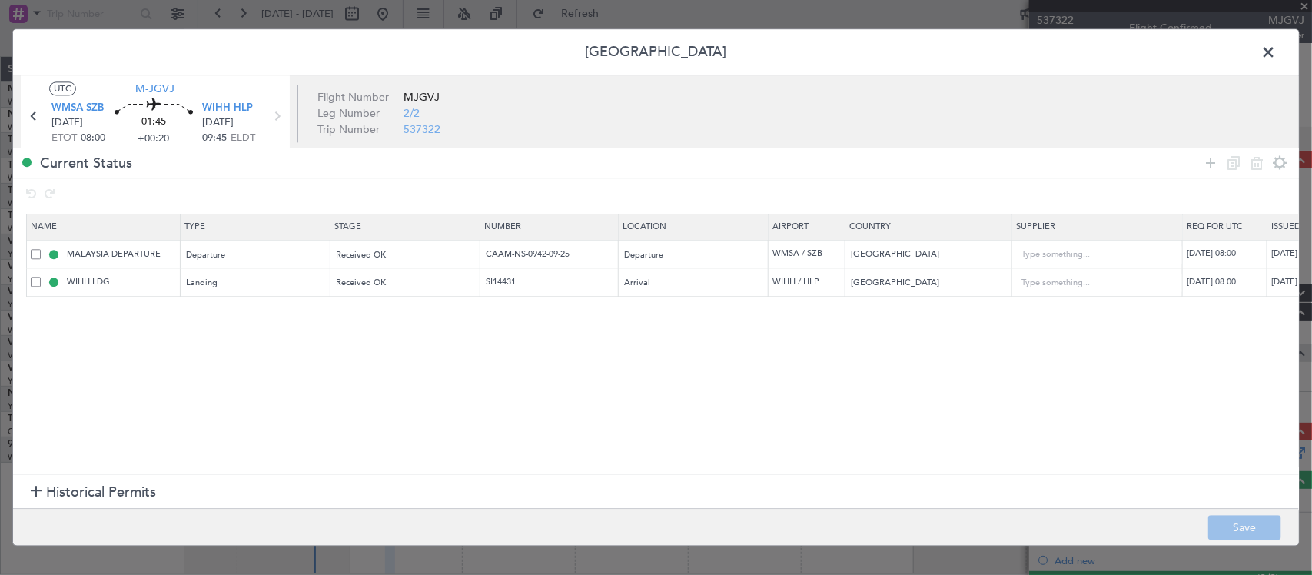
click at [1276, 44] on span at bounding box center [1276, 56] width 0 height 31
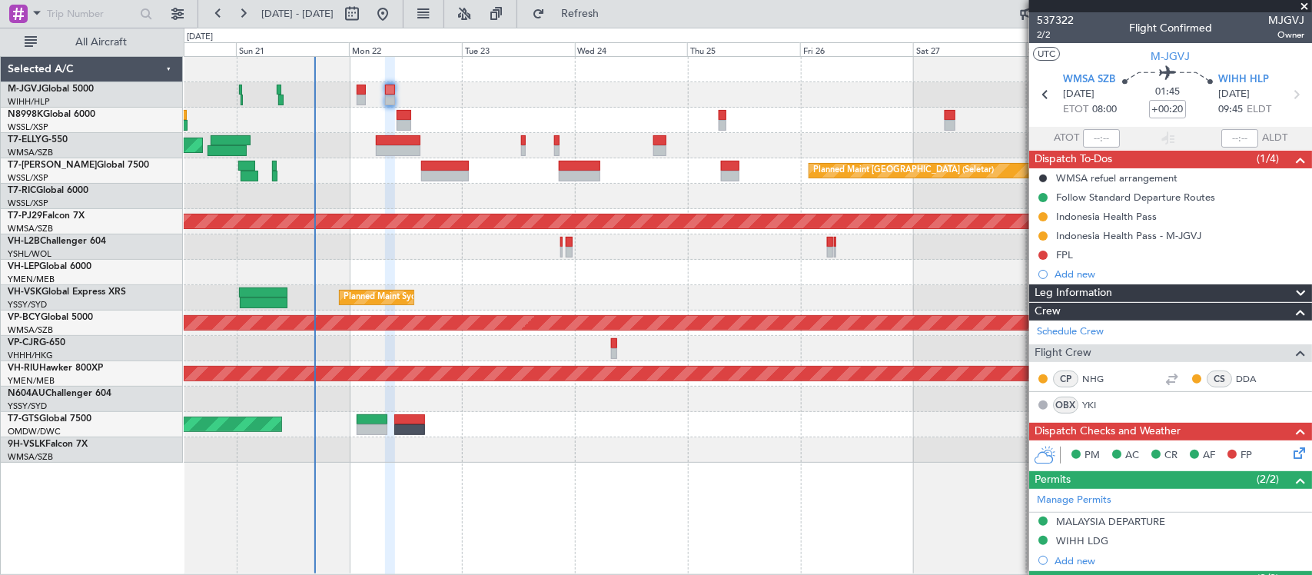
type input "Brien Tan (BTA)"
click at [1045, 255] on button at bounding box center [1042, 255] width 9 height 9
drag, startPoint x: 1030, startPoint y: 324, endPoint x: 1031, endPoint y: 315, distance: 8.6
click at [1030, 324] on span "Completed" at bounding box center [1049, 322] width 51 height 15
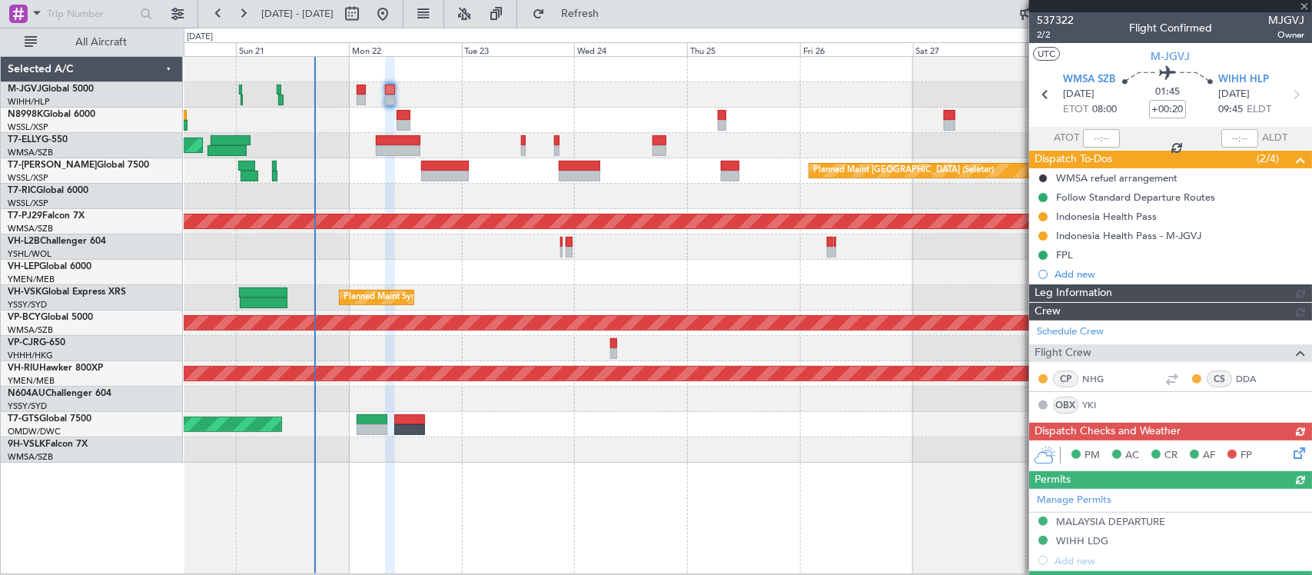
type input "Brien Tan (BTA)"
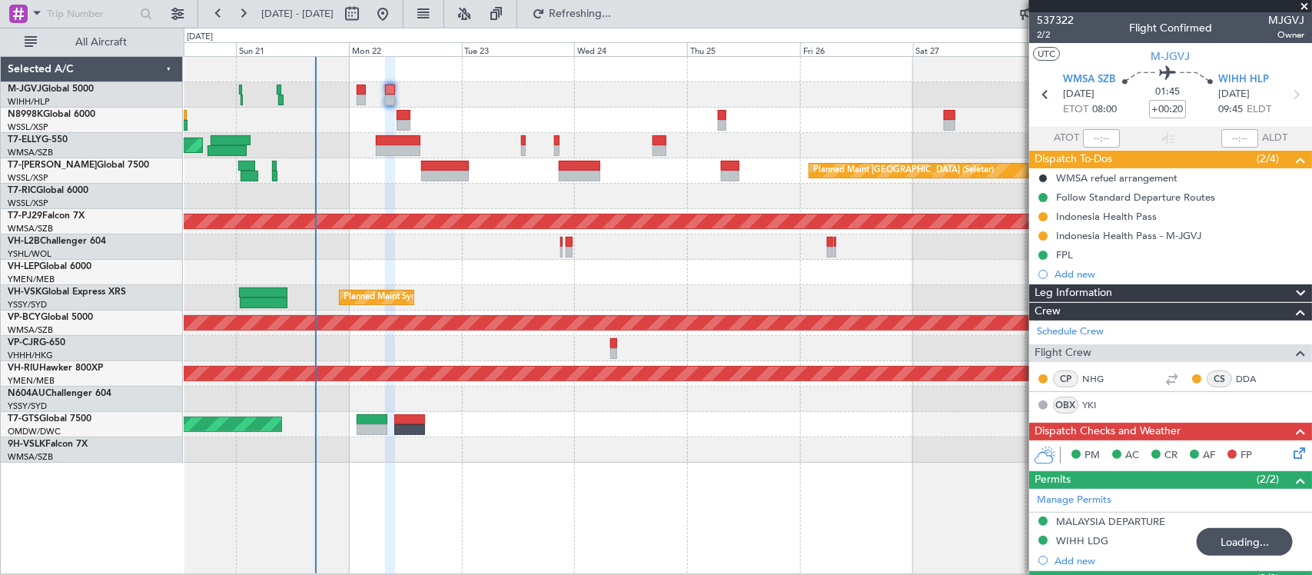
click at [1290, 453] on icon at bounding box center [1296, 450] width 12 height 12
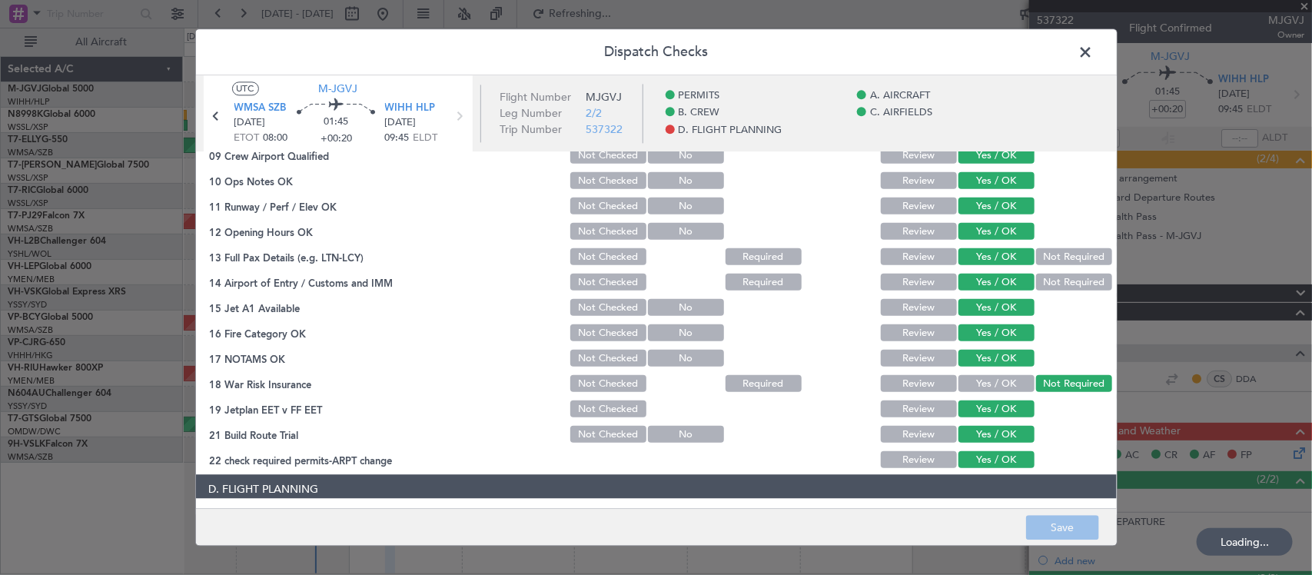
scroll to position [553, 0]
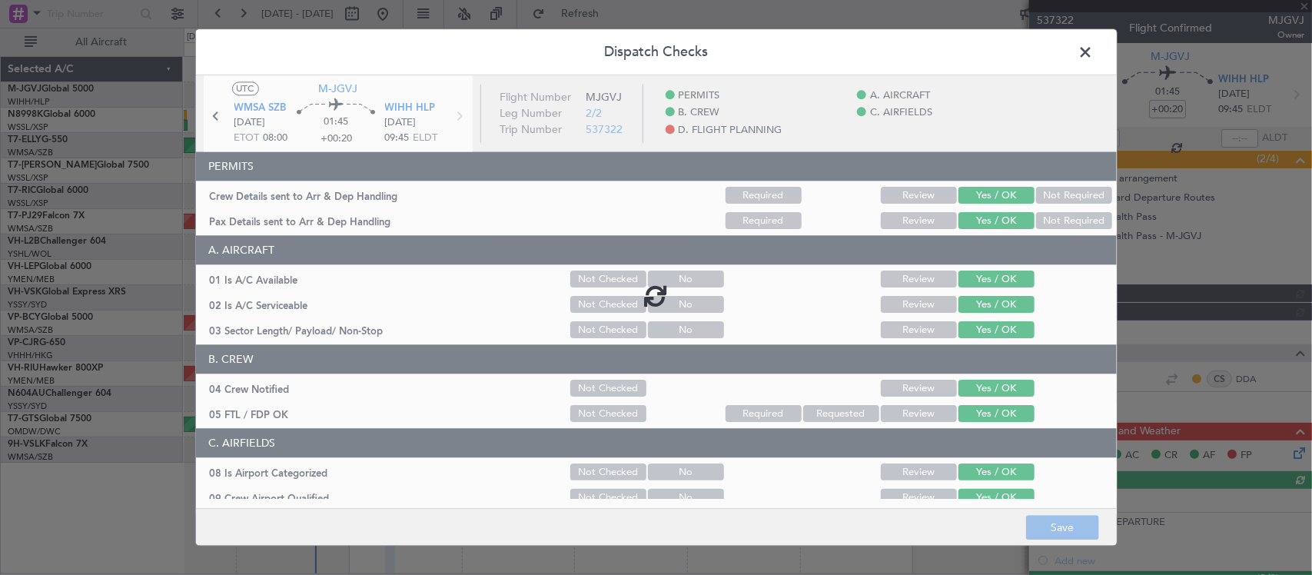
type input "Brien Tan (BTA)"
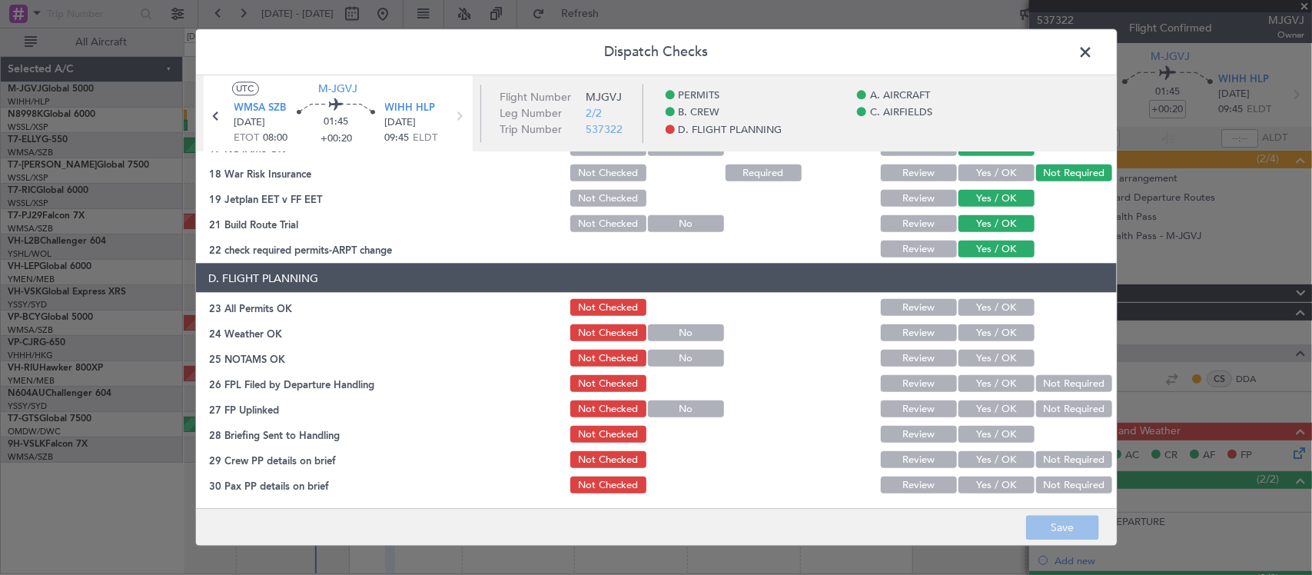
click at [988, 302] on button "Yes / OK" at bounding box center [996, 307] width 76 height 17
click at [989, 327] on button "Yes / OK" at bounding box center [996, 332] width 76 height 17
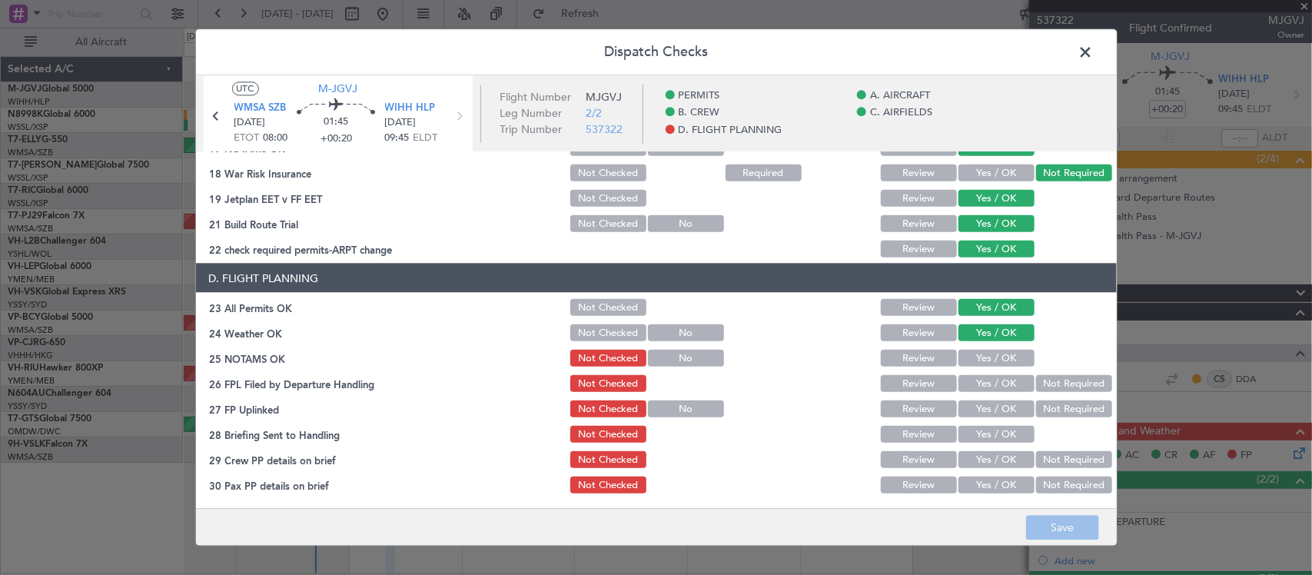
click at [992, 353] on button "Yes / OK" at bounding box center [996, 358] width 76 height 17
click at [991, 384] on button "Yes / OK" at bounding box center [996, 383] width 76 height 17
click at [1036, 385] on button "Not Required" at bounding box center [1074, 383] width 76 height 17
click at [969, 409] on button "Yes / OK" at bounding box center [996, 408] width 76 height 17
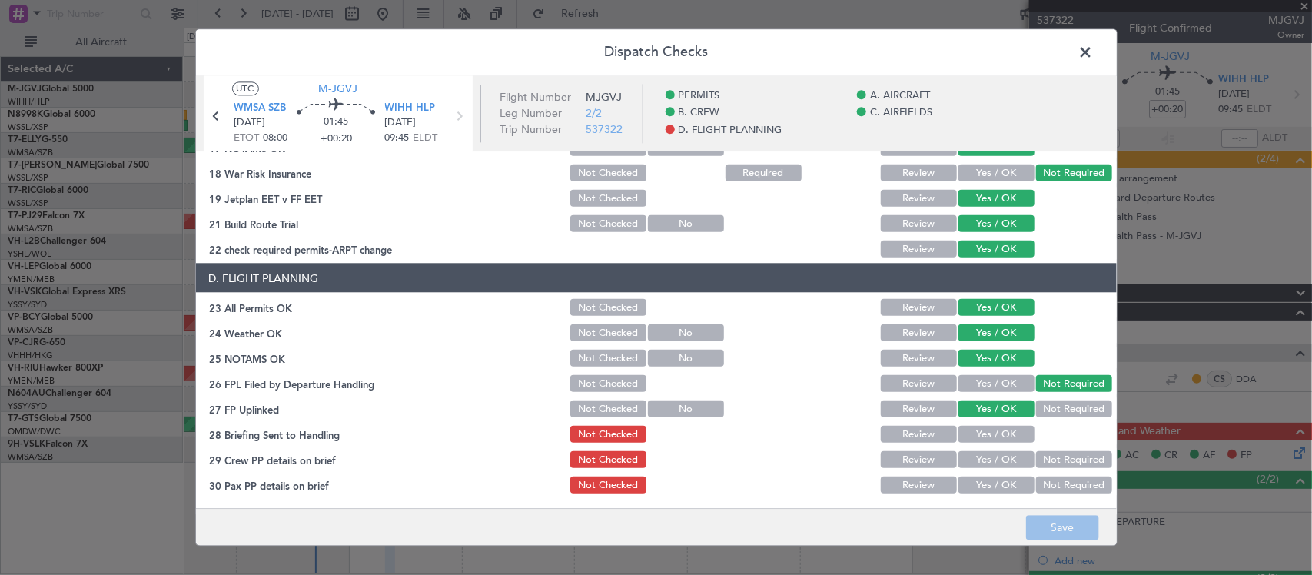
click at [969, 426] on button "Yes / OK" at bounding box center [996, 434] width 76 height 17
click at [978, 456] on button "Yes / OK" at bounding box center [996, 459] width 76 height 17
click at [988, 483] on button "Yes / OK" at bounding box center [996, 484] width 76 height 17
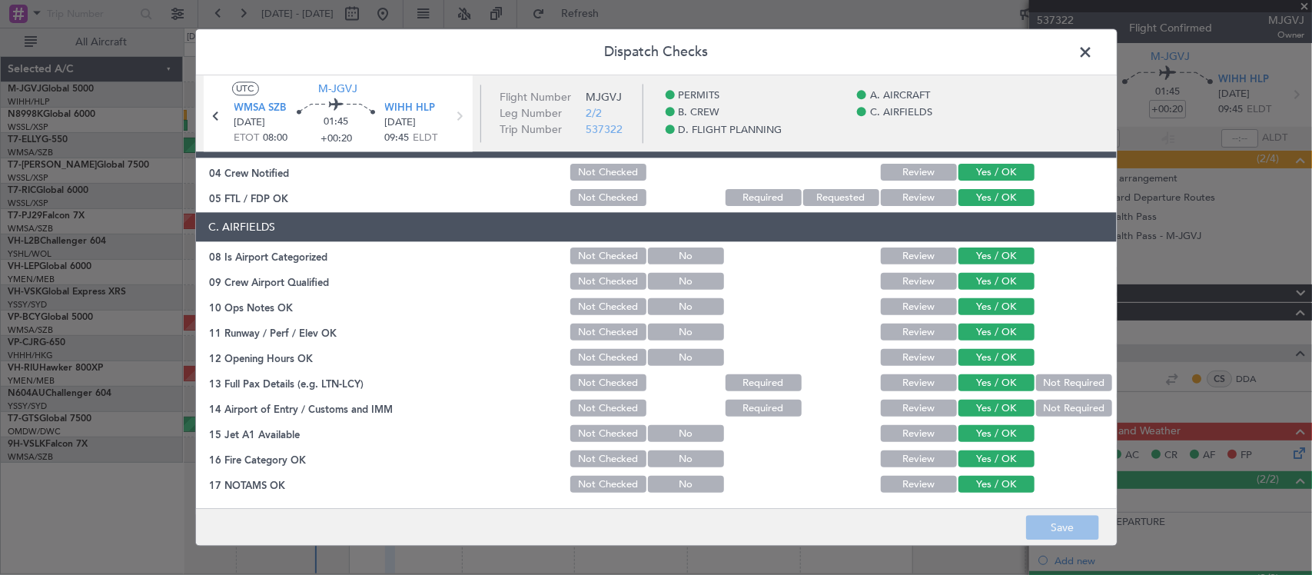
scroll to position [0, 0]
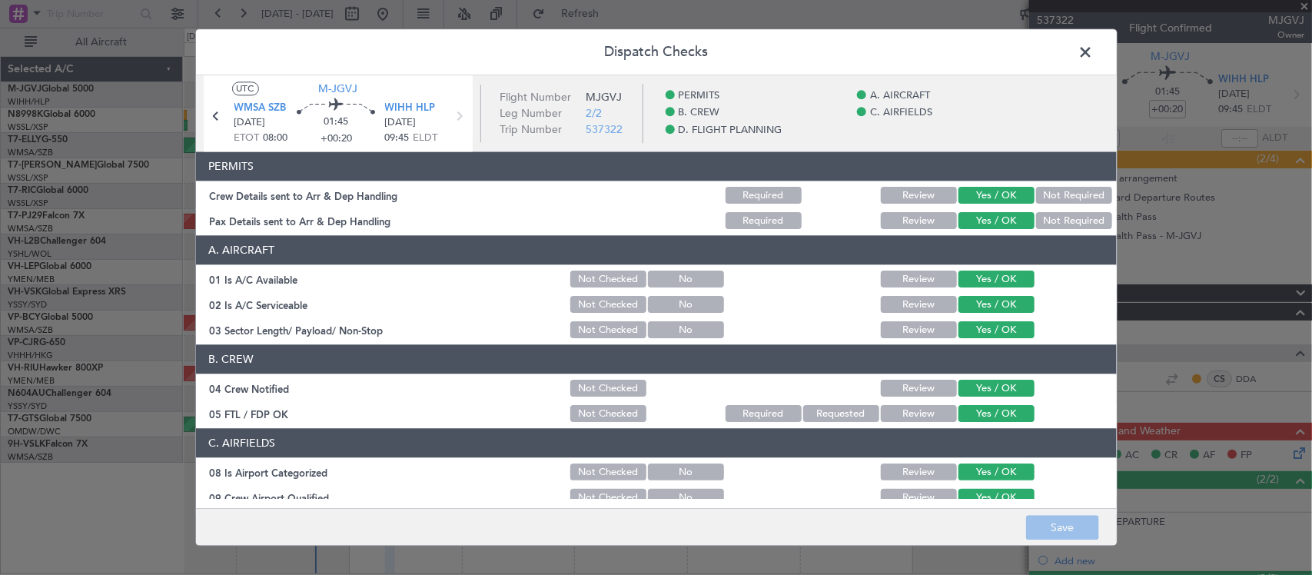
click at [1094, 51] on span at bounding box center [1094, 56] width 0 height 31
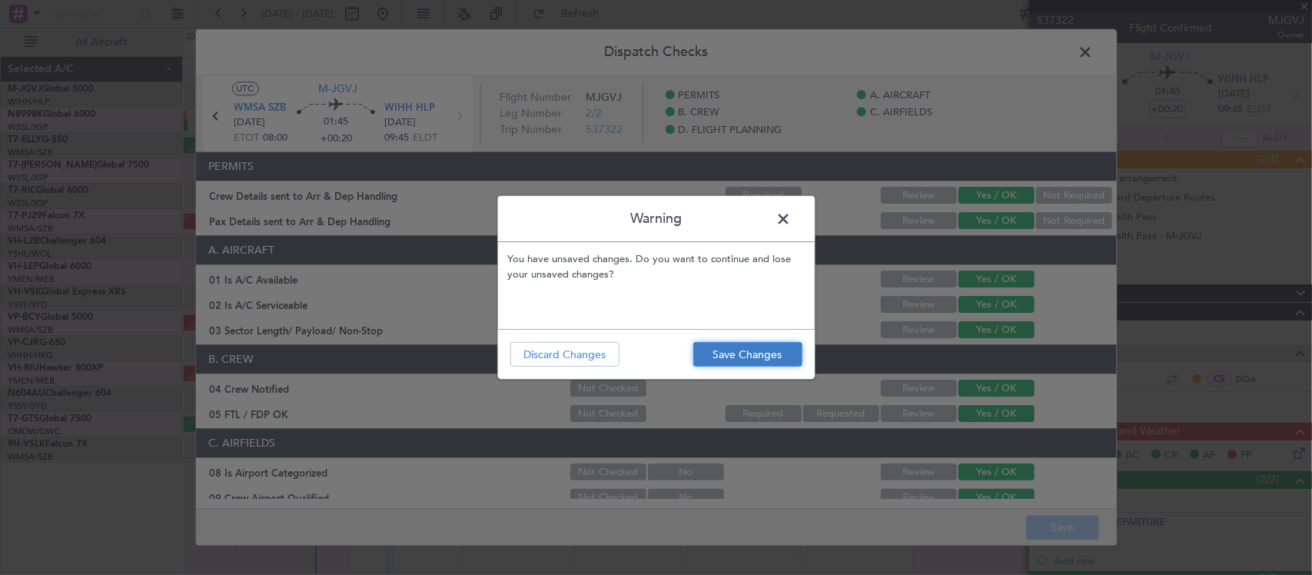
click at [726, 356] on button "Save Changes" at bounding box center [747, 354] width 109 height 25
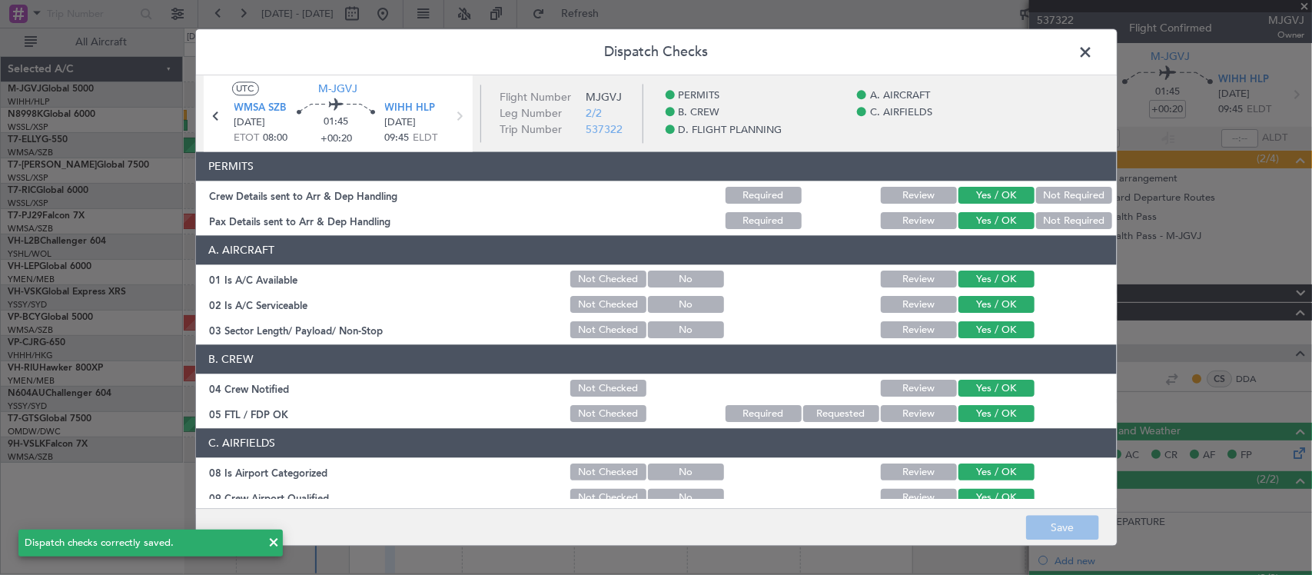
click at [1094, 52] on span at bounding box center [1094, 56] width 0 height 31
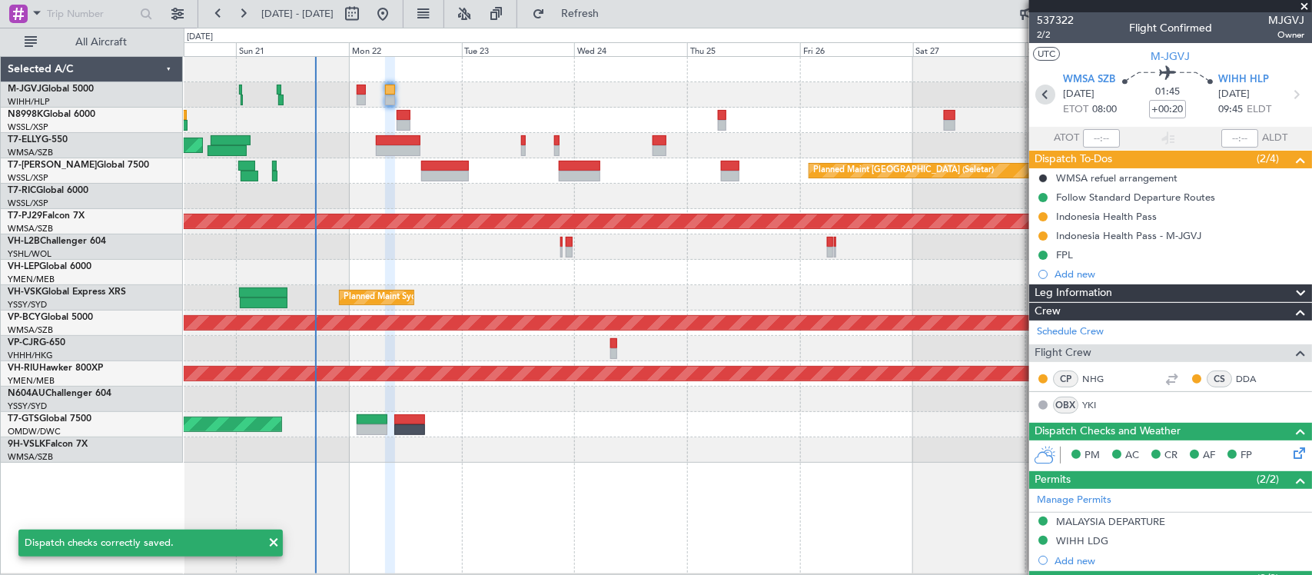
click at [1045, 89] on icon at bounding box center [1045, 95] width 20 height 20
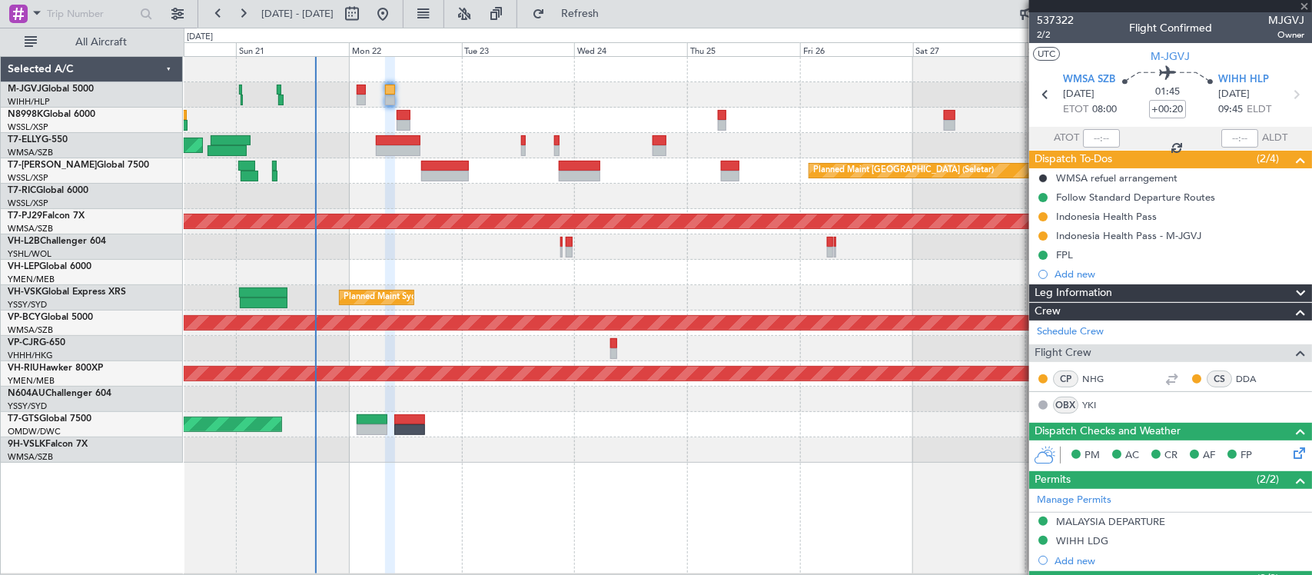
type input "+00:10"
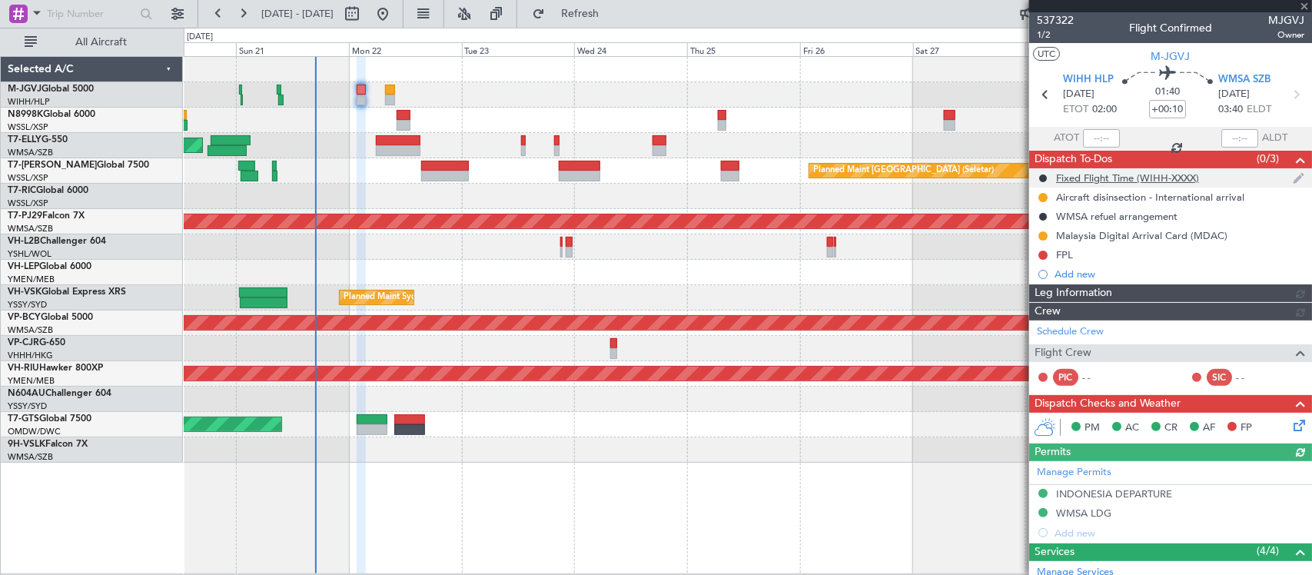
type input "Brien Tan (BTA)"
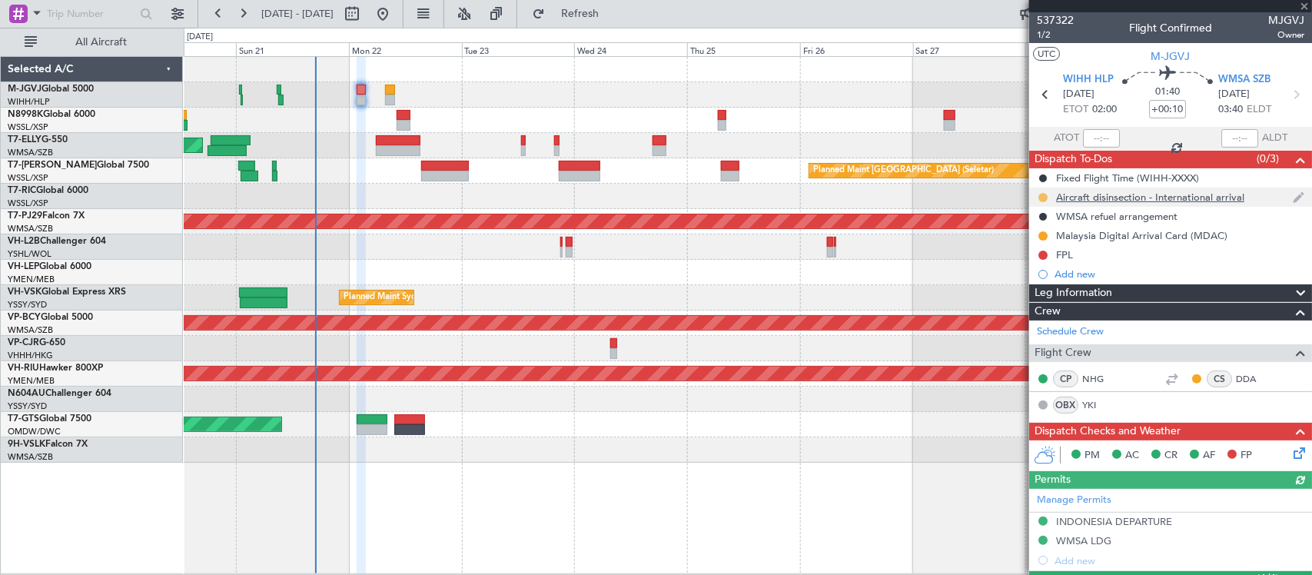
click at [1042, 194] on button at bounding box center [1042, 197] width 9 height 9
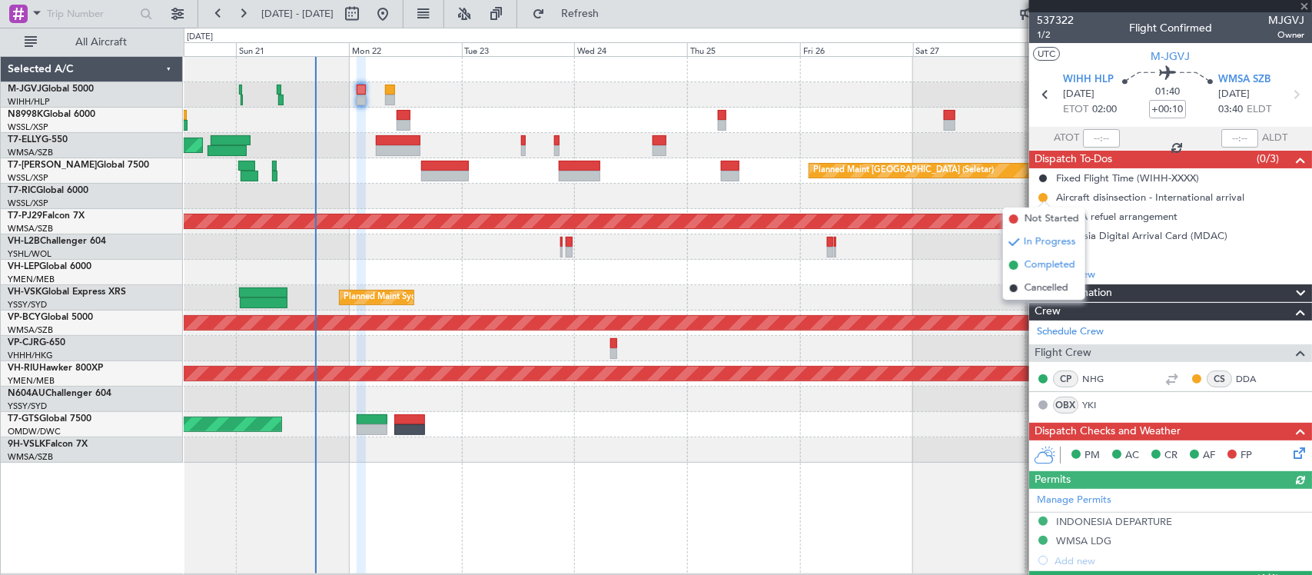
click at [1023, 264] on li "Completed" at bounding box center [1044, 265] width 82 height 23
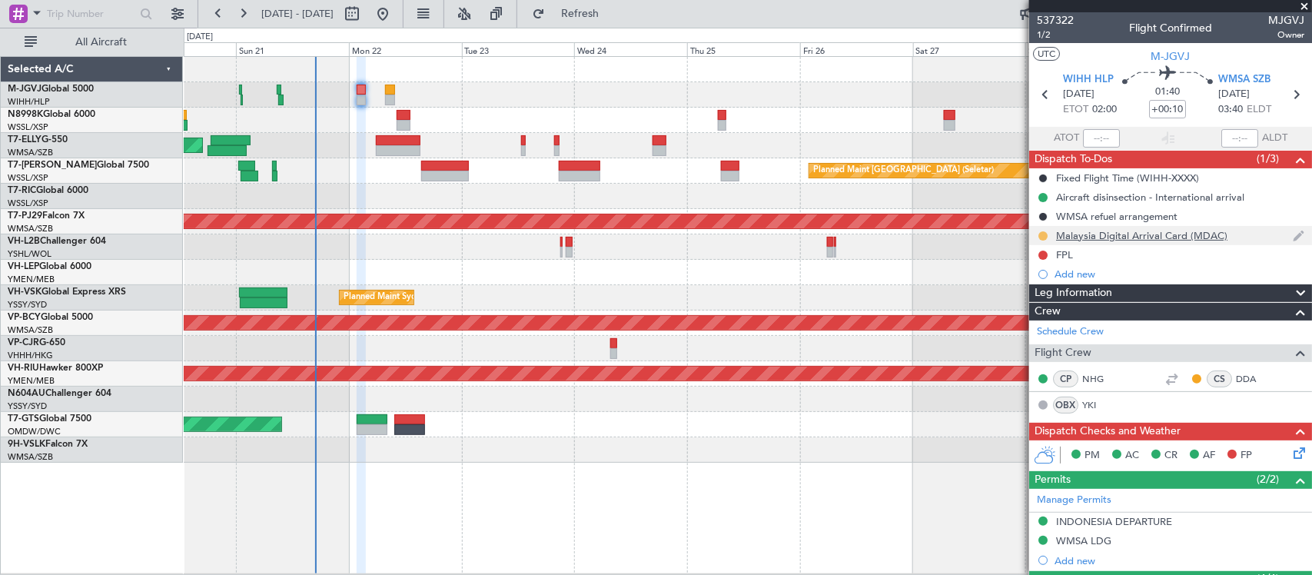
click at [1041, 232] on button at bounding box center [1042, 235] width 9 height 9
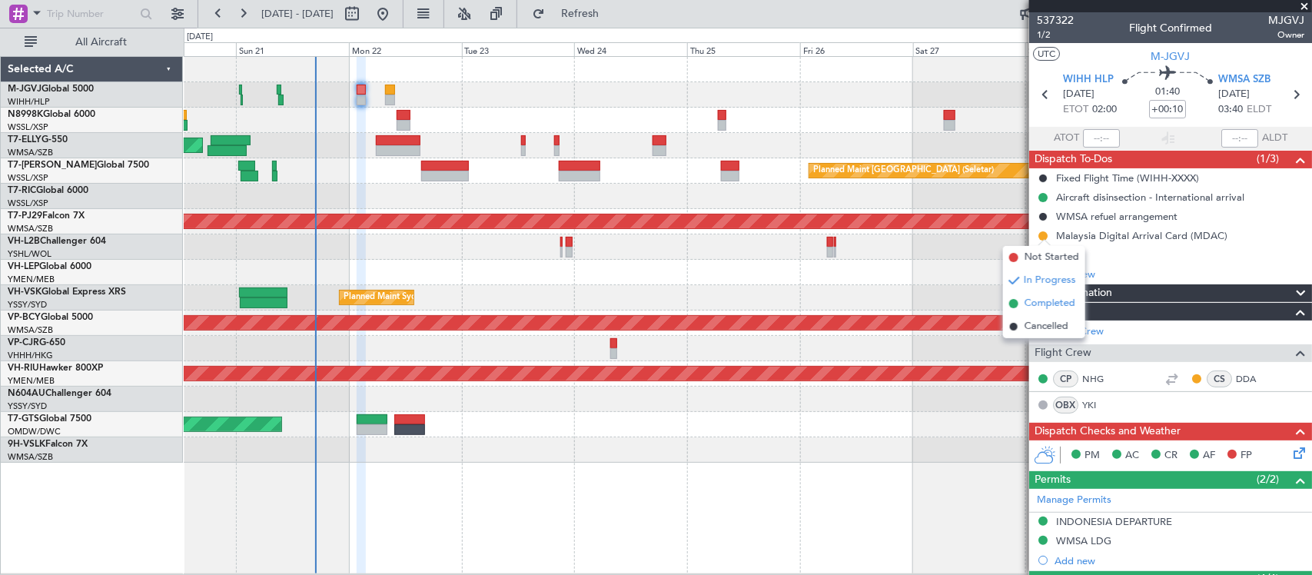
click at [1027, 306] on span "Completed" at bounding box center [1049, 303] width 51 height 15
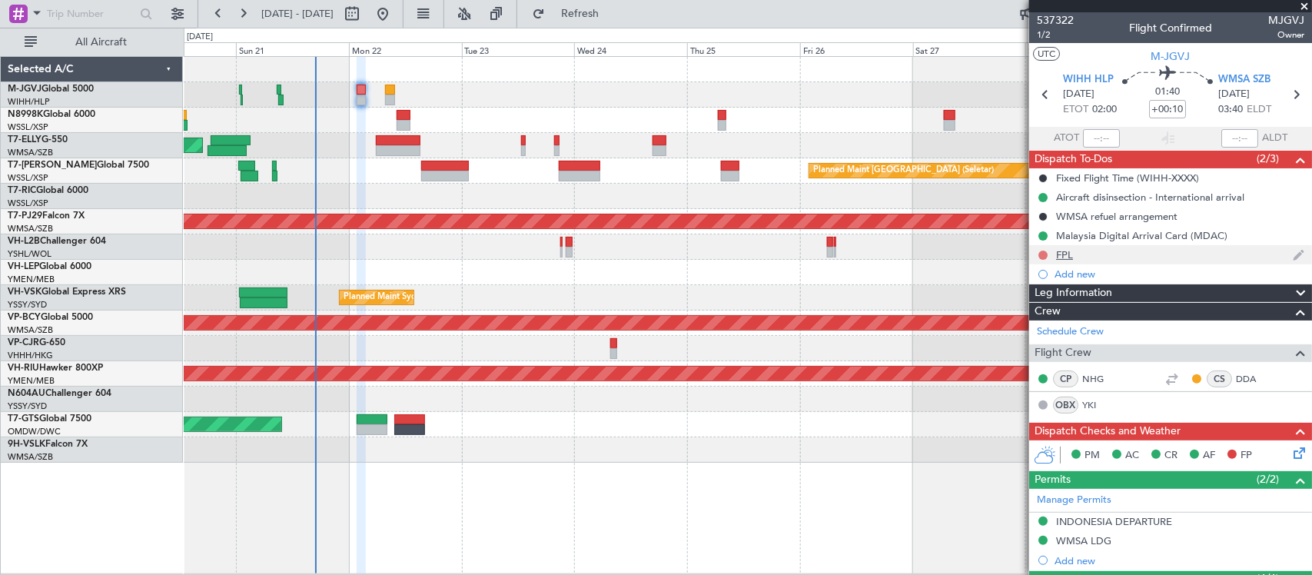
click at [1043, 254] on button at bounding box center [1042, 255] width 9 height 9
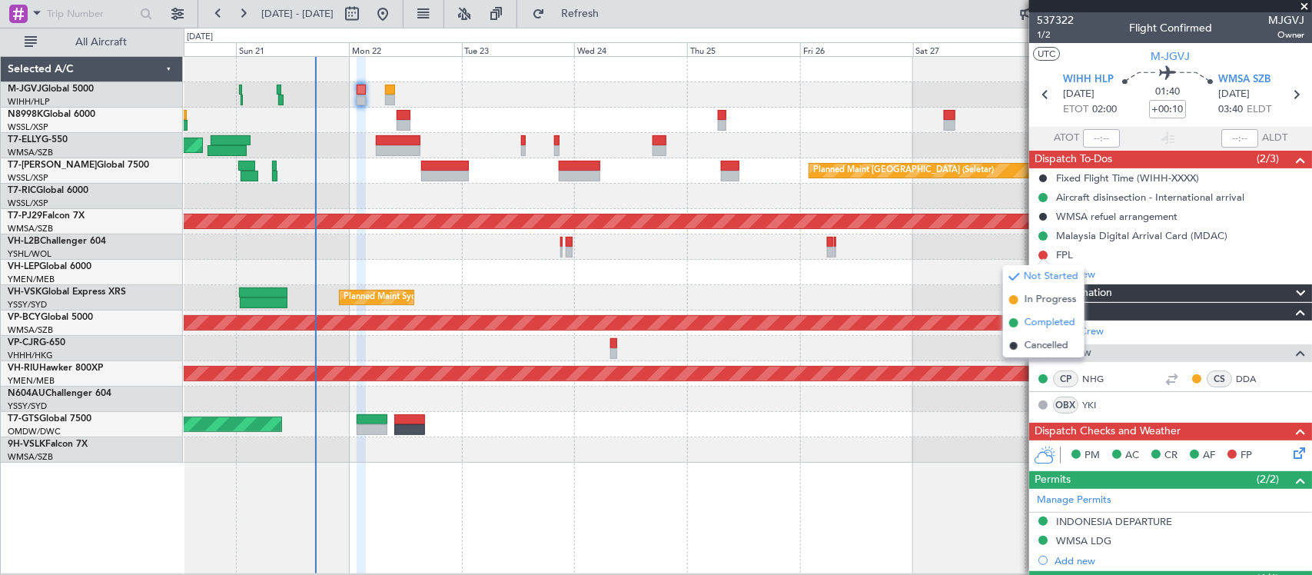
click at [1038, 330] on li "Completed" at bounding box center [1043, 322] width 81 height 23
click at [1290, 452] on icon at bounding box center [1296, 450] width 12 height 12
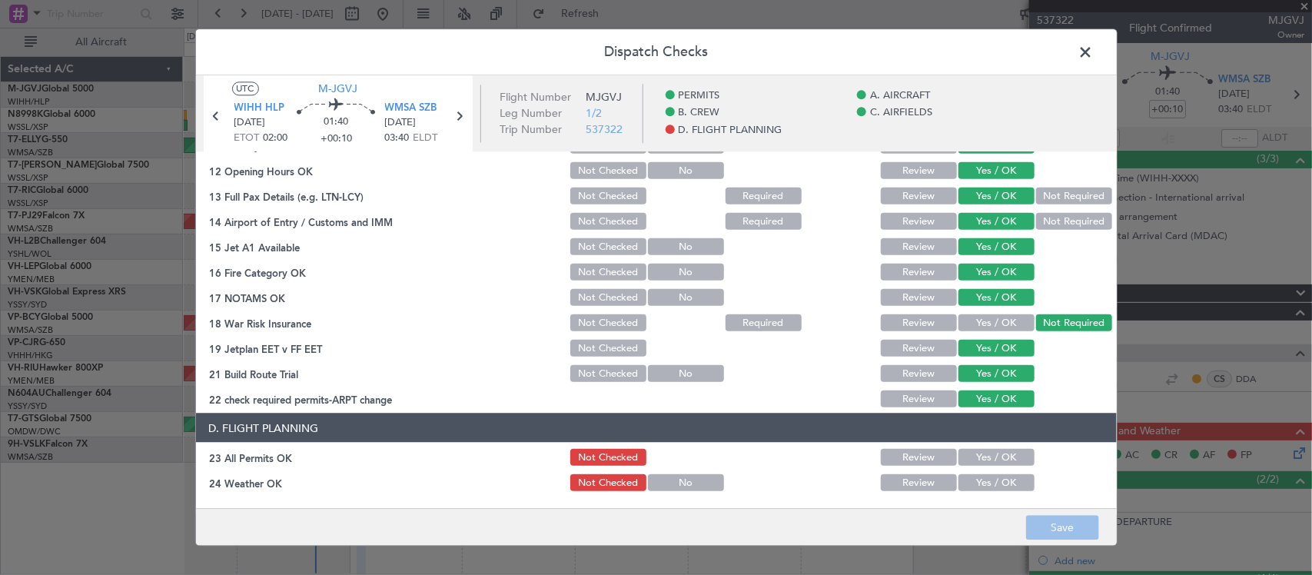
scroll to position [553, 0]
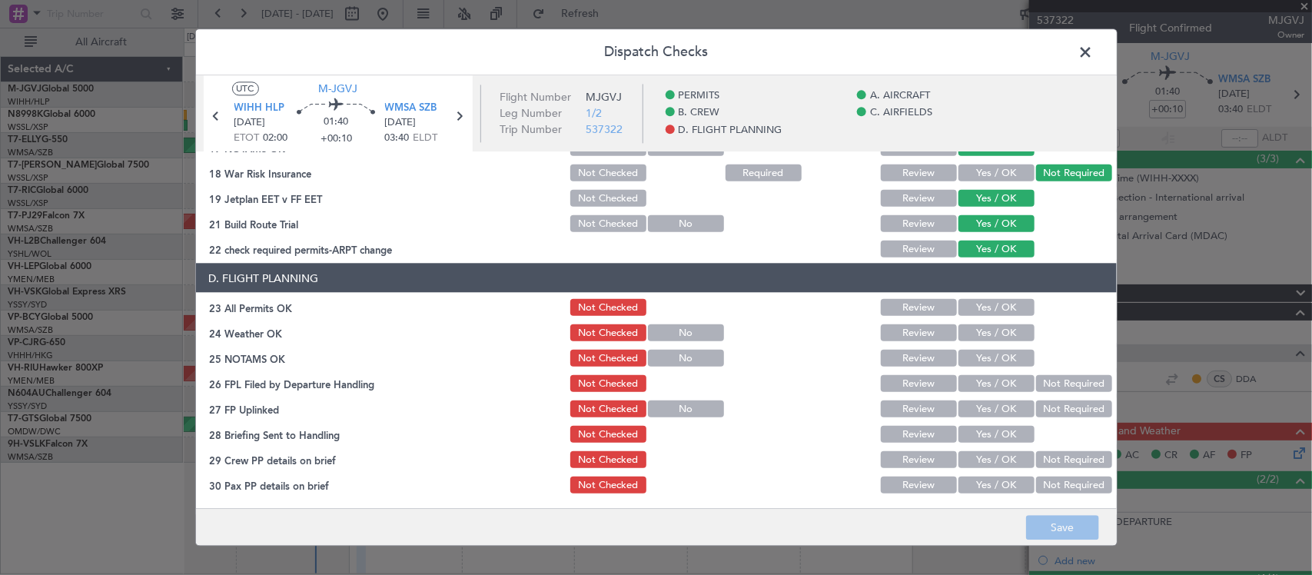
click at [981, 313] on button "Yes / OK" at bounding box center [996, 307] width 76 height 17
click at [985, 331] on button "Yes / OK" at bounding box center [996, 332] width 76 height 17
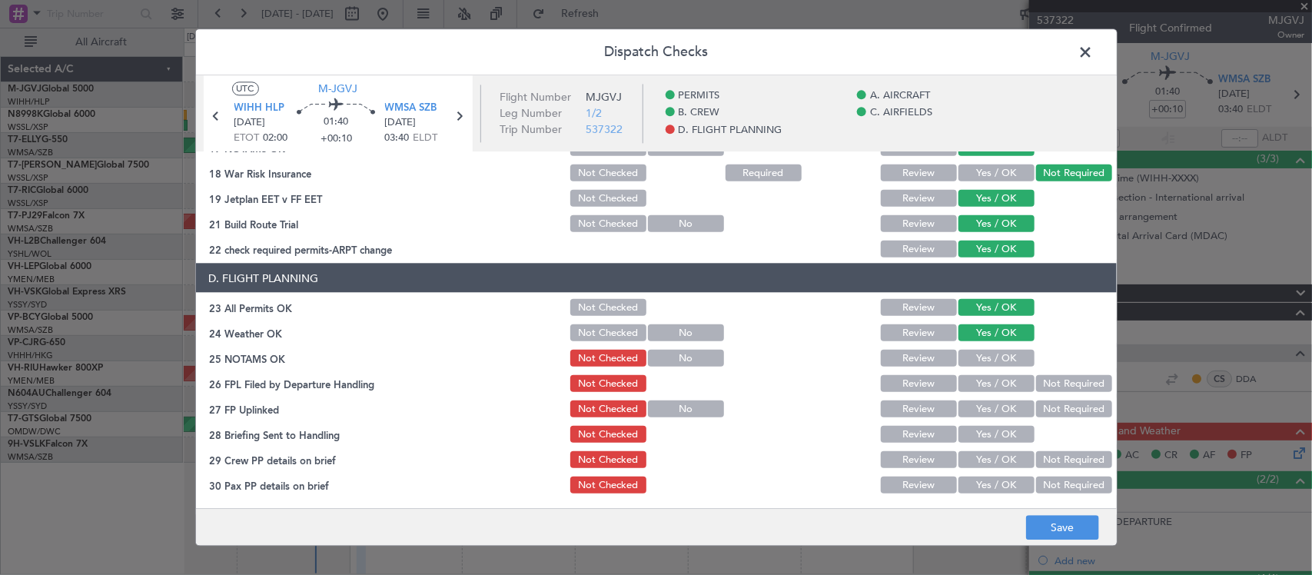
click at [989, 360] on button "Yes / OK" at bounding box center [996, 358] width 76 height 17
click at [1036, 378] on button "Not Required" at bounding box center [1074, 383] width 76 height 17
click at [990, 413] on button "Yes / OK" at bounding box center [996, 408] width 76 height 17
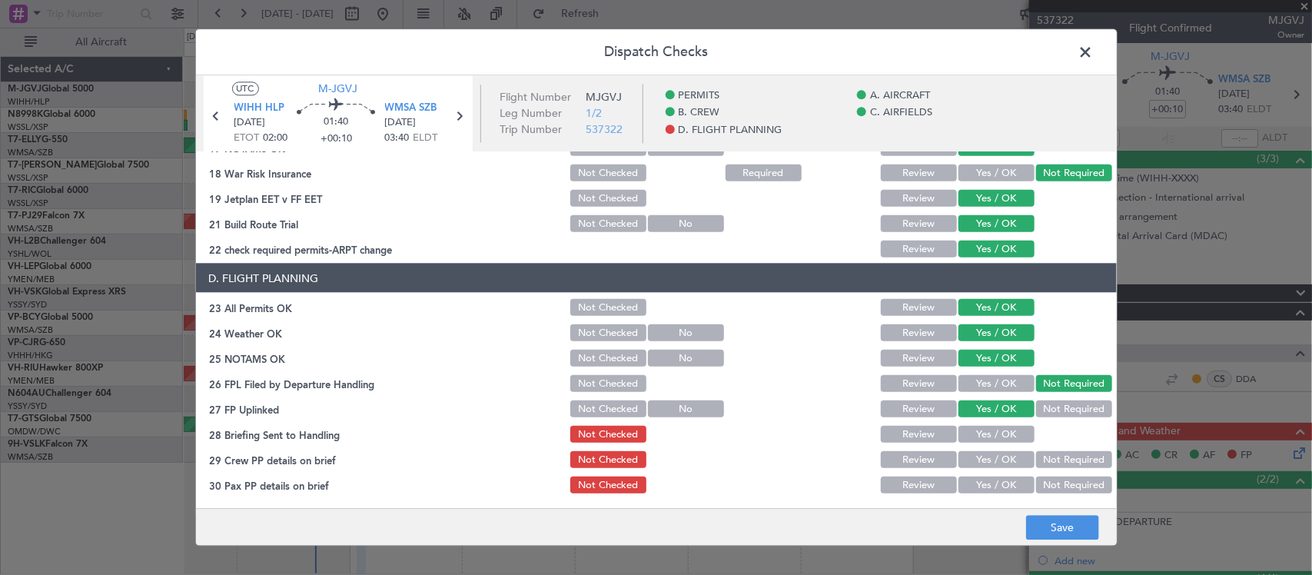
click at [989, 430] on button "Yes / OK" at bounding box center [996, 434] width 76 height 17
click at [990, 454] on button "Yes / OK" at bounding box center [996, 459] width 76 height 17
click at [997, 484] on button "Yes / OK" at bounding box center [996, 484] width 76 height 17
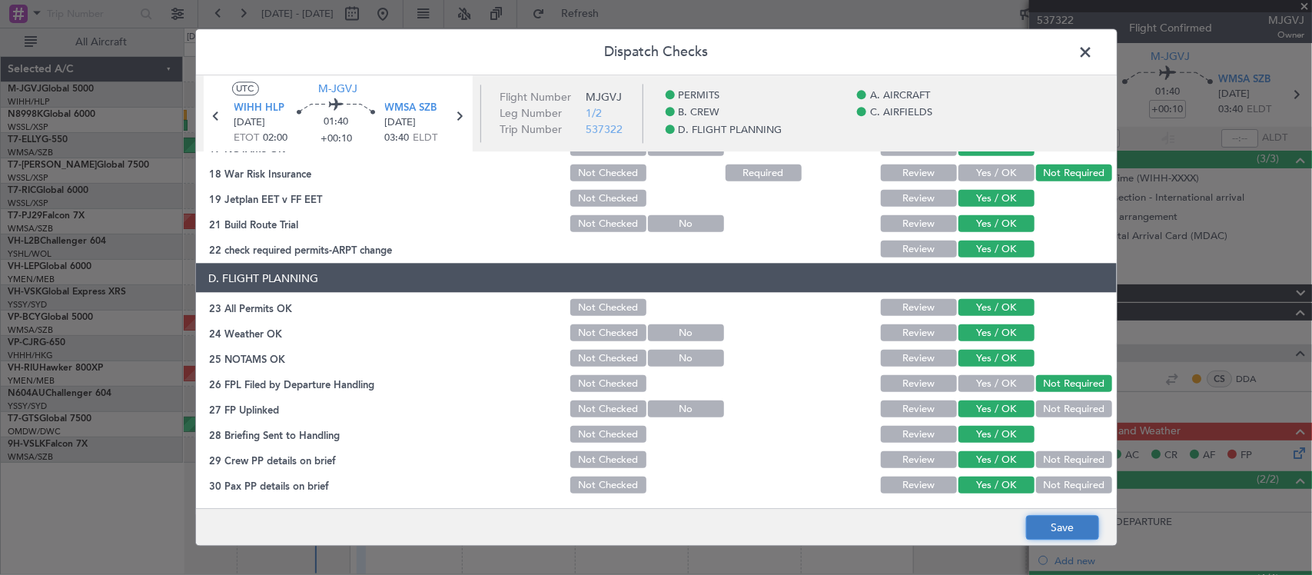
click at [1060, 520] on button "Save" at bounding box center [1062, 528] width 73 height 25
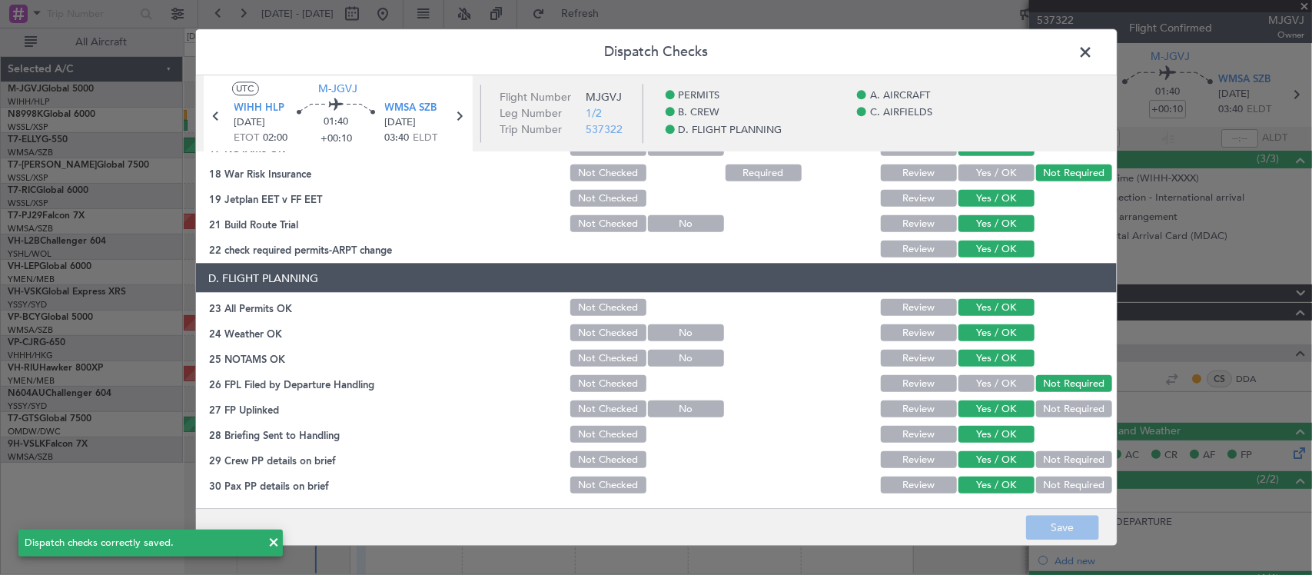
click at [1094, 48] on span at bounding box center [1094, 56] width 0 height 31
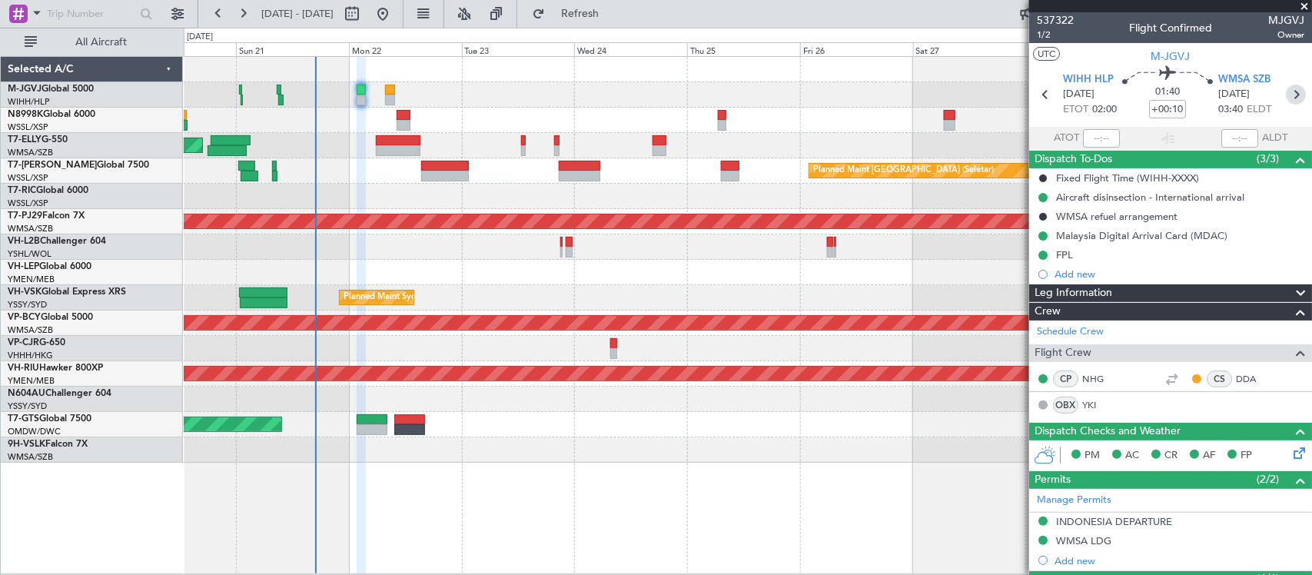
click at [1286, 97] on icon at bounding box center [1296, 95] width 20 height 20
type input "+00:20"
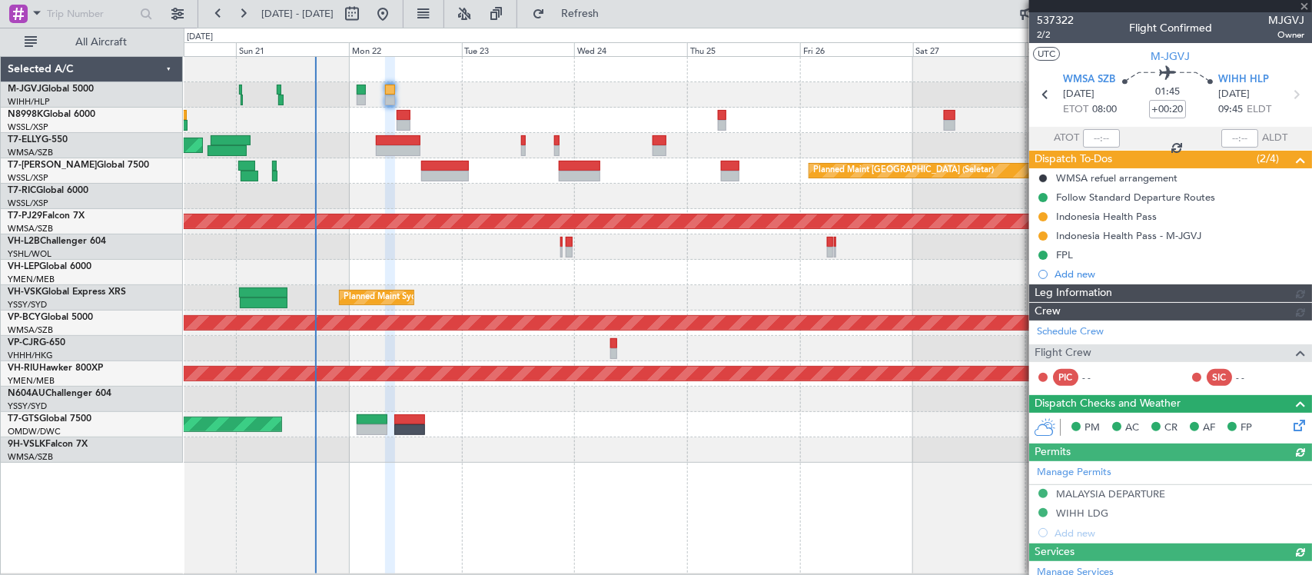
type input "Brien Tan (BTA)"
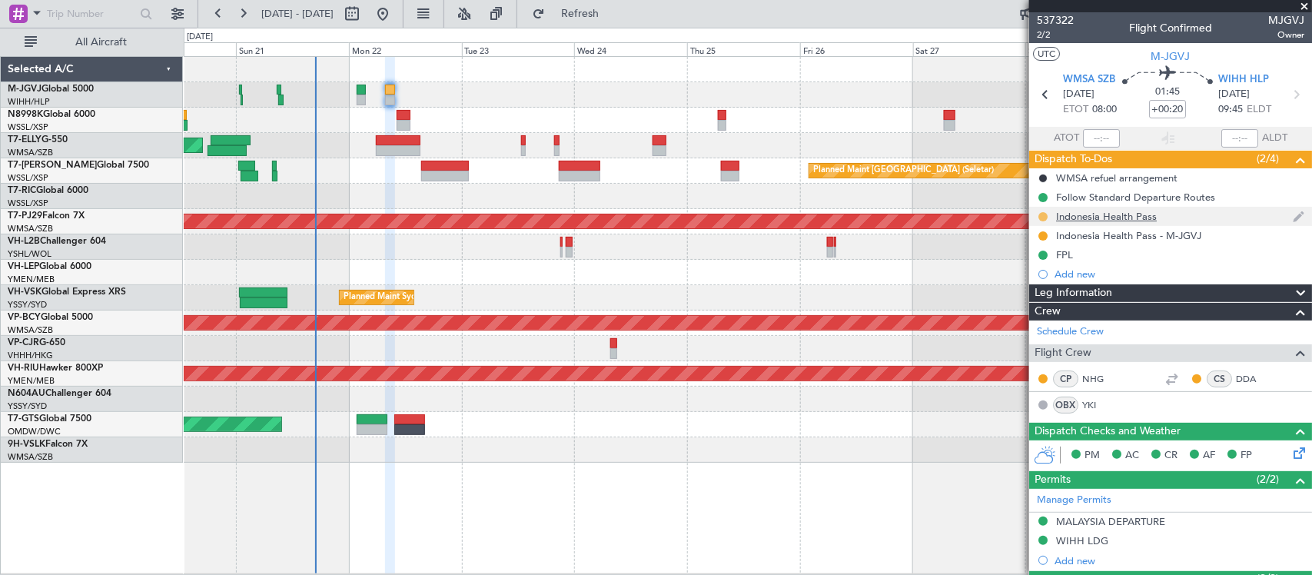
click at [1042, 214] on button at bounding box center [1042, 216] width 9 height 9
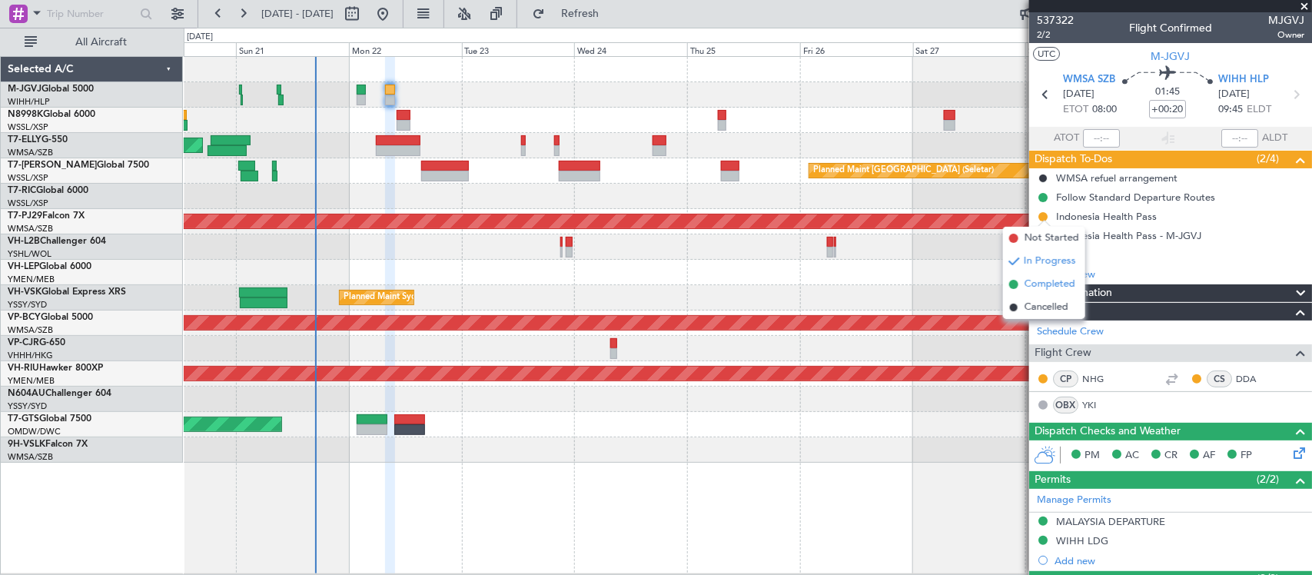
click at [1026, 287] on span "Completed" at bounding box center [1049, 284] width 51 height 15
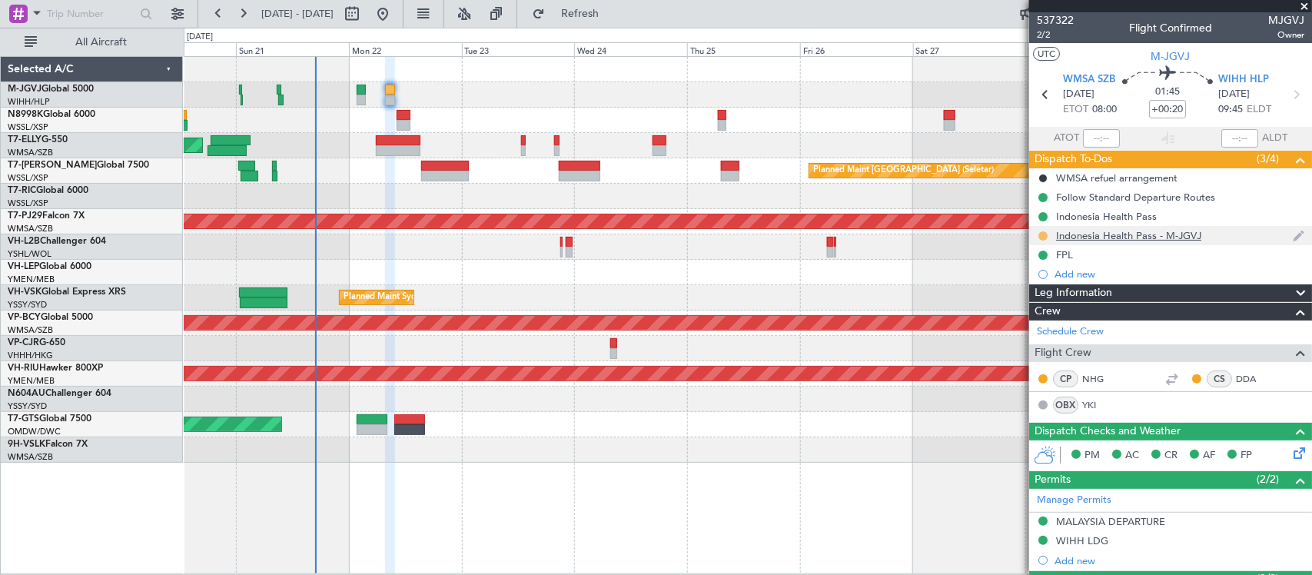
click at [1041, 235] on button at bounding box center [1042, 235] width 9 height 9
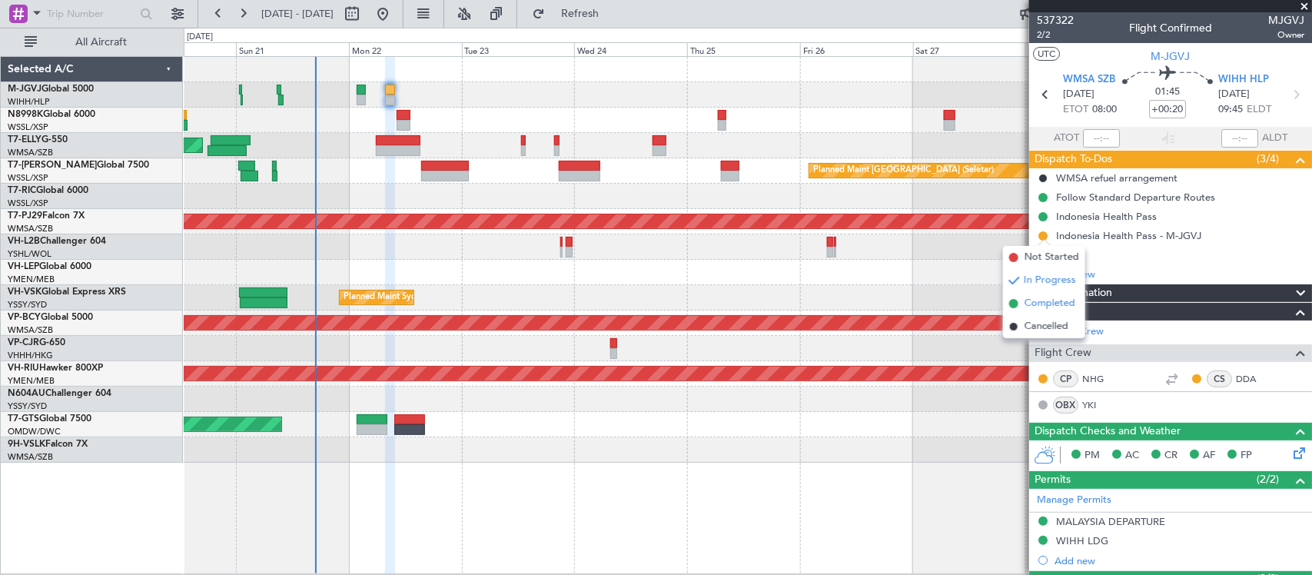
click at [1014, 305] on span at bounding box center [1013, 303] width 9 height 9
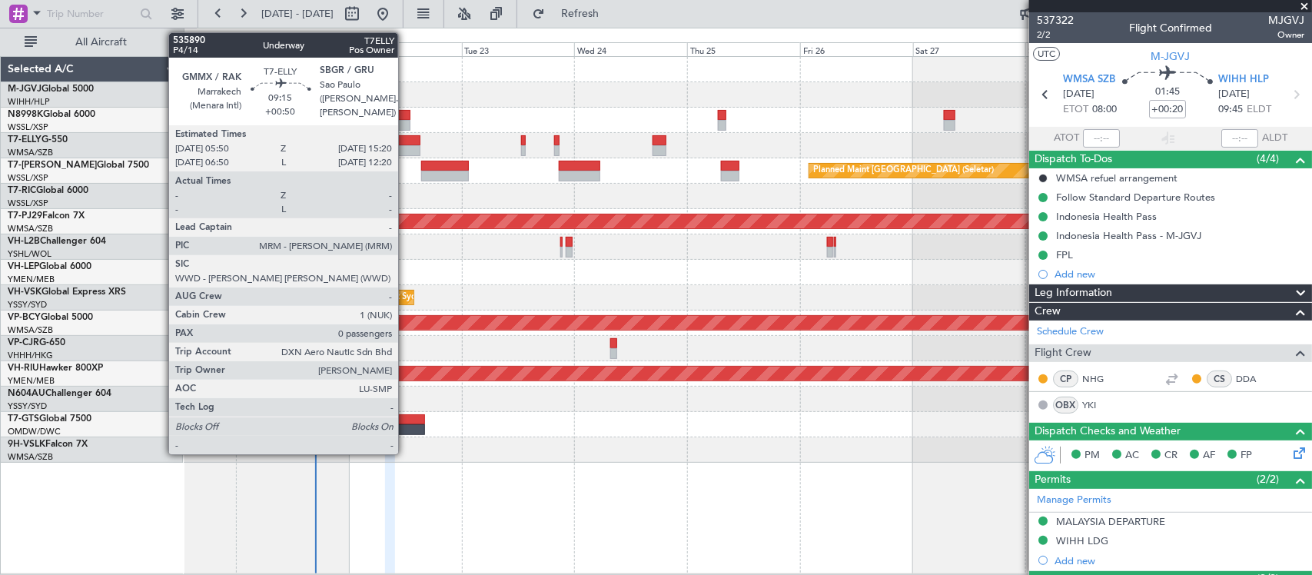
click at [406, 147] on div at bounding box center [398, 150] width 45 height 11
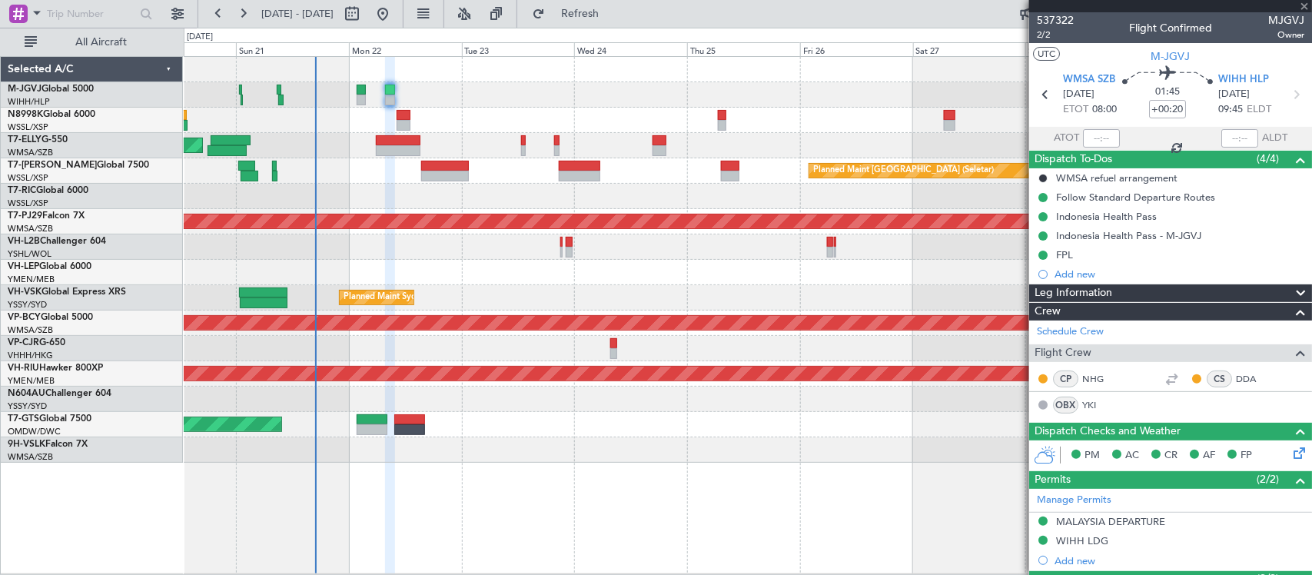
type input "+00:50"
type input "0"
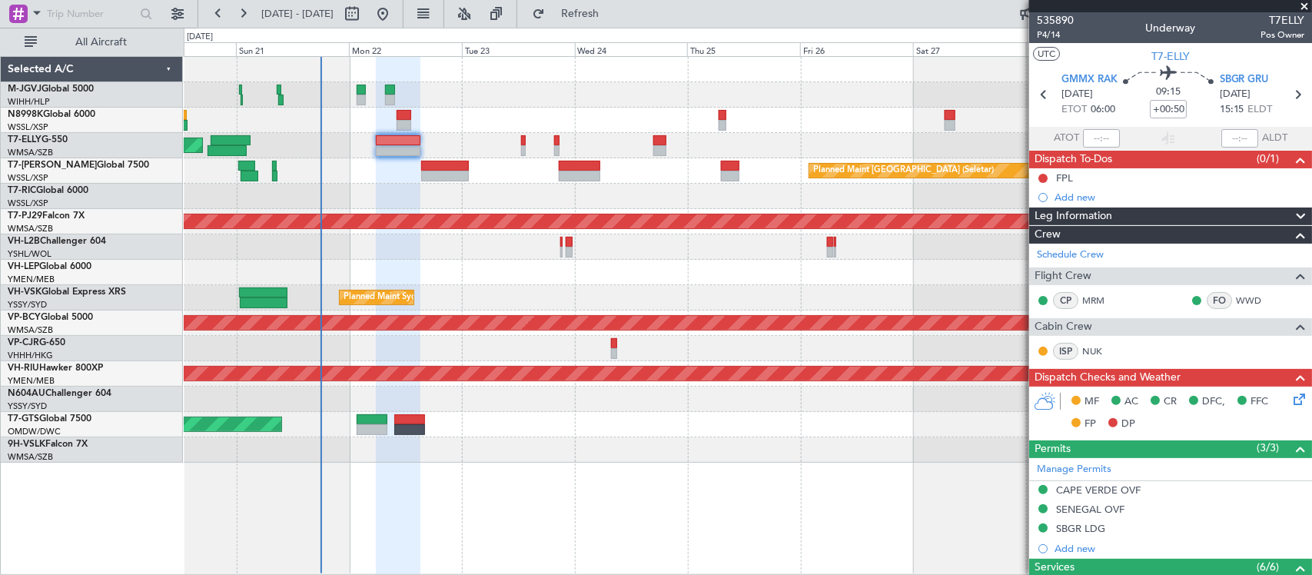
click at [1290, 400] on icon at bounding box center [1296, 396] width 12 height 12
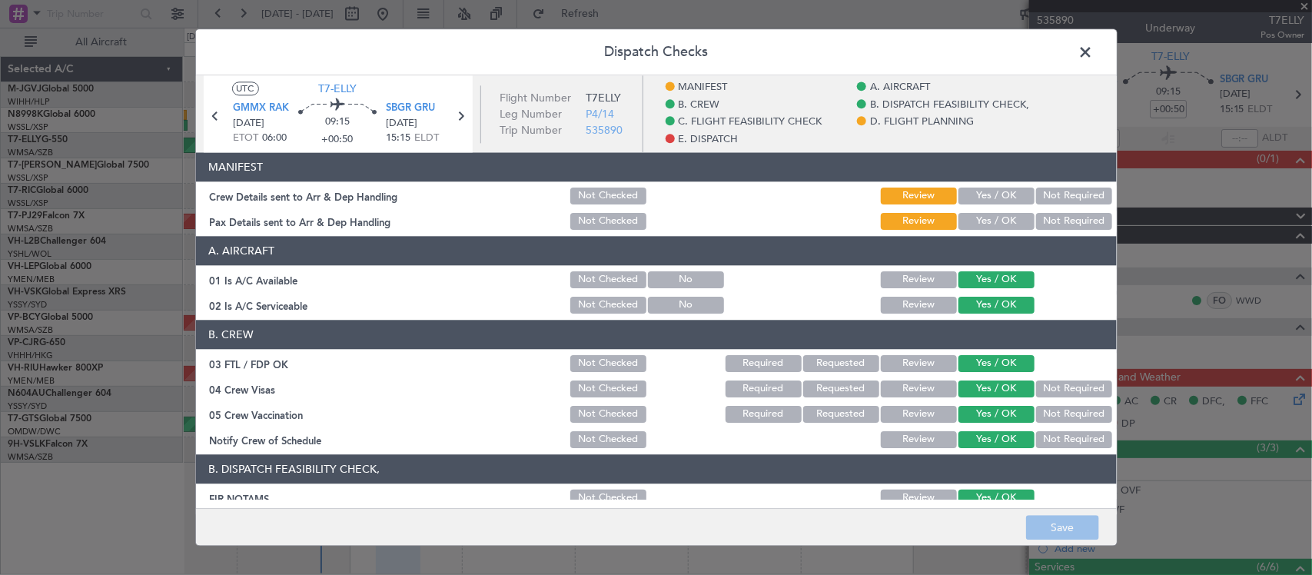
click at [972, 196] on button "Yes / OK" at bounding box center [996, 196] width 76 height 17
click at [984, 212] on div "Yes / OK" at bounding box center [995, 222] width 78 height 22
click at [985, 221] on button "Yes / OK" at bounding box center [996, 221] width 76 height 17
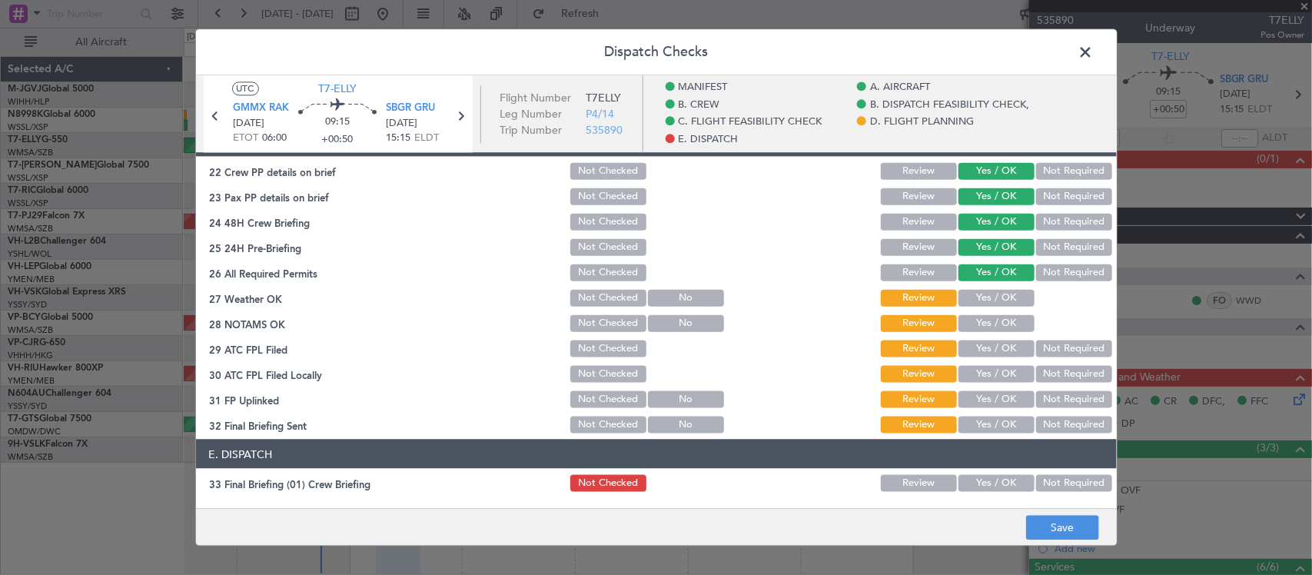
scroll to position [800, 0]
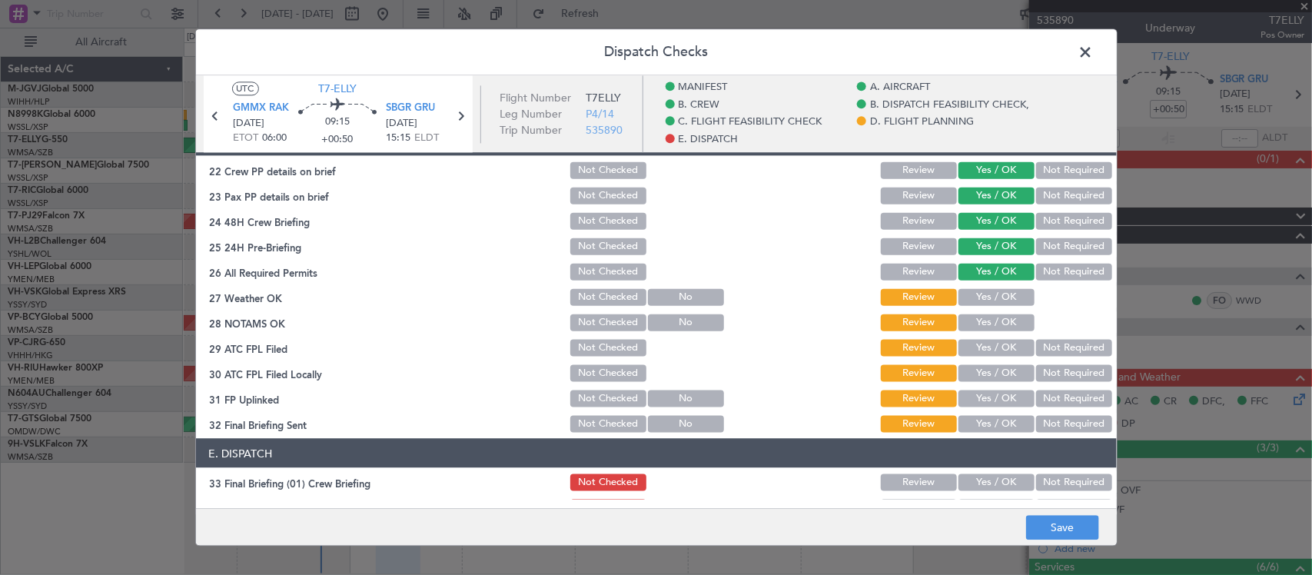
click at [997, 297] on button "Yes / OK" at bounding box center [996, 296] width 76 height 17
click at [997, 316] on button "Yes / OK" at bounding box center [996, 322] width 76 height 17
click at [1003, 344] on button "Yes / OK" at bounding box center [996, 347] width 76 height 17
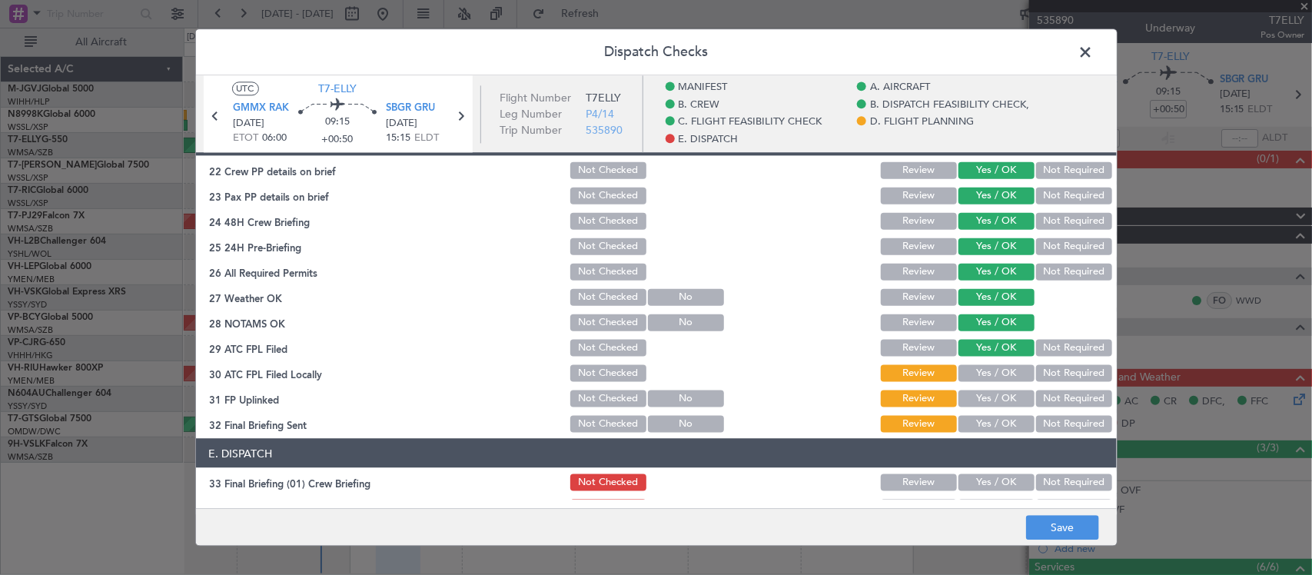
click at [913, 344] on button "Review" at bounding box center [919, 347] width 76 height 17
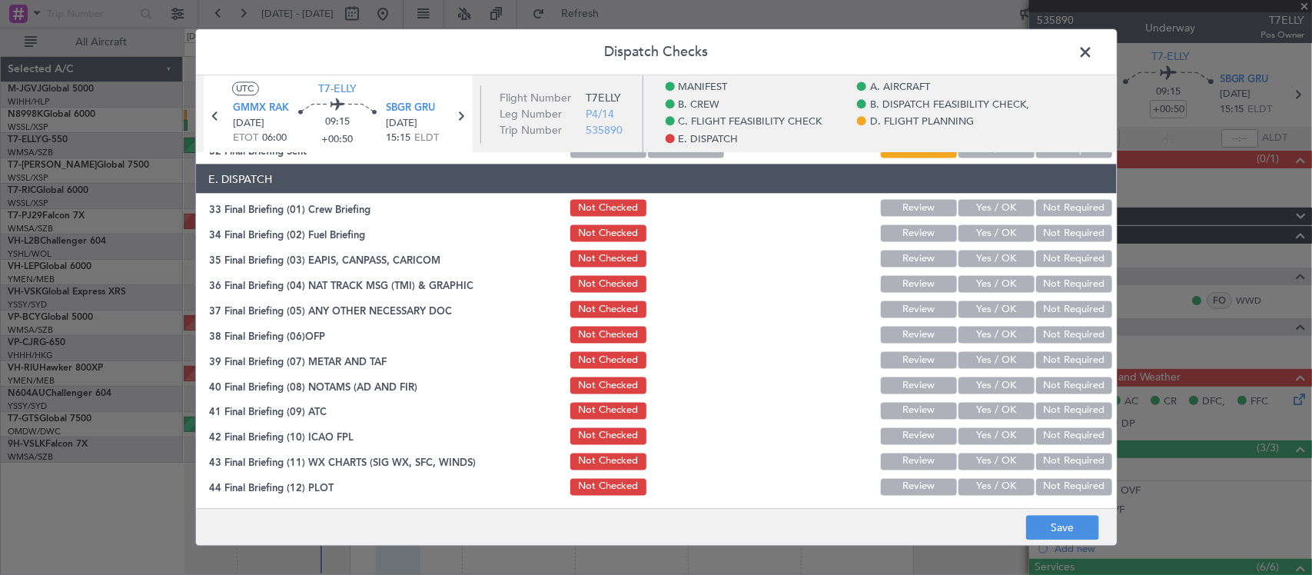
click at [997, 210] on button "Yes / OK" at bounding box center [996, 207] width 76 height 17
click at [1000, 227] on button "Yes / OK" at bounding box center [996, 232] width 76 height 17
click at [1062, 256] on button "Not Required" at bounding box center [1074, 258] width 76 height 17
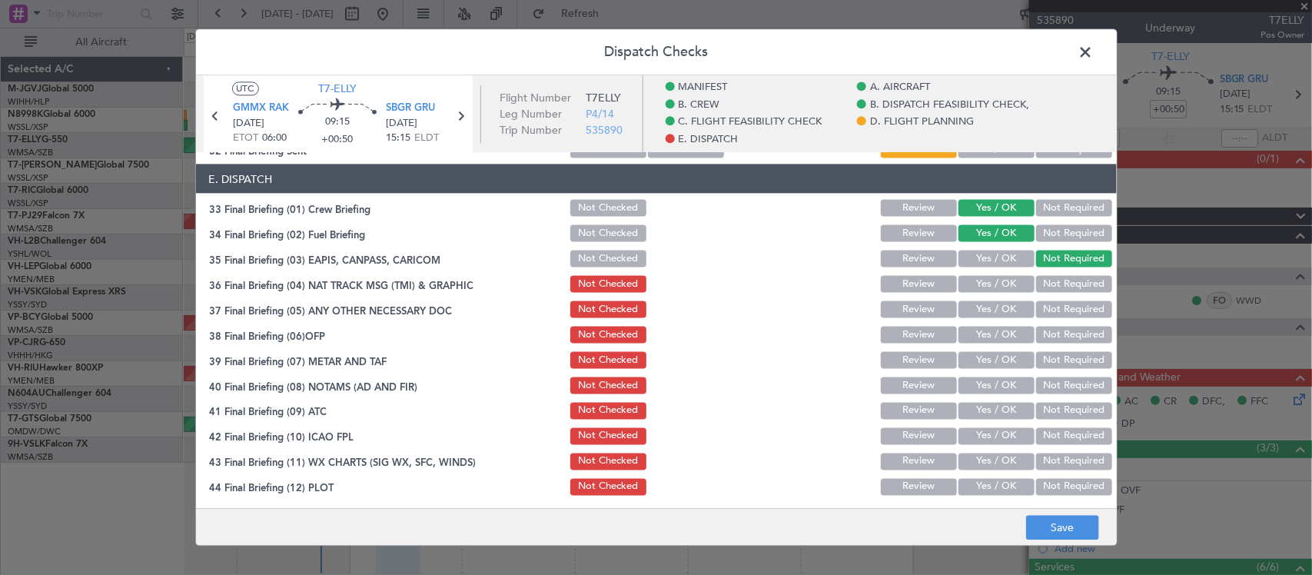
click at [1058, 277] on button "Not Required" at bounding box center [1074, 283] width 76 height 17
click at [1058, 305] on button "Not Required" at bounding box center [1074, 308] width 76 height 17
click at [997, 328] on button "Yes / OK" at bounding box center [996, 334] width 76 height 17
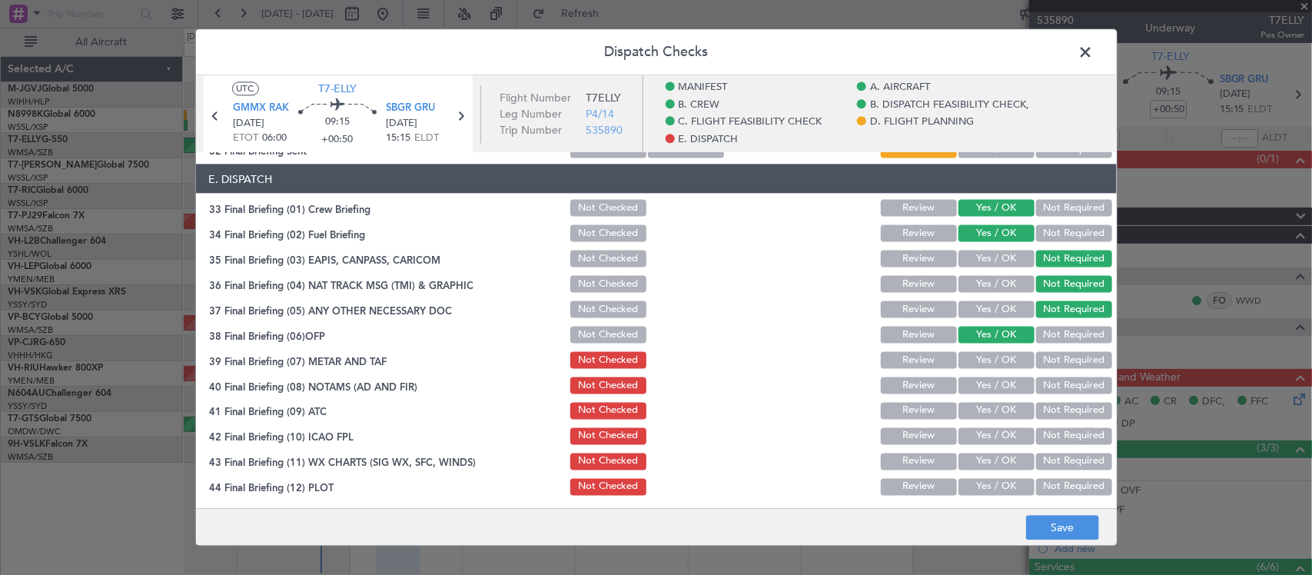
click at [997, 351] on button "Yes / OK" at bounding box center [996, 359] width 76 height 17
click at [997, 378] on button "Yes / OK" at bounding box center [996, 385] width 76 height 17
click at [1004, 415] on button "Yes / OK" at bounding box center [996, 410] width 76 height 17
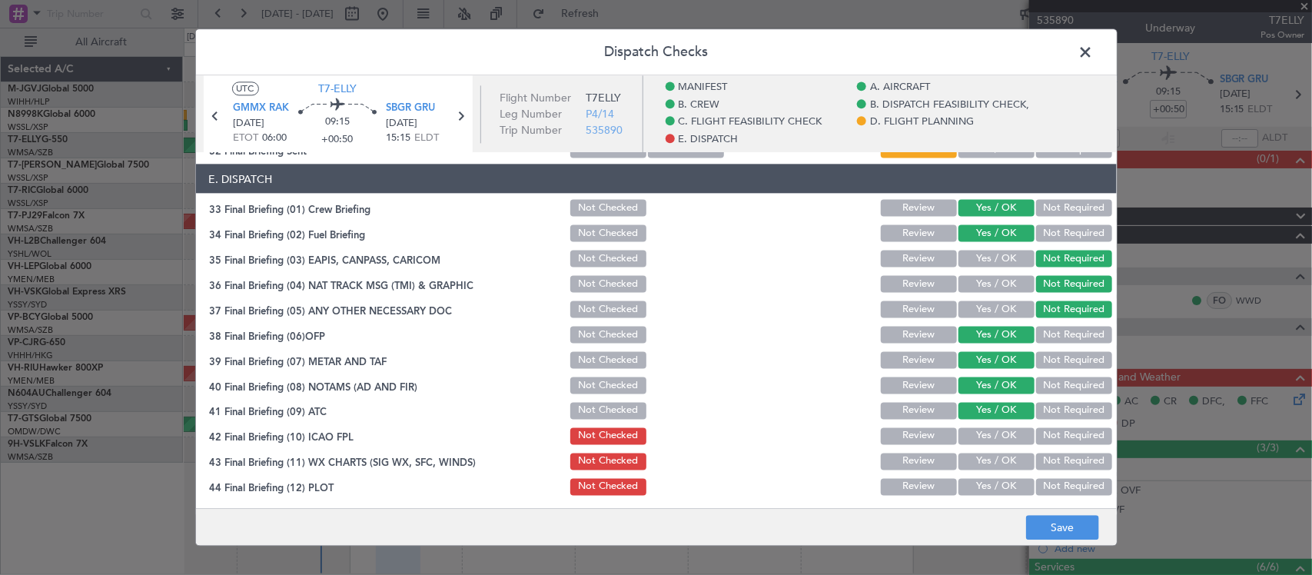
click at [1003, 429] on button "Yes / OK" at bounding box center [996, 435] width 76 height 17
click at [1001, 462] on button "Yes / OK" at bounding box center [996, 461] width 76 height 17
drag, startPoint x: 1001, startPoint y: 484, endPoint x: 1039, endPoint y: 515, distance: 49.2
click at [1001, 485] on button "Yes / OK" at bounding box center [996, 486] width 76 height 17
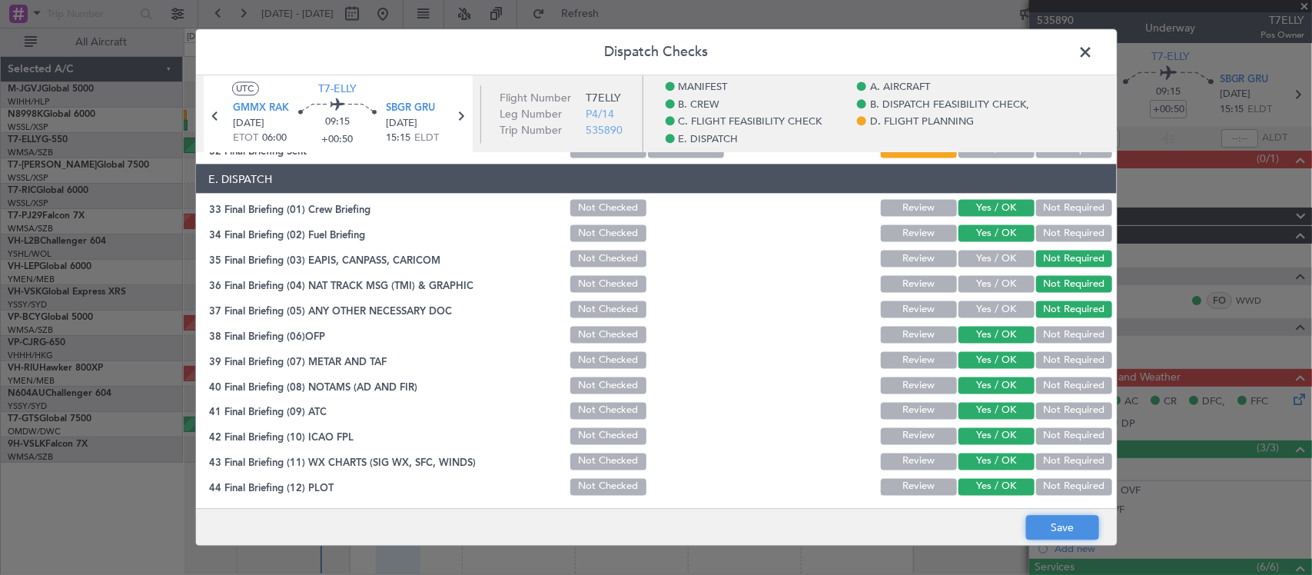
click at [1057, 529] on button "Save" at bounding box center [1062, 528] width 73 height 25
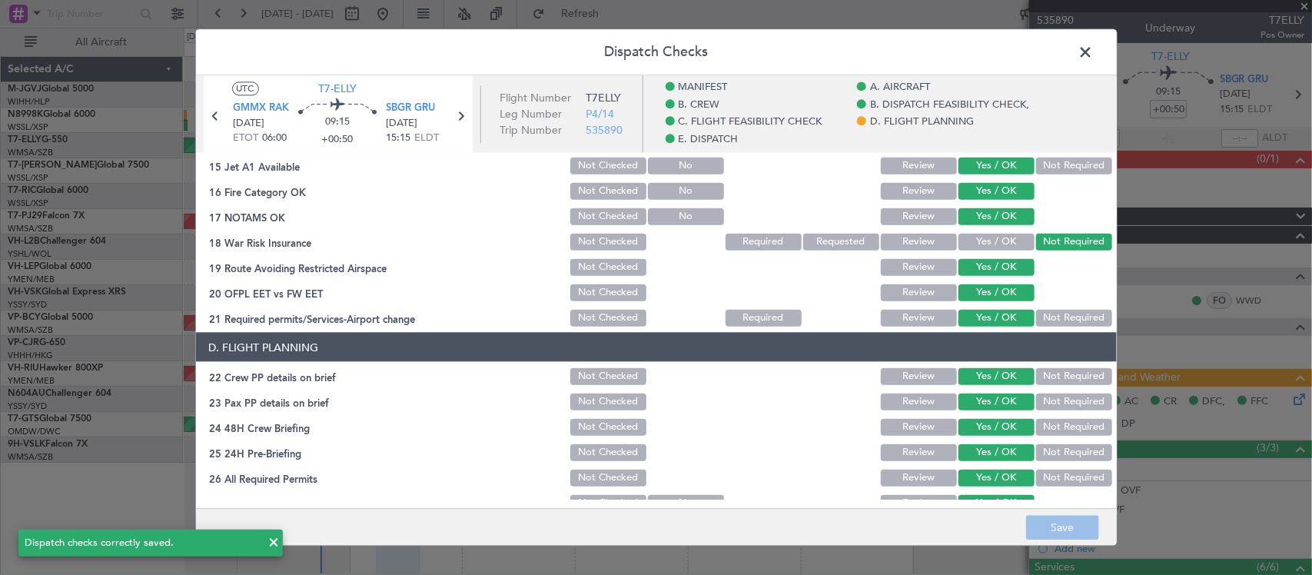
scroll to position [0, 0]
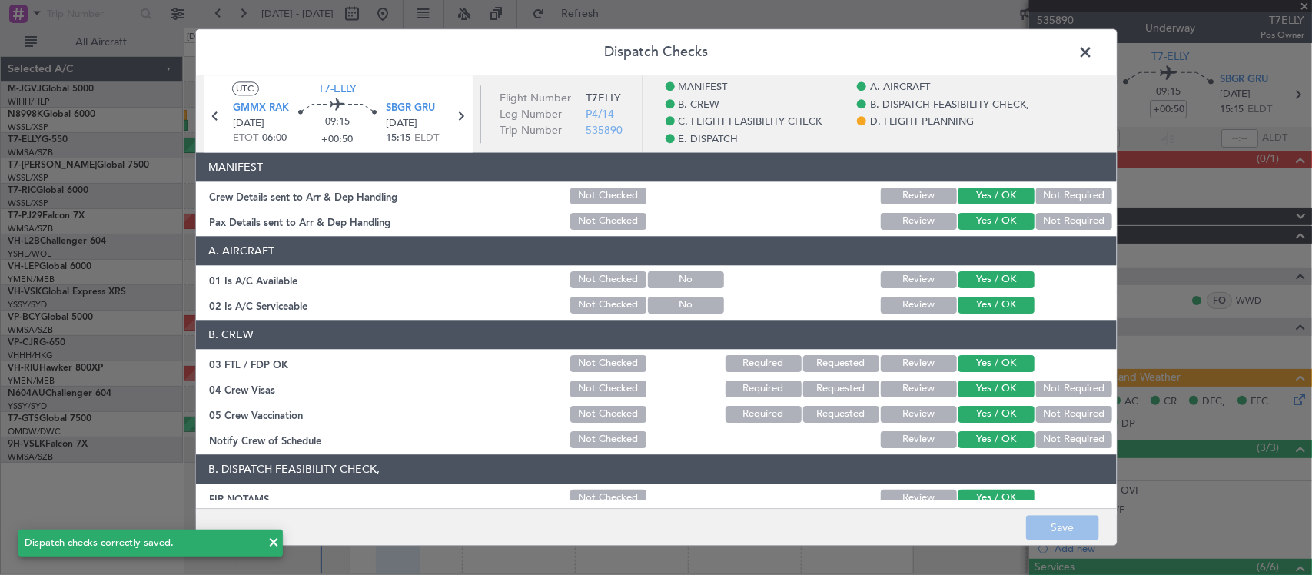
click at [1094, 47] on span at bounding box center [1094, 56] width 0 height 31
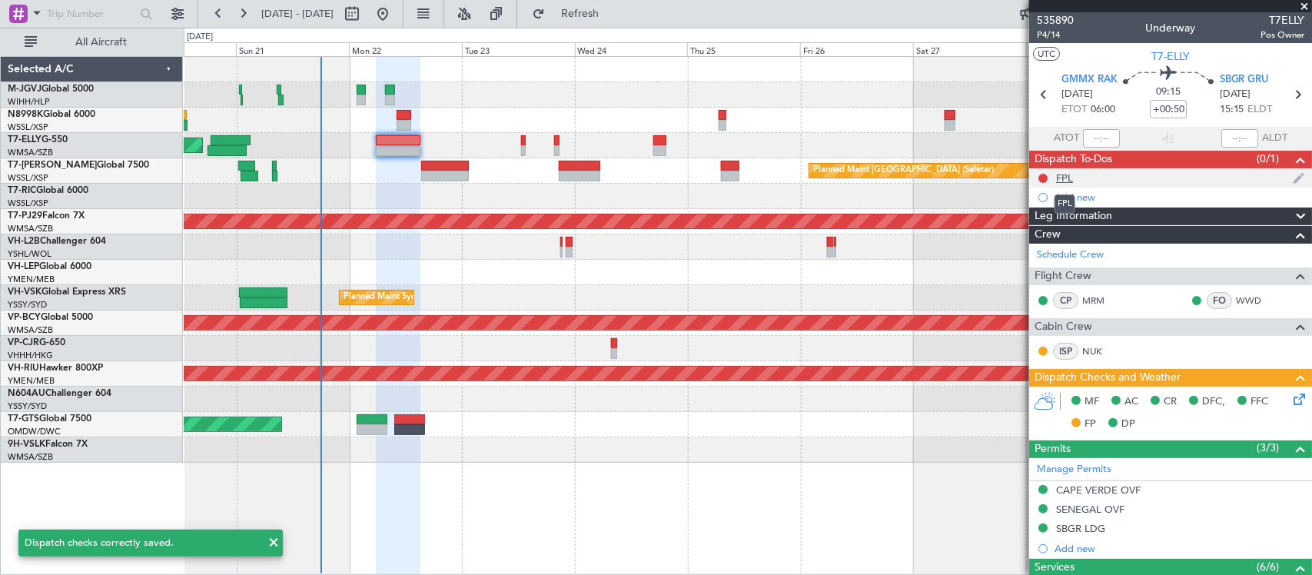
click at [1069, 174] on div "FPL" at bounding box center [1064, 177] width 17 height 13
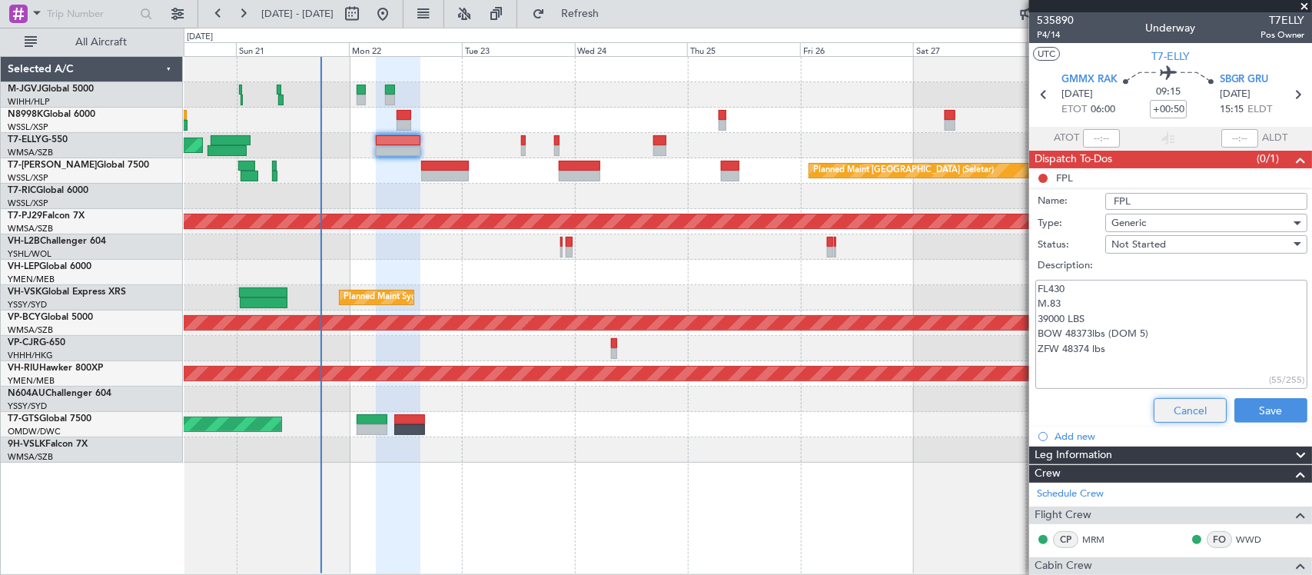
click at [1153, 403] on button "Cancel" at bounding box center [1189, 410] width 73 height 25
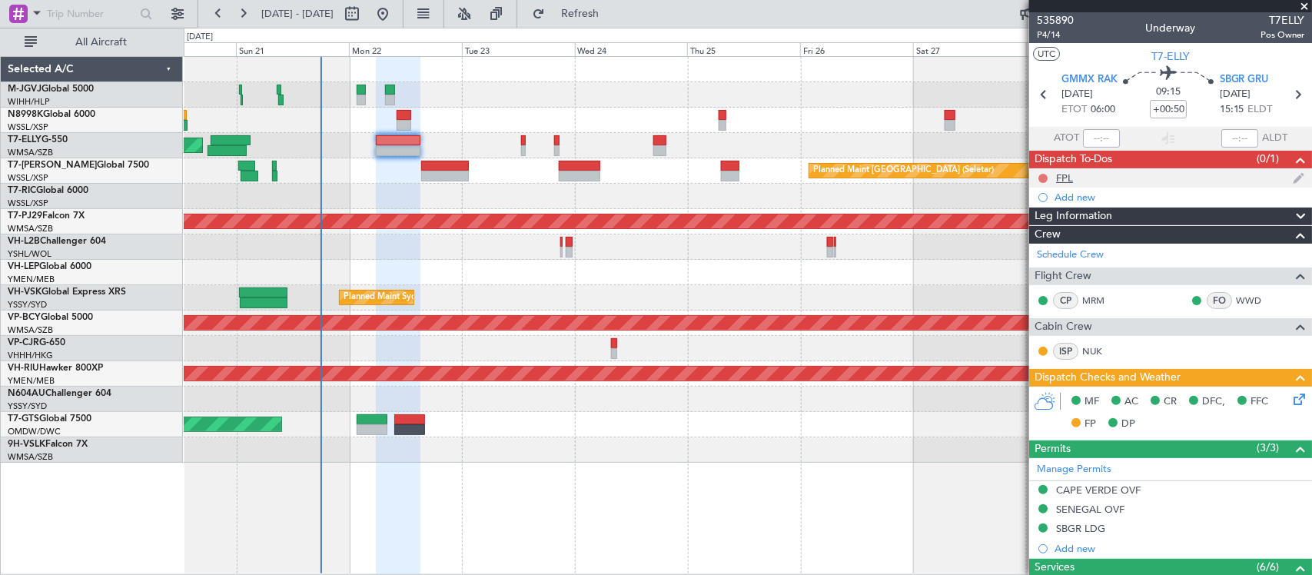
click at [1042, 174] on button at bounding box center [1042, 178] width 9 height 9
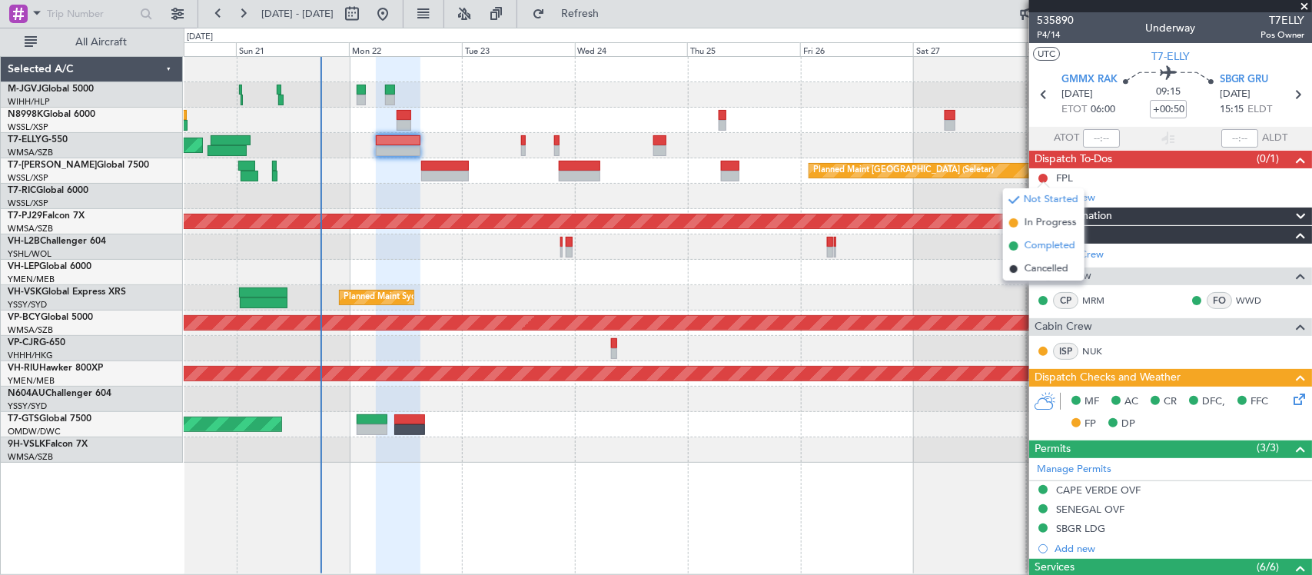
click at [1042, 251] on span "Completed" at bounding box center [1049, 245] width 51 height 15
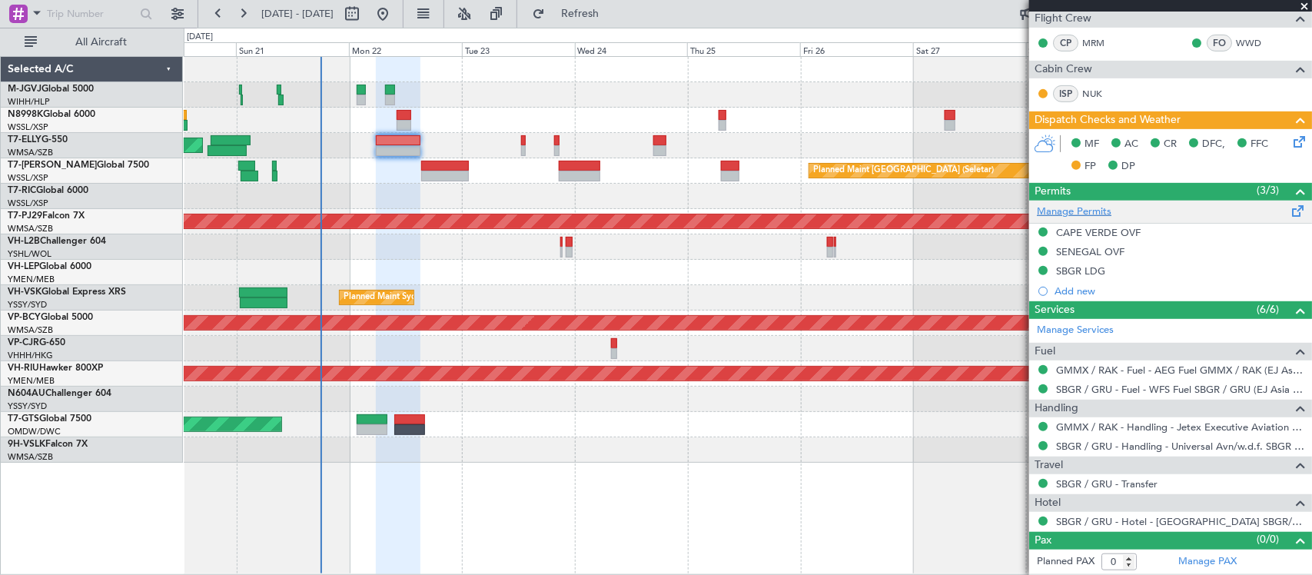
click at [1101, 210] on link "Manage Permits" at bounding box center [1074, 211] width 75 height 15
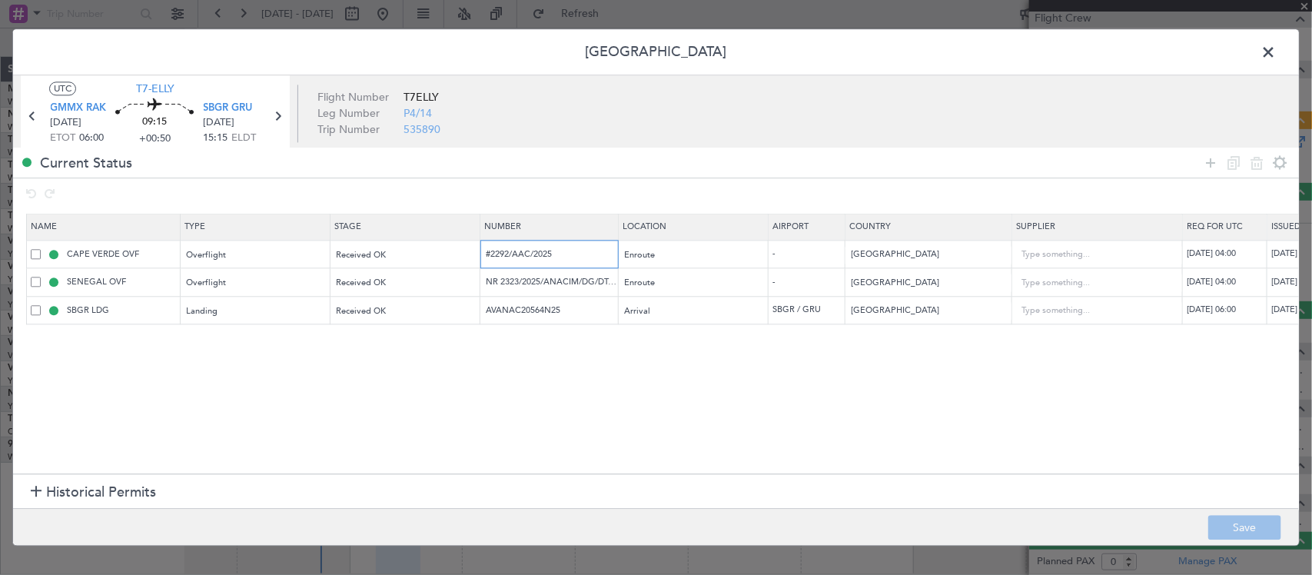
click at [565, 254] on input "#2292/AAC/2025" at bounding box center [551, 253] width 134 height 13
drag, startPoint x: 566, startPoint y: 254, endPoint x: 407, endPoint y: 254, distance: 159.1
click at [407, 254] on tr "CAPE VERDE OVF Overflight Received OK #2292/AAC/2025 Enroute - Cape Verde 22/09…" at bounding box center [1007, 255] width 1960 height 28
click at [513, 286] on input "NR 2323/2025/ANACIM/DG/DTAR/AD 16 SEPTEMBRE 2025" at bounding box center [551, 282] width 134 height 13
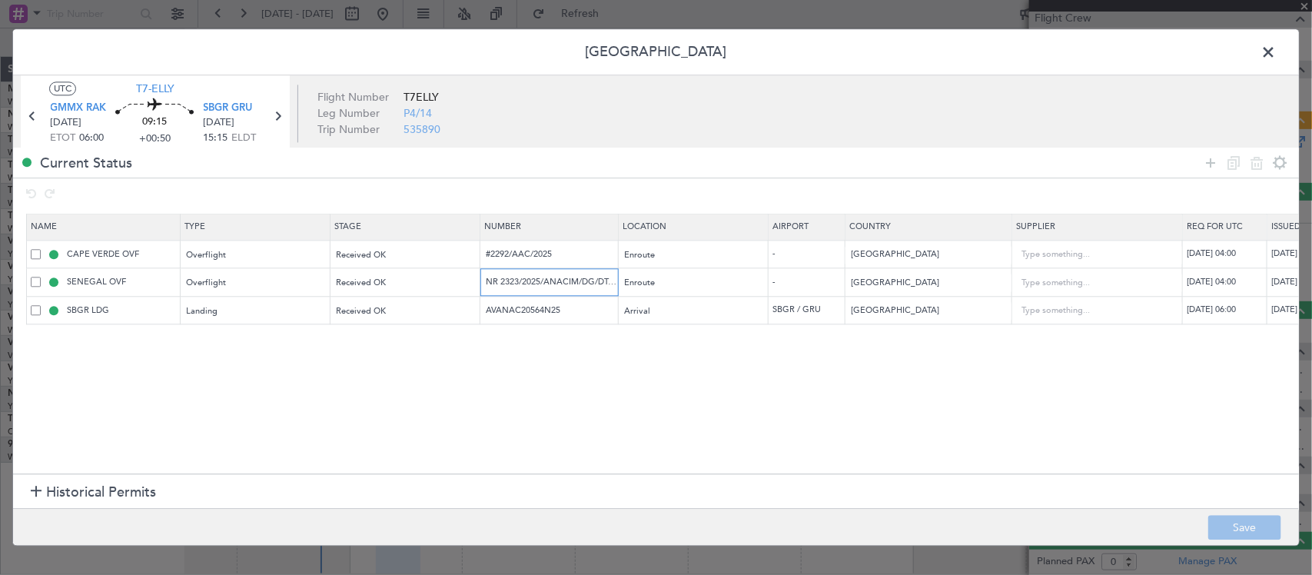
click at [513, 286] on input "NR 2323/2025/ANACIM/DG/DTAR/AD 16 SEPTEMBRE 2025" at bounding box center [551, 282] width 134 height 13
click at [519, 304] on td "AVANAC20564N25" at bounding box center [549, 311] width 138 height 28
copy tr
click at [1276, 55] on span at bounding box center [1276, 56] width 0 height 31
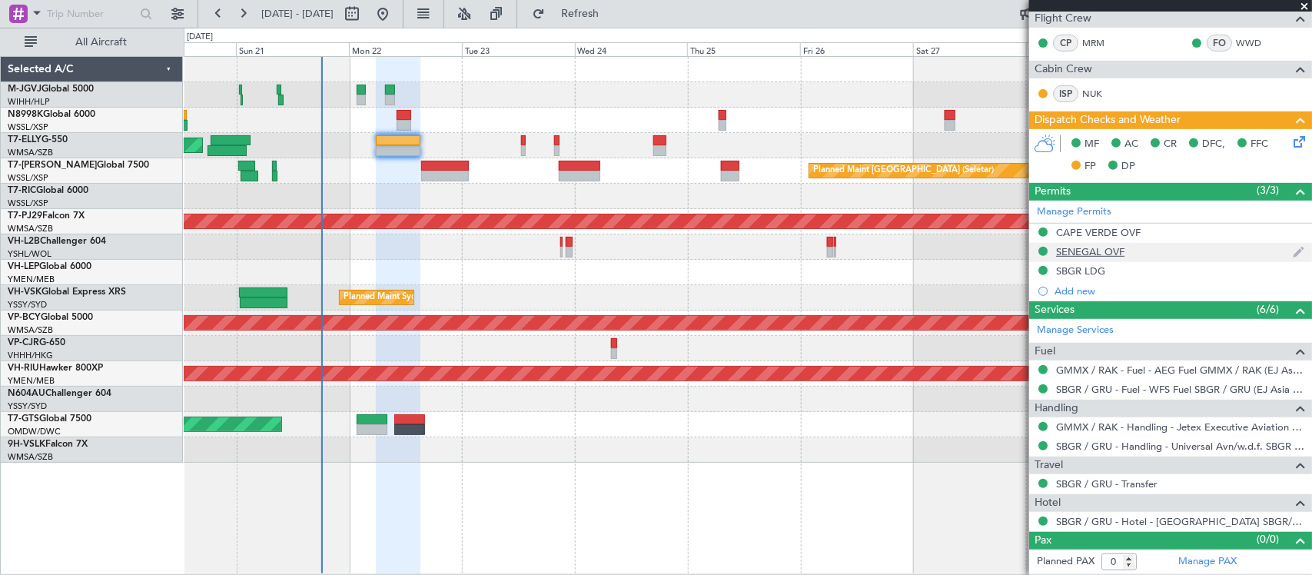
scroll to position [0, 0]
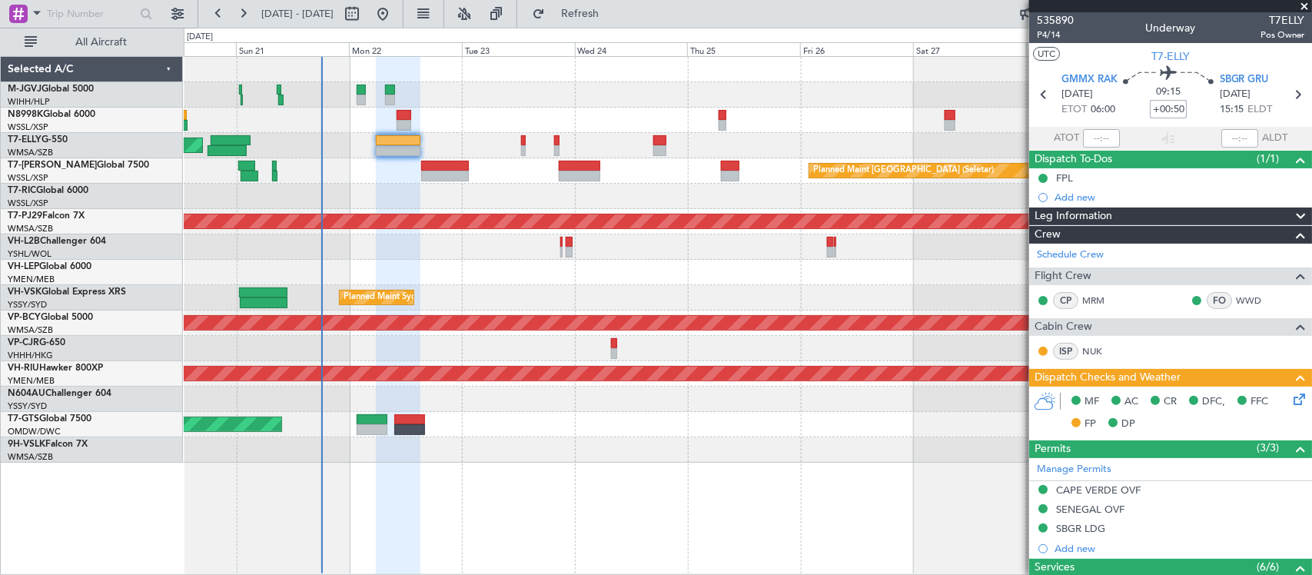
click at [1172, 108] on input "+00:50" at bounding box center [1168, 109] width 37 height 18
click at [1173, 108] on input "+00:50" at bounding box center [1168, 109] width 37 height 18
click at [1177, 108] on input "+00:50" at bounding box center [1168, 109] width 37 height 18
type input "+00:55"
click at [1185, 98] on div "09:15 +00:55" at bounding box center [1167, 94] width 101 height 57
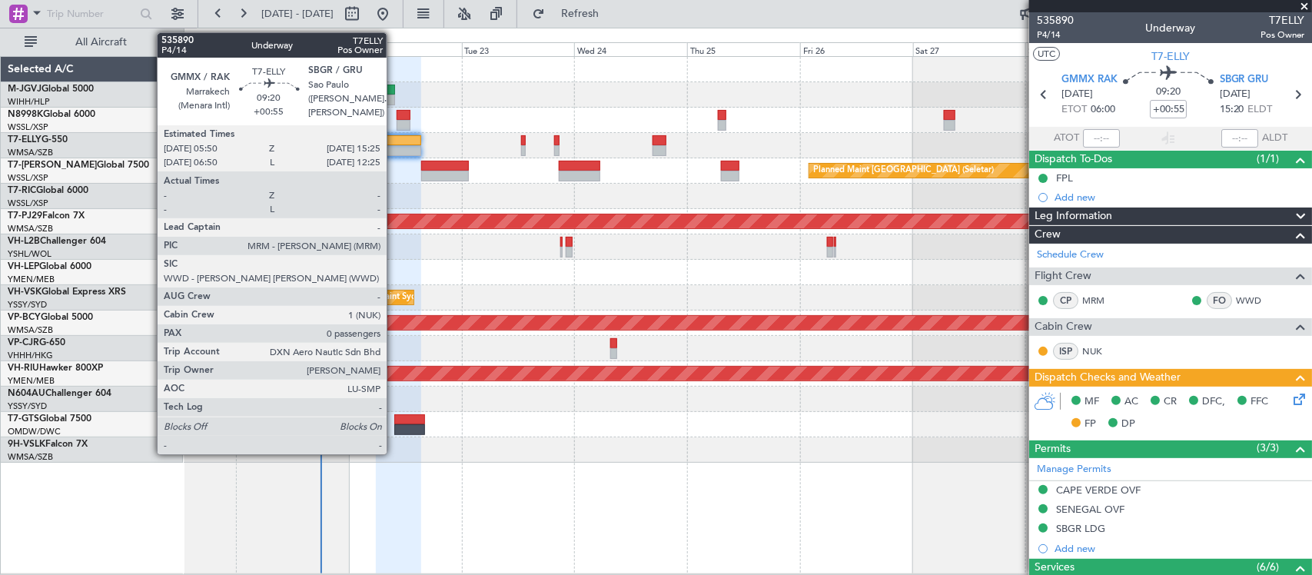
click at [394, 150] on div at bounding box center [398, 150] width 45 height 11
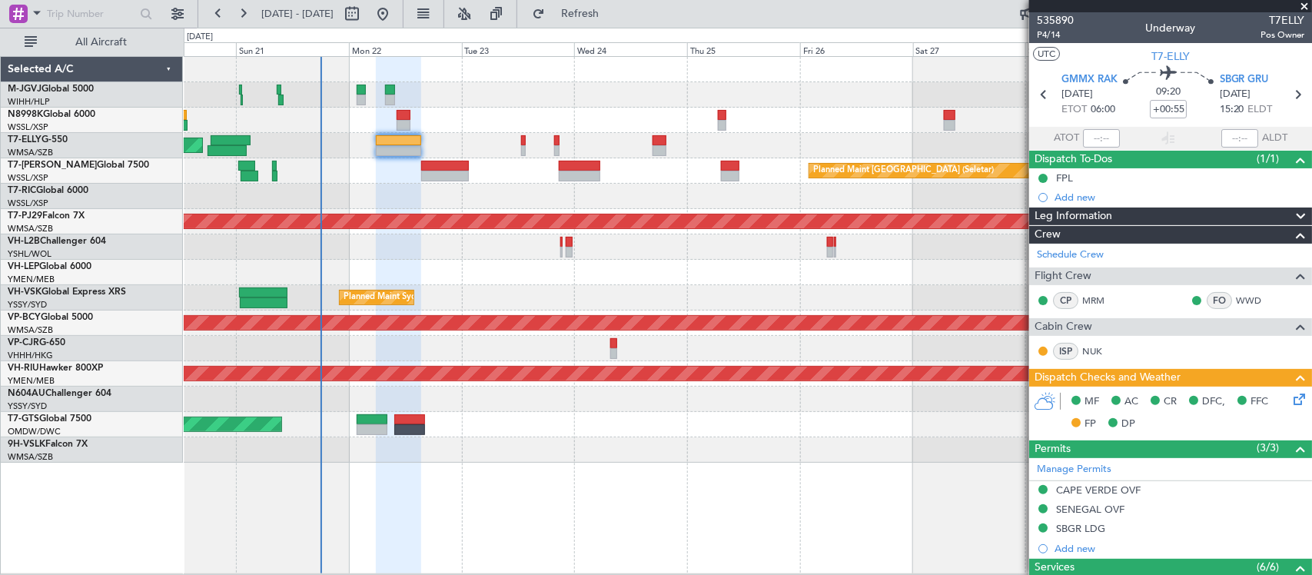
click at [1290, 400] on icon at bounding box center [1296, 396] width 12 height 12
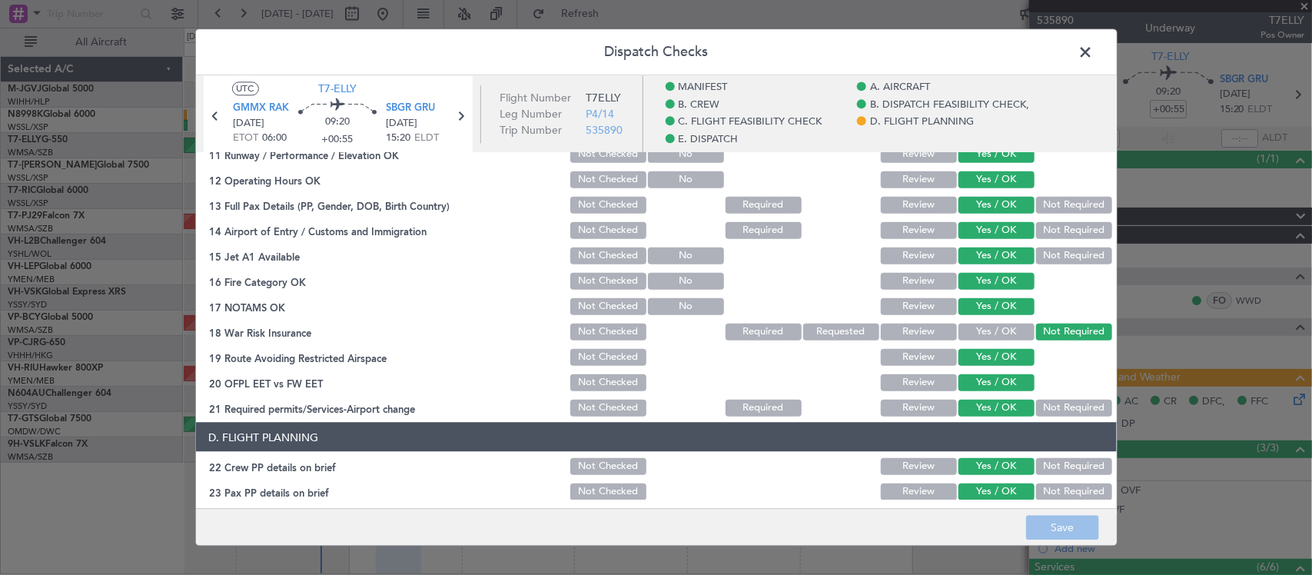
scroll to position [961, 0]
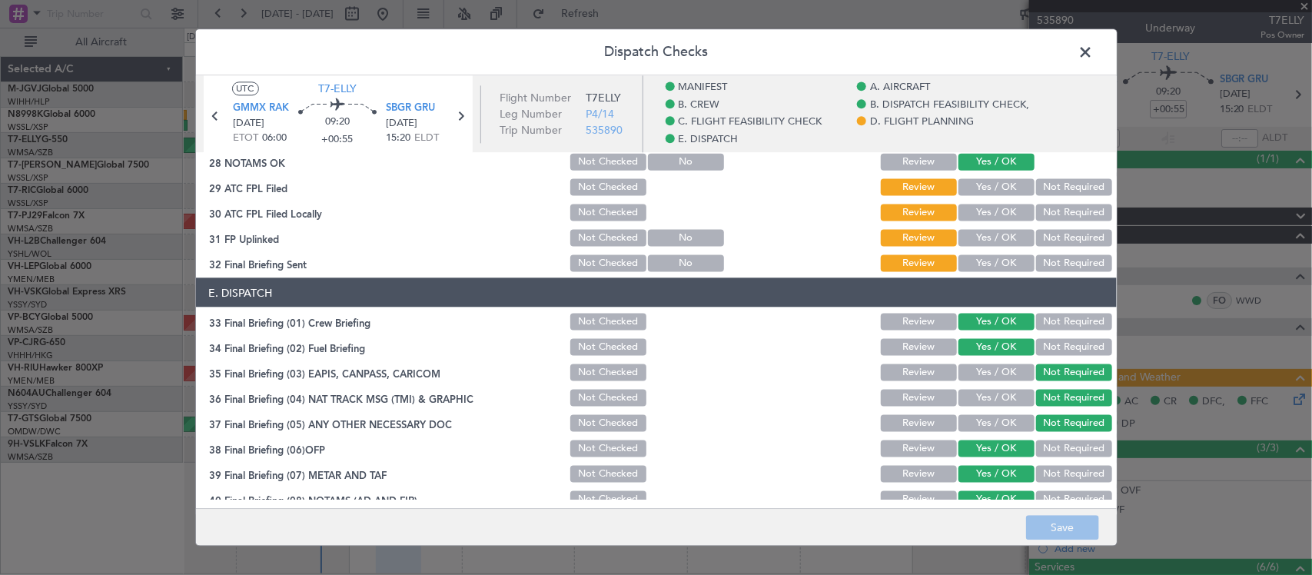
click at [982, 186] on button "Yes / OK" at bounding box center [996, 186] width 76 height 17
click at [1036, 206] on button "Not Required" at bounding box center [1074, 212] width 76 height 17
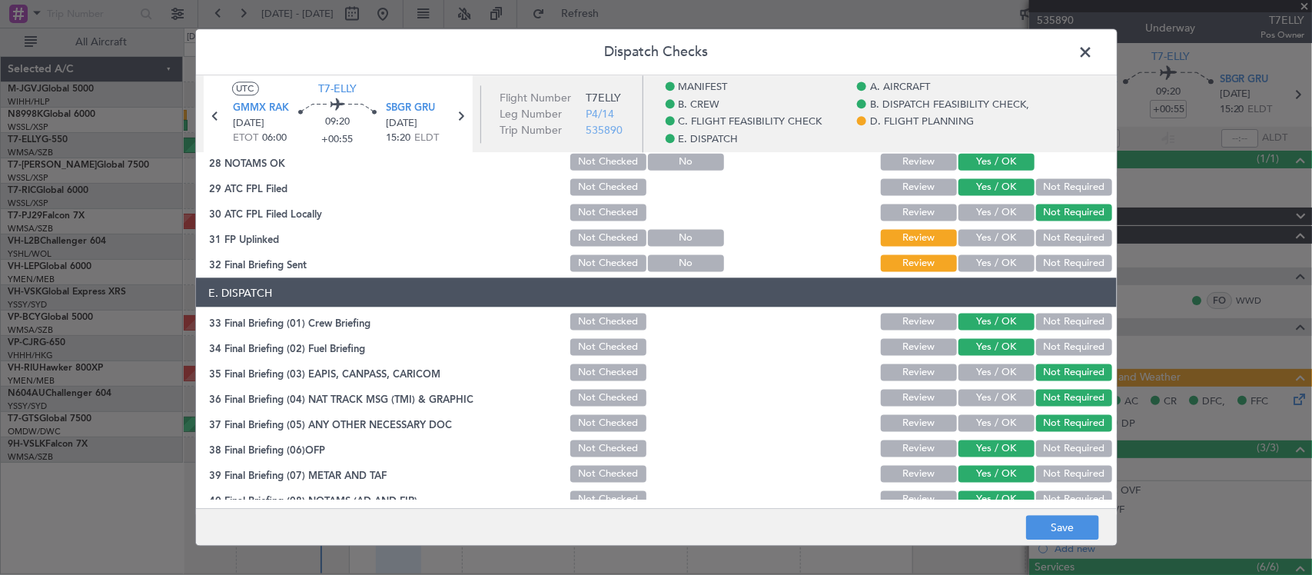
click at [961, 263] on button "Yes / OK" at bounding box center [996, 262] width 76 height 17
click at [916, 261] on button "Review" at bounding box center [919, 262] width 76 height 17
click at [1011, 223] on section "D. FLIGHT PLANNING 22 Crew PP details on brief Not Checked Review Yes / OK Not …" at bounding box center [656, 119] width 921 height 308
click at [996, 234] on button "Yes / OK" at bounding box center [996, 237] width 76 height 17
click at [1070, 525] on button "Save" at bounding box center [1062, 528] width 73 height 25
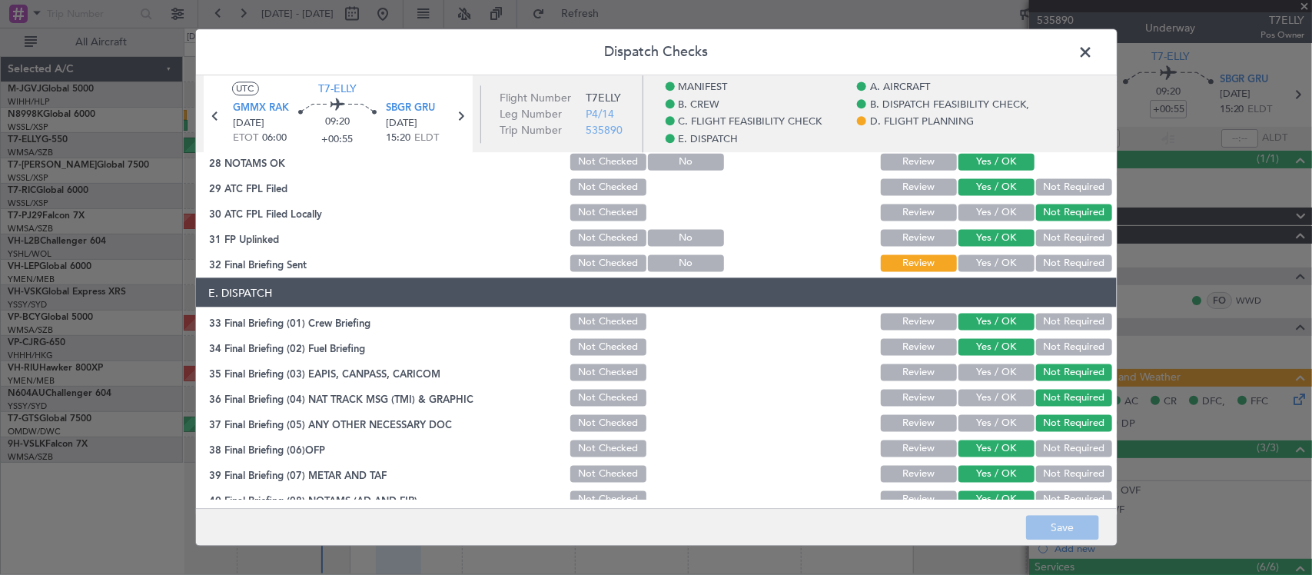
click at [1094, 46] on span at bounding box center [1094, 56] width 0 height 31
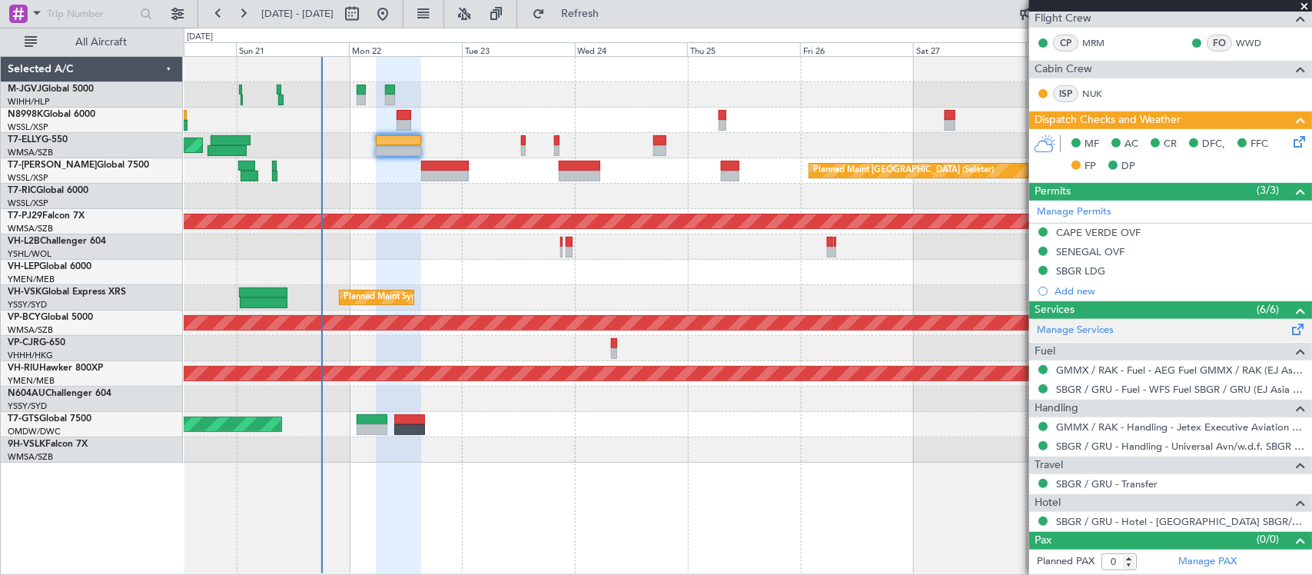
scroll to position [0, 0]
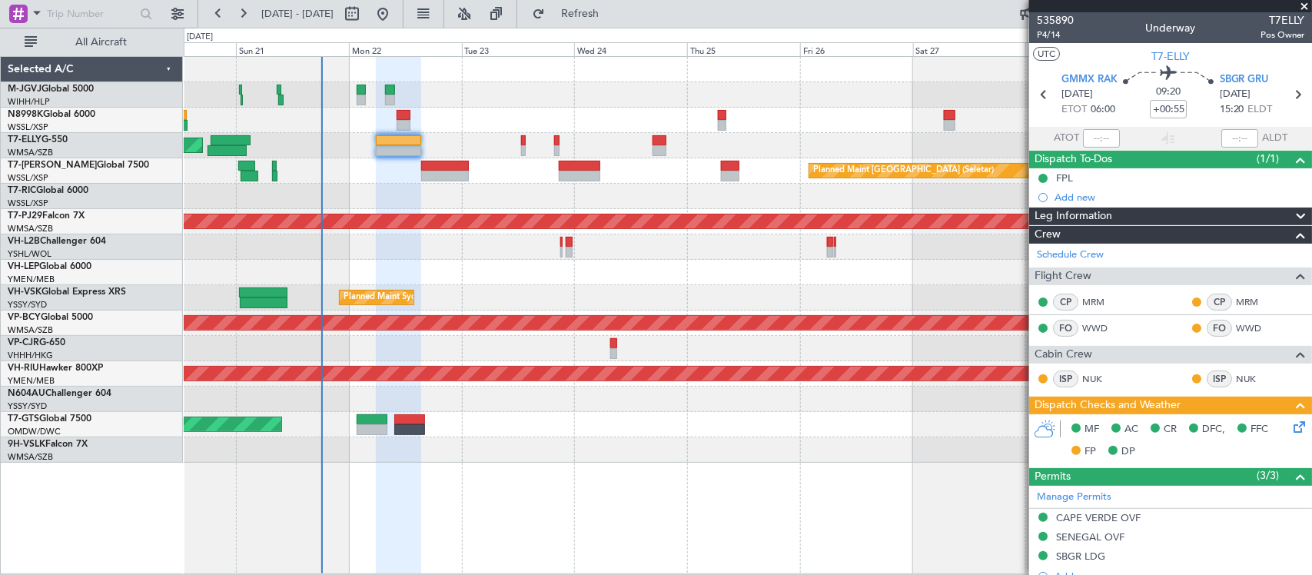
click at [765, 404] on div at bounding box center [747, 399] width 1127 height 25
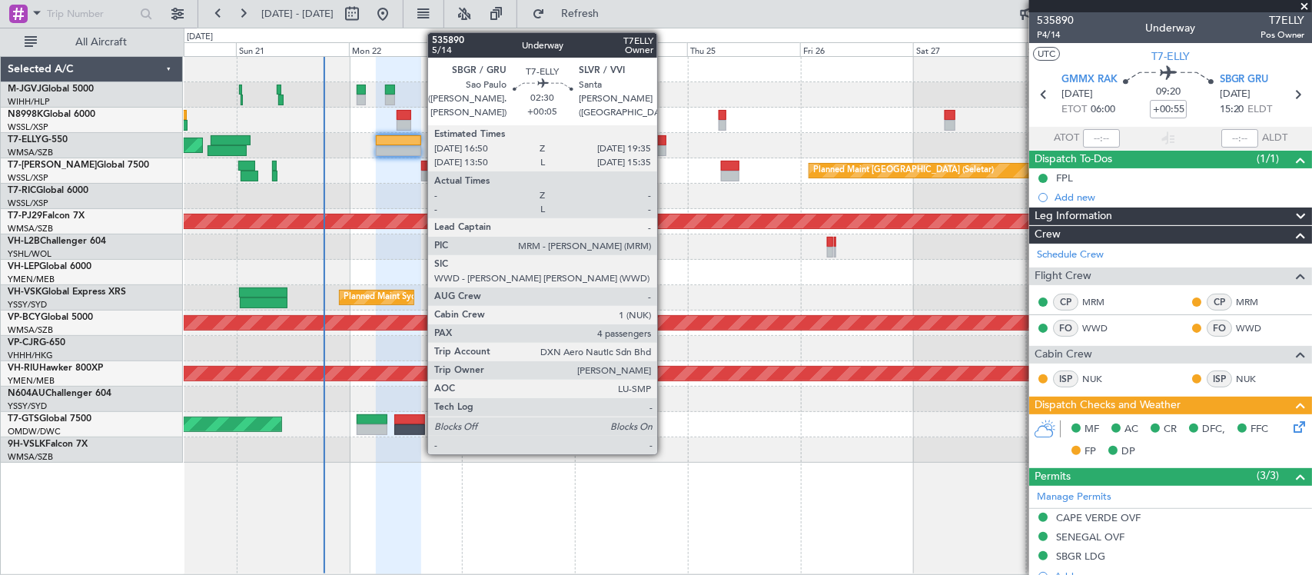
click at [665, 152] on div at bounding box center [659, 150] width 13 height 11
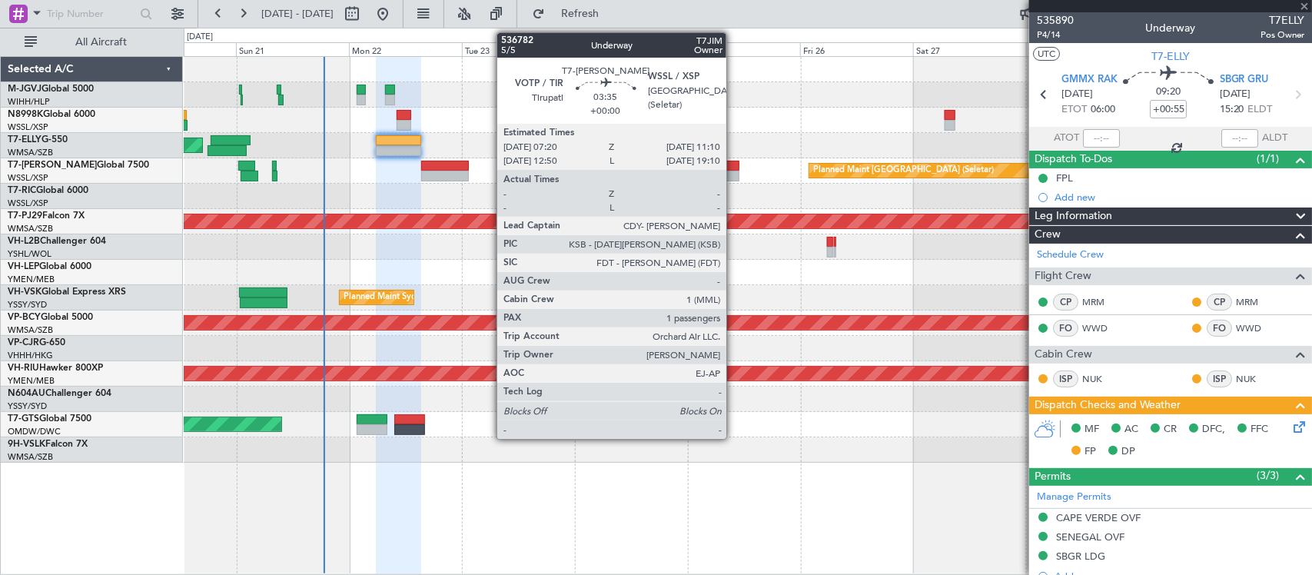
click at [734, 179] on div at bounding box center [730, 176] width 18 height 11
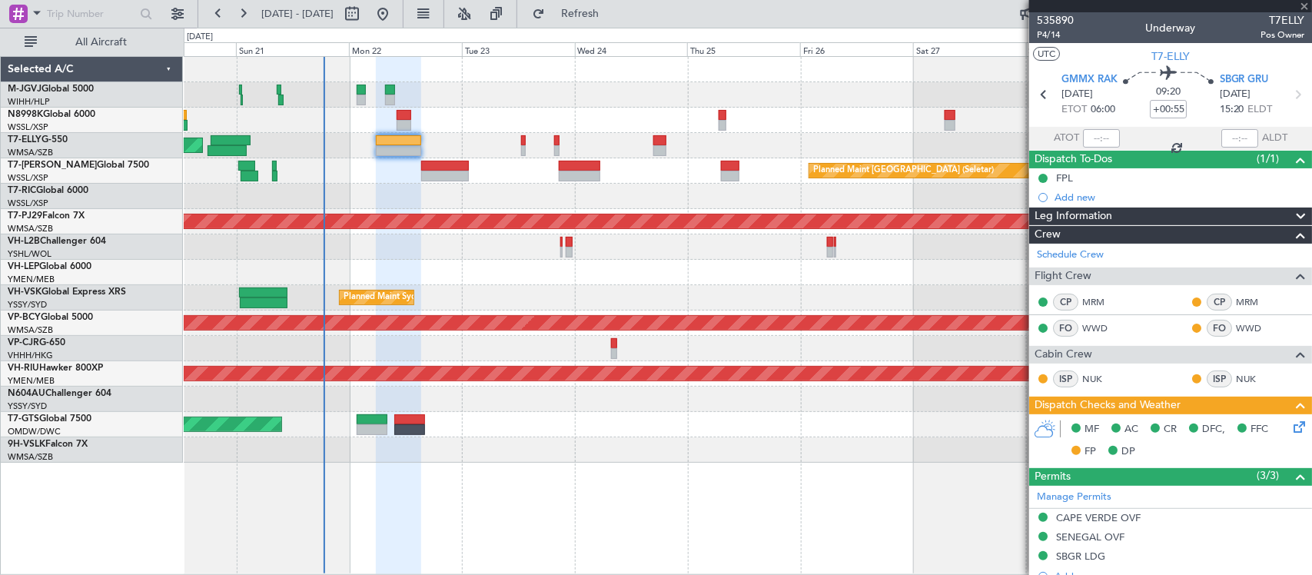
click at [662, 263] on div "MEL Jakarta (Halim Intl) MEL Jakarta (Halim Intl) MEL Jakarta (Halim Intl) Plan…" at bounding box center [747, 260] width 1127 height 406
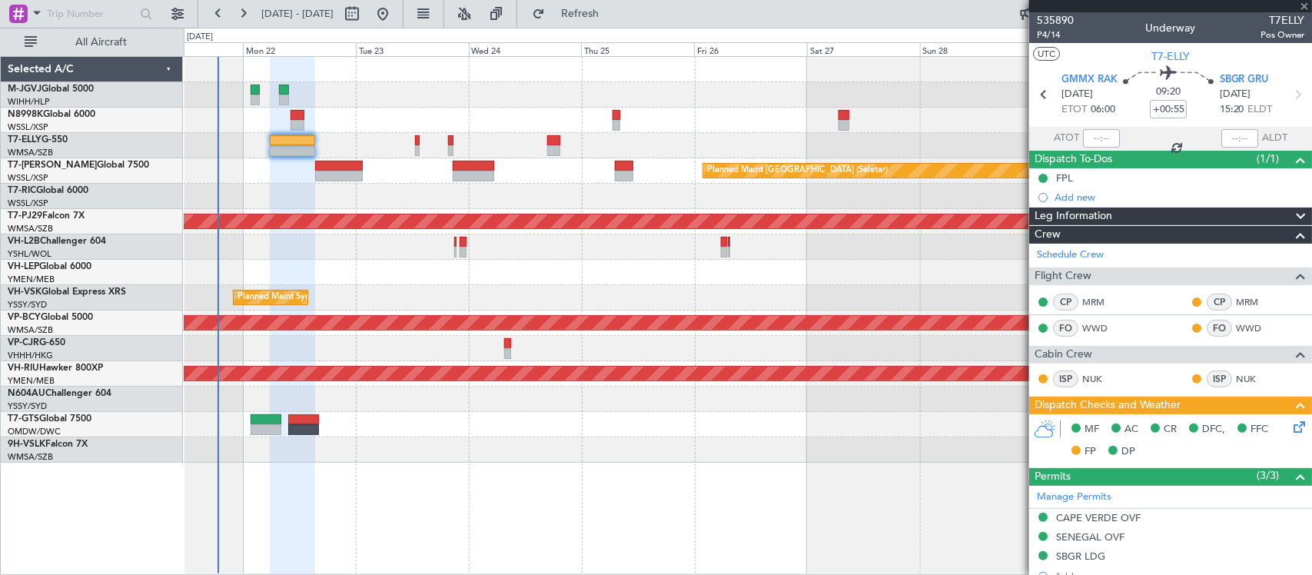
type input "1"
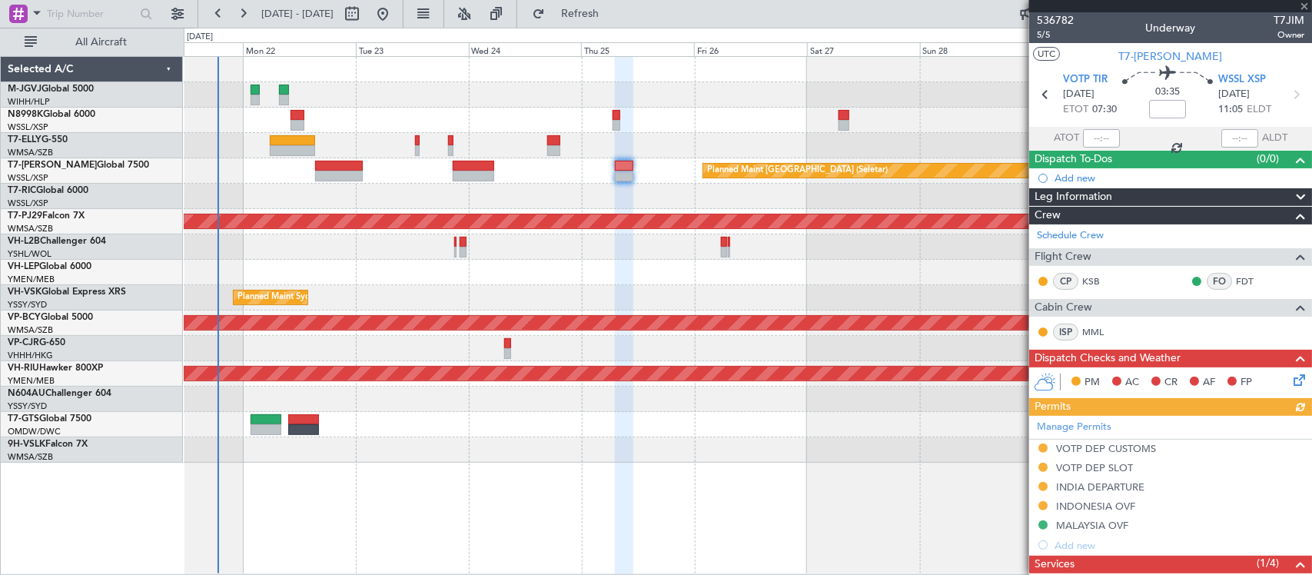
scroll to position [214, 0]
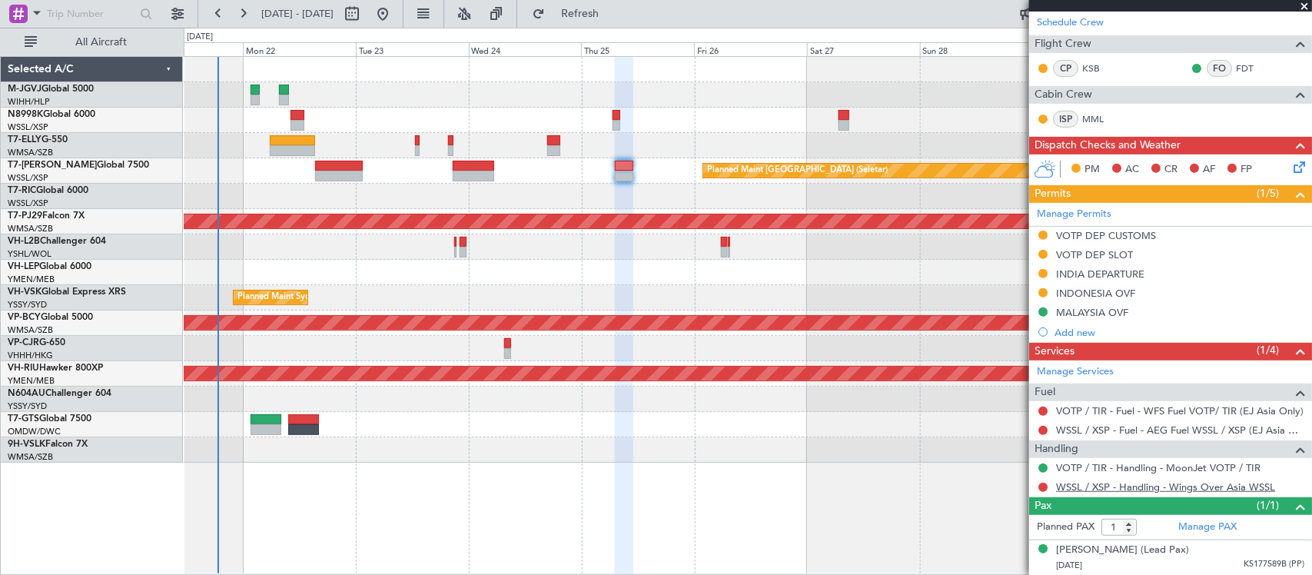
click at [1066, 489] on link "WSSL / XSP - Handling - Wings Over Asia WSSL" at bounding box center [1165, 486] width 219 height 13
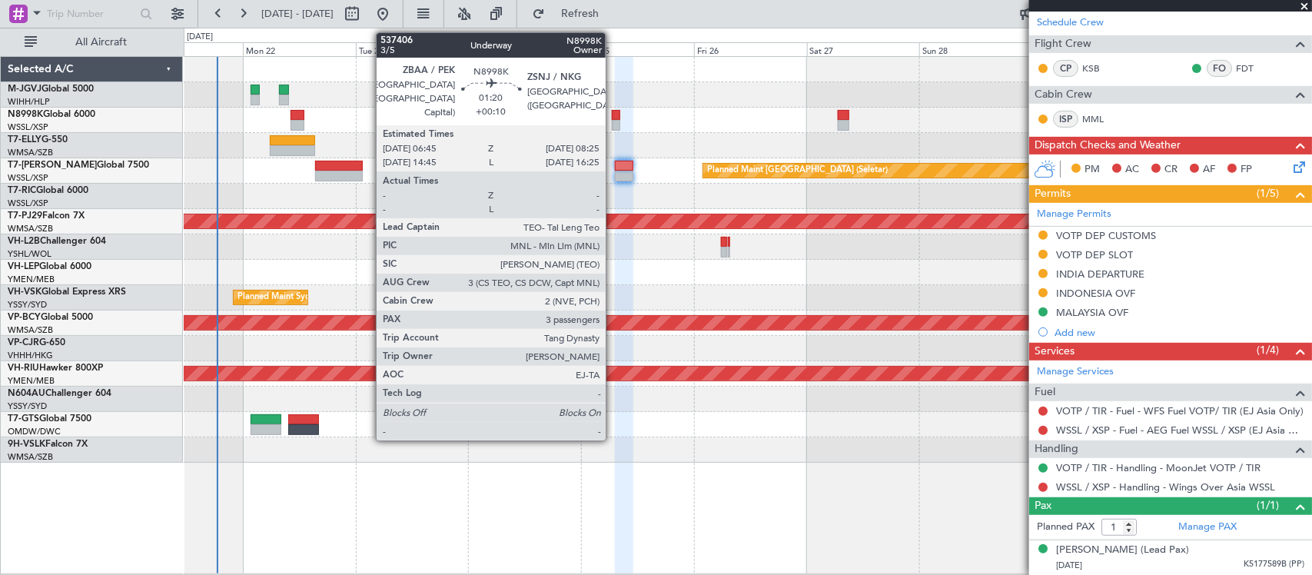
click at [613, 116] on div at bounding box center [616, 115] width 8 height 11
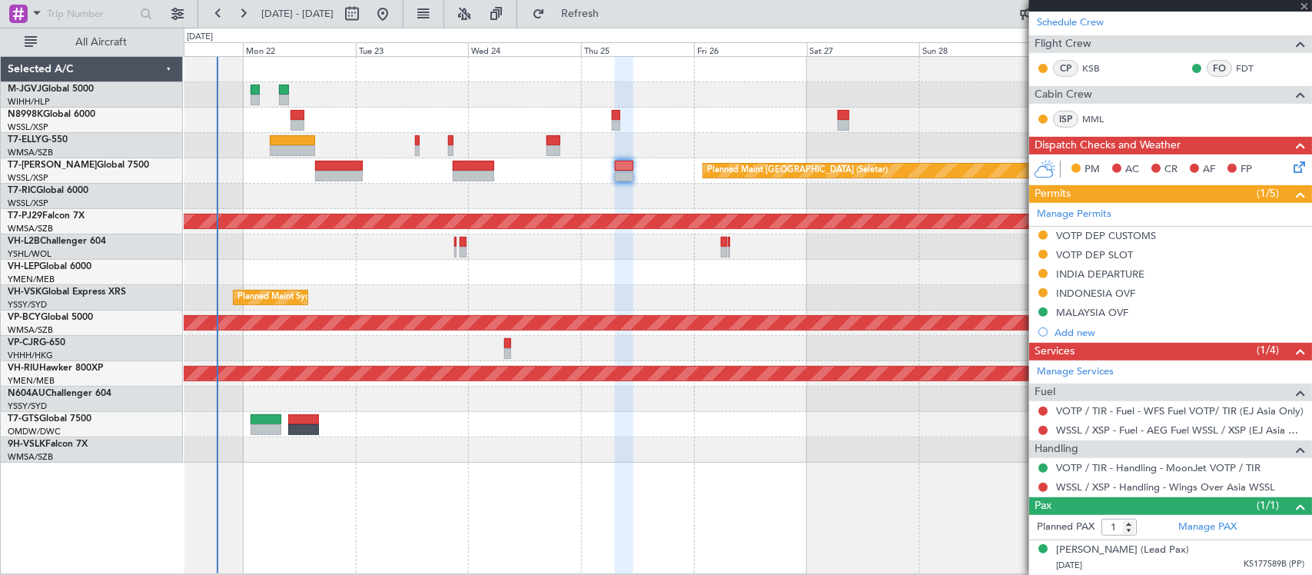
click at [739, 267] on div "MEL Jakarta (Halim Intl) MEL Jakarta (Halim Intl) MEL Jakarta (Halim Intl) Plan…" at bounding box center [747, 260] width 1127 height 406
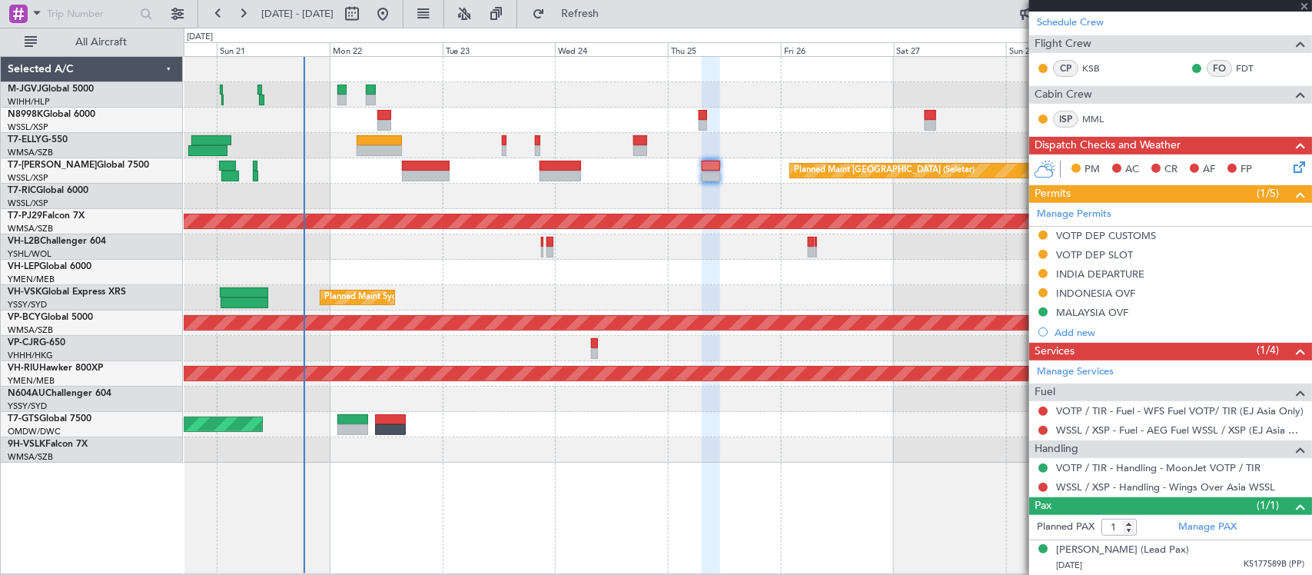
type input "+00:10"
type input "3"
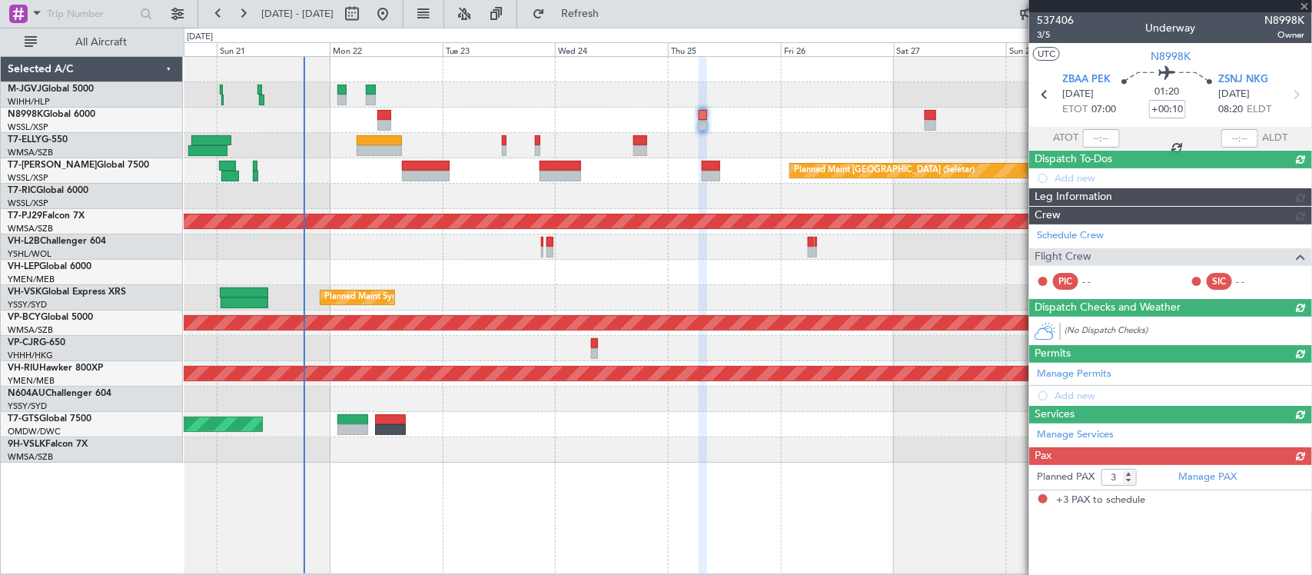
scroll to position [0, 0]
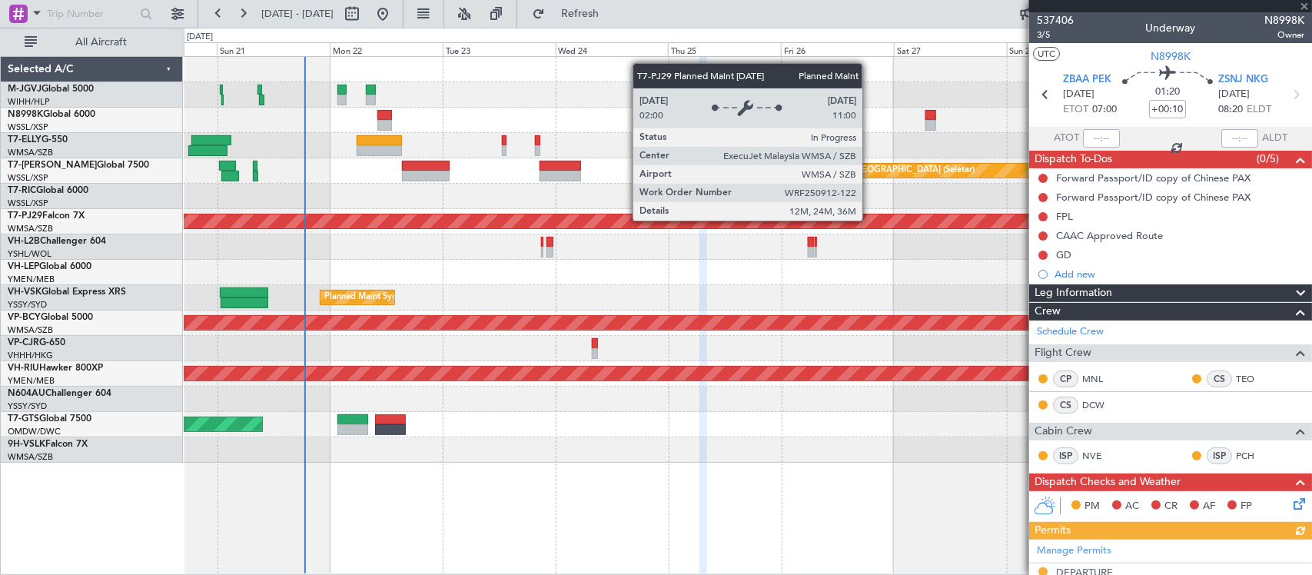
click at [801, 231] on div "Planned Maint [GEOGRAPHIC_DATA] (Sultan [PERSON_NAME] [PERSON_NAME] - Subang)" at bounding box center [747, 221] width 1127 height 25
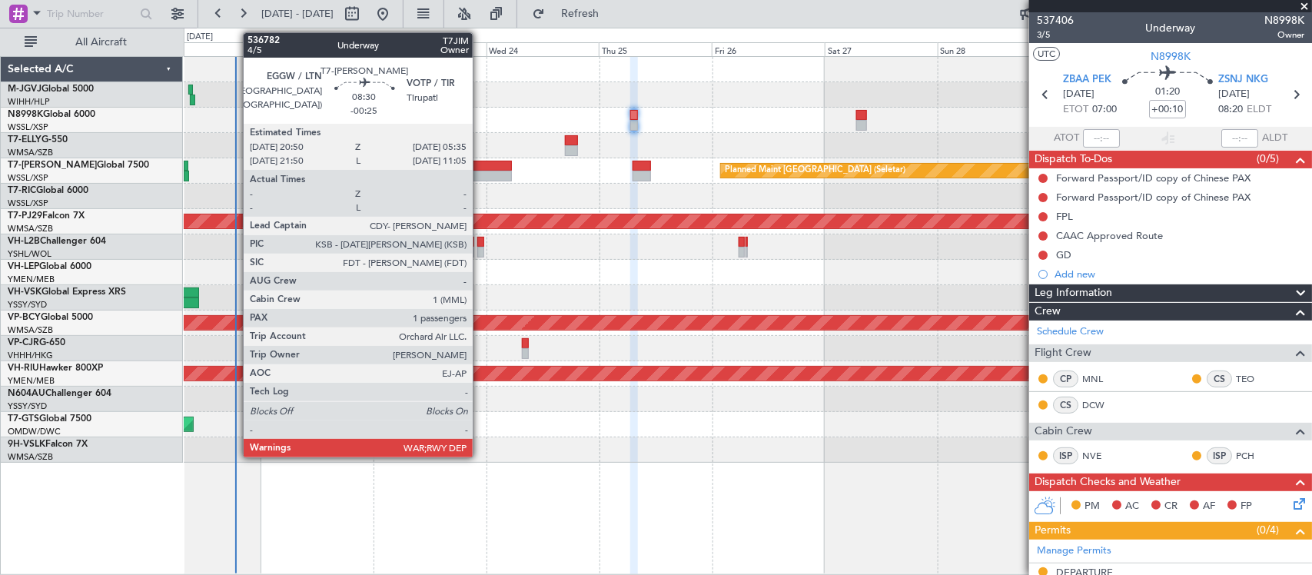
click at [480, 171] on div at bounding box center [490, 176] width 41 height 11
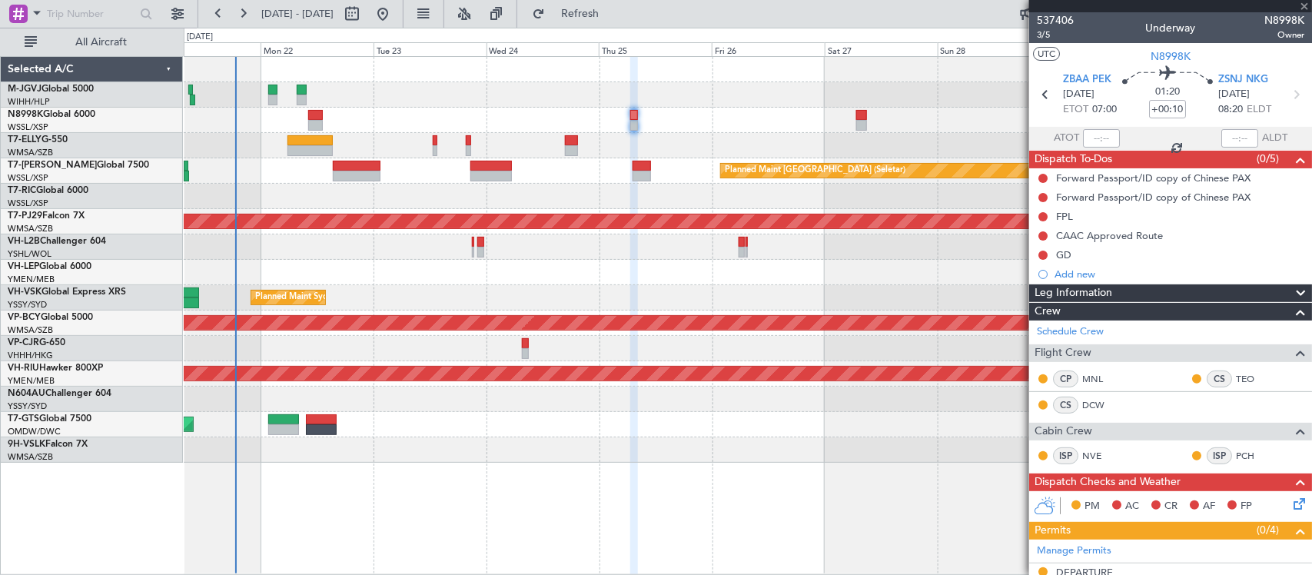
type input "-00:25"
type input "1"
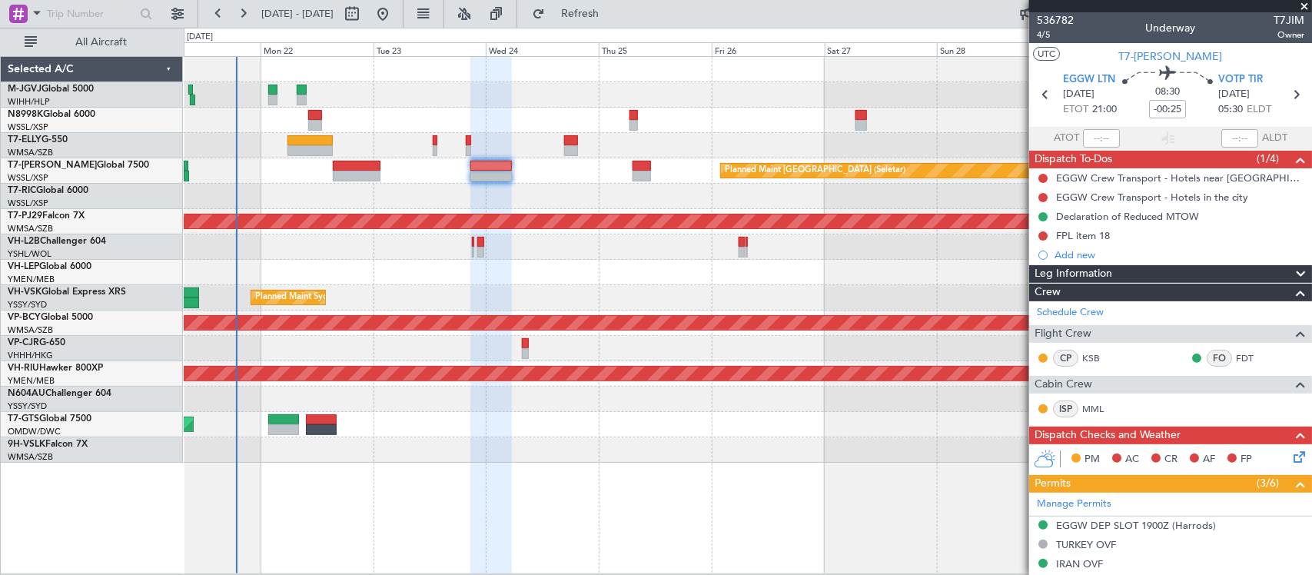
click at [736, 255] on div "Unplanned Maint [GEOGRAPHIC_DATA] ([GEOGRAPHIC_DATA])" at bounding box center [747, 246] width 1127 height 25
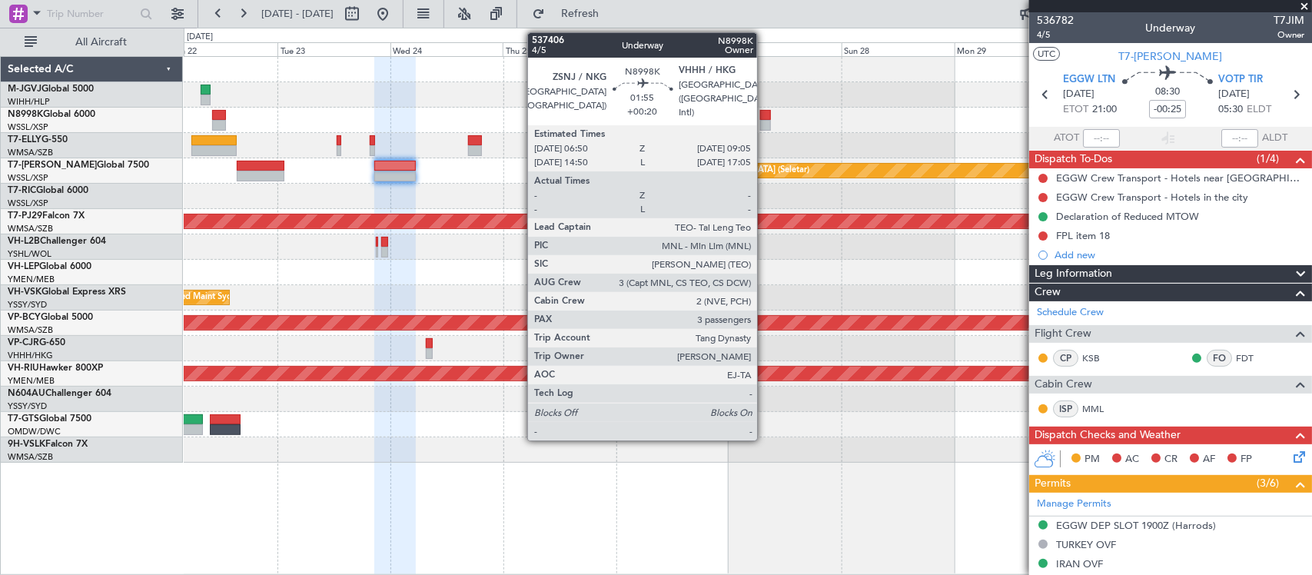
click at [765, 123] on div at bounding box center [765, 125] width 11 height 11
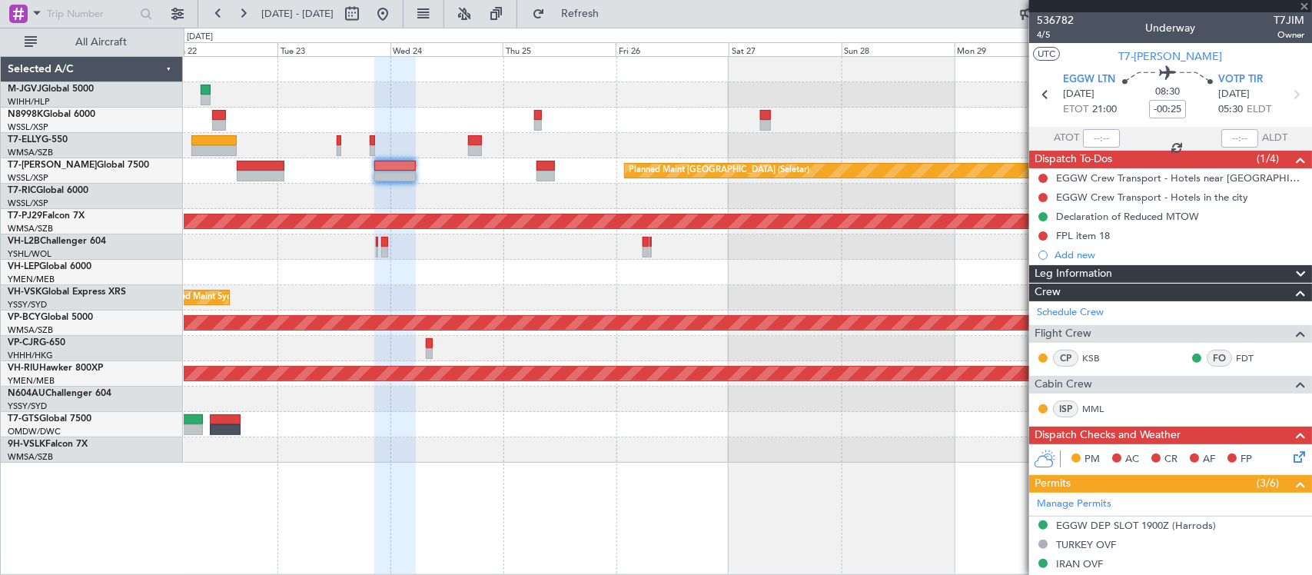
type input "+00:20"
type input "3"
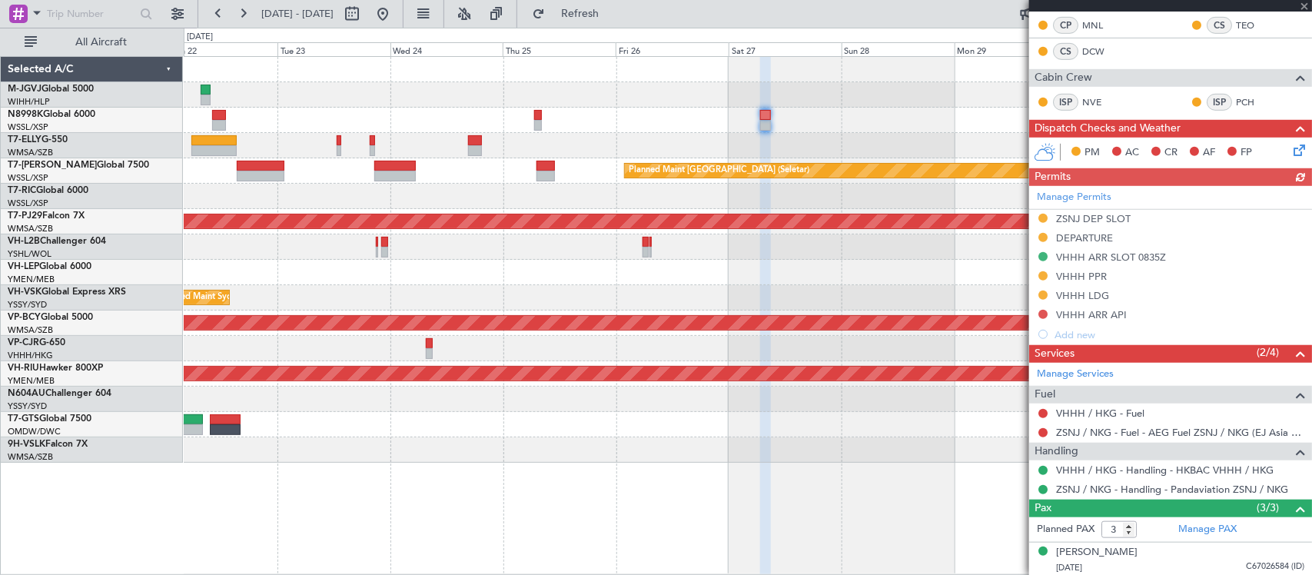
scroll to position [465, 0]
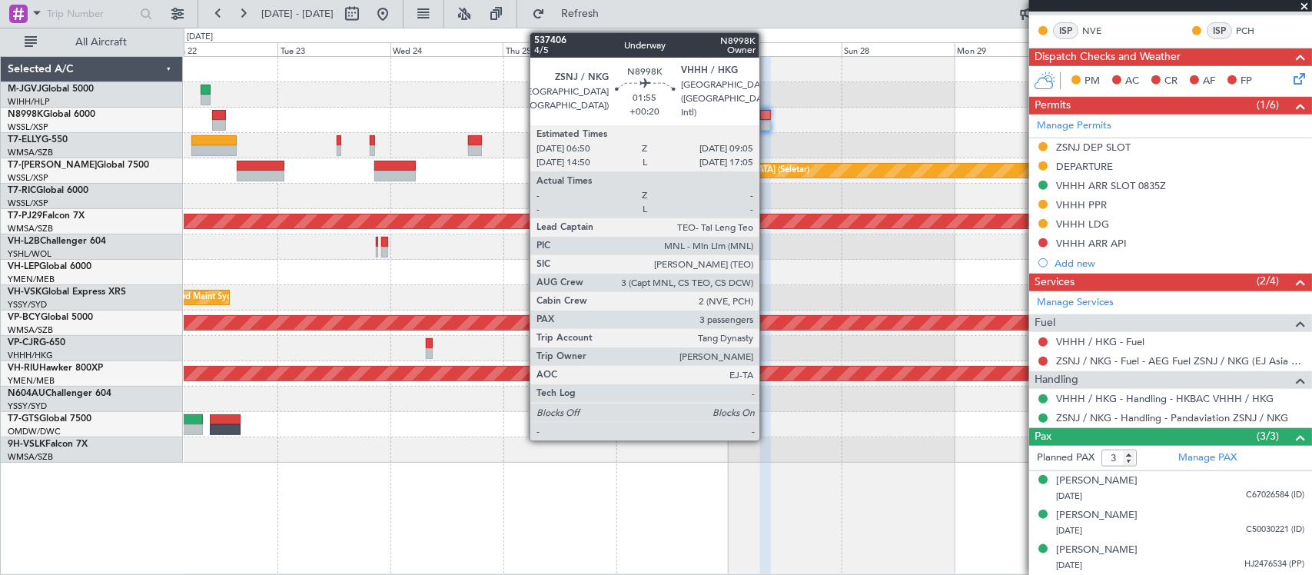
click at [767, 121] on div at bounding box center [765, 125] width 11 height 11
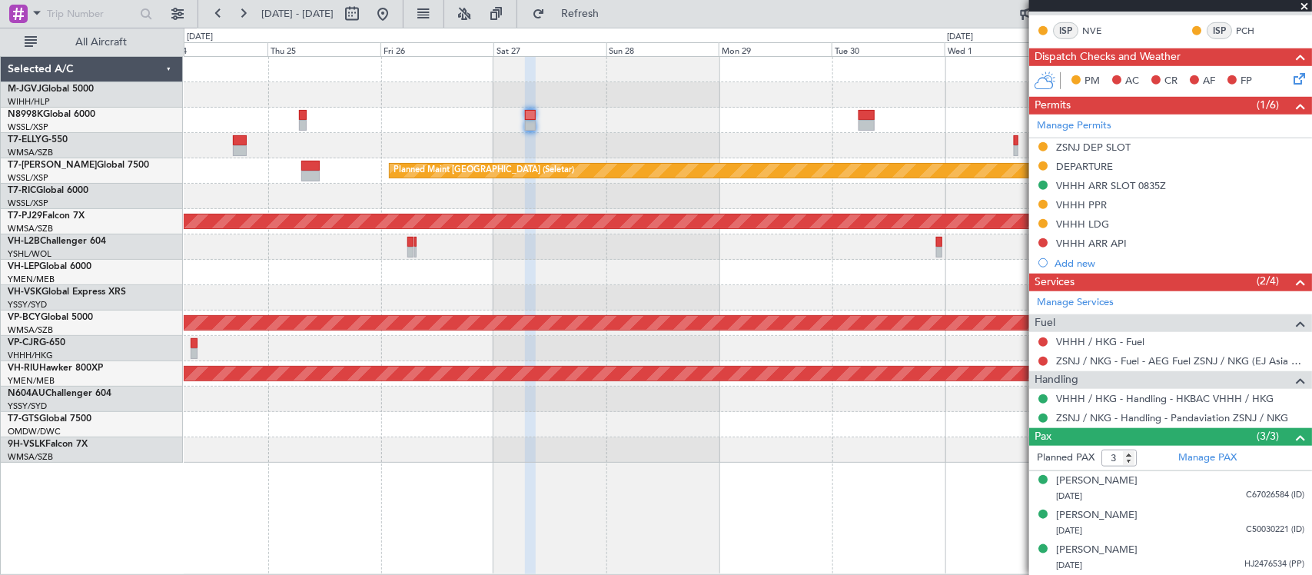
click at [659, 312] on div "Unplanned Maint [GEOGRAPHIC_DATA] (Sultan [PERSON_NAME] [PERSON_NAME] - Subang)" at bounding box center [747, 322] width 1127 height 25
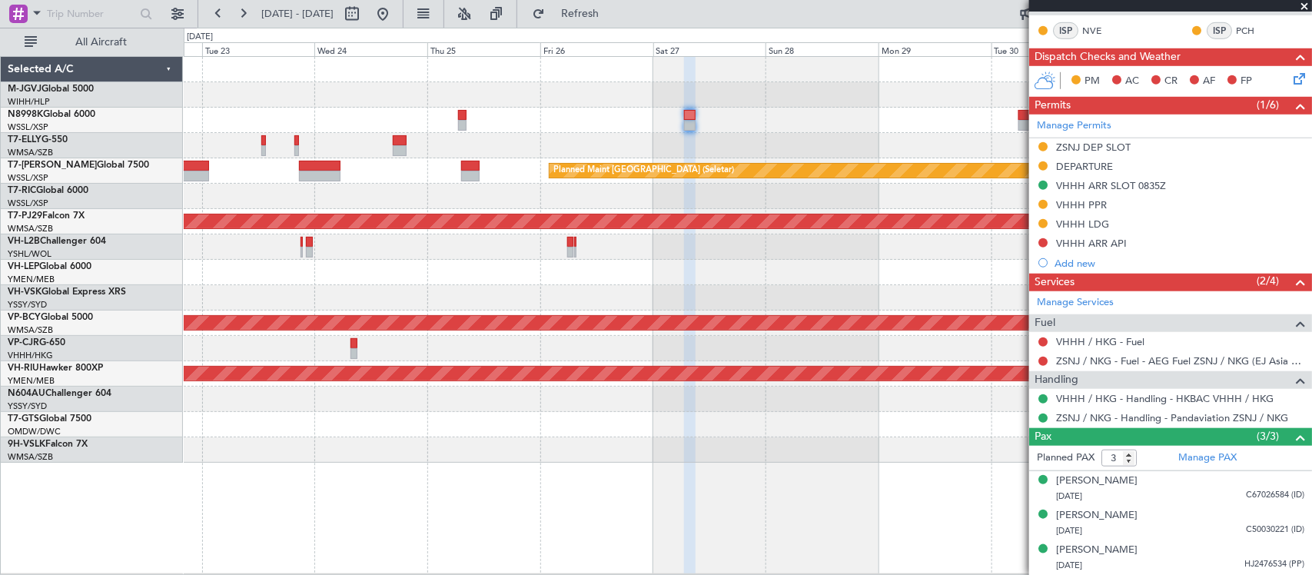
click at [846, 288] on div "Planned Maint Sydney ([PERSON_NAME] Intl)" at bounding box center [747, 297] width 1127 height 25
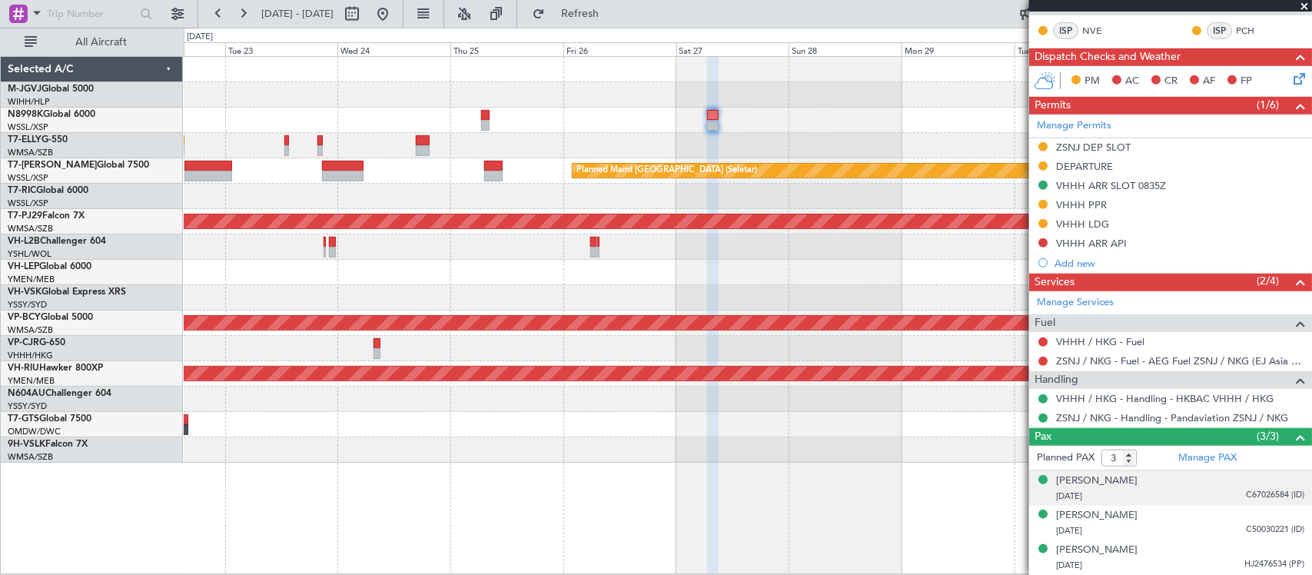
click at [1210, 496] on div "15/07/1988 C67026584 (ID)" at bounding box center [1180, 496] width 248 height 15
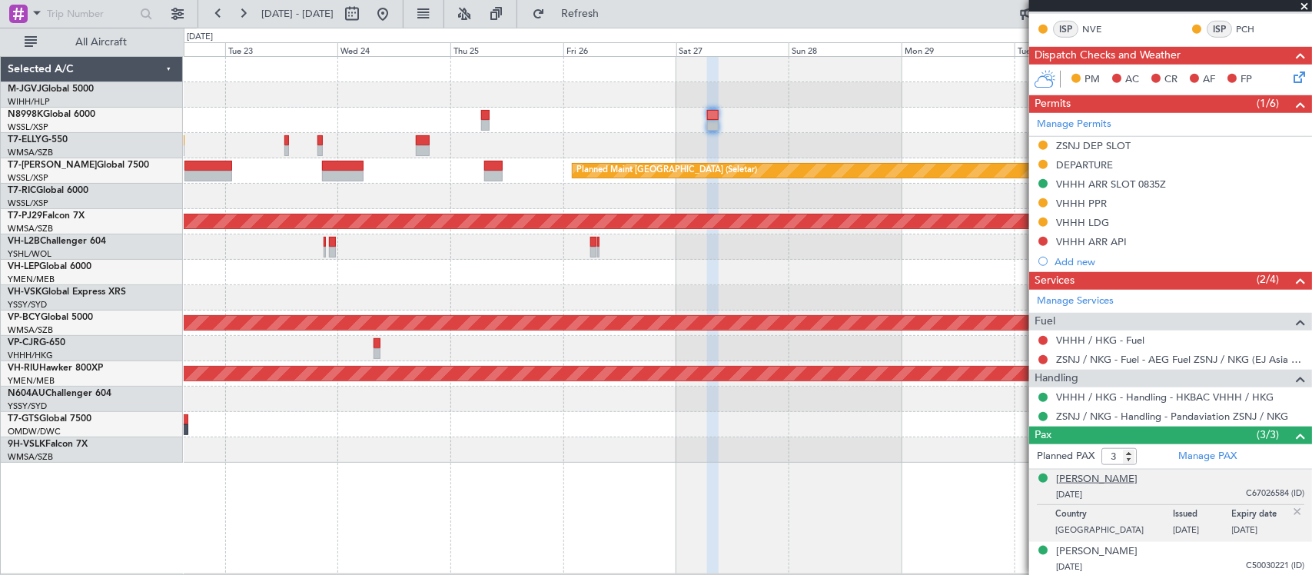
click at [1082, 486] on div "[PERSON_NAME]" at bounding box center [1096, 479] width 81 height 15
click at [1084, 551] on div "[PERSON_NAME]" at bounding box center [1096, 551] width 81 height 15
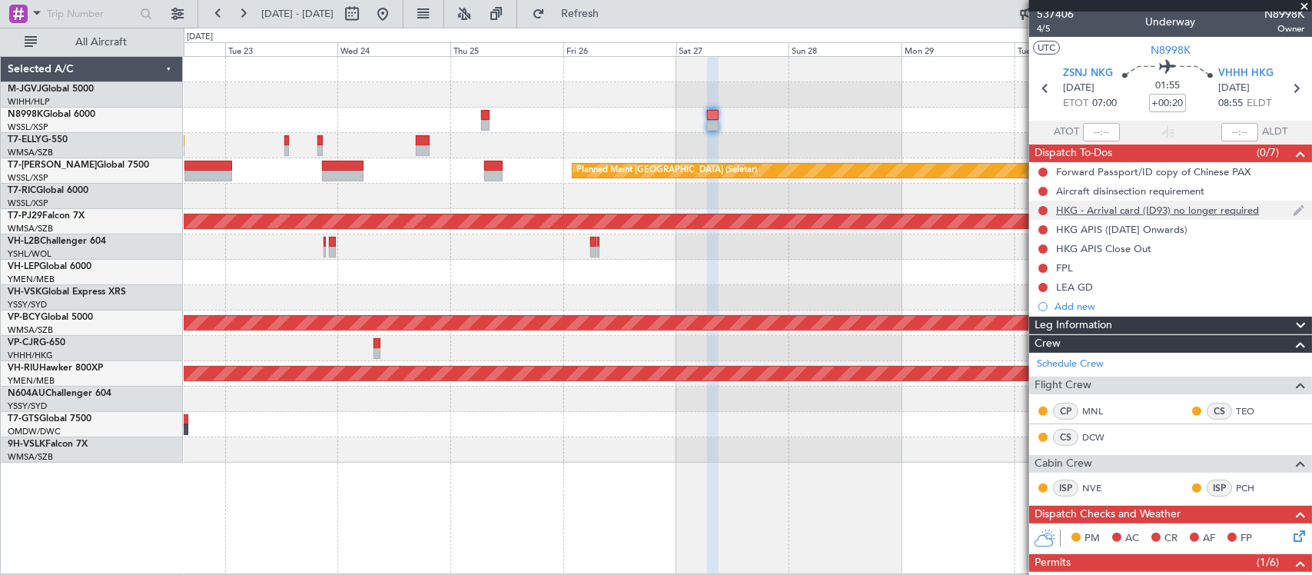
scroll to position [0, 0]
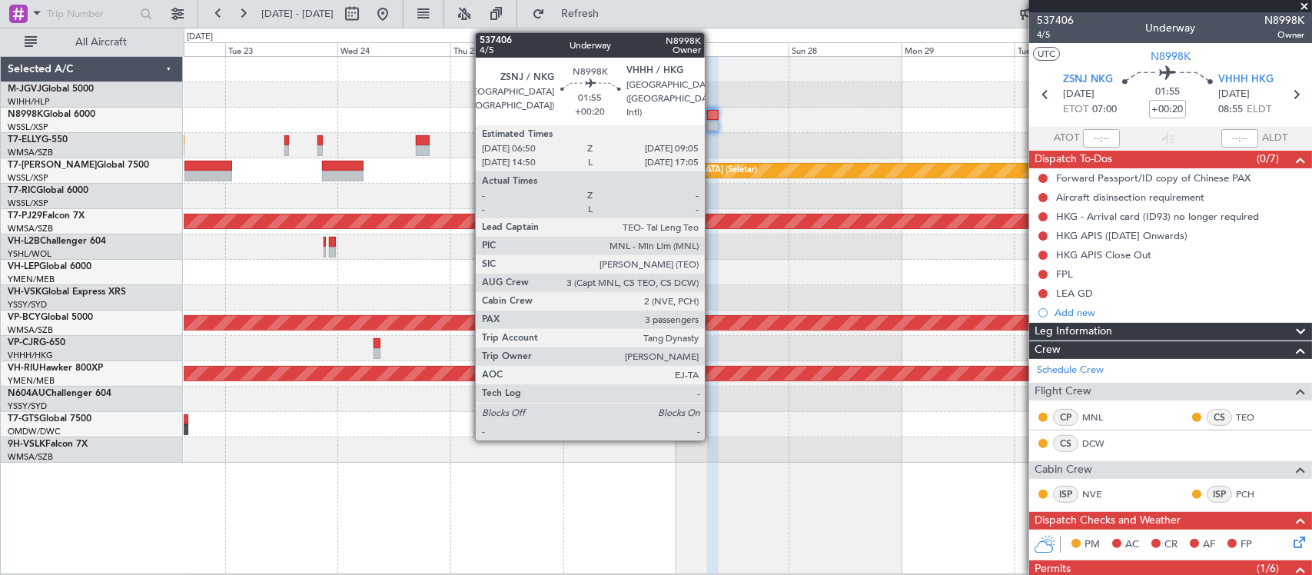
click at [712, 128] on div at bounding box center [712, 125] width 11 height 11
